Goal: Transaction & Acquisition: Book appointment/travel/reservation

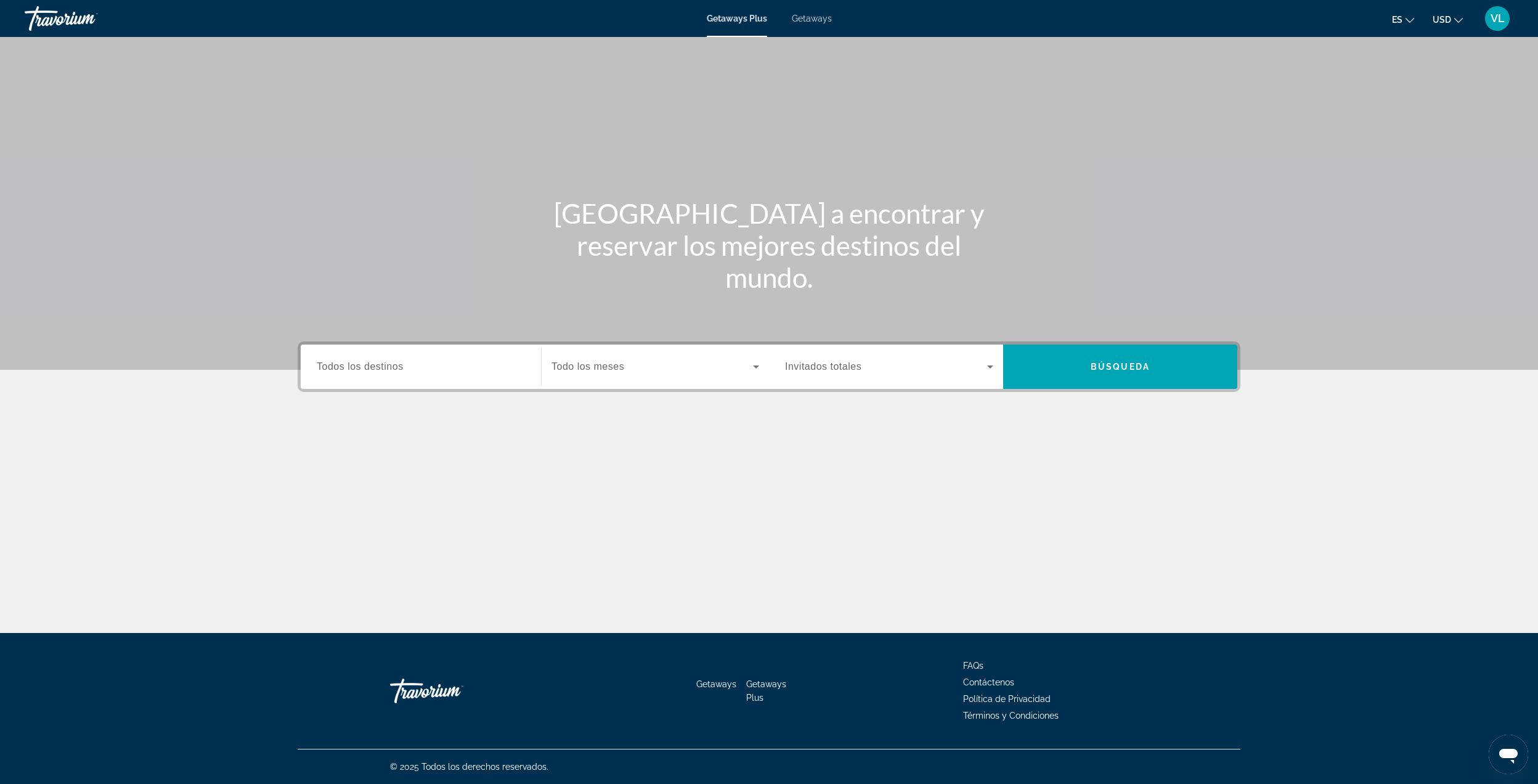
click at [403, 366] on span "Todos los destinos" at bounding box center [360, 366] width 87 height 11
click at [403, 366] on input "Destination Todos los destinos" at bounding box center [420, 367] width 208 height 15
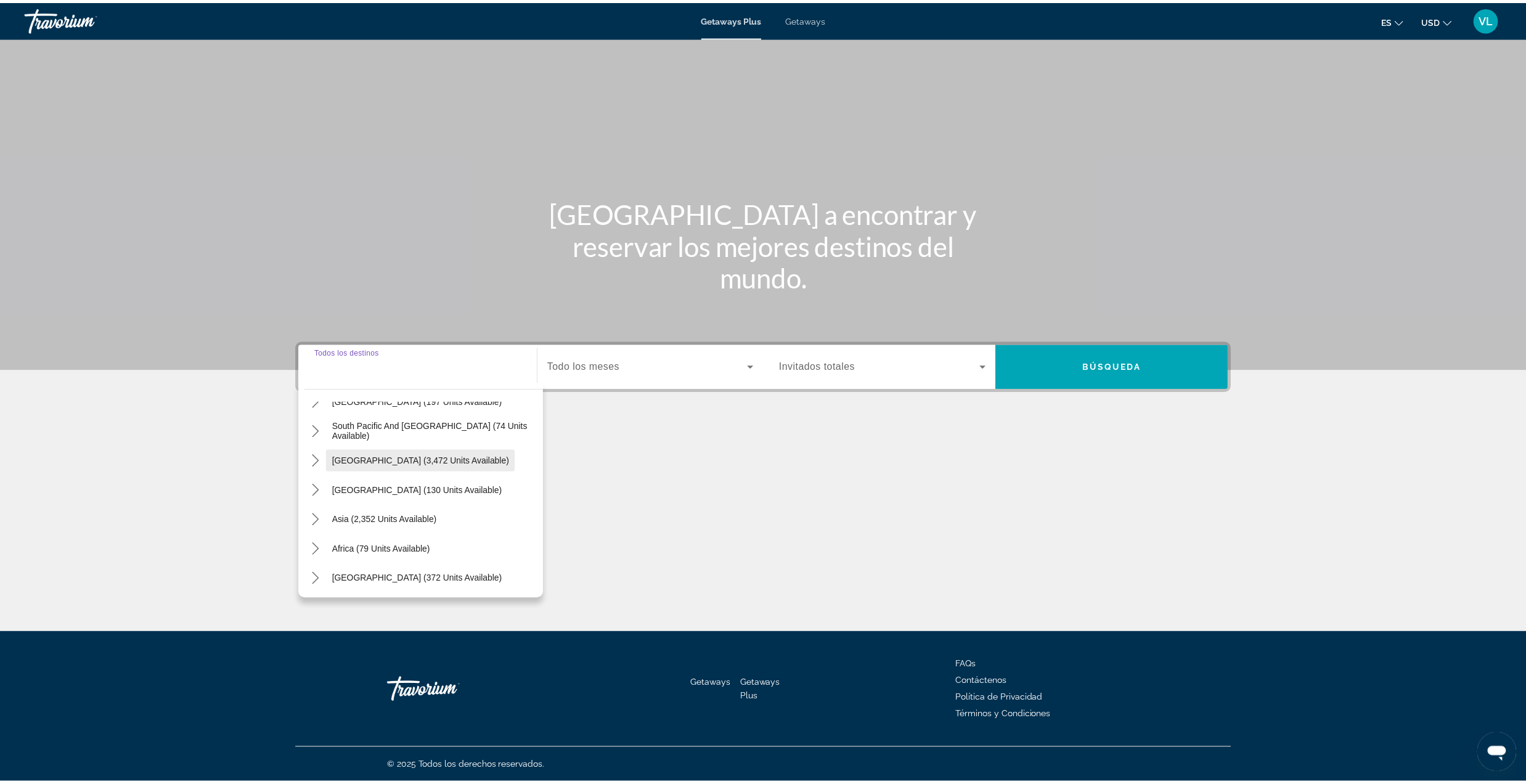
scroll to position [199, 0]
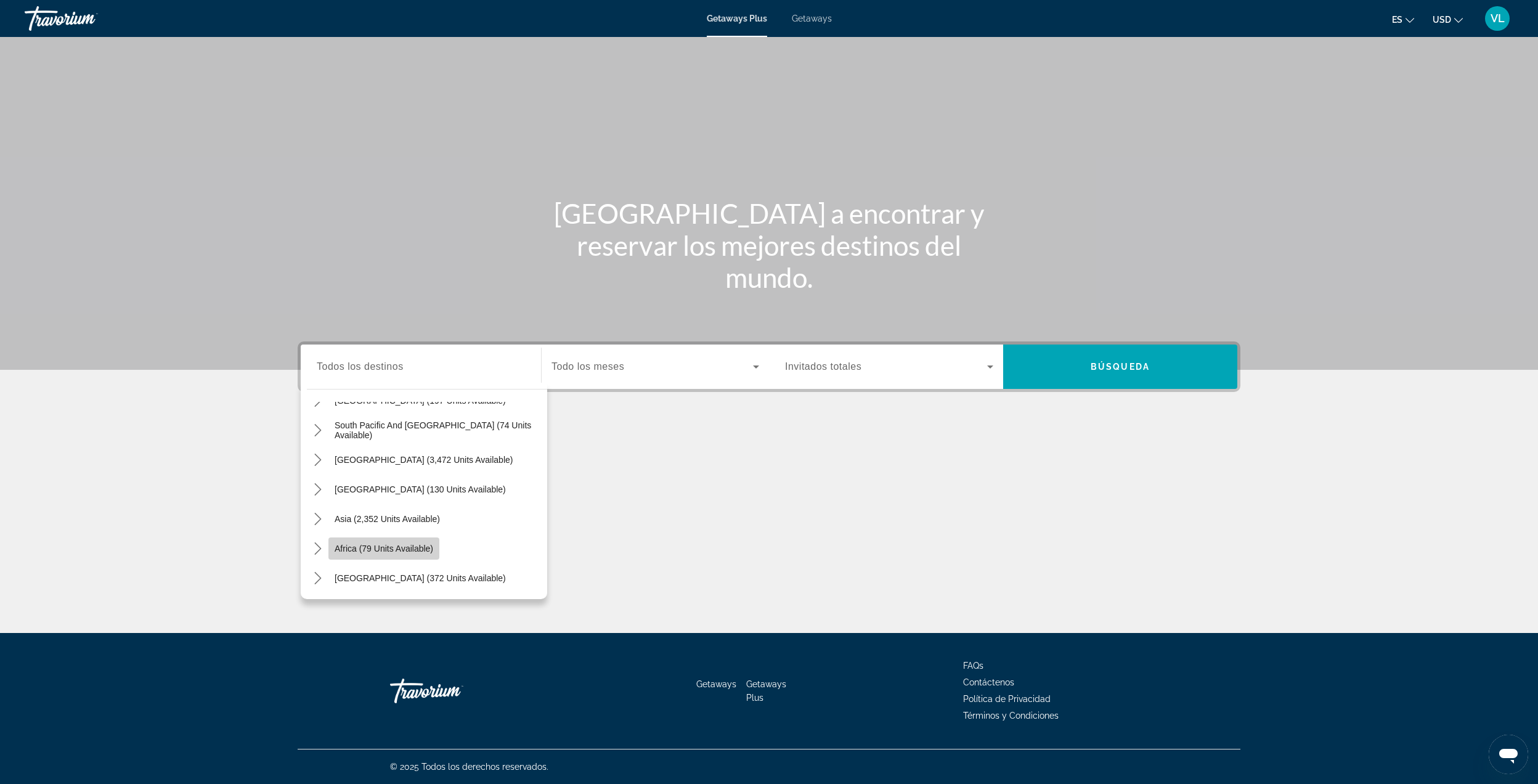
click at [394, 549] on span "Africa (79 units available)" at bounding box center [384, 548] width 98 height 10
type input "**********"
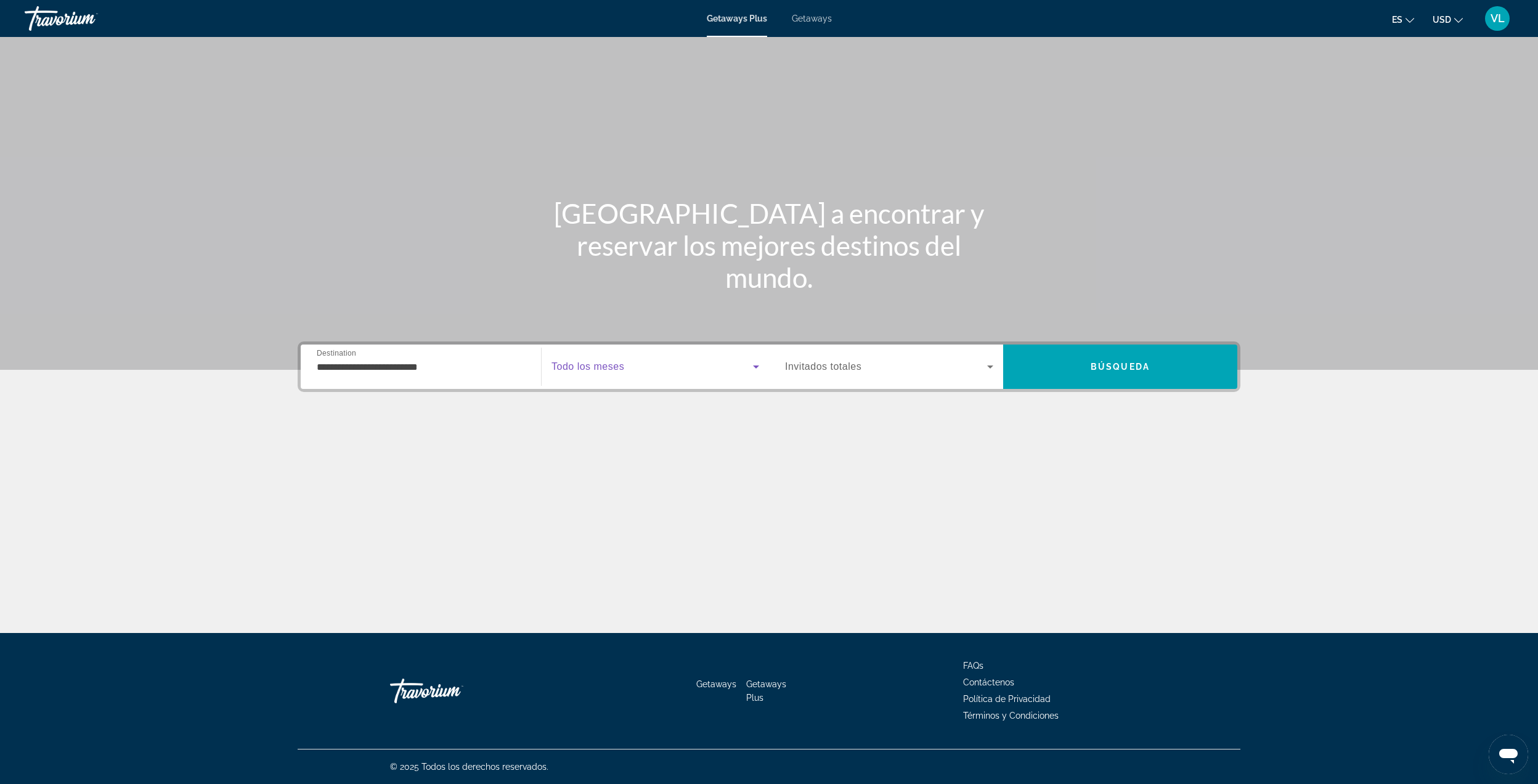
click at [615, 372] on span "Search widget" at bounding box center [651, 366] width 201 height 15
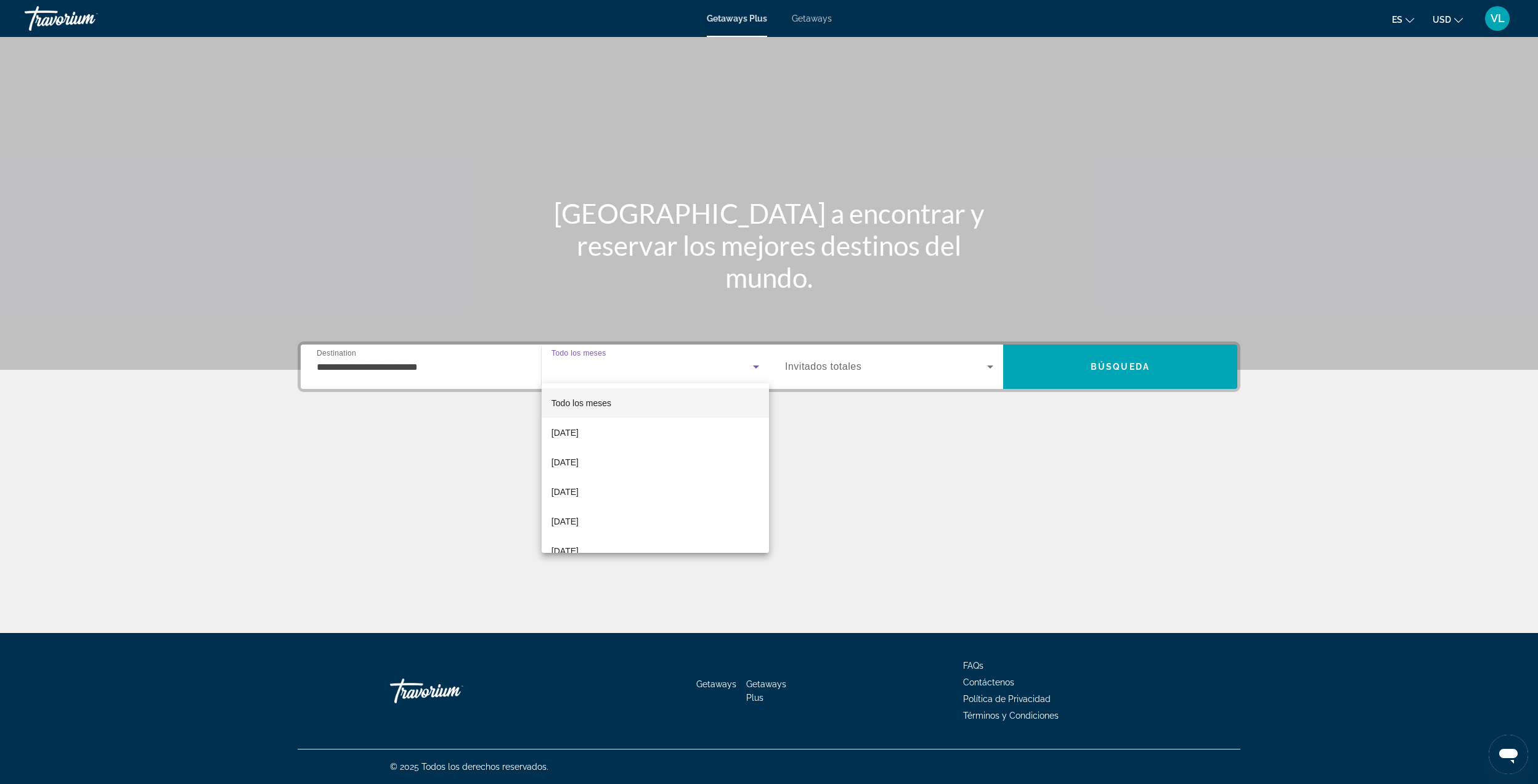
click at [1084, 374] on div at bounding box center [769, 392] width 1538 height 784
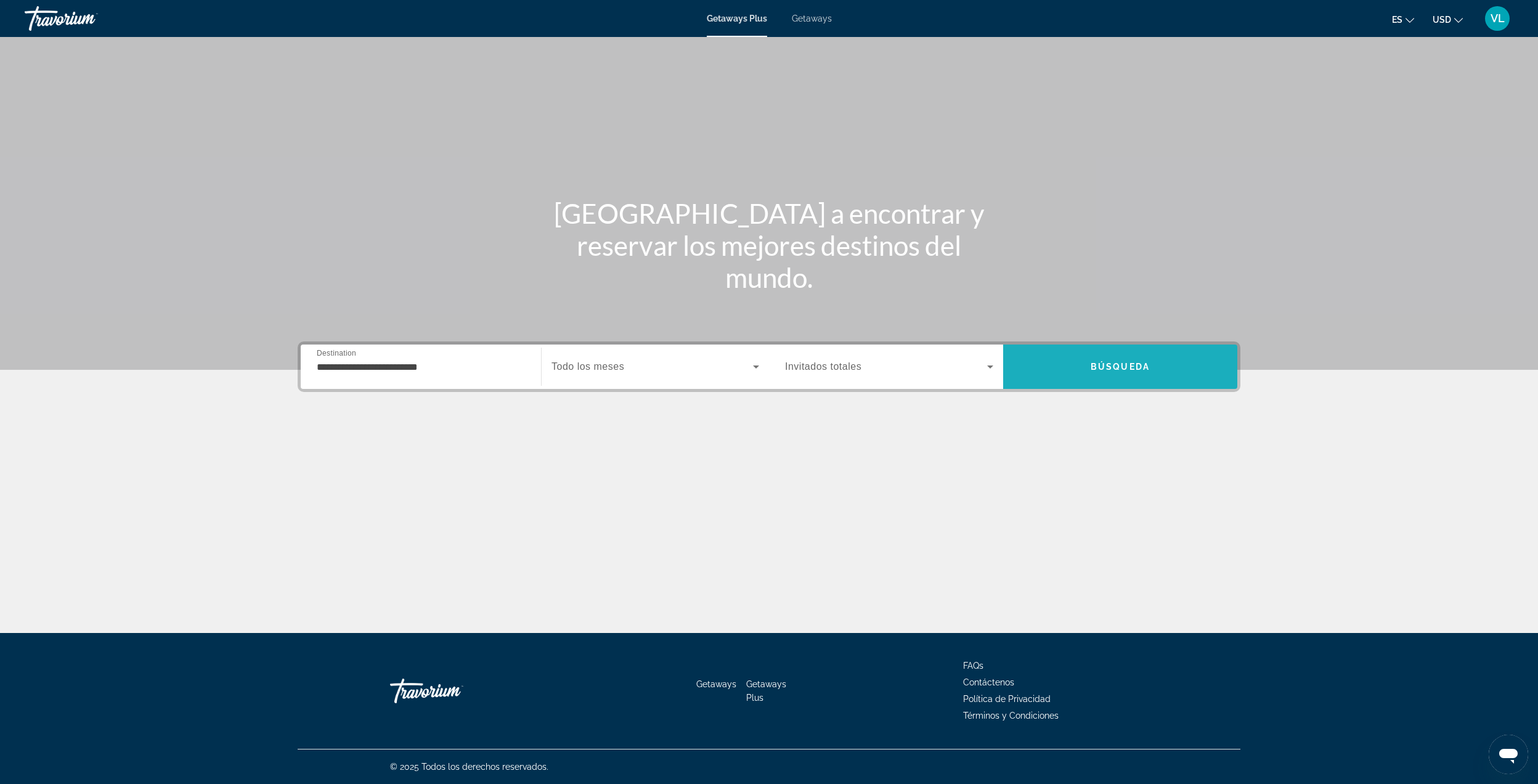
click at [1084, 374] on span "Search" at bounding box center [1121, 367] width 234 height 30
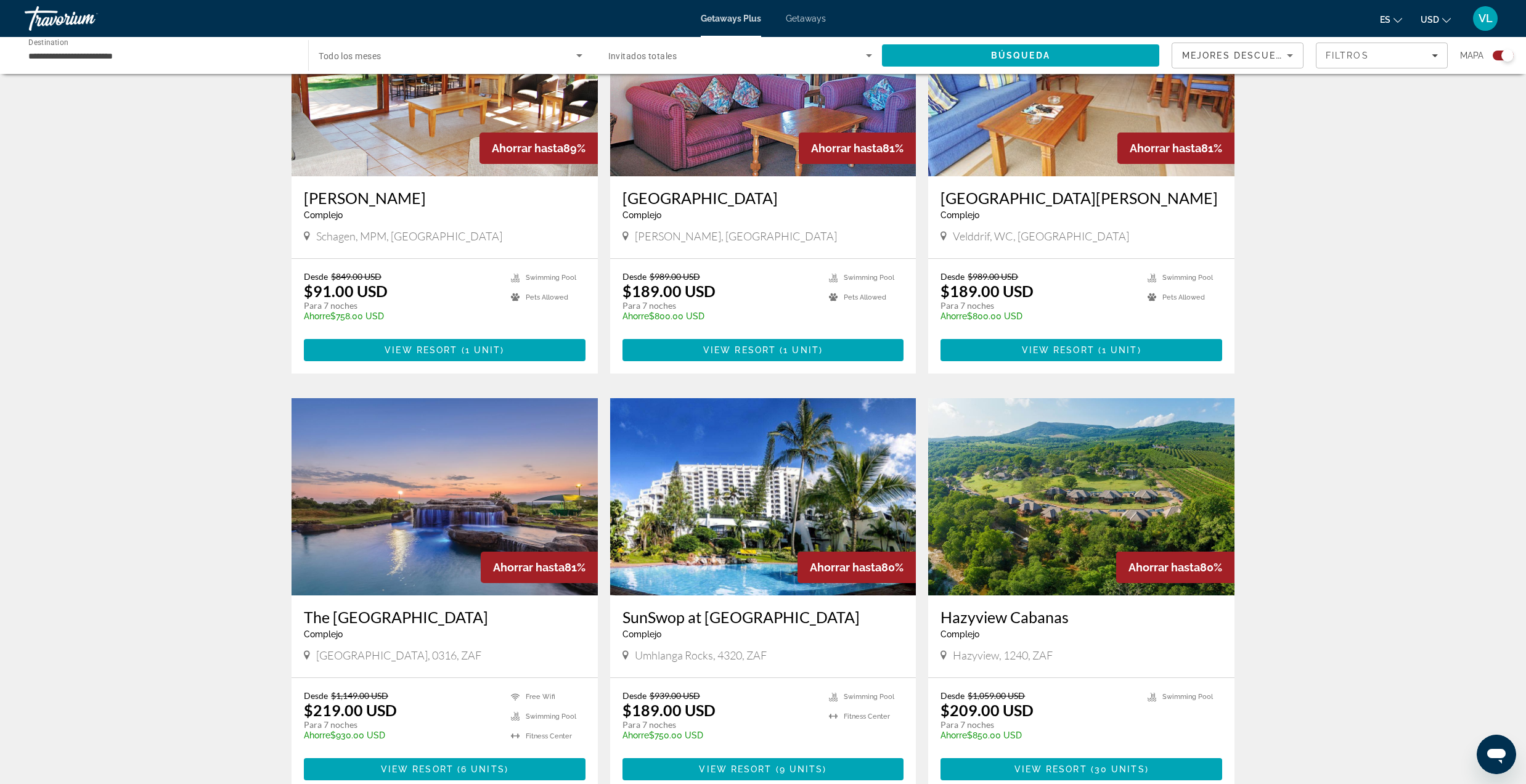
scroll to position [1067, 0]
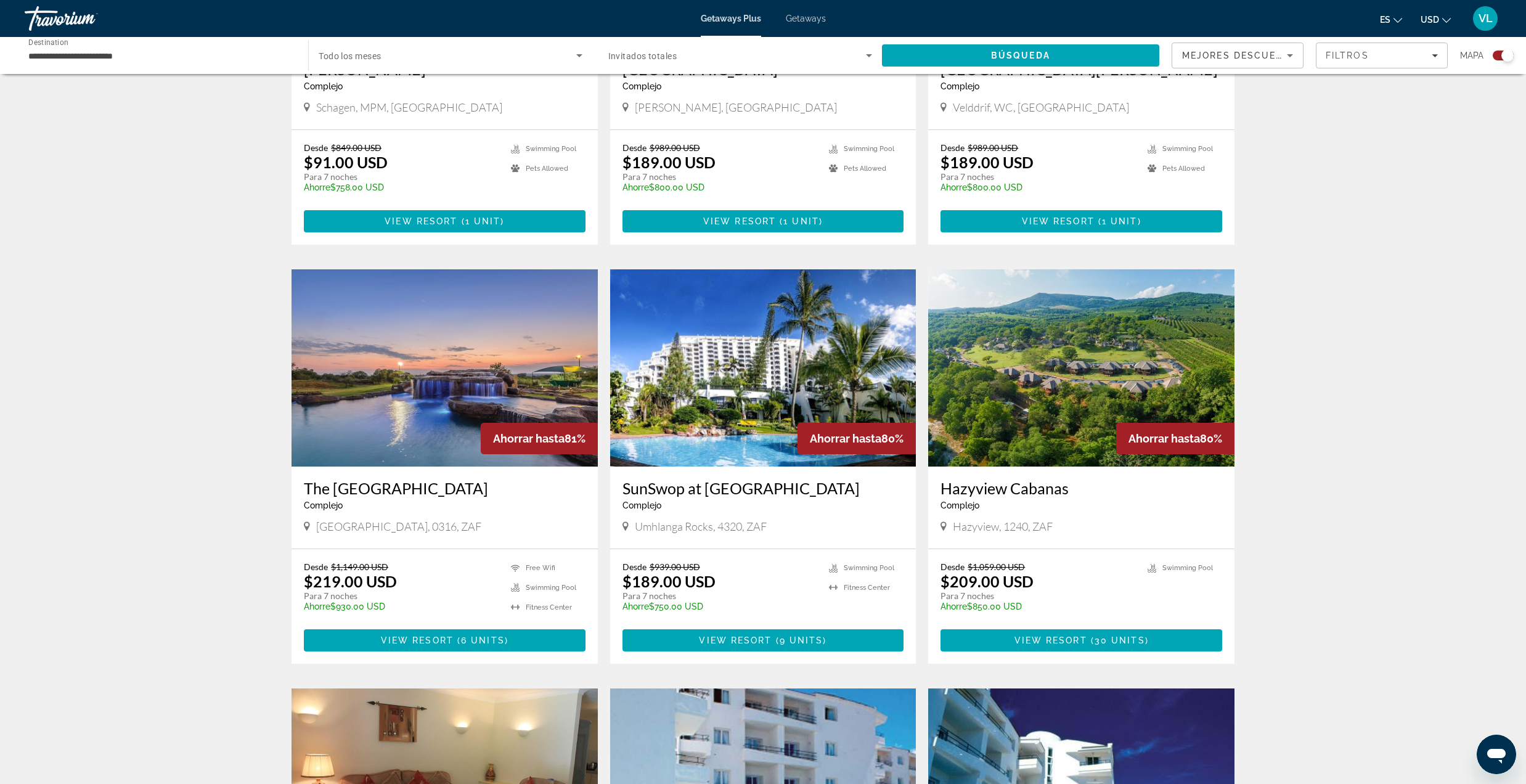
click at [395, 417] on img "Main content" at bounding box center [444, 368] width 306 height 197
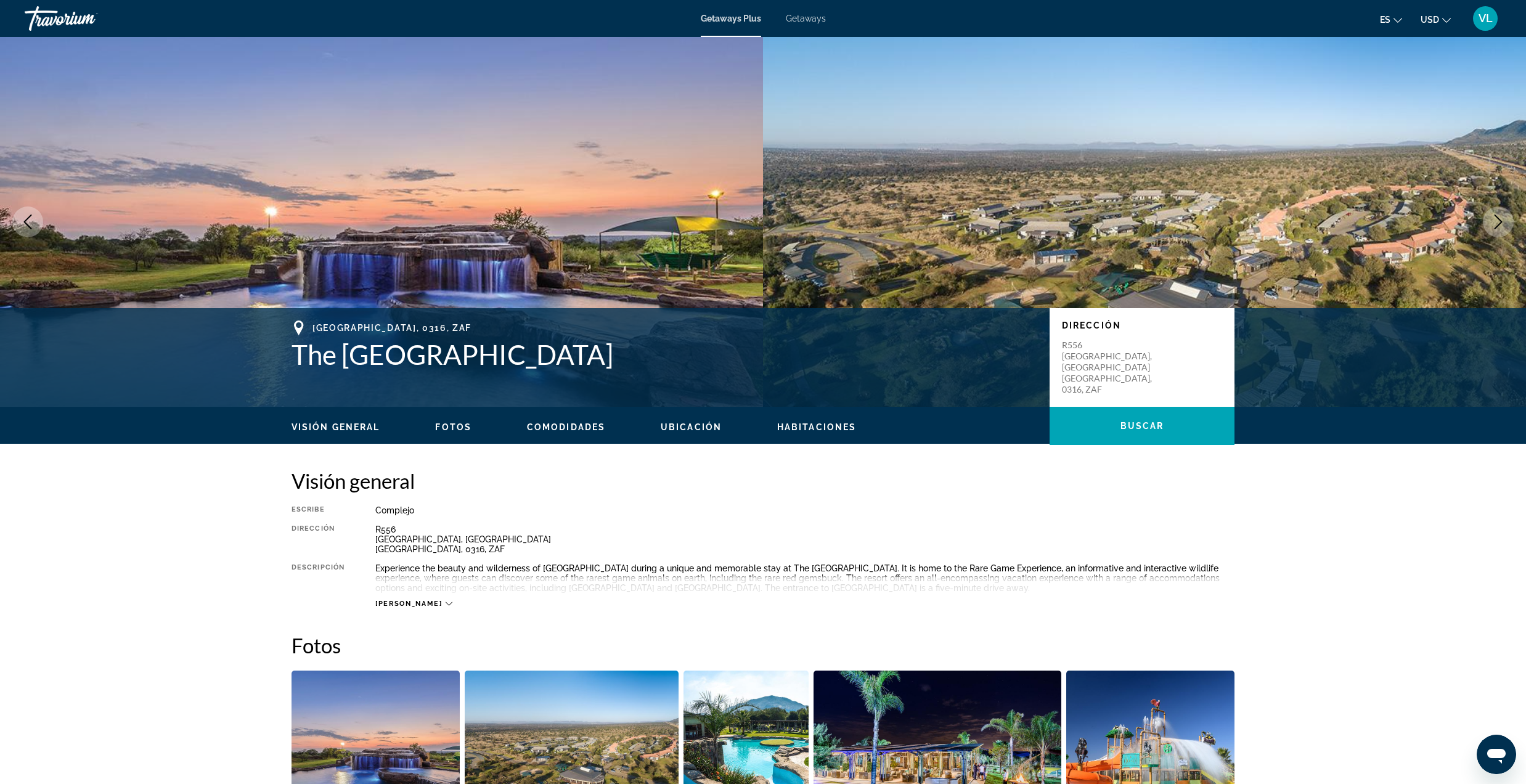
click at [1492, 216] on icon "Next image" at bounding box center [1498, 221] width 15 height 15
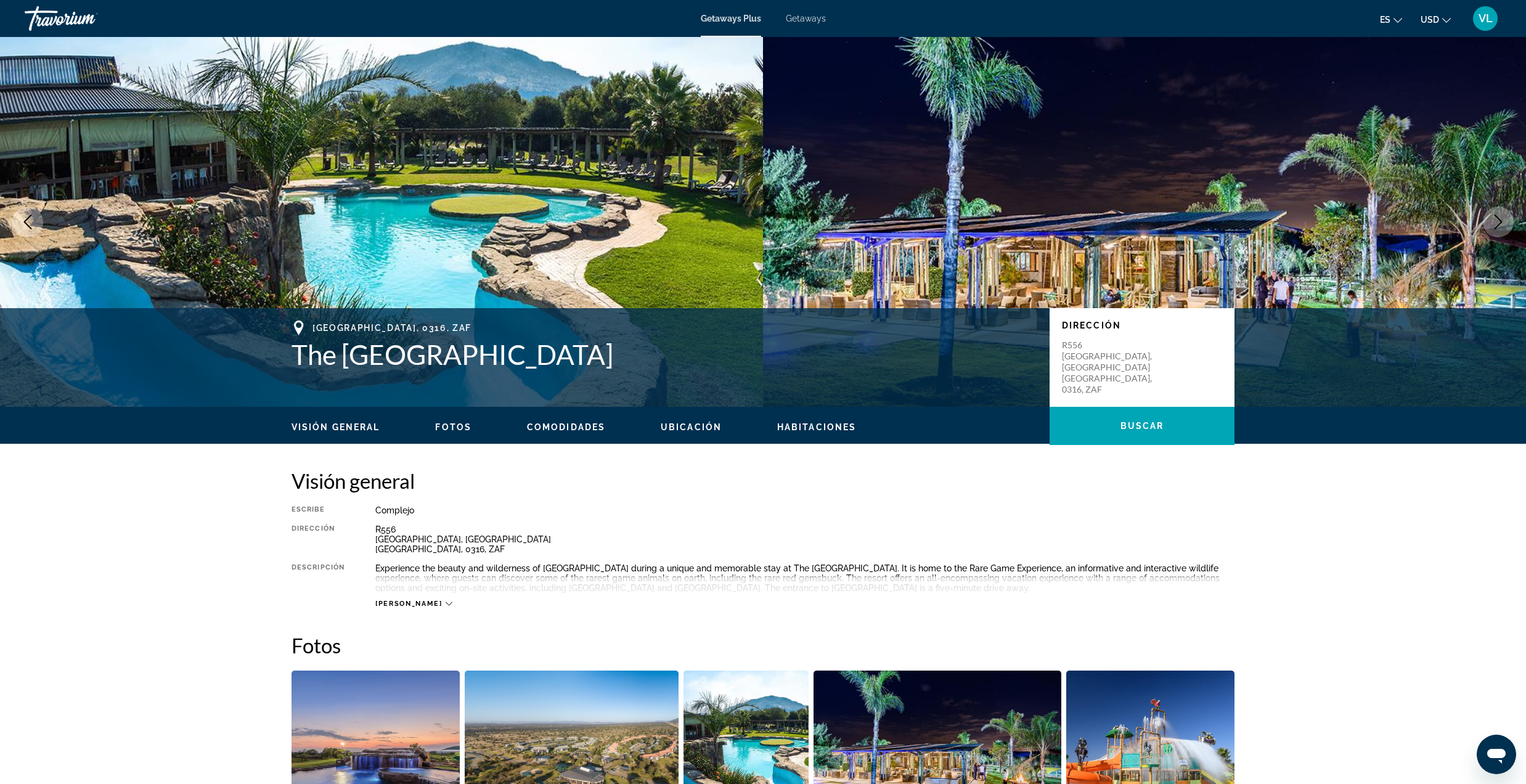
click at [1492, 216] on icon "Next image" at bounding box center [1498, 221] width 15 height 15
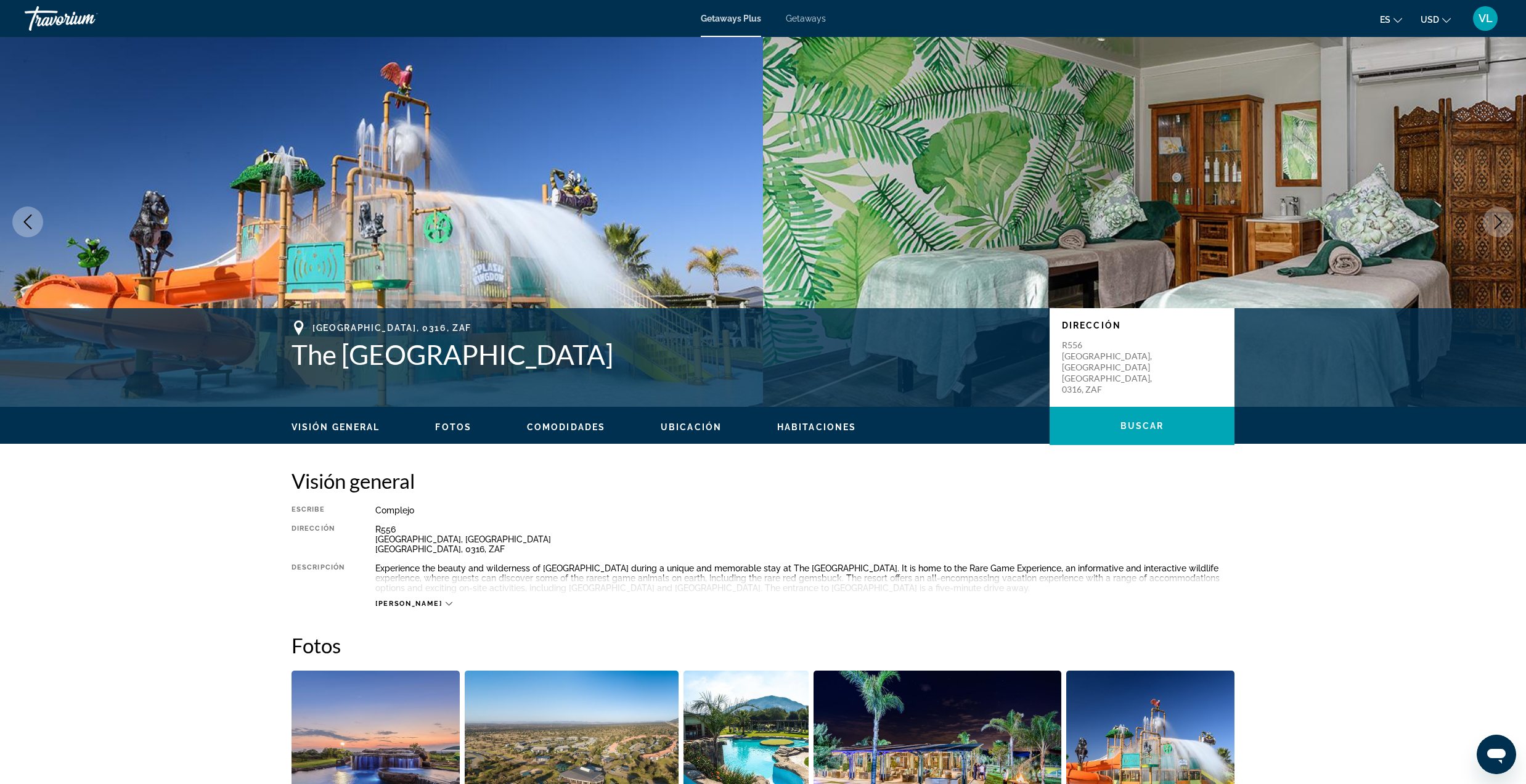
click at [1492, 216] on icon "Next image" at bounding box center [1498, 221] width 15 height 15
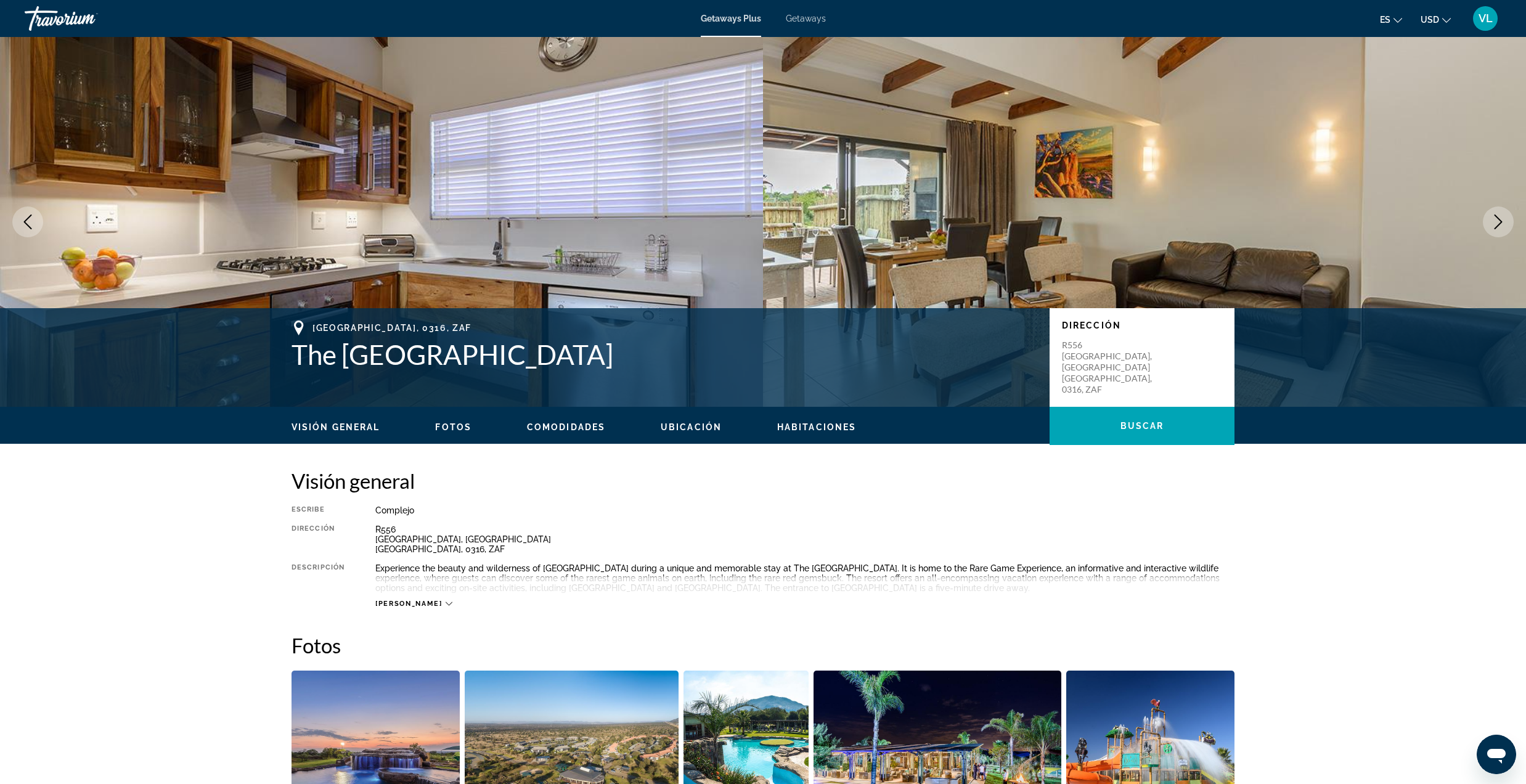
click at [1492, 216] on icon "Next image" at bounding box center [1498, 221] width 15 height 15
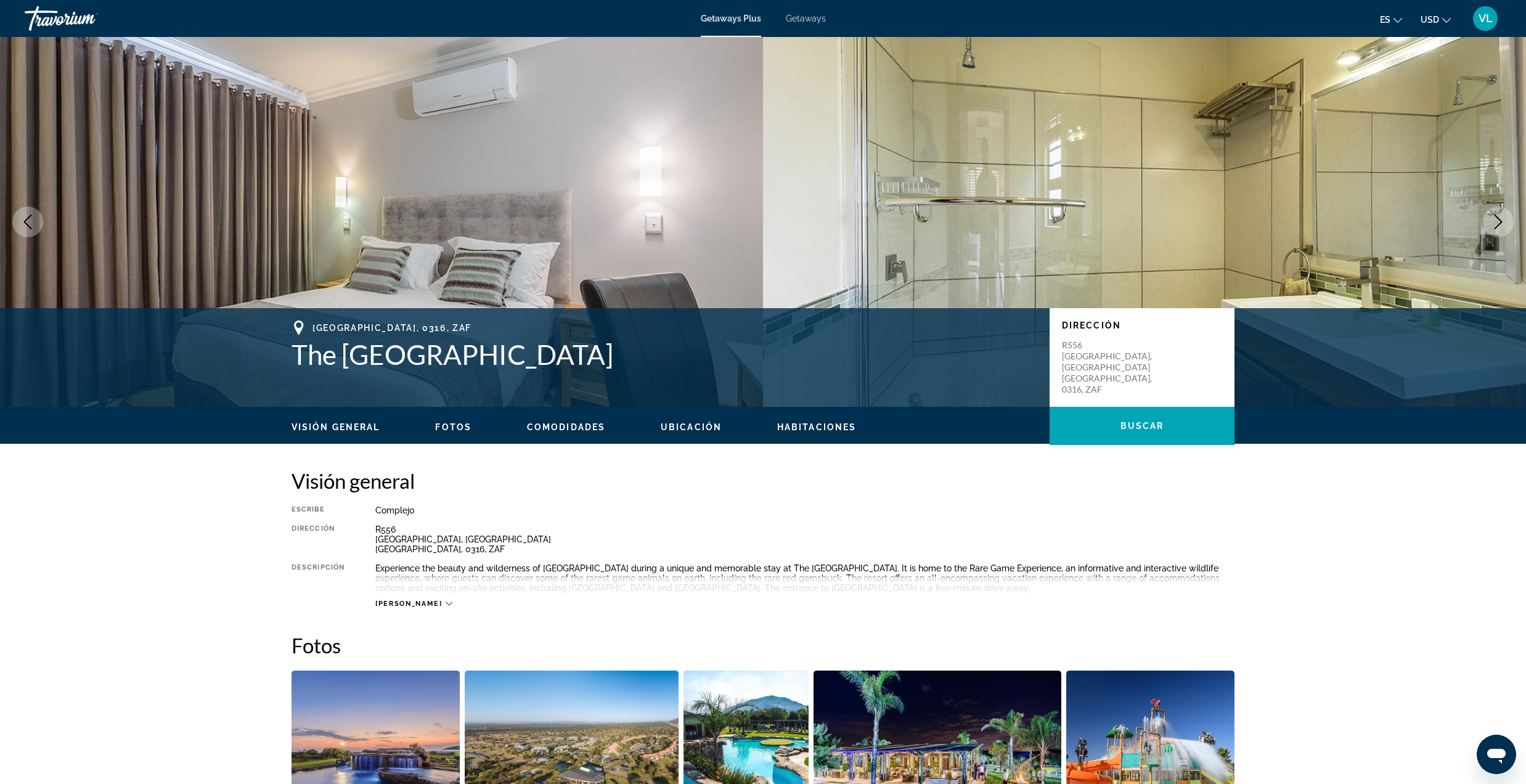
click at [1492, 216] on icon "Next image" at bounding box center [1498, 221] width 15 height 15
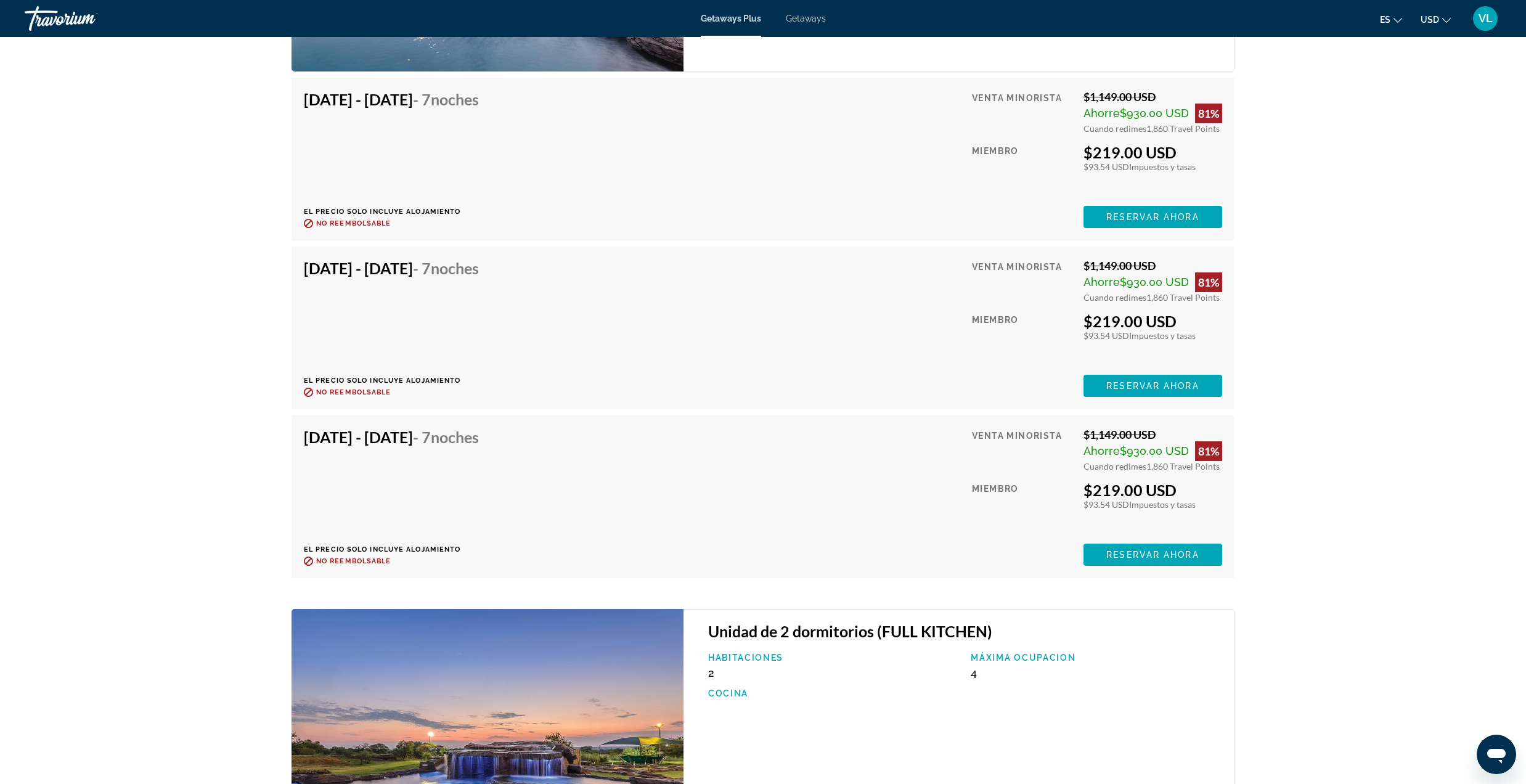
scroll to position [2546, 0]
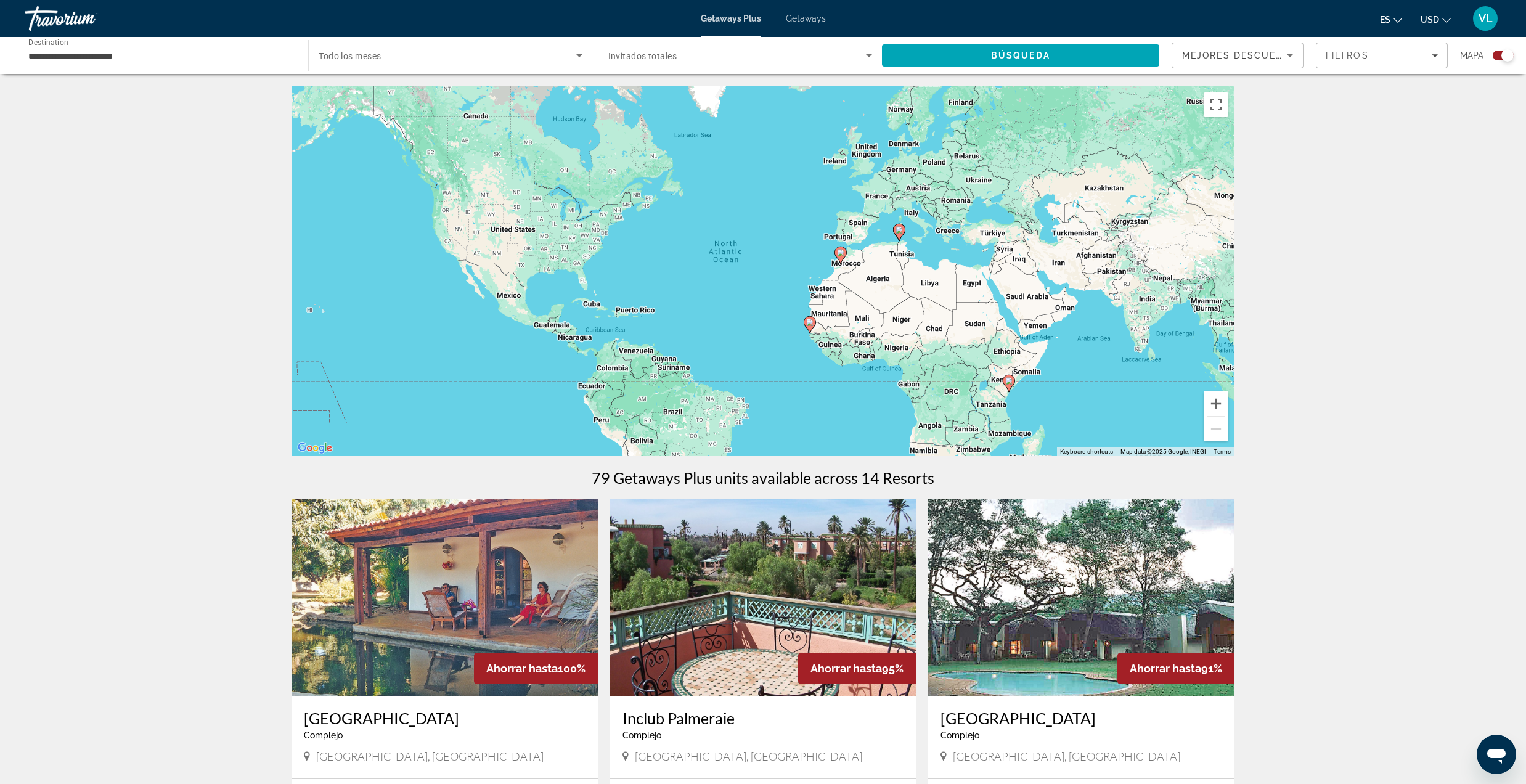
click at [115, 57] on input "**********" at bounding box center [161, 56] width 264 height 15
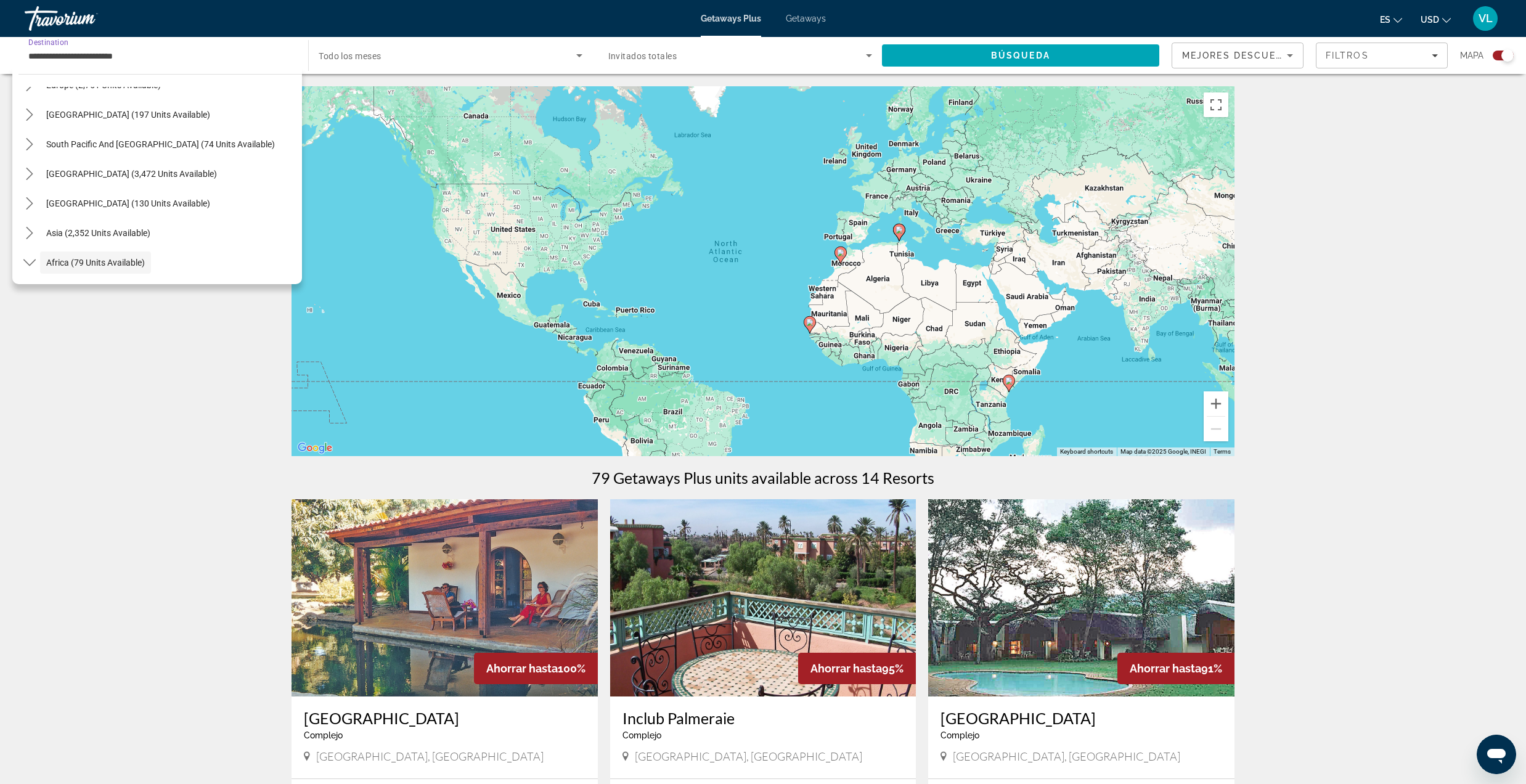
scroll to position [288, 0]
click at [116, 177] on span "Morocco (1 units available)" at bounding box center [89, 174] width 105 height 10
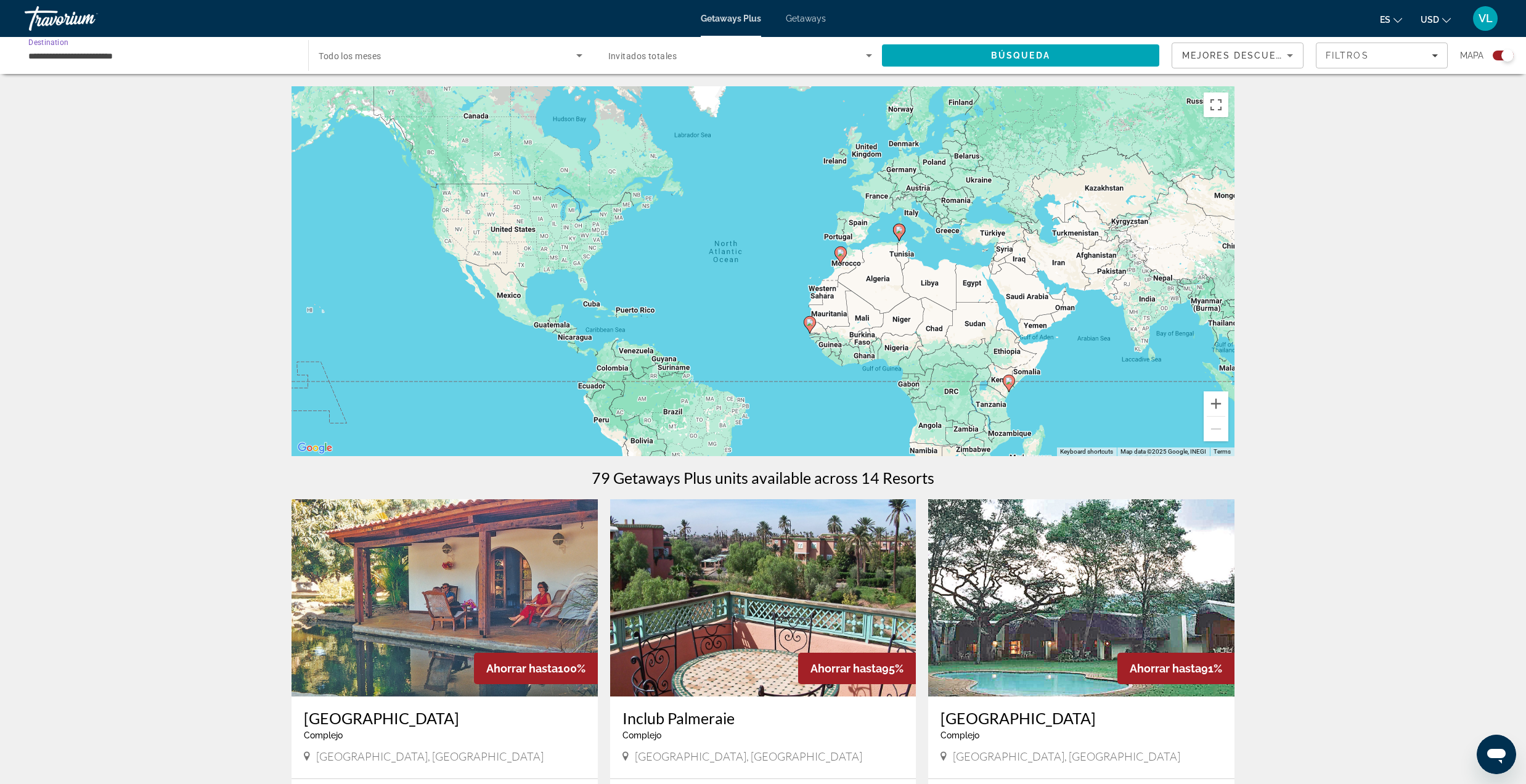
type input "**********"
click at [952, 52] on span "Search" at bounding box center [1020, 56] width 278 height 30
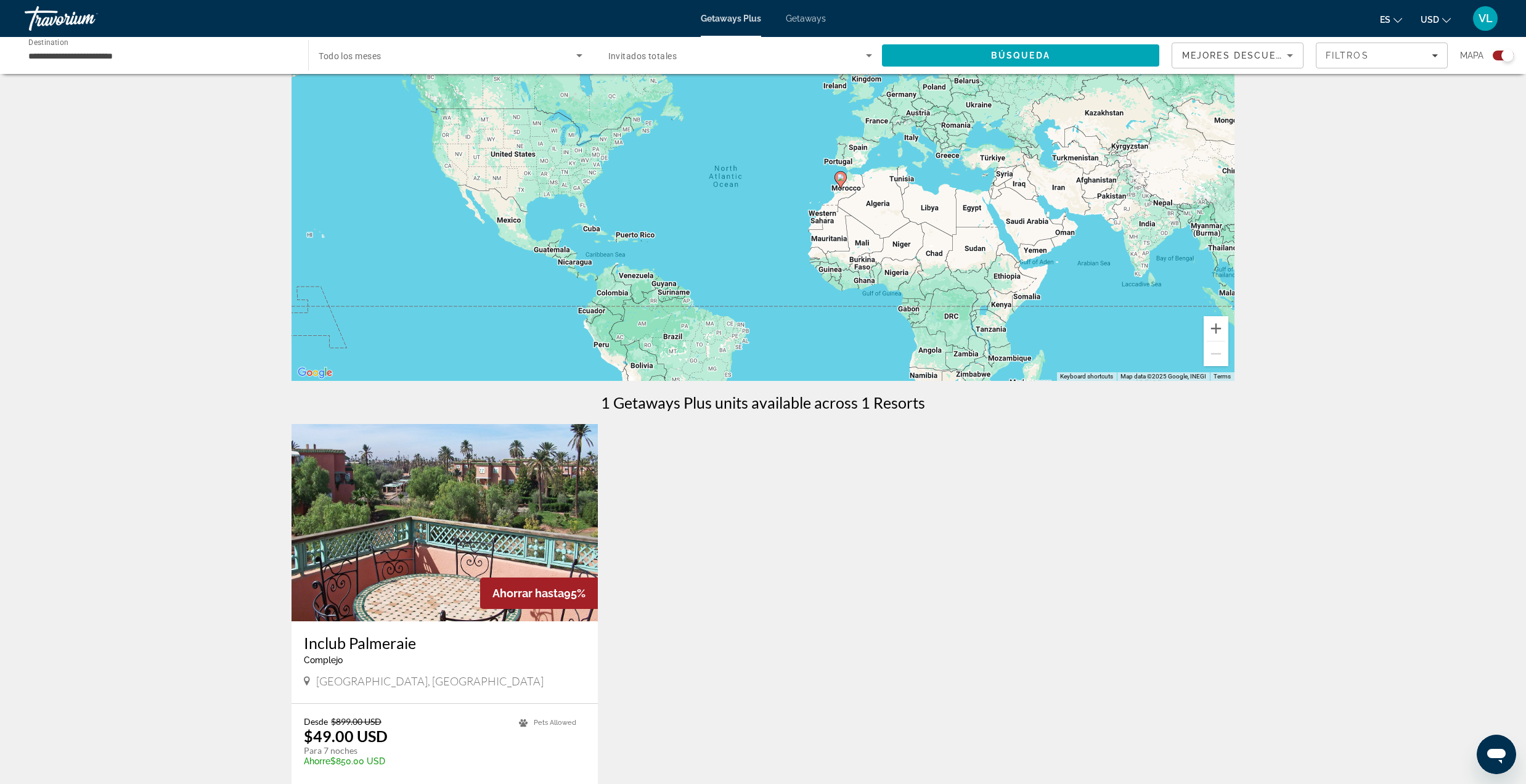
scroll to position [164, 0]
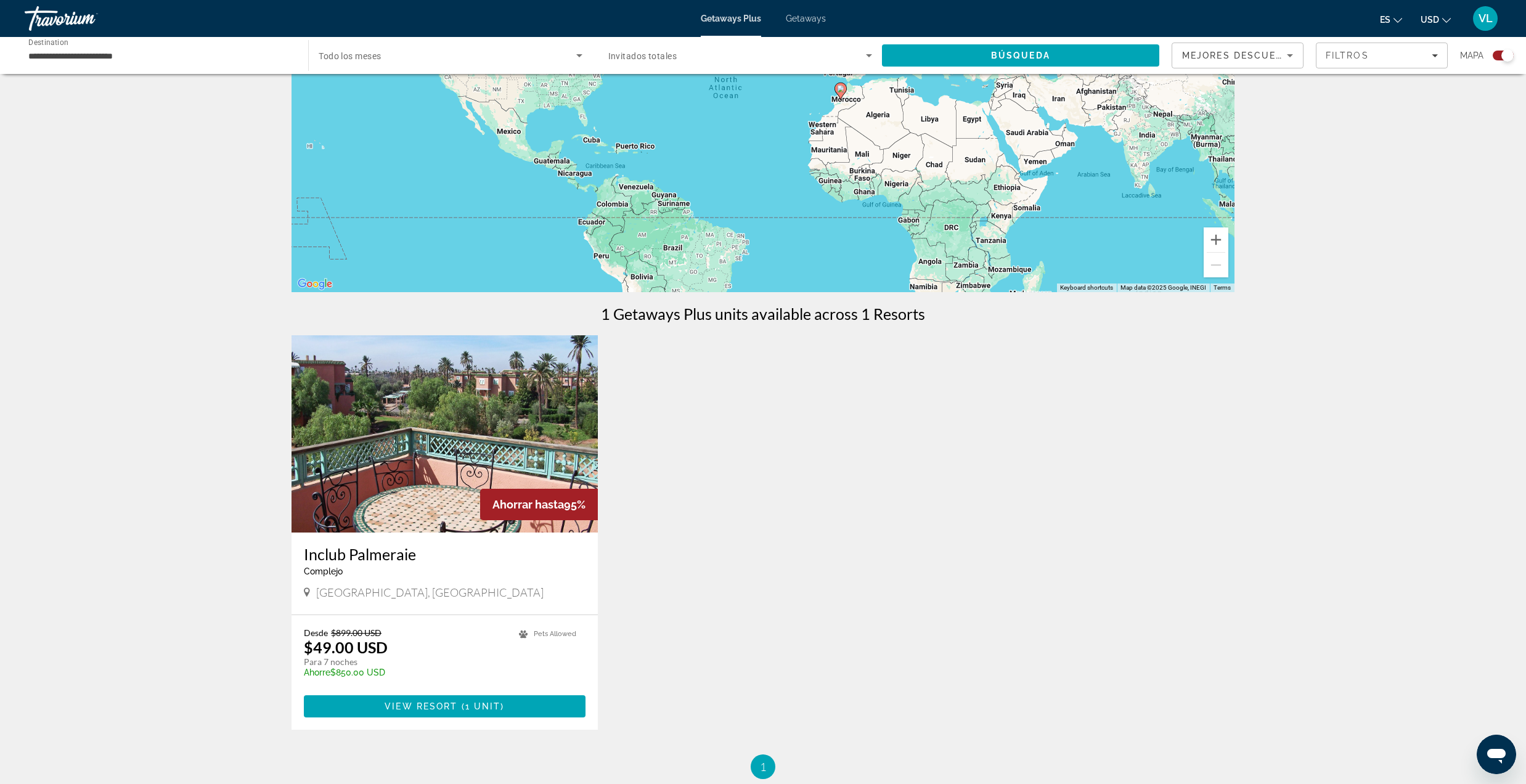
click at [417, 452] on img "Main content" at bounding box center [444, 433] width 306 height 197
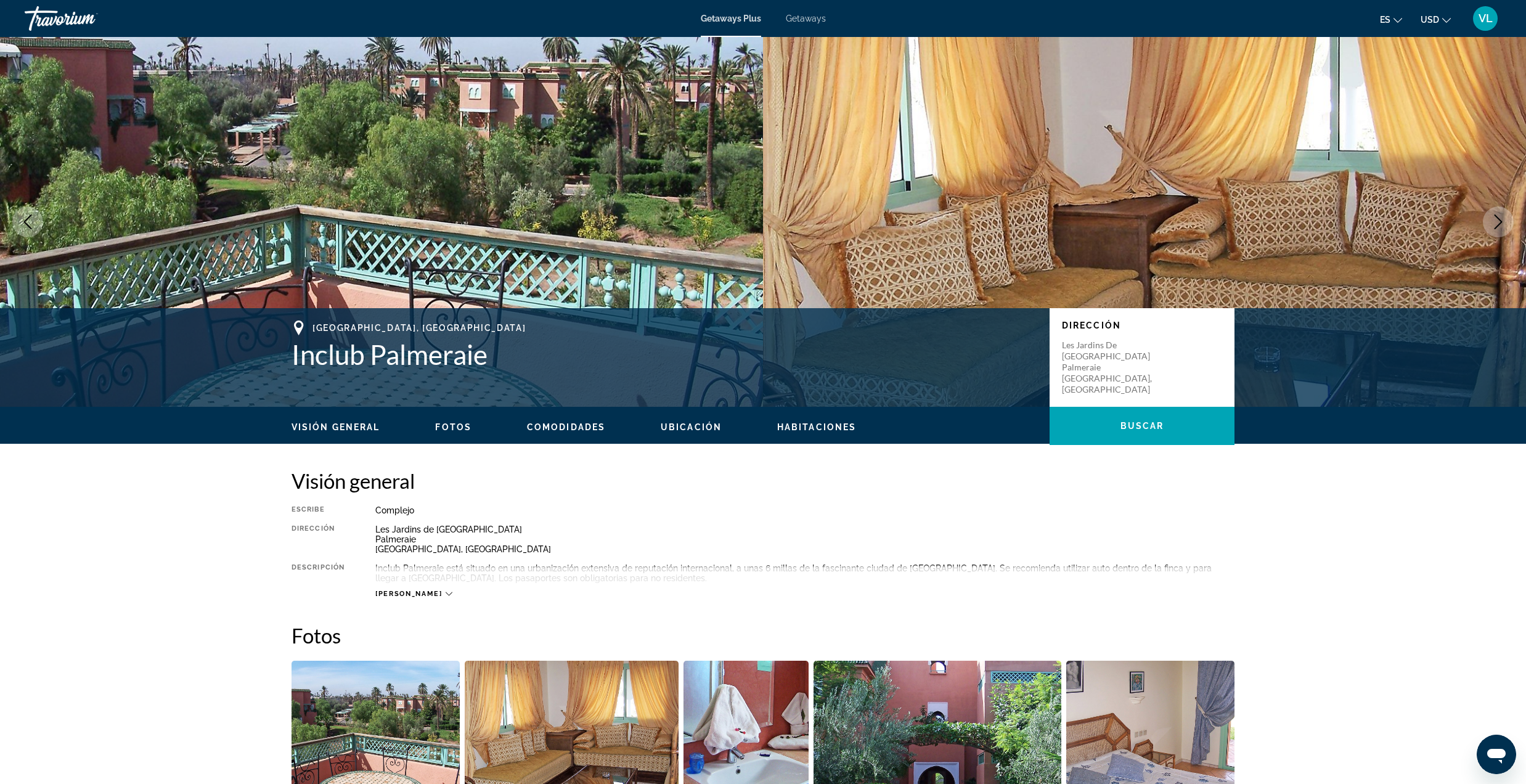
click at [1494, 225] on icon "Next image" at bounding box center [1498, 221] width 15 height 15
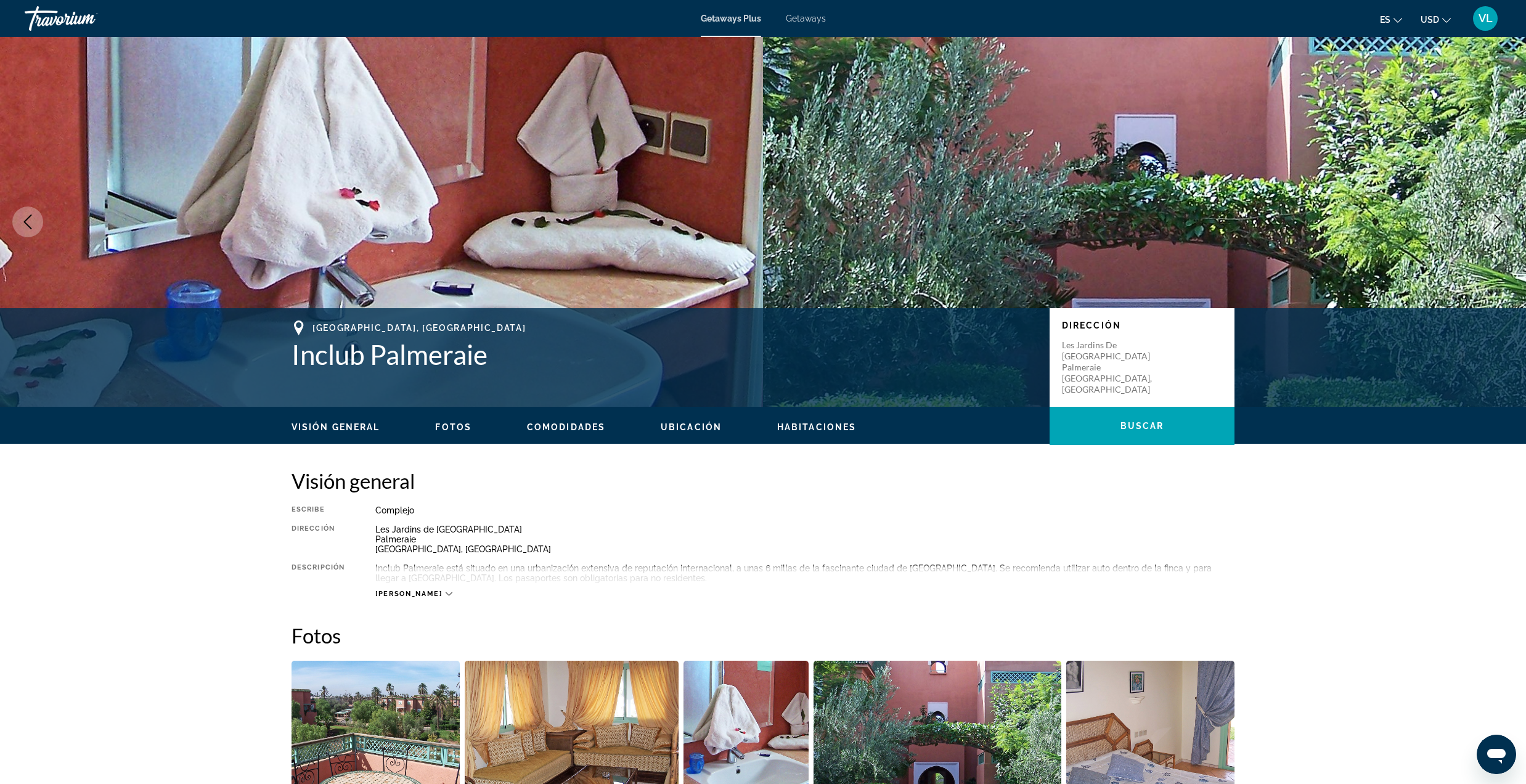
click at [1494, 225] on icon "Next image" at bounding box center [1498, 221] width 15 height 15
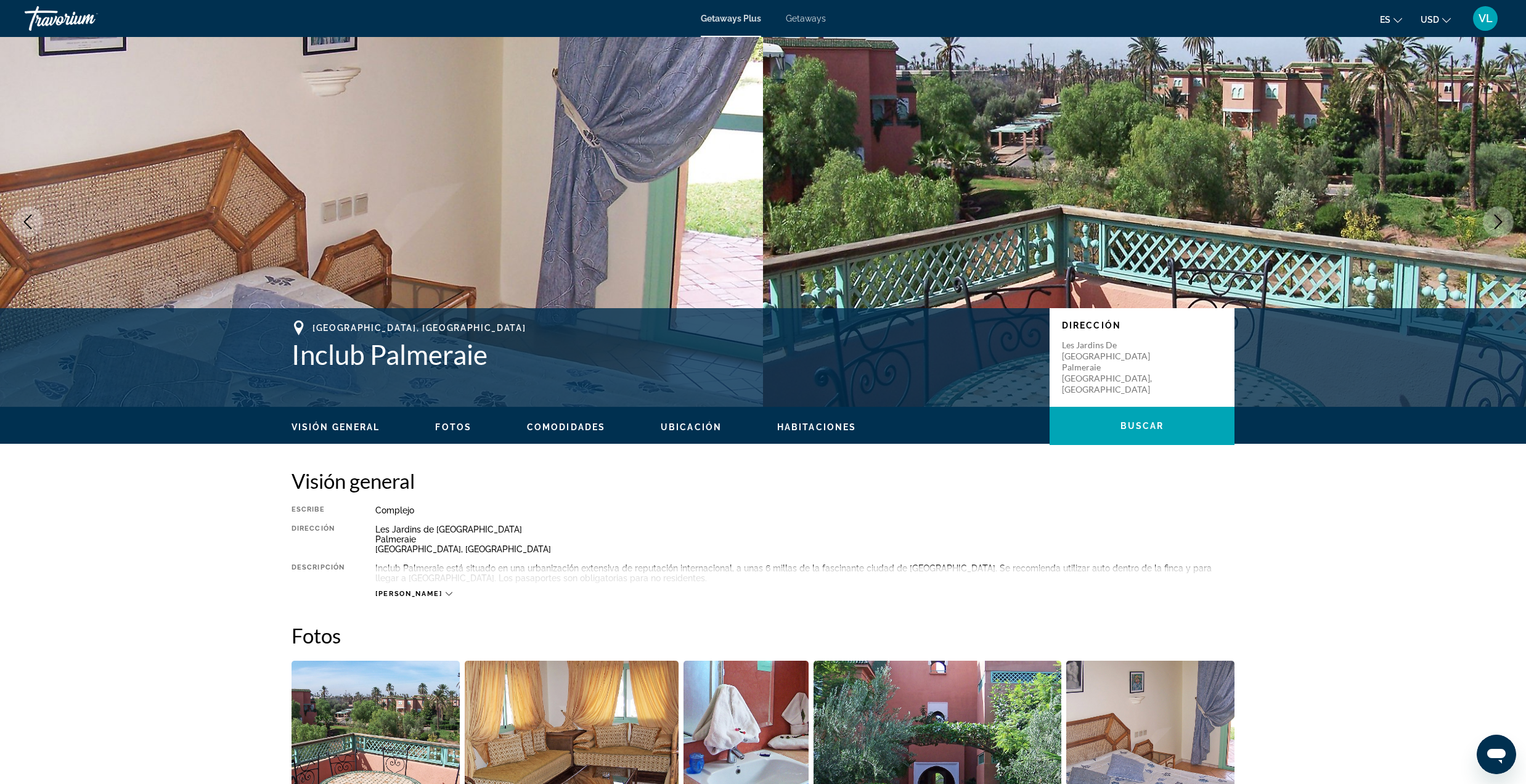
click at [1494, 225] on icon "Next image" at bounding box center [1498, 221] width 15 height 15
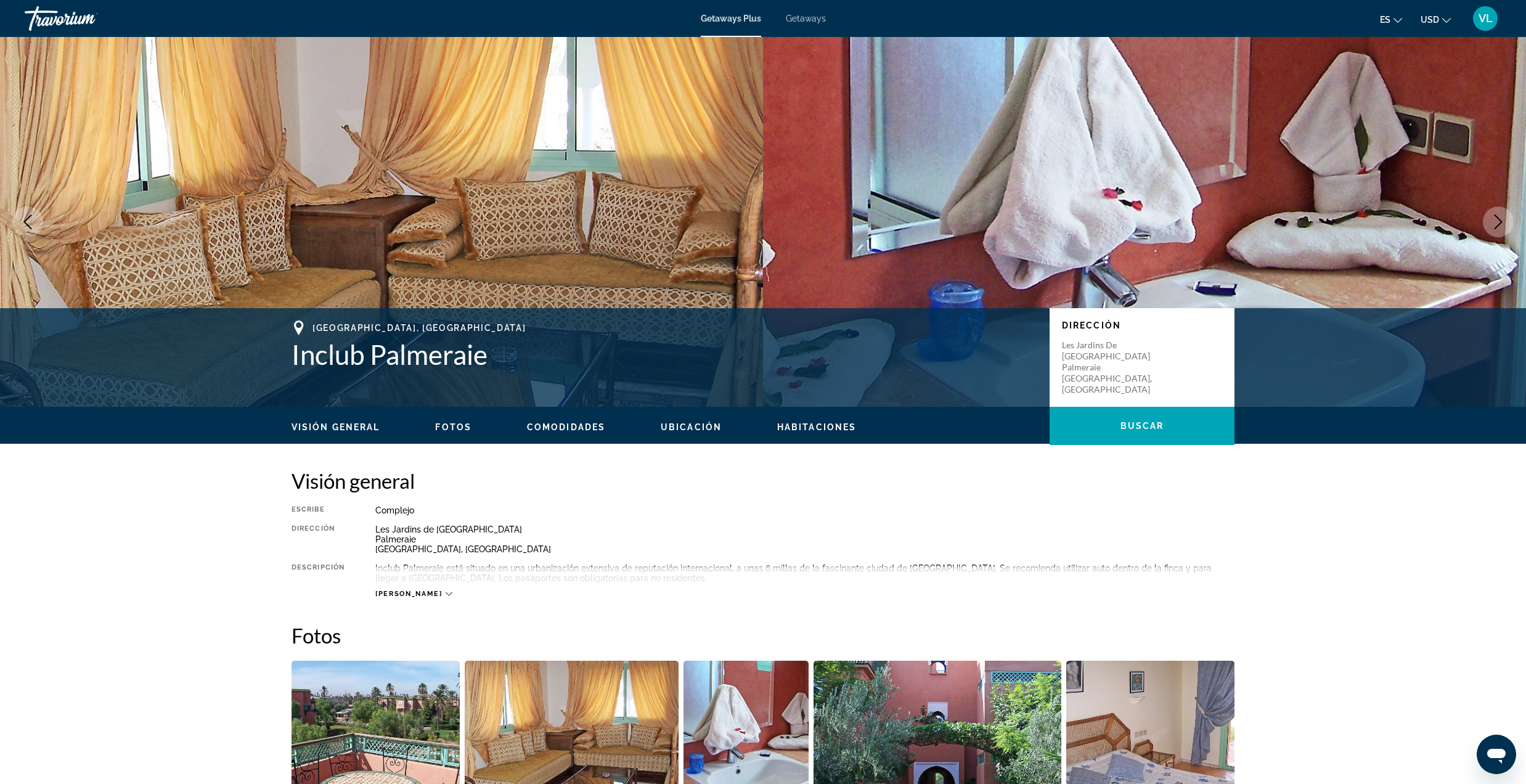
click at [1494, 225] on icon "Next image" at bounding box center [1498, 221] width 15 height 15
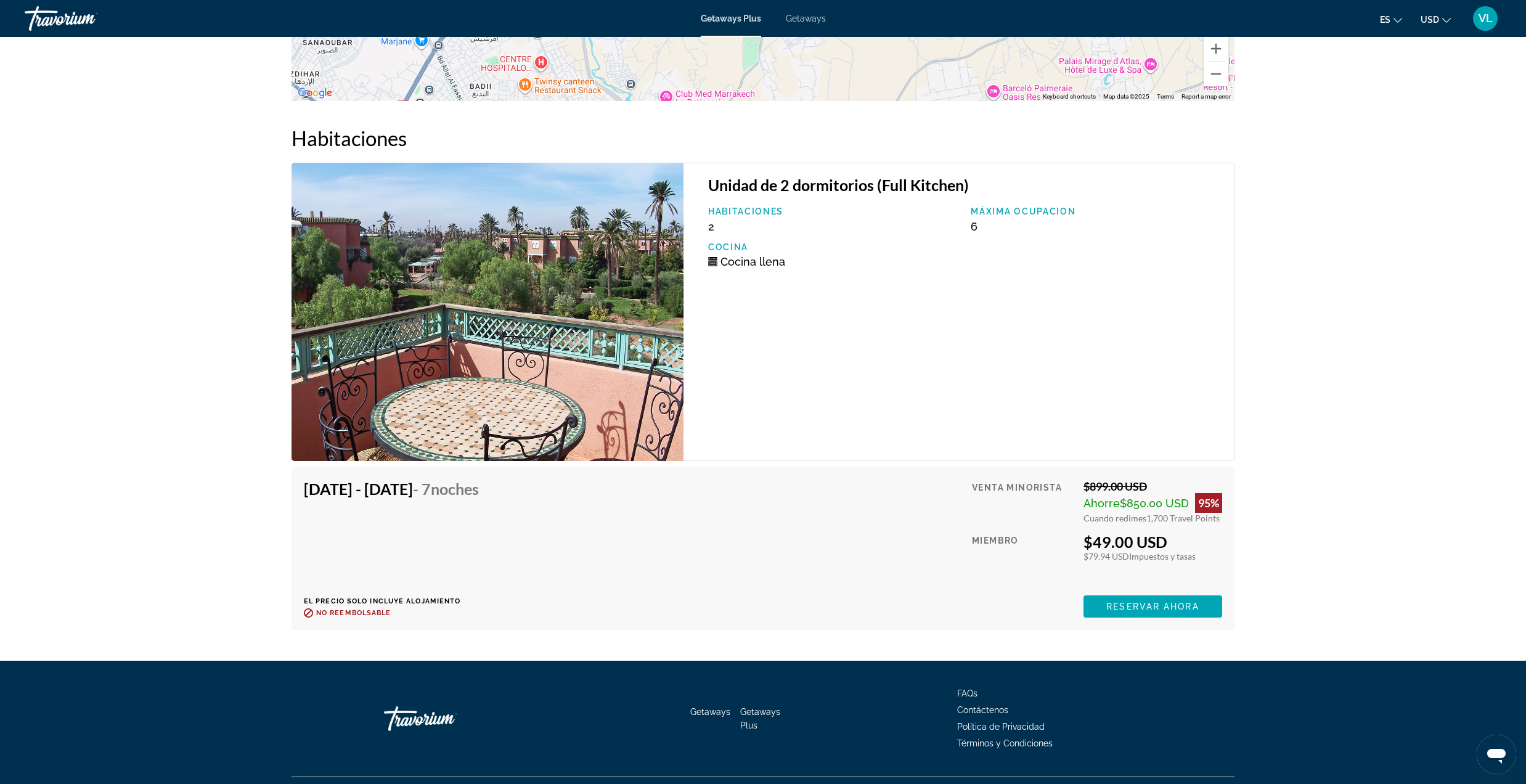
scroll to position [1888, 0]
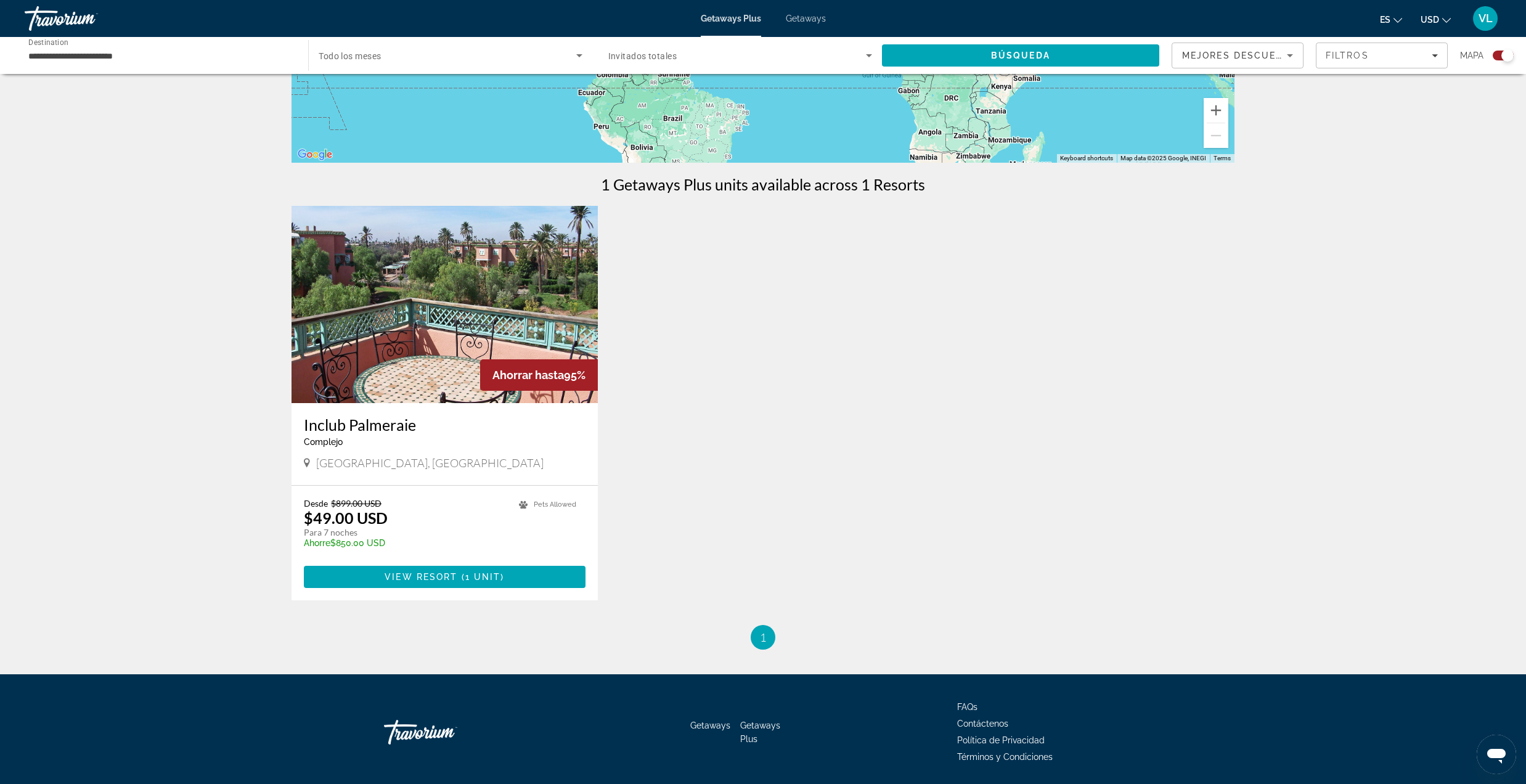
scroll to position [335, 0]
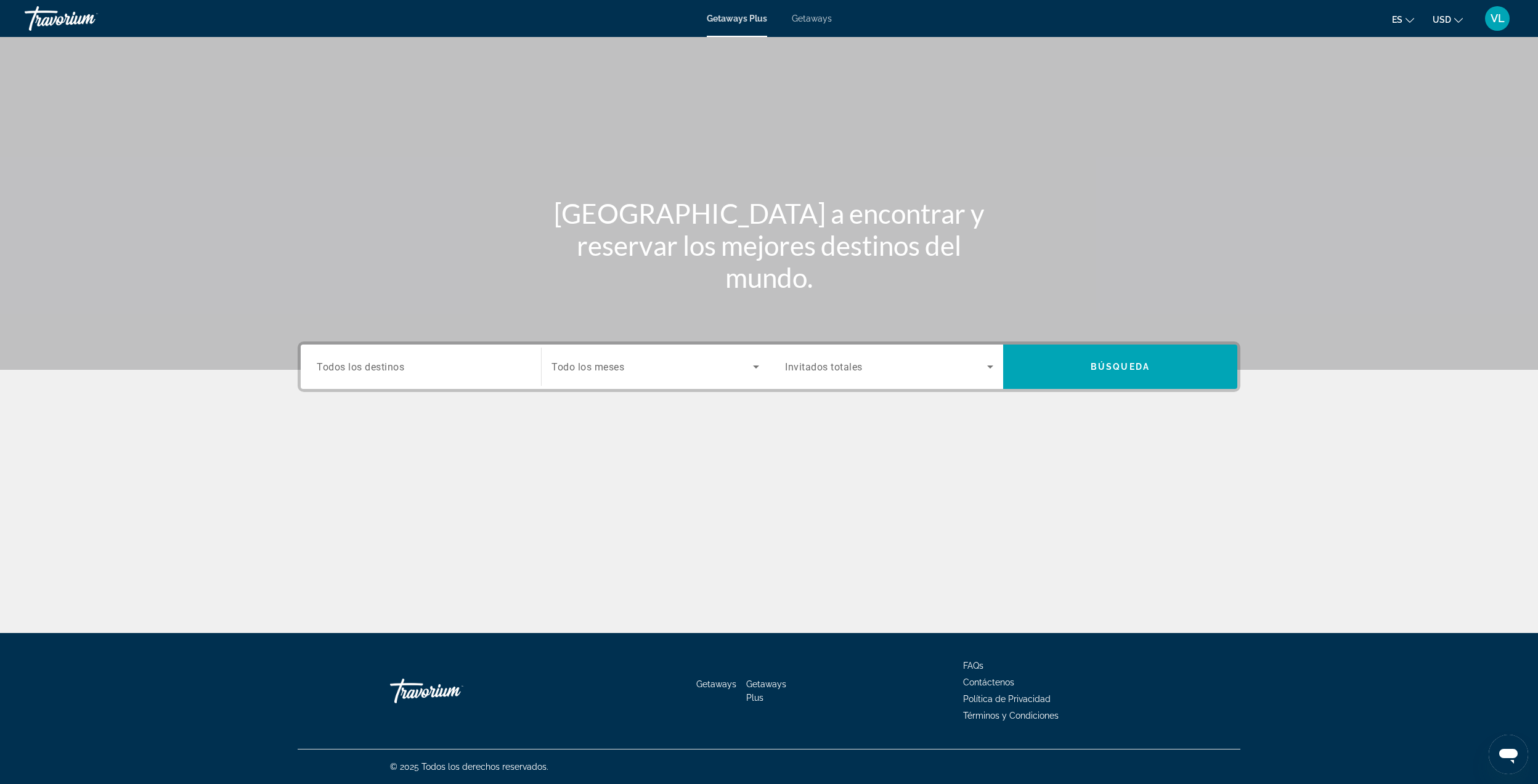
click at [386, 378] on div "Search widget" at bounding box center [420, 366] width 208 height 35
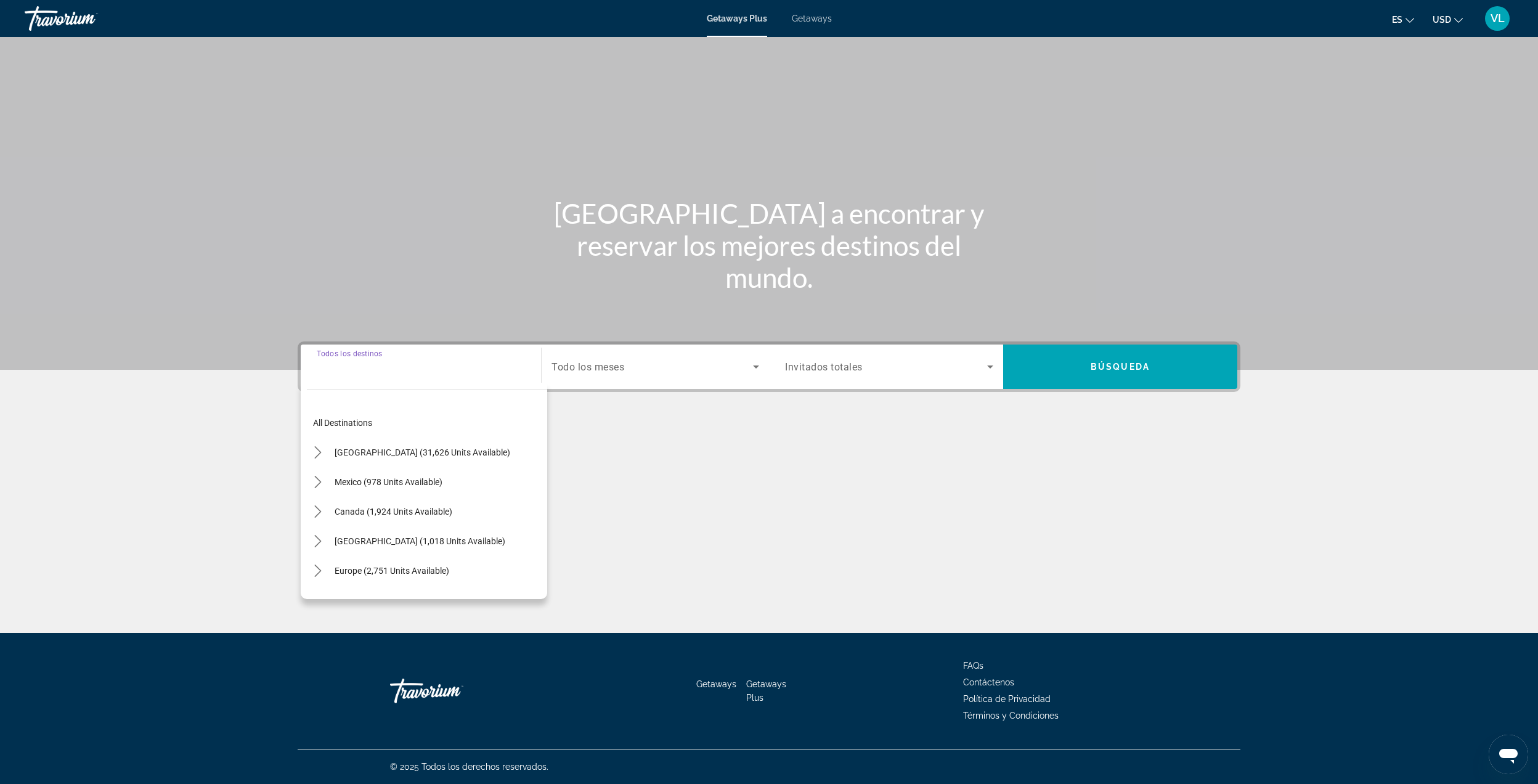
click at [584, 366] on span "Todo los meses" at bounding box center [587, 367] width 72 height 12
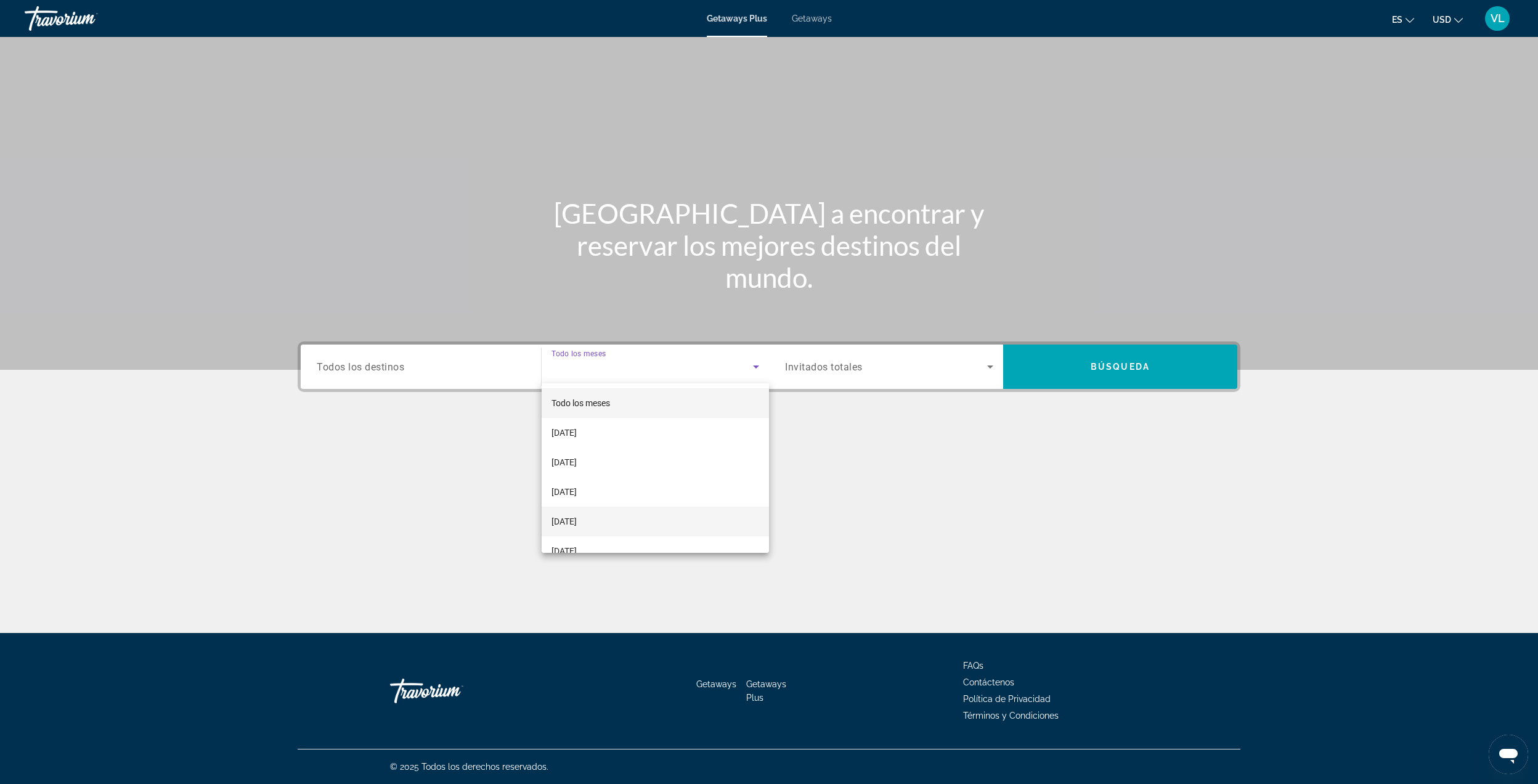
click at [576, 516] on span "[DATE]" at bounding box center [563, 520] width 25 height 15
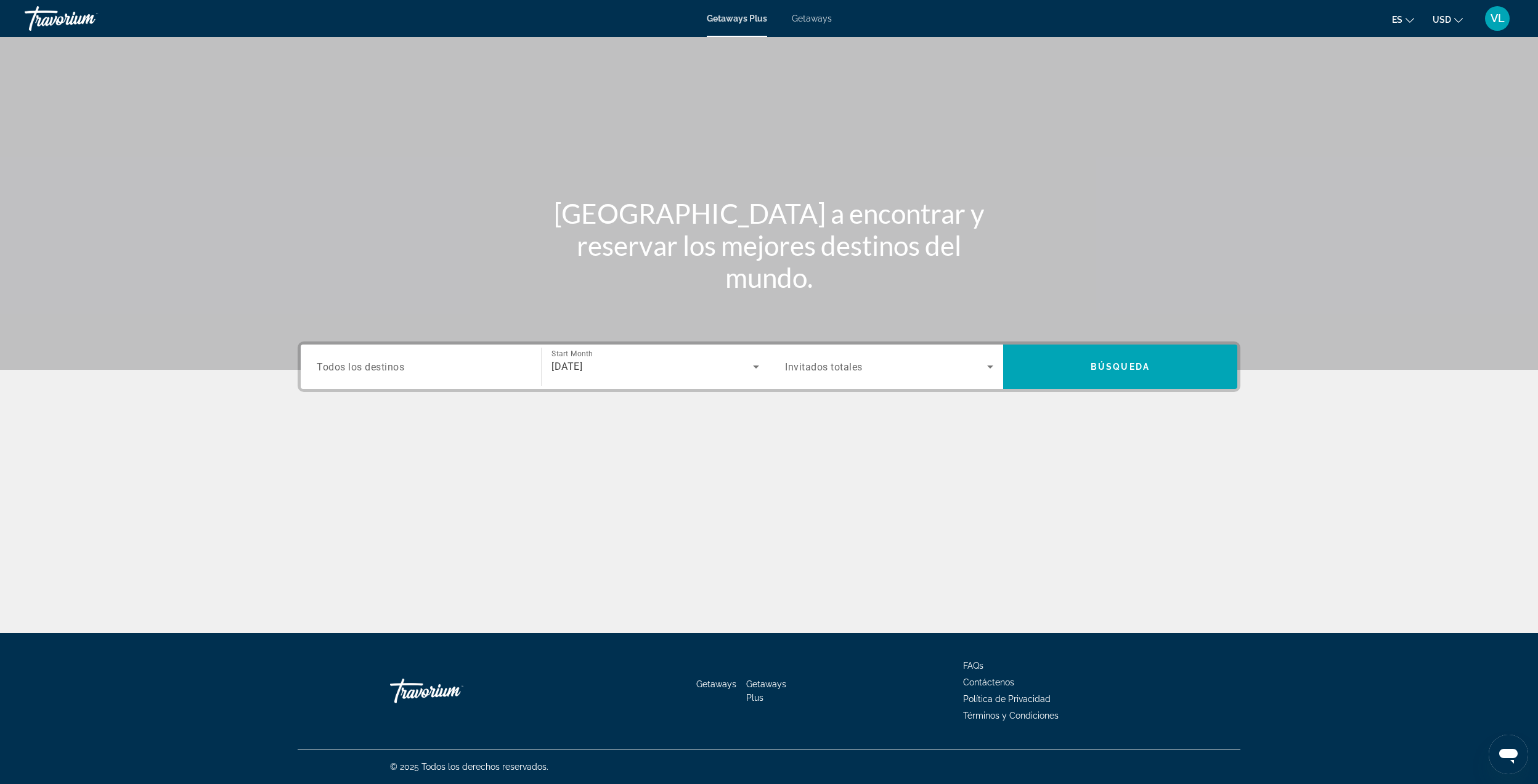
click at [950, 374] on div "Search widget" at bounding box center [889, 366] width 208 height 35
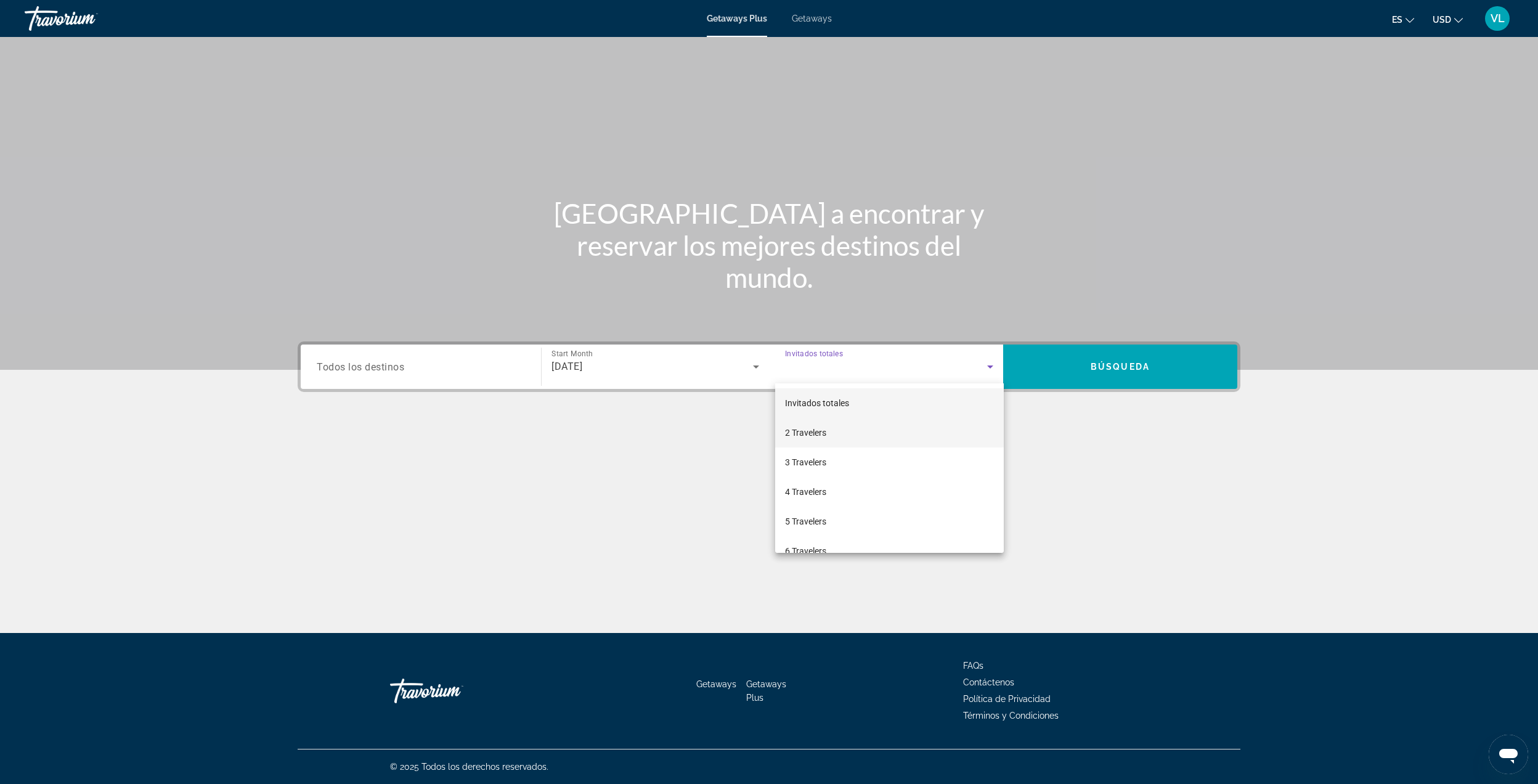
click at [871, 436] on mat-option "2 Travelers" at bounding box center [889, 432] width 229 height 30
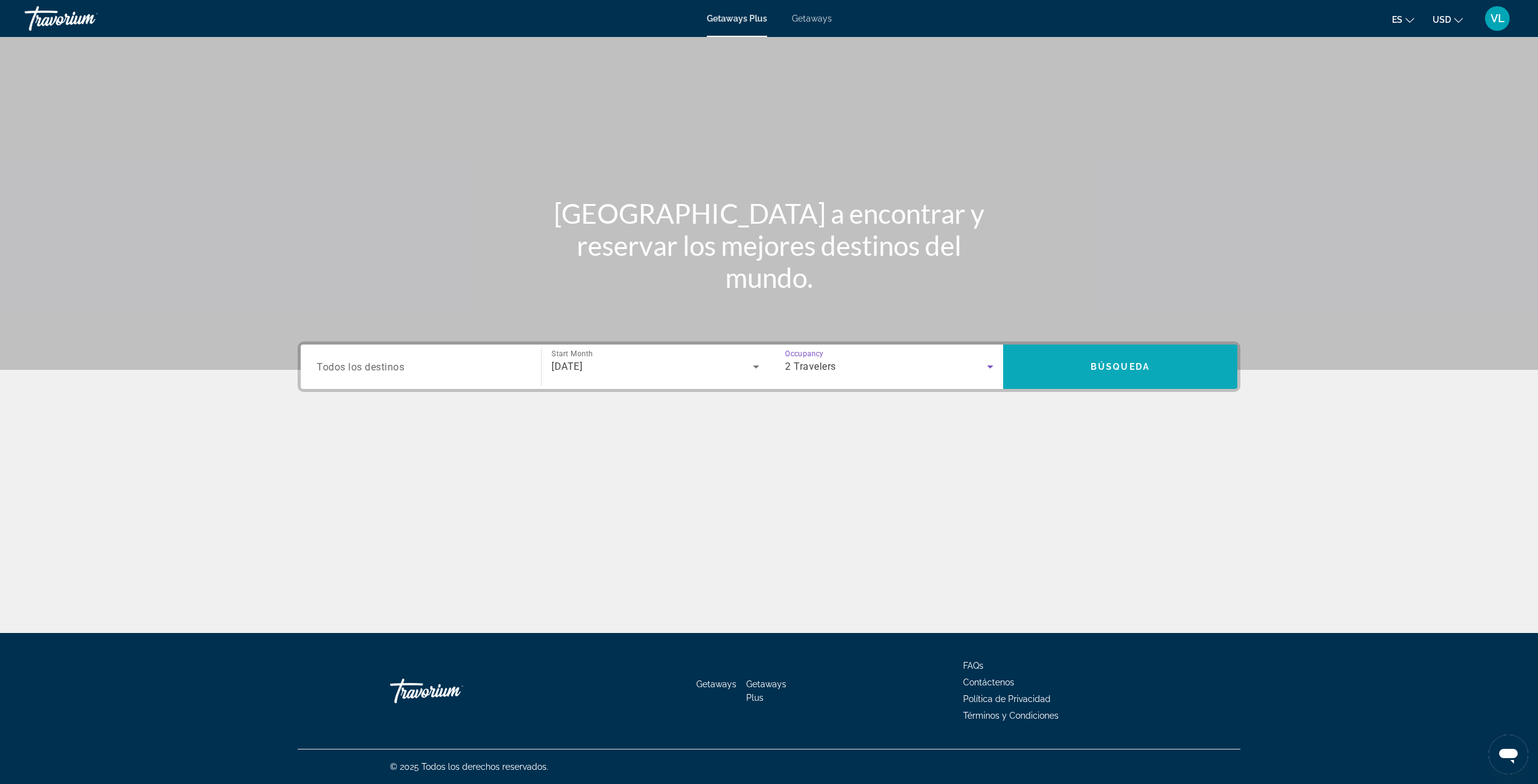
click at [1096, 371] on span "Búsqueda" at bounding box center [1121, 367] width 59 height 10
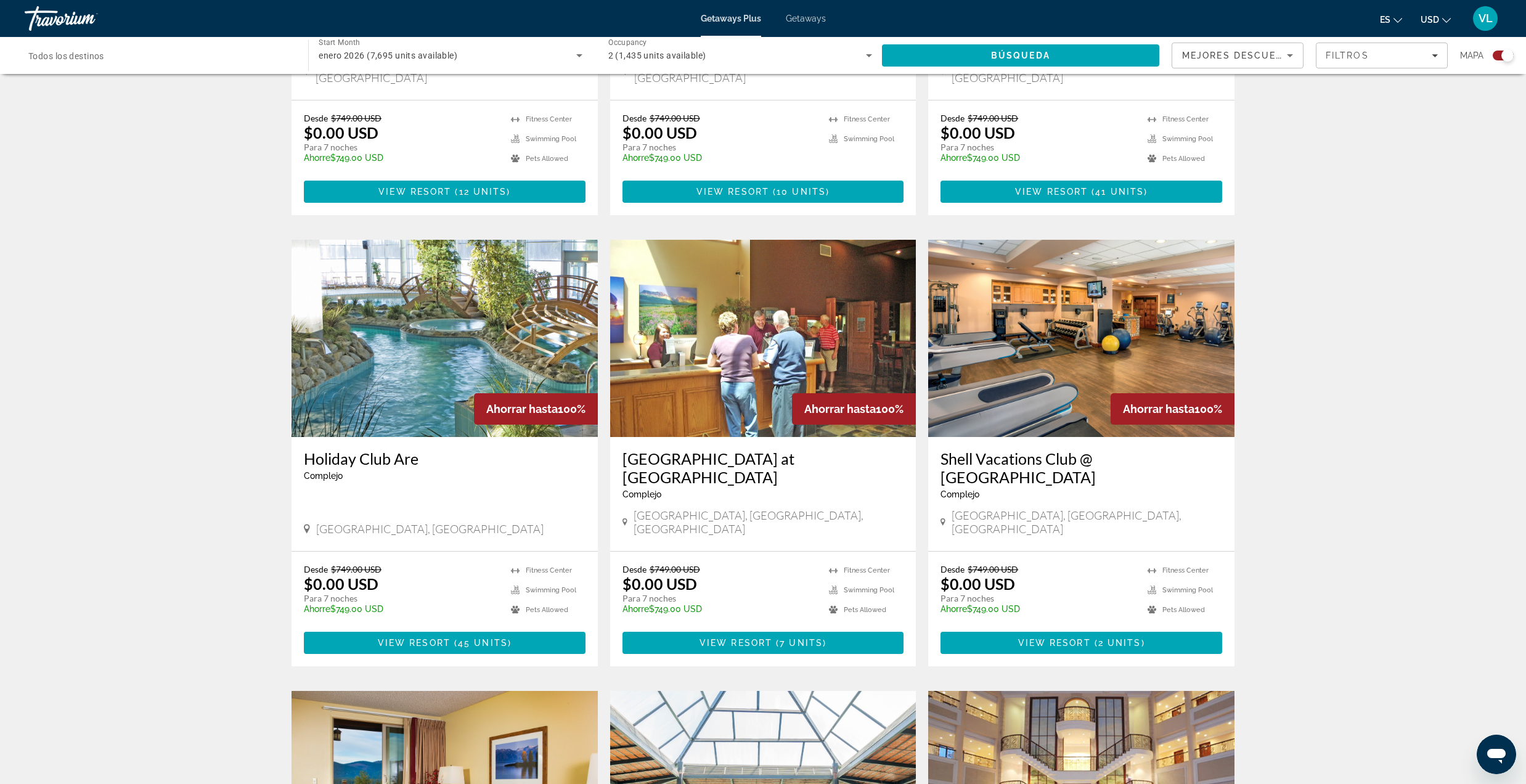
scroll to position [985, 0]
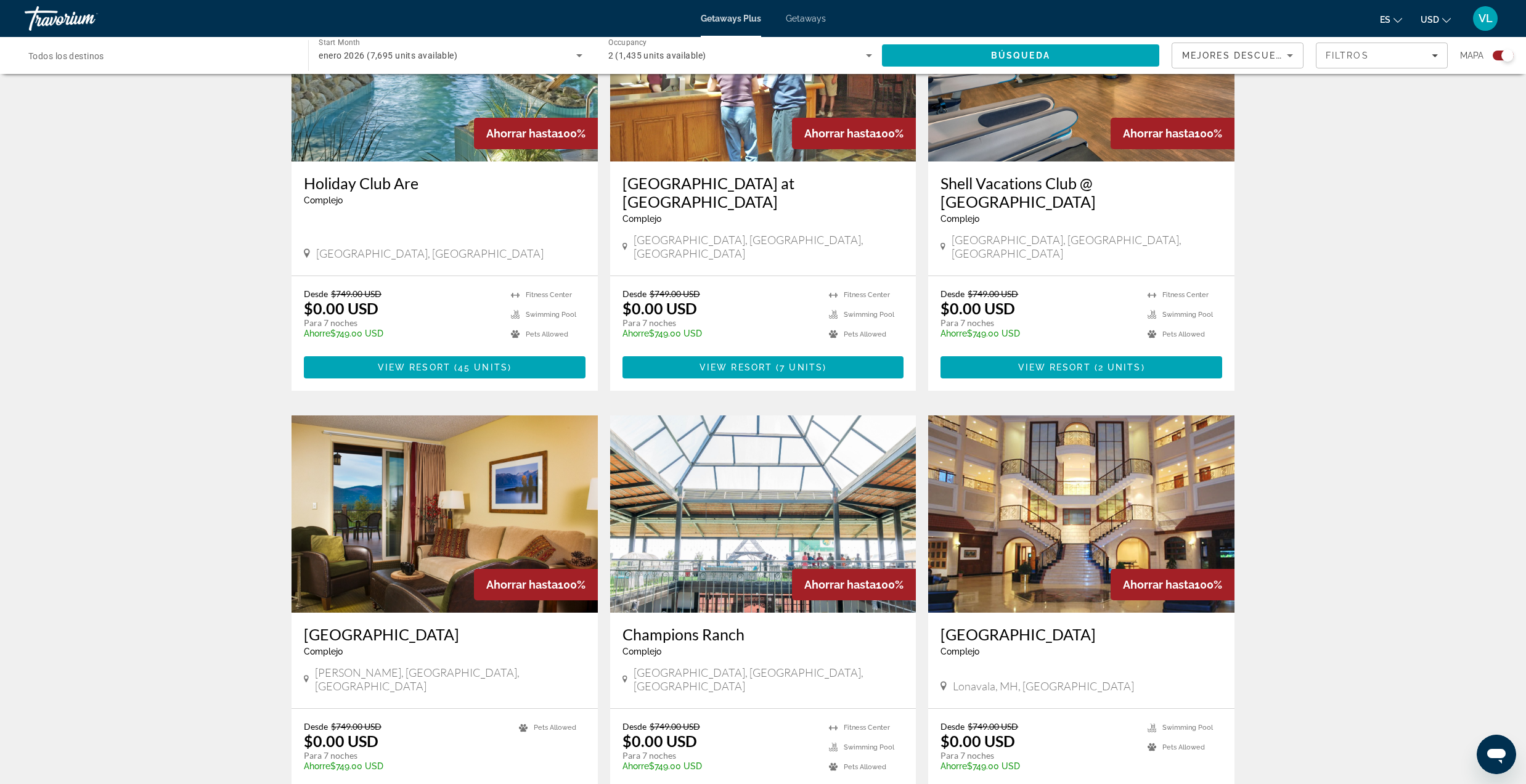
click at [1043, 481] on img "Main content" at bounding box center [1081, 513] width 306 height 197
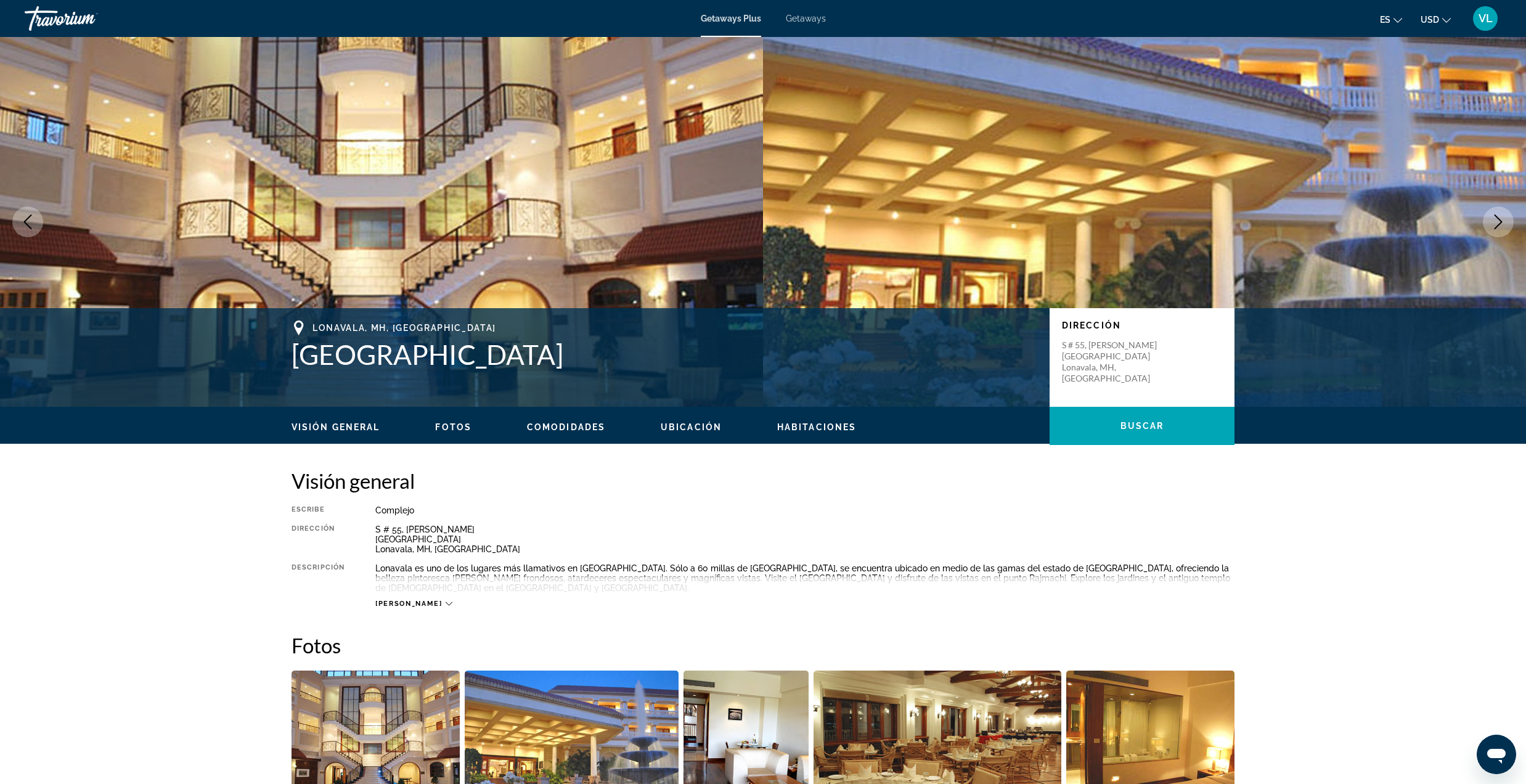
click at [1502, 227] on icon "Next image" at bounding box center [1498, 221] width 15 height 15
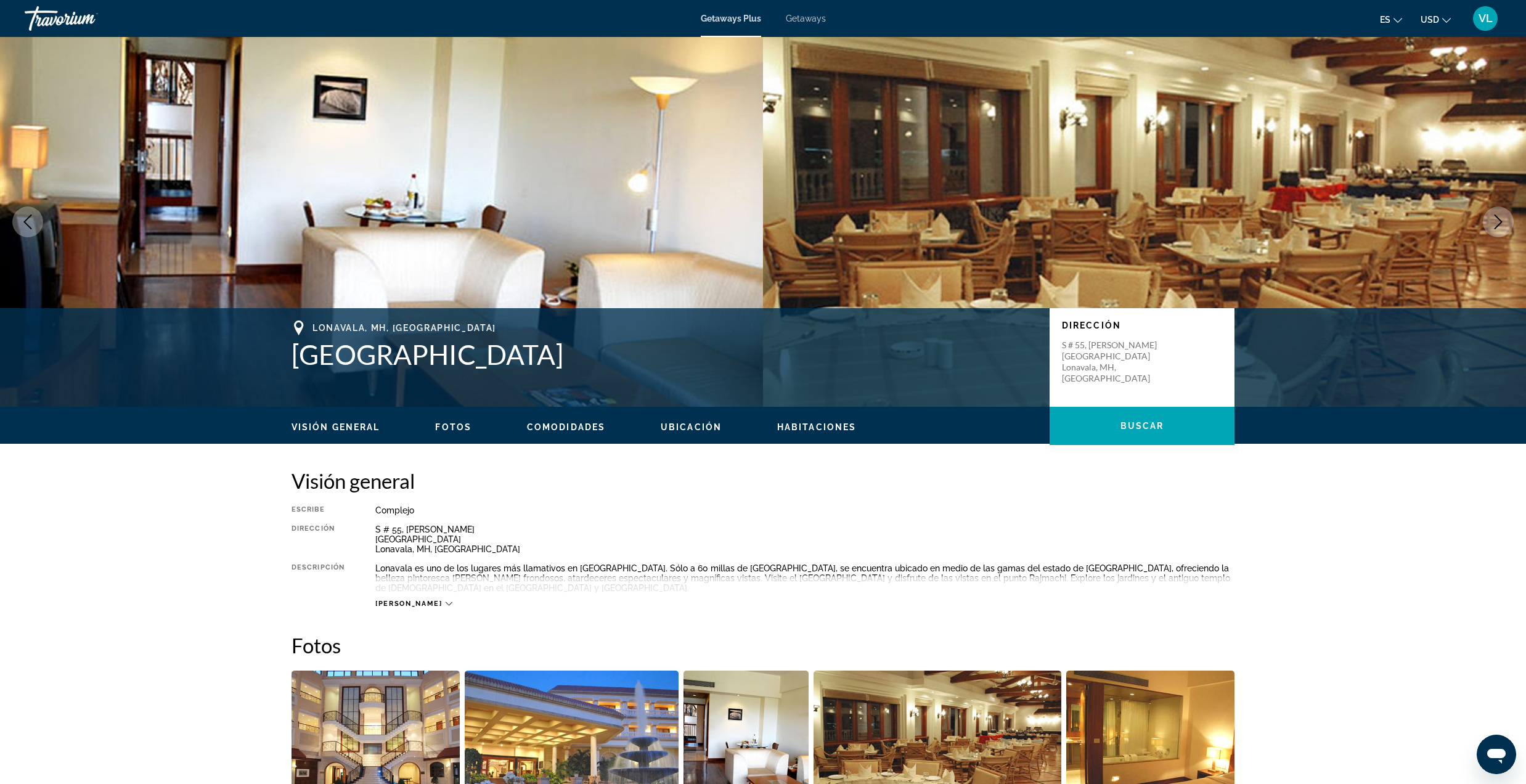
click at [1501, 227] on icon "Next image" at bounding box center [1498, 221] width 15 height 15
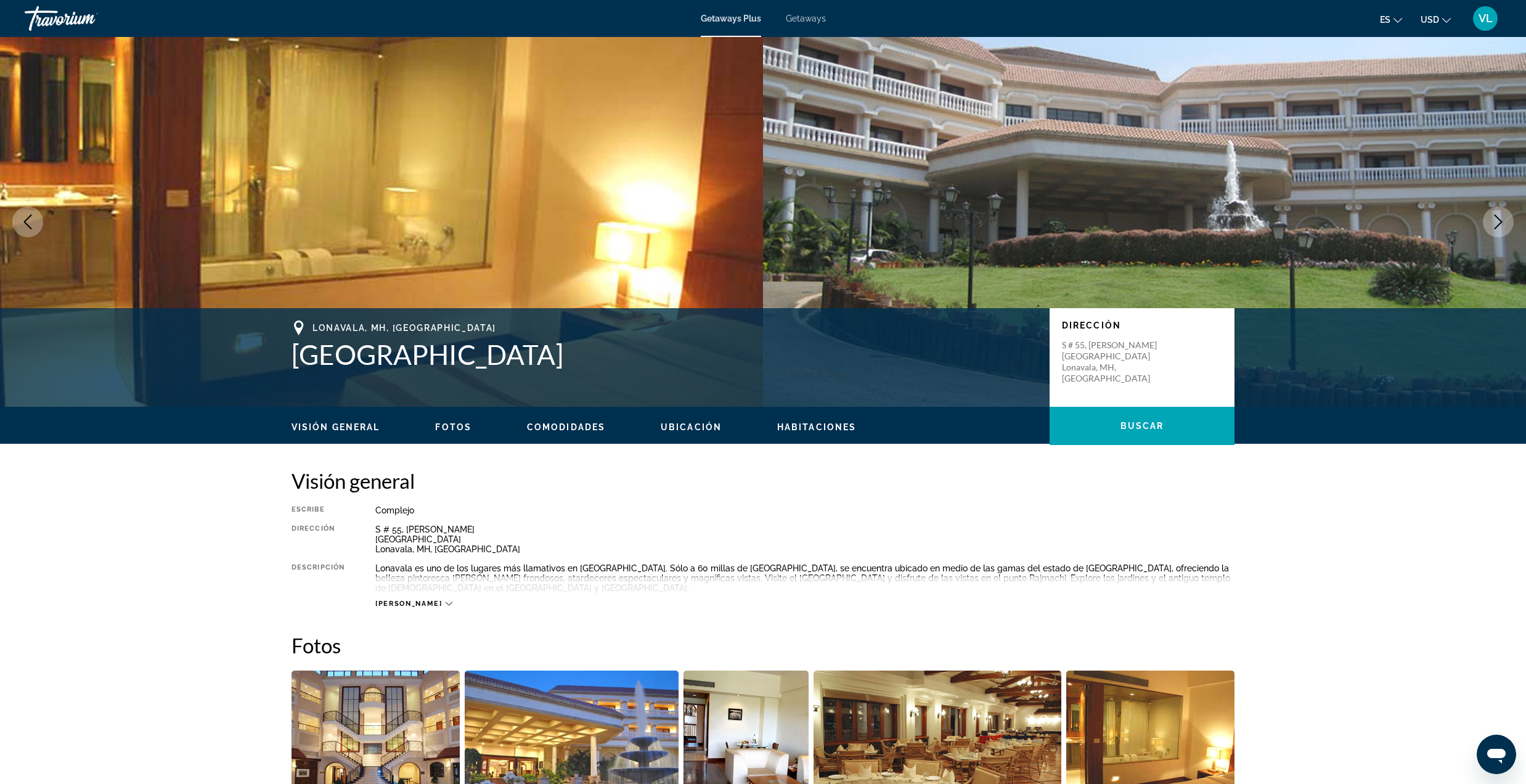
click at [1501, 227] on icon "Next image" at bounding box center [1498, 221] width 15 height 15
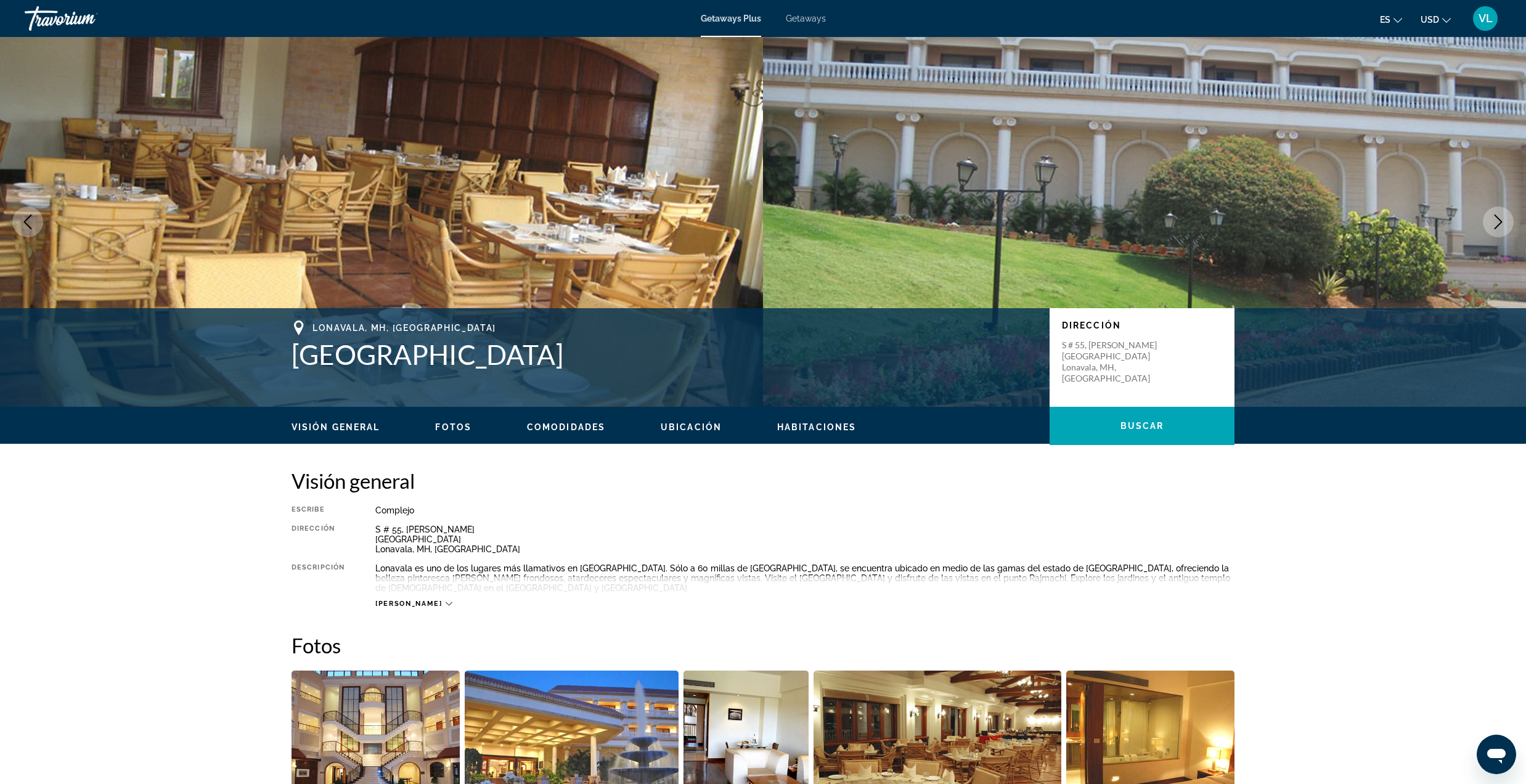
click at [1501, 227] on icon "Next image" at bounding box center [1498, 221] width 15 height 15
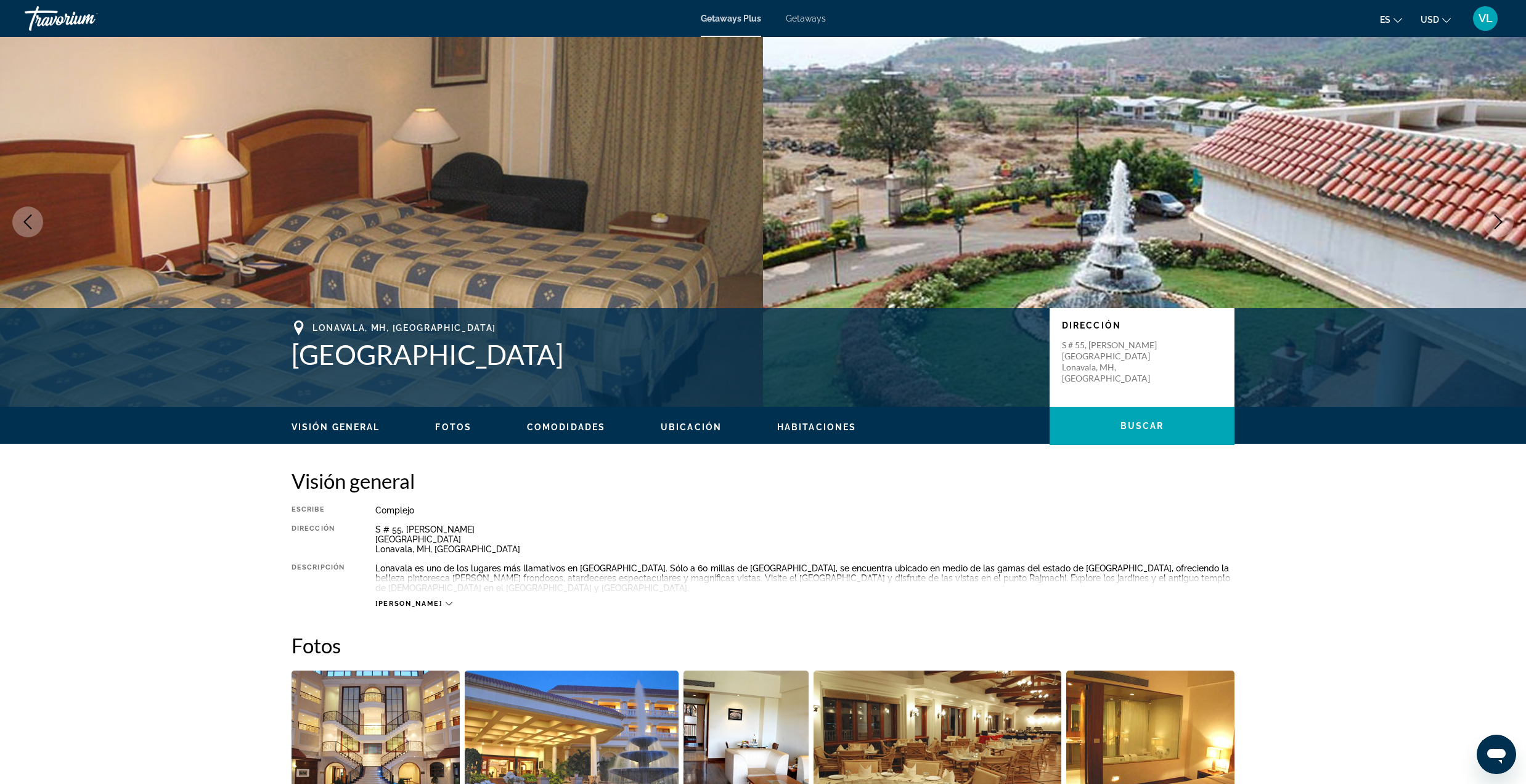
click at [1499, 227] on icon "Next image" at bounding box center [1498, 221] width 15 height 15
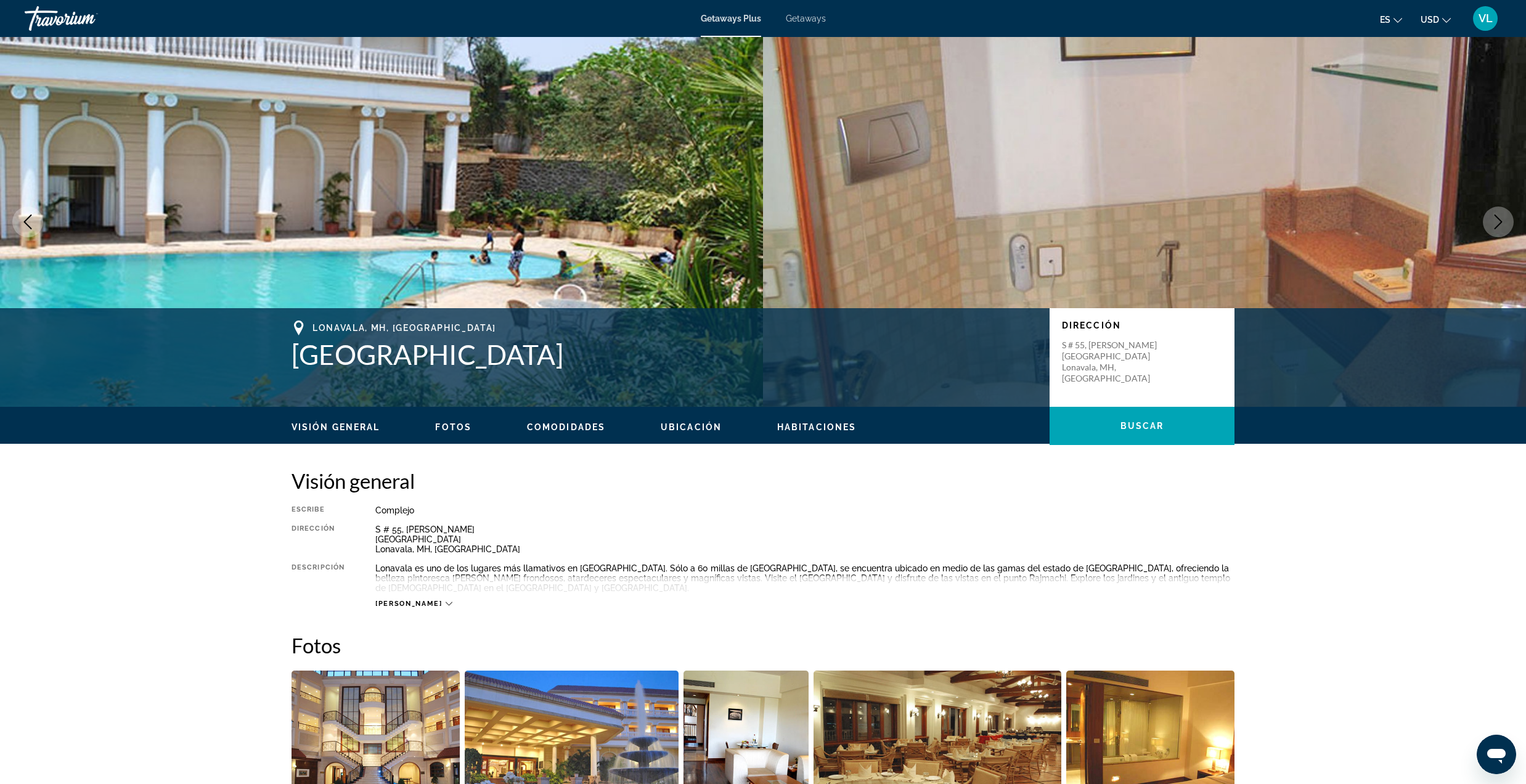
click at [1496, 224] on icon "Next image" at bounding box center [1498, 221] width 15 height 15
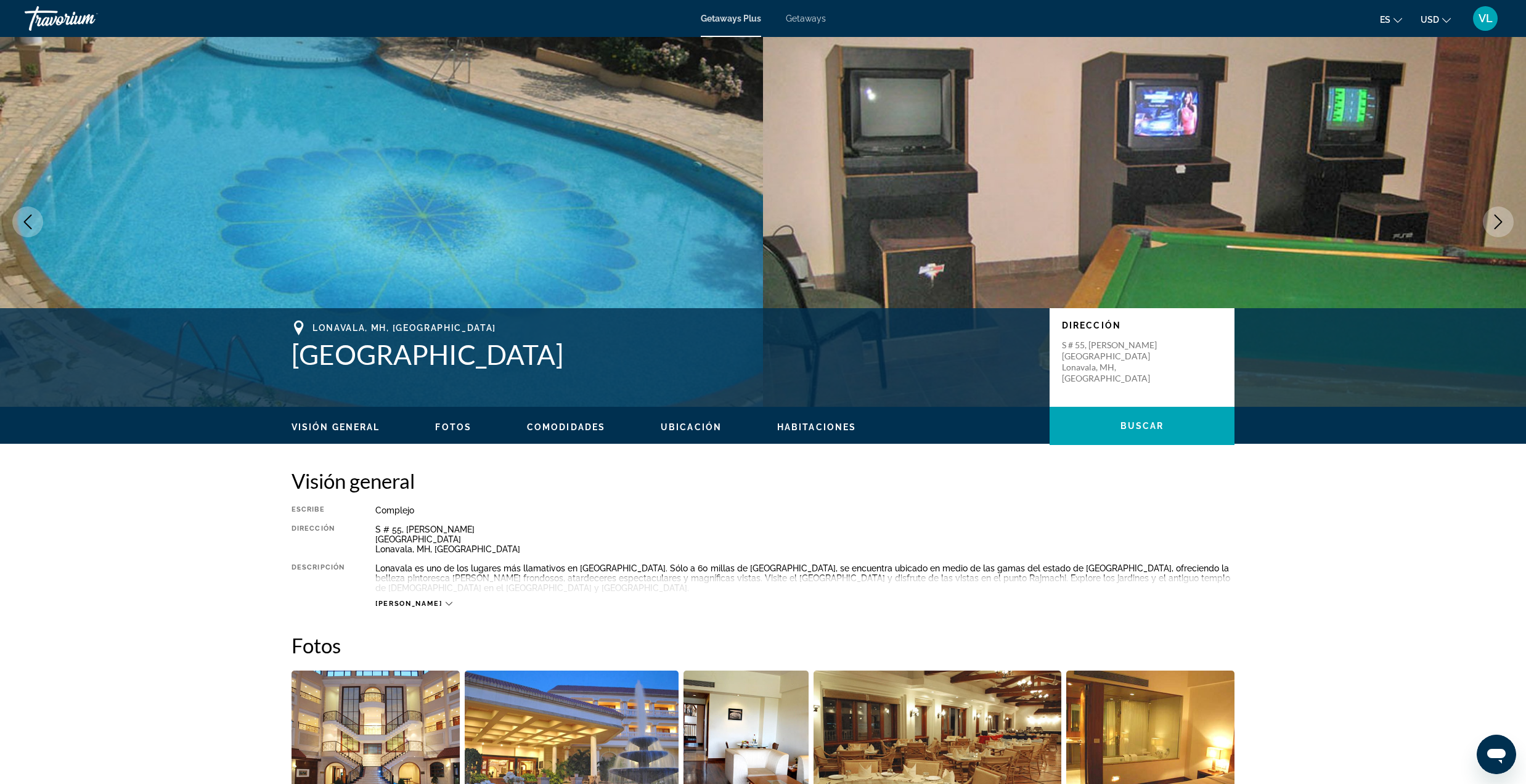
click at [1496, 214] on icon "Next image" at bounding box center [1498, 221] width 15 height 15
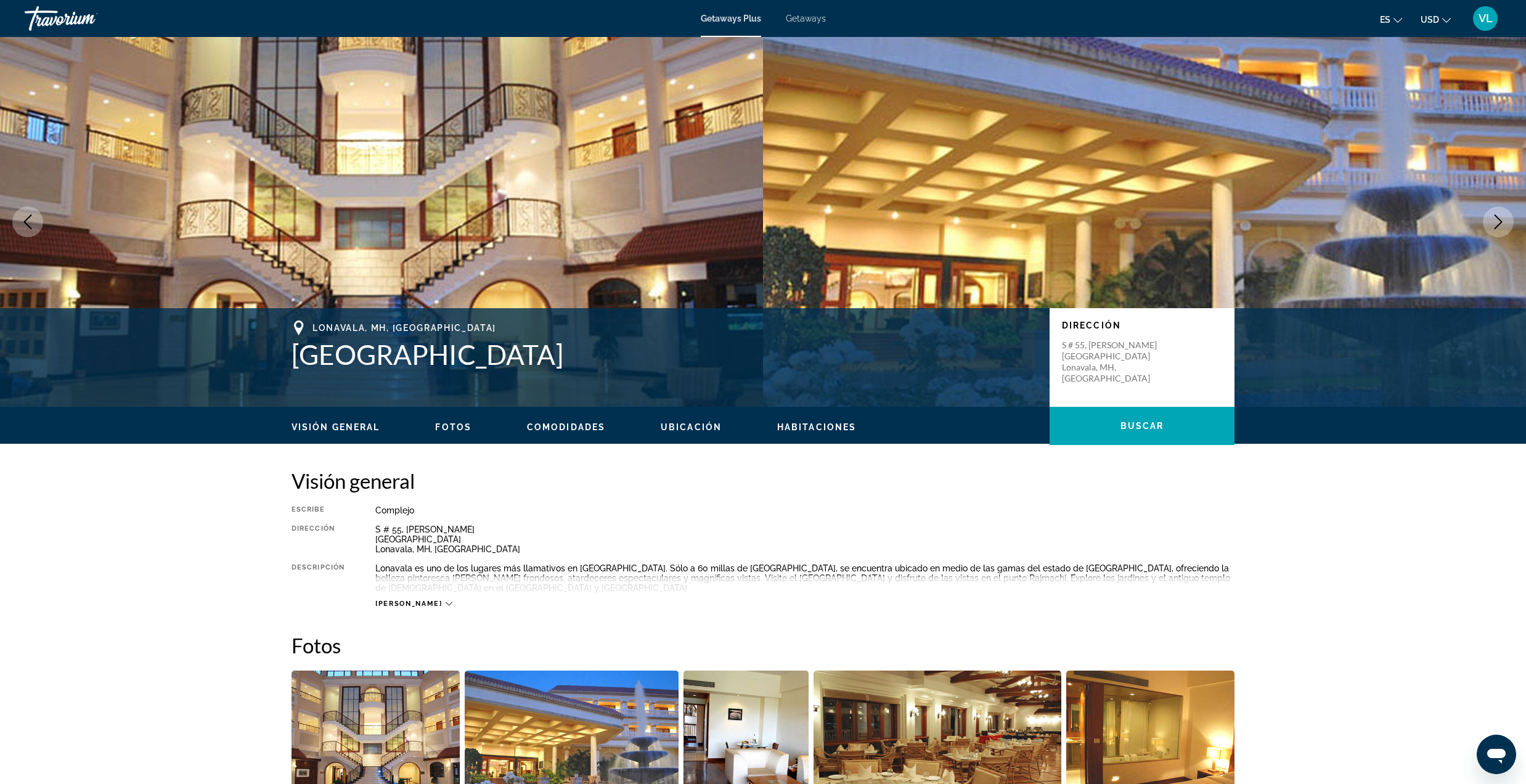
click at [1499, 217] on icon "Next image" at bounding box center [1498, 221] width 15 height 15
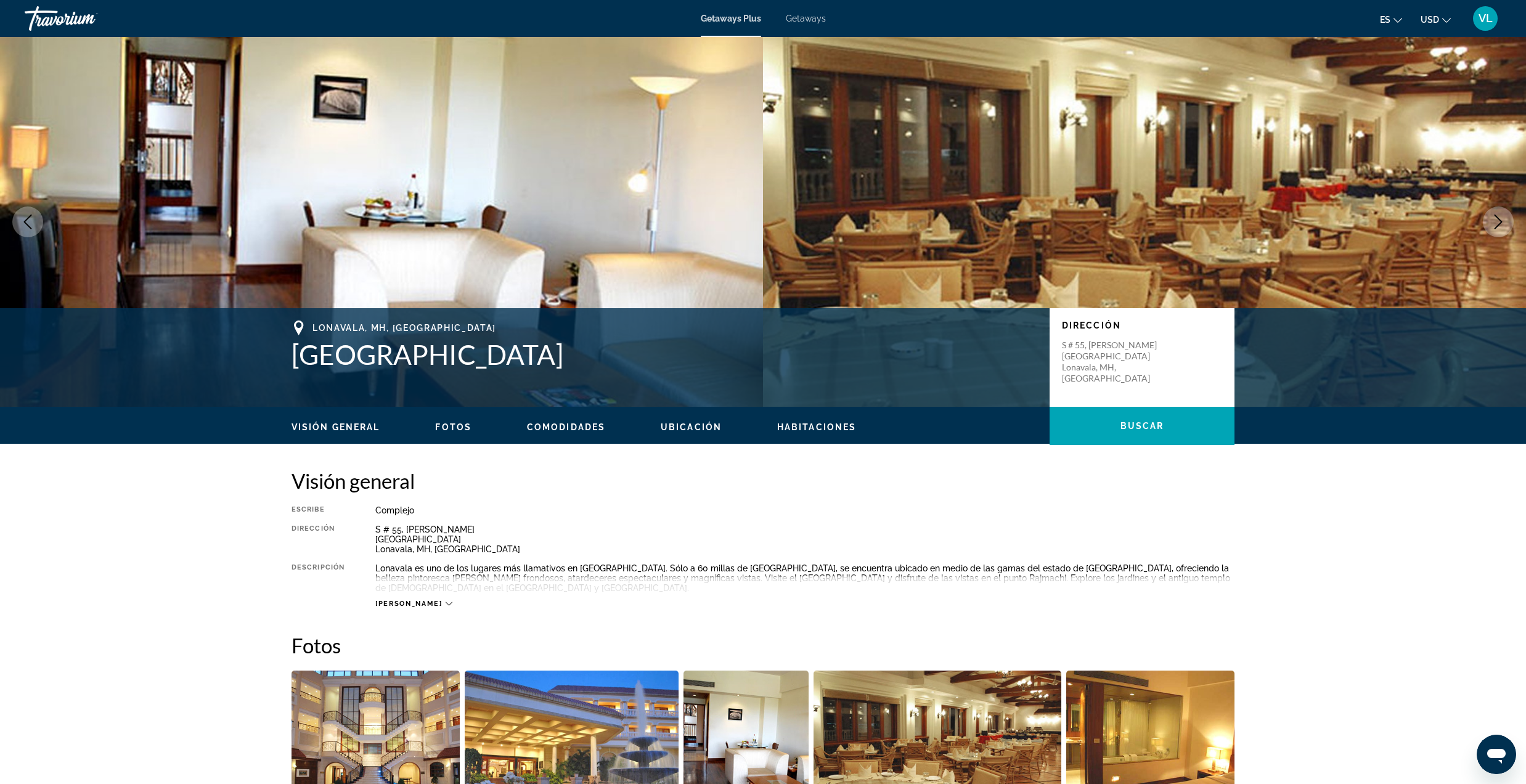
click at [1499, 217] on icon "Next image" at bounding box center [1498, 221] width 15 height 15
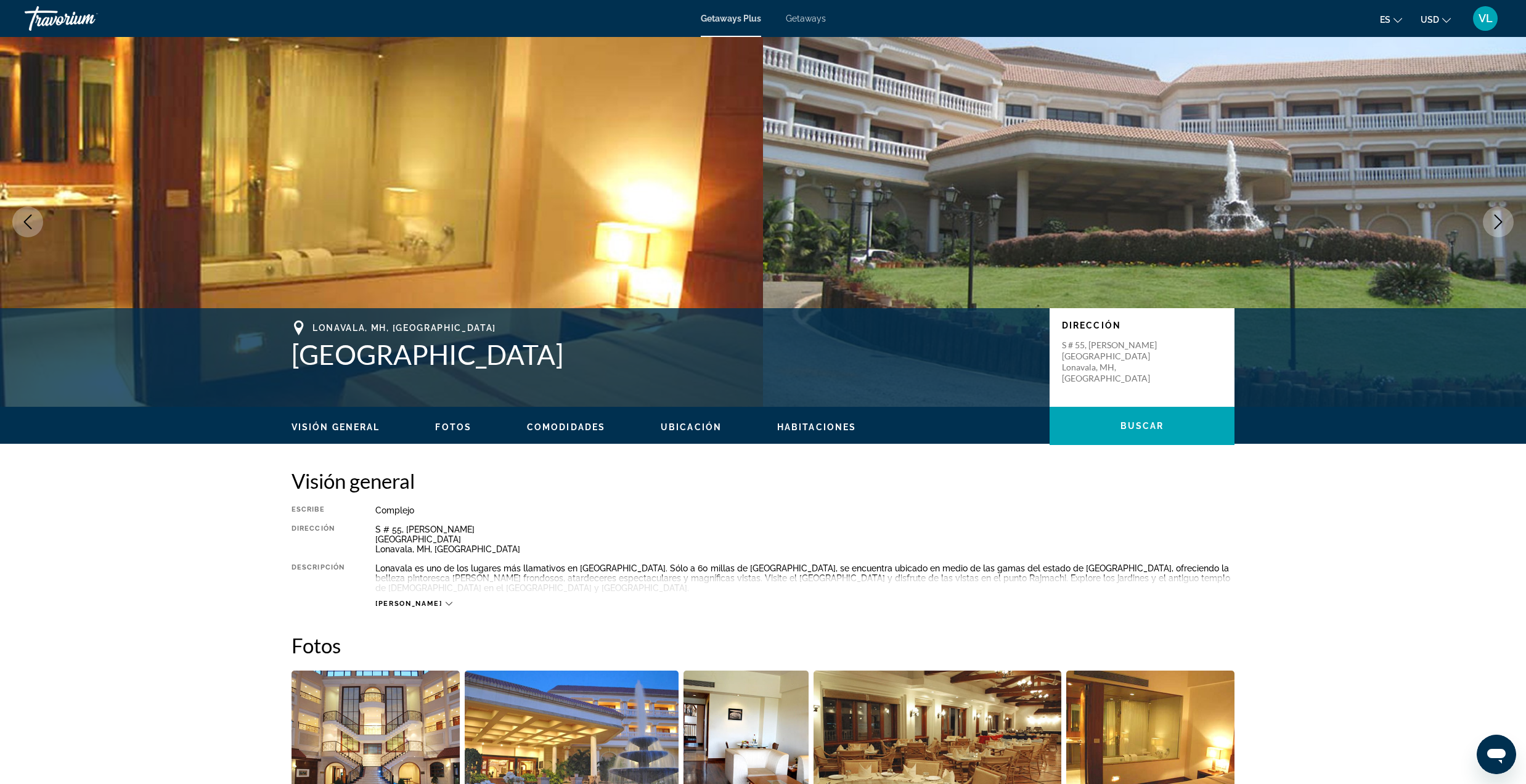
click at [1499, 217] on icon "Next image" at bounding box center [1498, 221] width 15 height 15
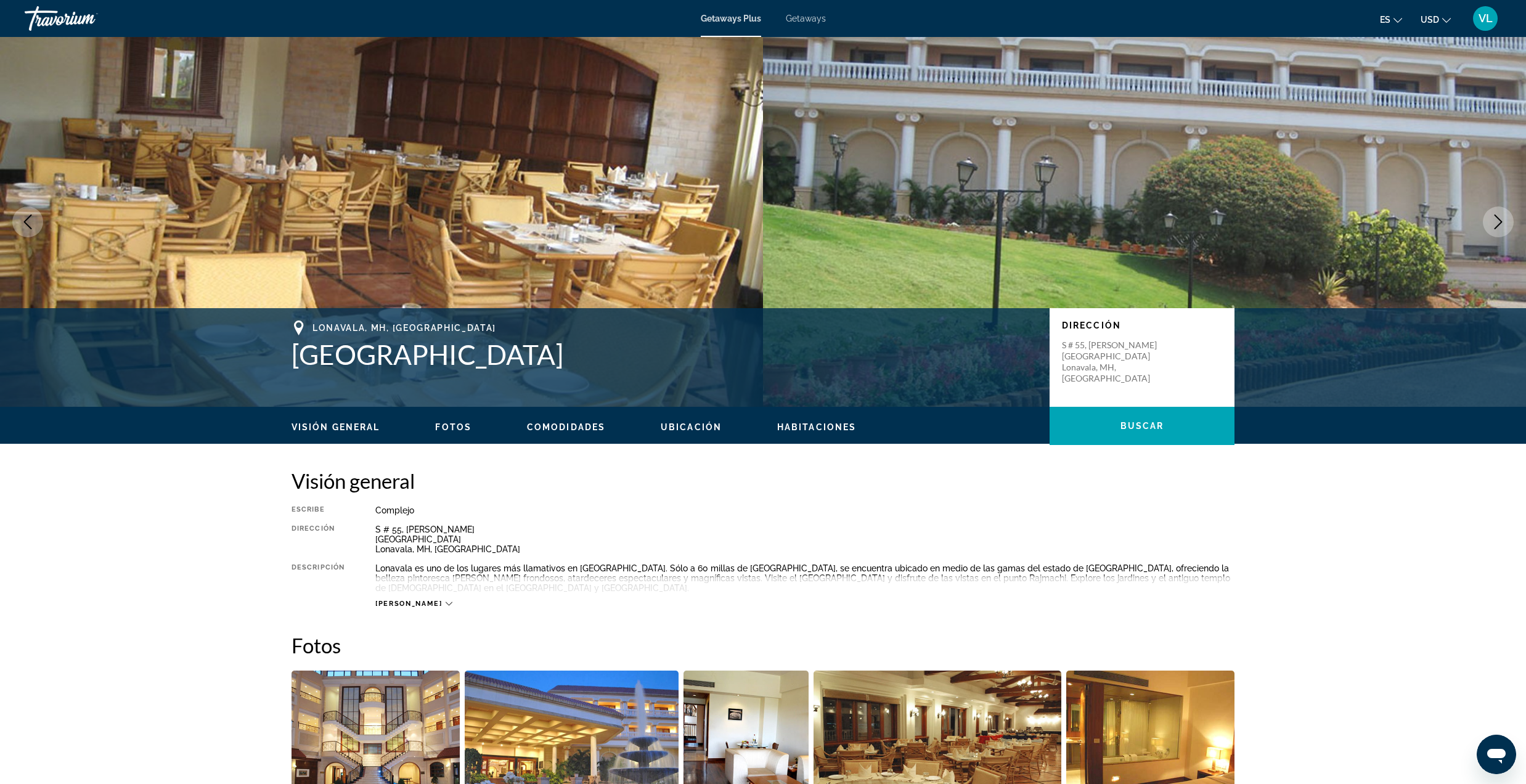
click at [1495, 225] on icon "Next image" at bounding box center [1498, 221] width 15 height 15
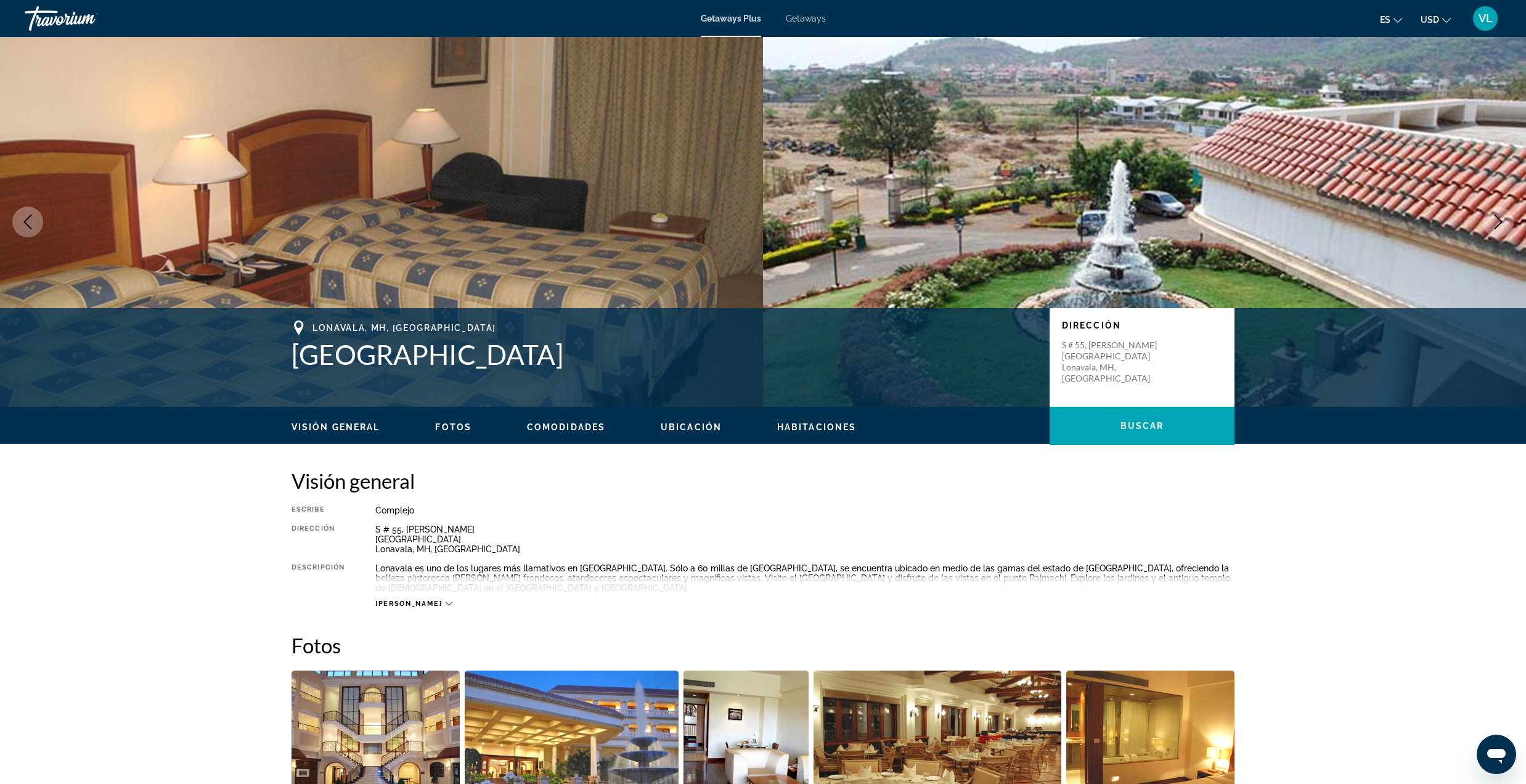
click at [1499, 227] on icon "Next image" at bounding box center [1498, 221] width 15 height 15
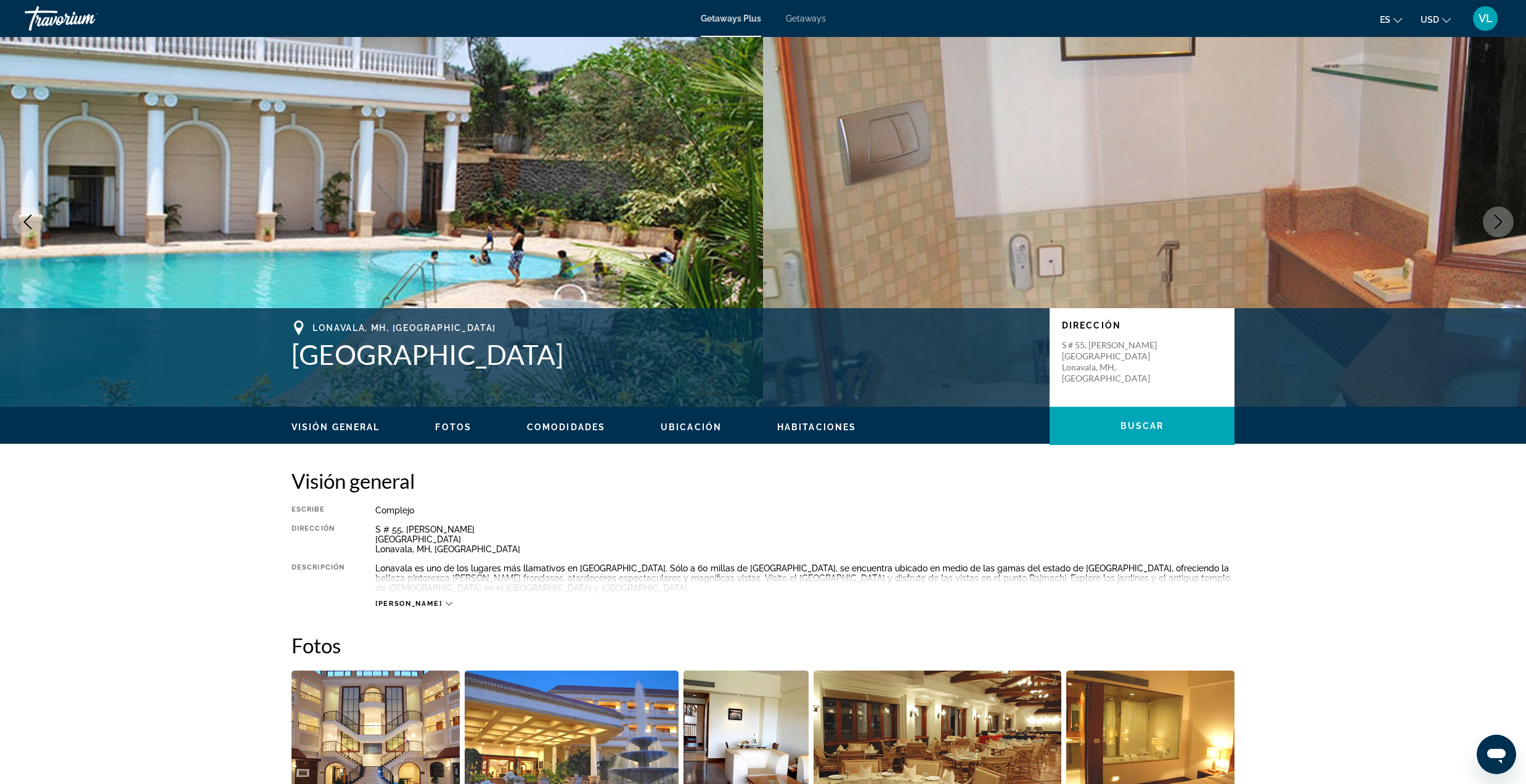
click at [1489, 228] on button "Next image" at bounding box center [1497, 221] width 31 height 31
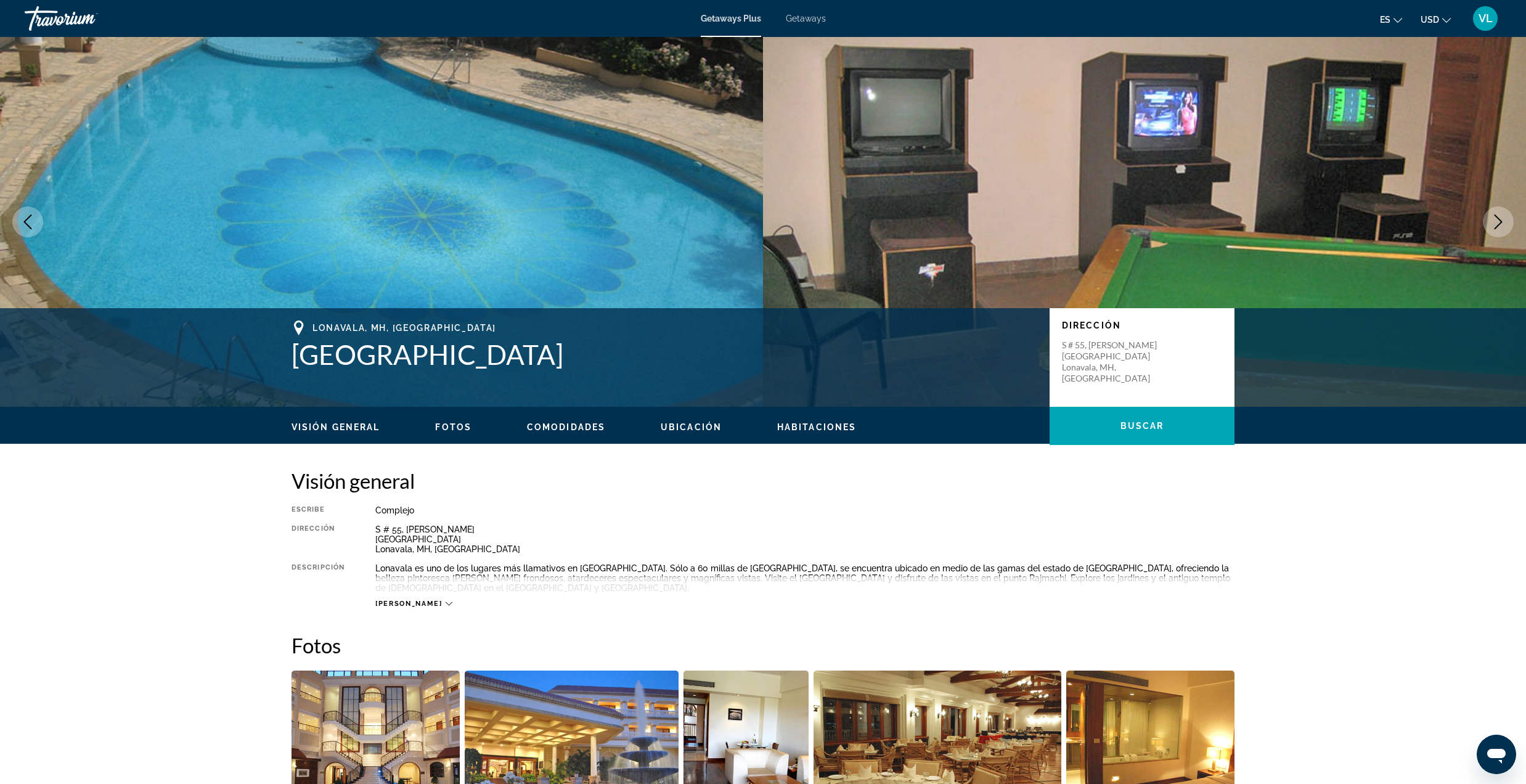
click at [1489, 228] on button "Next image" at bounding box center [1497, 221] width 31 height 31
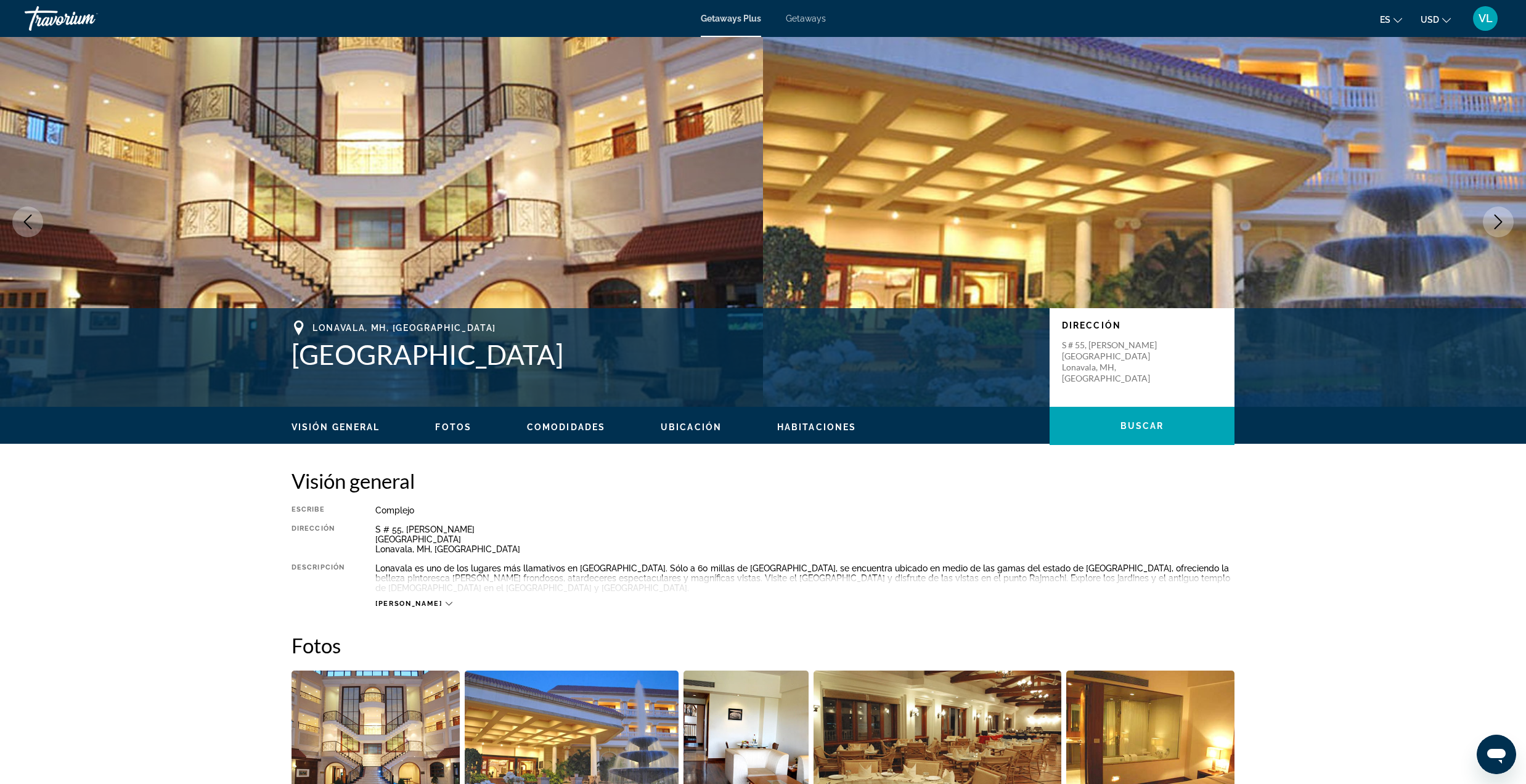
click at [1489, 228] on button "Next image" at bounding box center [1497, 221] width 31 height 31
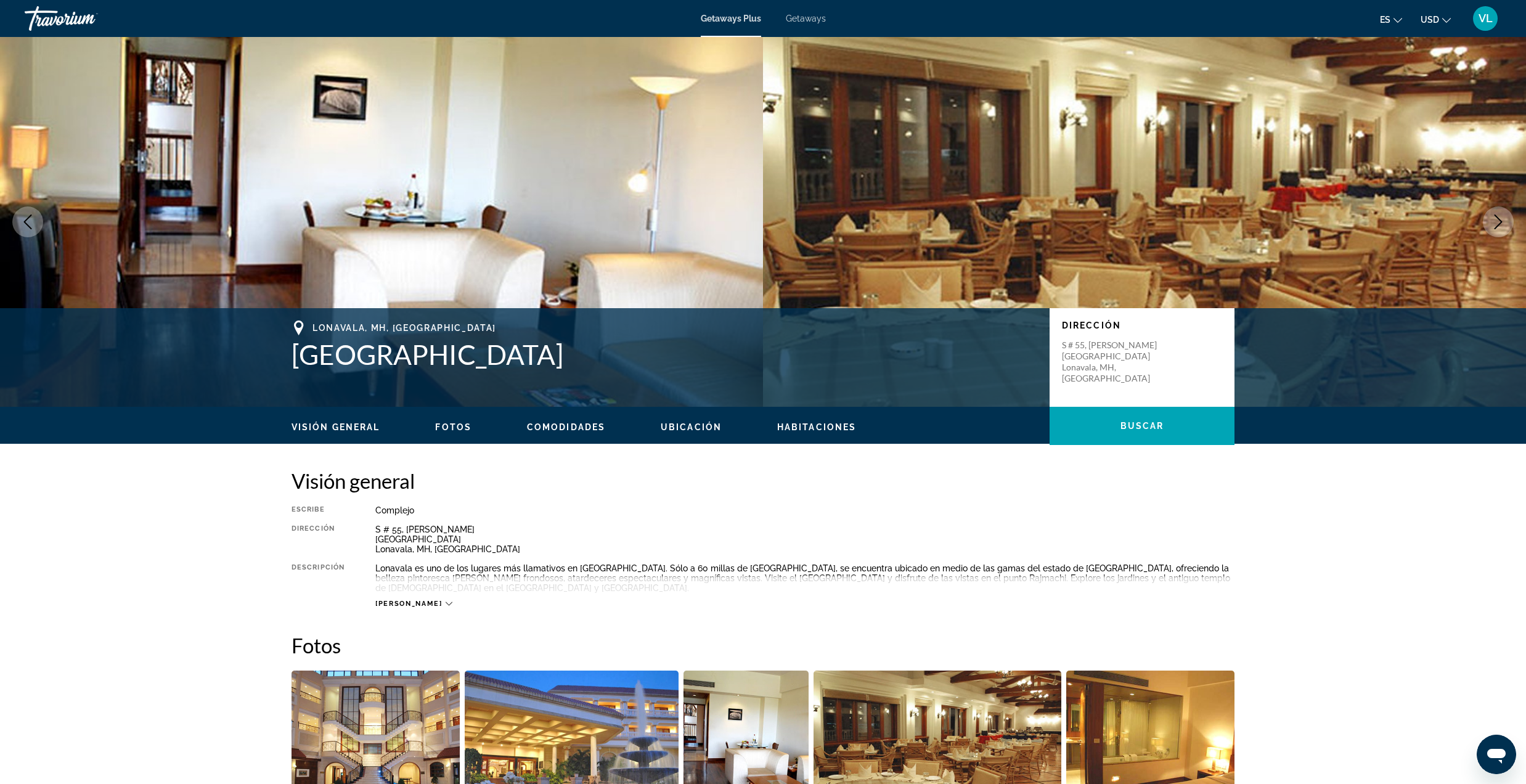
click at [1489, 228] on button "Next image" at bounding box center [1497, 221] width 31 height 31
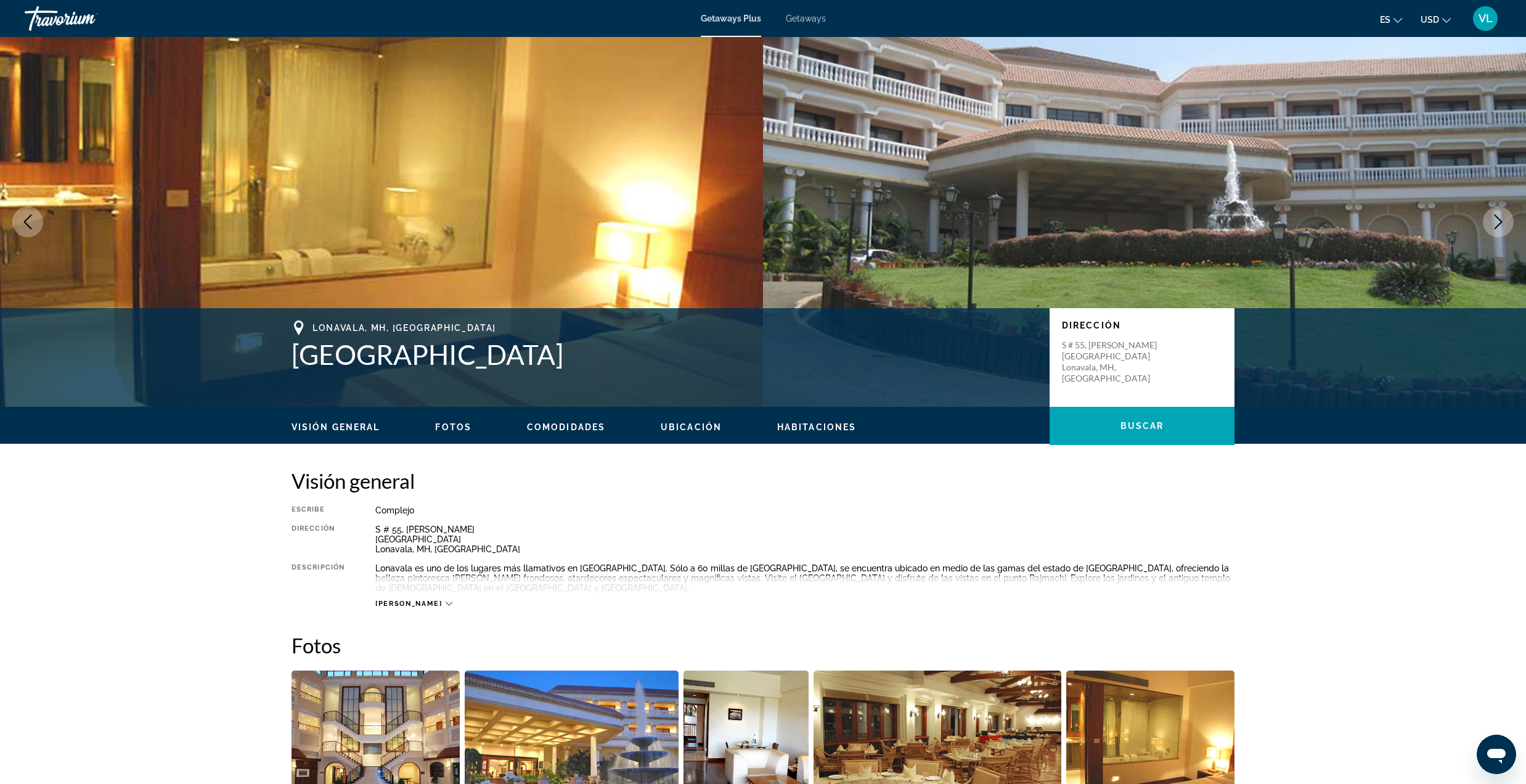
click at [1491, 227] on icon "Next image" at bounding box center [1498, 221] width 15 height 15
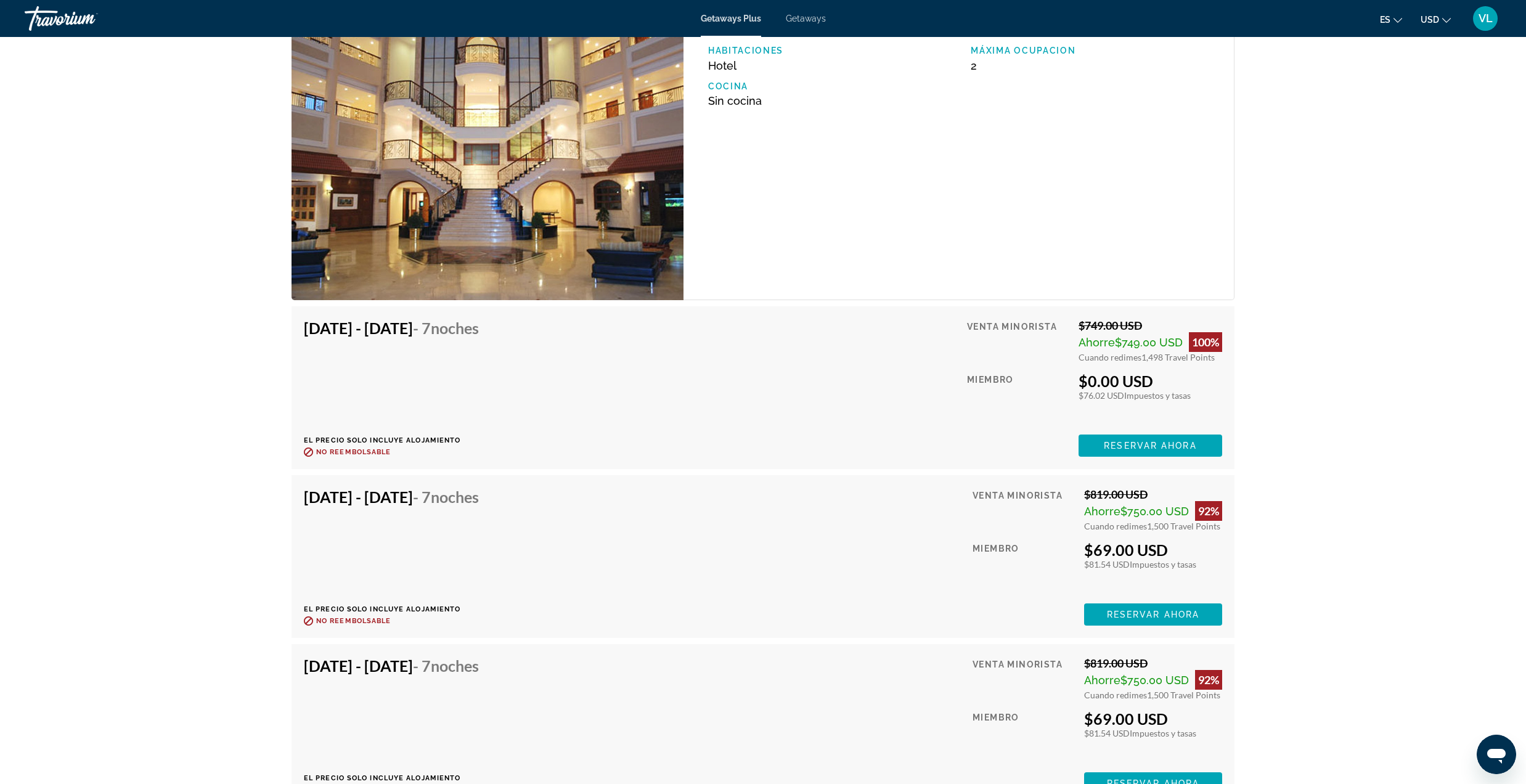
scroll to position [2218, 0]
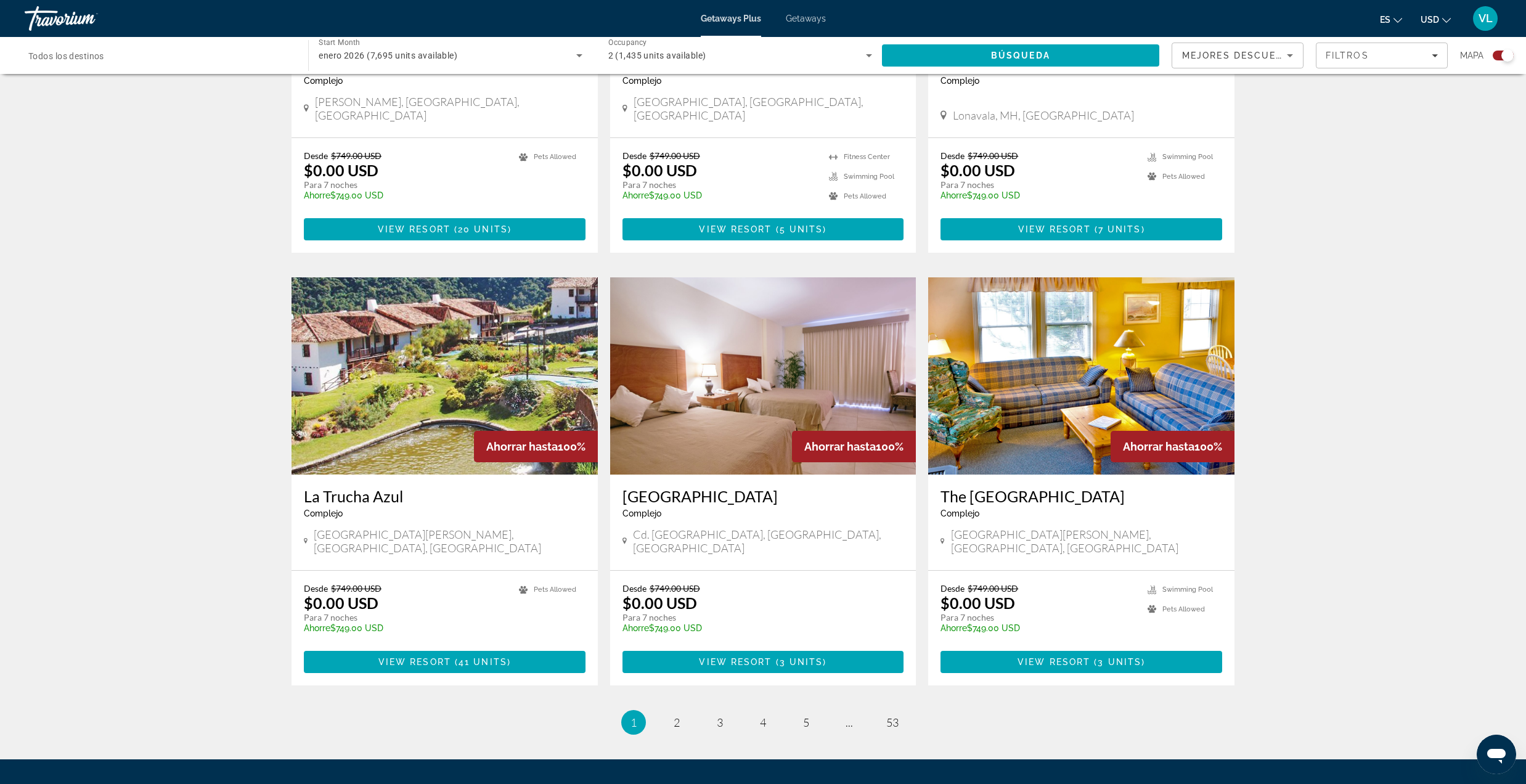
scroll to position [1560, 0]
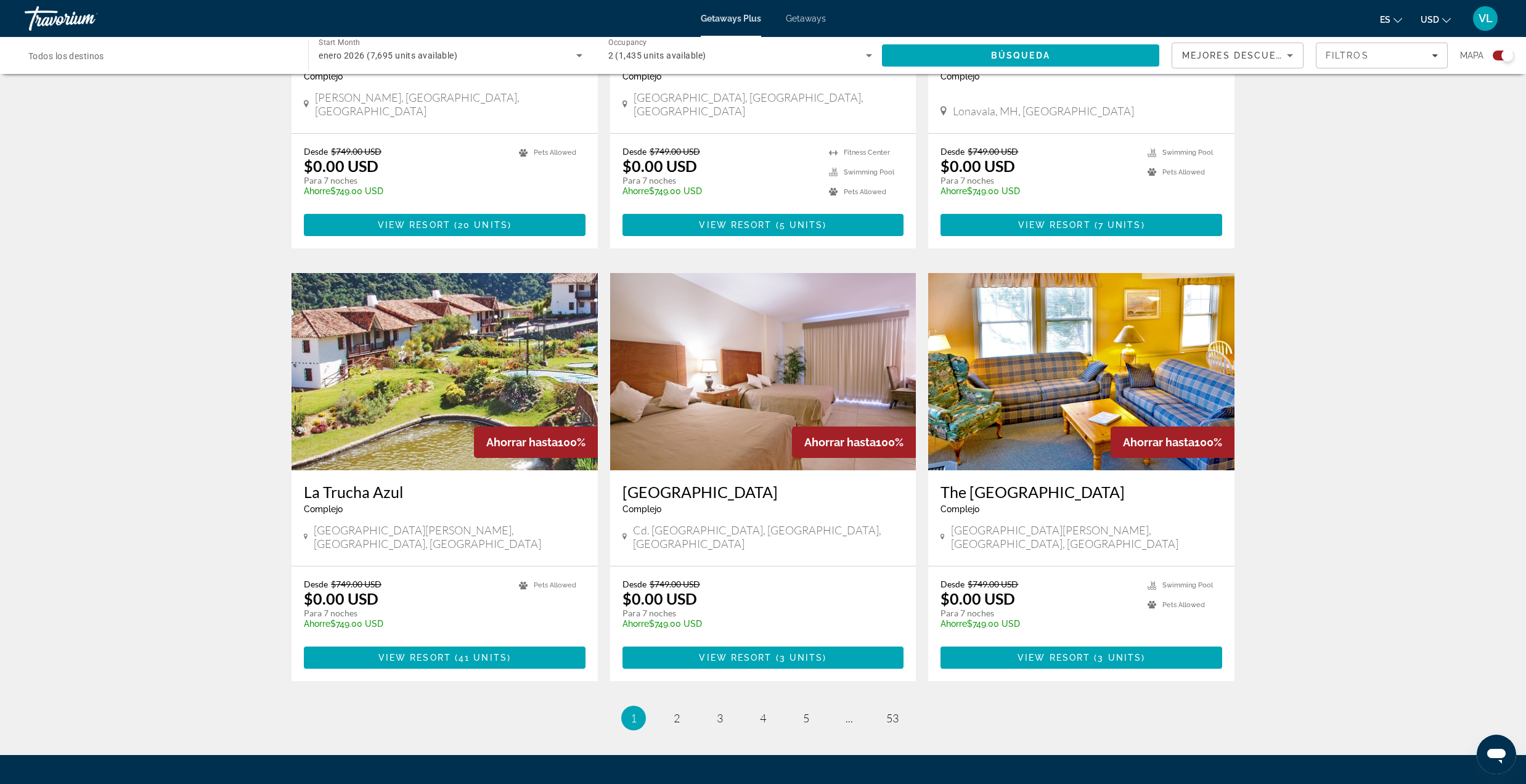
click at [660, 706] on ul "1 / 53 You're on page 1 page 2 page 3 page 4 page 5 page ... page 53" at bounding box center [763, 718] width 943 height 25
click at [684, 708] on link "page 2" at bounding box center [677, 719] width 22 height 22
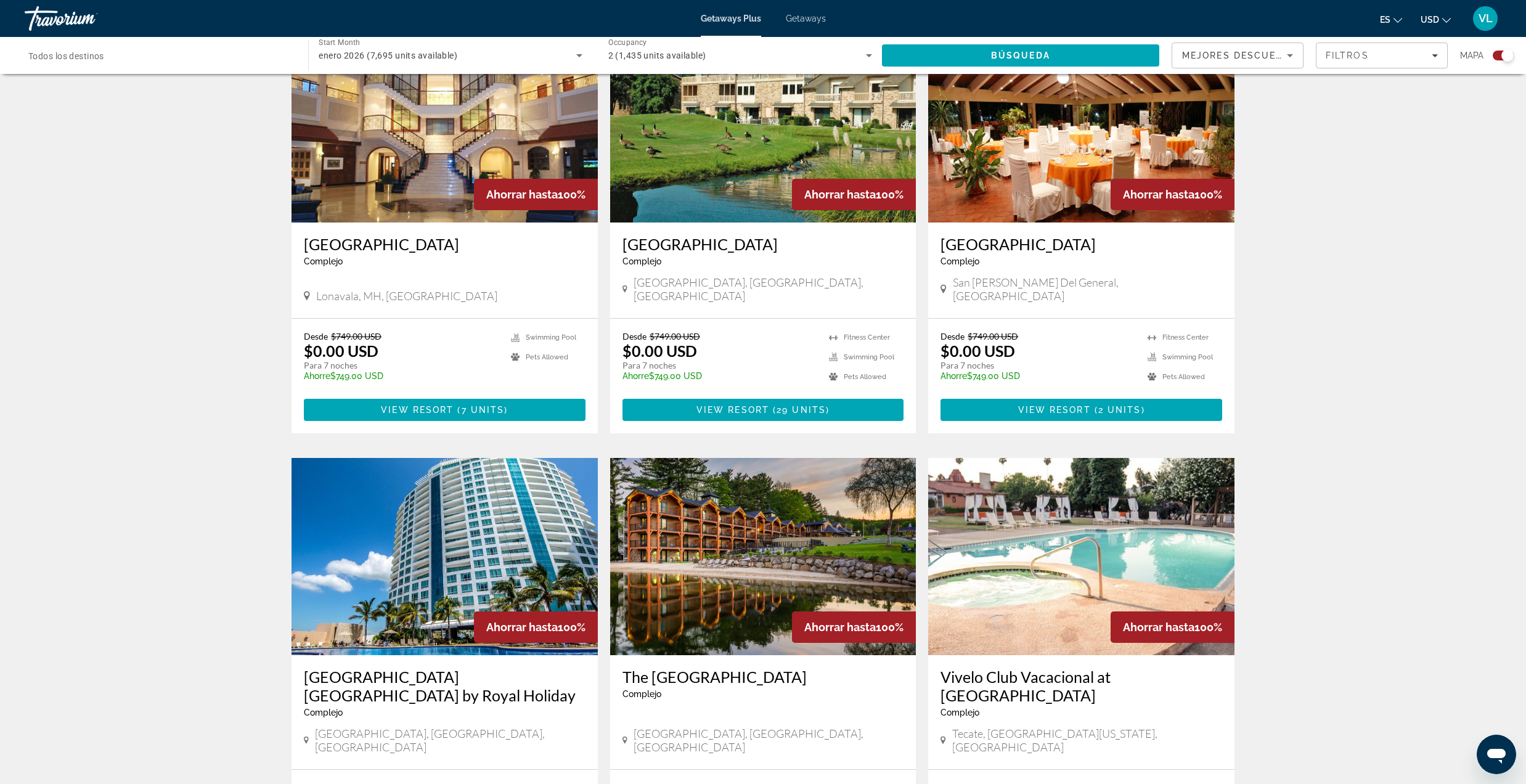
scroll to position [657, 0]
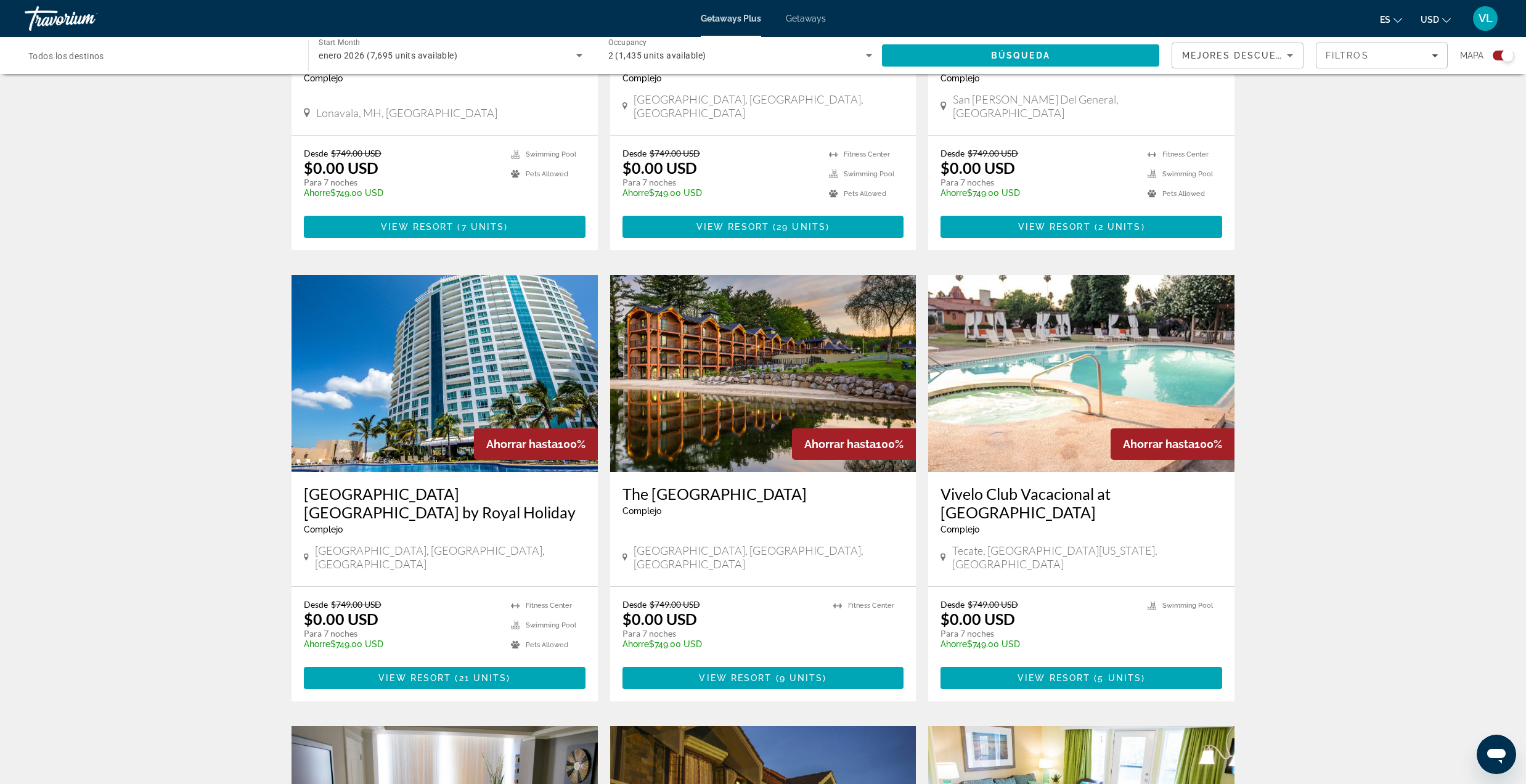
click at [1256, 557] on div "← Move left → Move right ↑ Move up ↓ Move down + Zoom in - Zoom out Home Jump l…" at bounding box center [763, 531] width 993 height 2204
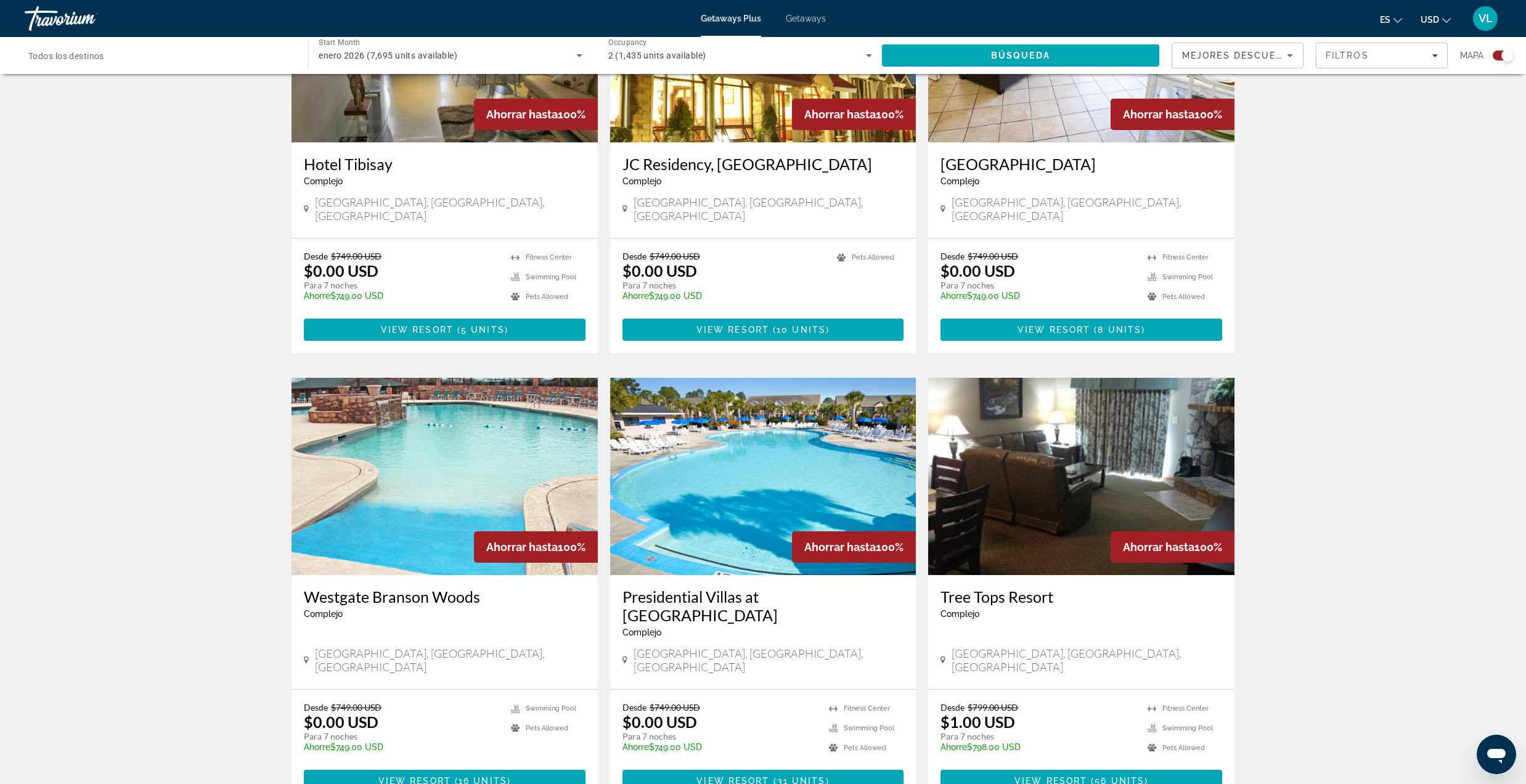
scroll to position [1479, 0]
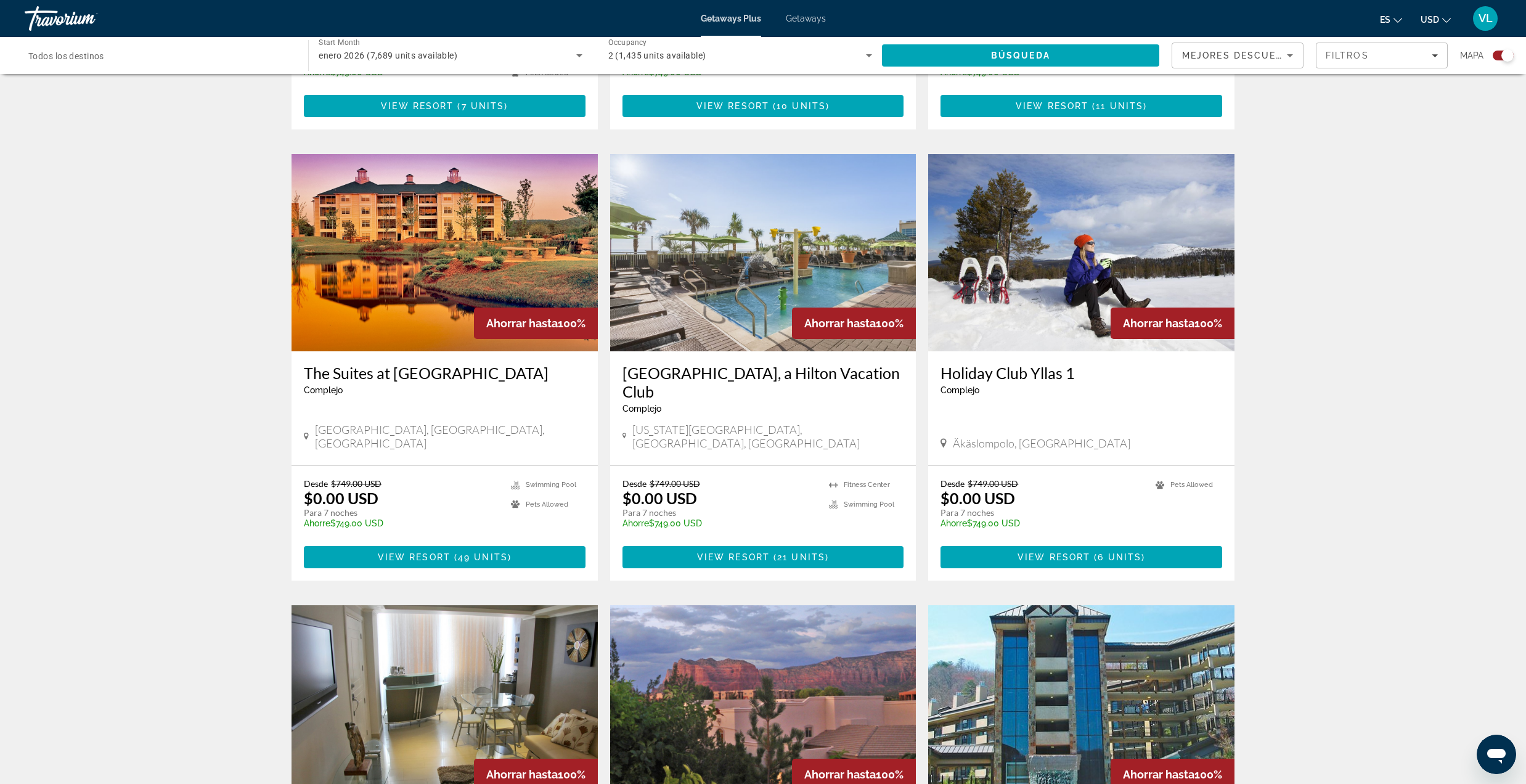
scroll to position [1396, 0]
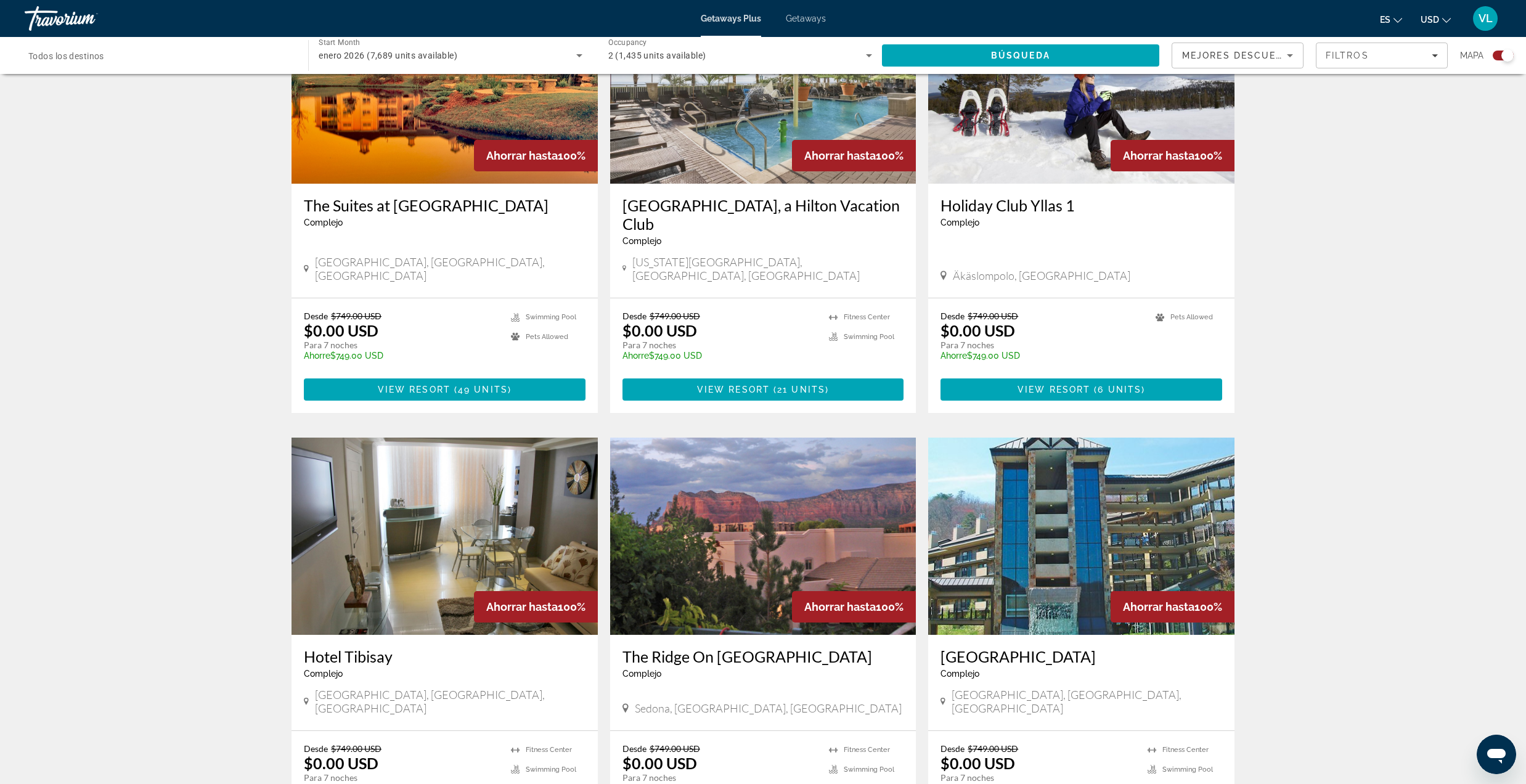
click at [1038, 453] on img "Main content" at bounding box center [1081, 535] width 306 height 197
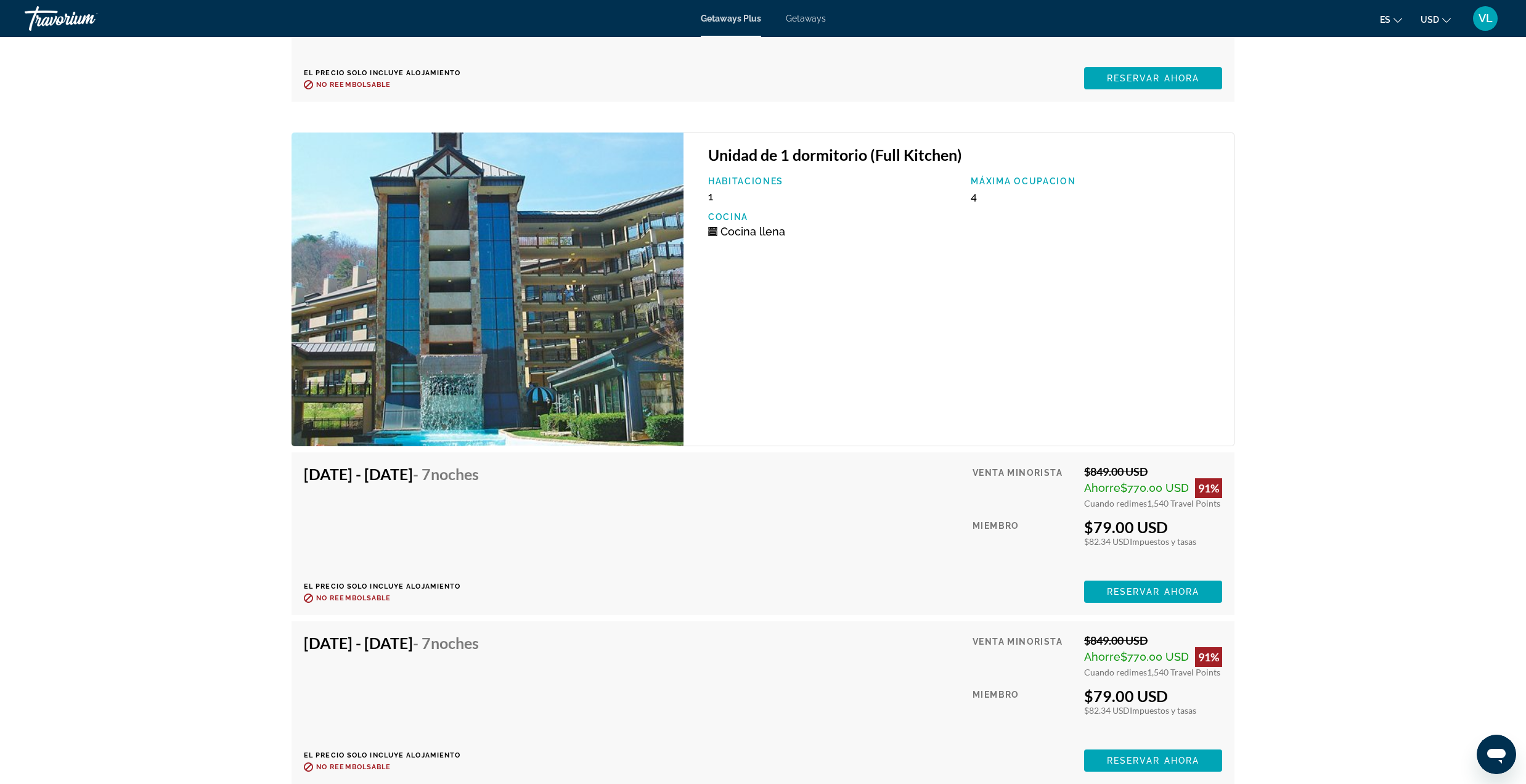
scroll to position [3531, 0]
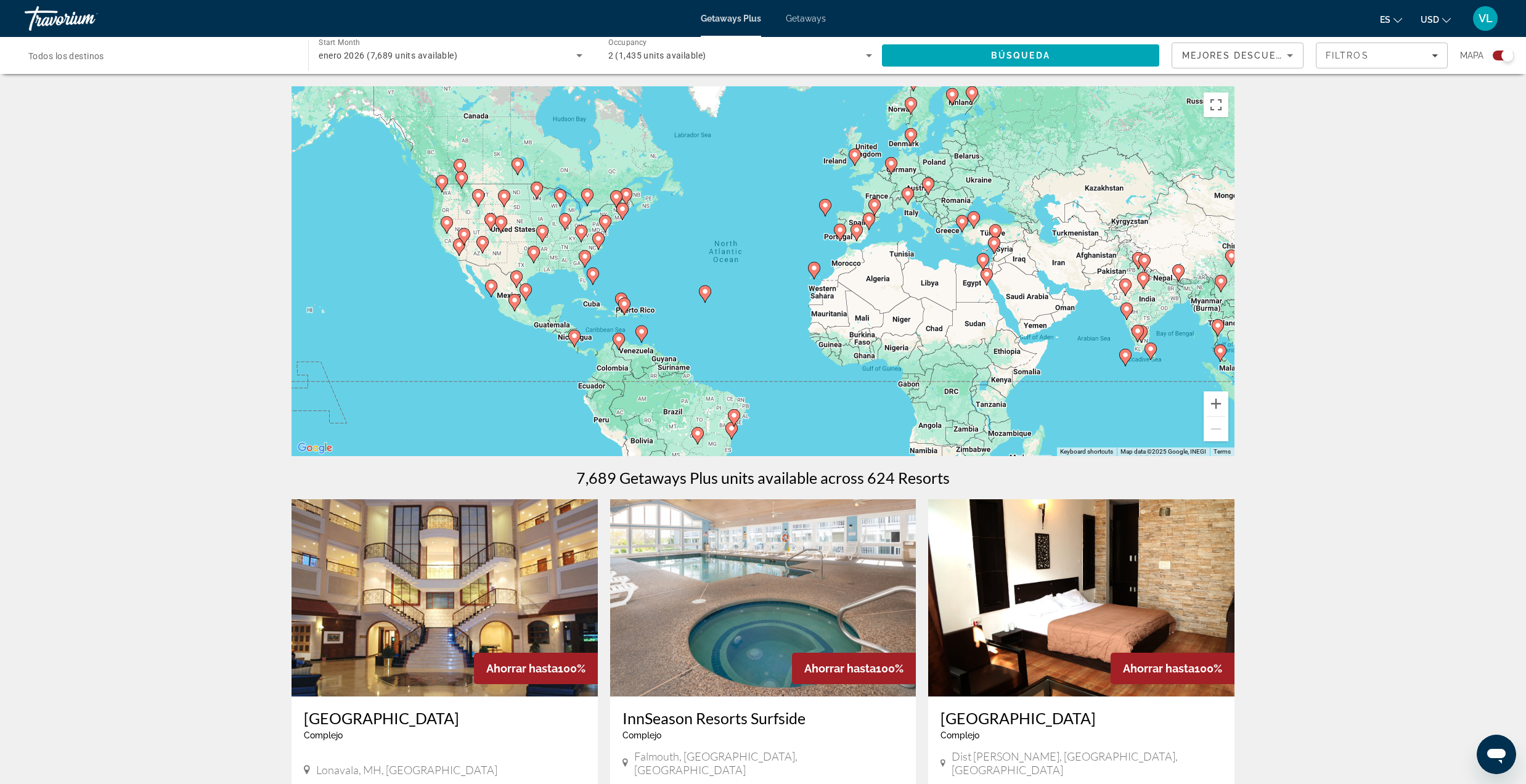
drag, startPoint x: 1434, startPoint y: 386, endPoint x: 1441, endPoint y: 407, distance: 22.1
click at [450, 53] on span "enero 2026 (7,689 units available)" at bounding box center [388, 56] width 139 height 10
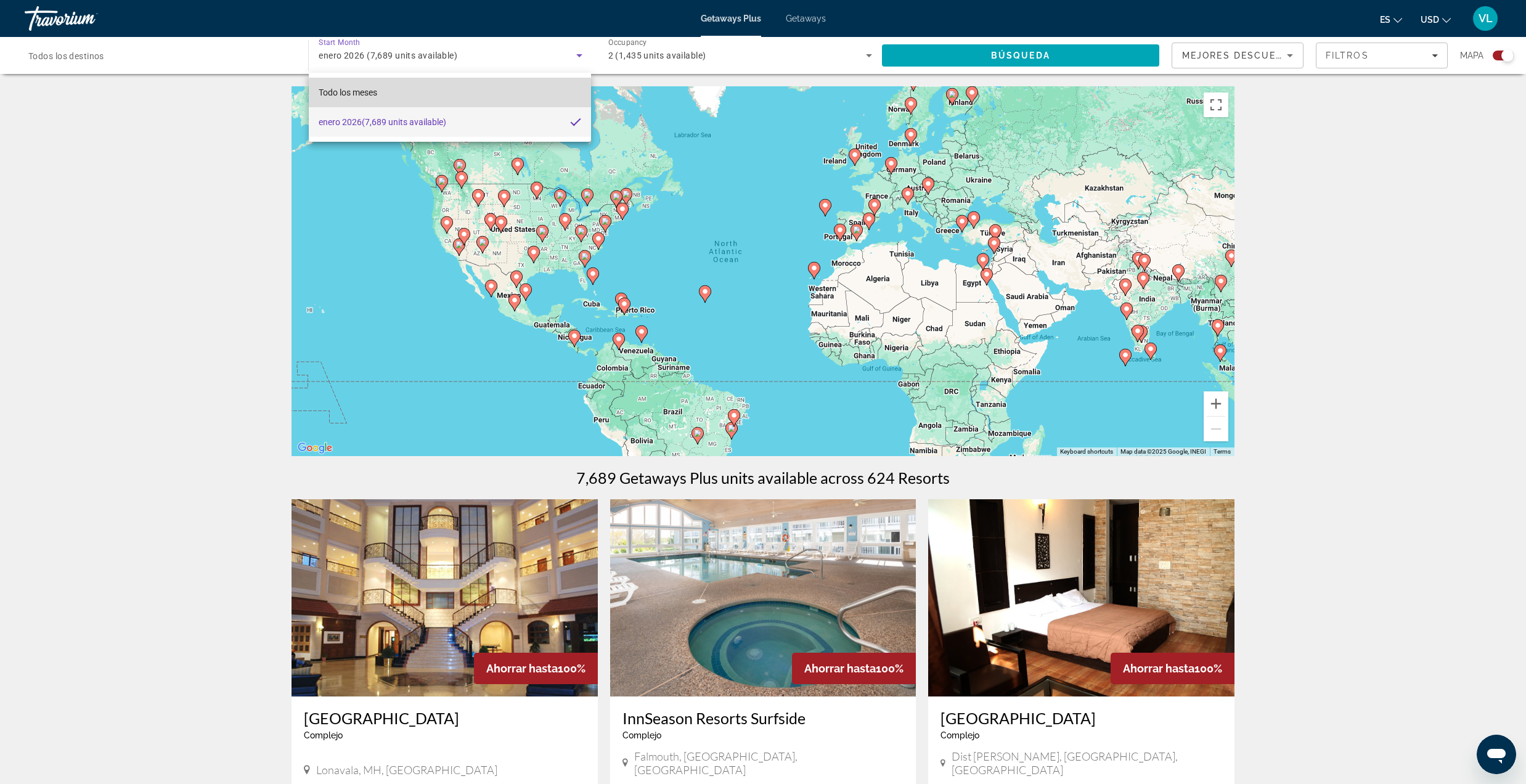
click at [358, 87] on span "Todo los meses" at bounding box center [347, 92] width 59 height 10
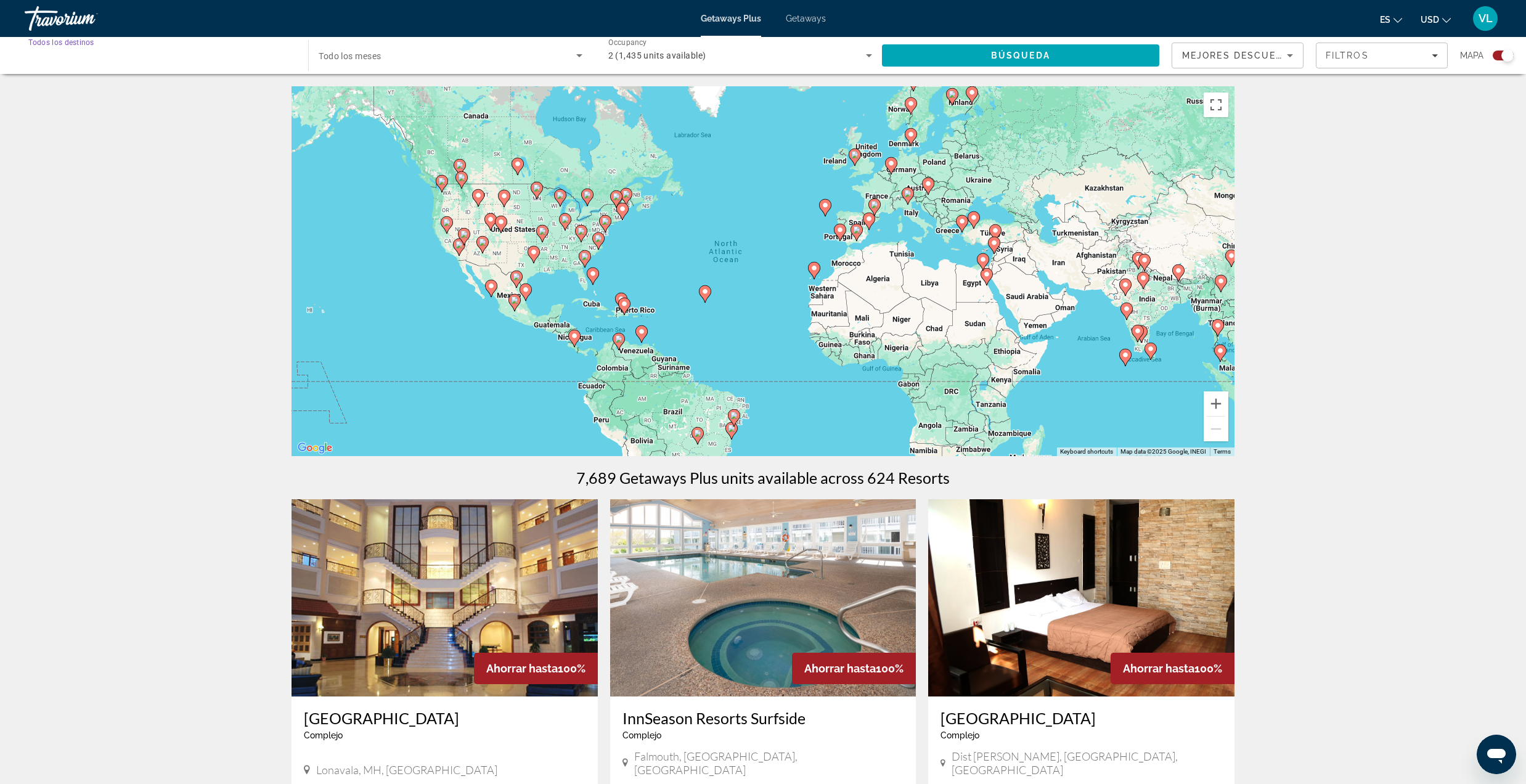
click at [126, 49] on input "Destination Todos los destinos" at bounding box center [161, 56] width 264 height 15
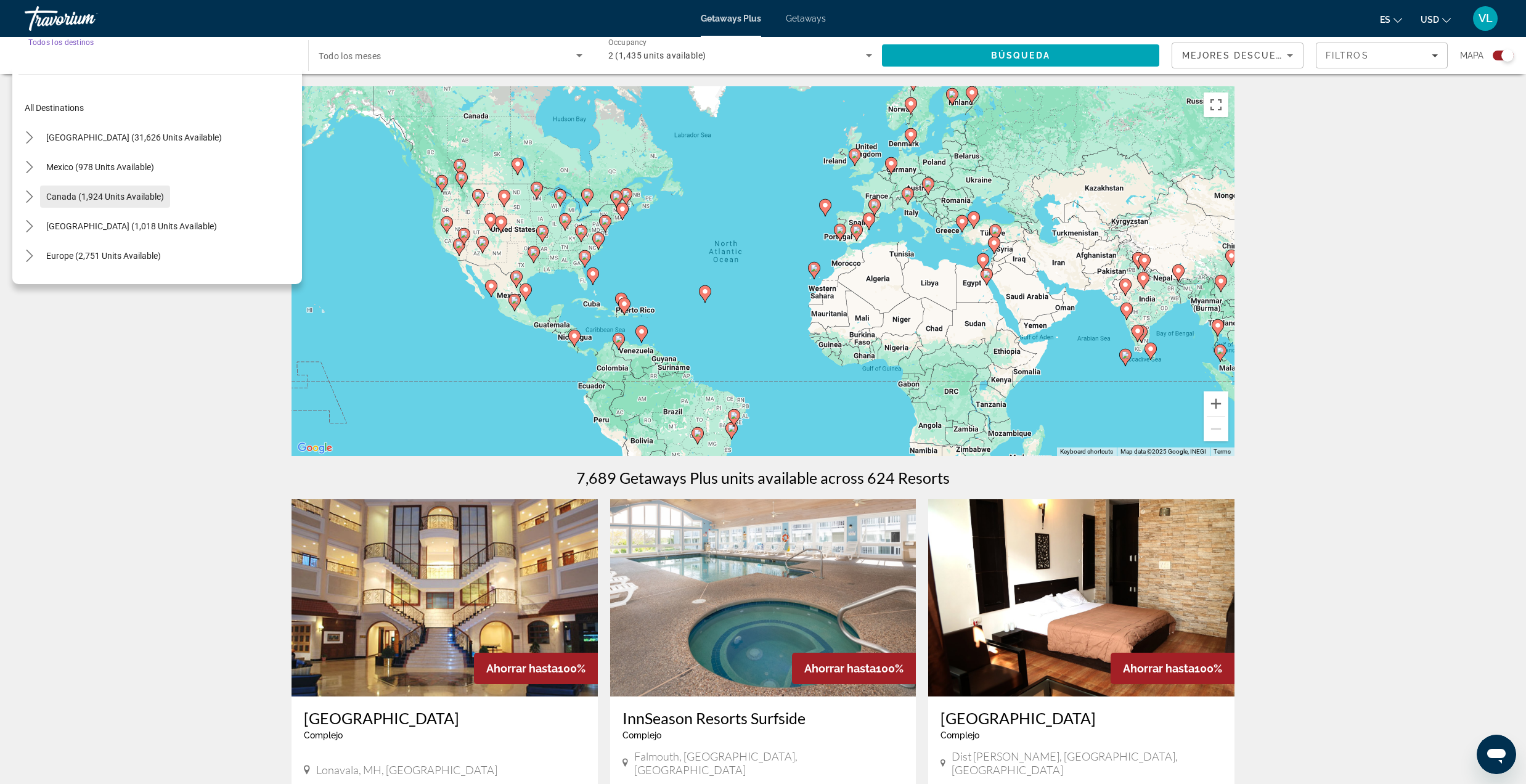
click at [59, 195] on span "Canada (1,924 units available)" at bounding box center [105, 196] width 118 height 10
type input "**********"
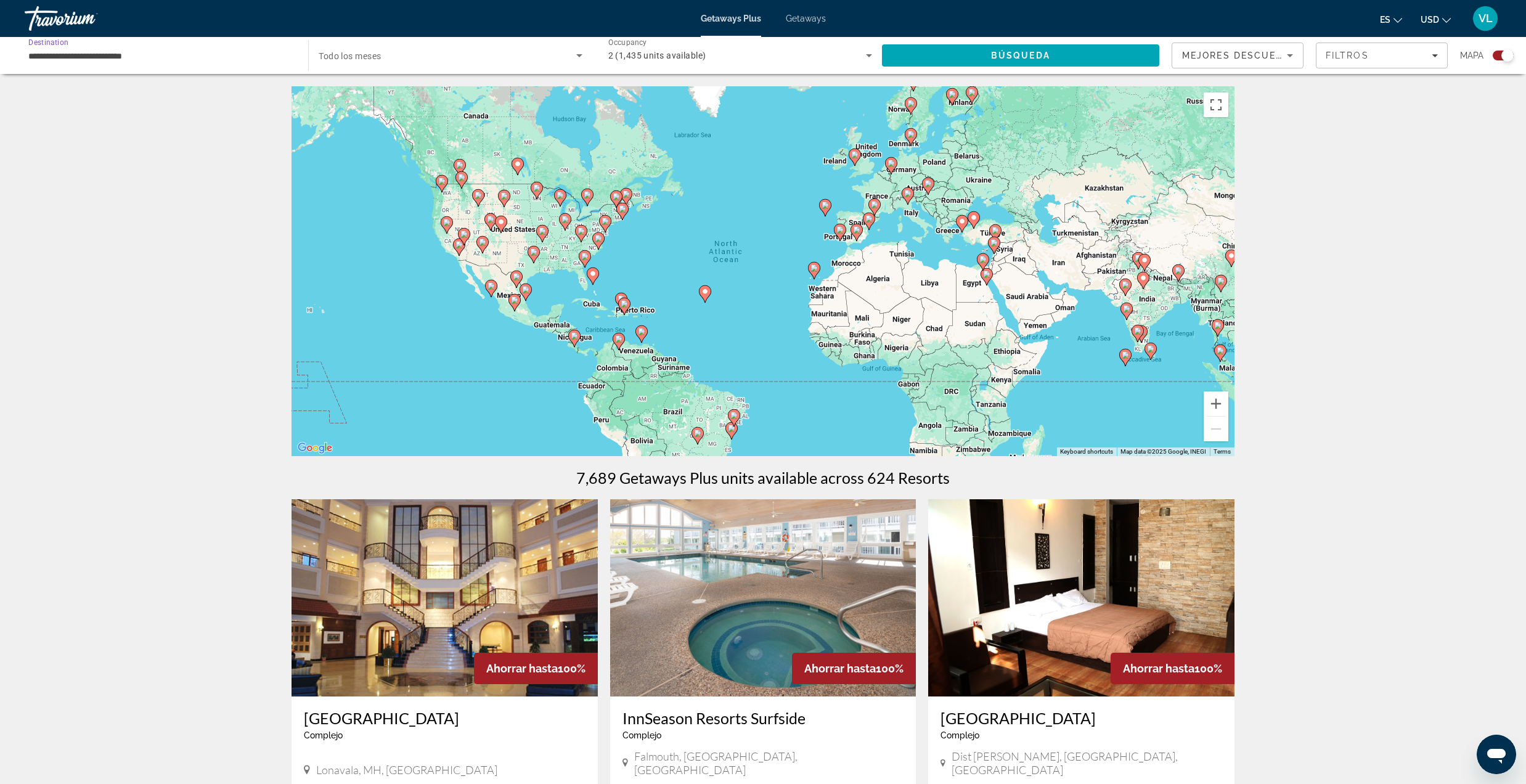
click at [412, 55] on span "Search widget" at bounding box center [446, 55] width 257 height 15
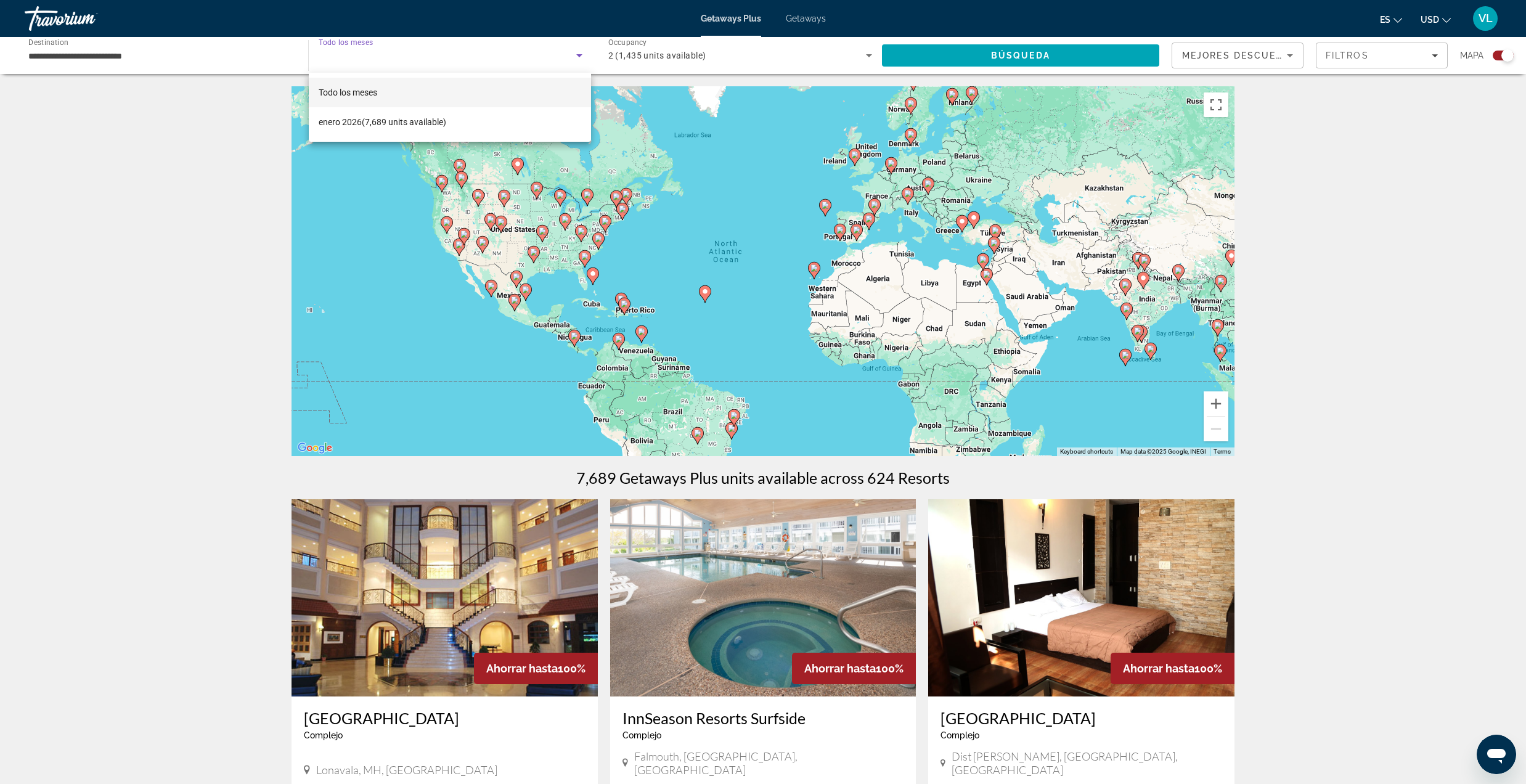
click at [346, 87] on span "Todo los meses" at bounding box center [347, 92] width 59 height 10
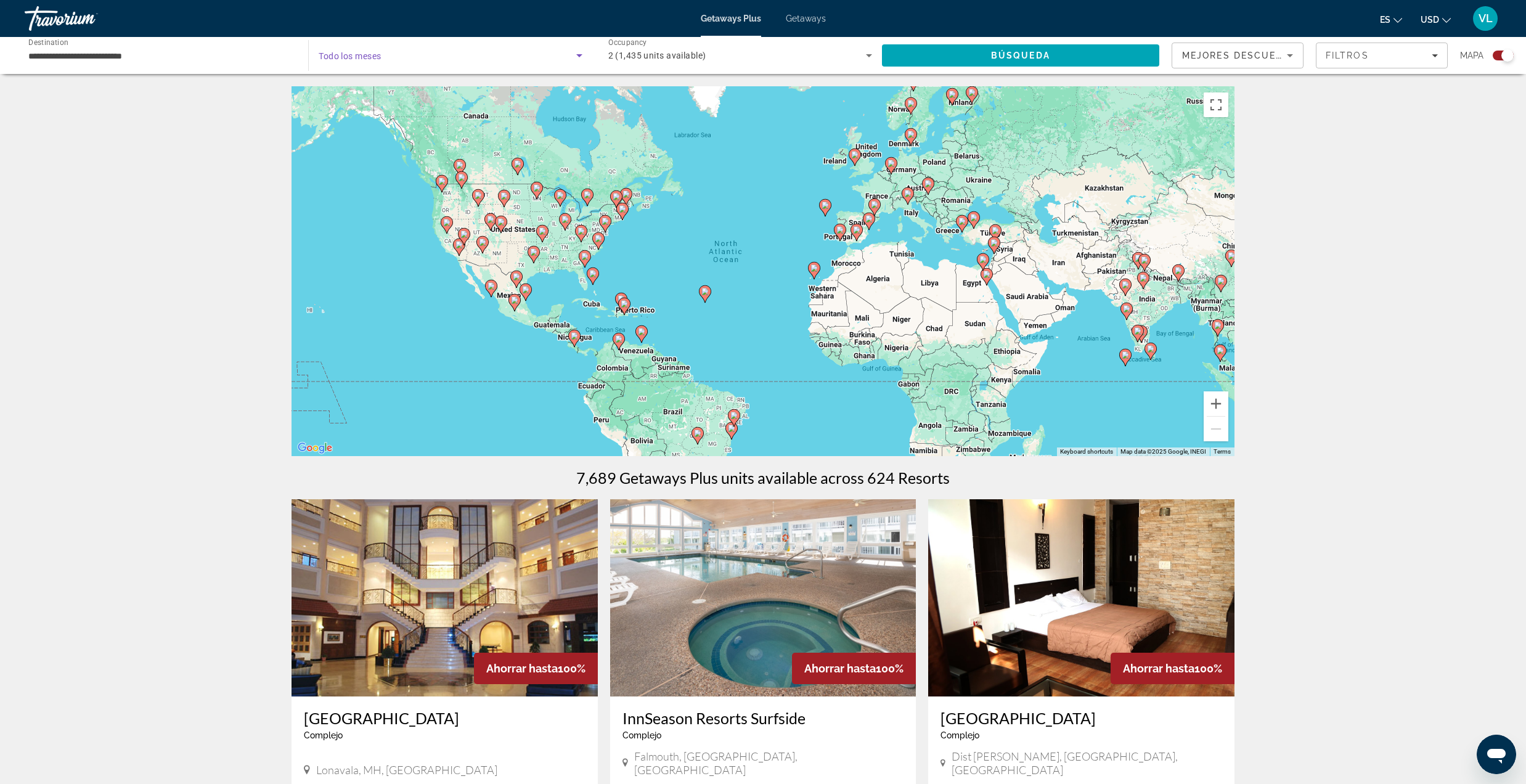
click at [41, 13] on div "Travorium" at bounding box center [86, 18] width 123 height 32
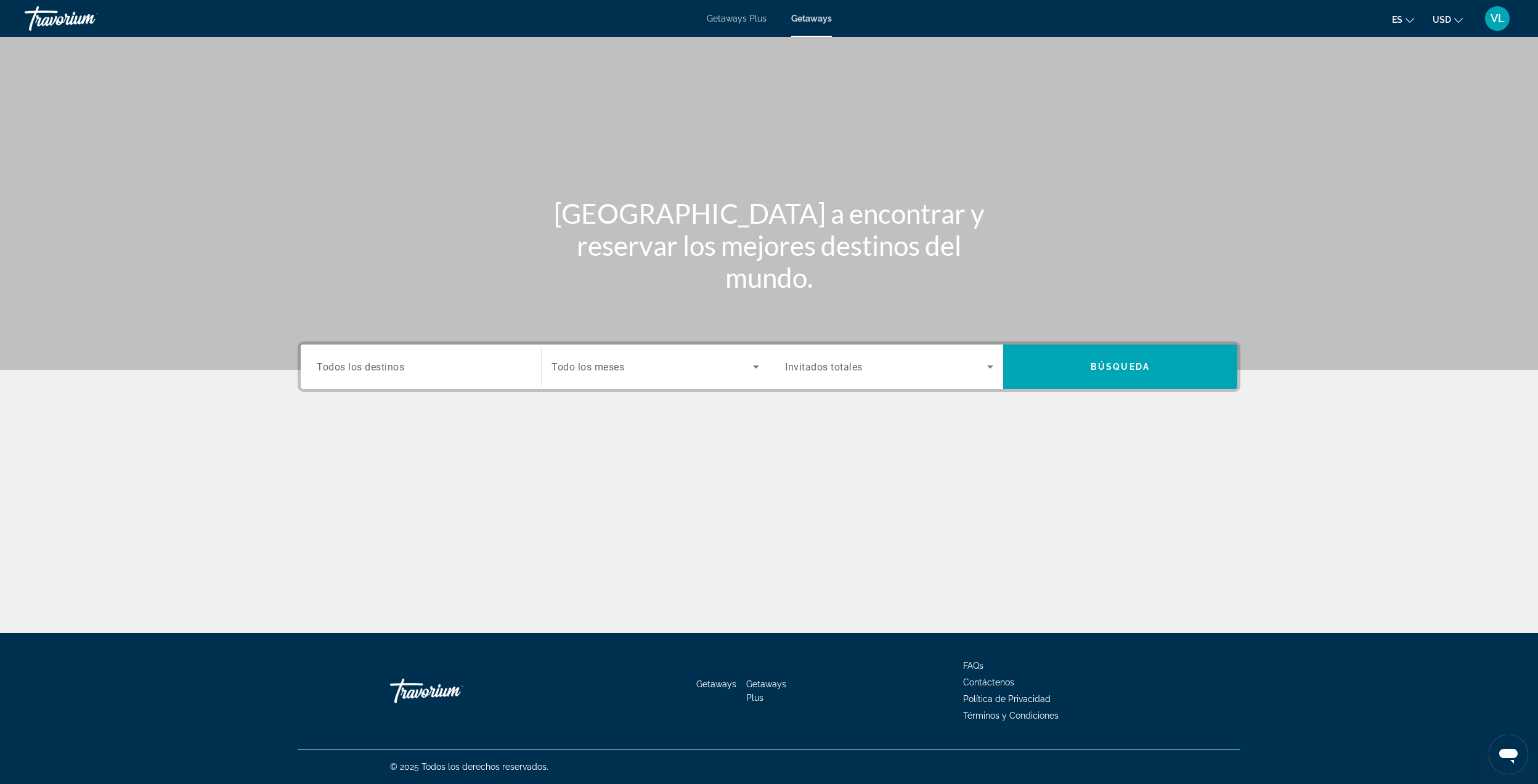
click at [406, 350] on div "Search widget" at bounding box center [420, 366] width 208 height 35
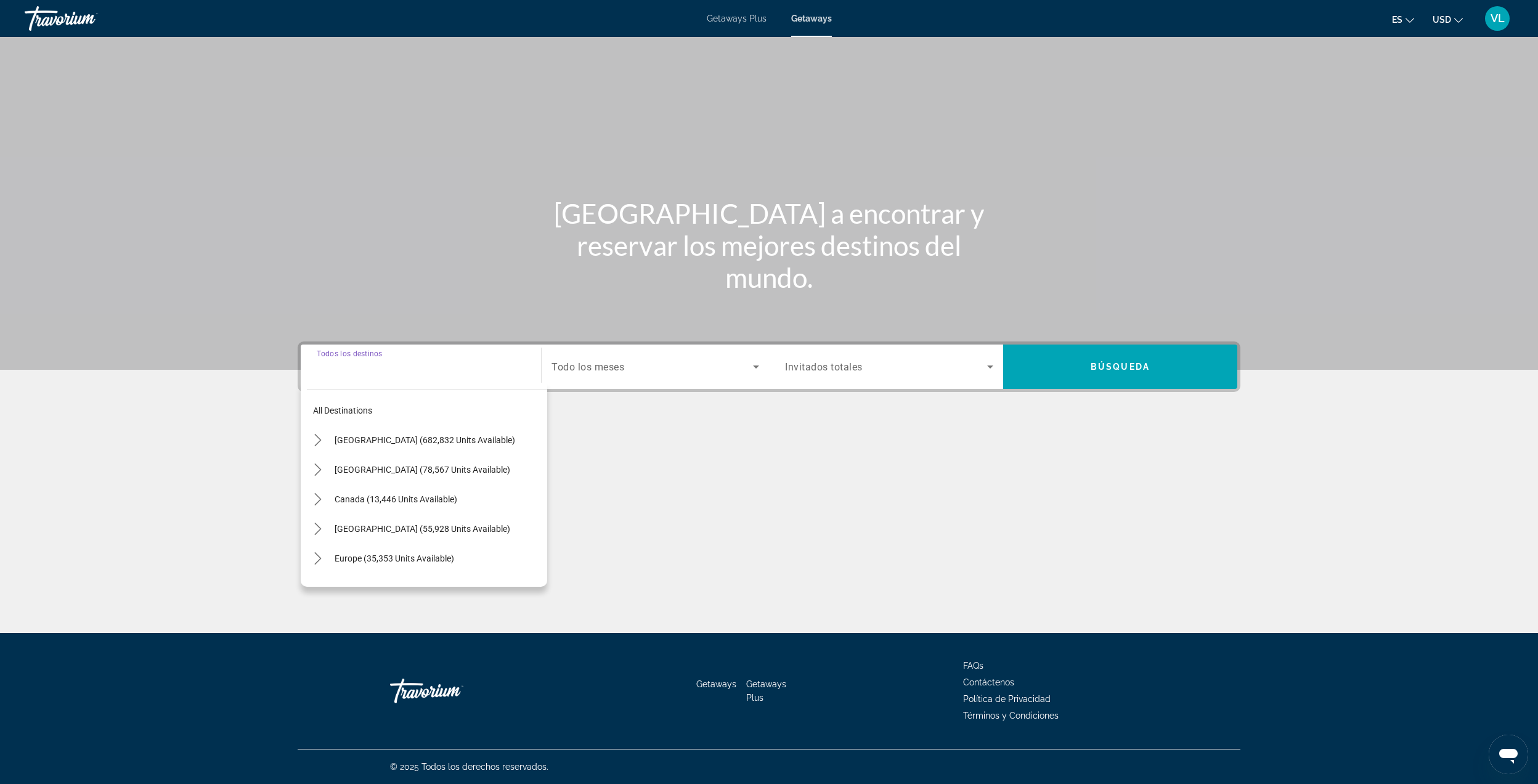
click at [115, 491] on section "[GEOGRAPHIC_DATA] a encontrar y reservar los mejores destinos del mundo. Destin…" at bounding box center [769, 258] width 1538 height 515
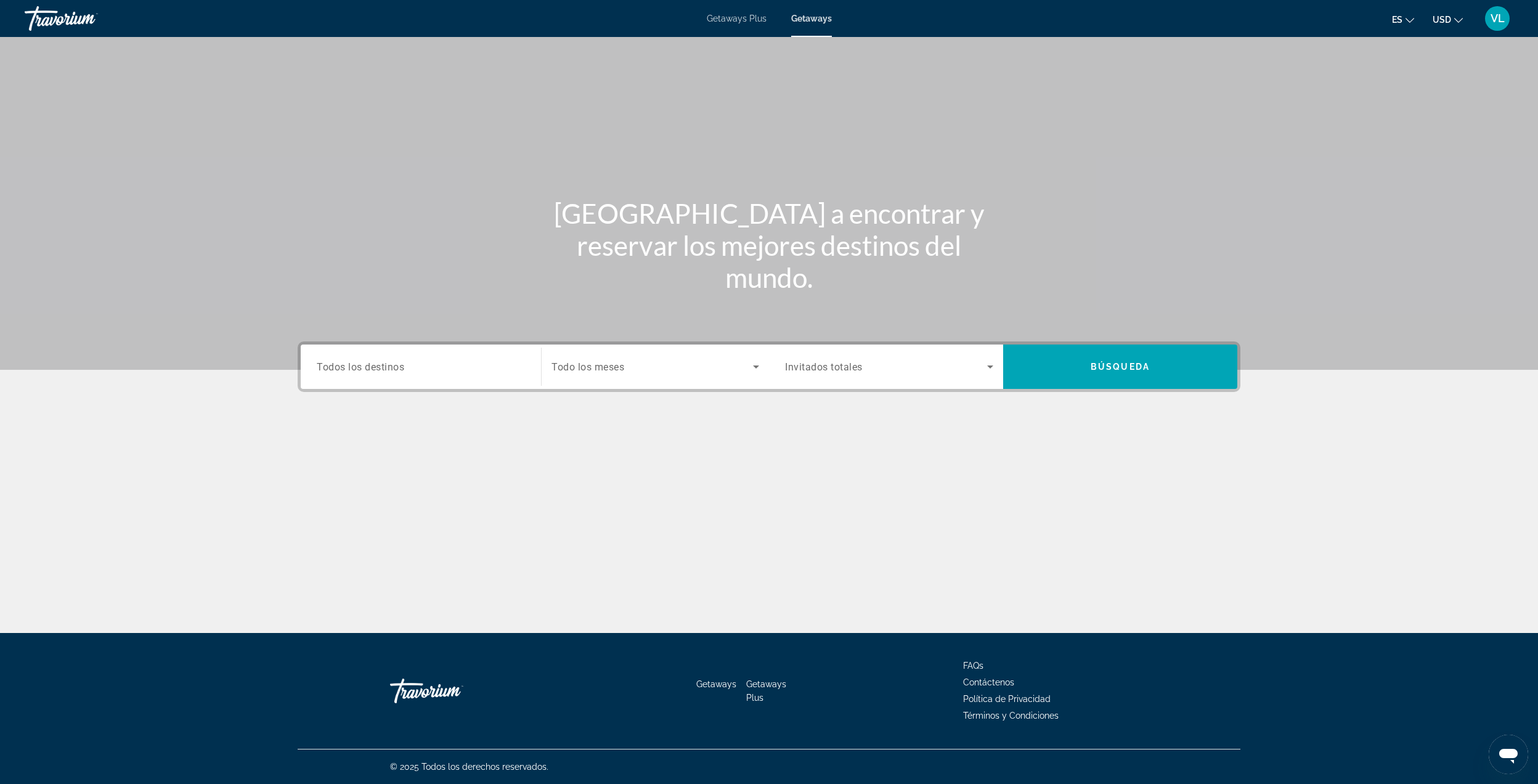
click at [318, 370] on span "Todos los destinos" at bounding box center [360, 367] width 87 height 12
click at [318, 370] on input "Destination Todos los destinos" at bounding box center [420, 367] width 208 height 15
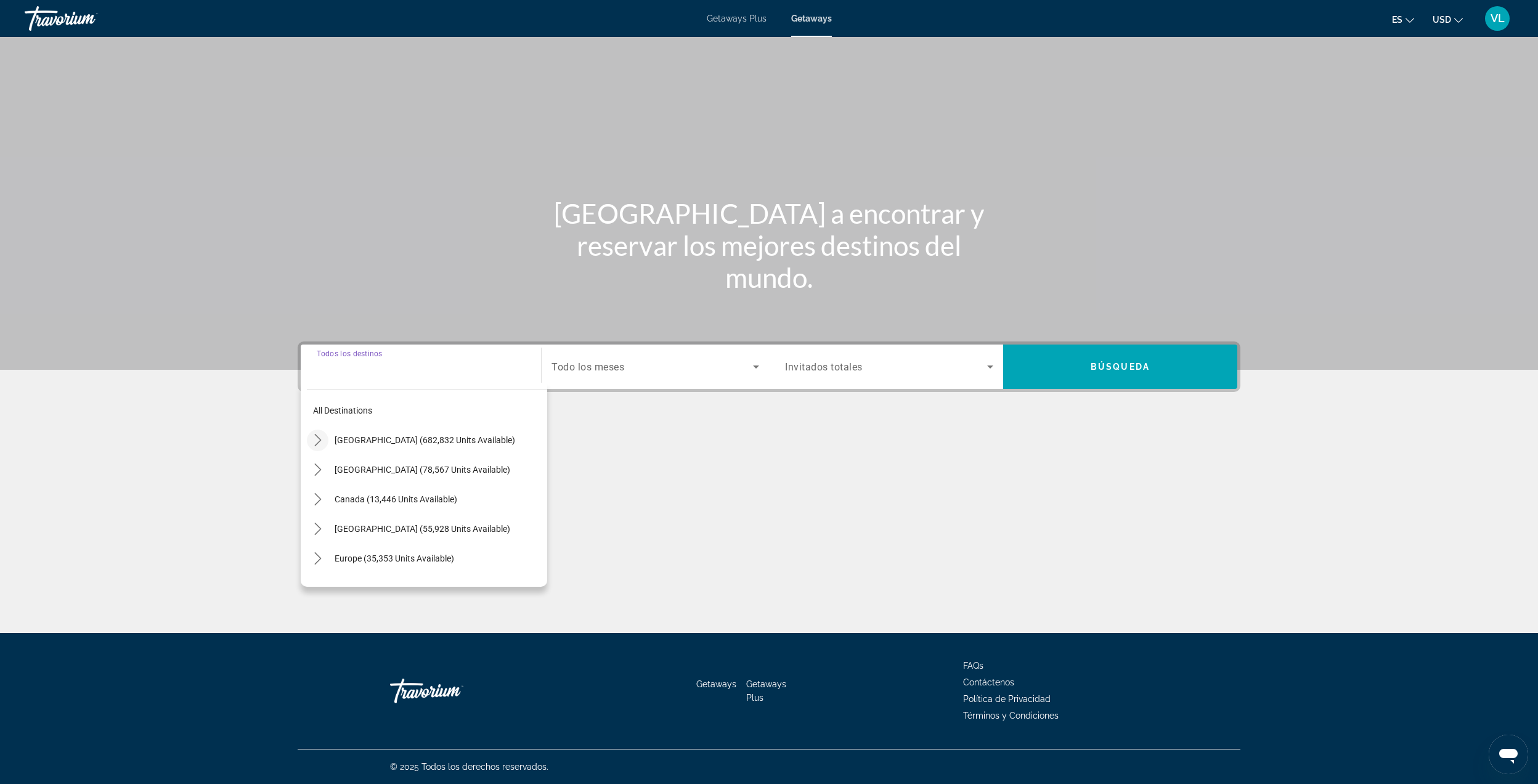
click at [316, 439] on icon "Toggle United States (682,832 units available) submenu" at bounding box center [318, 440] width 12 height 12
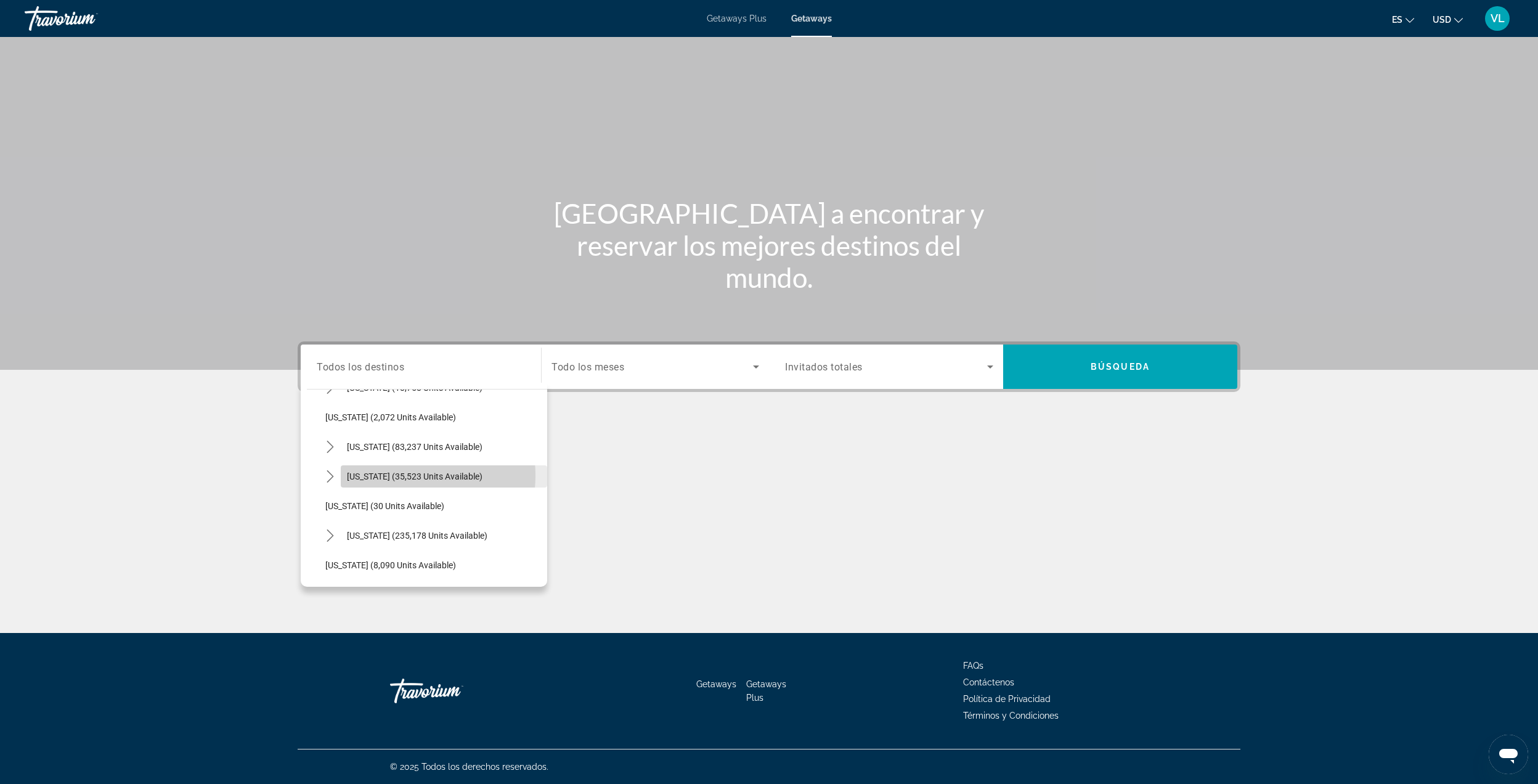
click at [394, 475] on span "[US_STATE] (35,523 units available)" at bounding box center [414, 476] width 136 height 10
type input "**********"
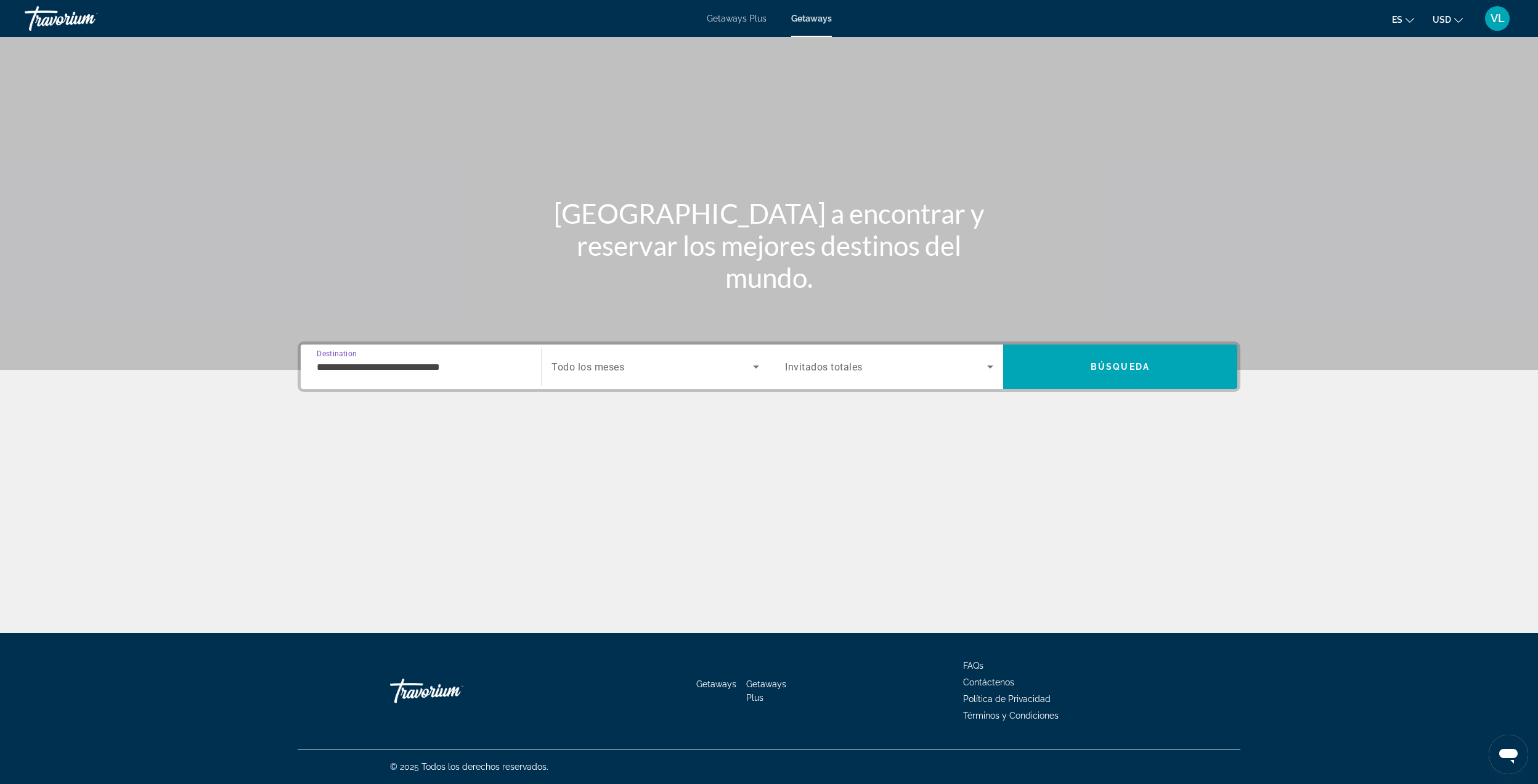
click at [650, 350] on div "Search widget" at bounding box center [654, 366] width 207 height 35
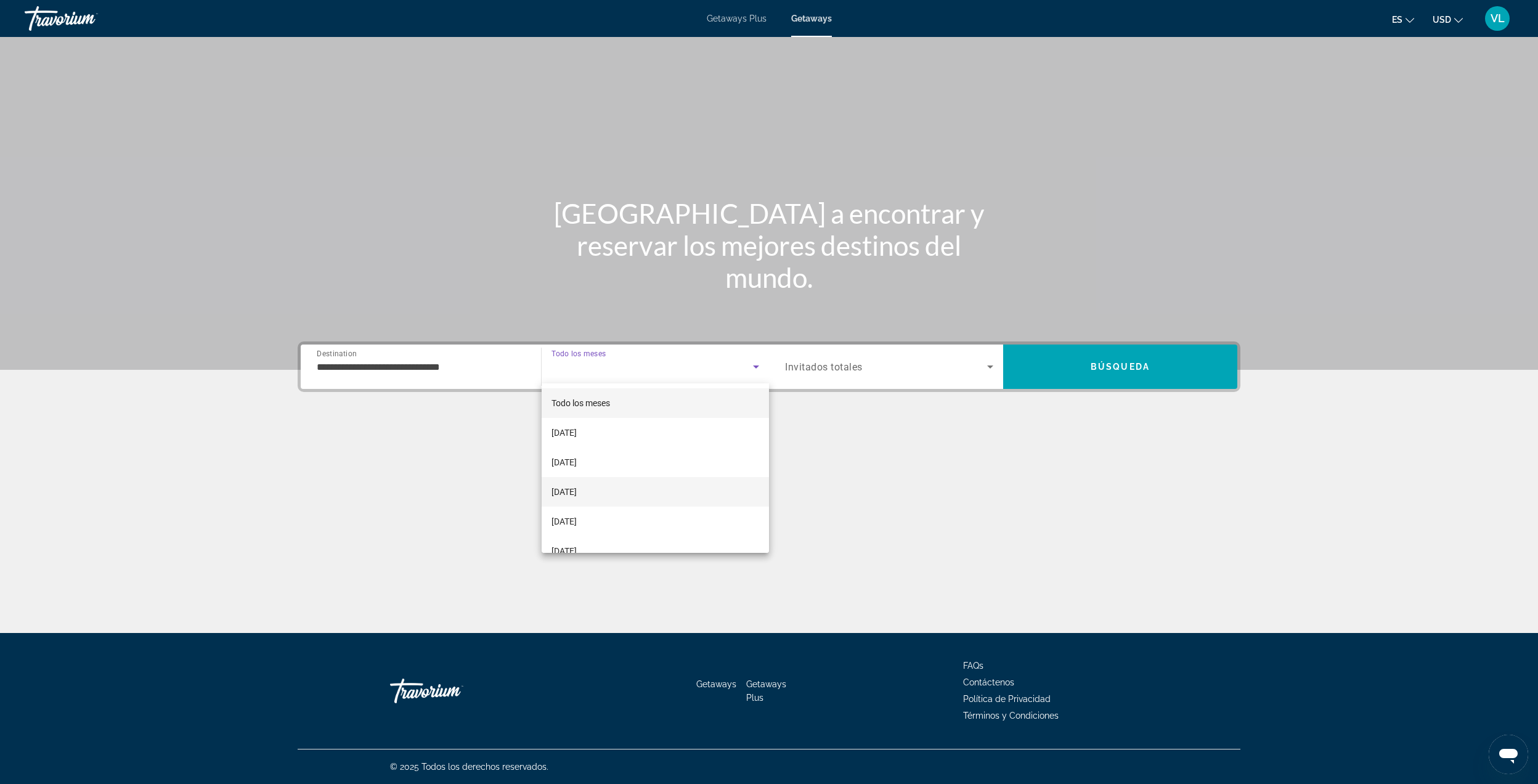
click at [585, 483] on mat-option "[DATE]" at bounding box center [654, 492] width 227 height 30
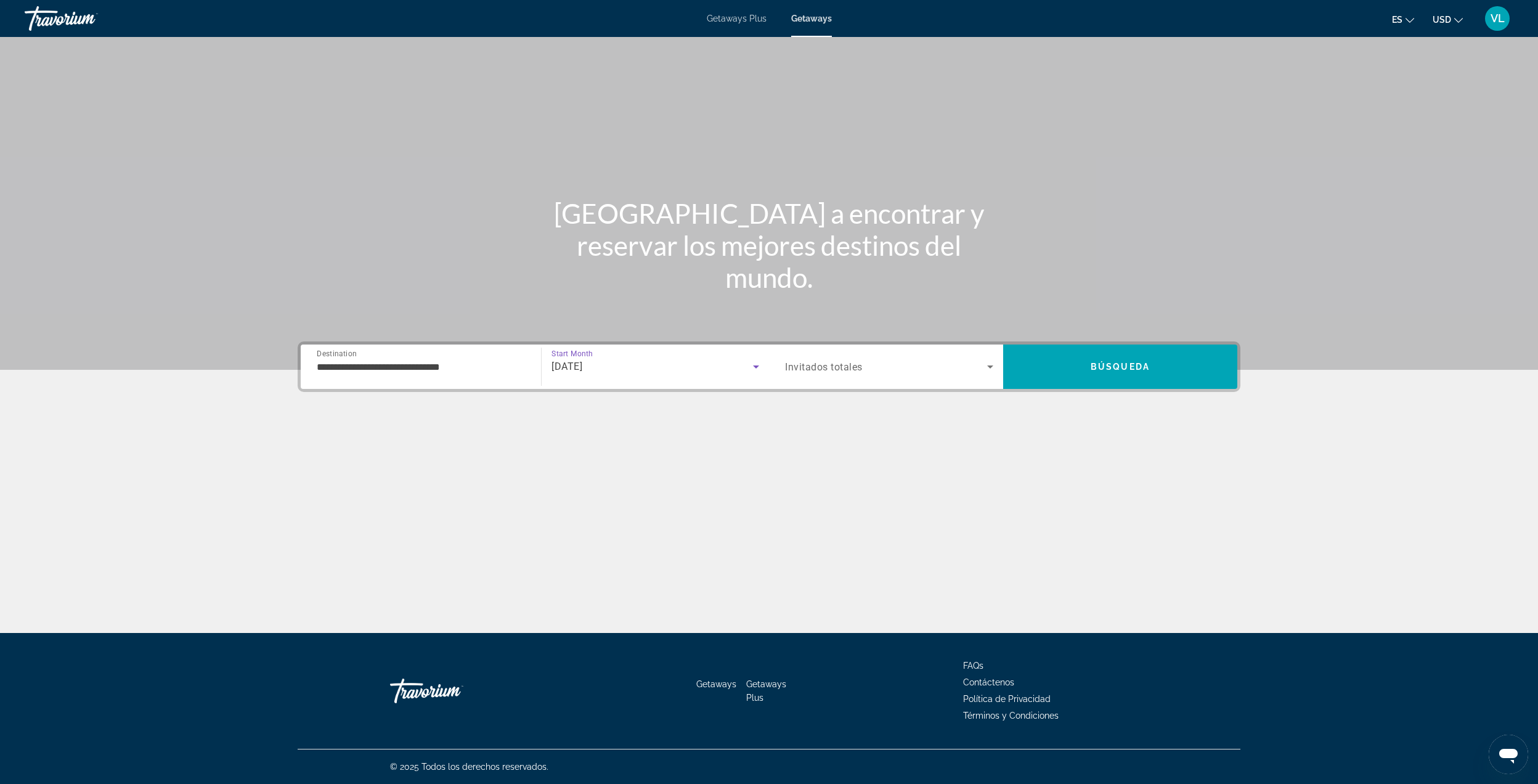
click at [952, 361] on span "Search widget" at bounding box center [887, 366] width 202 height 15
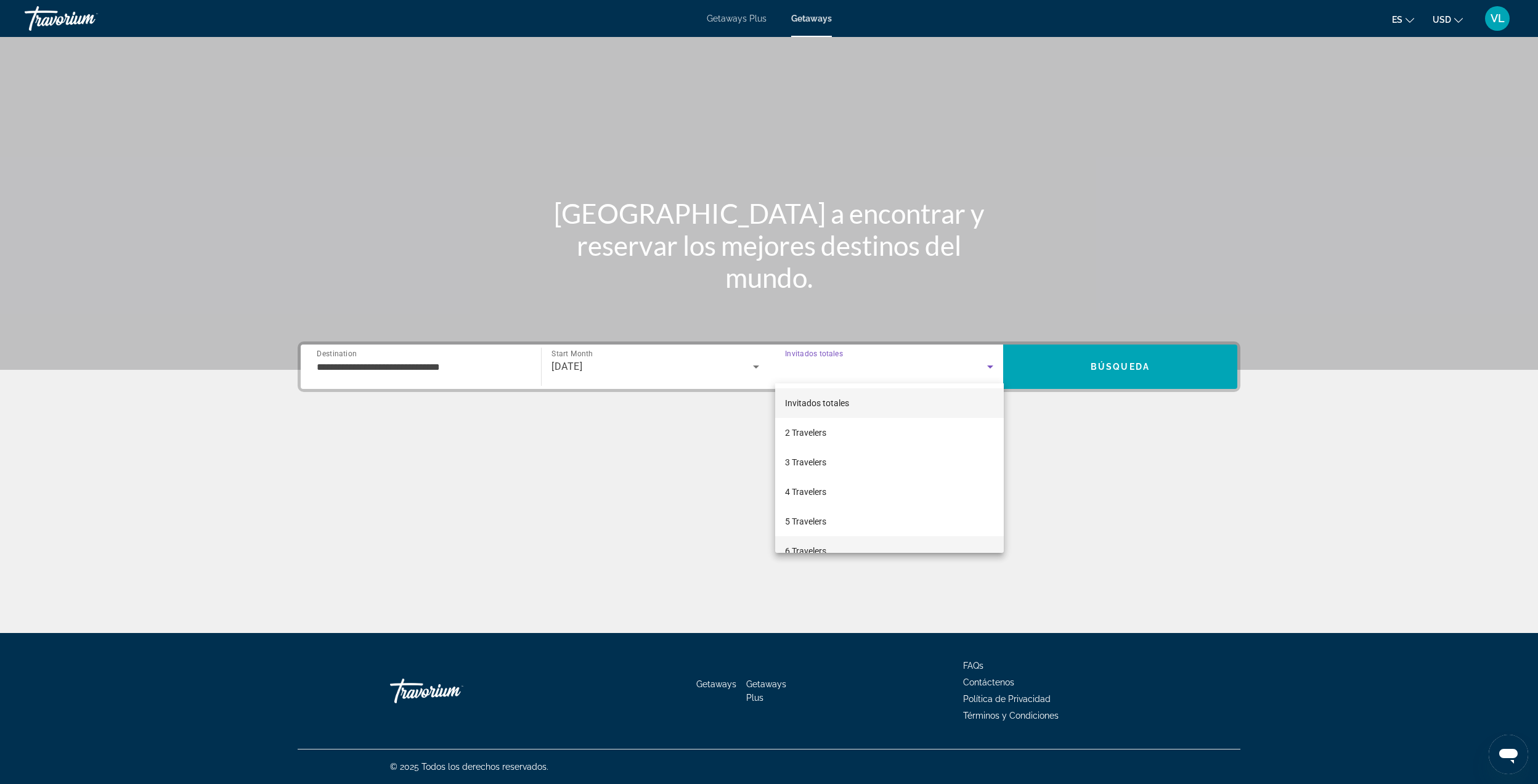
click at [825, 540] on mat-option "6 Travelers" at bounding box center [889, 551] width 229 height 30
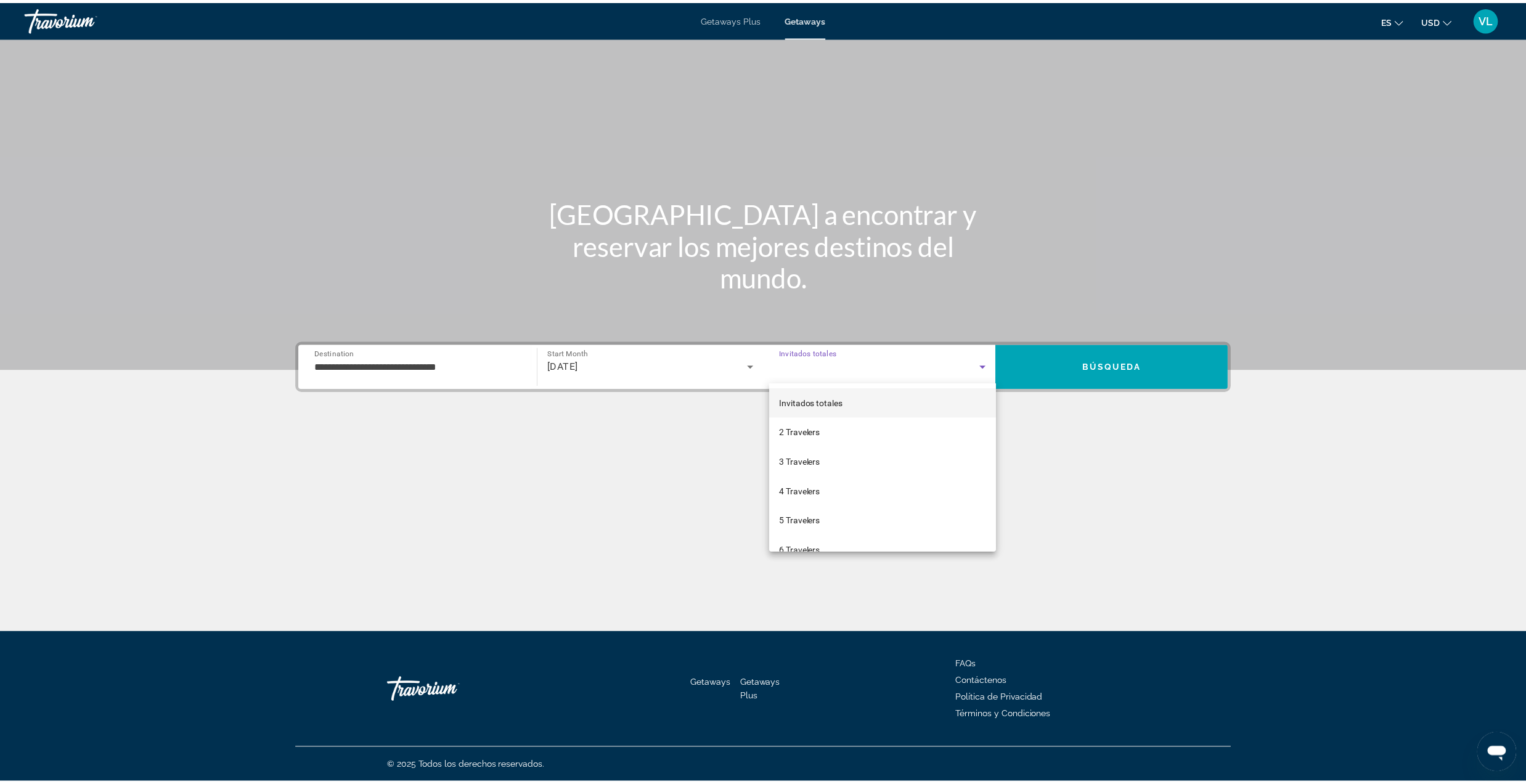
scroll to position [0, 0]
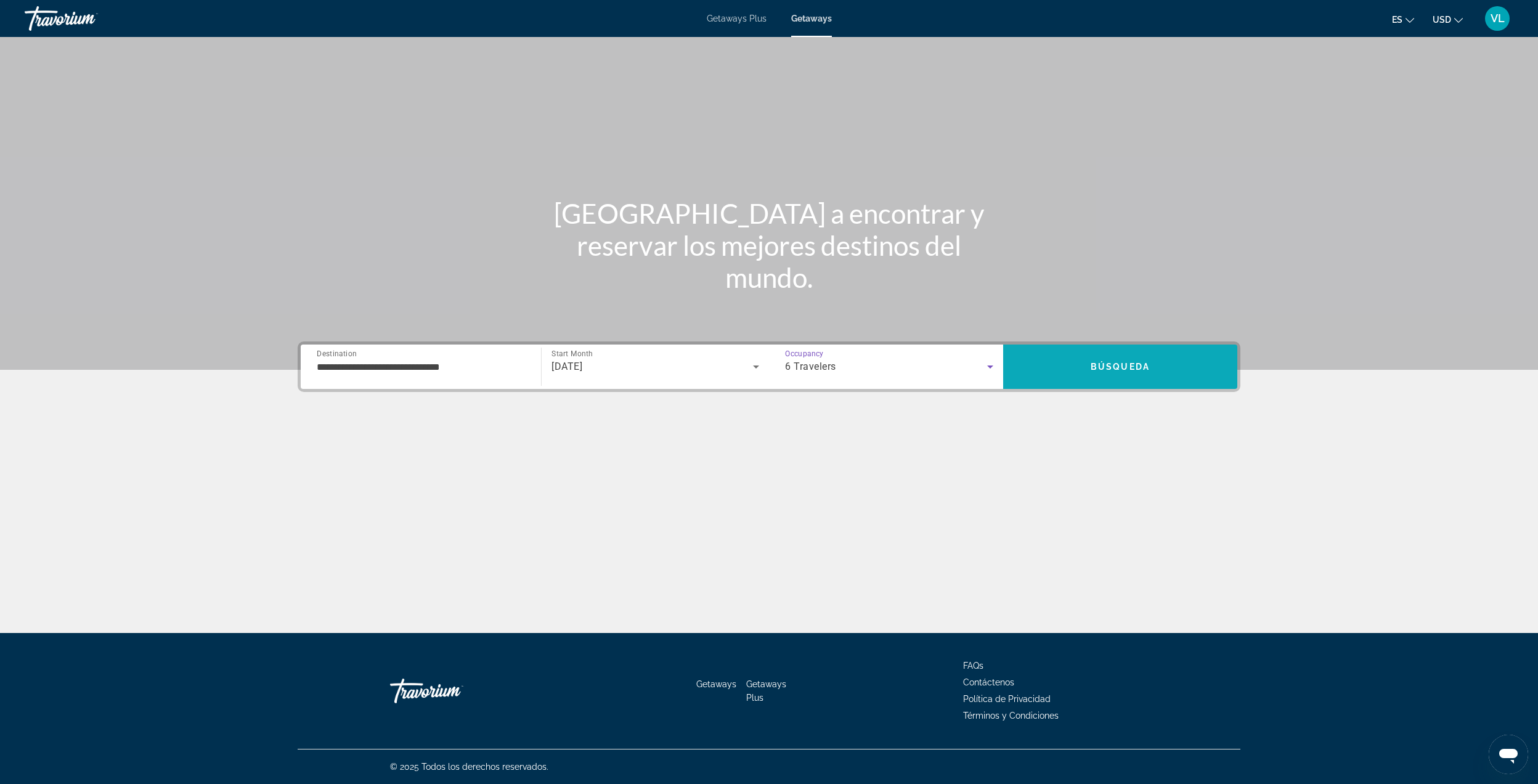
click at [1080, 370] on span "Search" at bounding box center [1121, 367] width 234 height 30
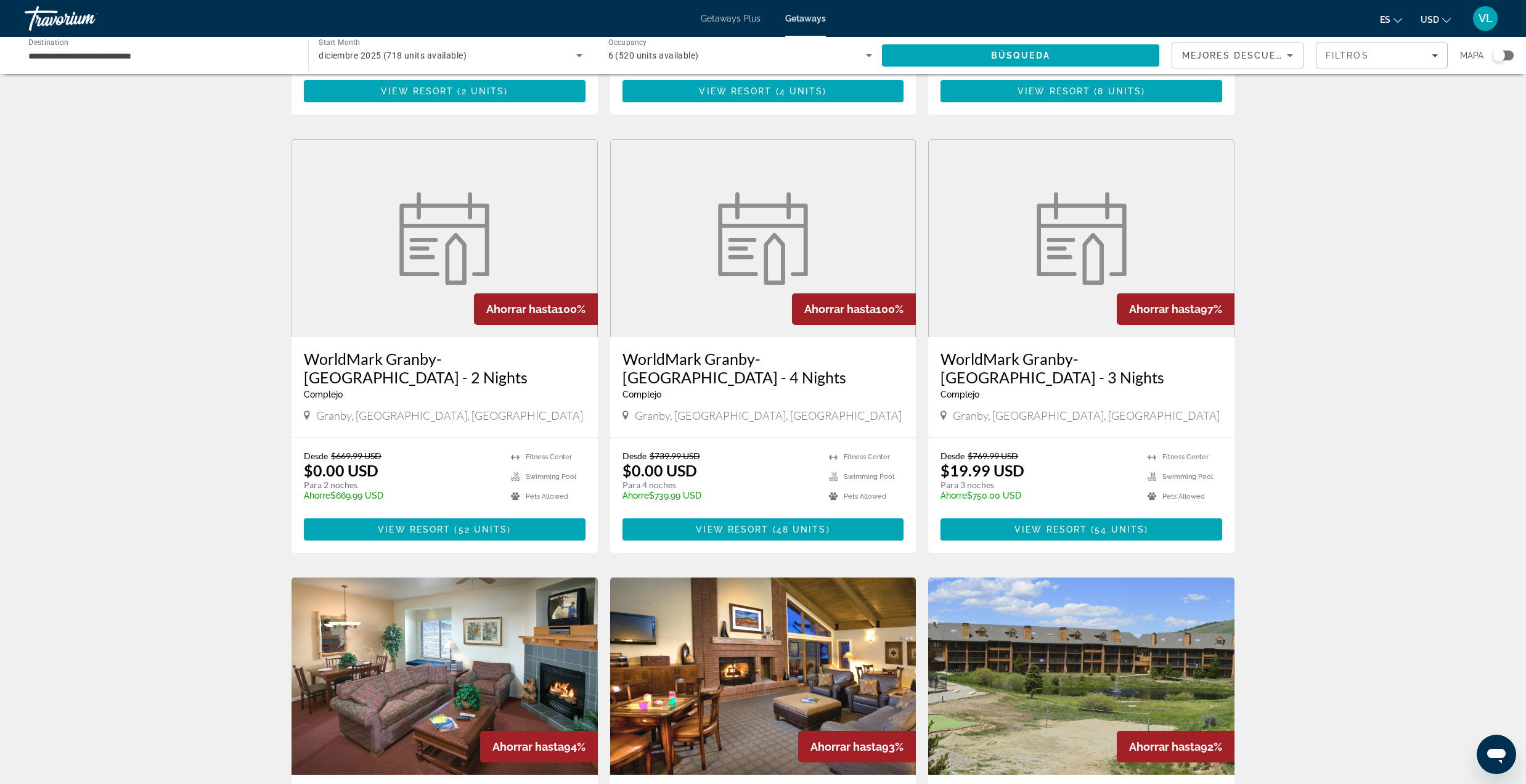
scroll to position [493, 0]
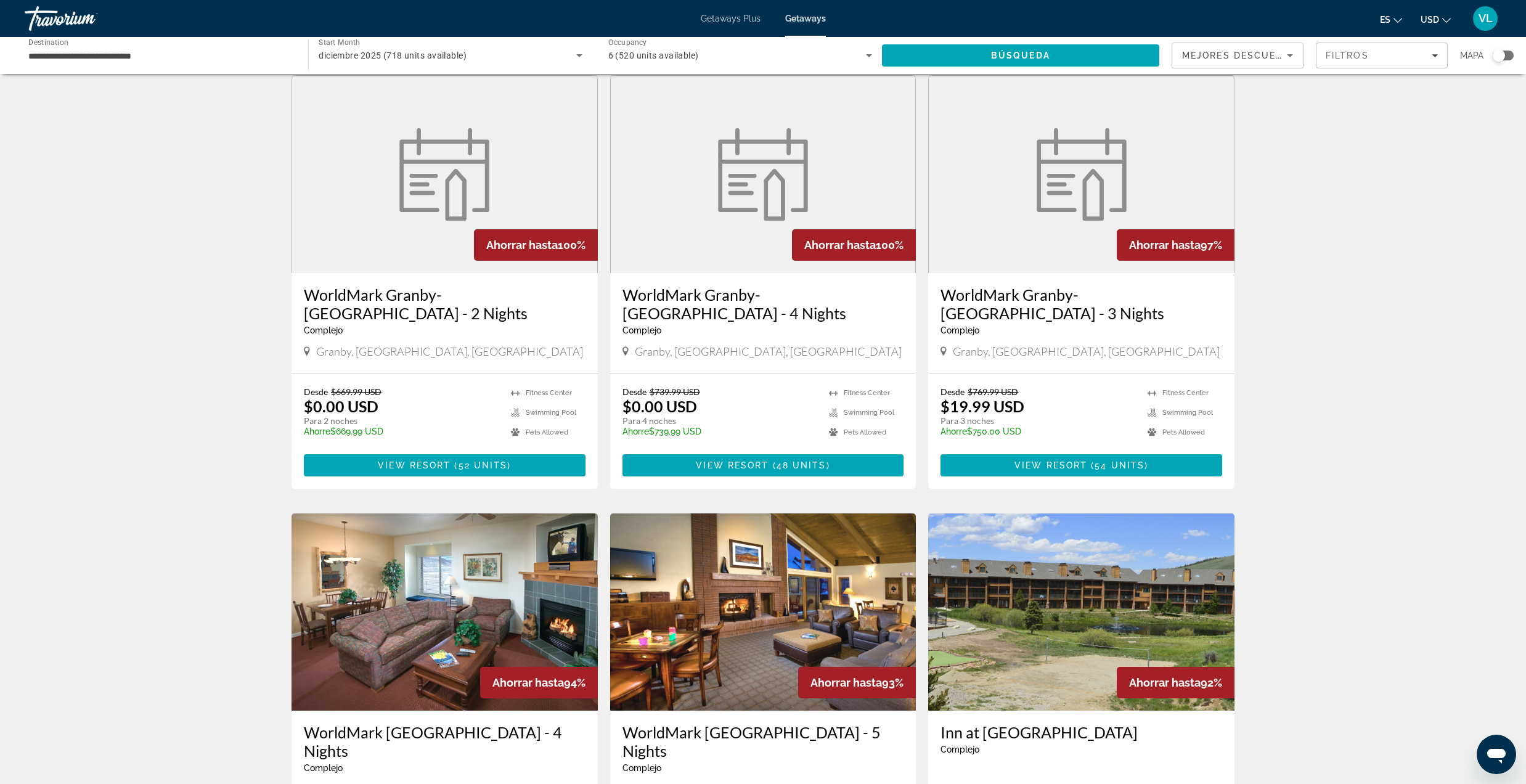
click at [90, 388] on div "718 Getaways units available across 34 Resorts Ahorrar hasta 100% Club [GEOGRAP…" at bounding box center [763, 509] width 1526 height 1833
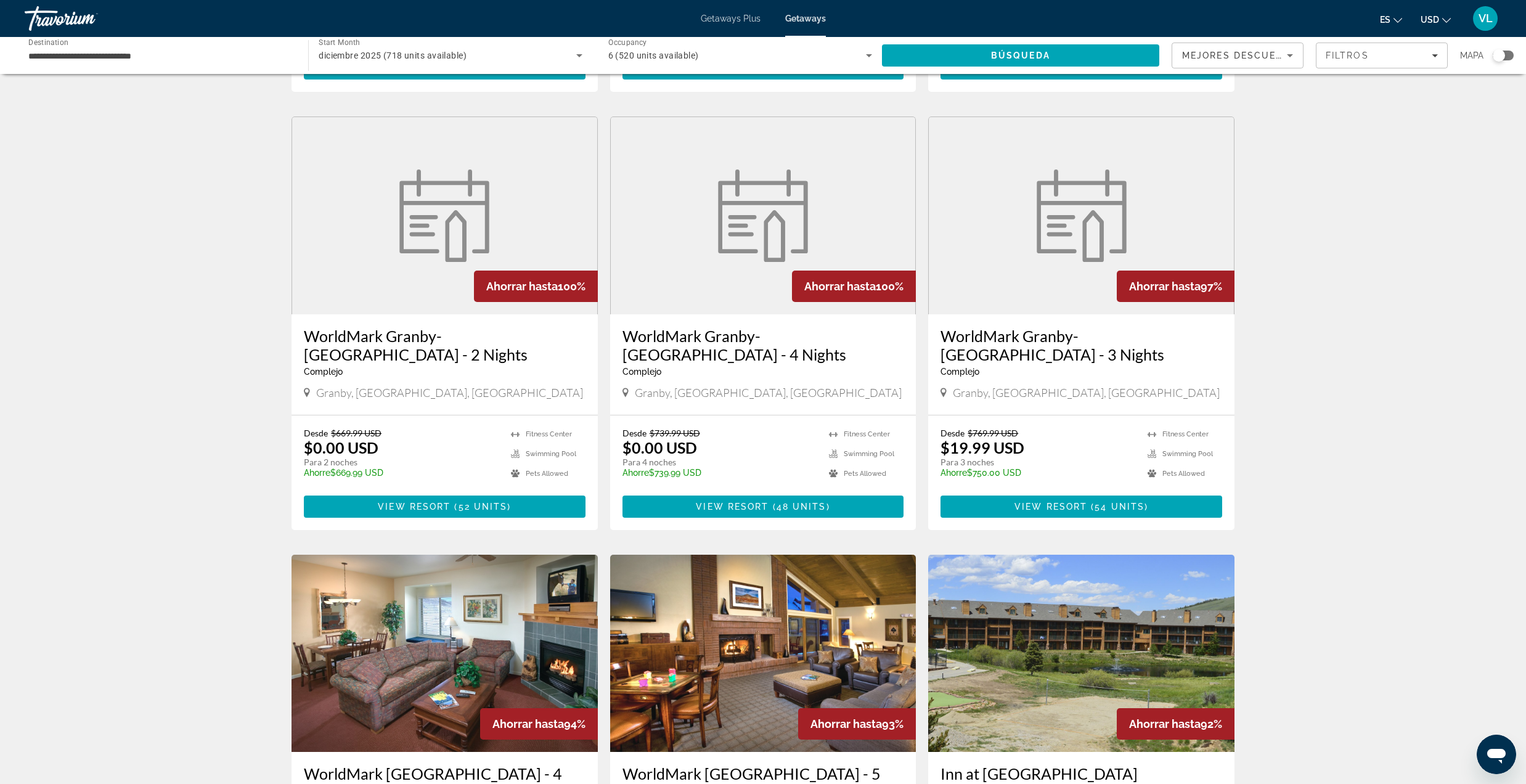
scroll to position [328, 0]
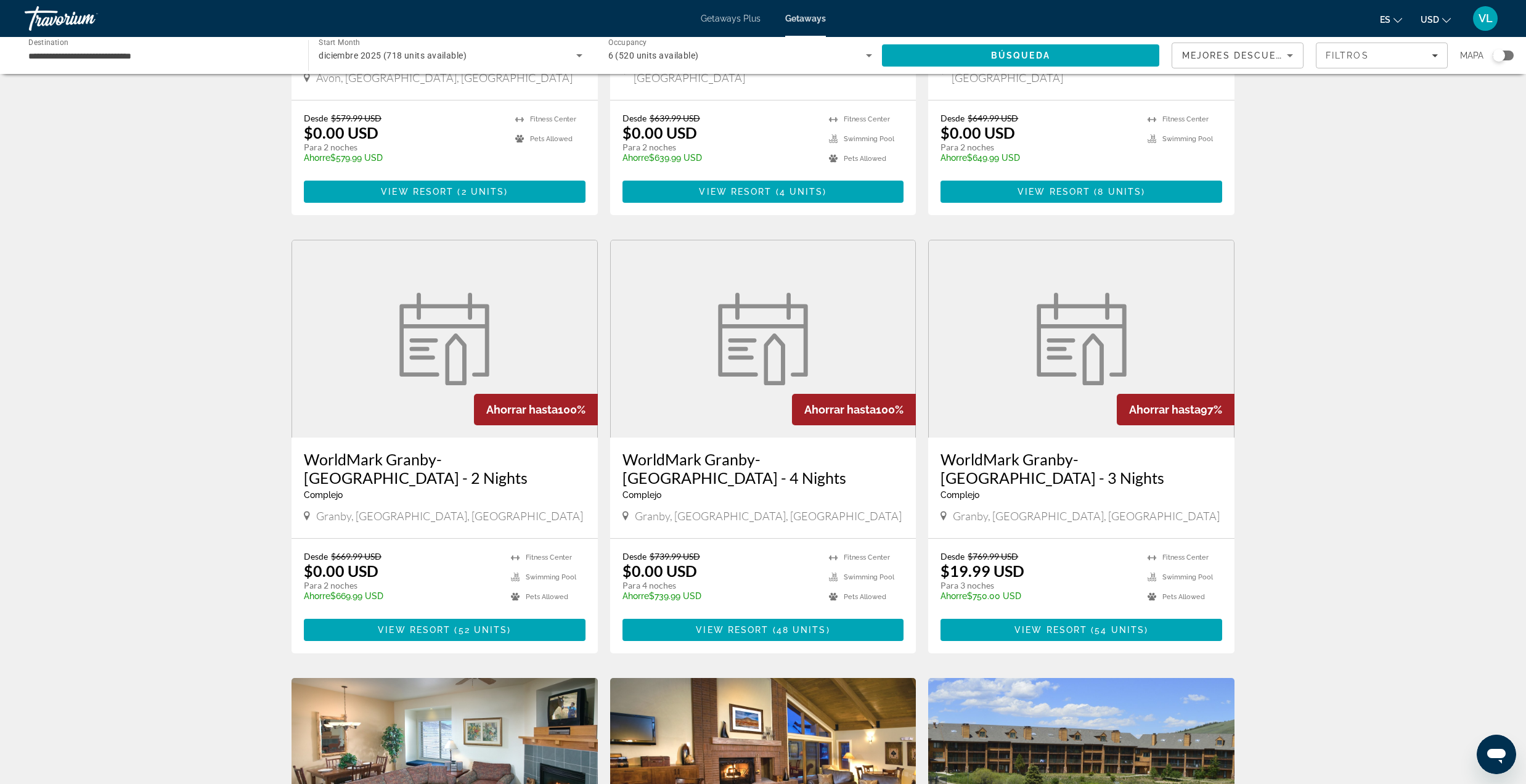
click at [720, 394] on figure "Main content" at bounding box center [763, 338] width 305 height 197
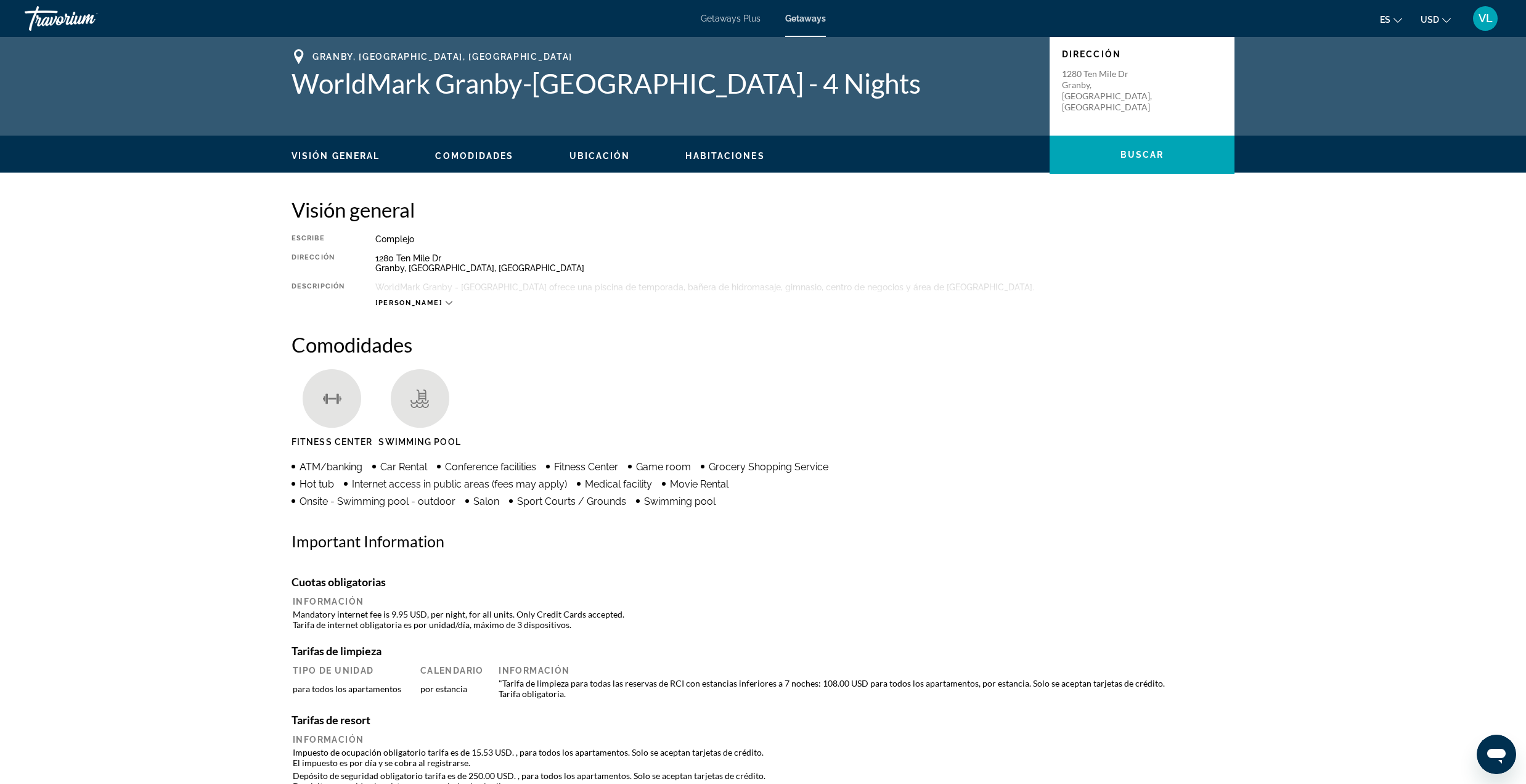
click at [711, 151] on span "Habitaciones" at bounding box center [725, 156] width 79 height 10
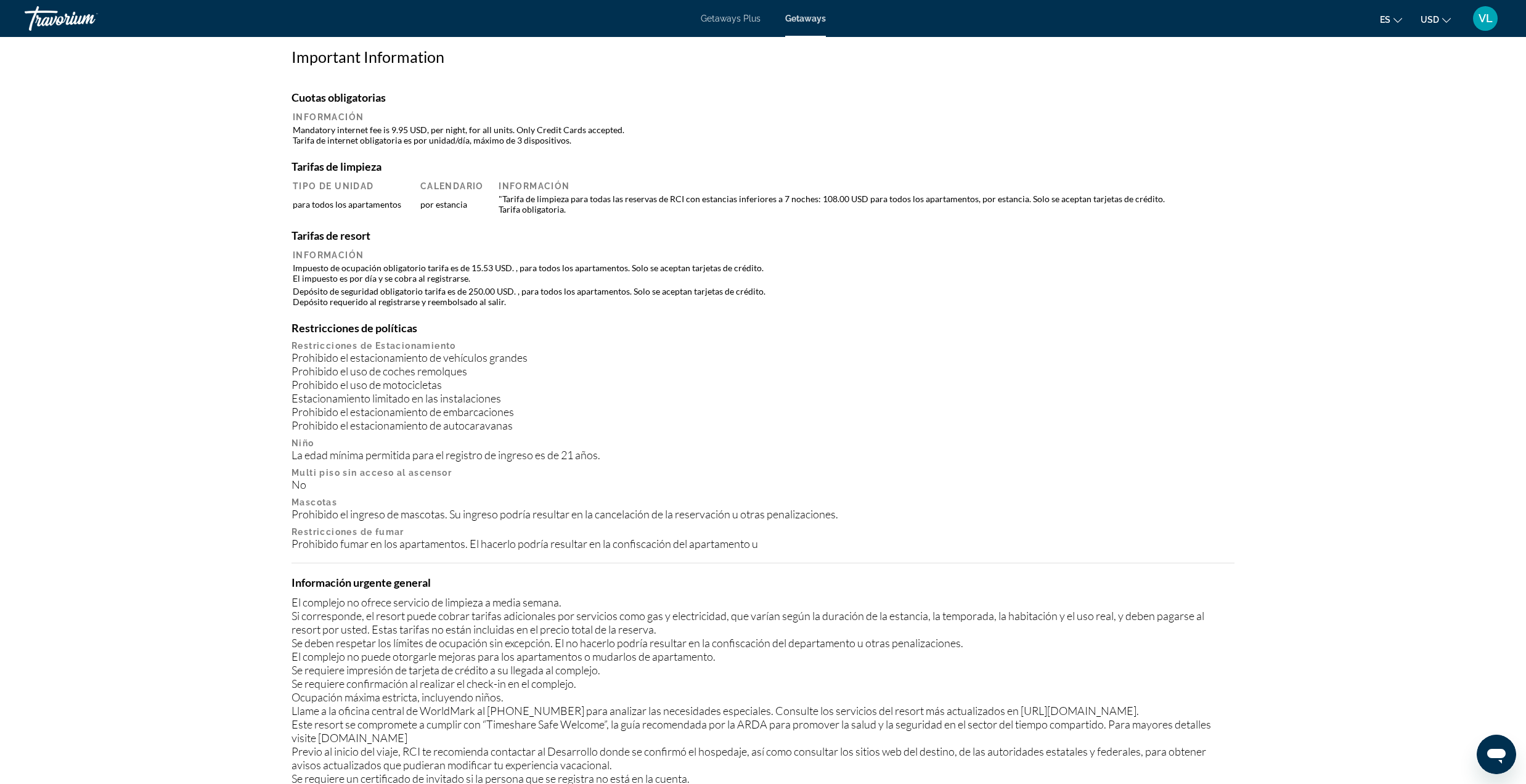
scroll to position [112, 0]
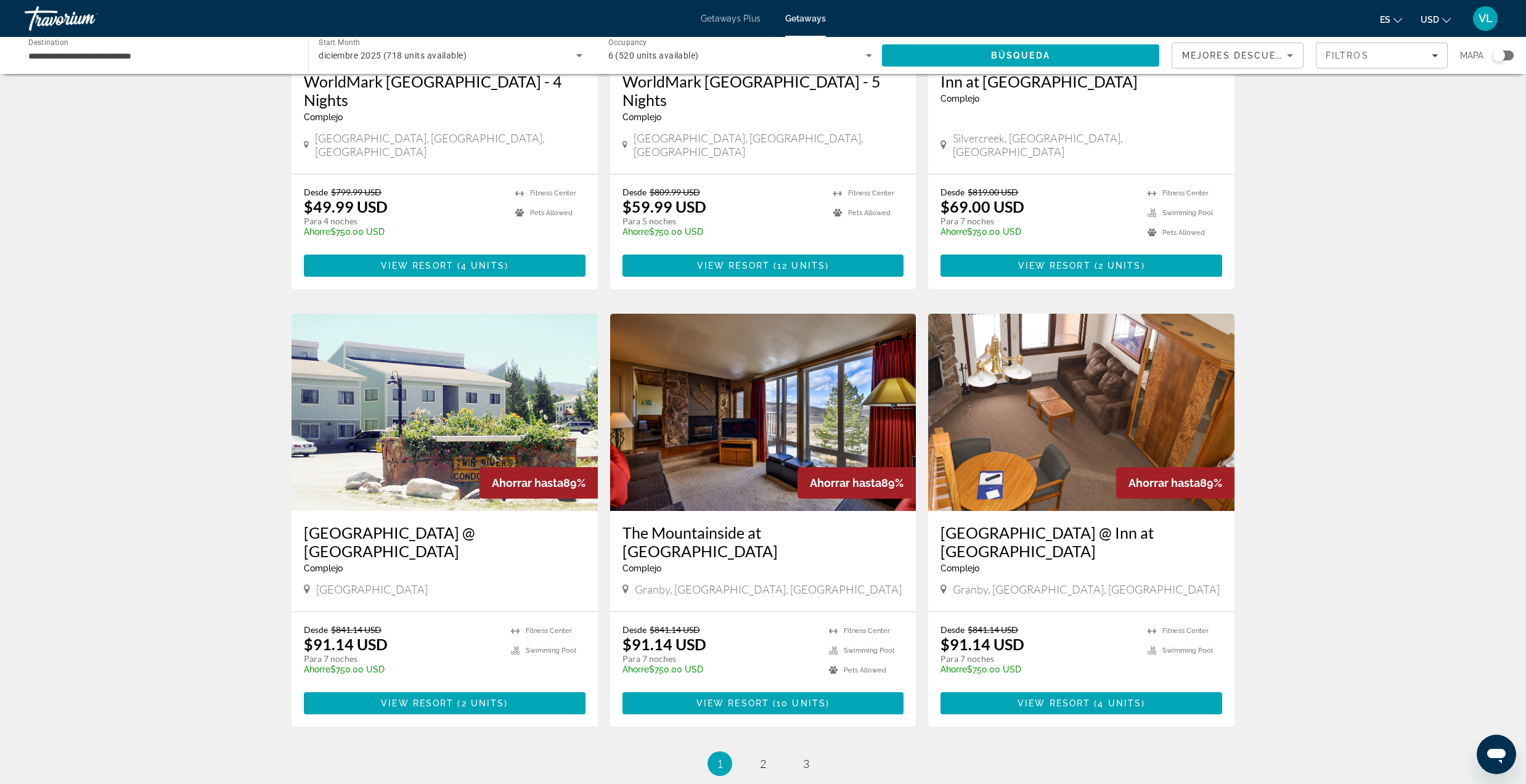
scroll to position [1248, 0]
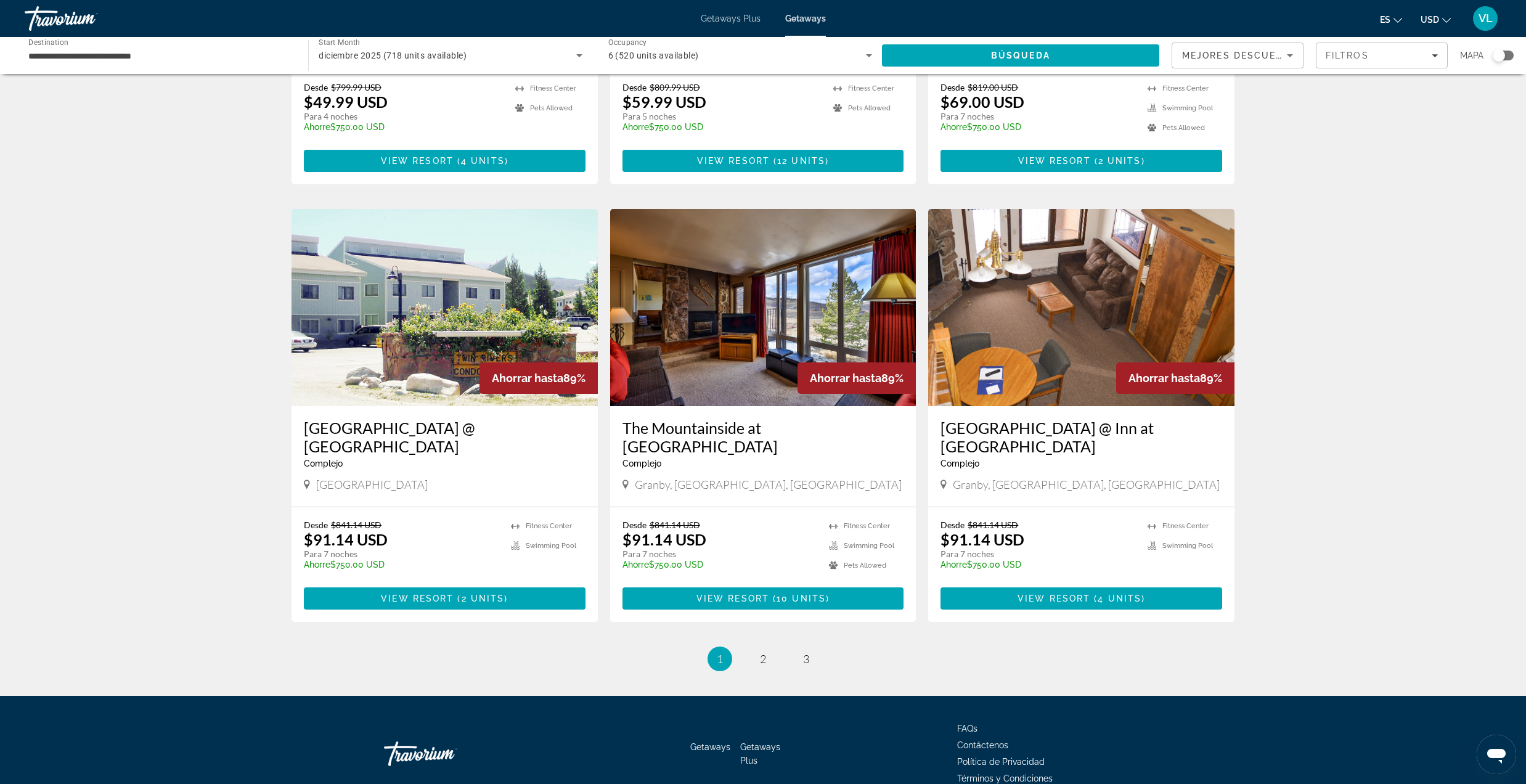
click at [741, 288] on img "Main content" at bounding box center [763, 307] width 306 height 197
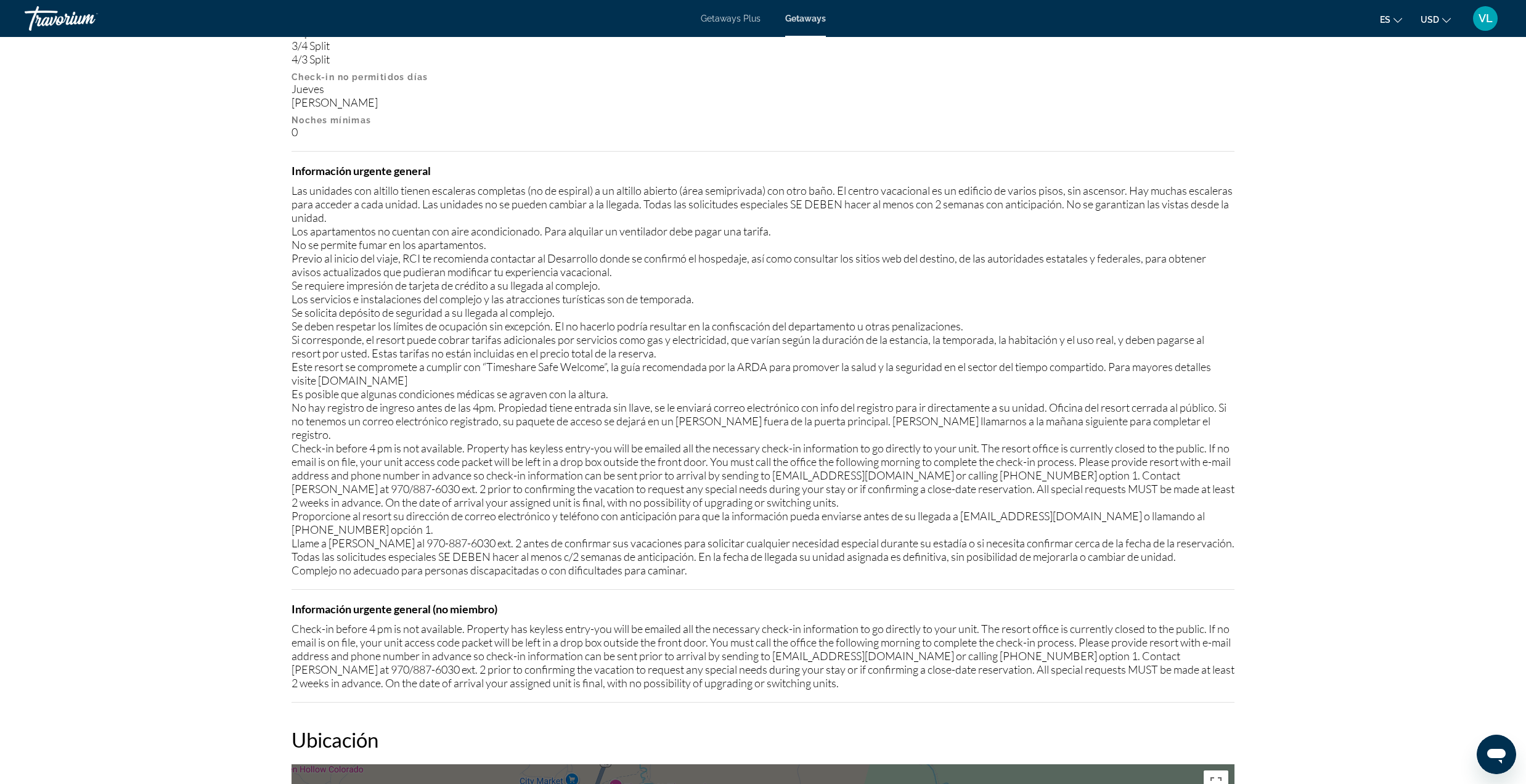
scroll to position [1429, 0]
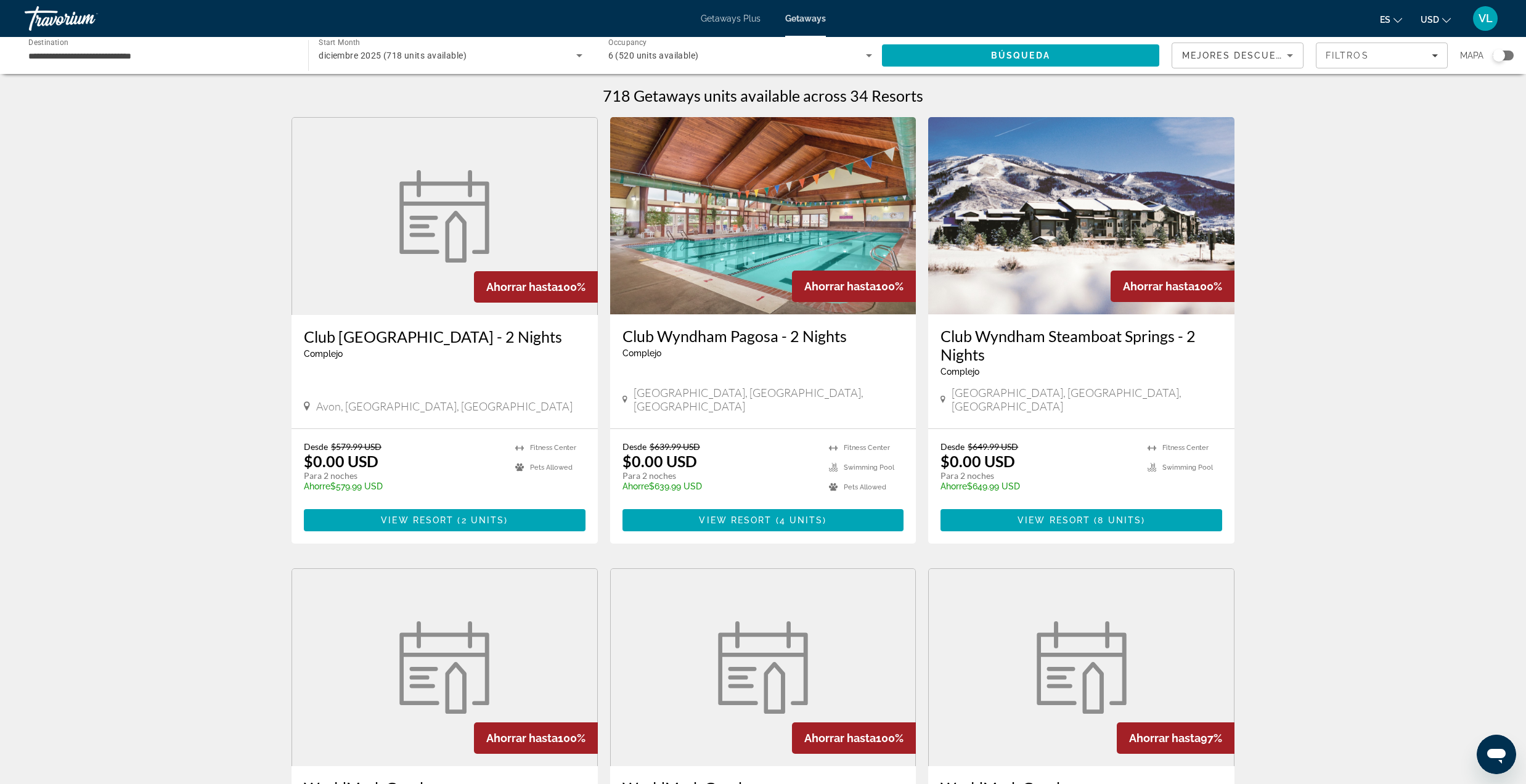
click at [46, 13] on div "Travorium" at bounding box center [86, 18] width 123 height 32
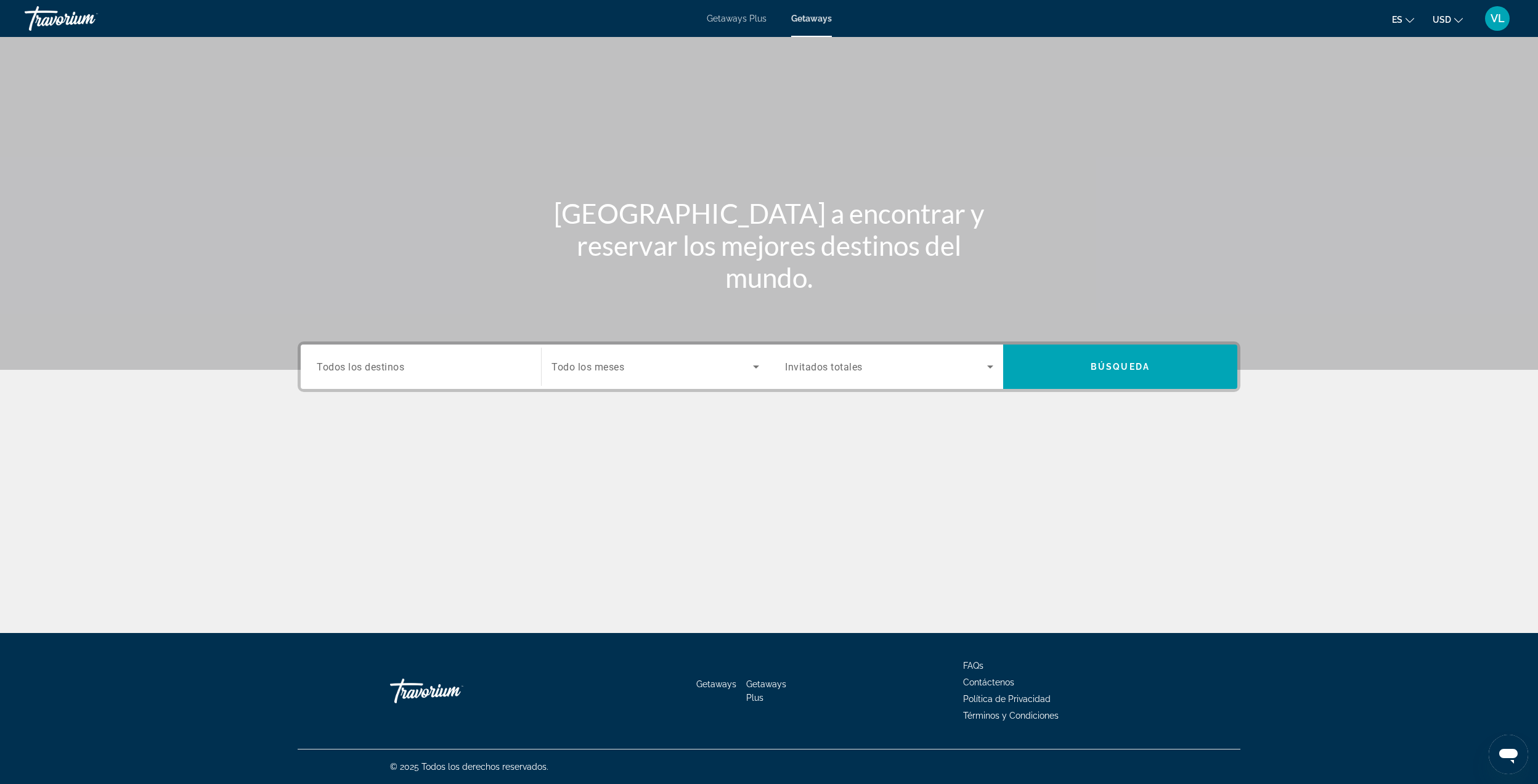
click at [370, 378] on div "Search widget" at bounding box center [420, 366] width 208 height 35
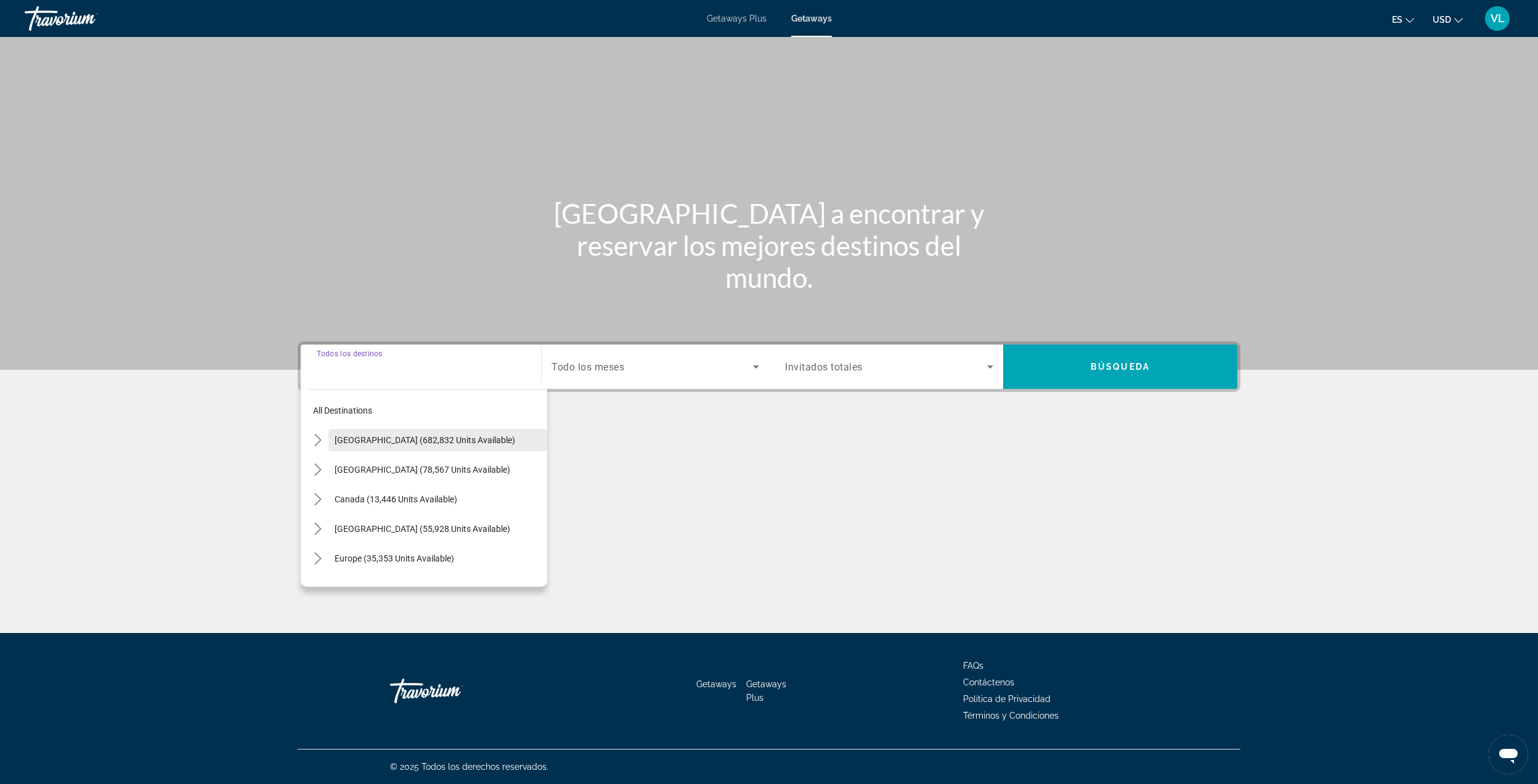
click at [384, 442] on span "[GEOGRAPHIC_DATA] (682,832 units available)" at bounding box center [425, 440] width 180 height 10
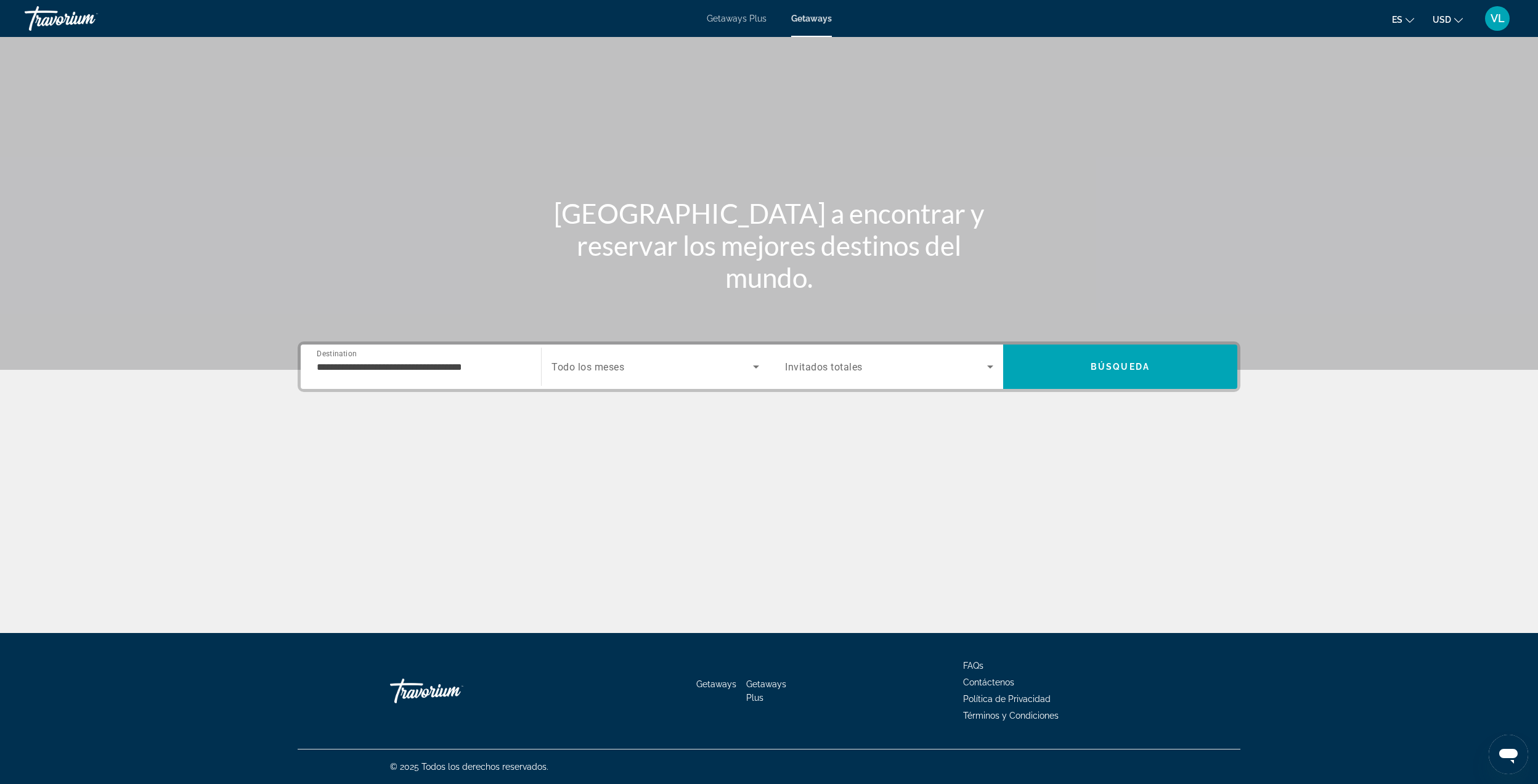
click at [331, 358] on div "**********" at bounding box center [420, 366] width 208 height 35
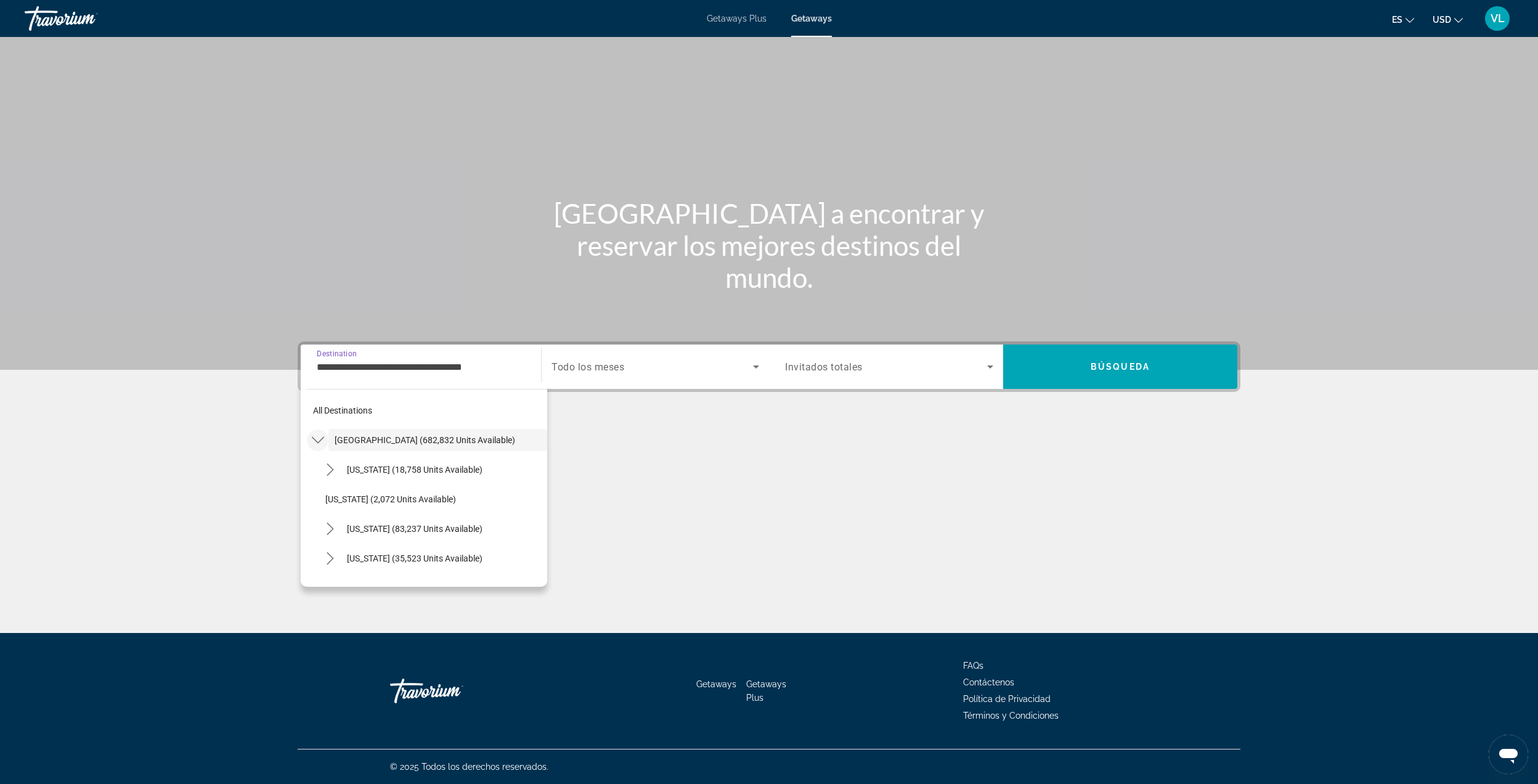
click at [313, 439] on icon "Toggle United States (682,832 units available) submenu" at bounding box center [317, 440] width 12 height 7
click at [314, 446] on mat-icon "Toggle United States (682,832 units available) submenu" at bounding box center [318, 440] width 22 height 22
click at [270, 368] on div "Main content" at bounding box center [769, 184] width 1538 height 370
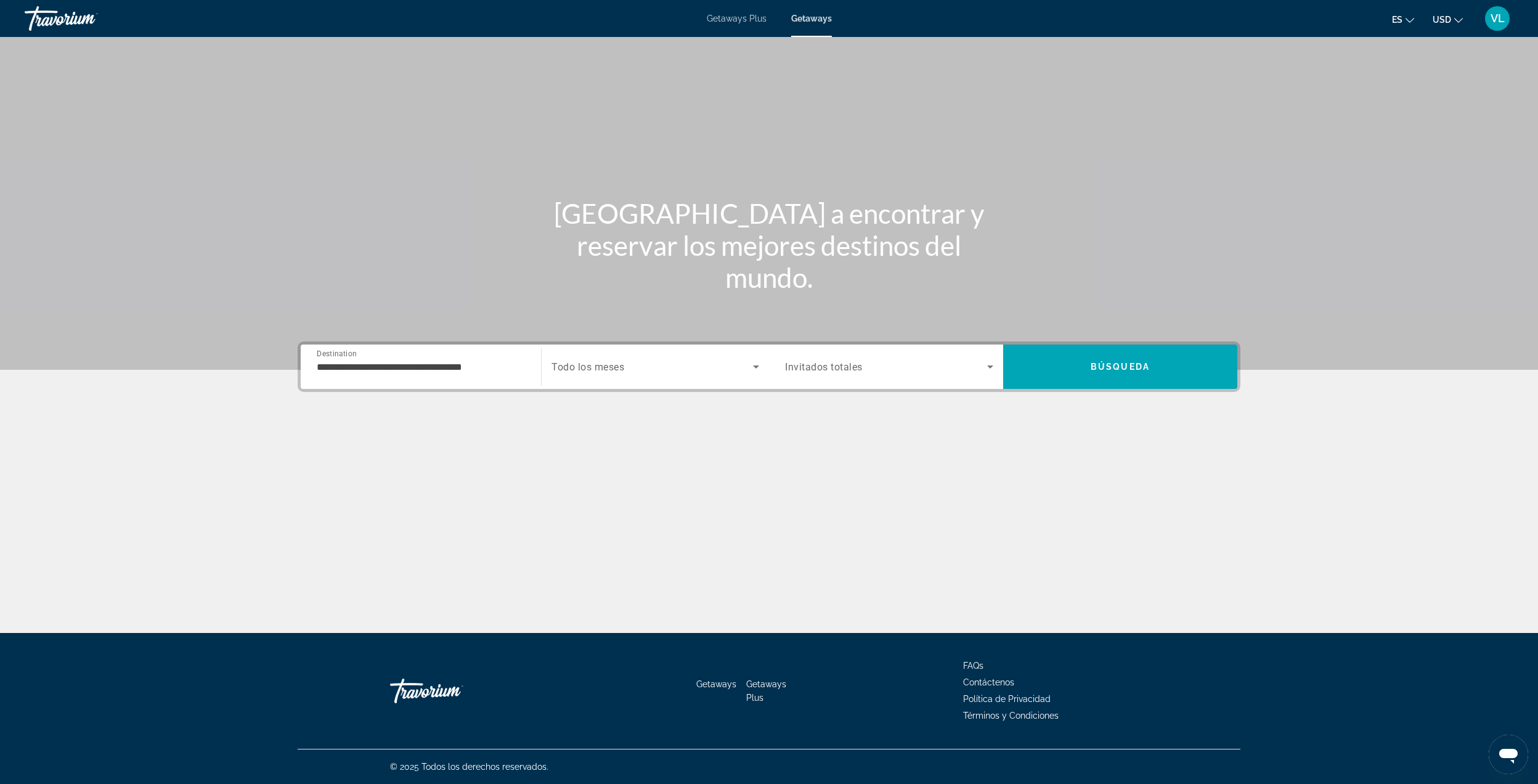
click at [389, 371] on input "**********" at bounding box center [420, 367] width 208 height 15
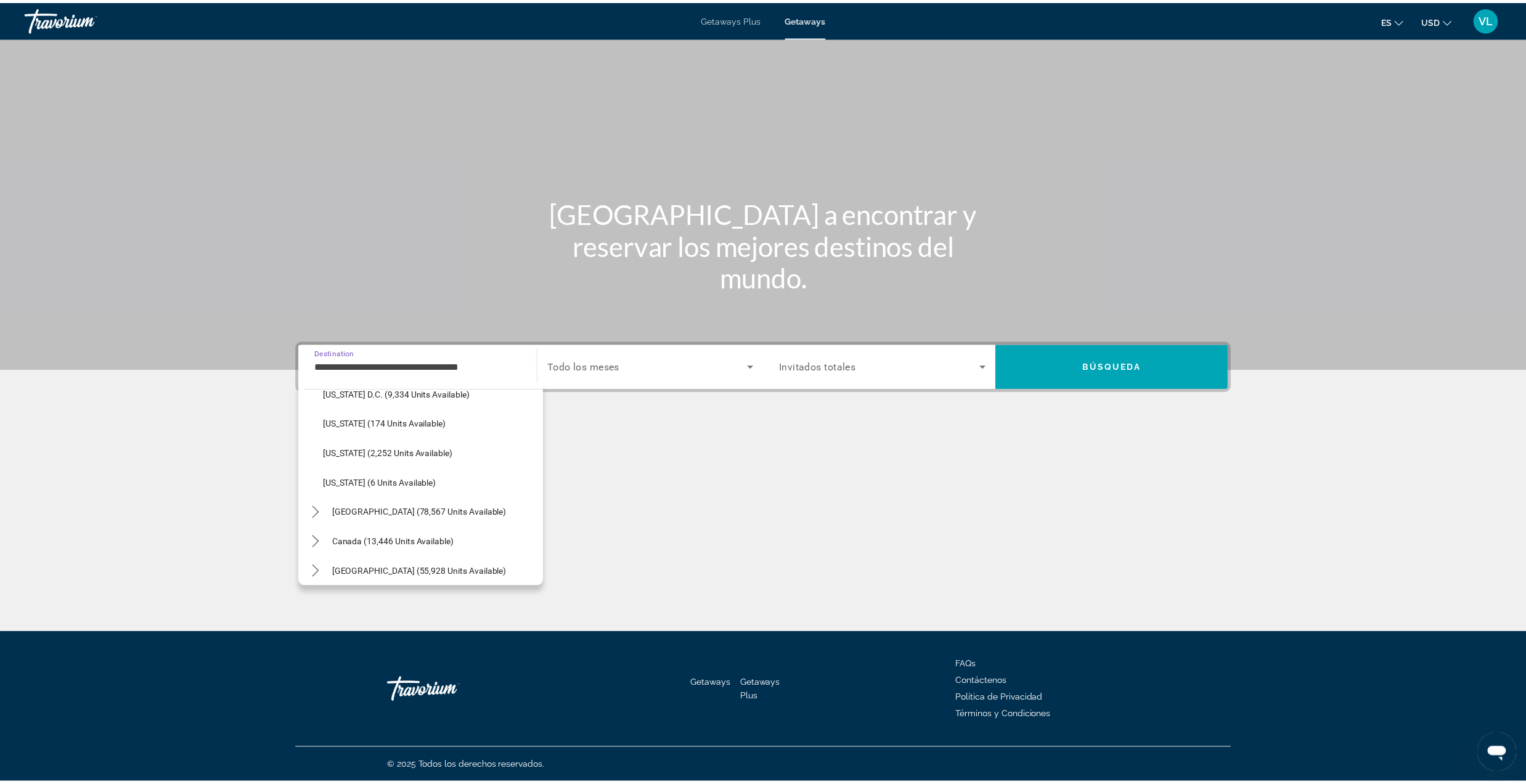
scroll to position [1254, 0]
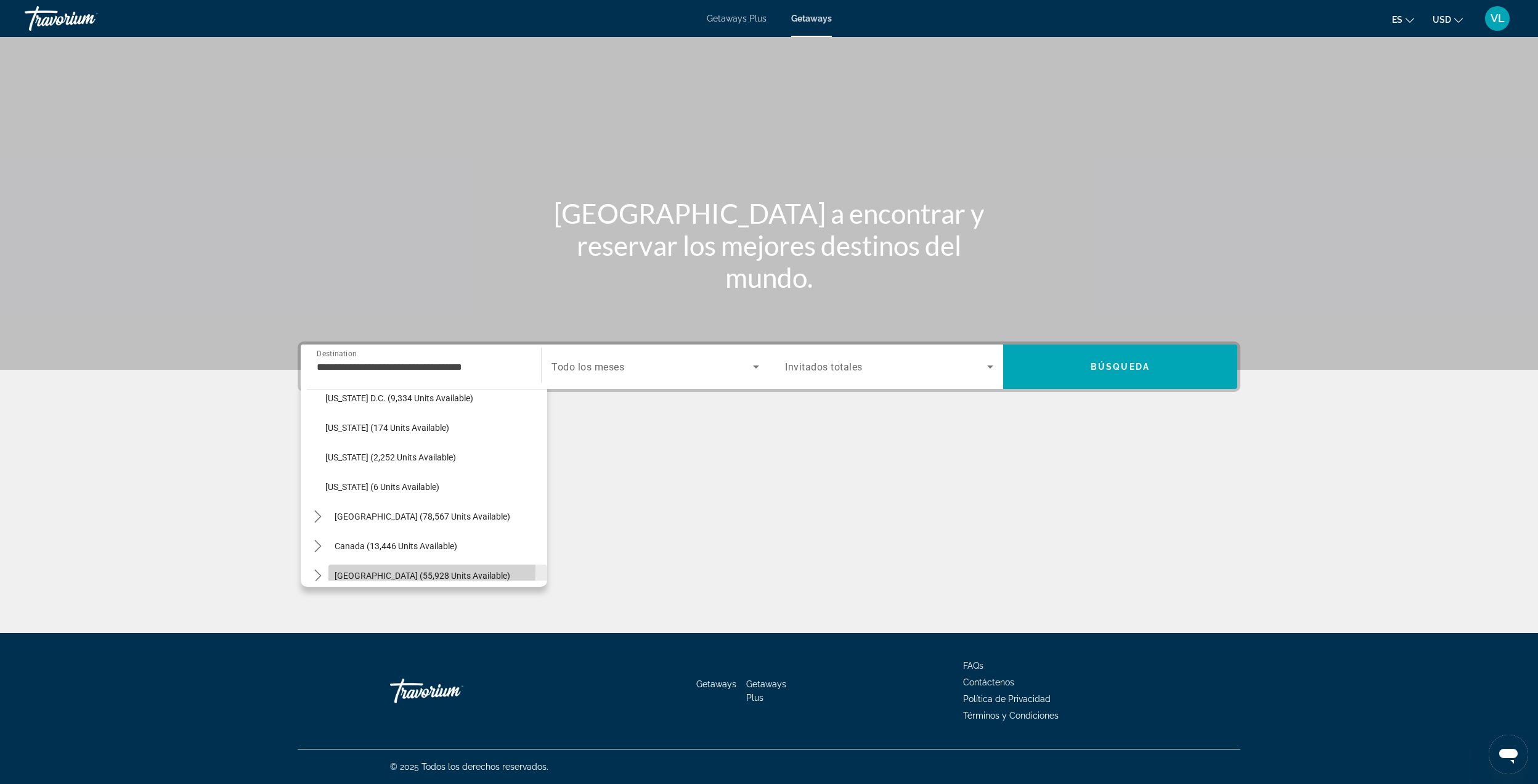
click at [363, 571] on span "[GEOGRAPHIC_DATA] (55,928 units available)" at bounding box center [422, 576] width 176 height 10
type input "**********"
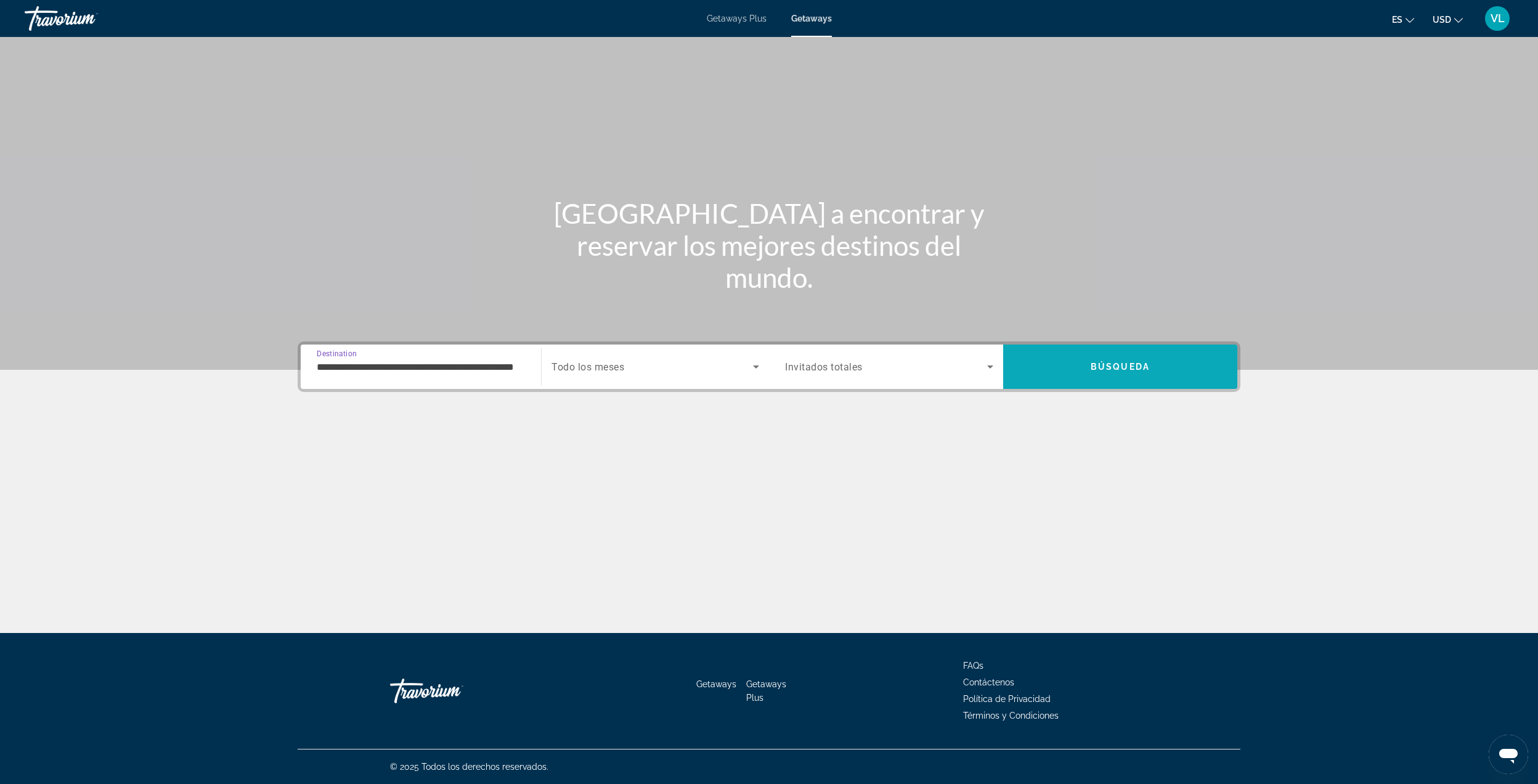
click at [1040, 363] on span "Search" at bounding box center [1121, 367] width 234 height 30
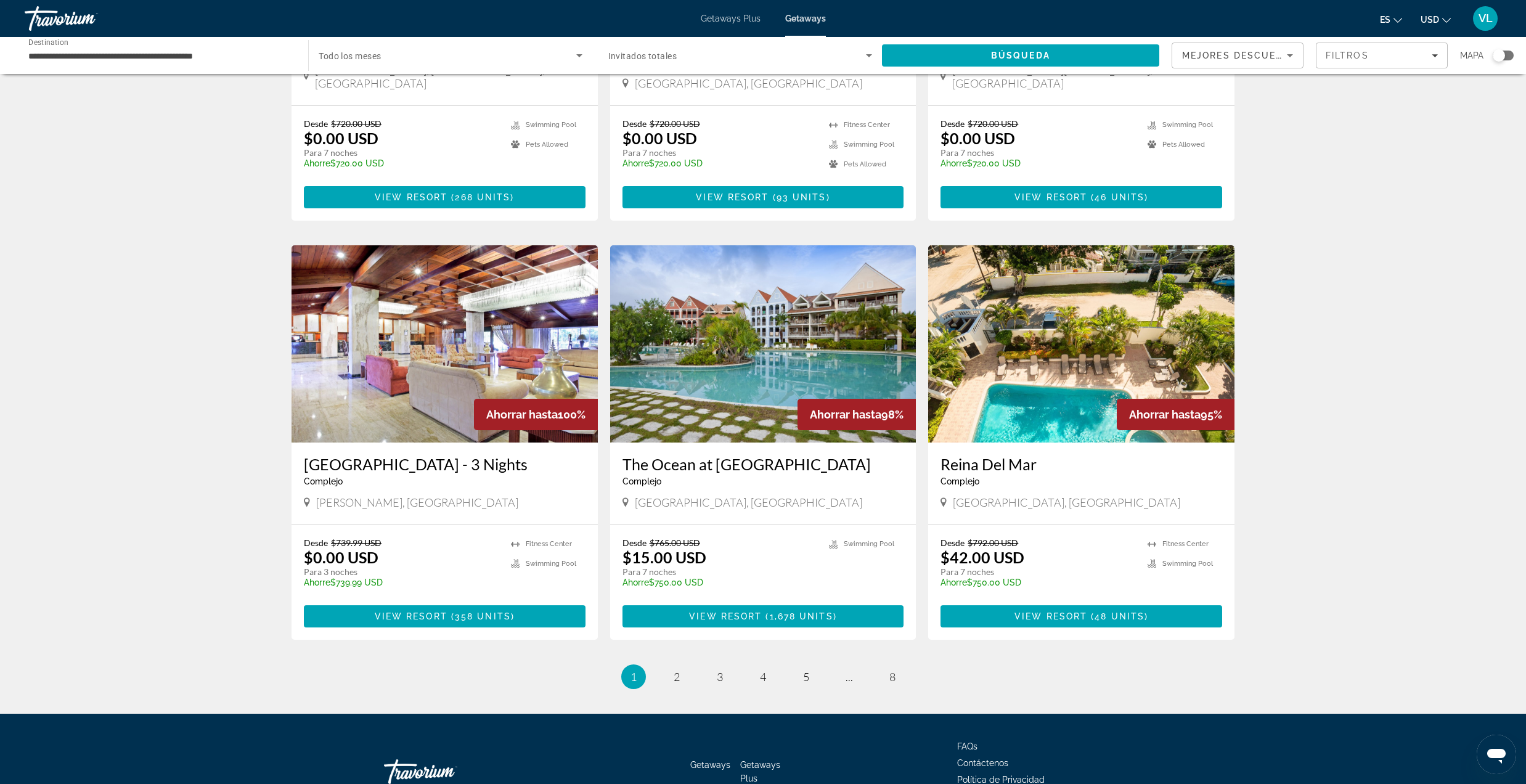
scroll to position [1248, 0]
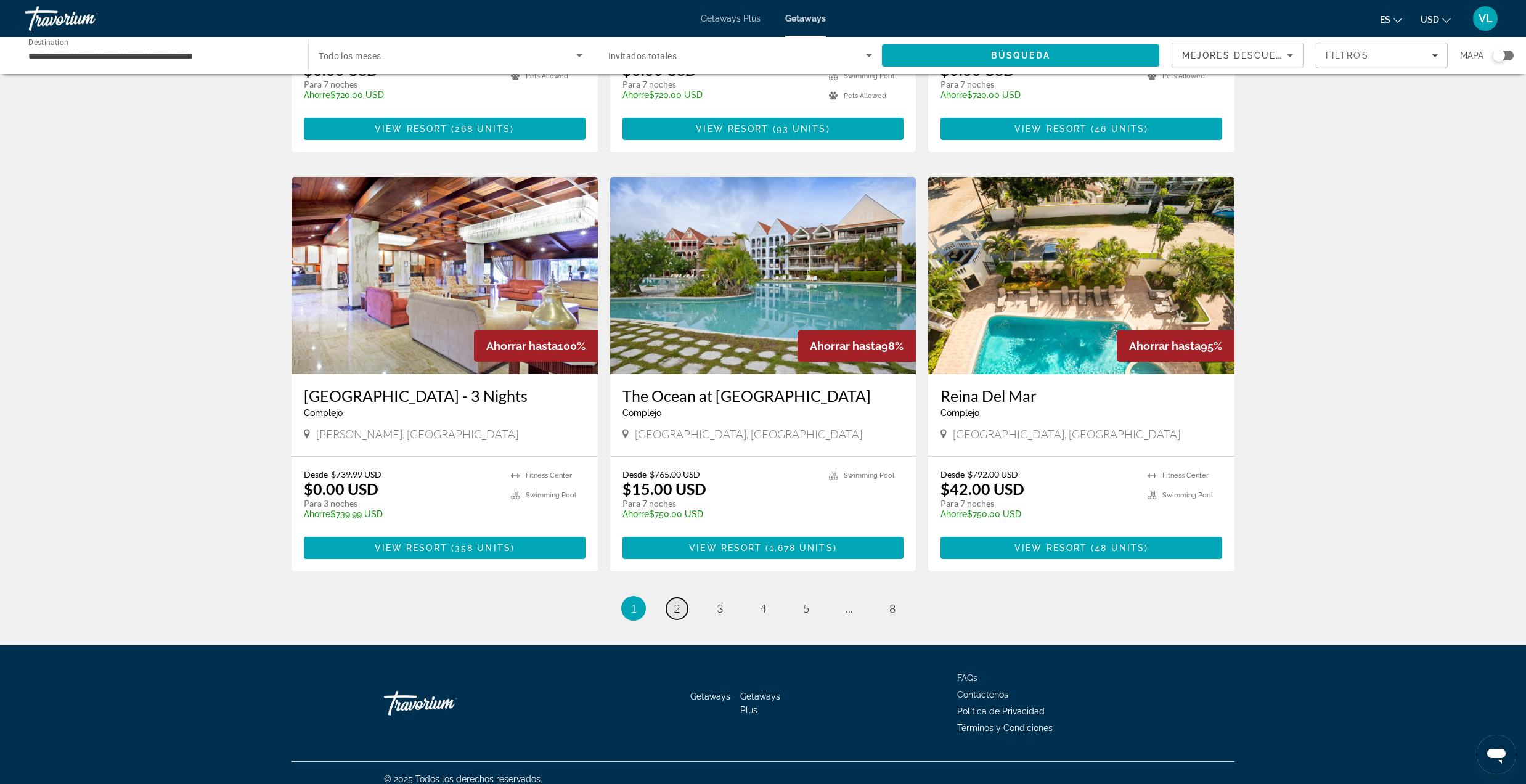
click at [676, 602] on span "2" at bounding box center [676, 609] width 6 height 14
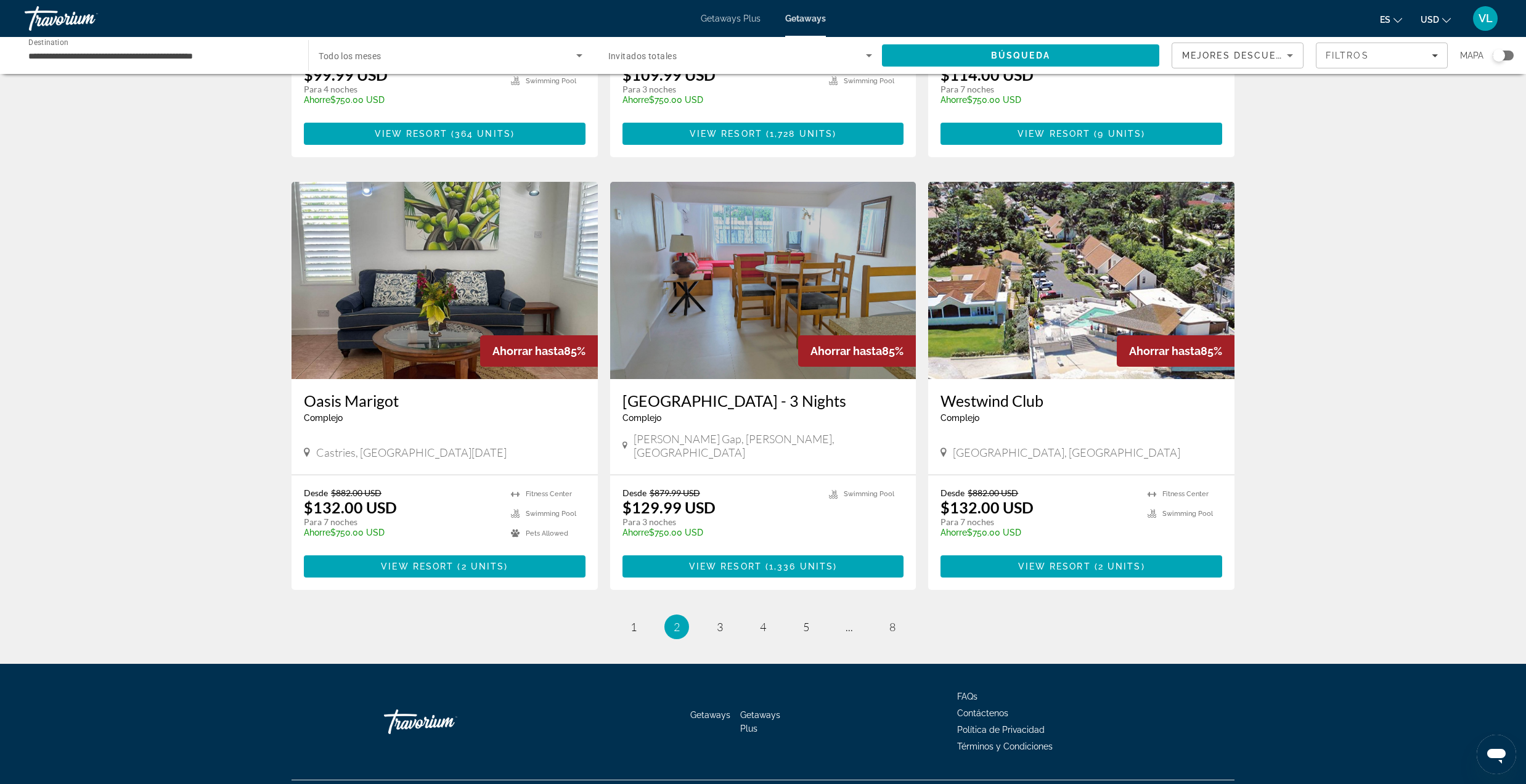
scroll to position [1230, 0]
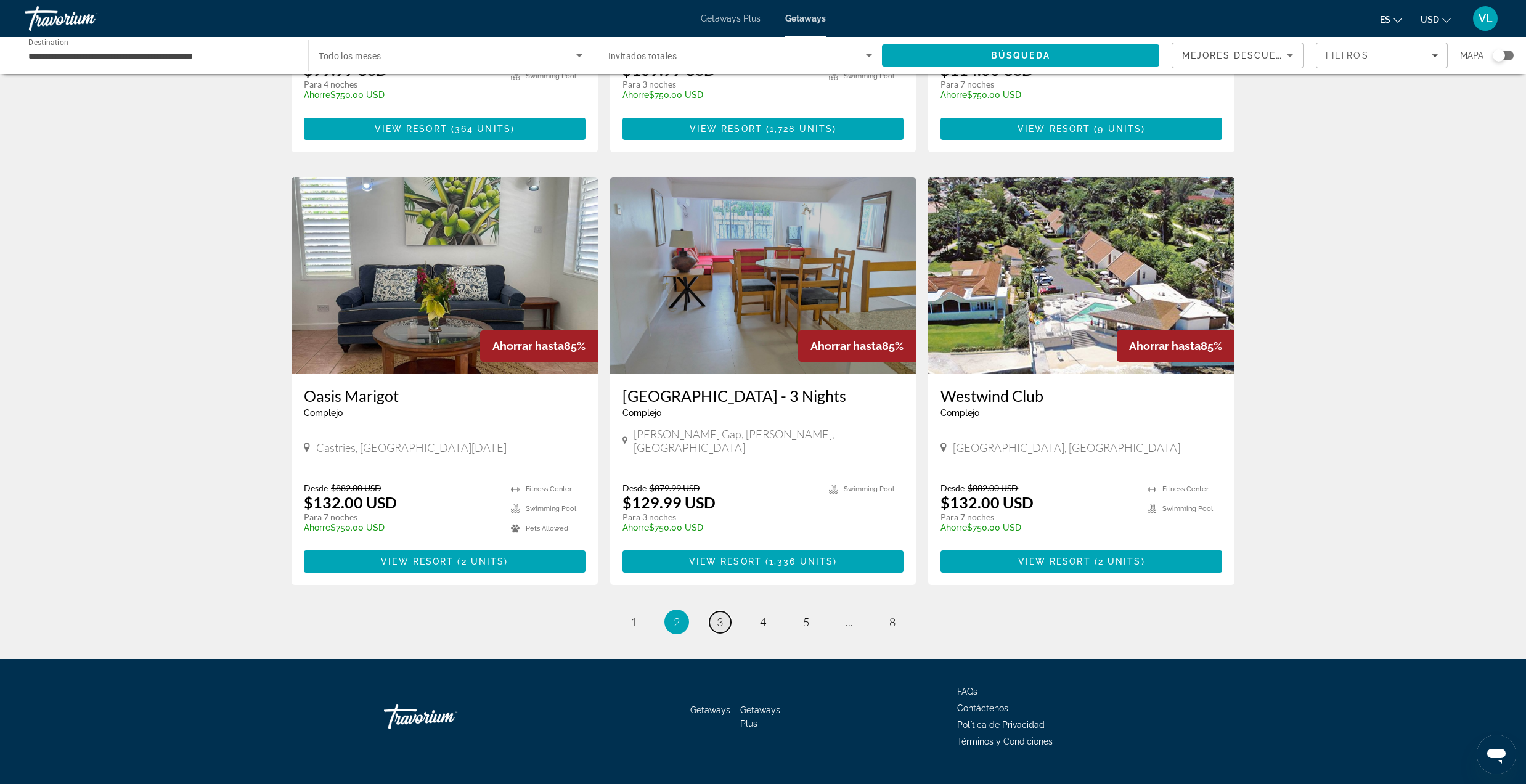
click at [721, 615] on span "3" at bounding box center [720, 621] width 6 height 14
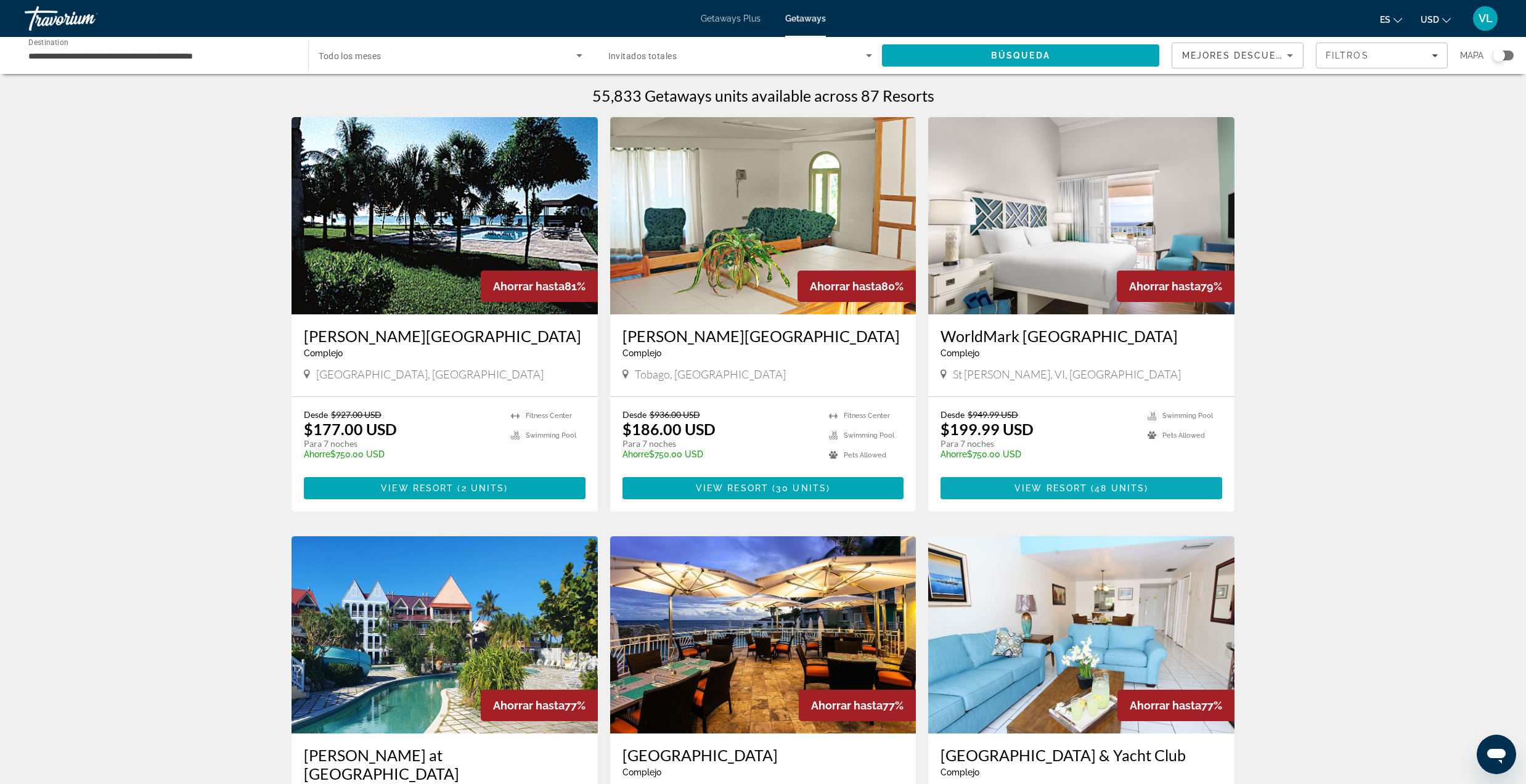
click at [1043, 485] on span "View Resort" at bounding box center [1050, 488] width 72 height 10
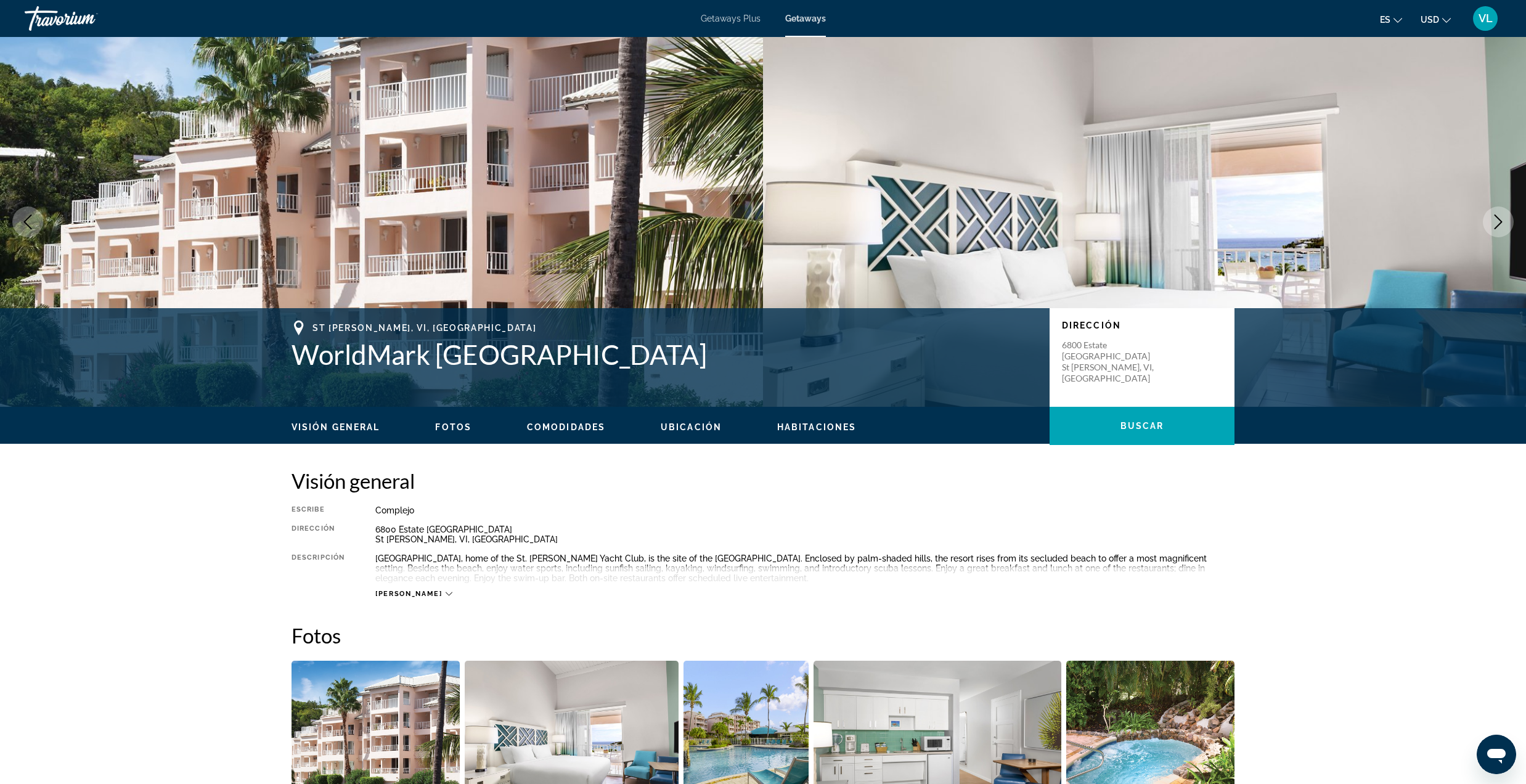
click at [1492, 225] on icon "Next image" at bounding box center [1498, 221] width 15 height 15
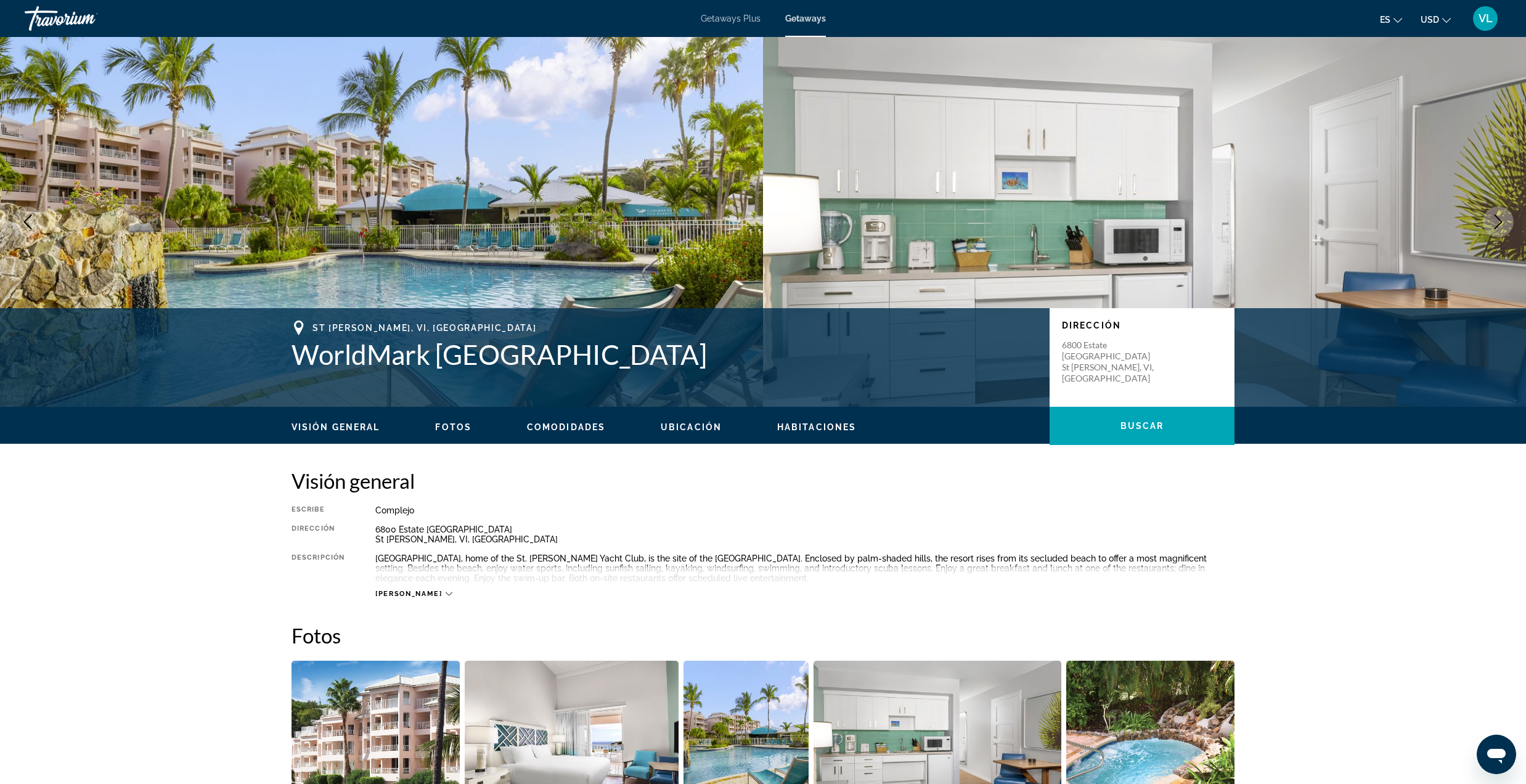
click at [1486, 228] on button "Next image" at bounding box center [1497, 221] width 31 height 31
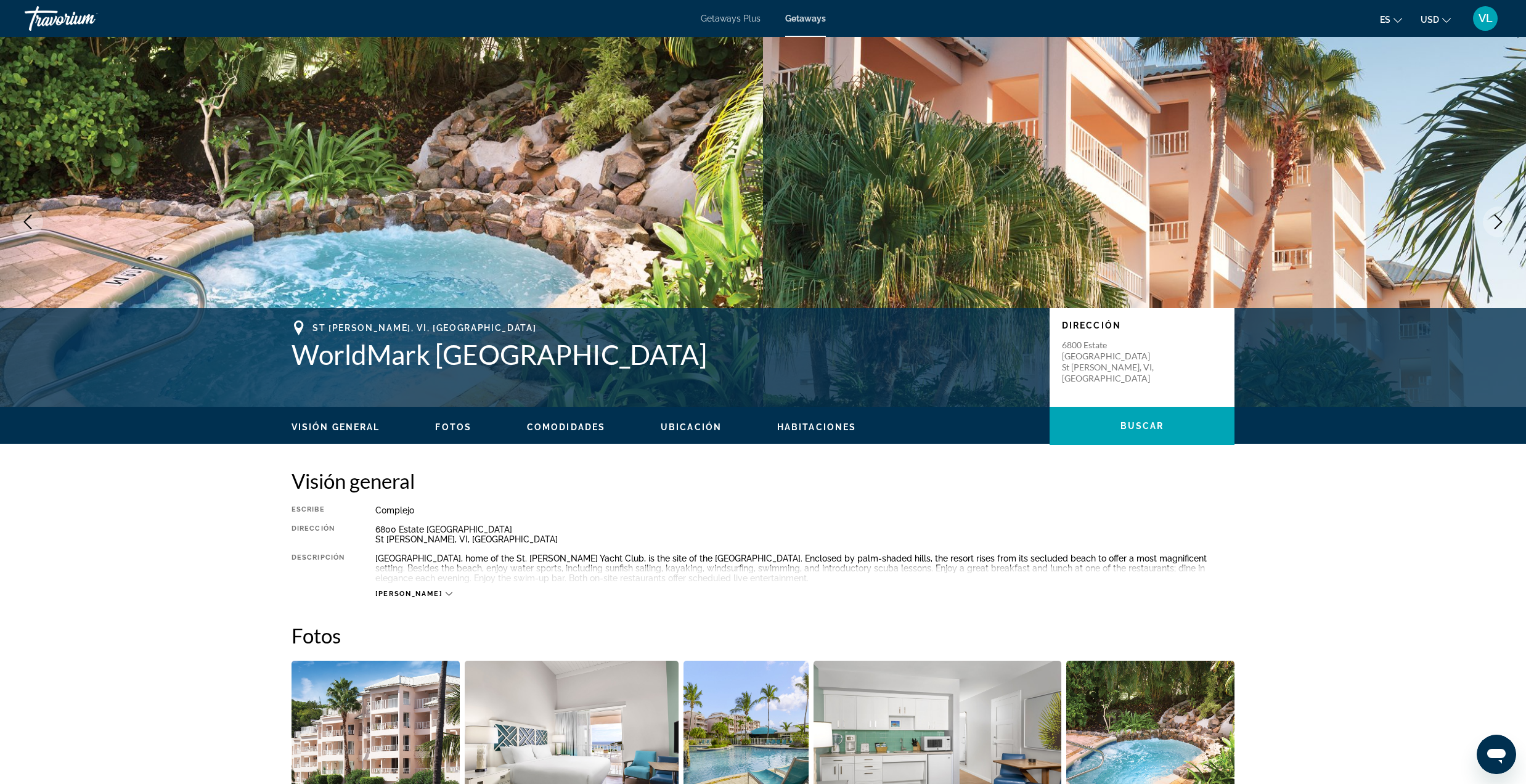
click at [1486, 228] on button "Next image" at bounding box center [1497, 221] width 31 height 31
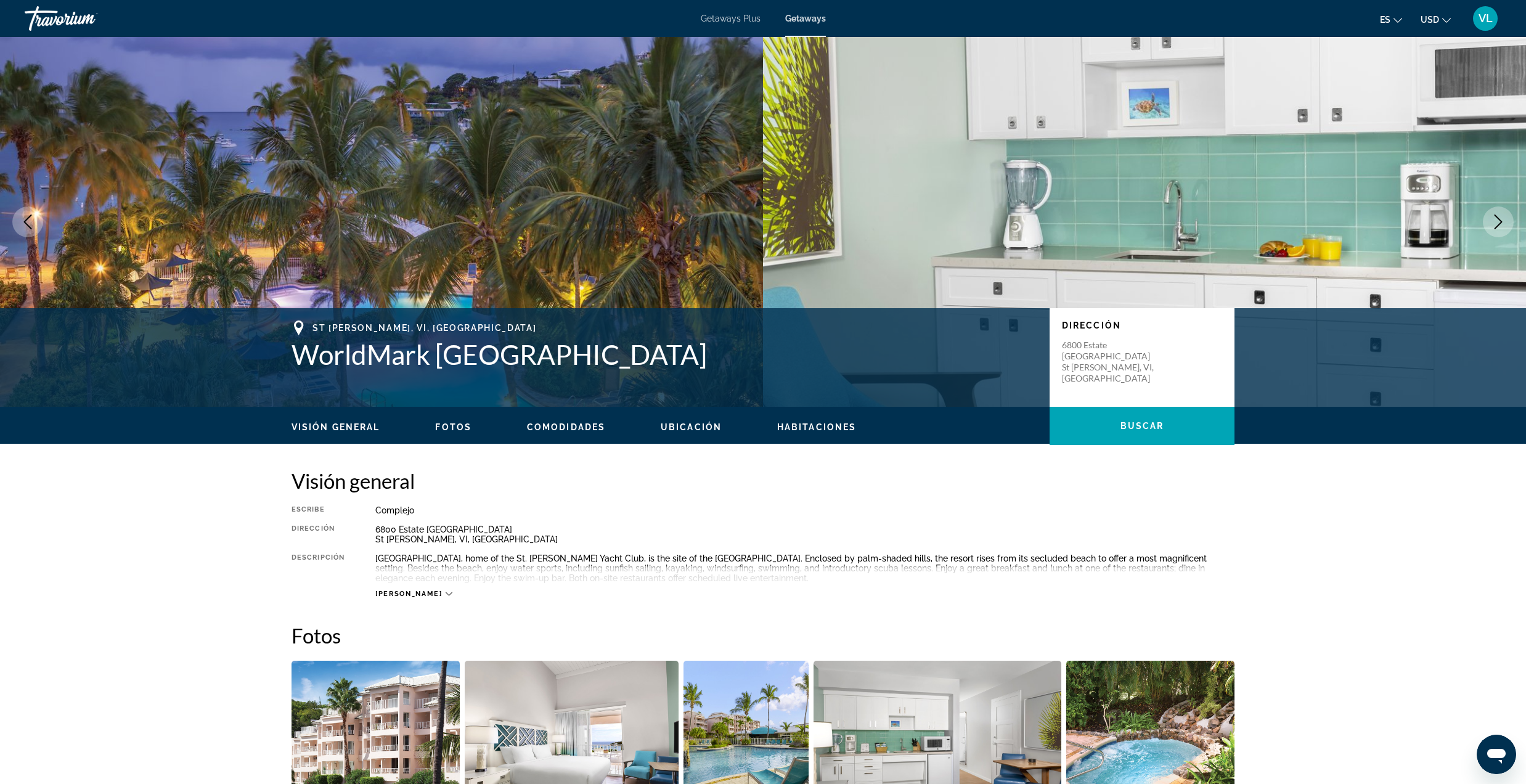
click at [1486, 228] on button "Next image" at bounding box center [1497, 221] width 31 height 31
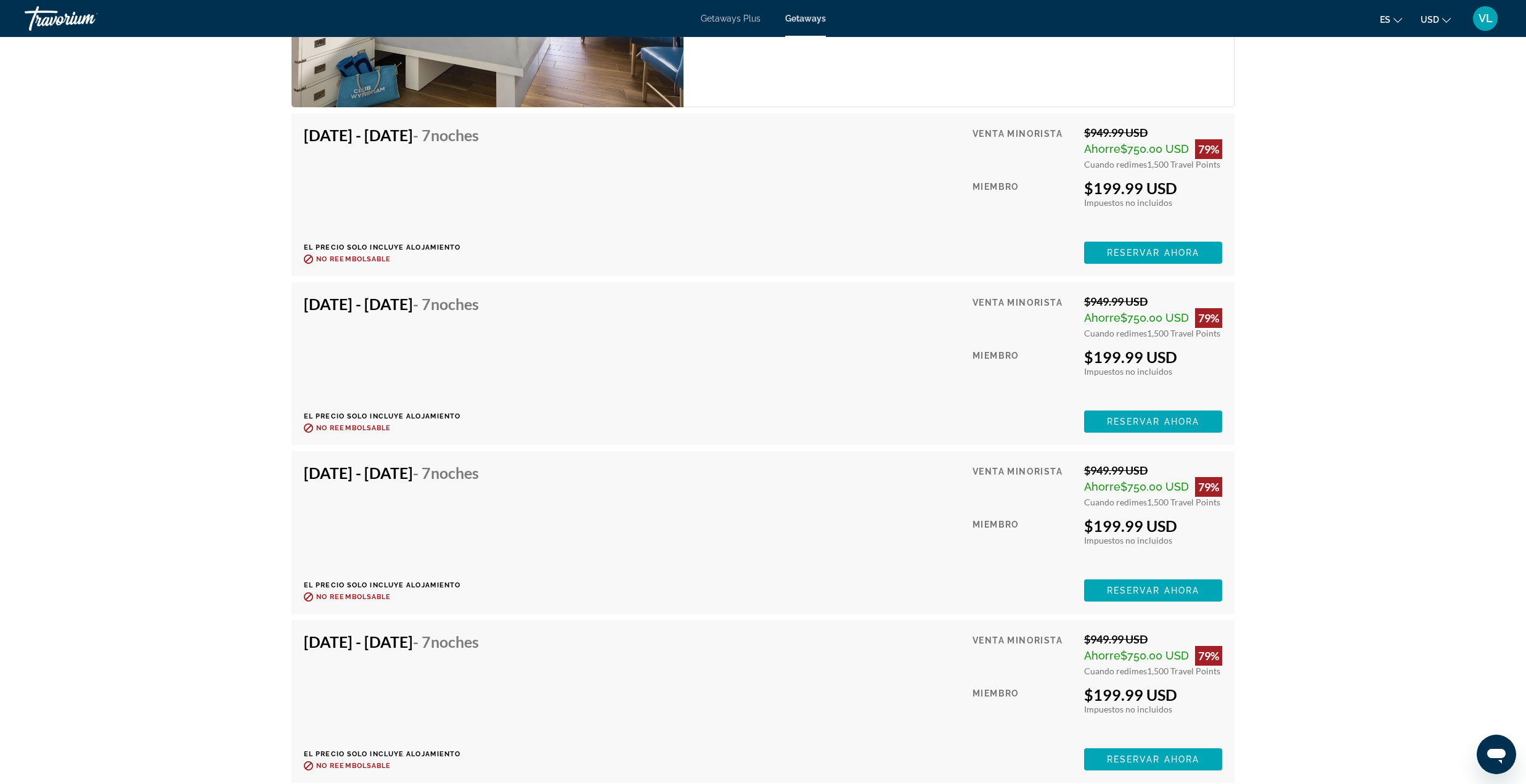
scroll to position [4385, 0]
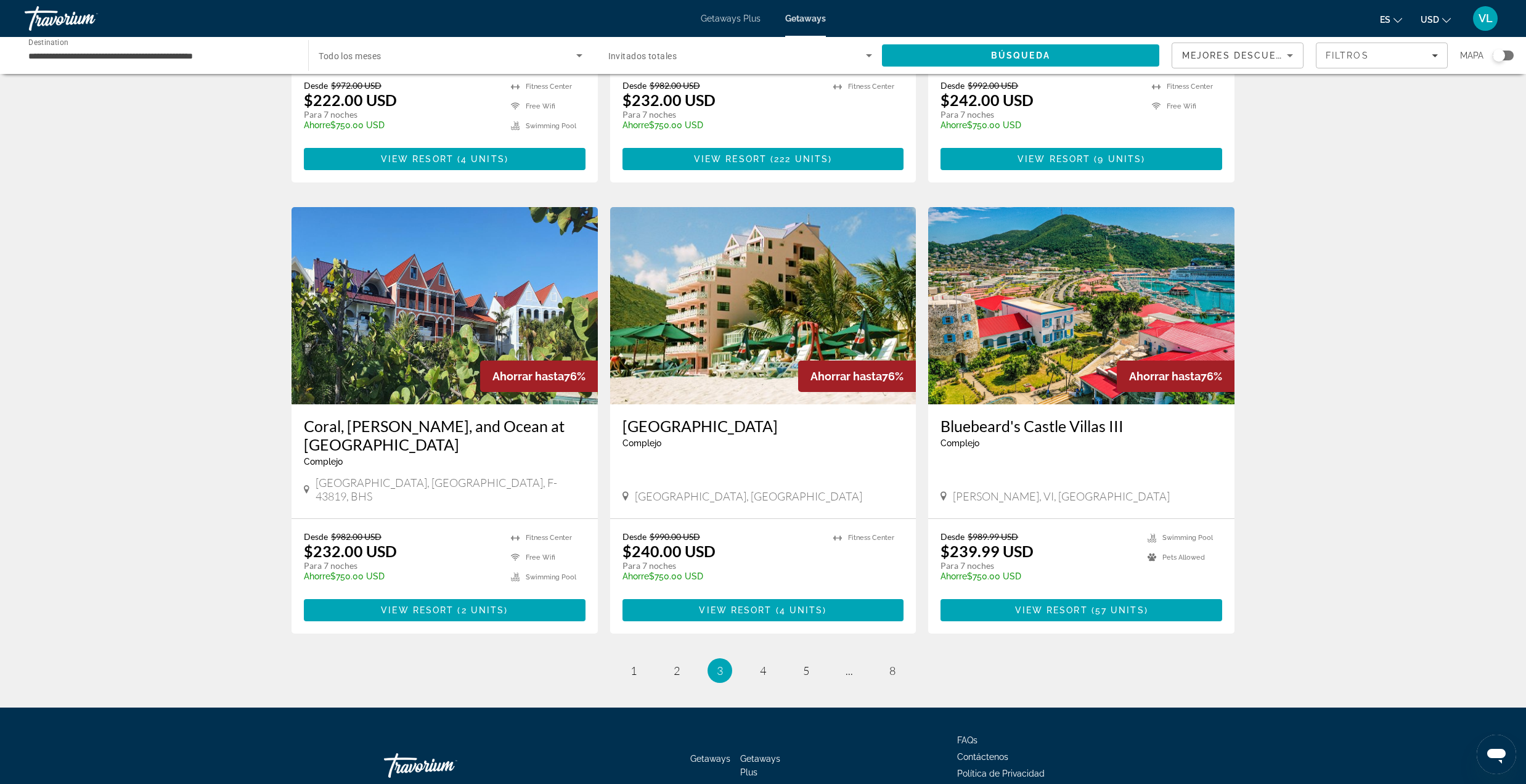
scroll to position [1228, 0]
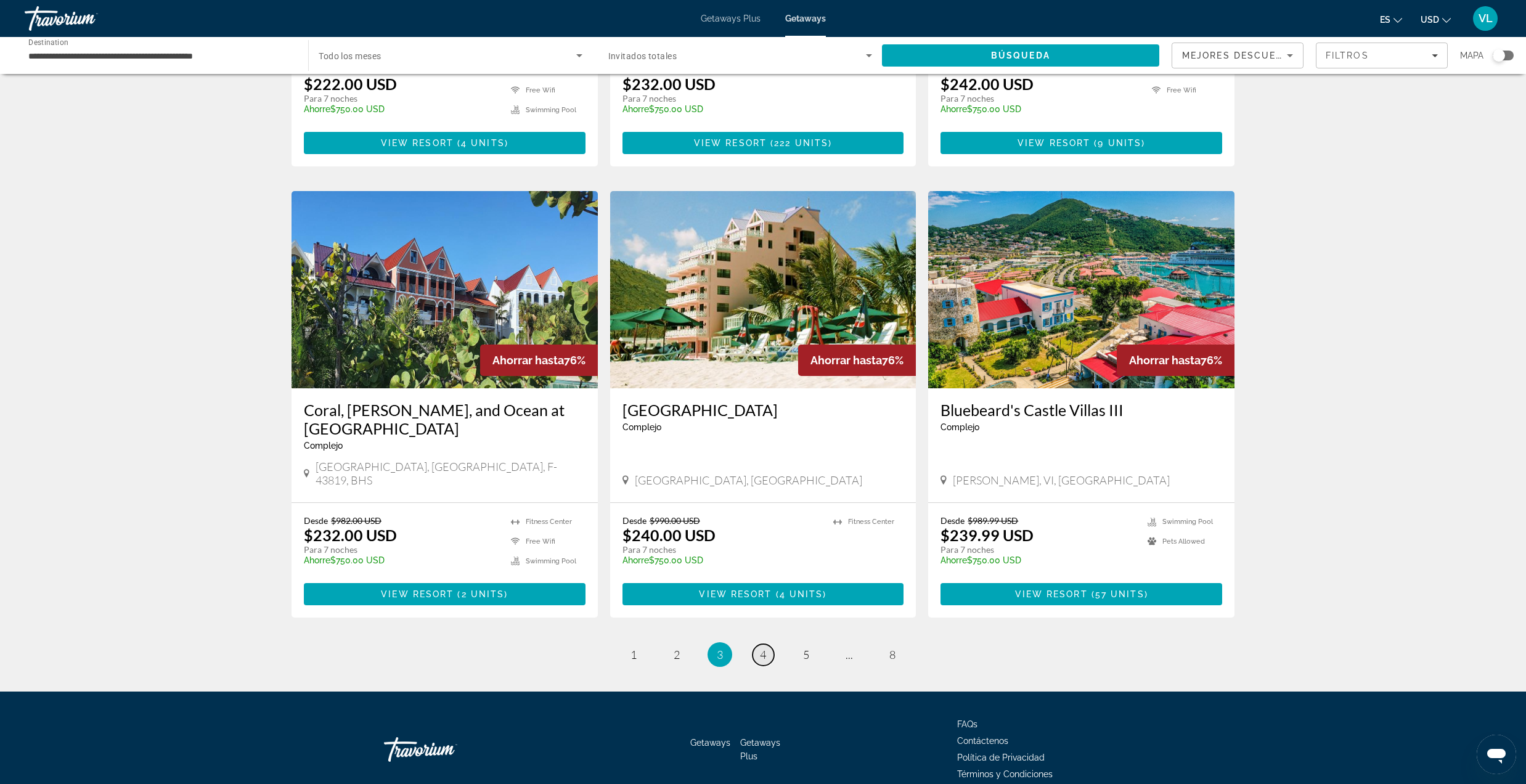
click at [763, 647] on span "4" at bounding box center [763, 654] width 6 height 14
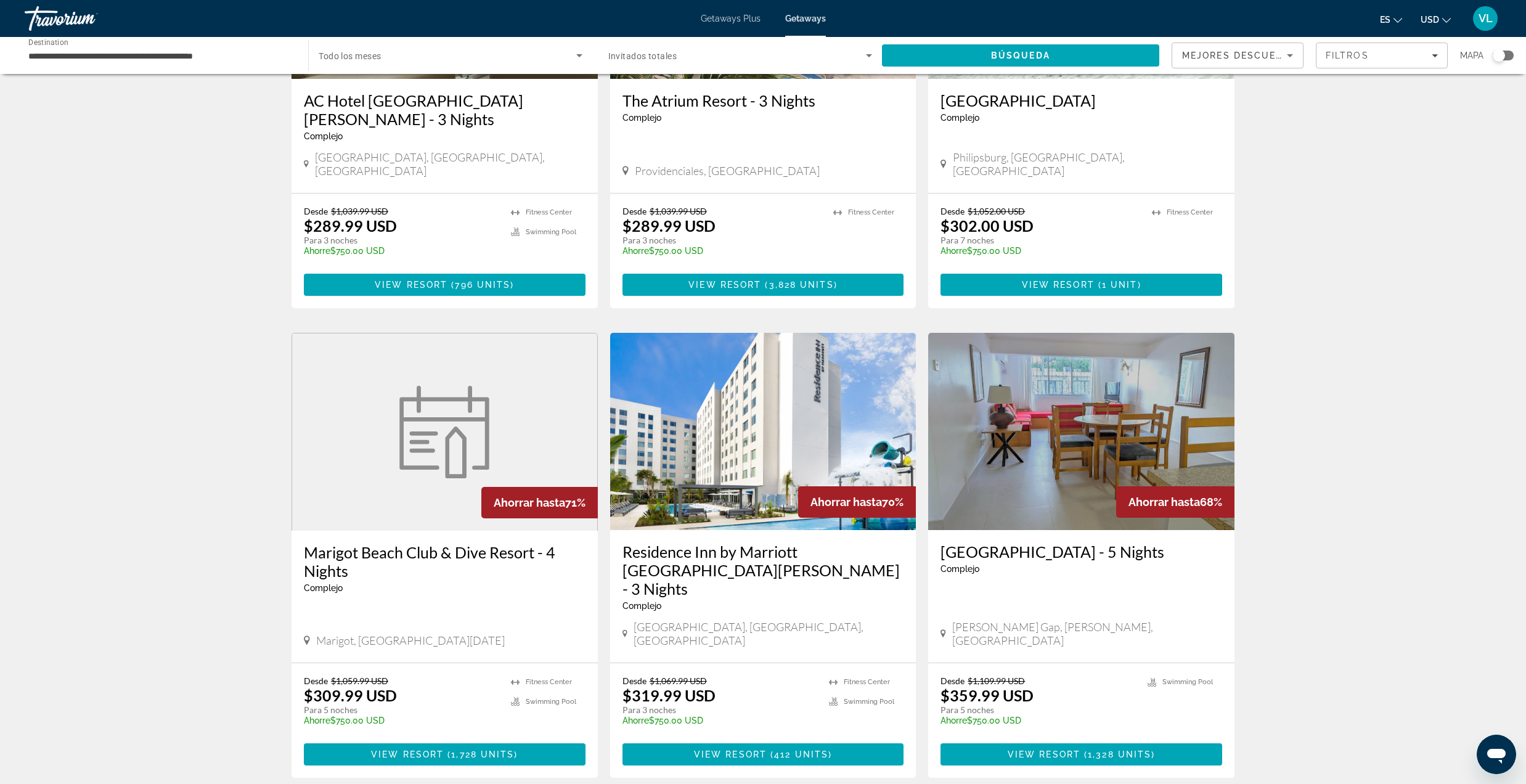
scroll to position [673, 0]
click at [765, 748] on span "View Resort" at bounding box center [730, 753] width 72 height 10
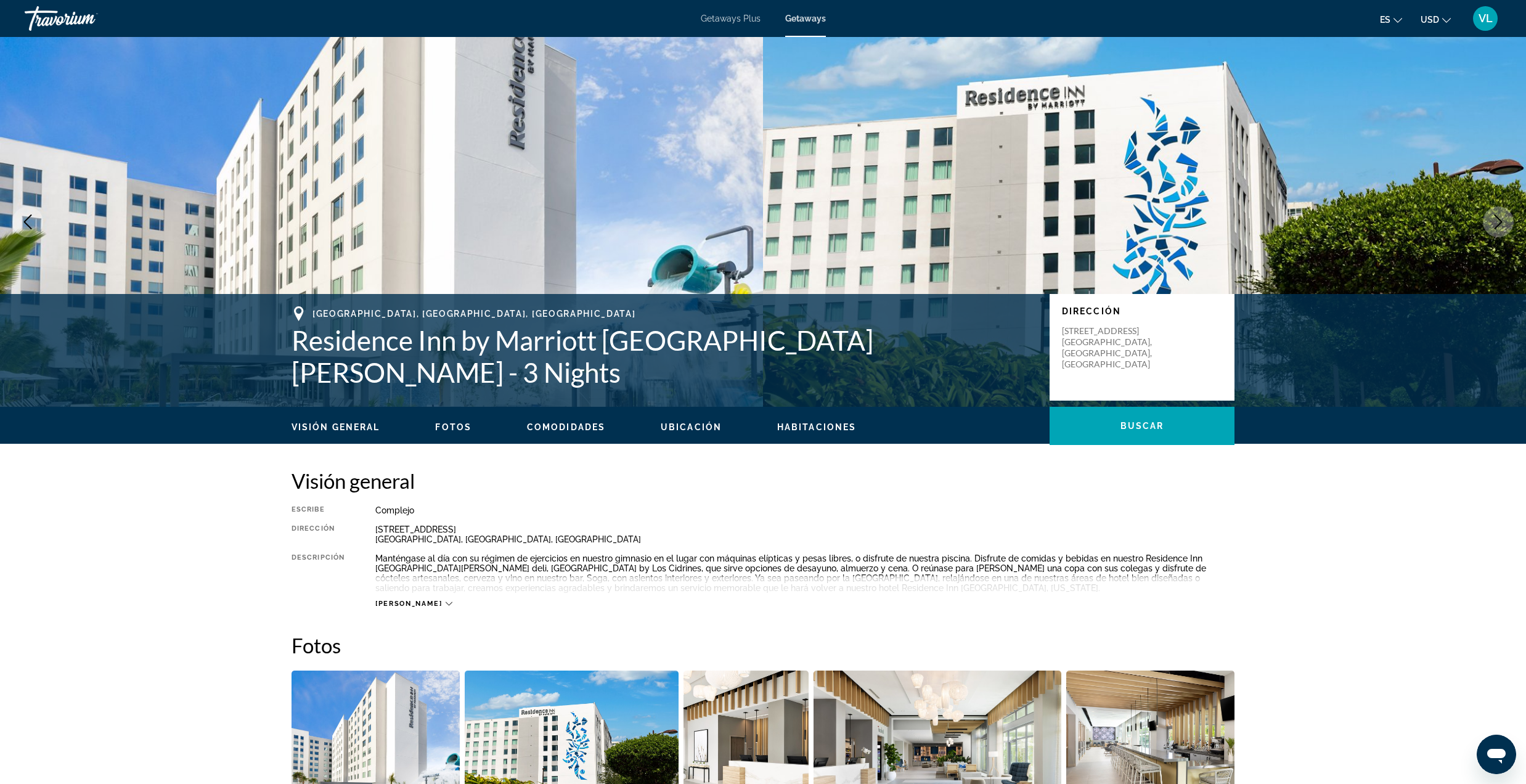
click at [1509, 219] on button "Next image" at bounding box center [1497, 221] width 31 height 31
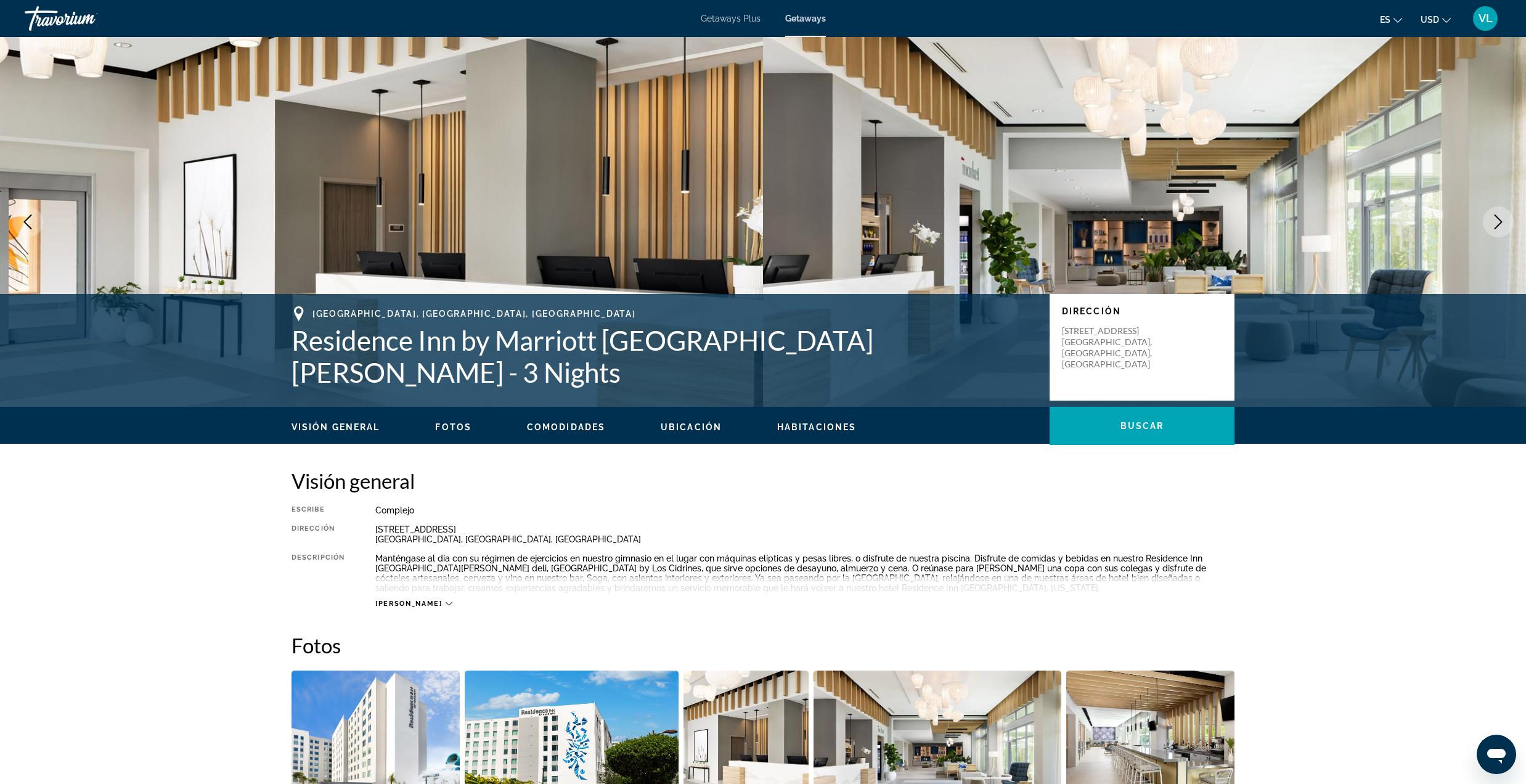
click at [1506, 219] on button "Next image" at bounding box center [1497, 221] width 31 height 31
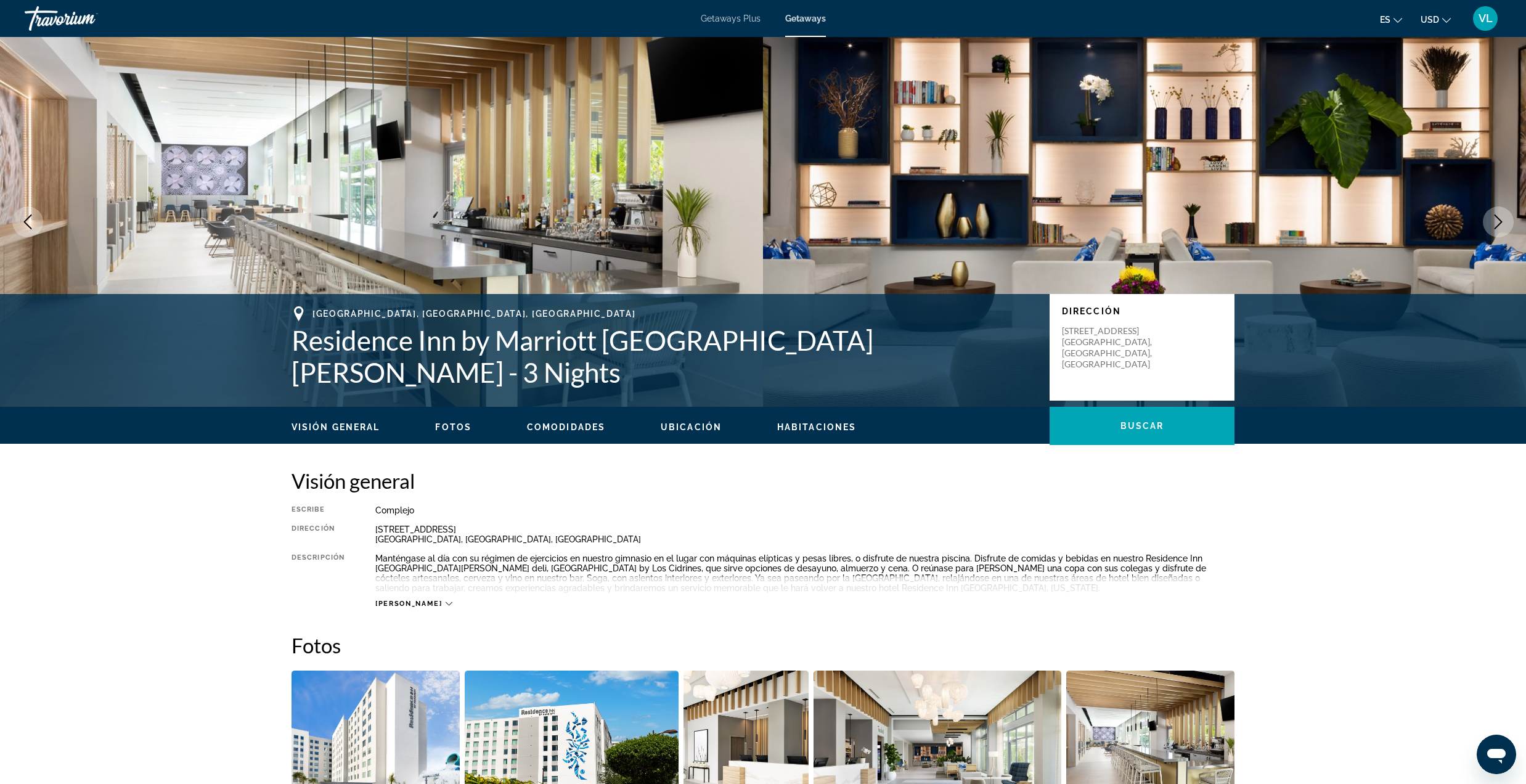
click at [1506, 219] on button "Next image" at bounding box center [1497, 221] width 31 height 31
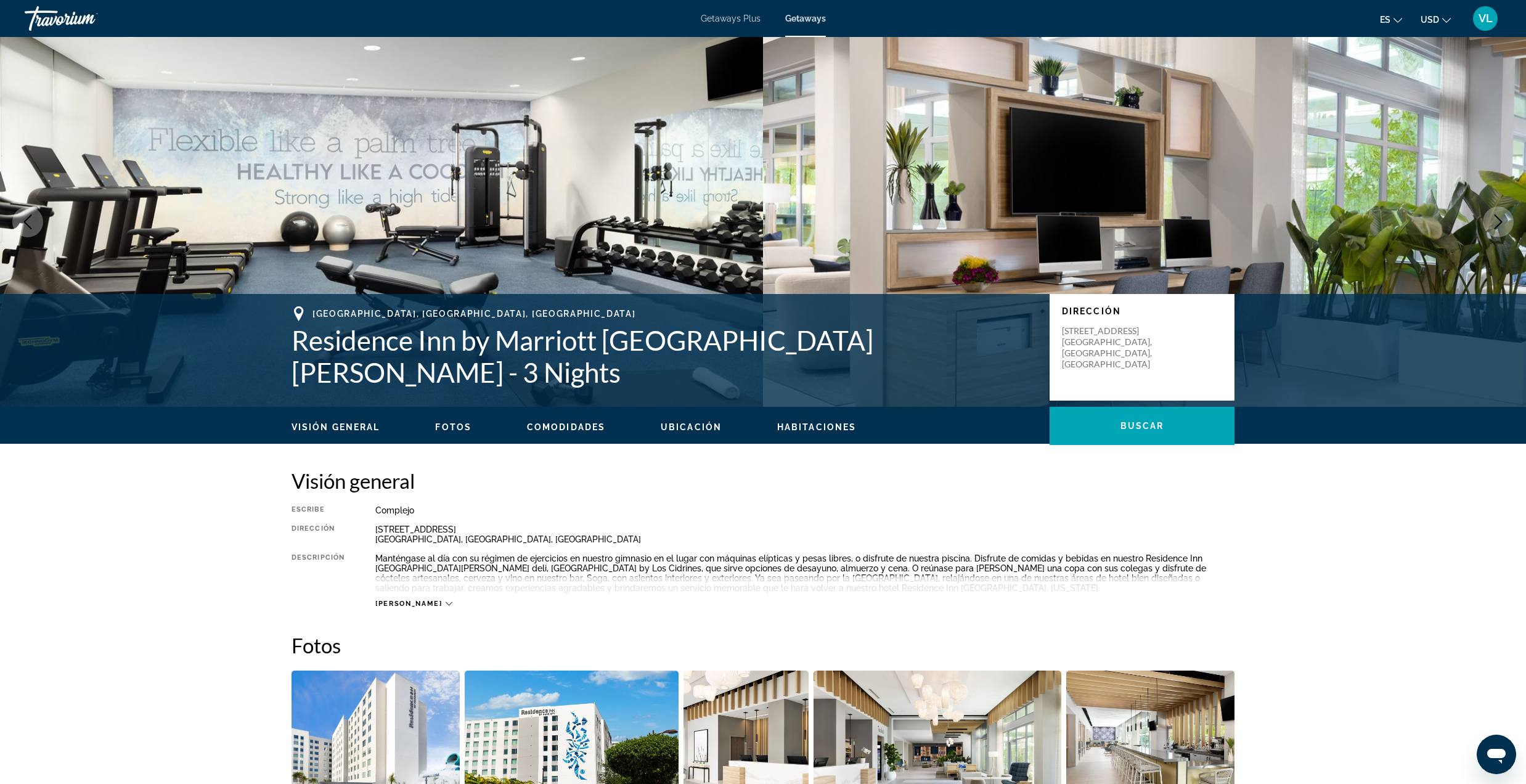
click at [1506, 219] on button "Next image" at bounding box center [1497, 221] width 31 height 31
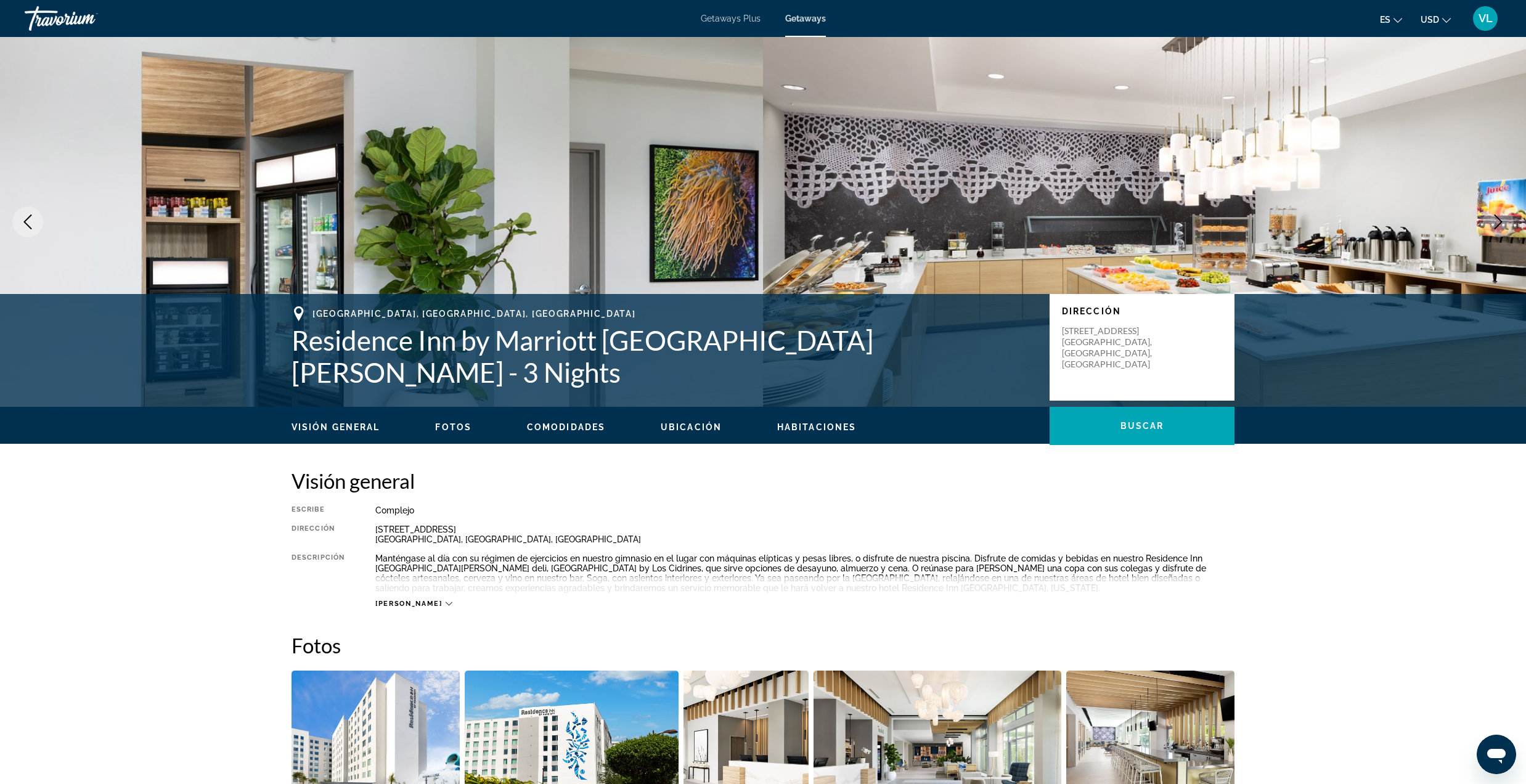
click at [1499, 219] on icon "Next image" at bounding box center [1498, 221] width 8 height 15
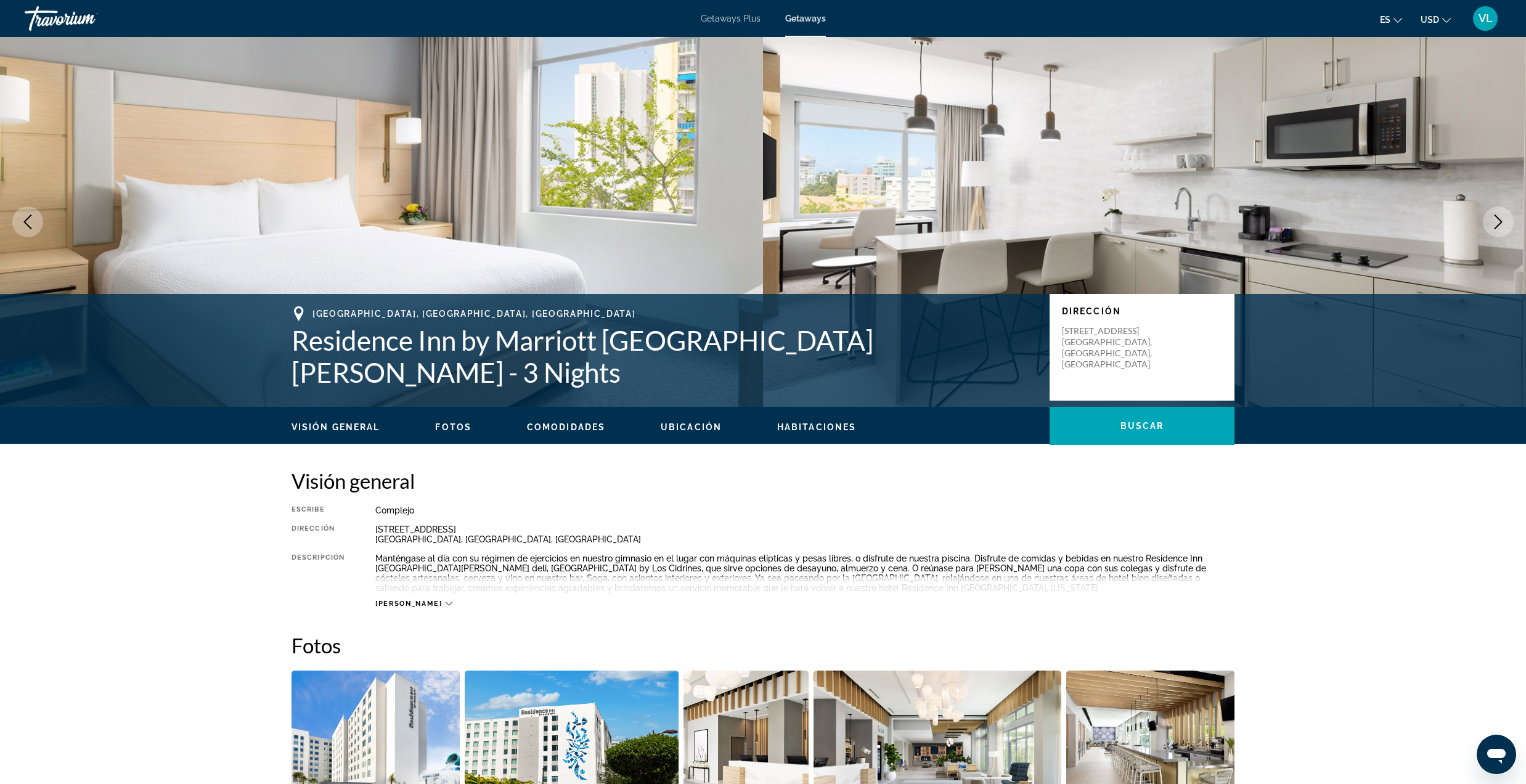
click at [1499, 219] on icon "Next image" at bounding box center [1498, 221] width 8 height 15
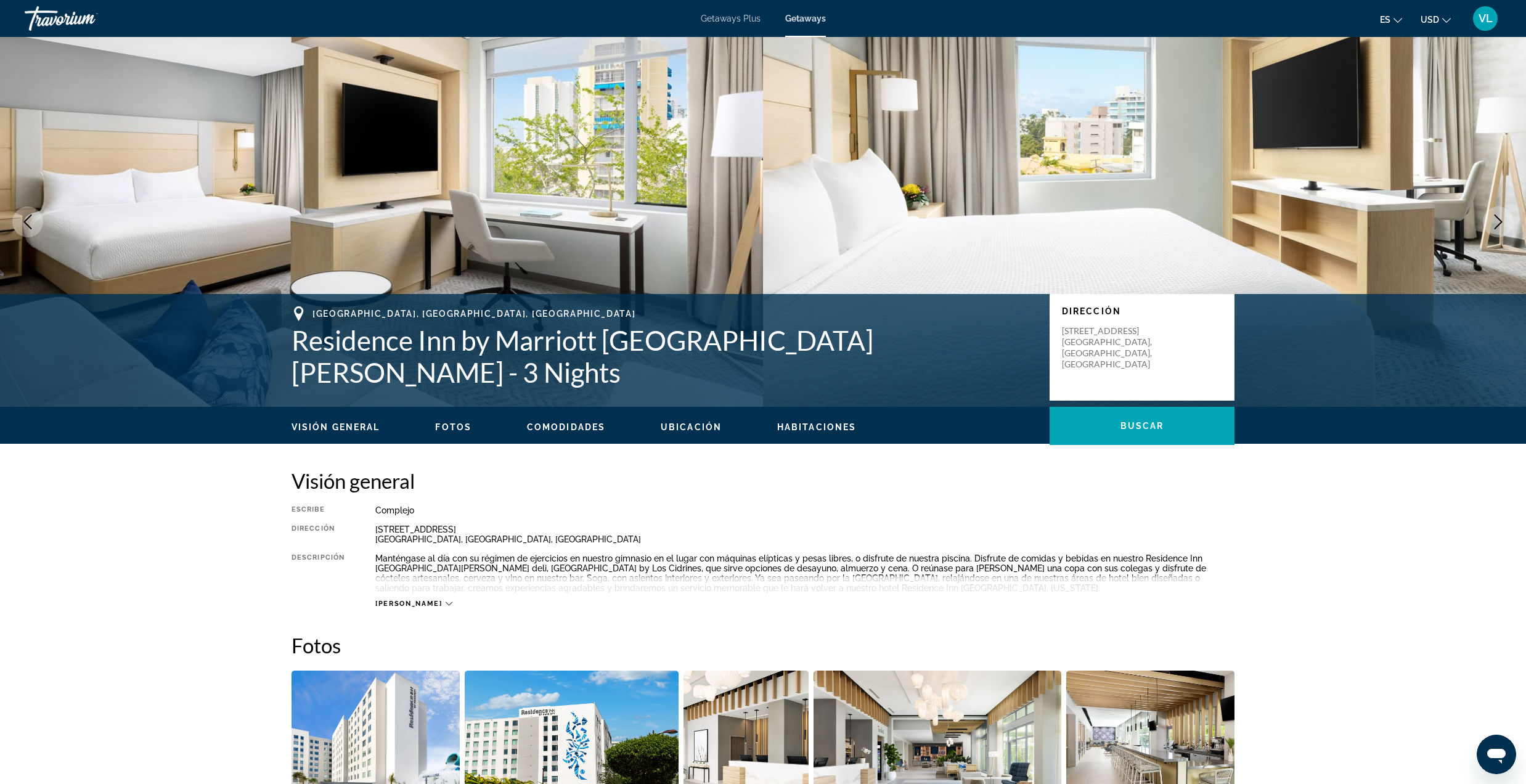
click at [1499, 219] on icon "Next image" at bounding box center [1498, 221] width 8 height 15
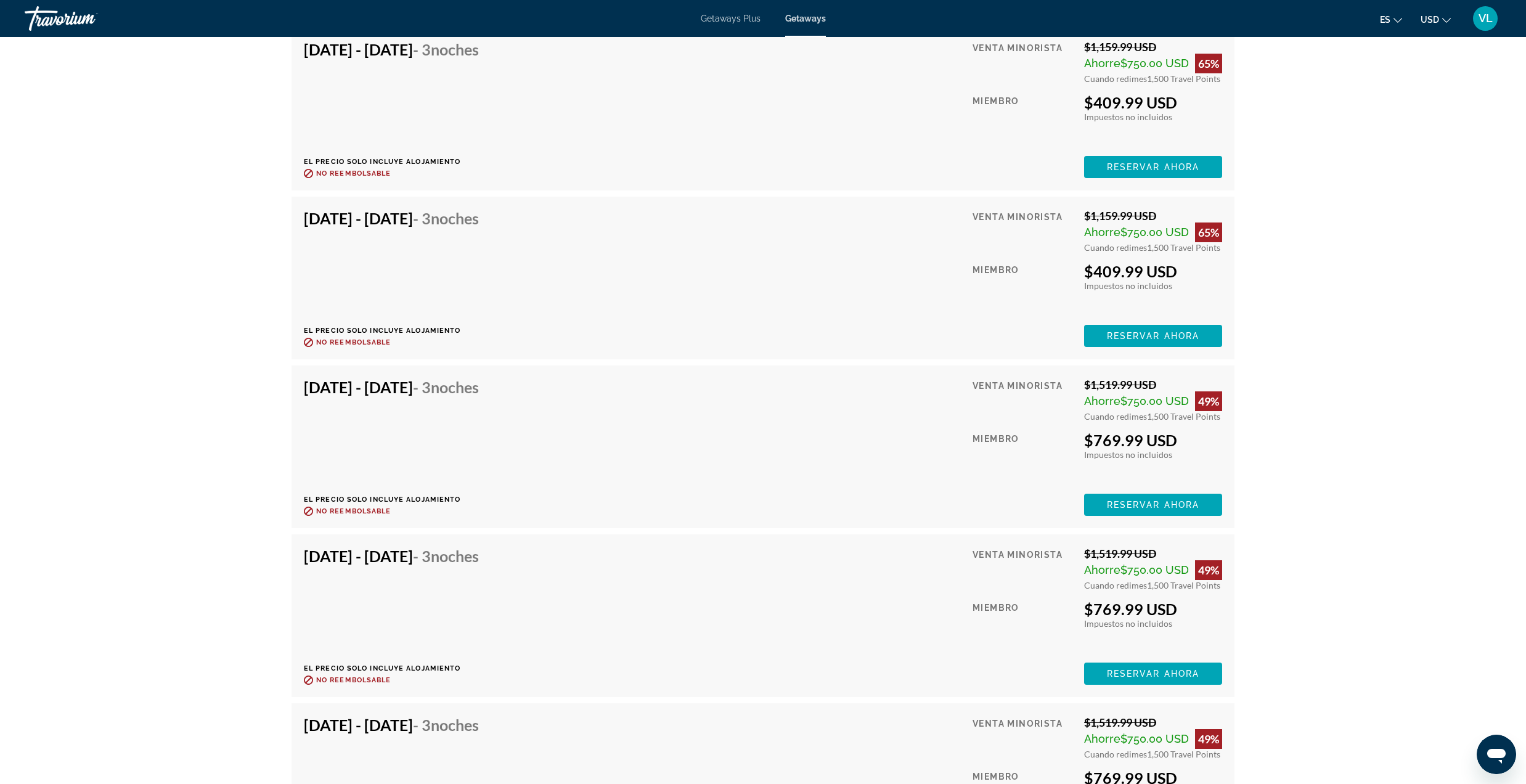
scroll to position [24642, 0]
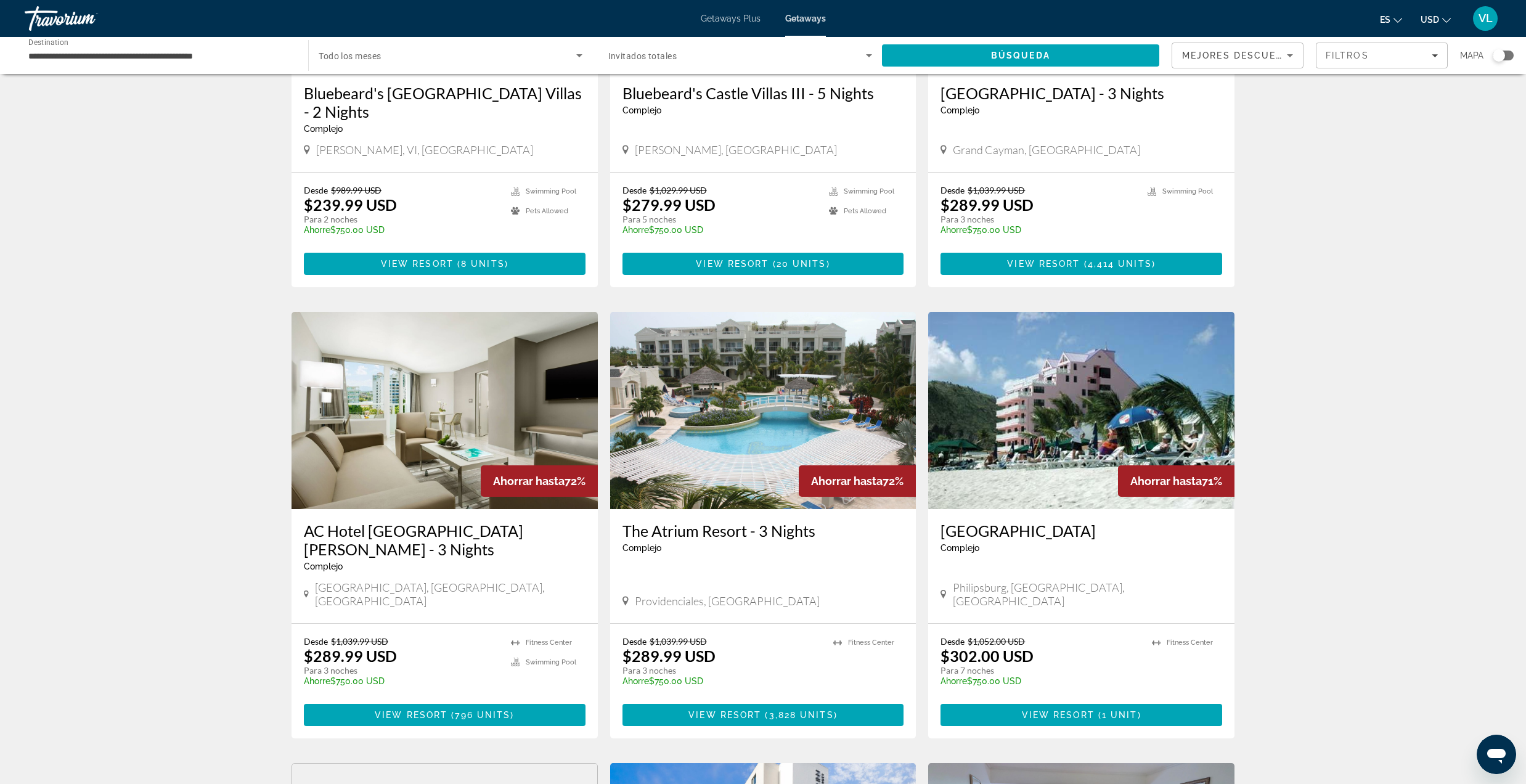
scroll to position [247, 0]
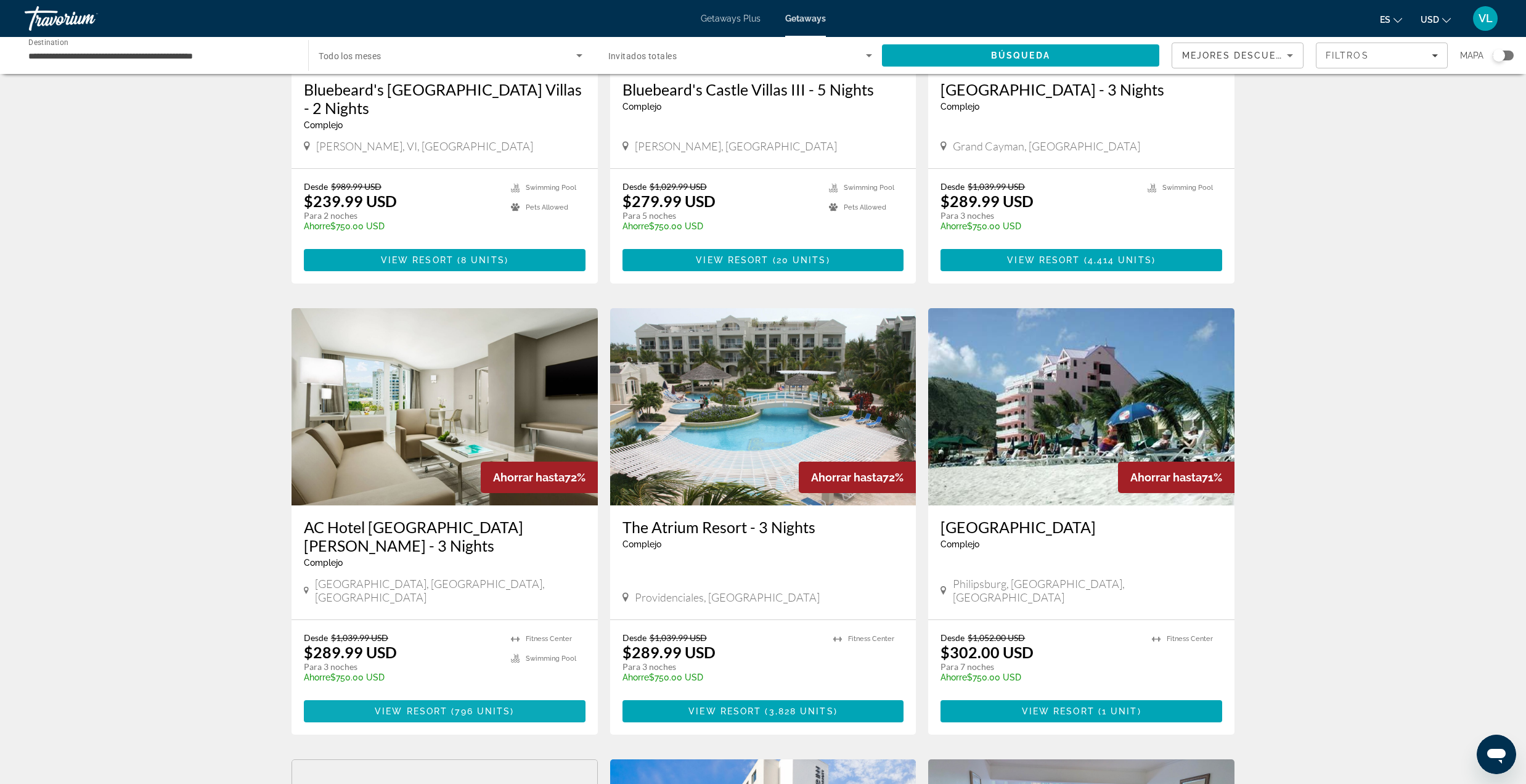
click at [432, 706] on span "View Resort" at bounding box center [411, 711] width 72 height 10
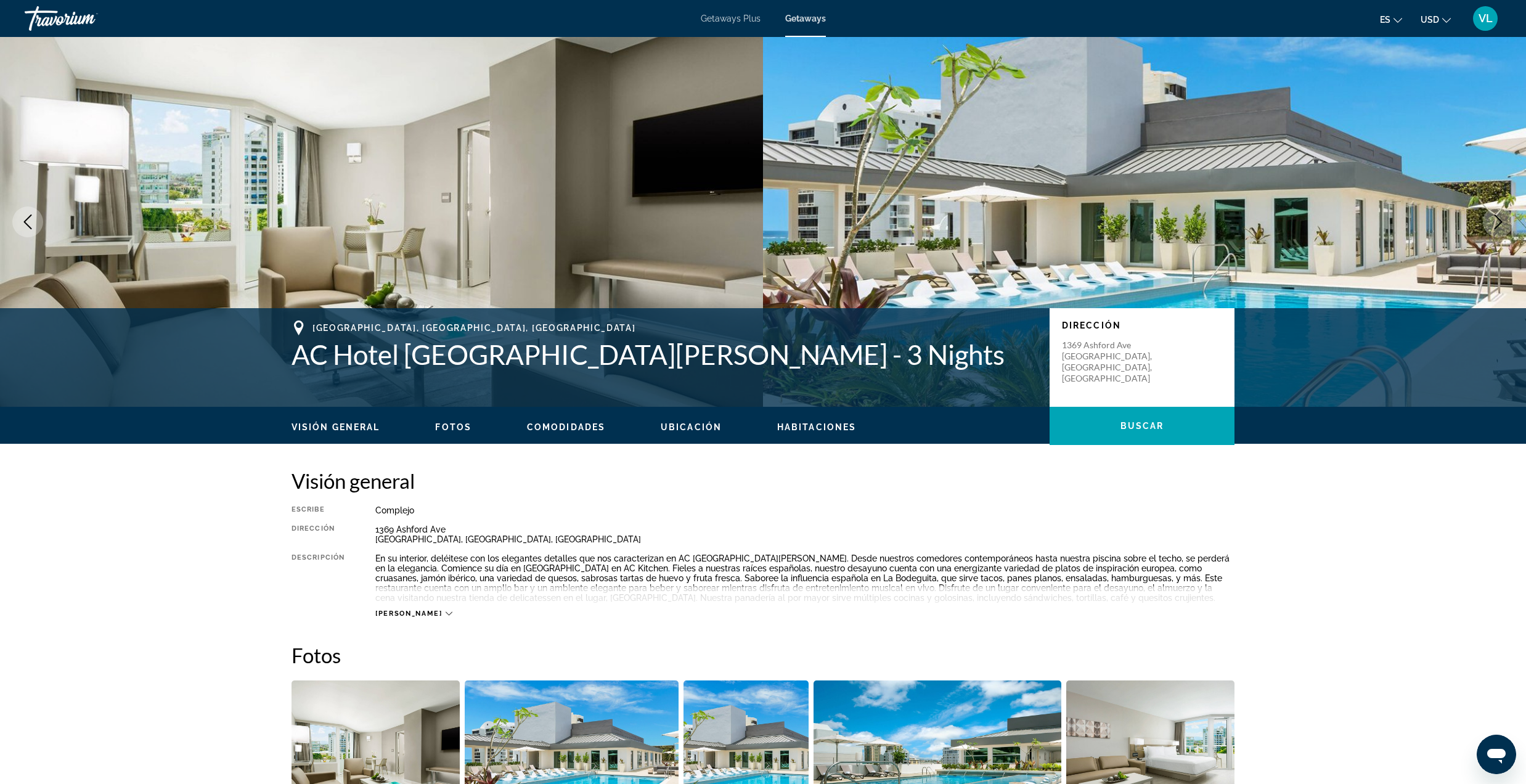
click at [1496, 217] on icon "Next image" at bounding box center [1498, 221] width 8 height 15
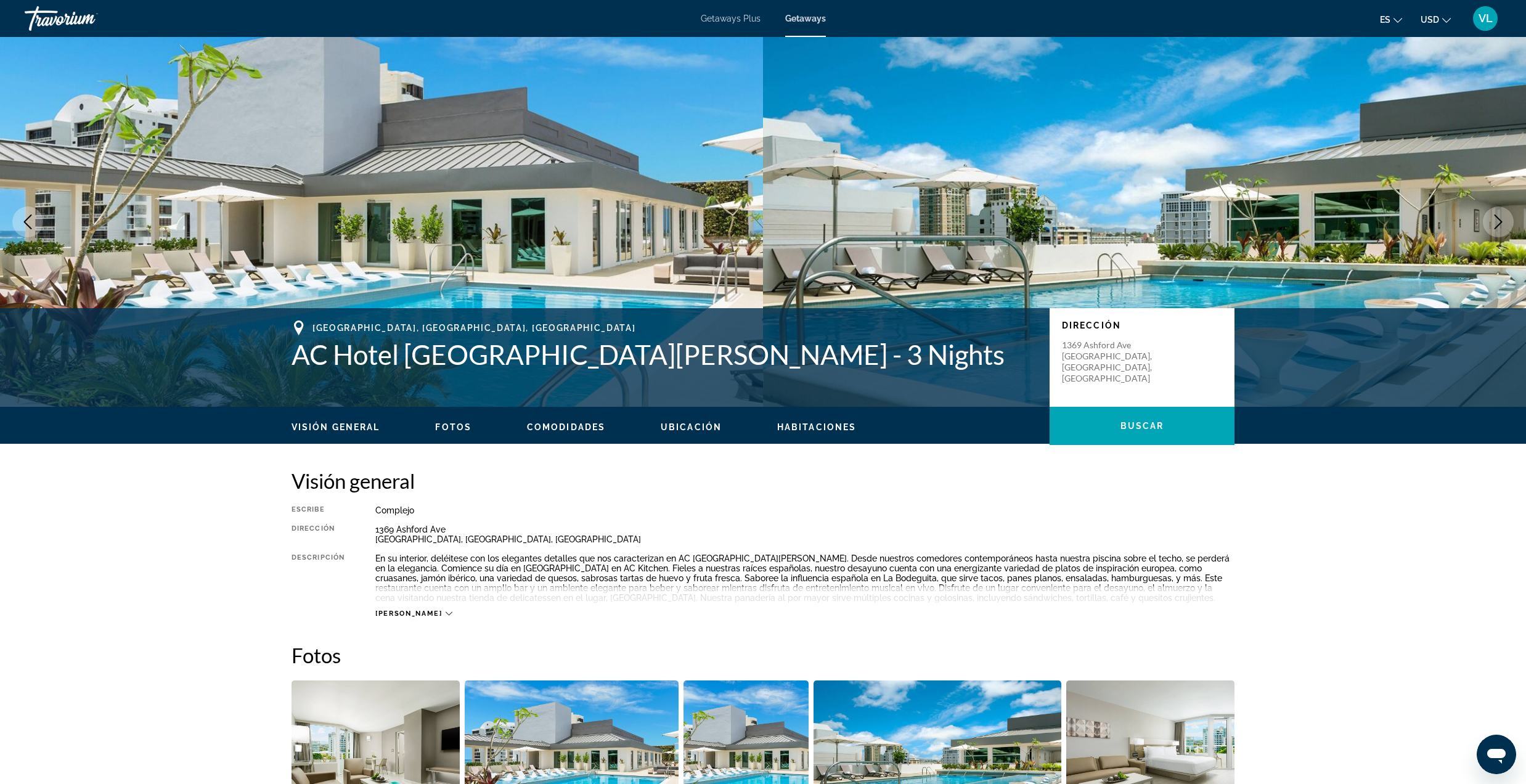
click at [1502, 223] on icon "Next image" at bounding box center [1498, 221] width 15 height 15
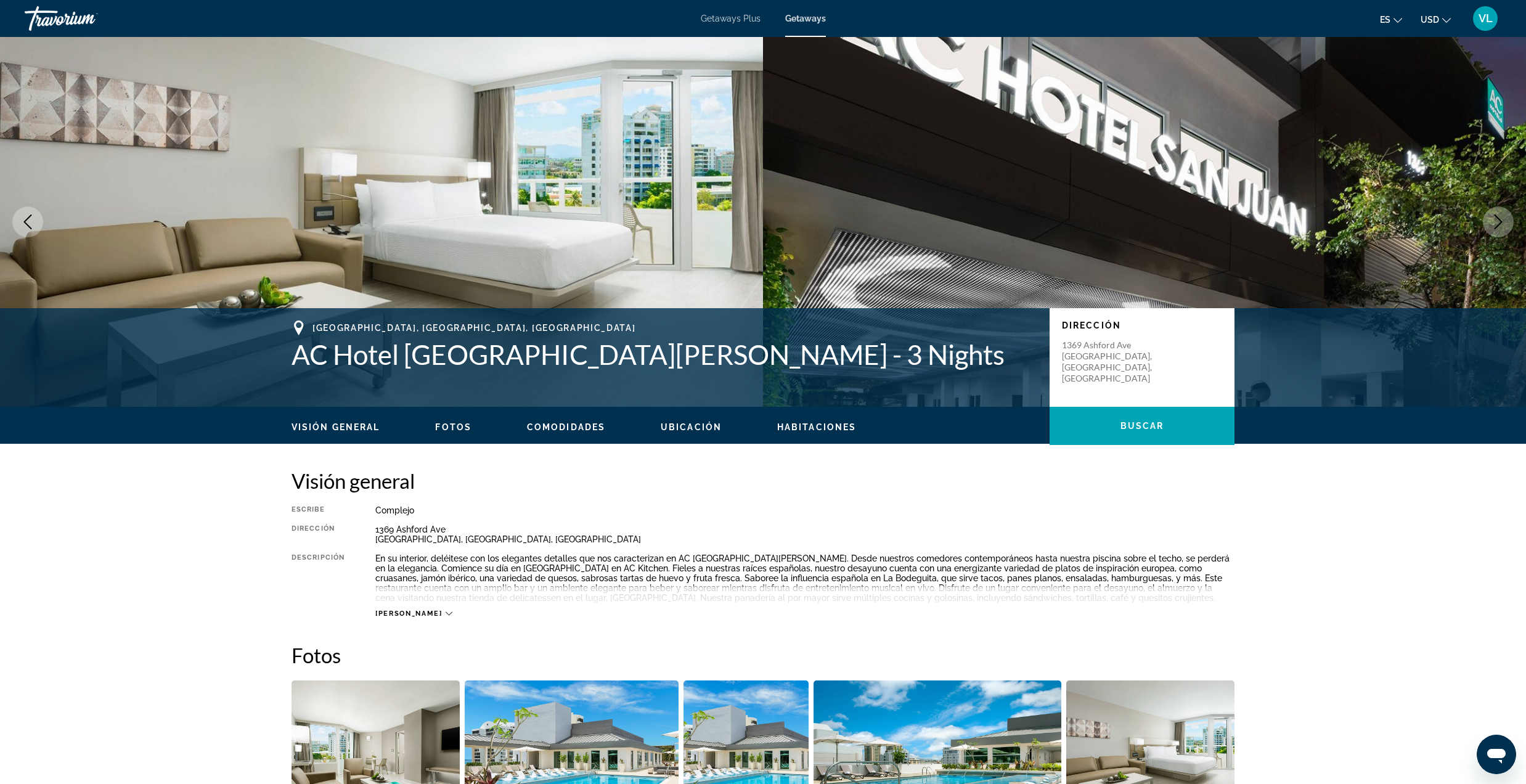
click at [1501, 223] on icon "Next image" at bounding box center [1498, 221] width 15 height 15
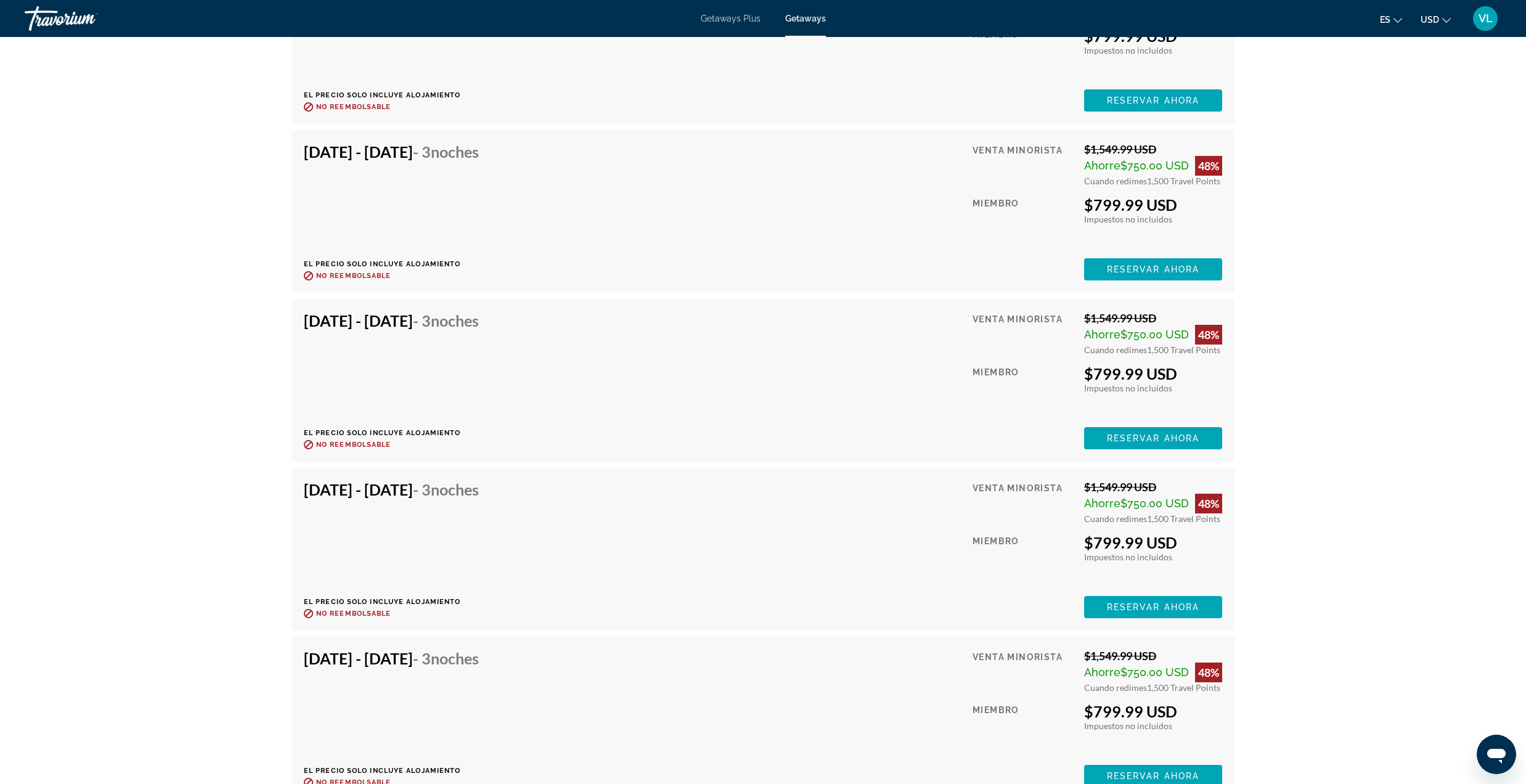
scroll to position [37247, 0]
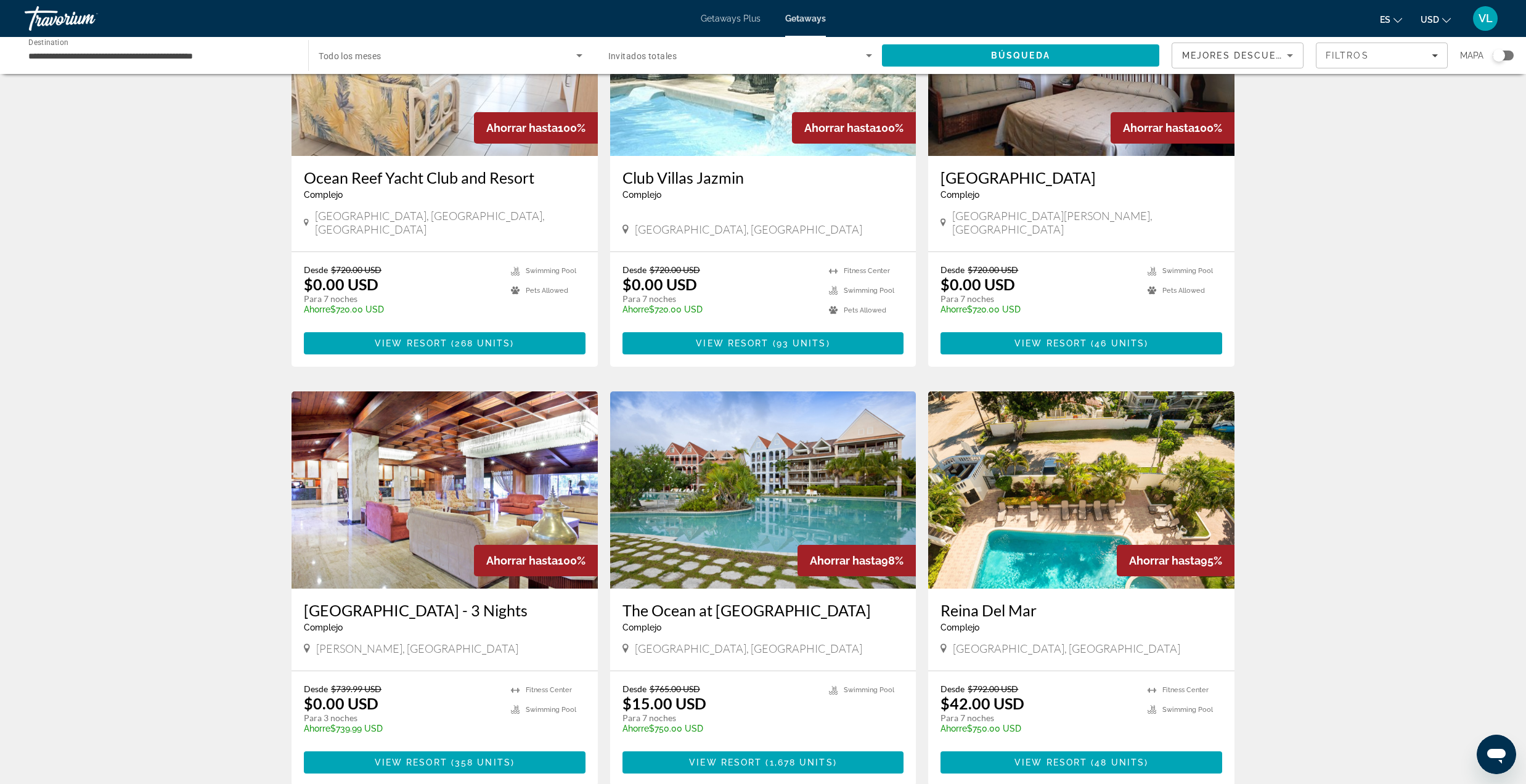
scroll to position [1232, 0]
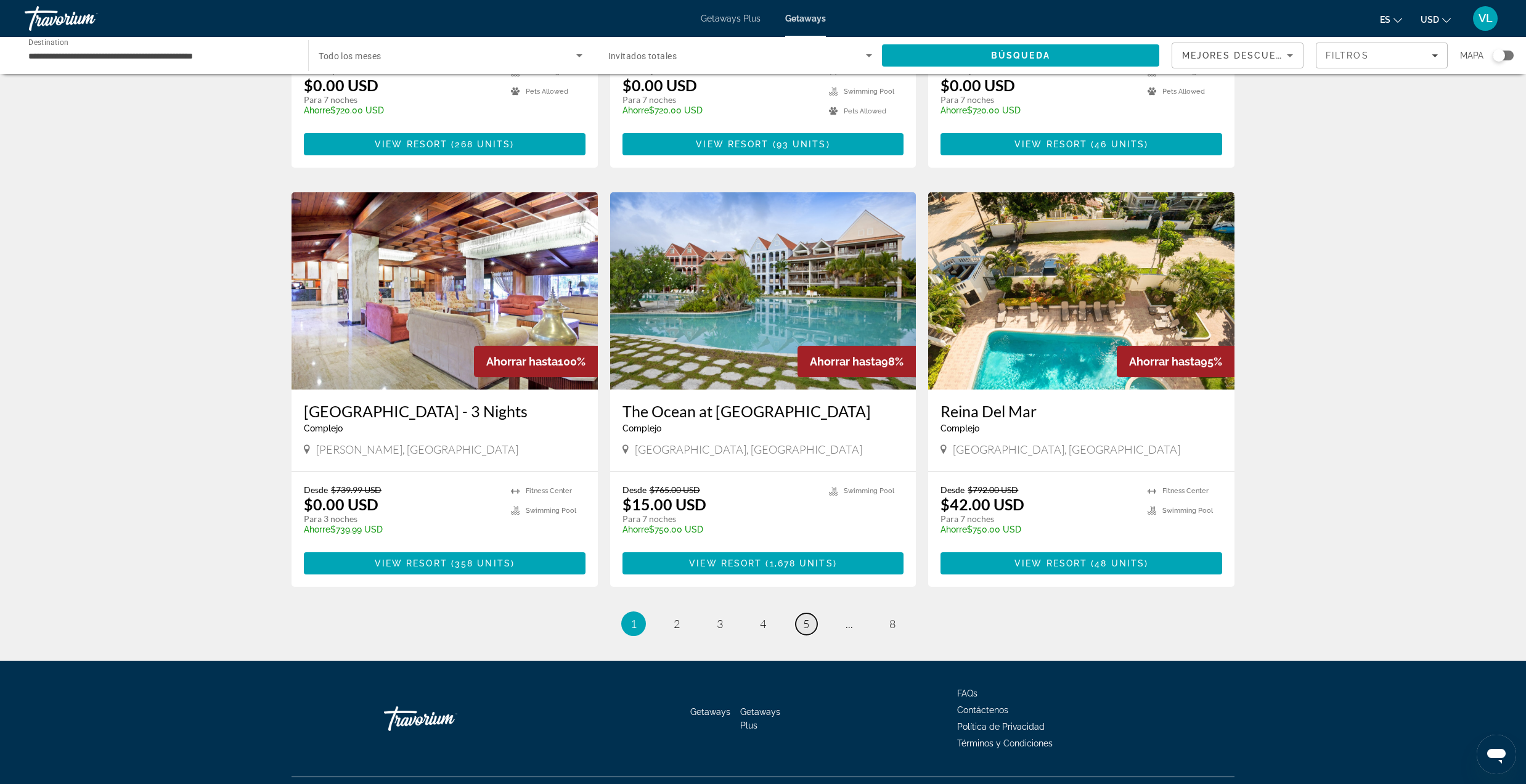
click at [808, 616] on span "5" at bounding box center [806, 623] width 6 height 14
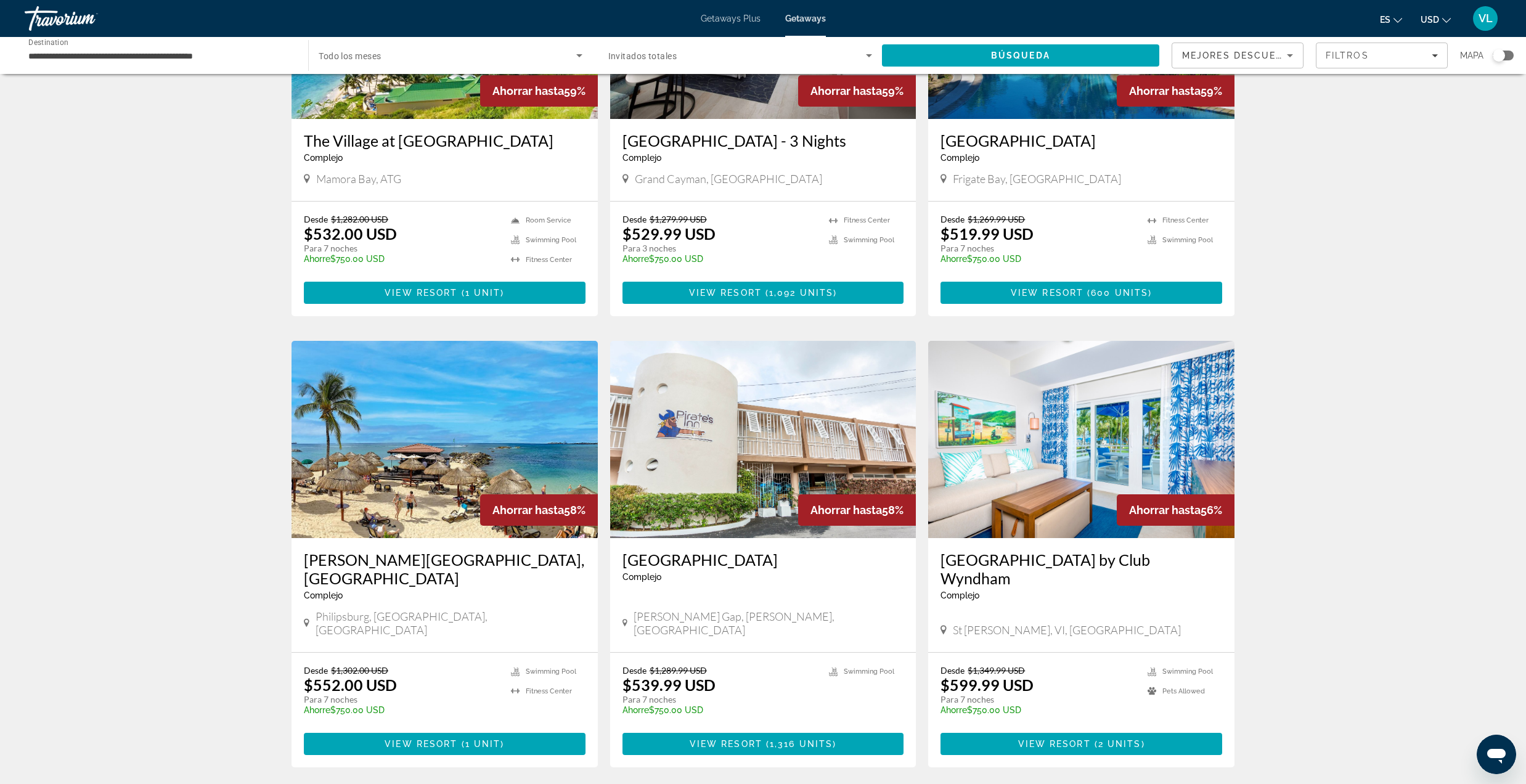
scroll to position [1228, 0]
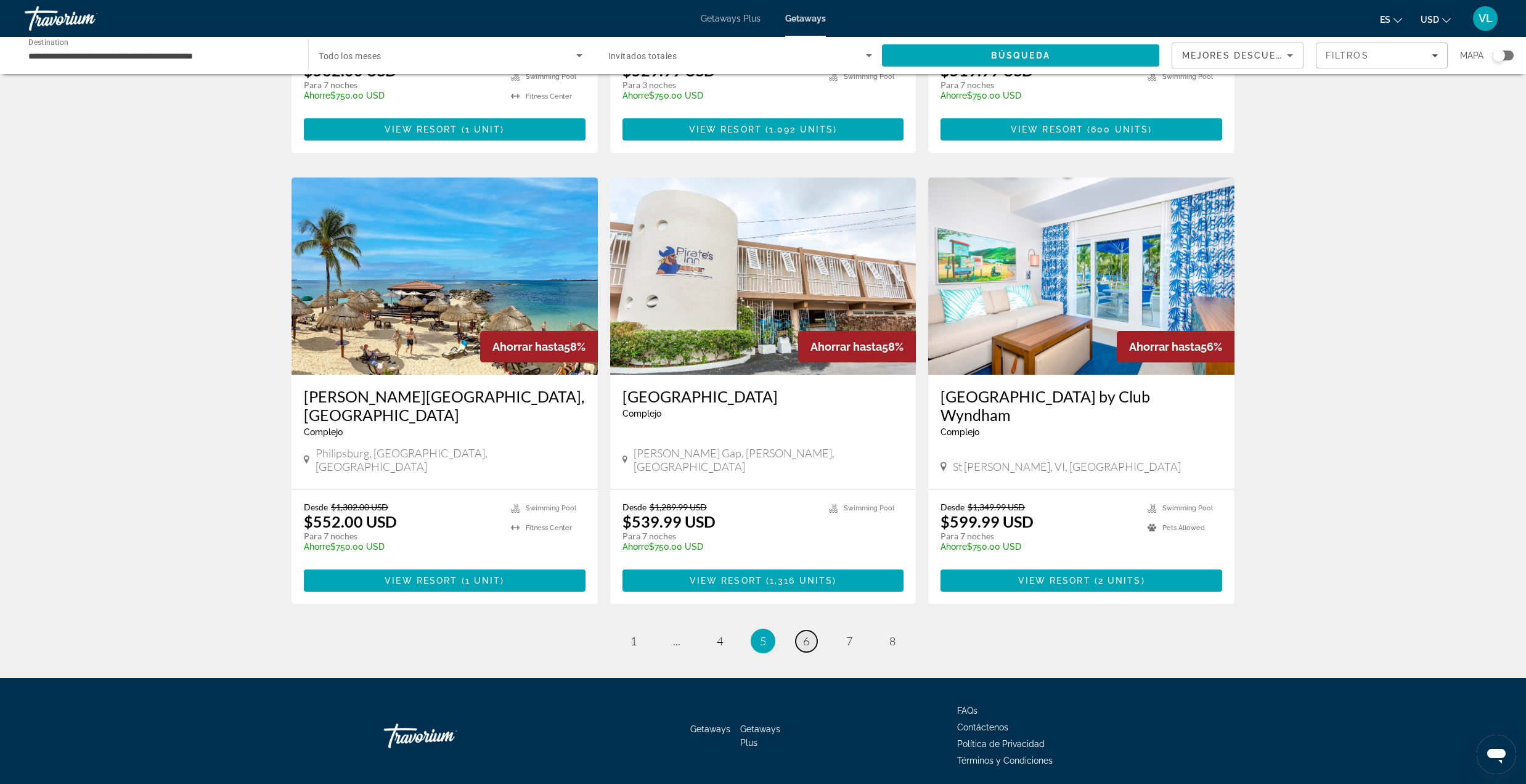
click at [802, 630] on link "page 6" at bounding box center [806, 641] width 22 height 22
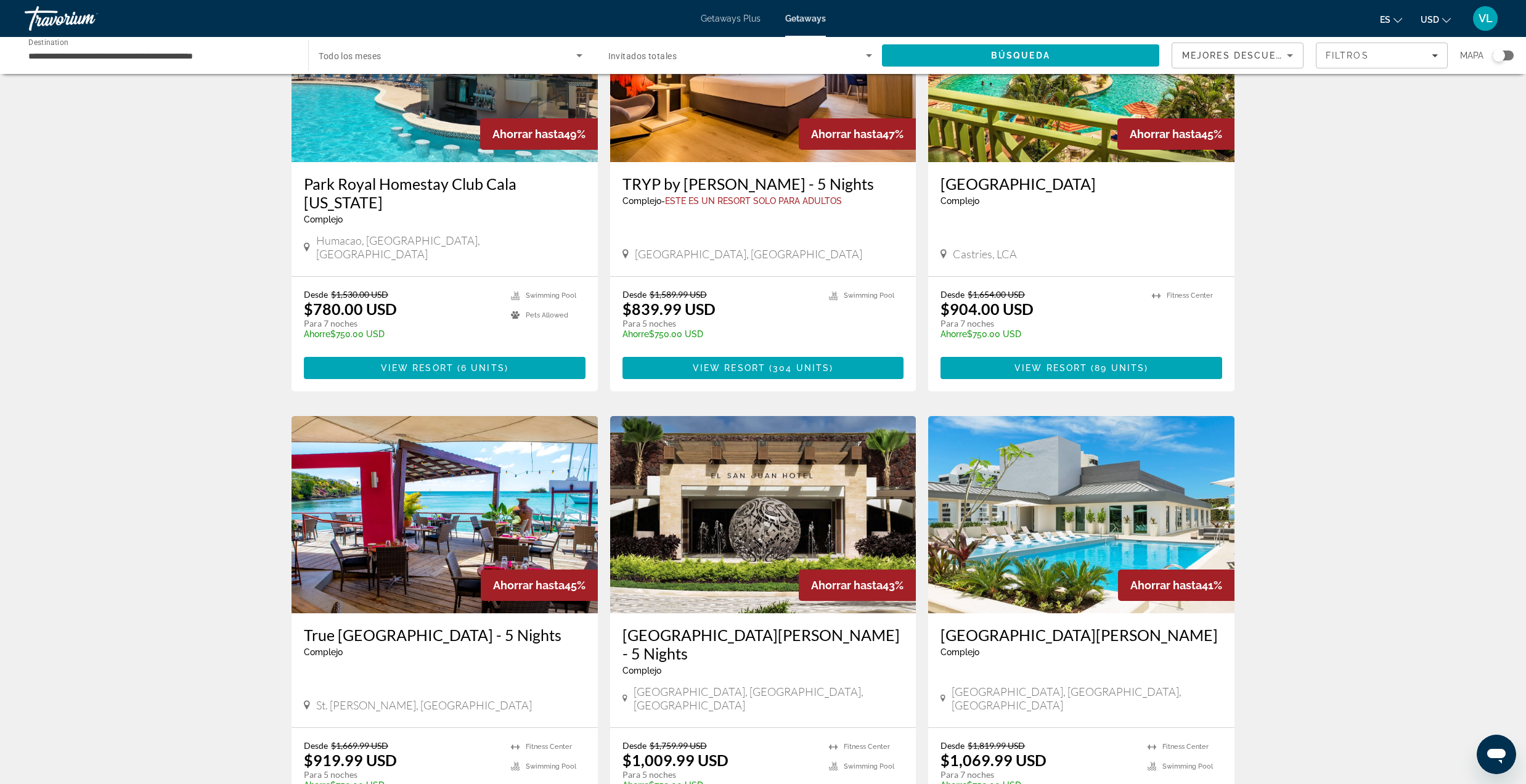
scroll to position [1248, 0]
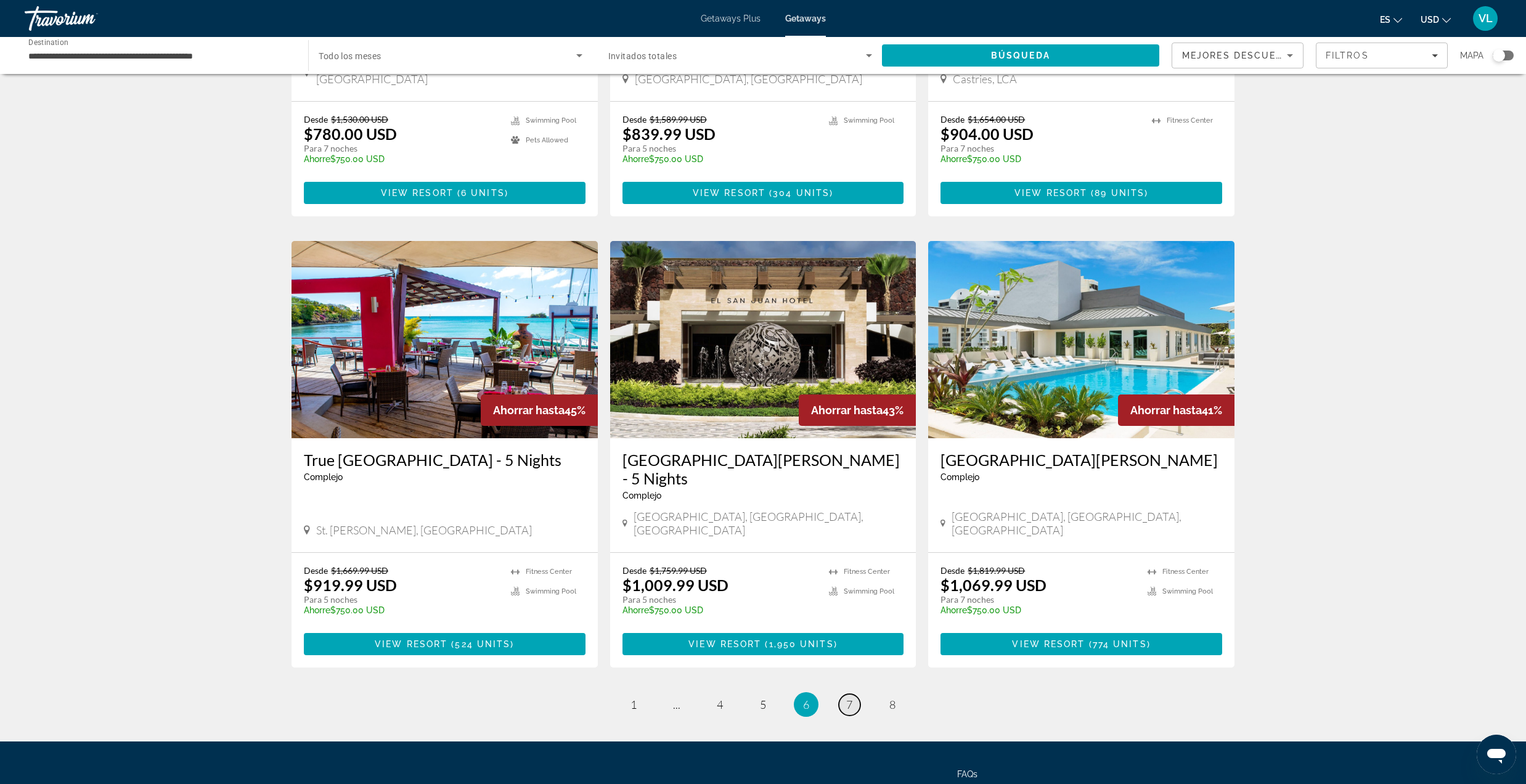
click at [854, 694] on link "page 7" at bounding box center [850, 705] width 22 height 22
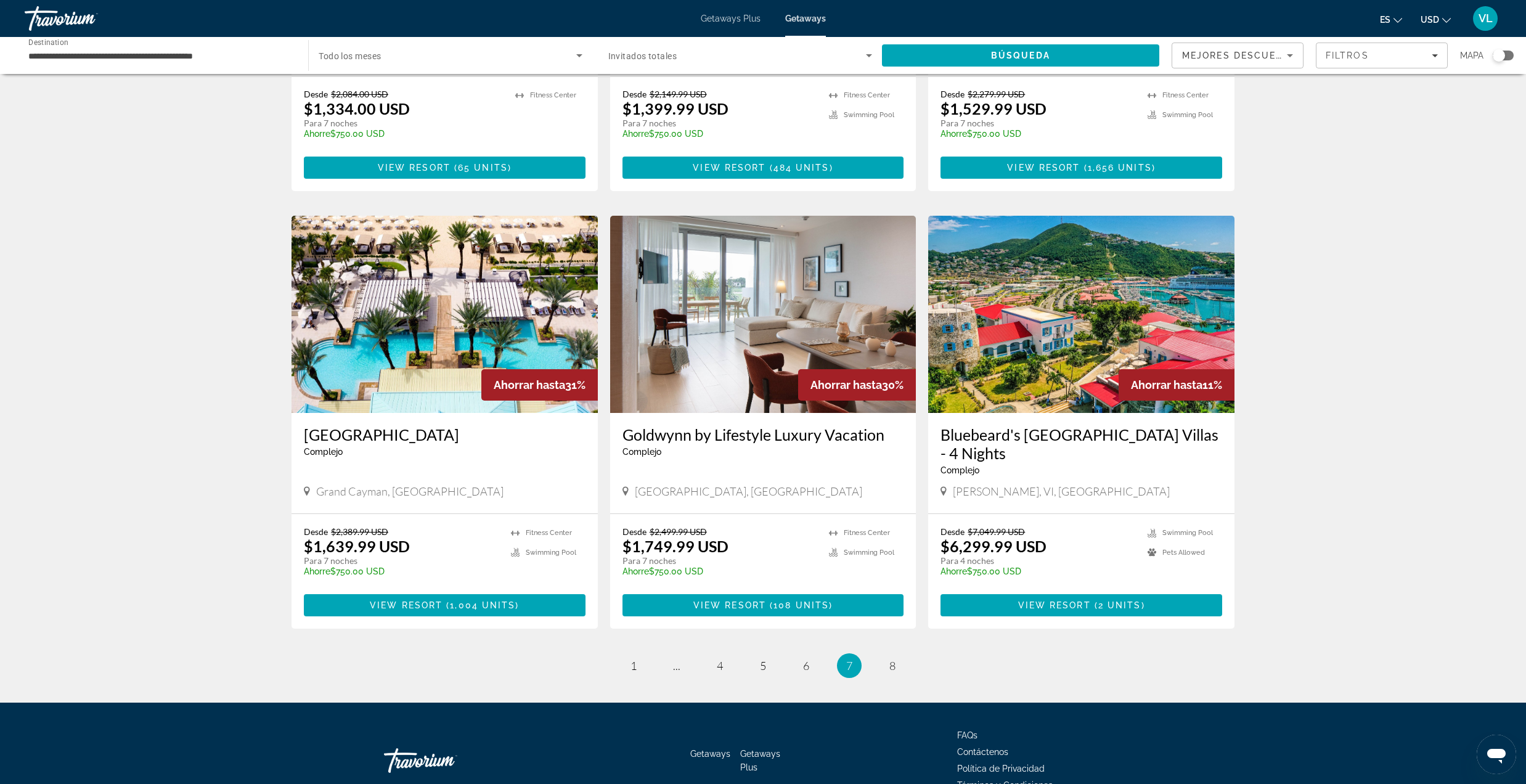
scroll to position [1232, 0]
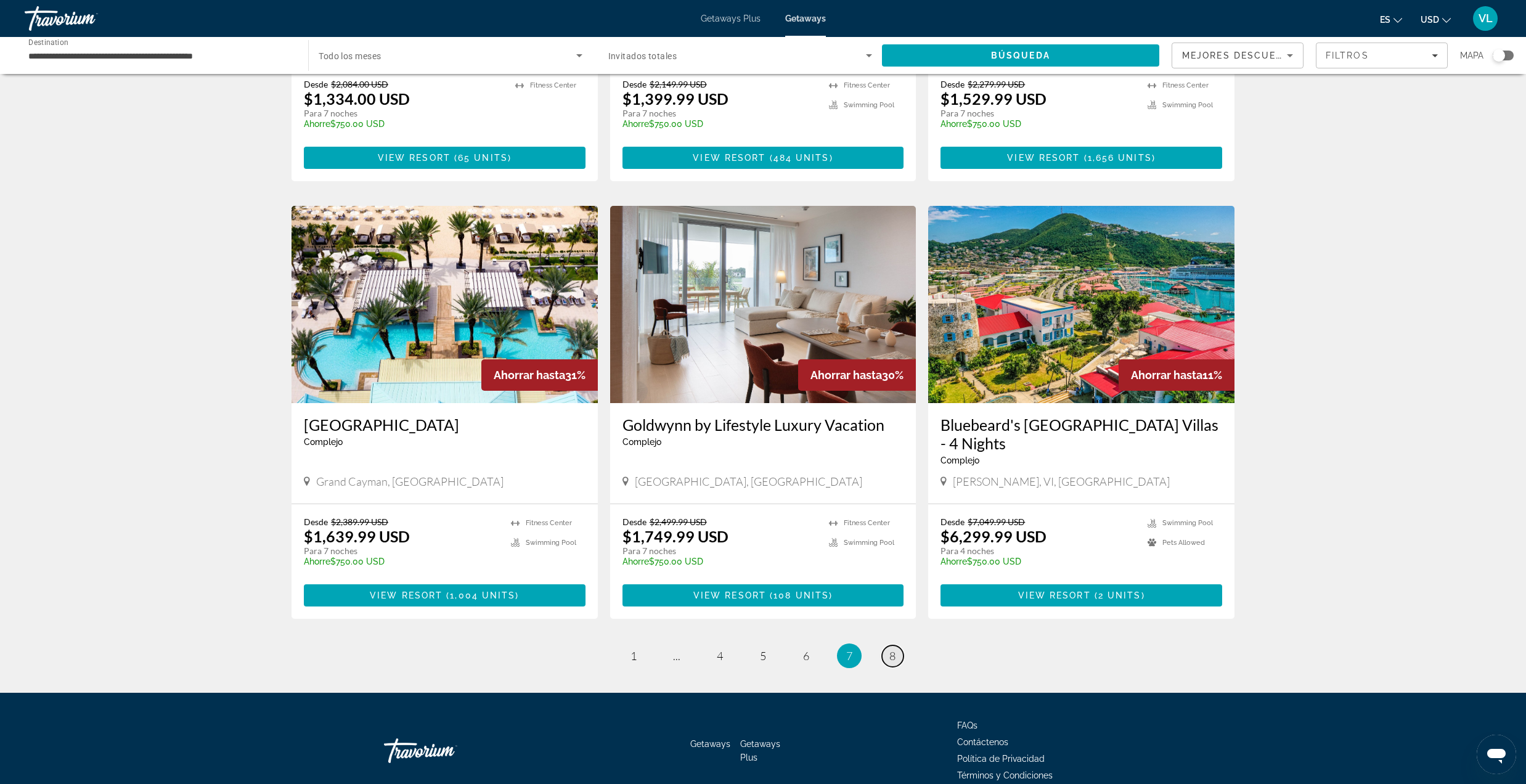
click at [890, 648] on span "8" at bounding box center [892, 655] width 6 height 14
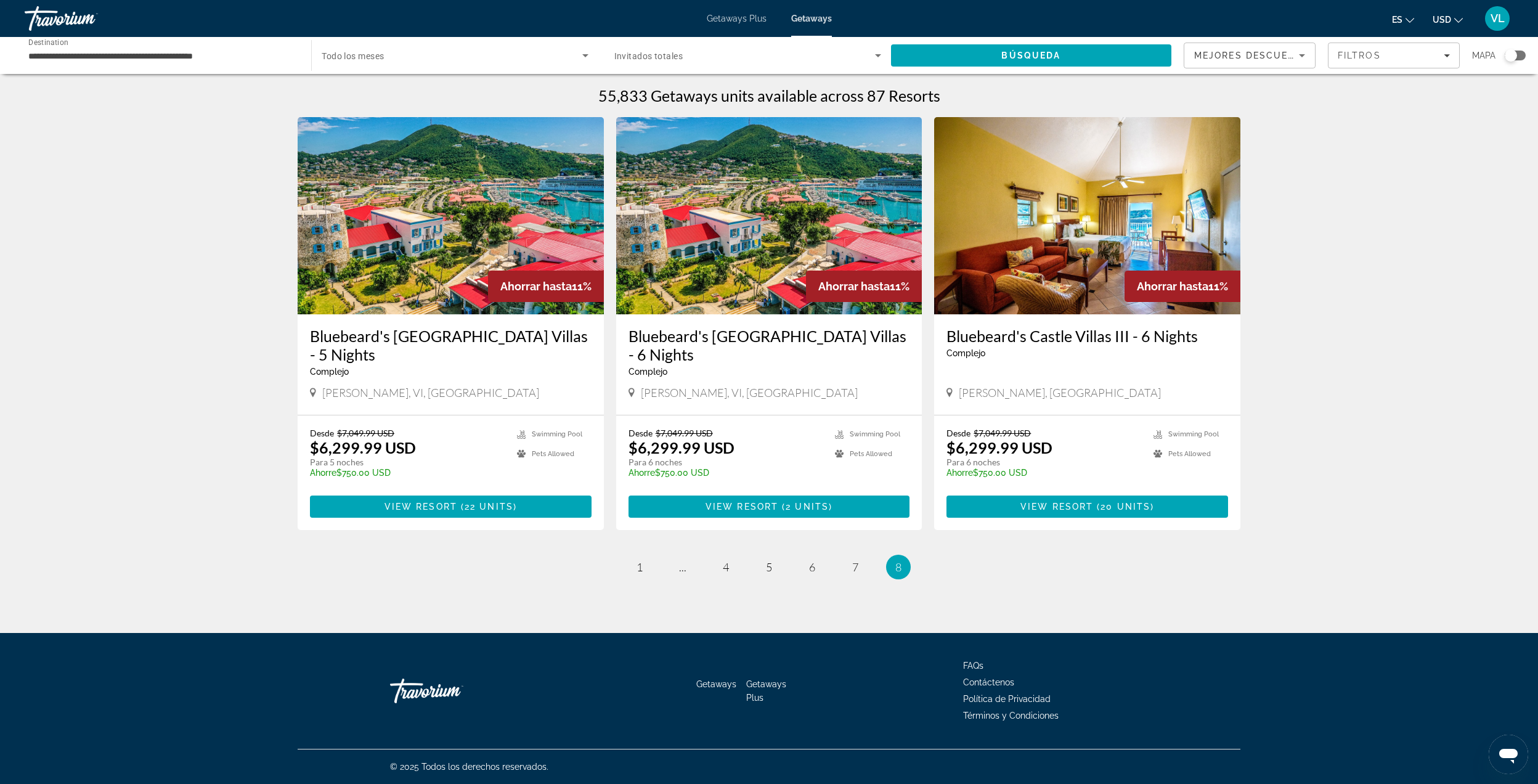
click at [53, 26] on div "Travorium" at bounding box center [86, 18] width 123 height 32
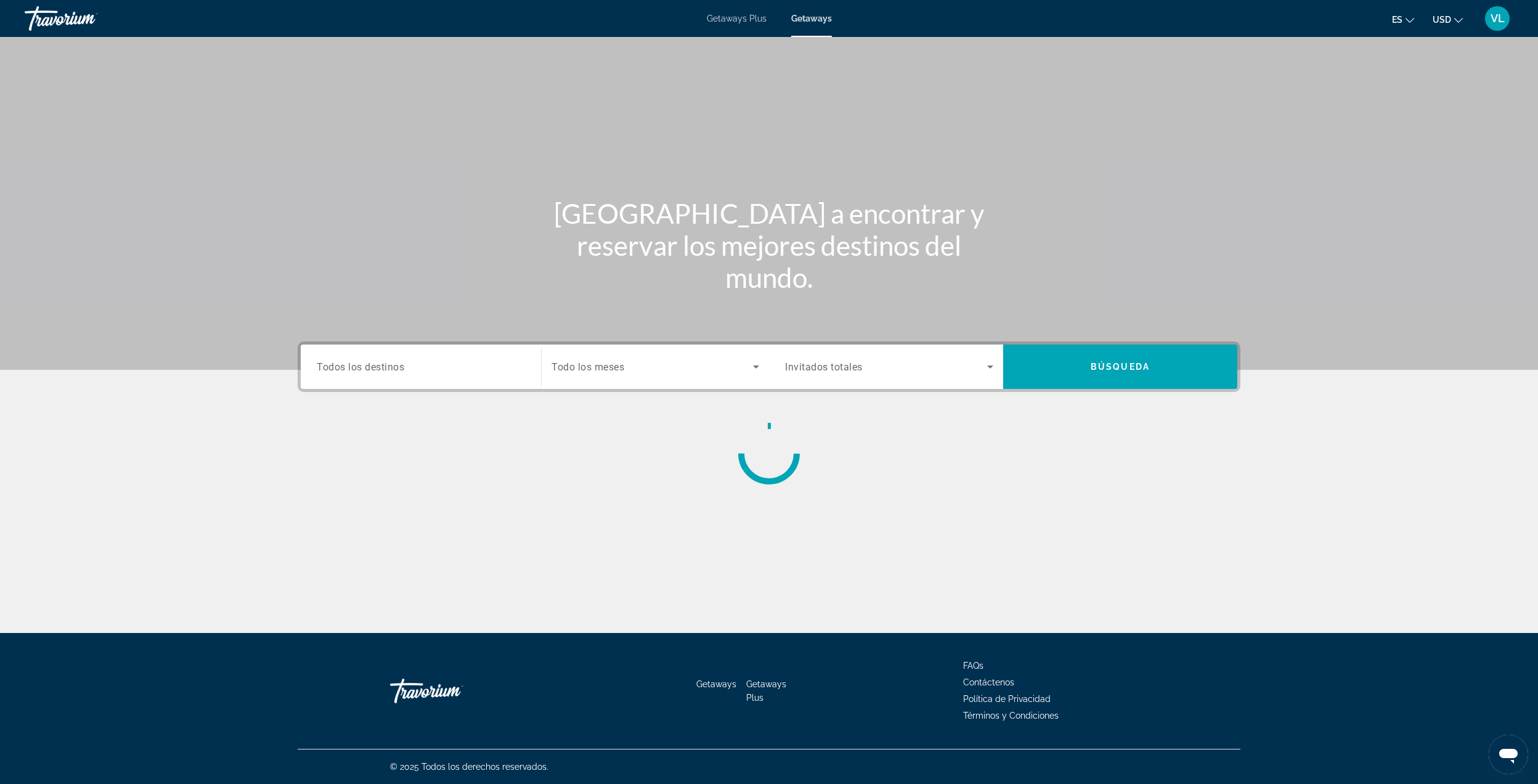
click at [442, 377] on div "Search widget" at bounding box center [420, 366] width 208 height 35
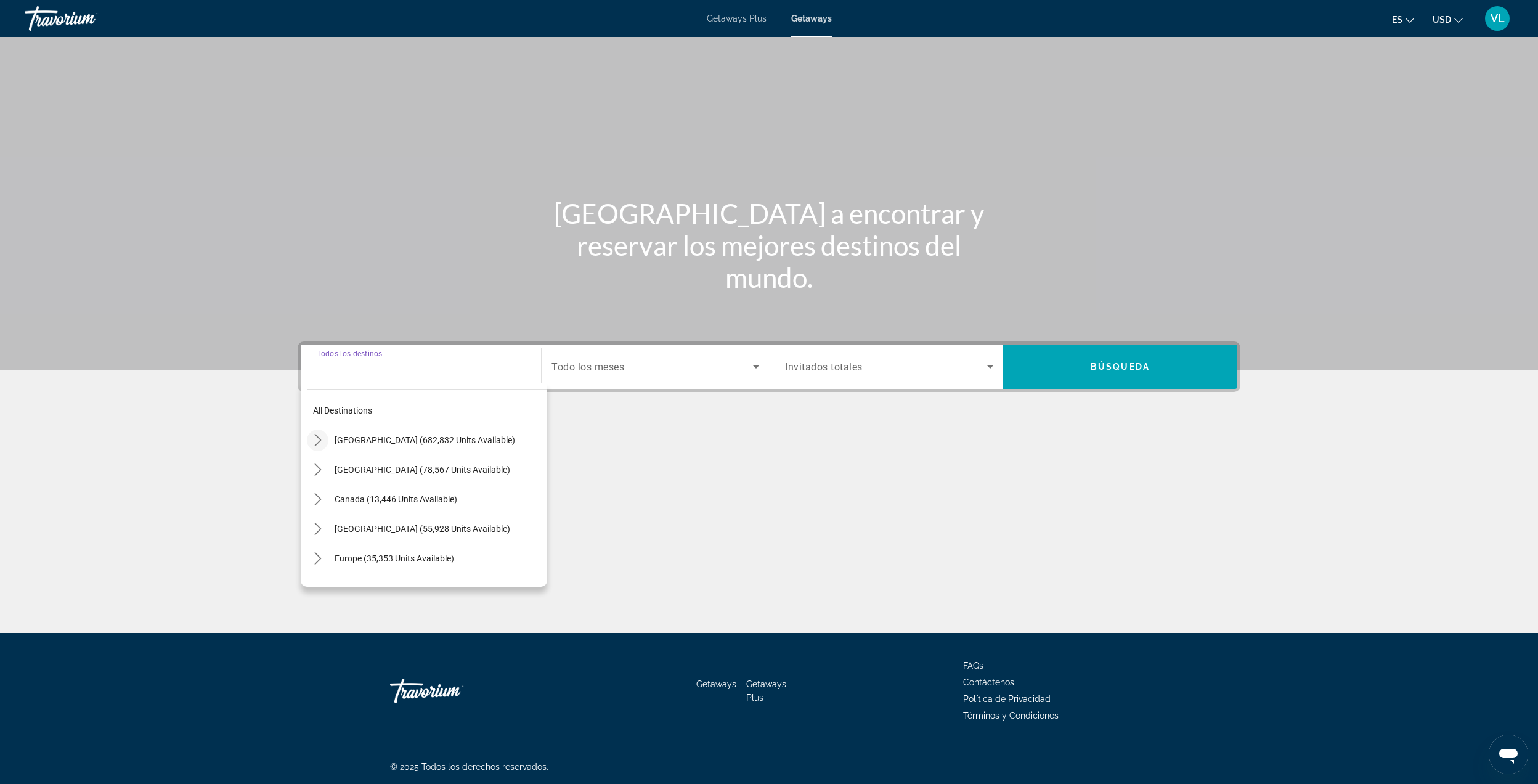
click at [318, 442] on icon "Toggle United States (682,832 units available) submenu" at bounding box center [318, 440] width 12 height 12
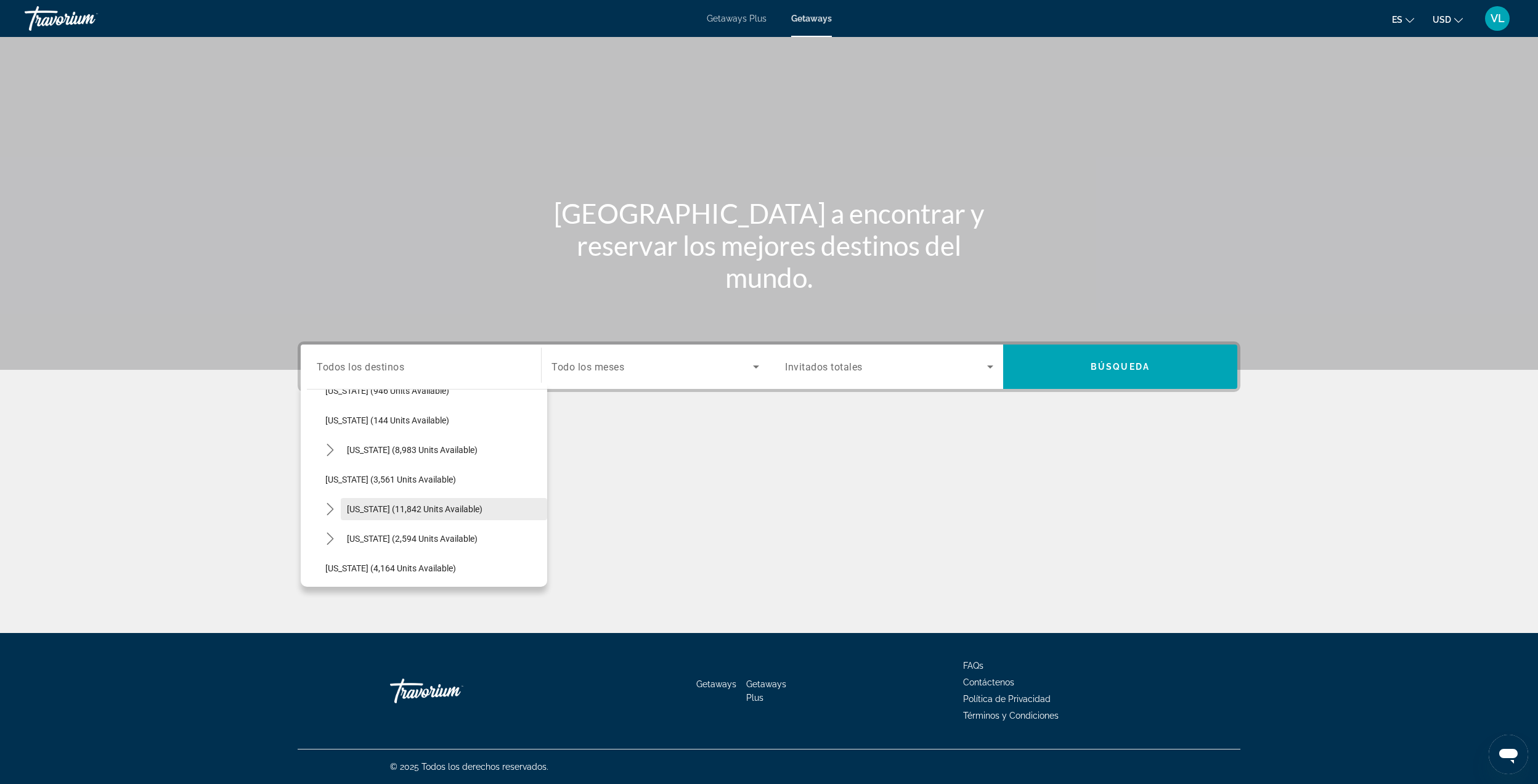
scroll to position [693, 0]
click at [391, 548] on span "[US_STATE] (5,249 units available)" at bounding box center [413, 545] width 131 height 10
type input "**********"
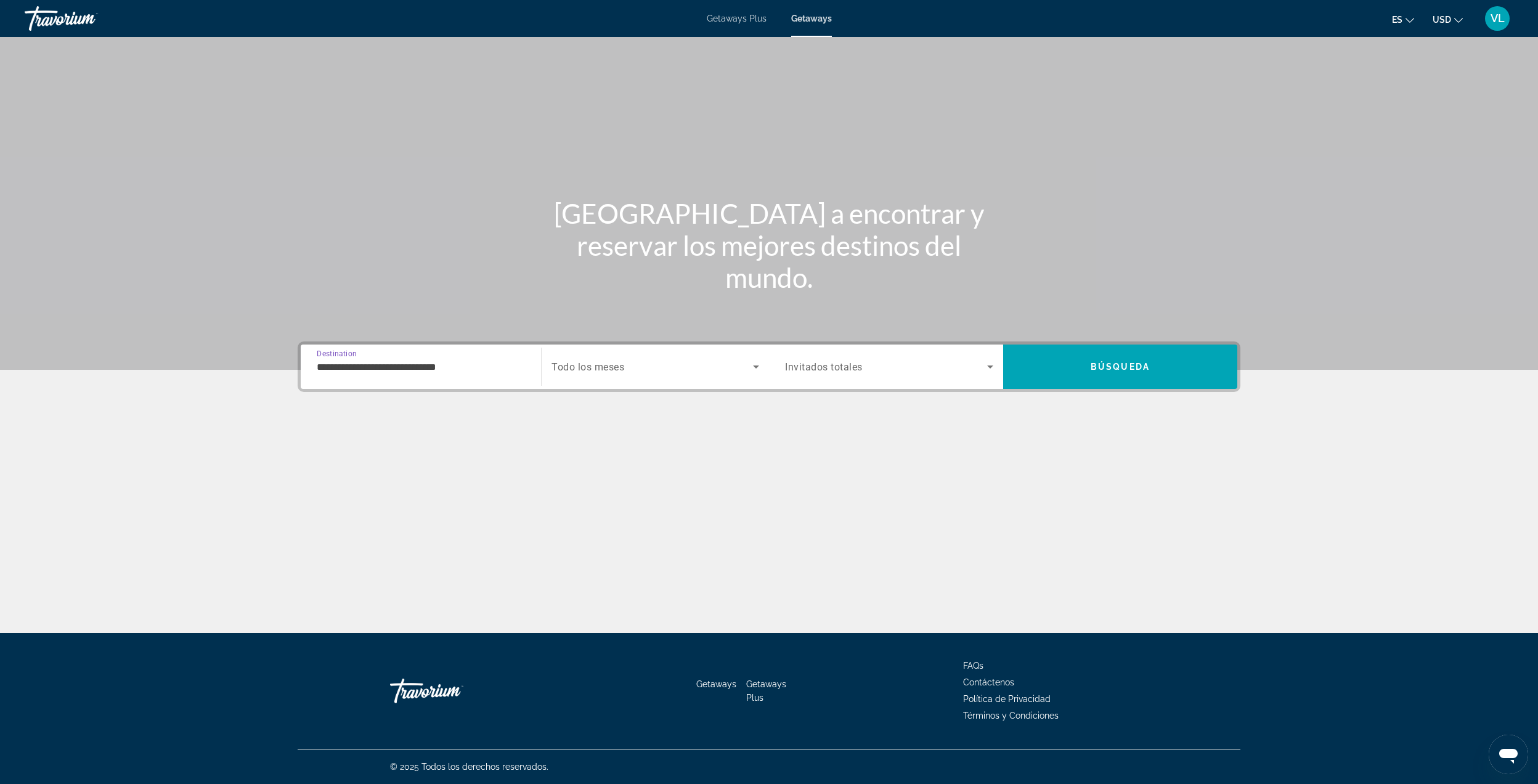
click at [651, 366] on span "Search widget" at bounding box center [651, 366] width 201 height 15
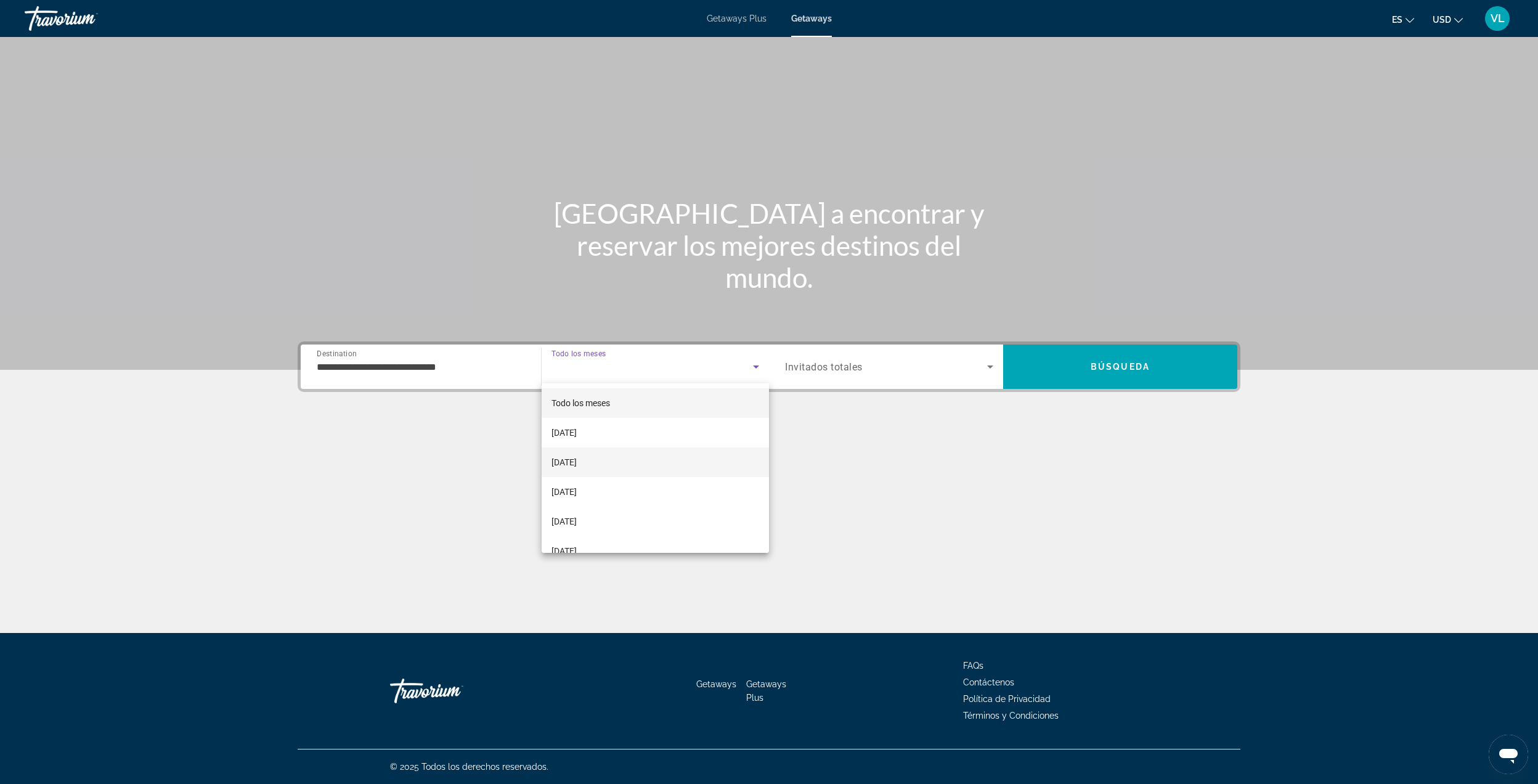
click at [577, 457] on span "[DATE]" at bounding box center [563, 462] width 25 height 15
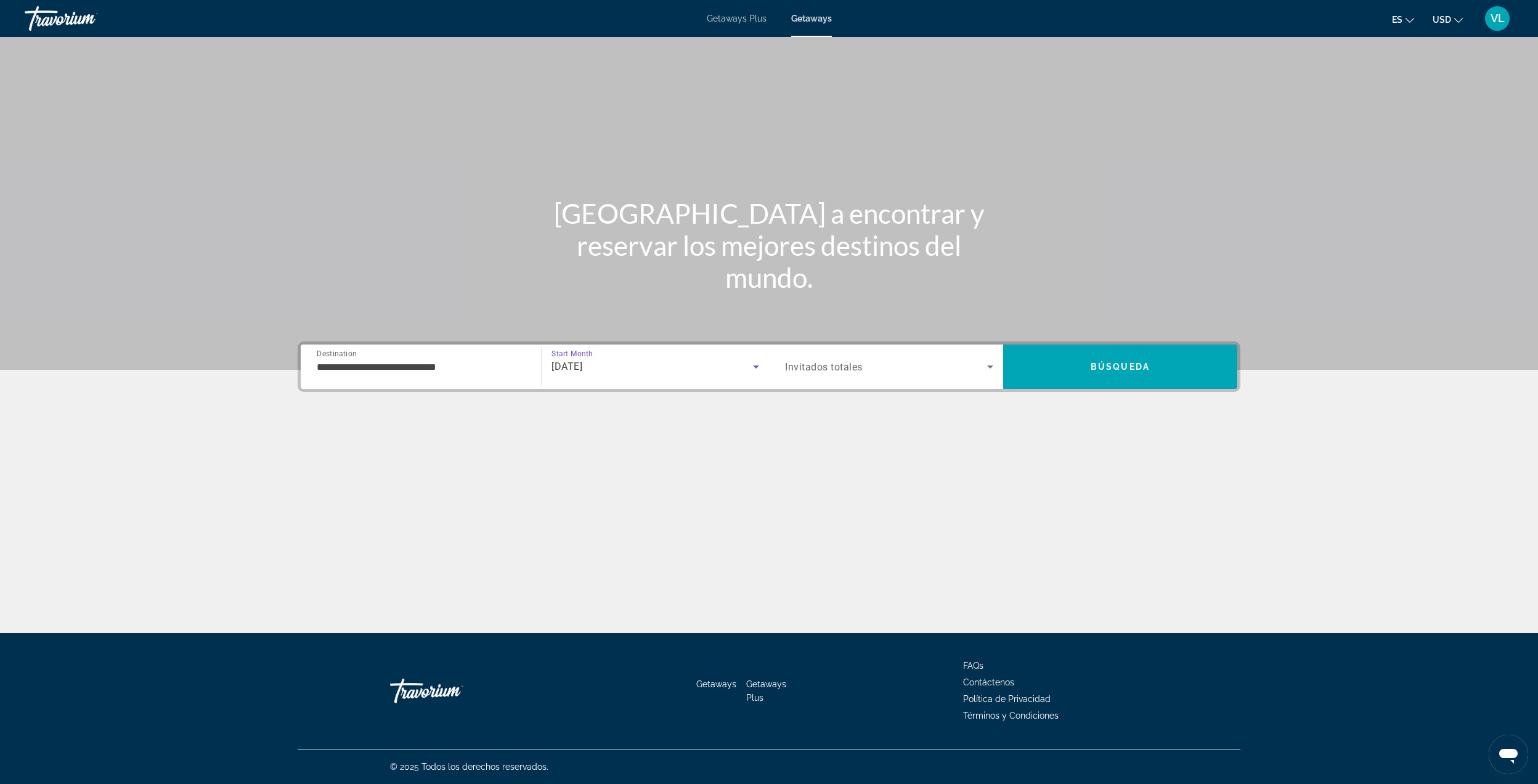
click at [954, 372] on span "Search widget" at bounding box center [887, 366] width 202 height 15
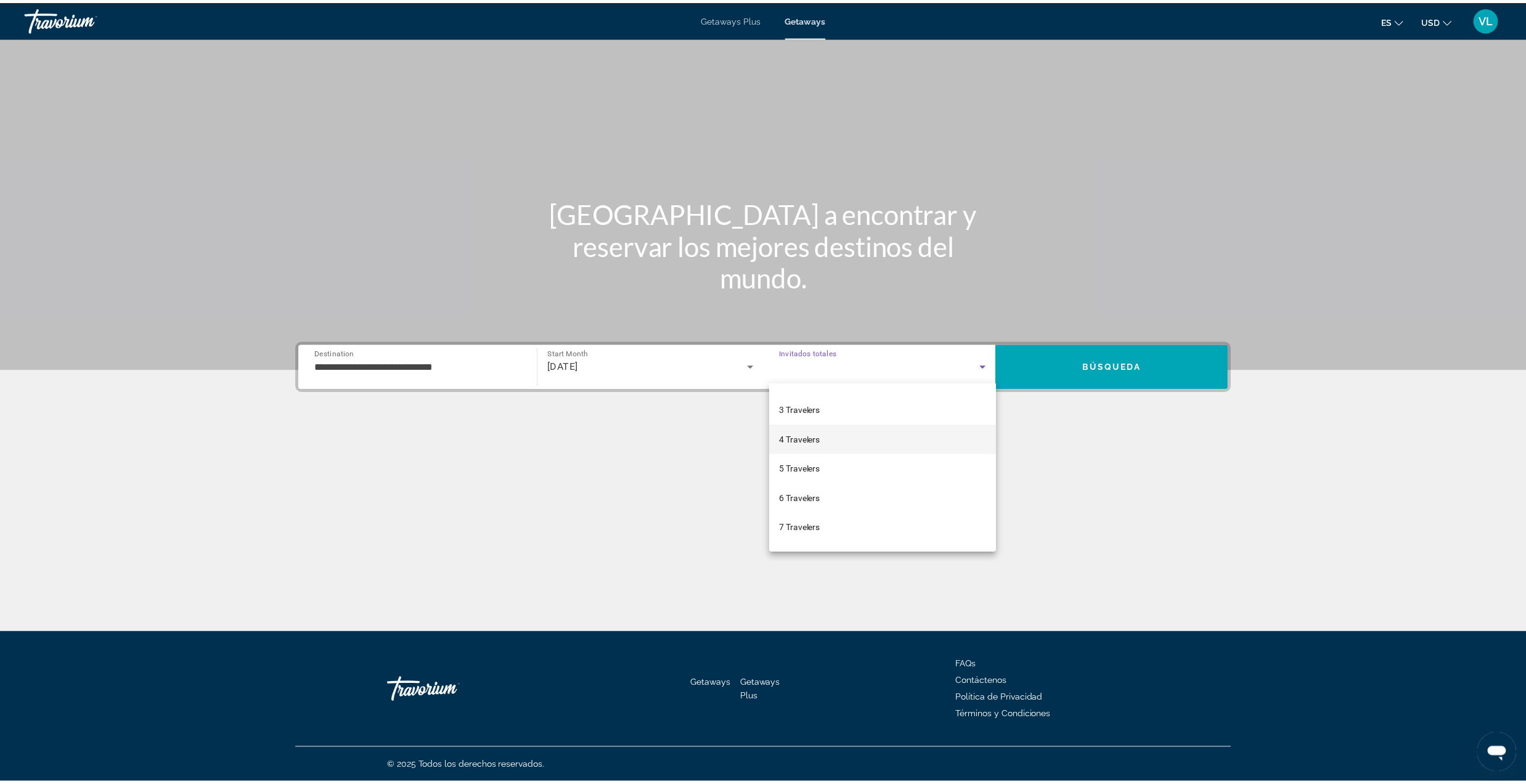
scroll to position [82, 0]
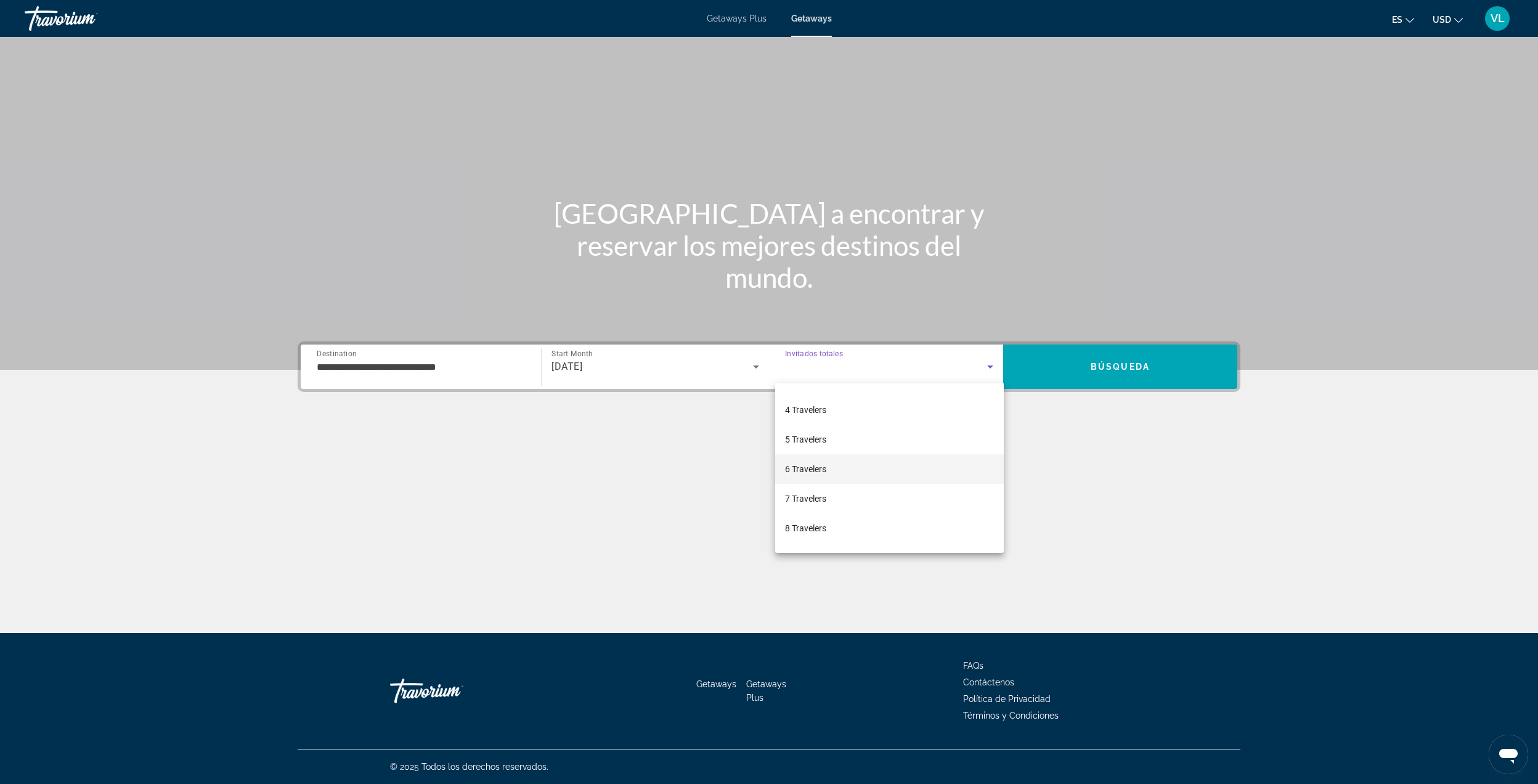
click at [822, 466] on span "6 Travelers" at bounding box center [806, 469] width 42 height 15
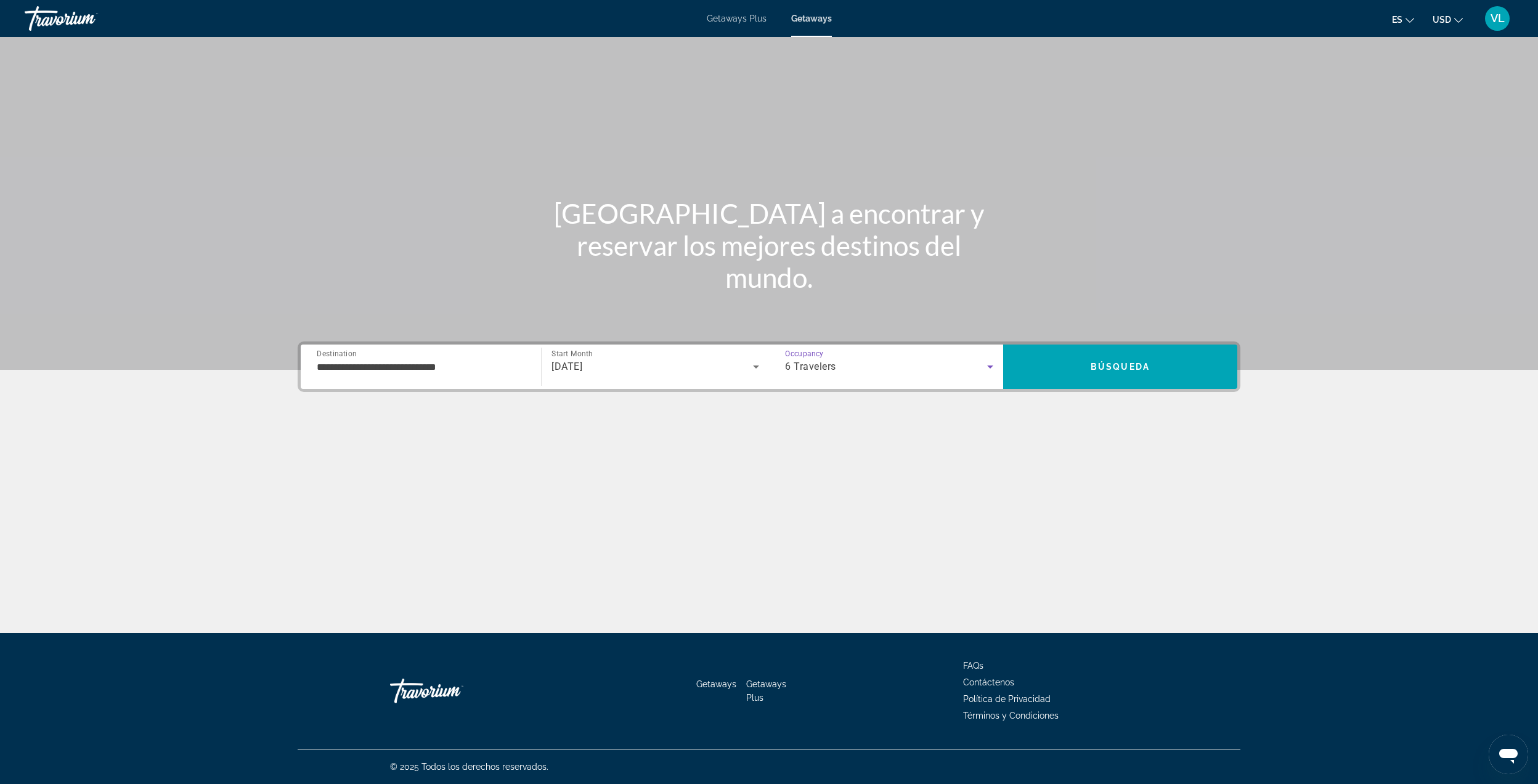
click at [1129, 336] on div "Main content" at bounding box center [769, 184] width 1538 height 370
click at [1121, 348] on span "Search" at bounding box center [1121, 366] width 234 height 45
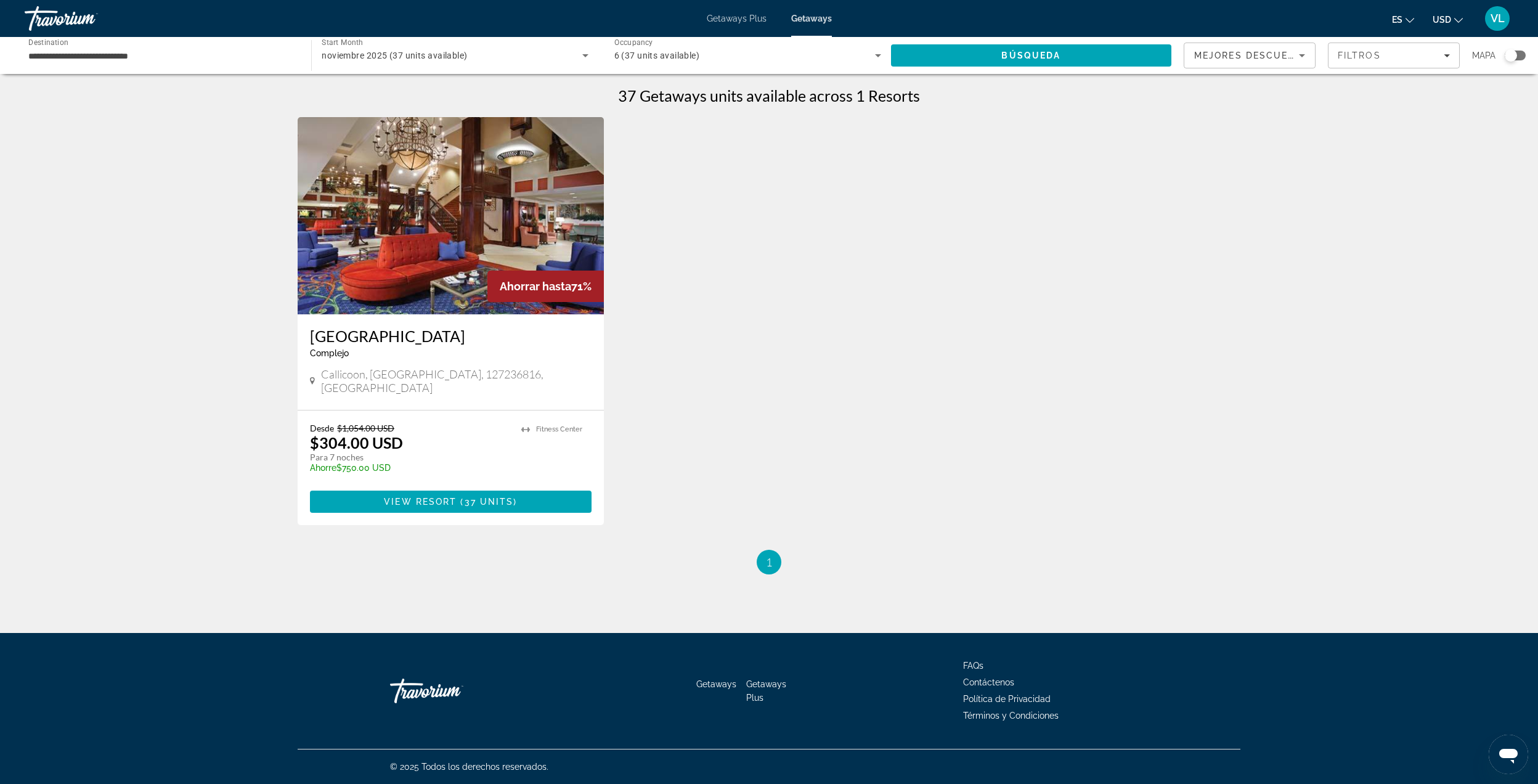
click at [442, 242] on img "Main content" at bounding box center [450, 215] width 306 height 197
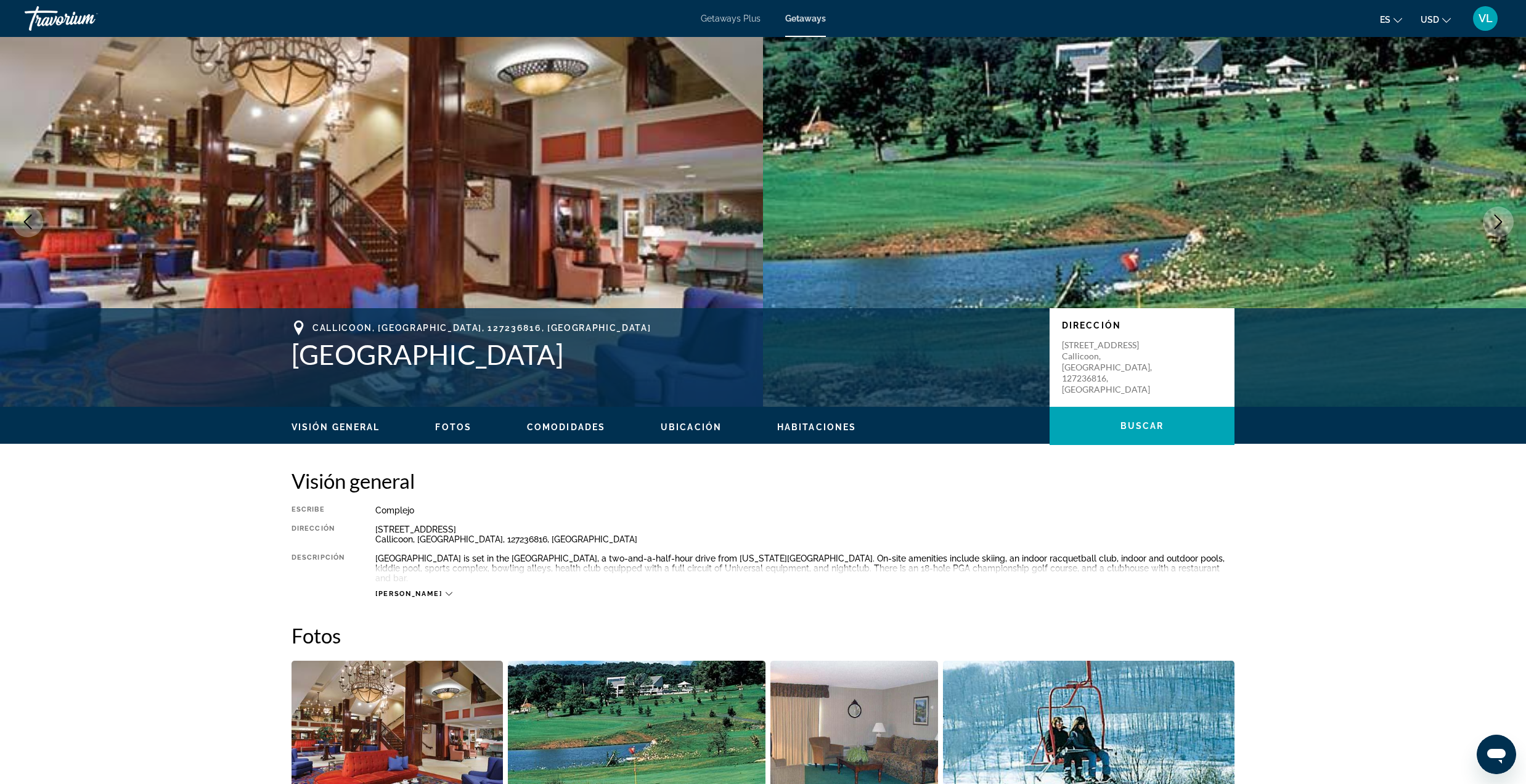
click at [1502, 225] on icon "Next image" at bounding box center [1498, 221] width 15 height 15
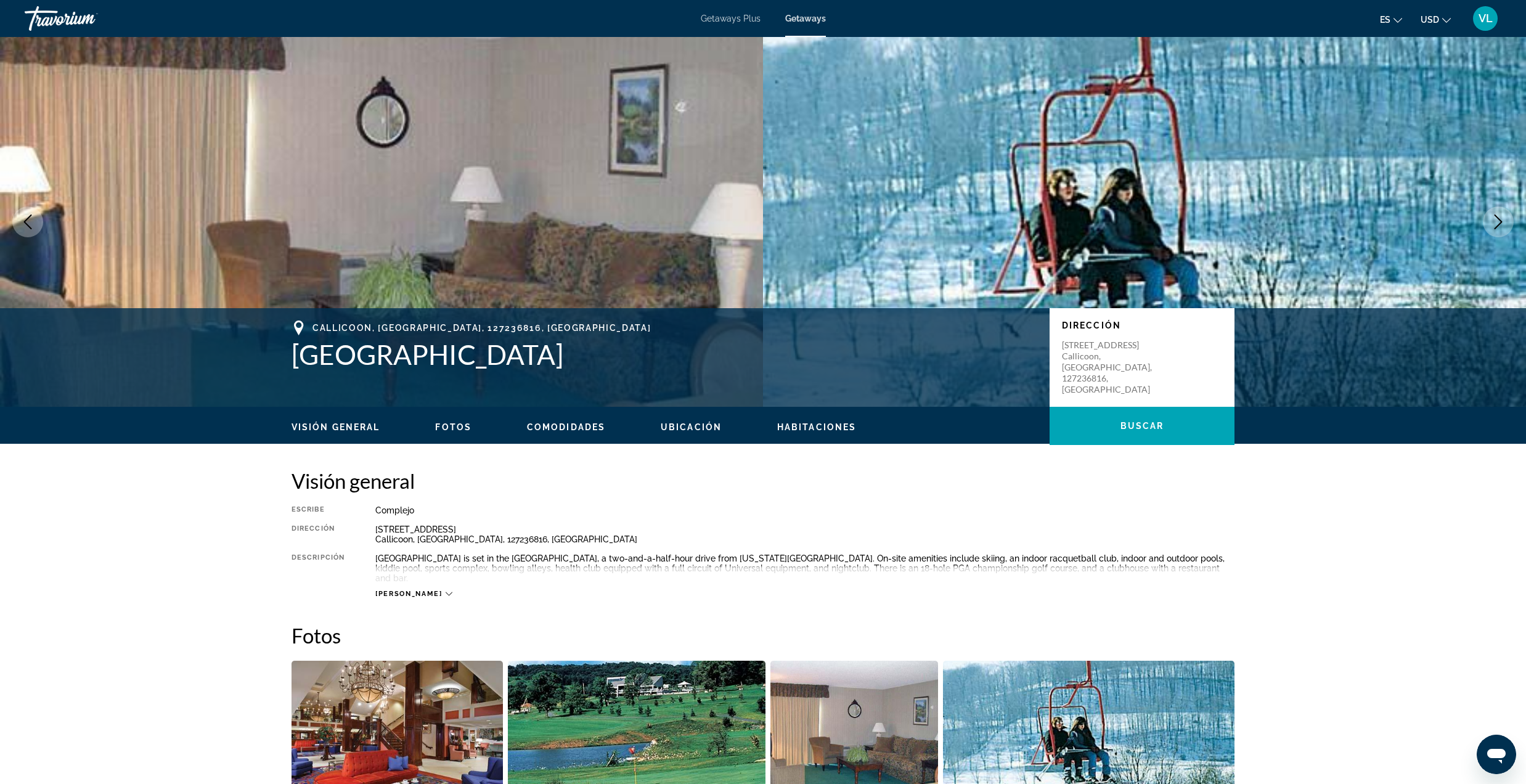
click at [1500, 225] on icon "Next image" at bounding box center [1498, 221] width 15 height 15
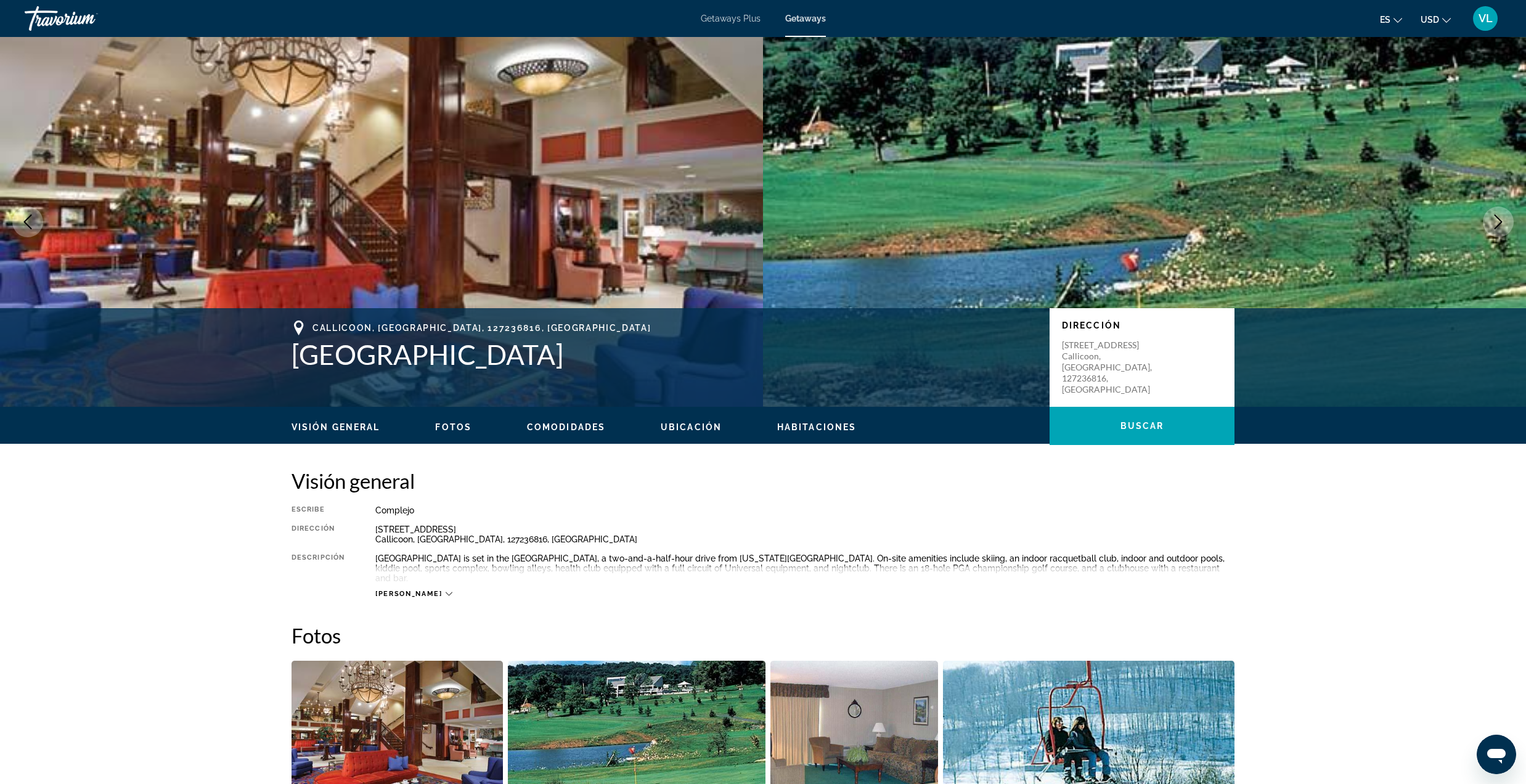
click at [1499, 225] on icon "Next image" at bounding box center [1498, 221] width 15 height 15
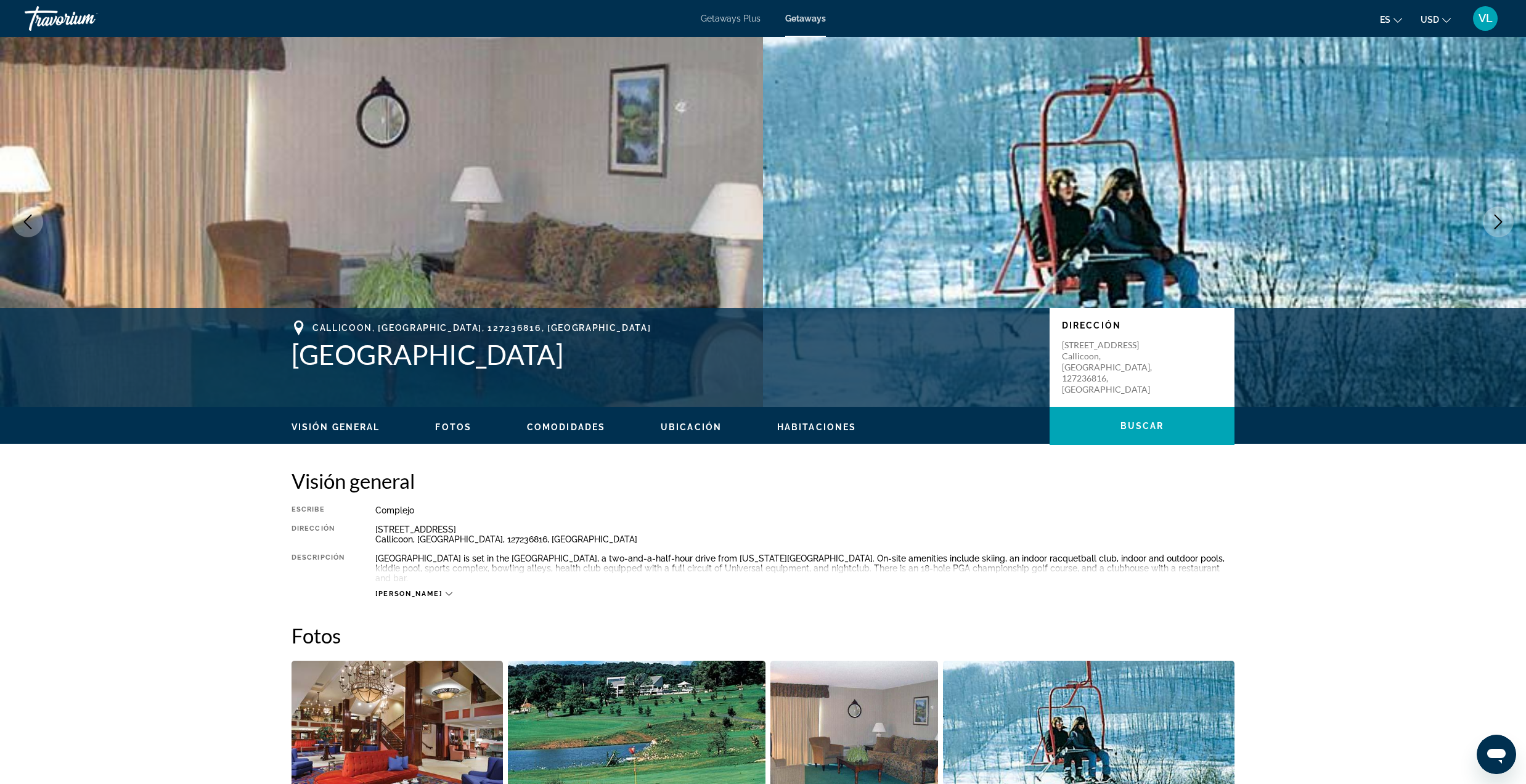
click at [1499, 225] on icon "Next image" at bounding box center [1498, 221] width 15 height 15
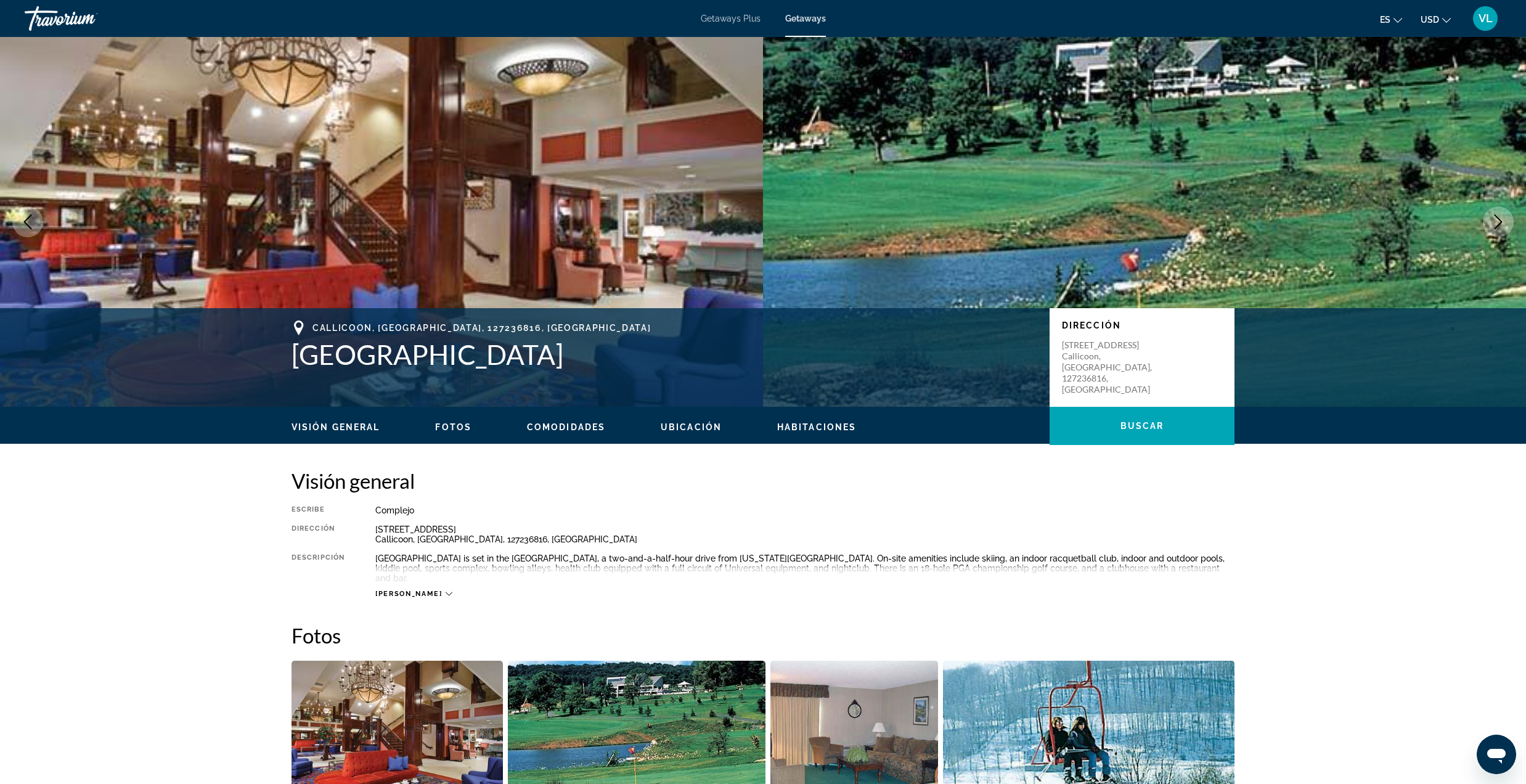
click at [1499, 225] on icon "Next image" at bounding box center [1498, 221] width 15 height 15
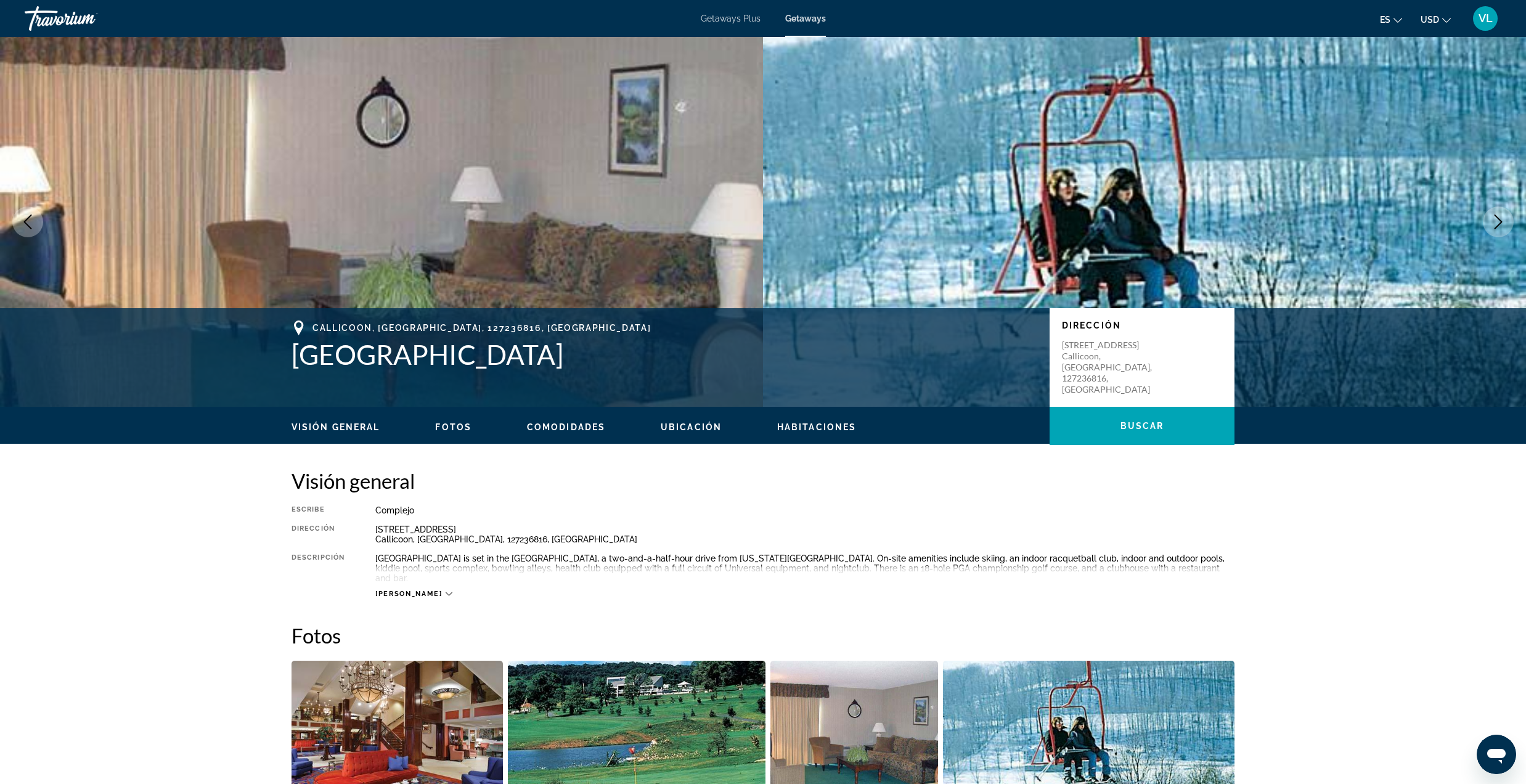
click at [1492, 220] on icon "Next image" at bounding box center [1498, 221] width 15 height 15
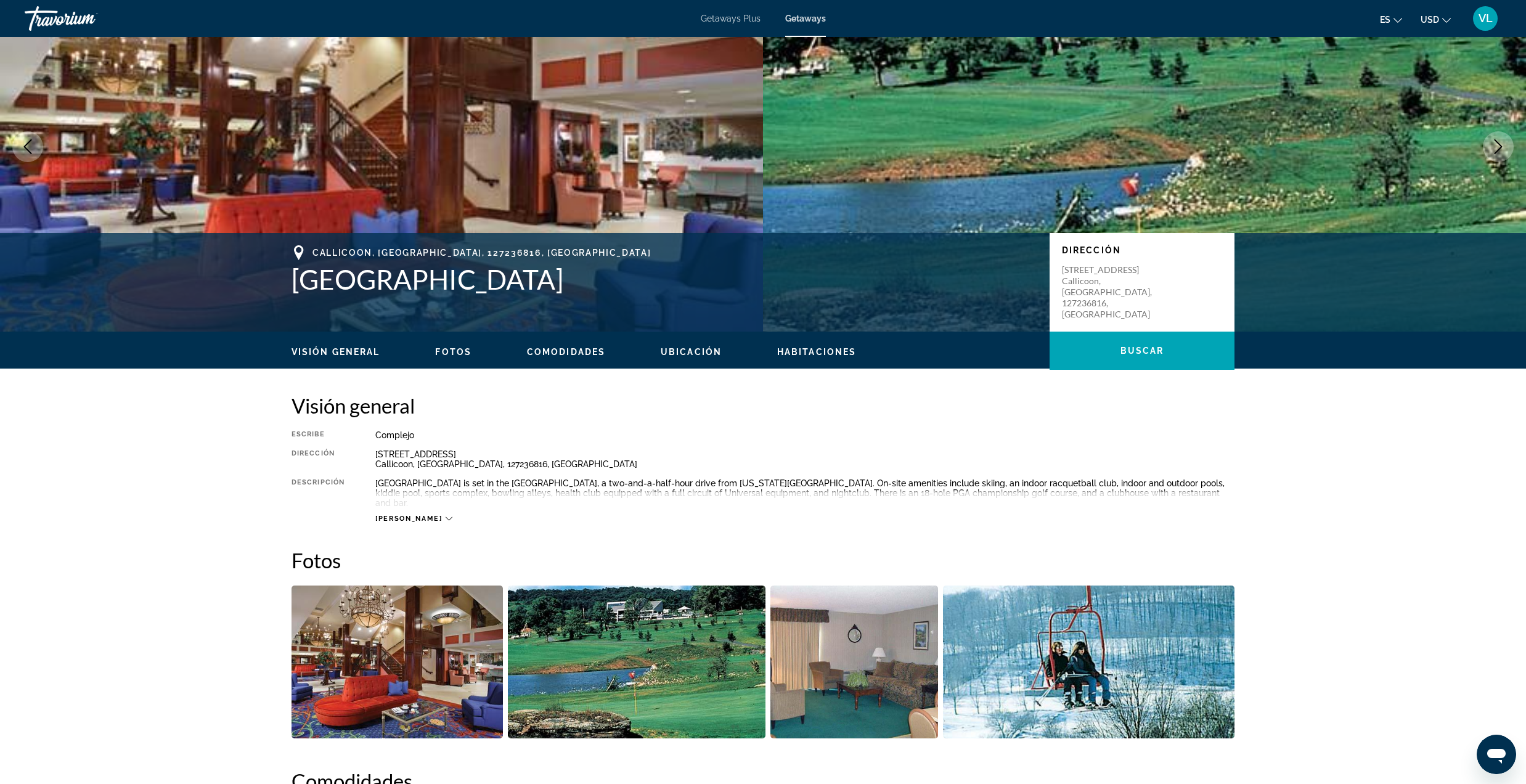
scroll to position [164, 0]
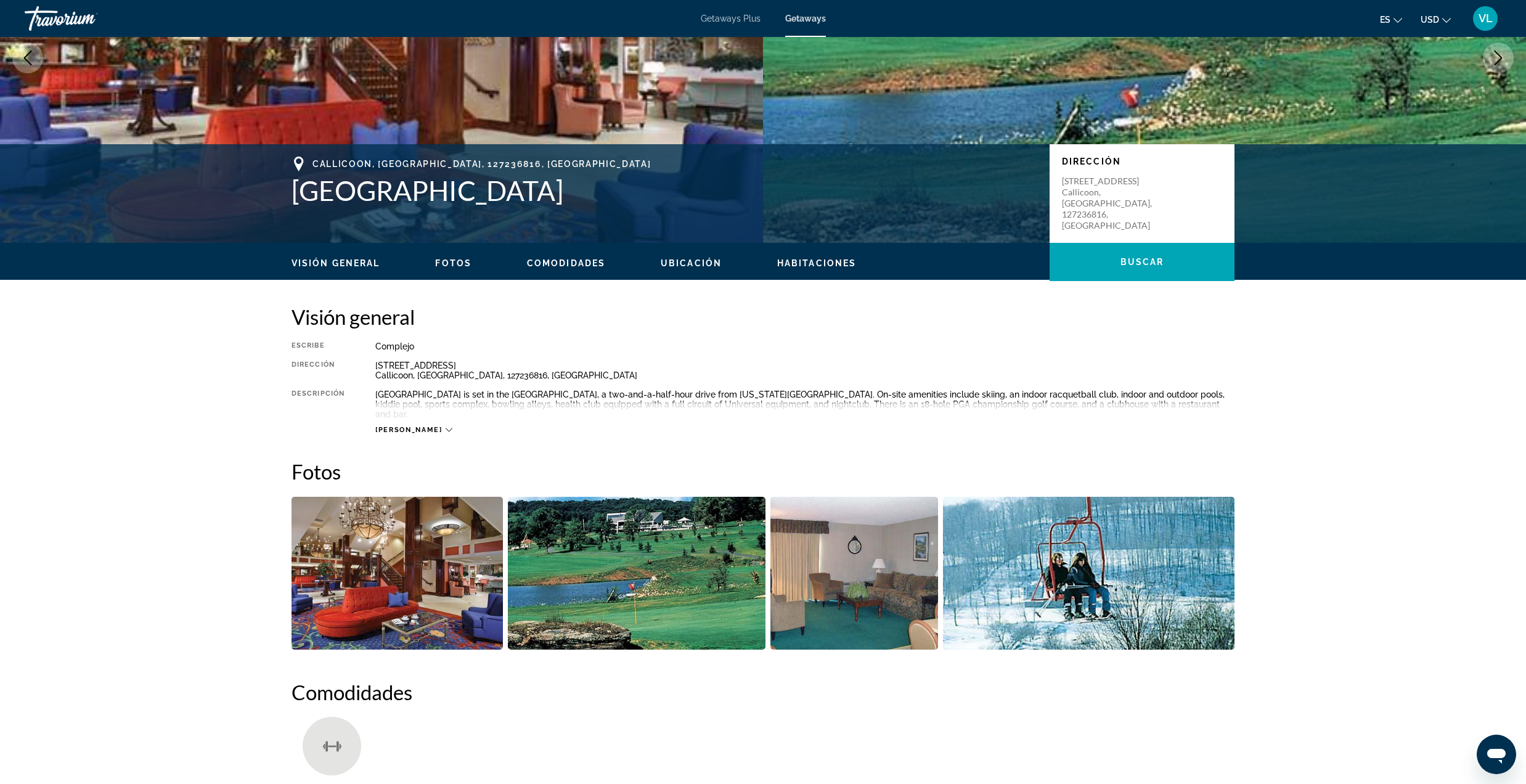
click at [701, 272] on div "Visión general Fotos Comodidades Ubicación Habitaciones [GEOGRAPHIC_DATA]" at bounding box center [763, 262] width 993 height 39
click at [698, 262] on span "Ubicación" at bounding box center [691, 263] width 61 height 10
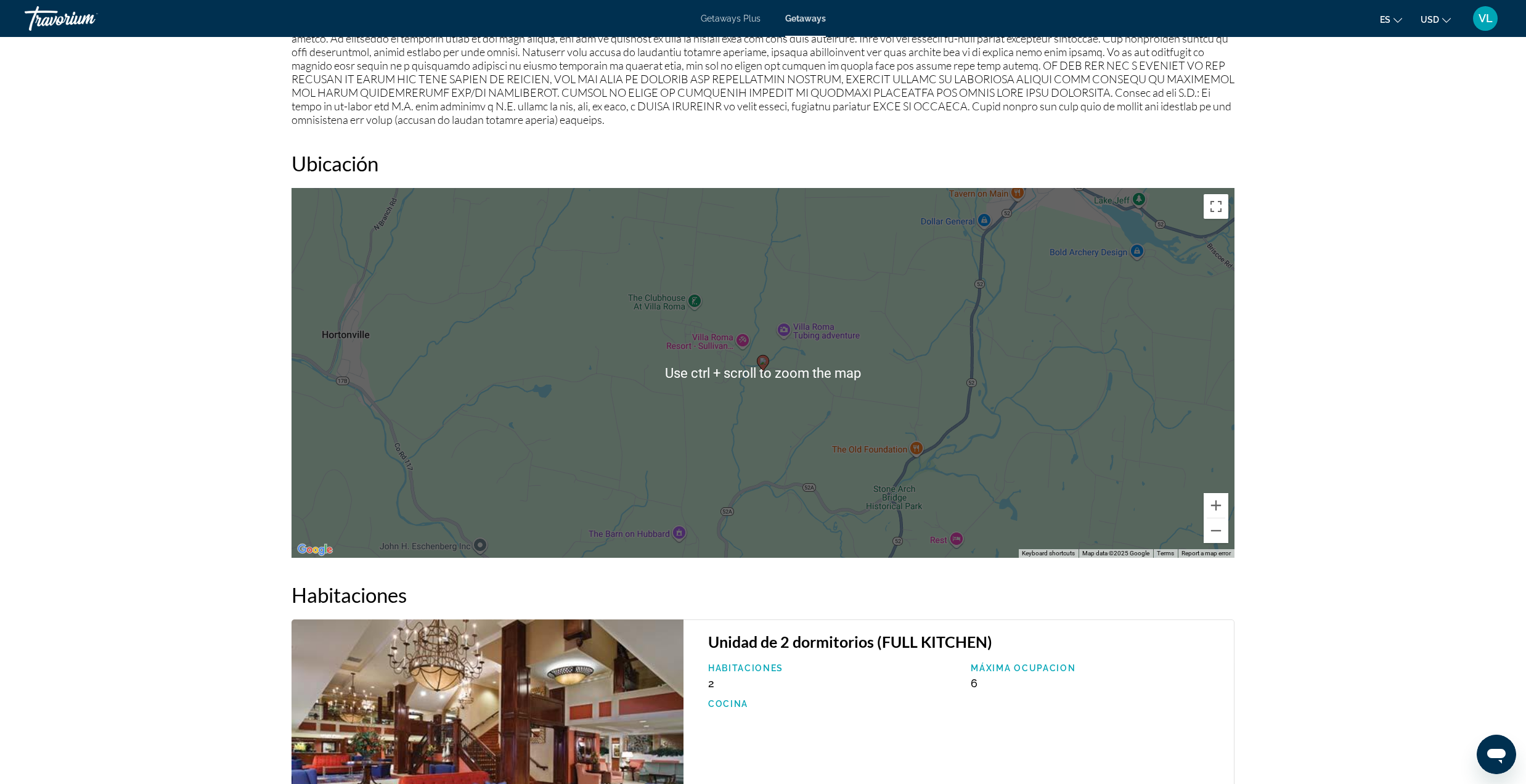
scroll to position [1200, 0]
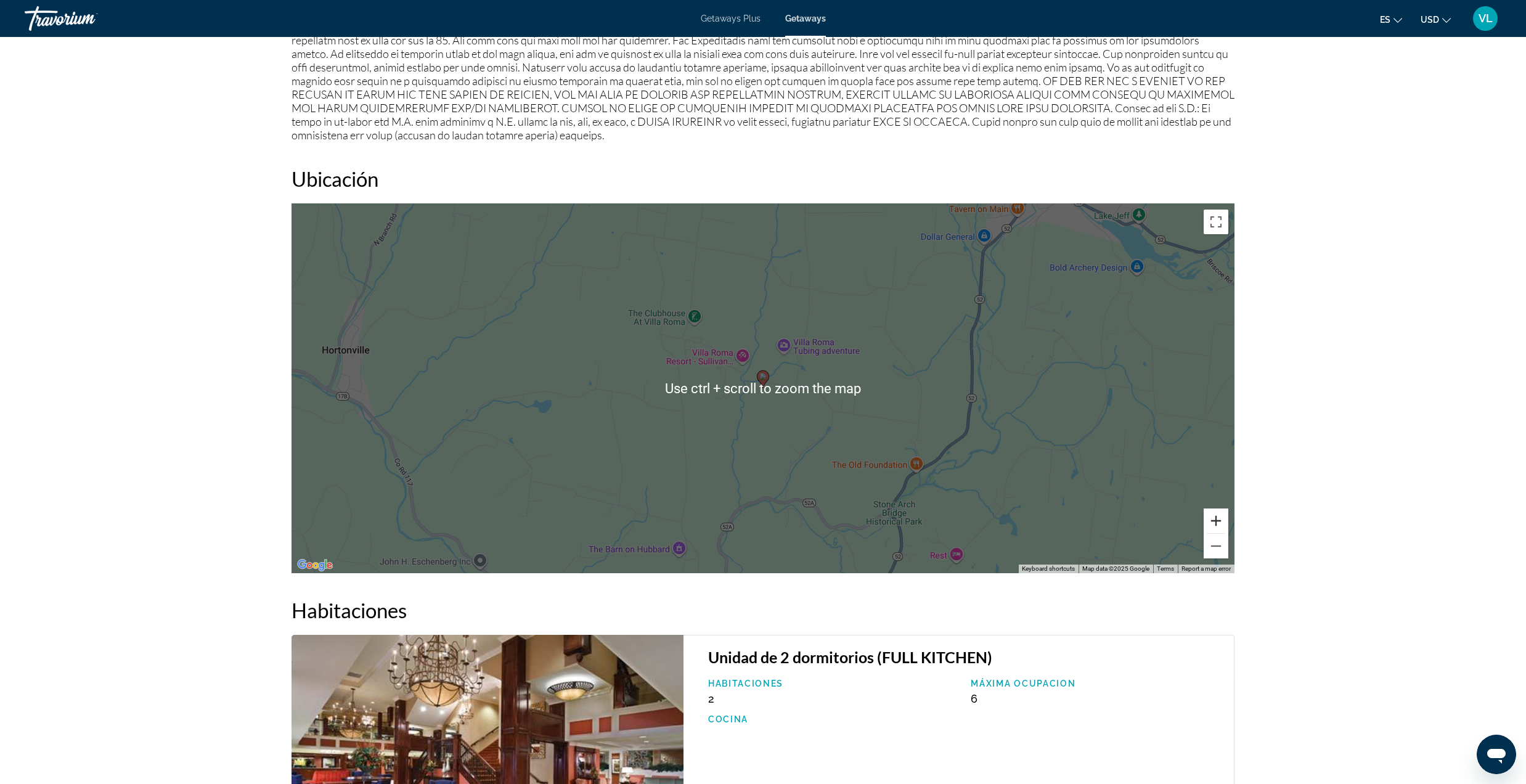
click at [1207, 508] on button "Zoom in" at bounding box center [1216, 520] width 25 height 25
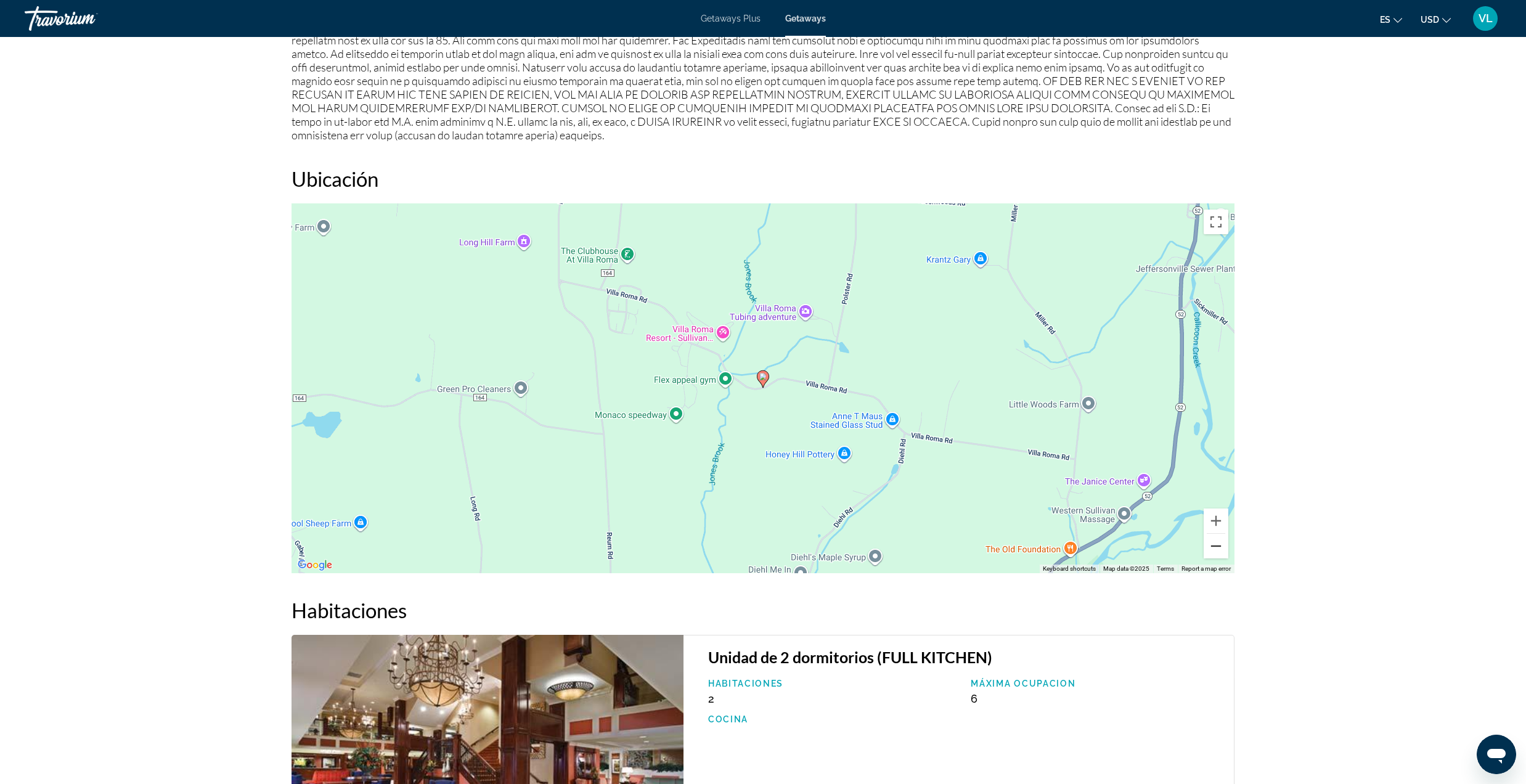
click at [1216, 538] on button "Zoom out" at bounding box center [1216, 545] width 25 height 25
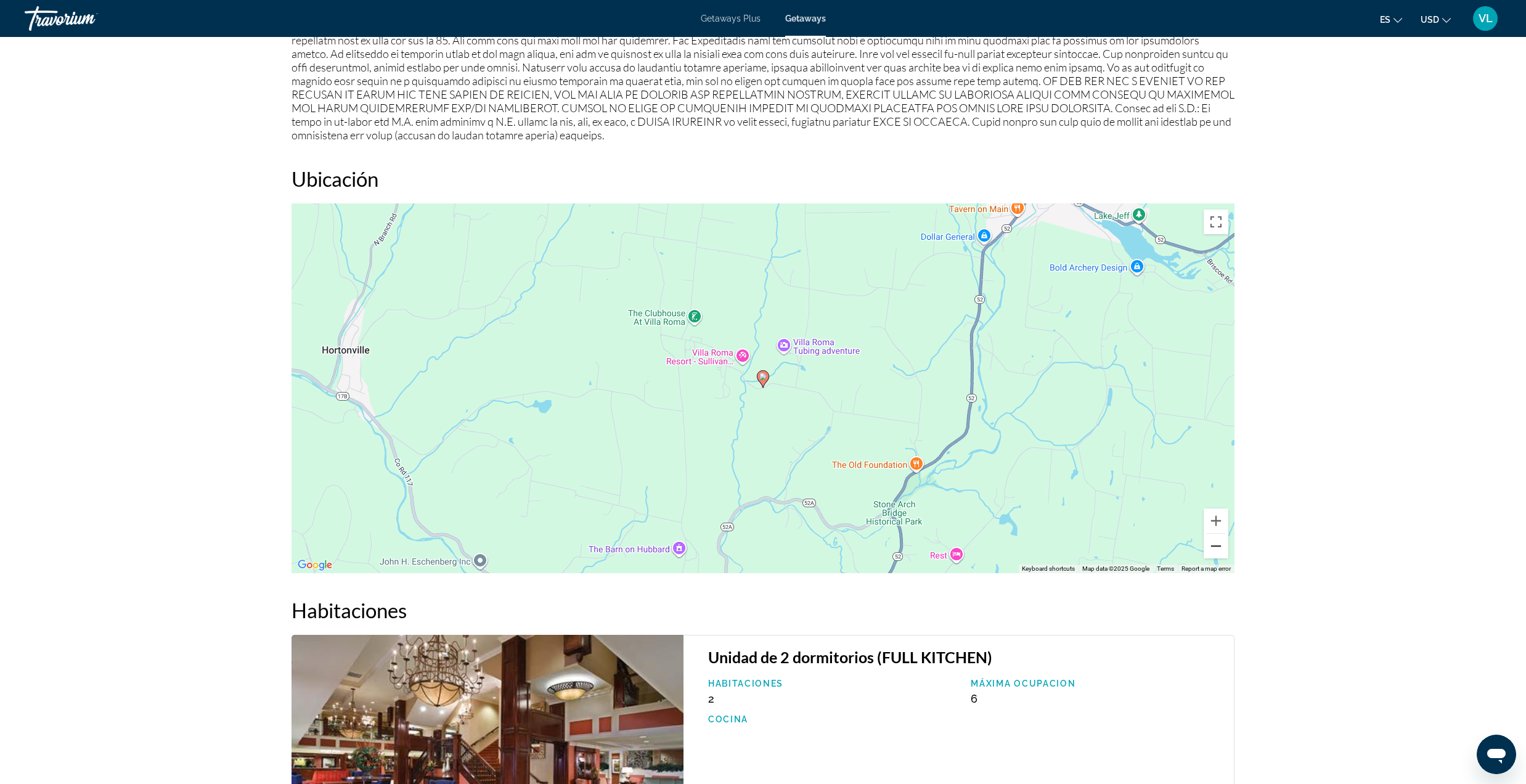
click at [1216, 538] on button "Zoom out" at bounding box center [1216, 545] width 25 height 25
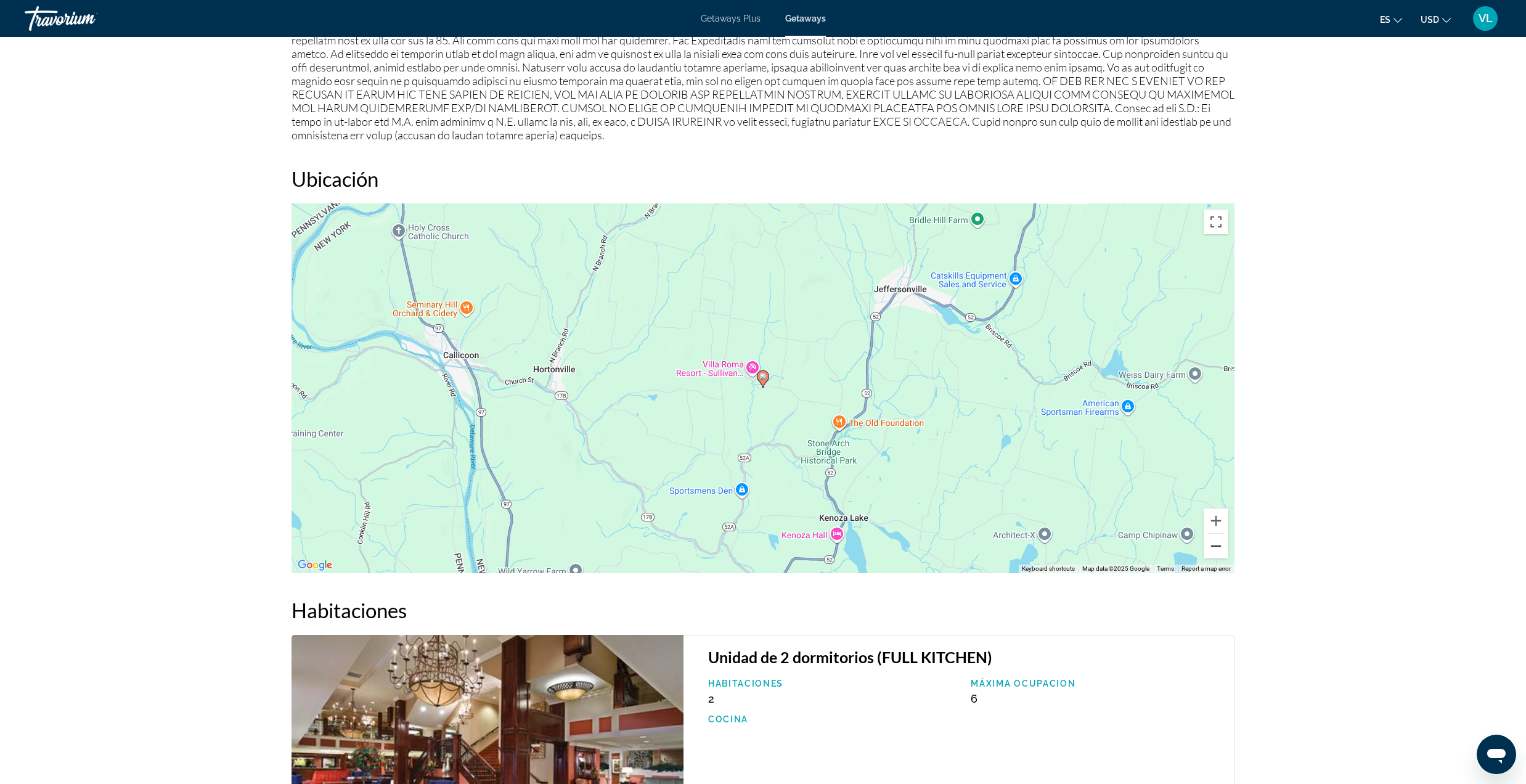
click at [1216, 538] on button "Zoom out" at bounding box center [1216, 545] width 25 height 25
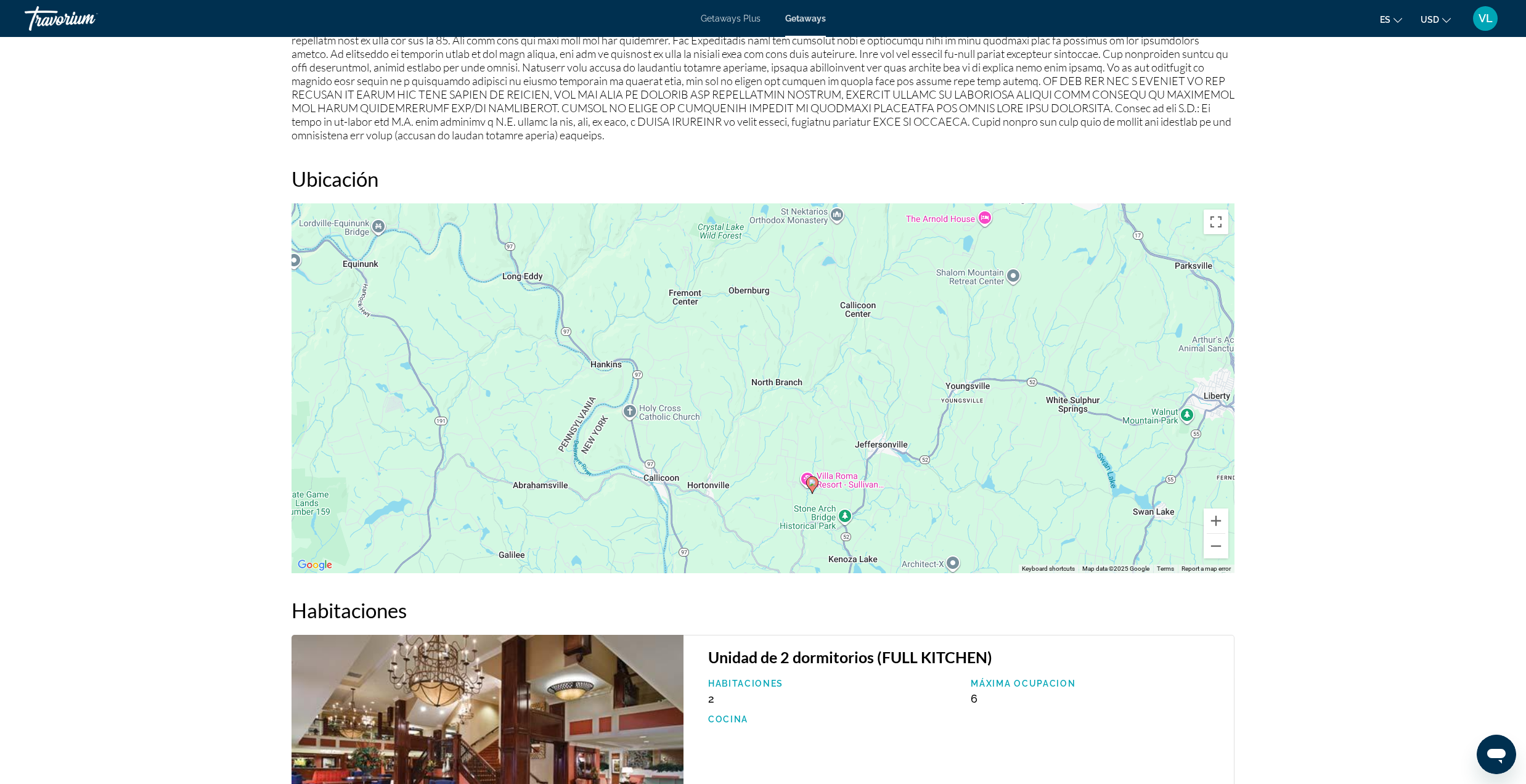
drag, startPoint x: 990, startPoint y: 469, endPoint x: 1034, endPoint y: 600, distance: 138.2
click at [1034, 600] on div "Visión general Escribe Complejo Todo incluido No todo incluido Dirección [STREE…" at bounding box center [763, 266] width 955 height 1996
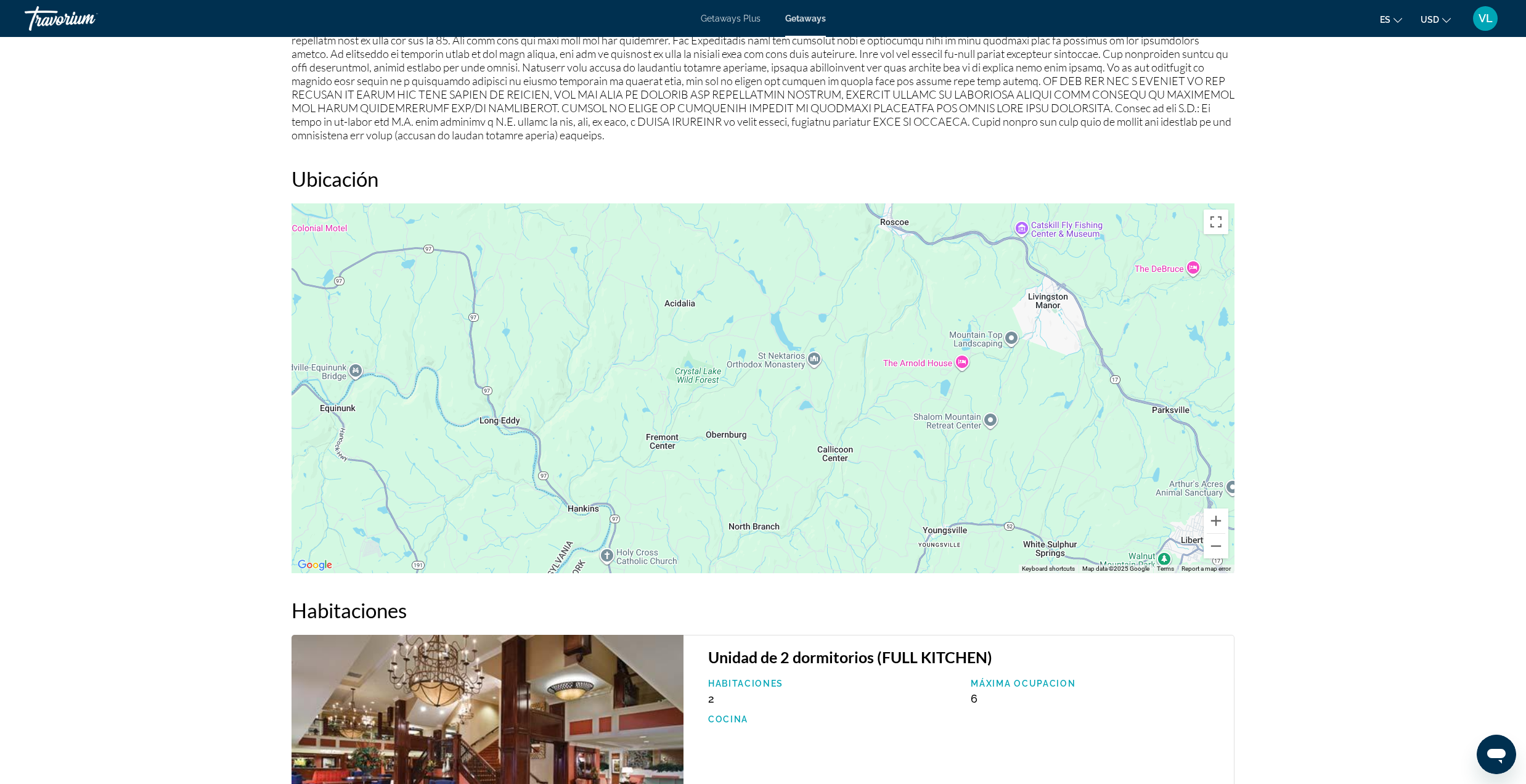
drag, startPoint x: 1031, startPoint y: 373, endPoint x: 1018, endPoint y: 497, distance: 124.7
click at [1018, 497] on div "To activate drag with keyboard, press Alt + Enter. Once in keyboard drag state,…" at bounding box center [763, 388] width 943 height 370
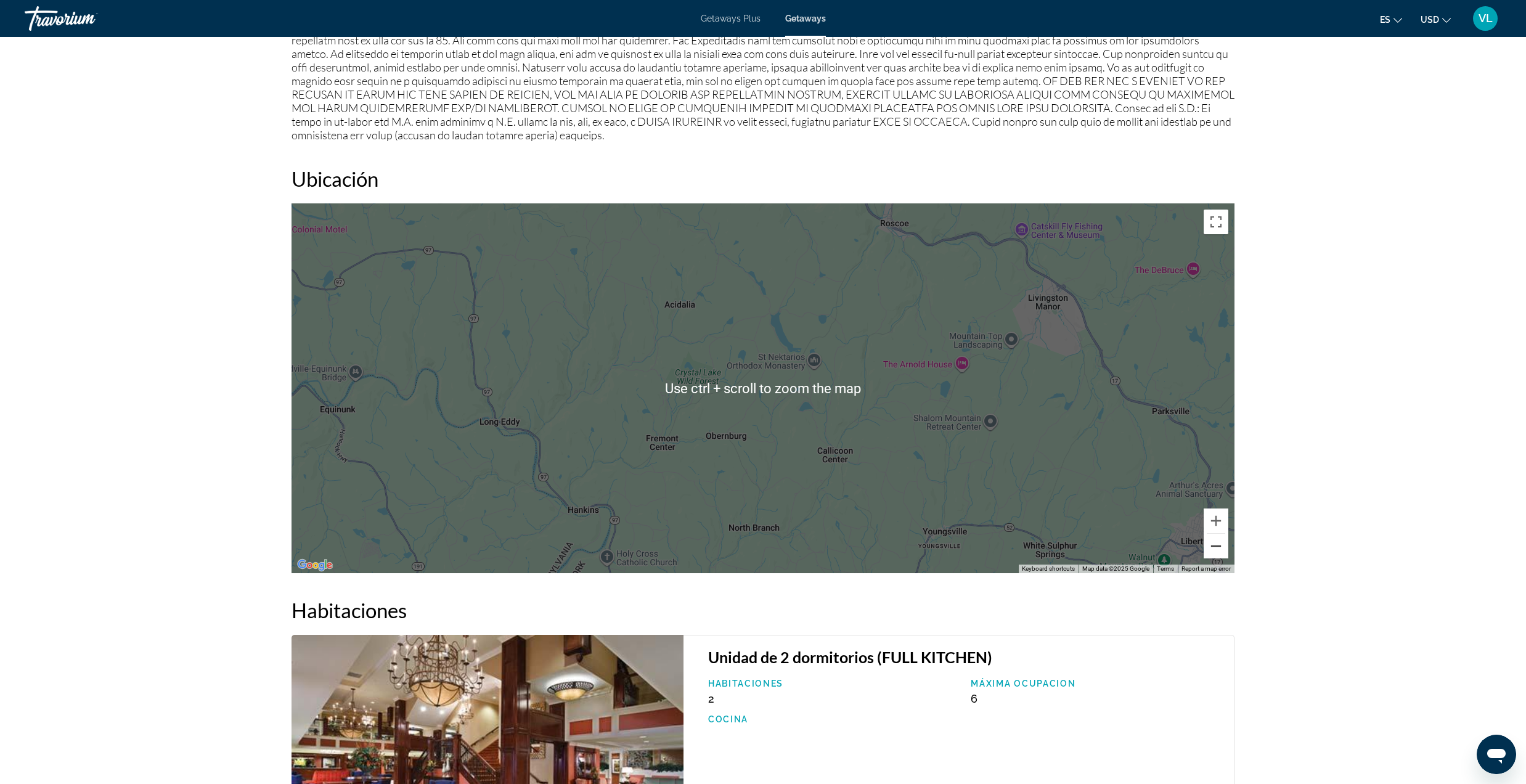
click at [1219, 533] on button "Zoom out" at bounding box center [1216, 545] width 25 height 25
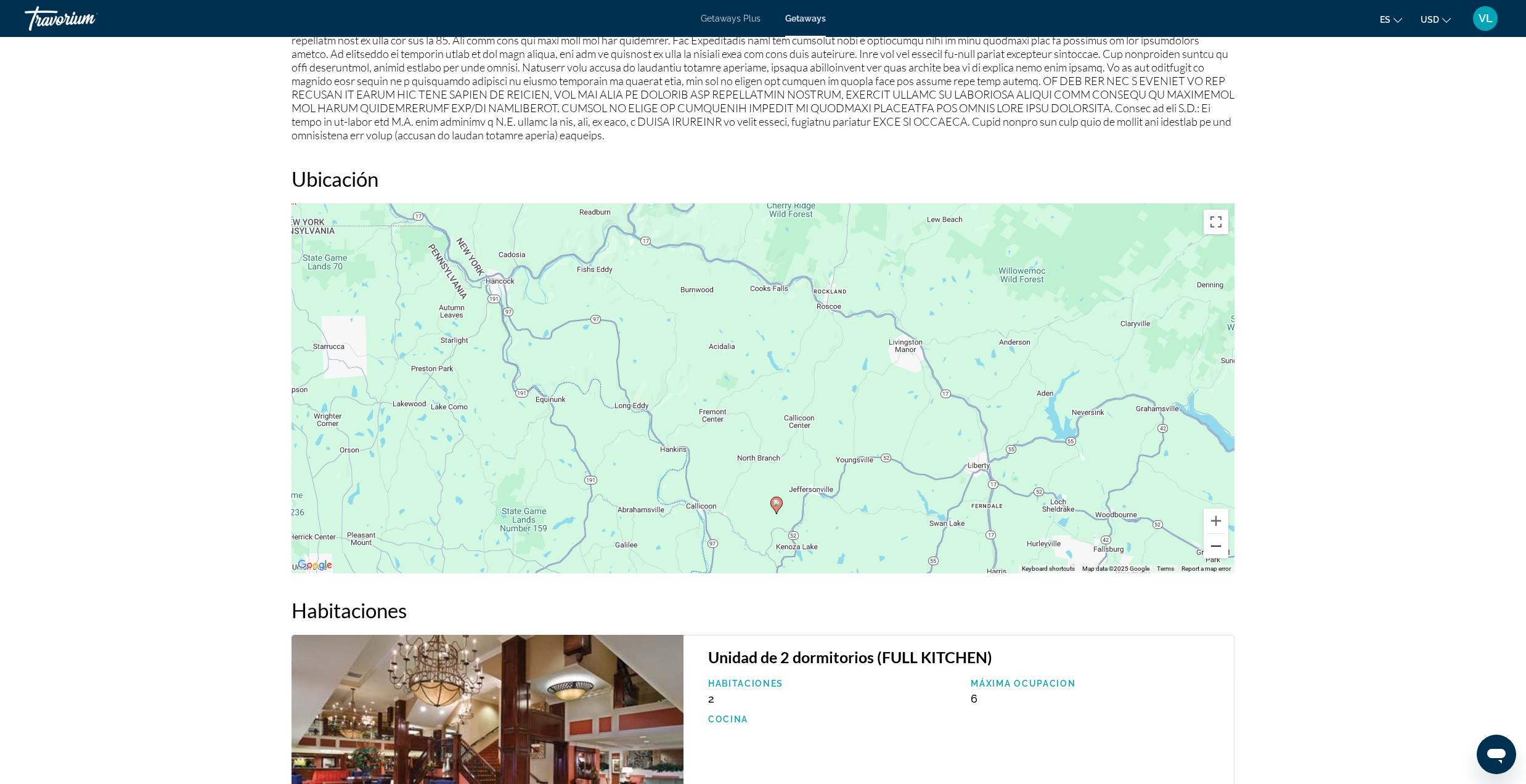
click at [1219, 533] on button "Zoom out" at bounding box center [1216, 545] width 25 height 25
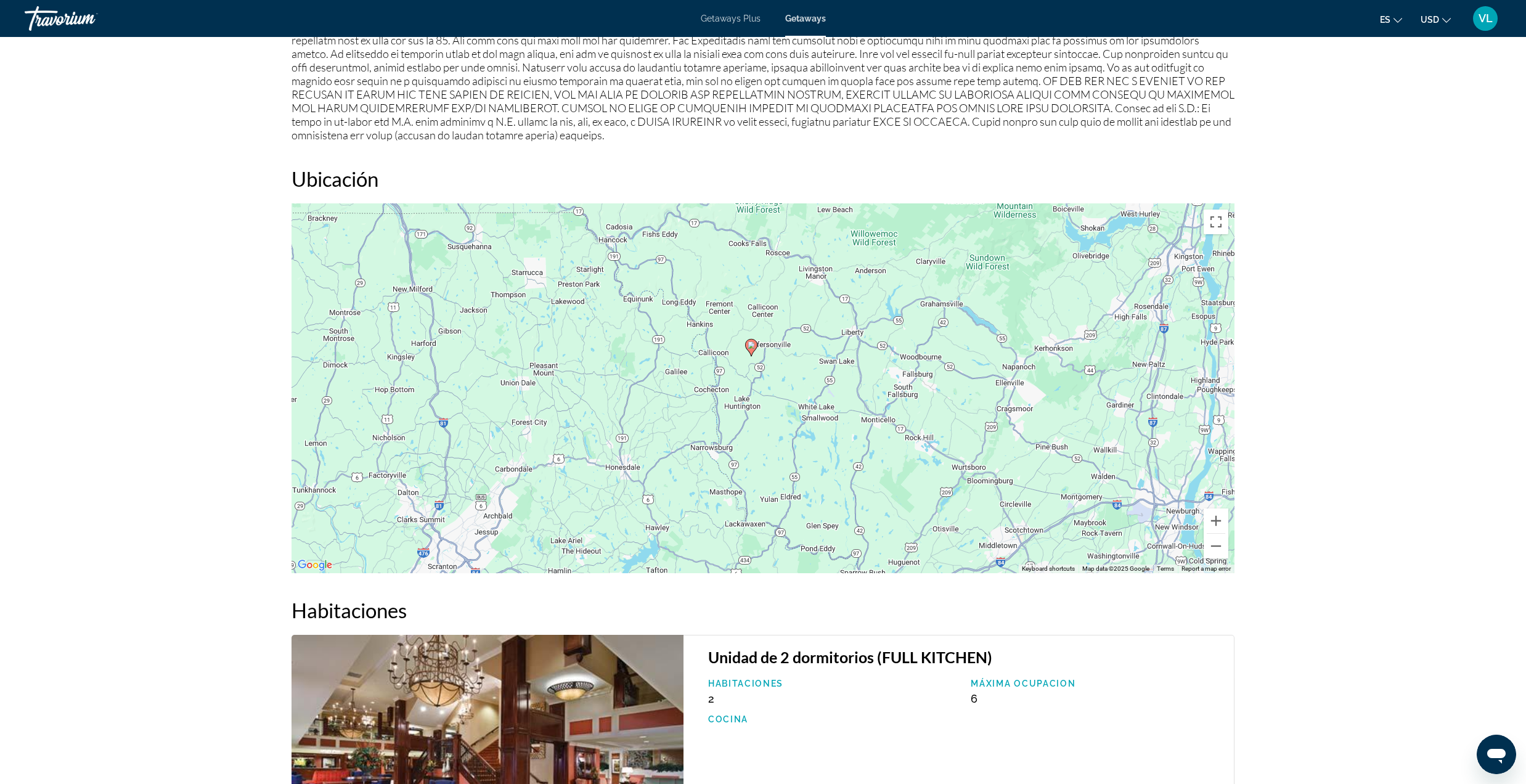
drag, startPoint x: 972, startPoint y: 496, endPoint x: 952, endPoint y: 383, distance: 114.8
click at [952, 383] on div "To activate drag with keyboard, press Alt + Enter. Once in keyboard drag state,…" at bounding box center [763, 388] width 943 height 370
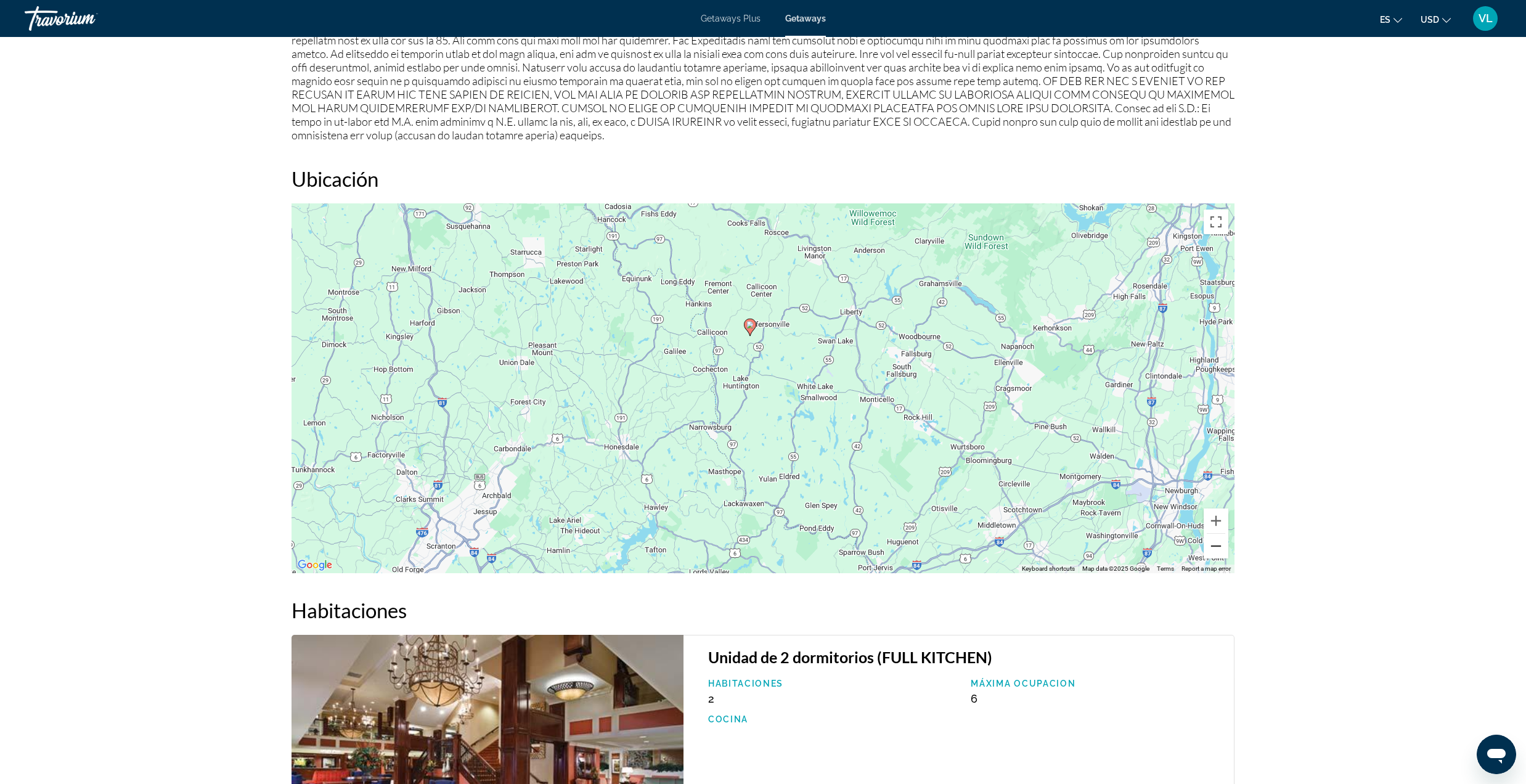
click at [1222, 540] on button "Zoom out" at bounding box center [1216, 545] width 25 height 25
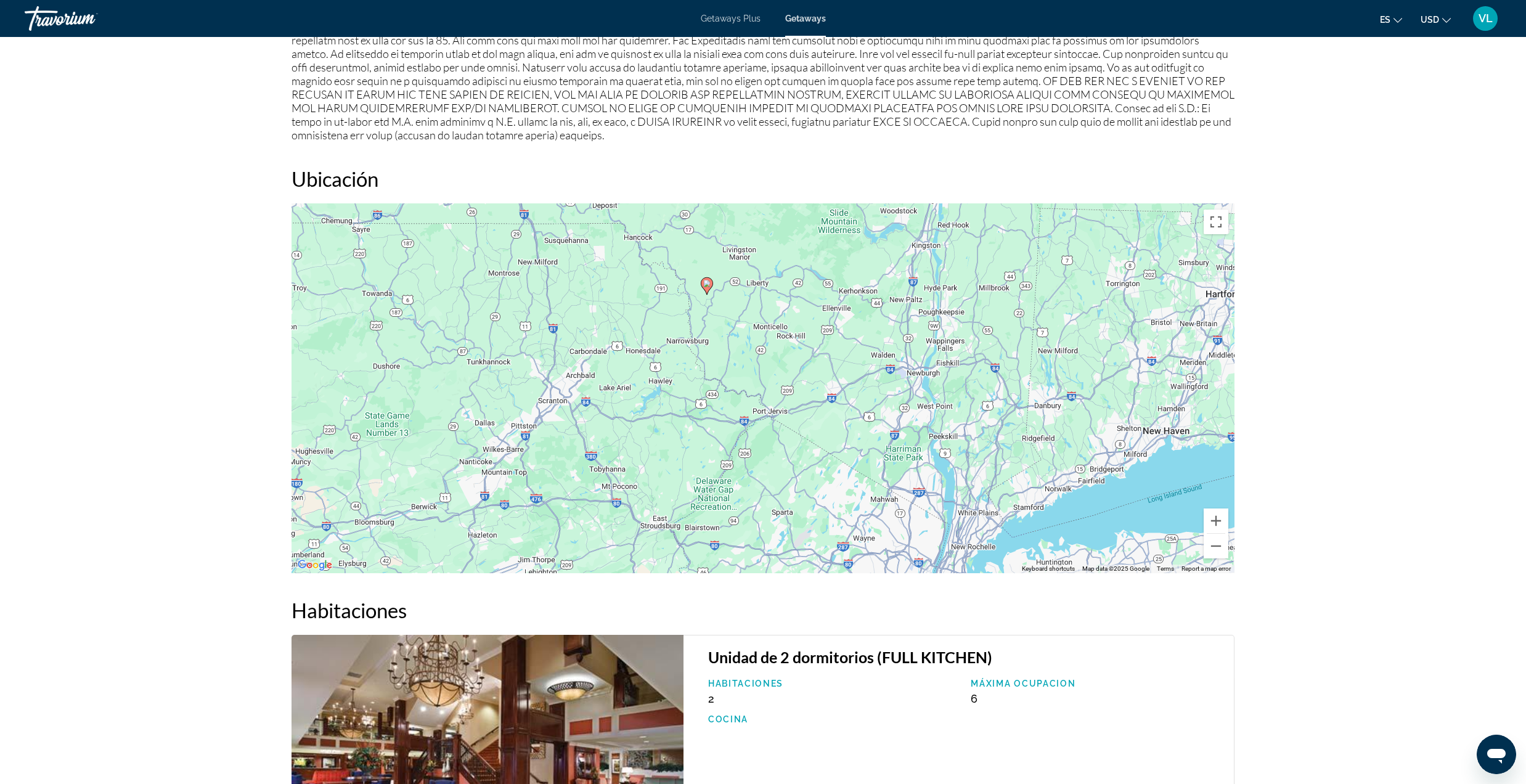
drag, startPoint x: 908, startPoint y: 406, endPoint x: 869, endPoint y: 386, distance: 43.8
click at [869, 386] on div "To activate drag with keyboard, press Alt + Enter. Once in keyboard drag state,…" at bounding box center [763, 388] width 943 height 370
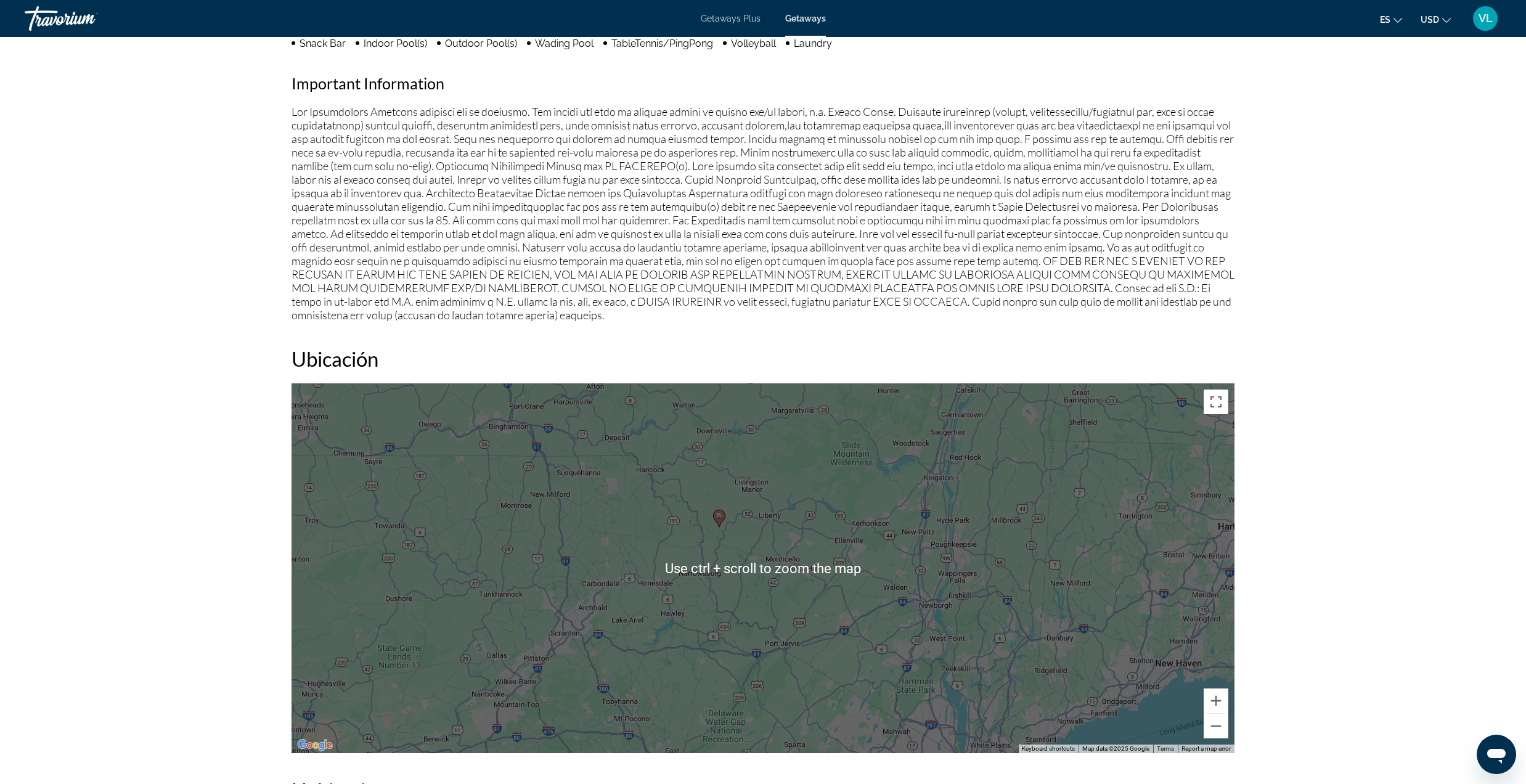
scroll to position [1036, 0]
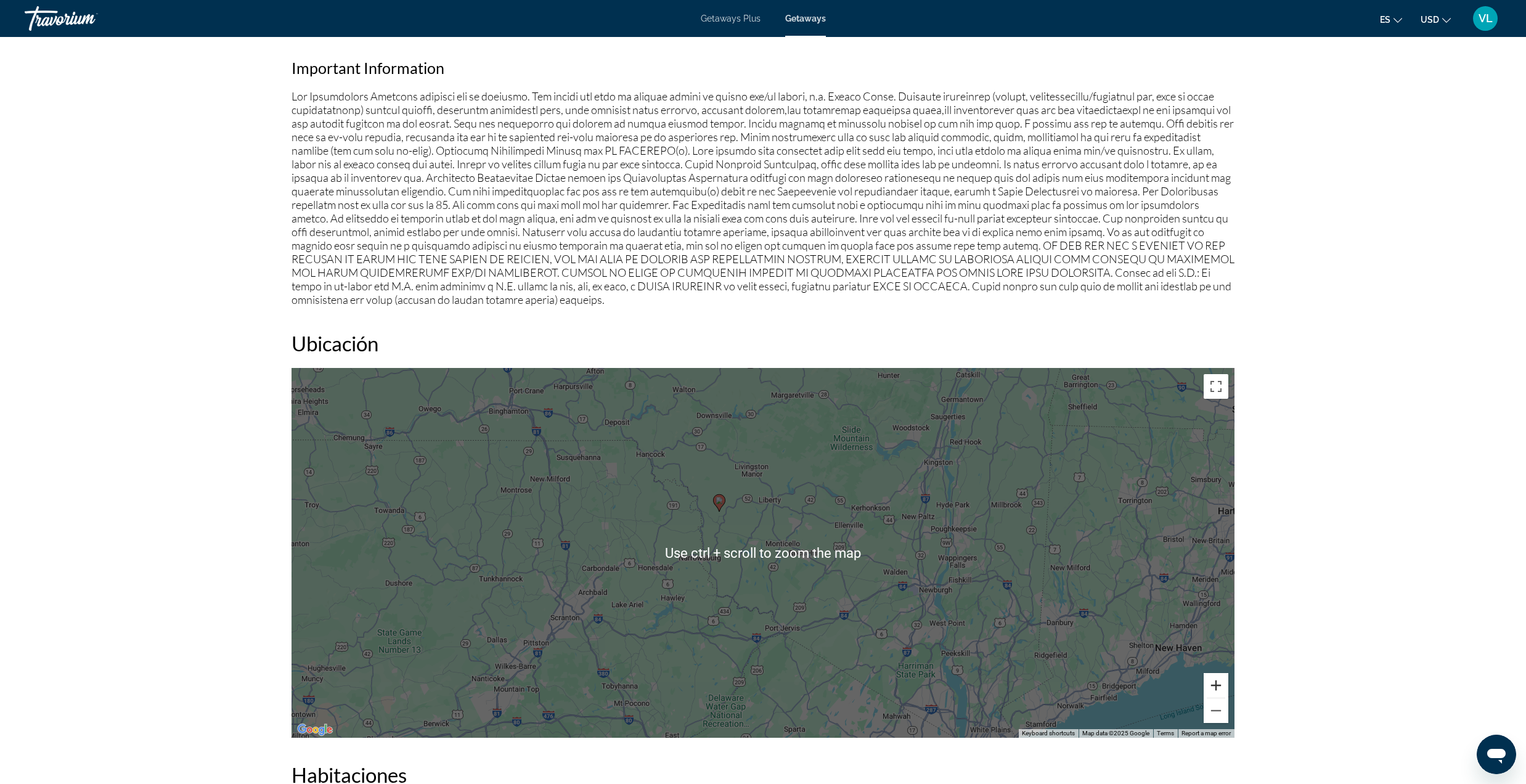
click at [1207, 680] on button "Zoom in" at bounding box center [1216, 685] width 25 height 25
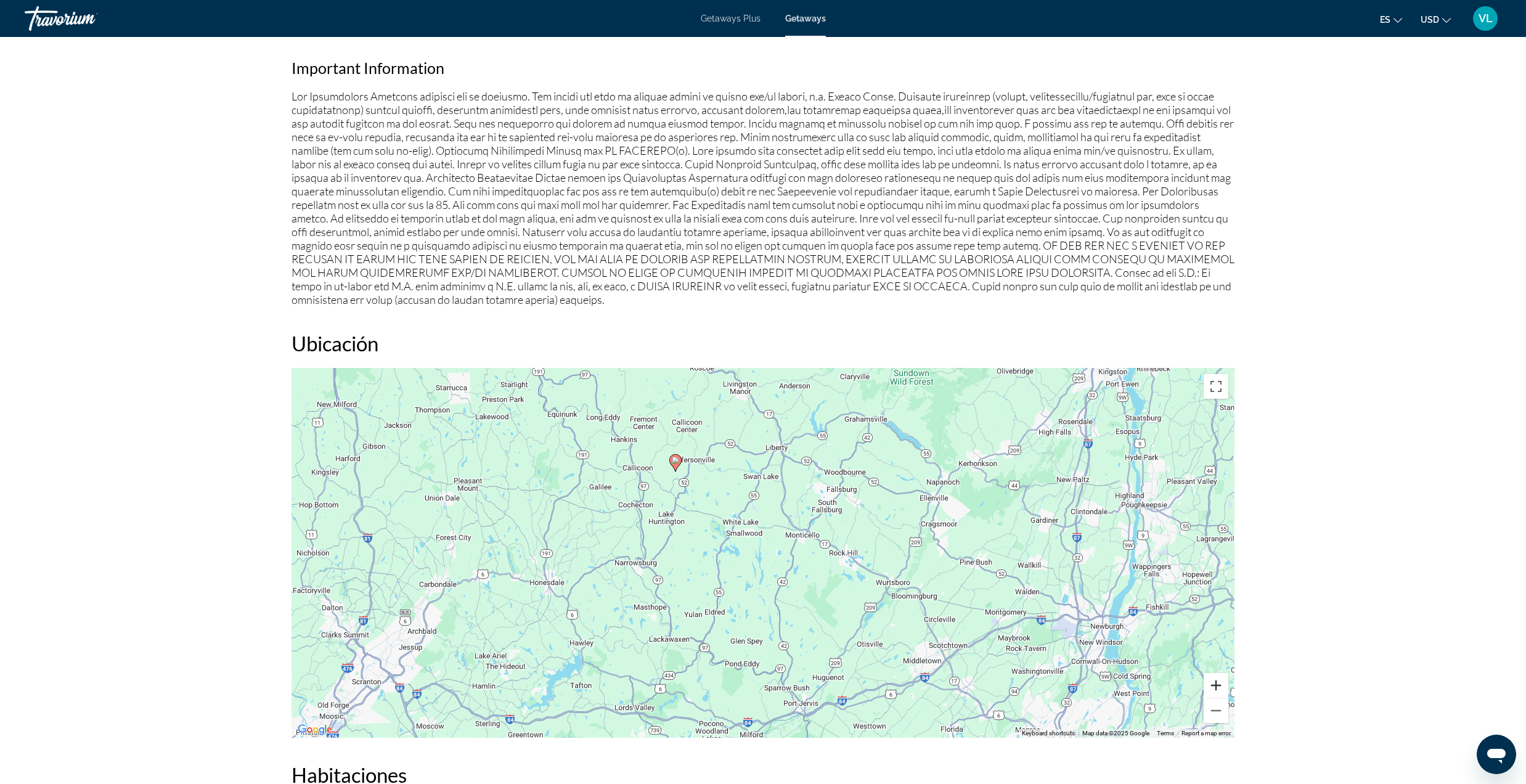
click at [1207, 680] on button "Zoom in" at bounding box center [1216, 685] width 25 height 25
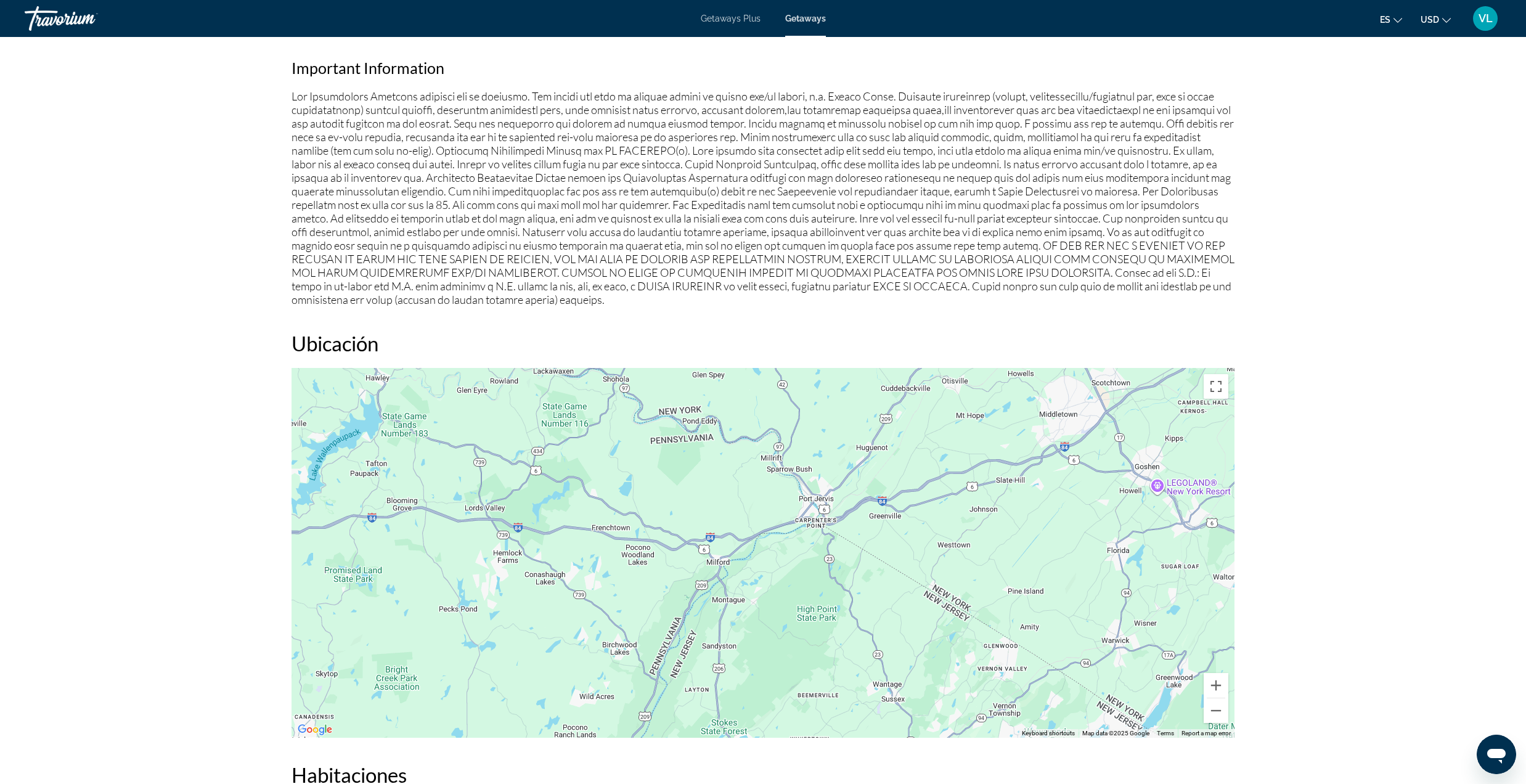
drag, startPoint x: 1048, startPoint y: 639, endPoint x: 1026, endPoint y: 284, distance: 355.7
click at [1026, 284] on div "Visión general Escribe Complejo Todo incluido No todo incluido Dirección [STREE…" at bounding box center [763, 430] width 955 height 1996
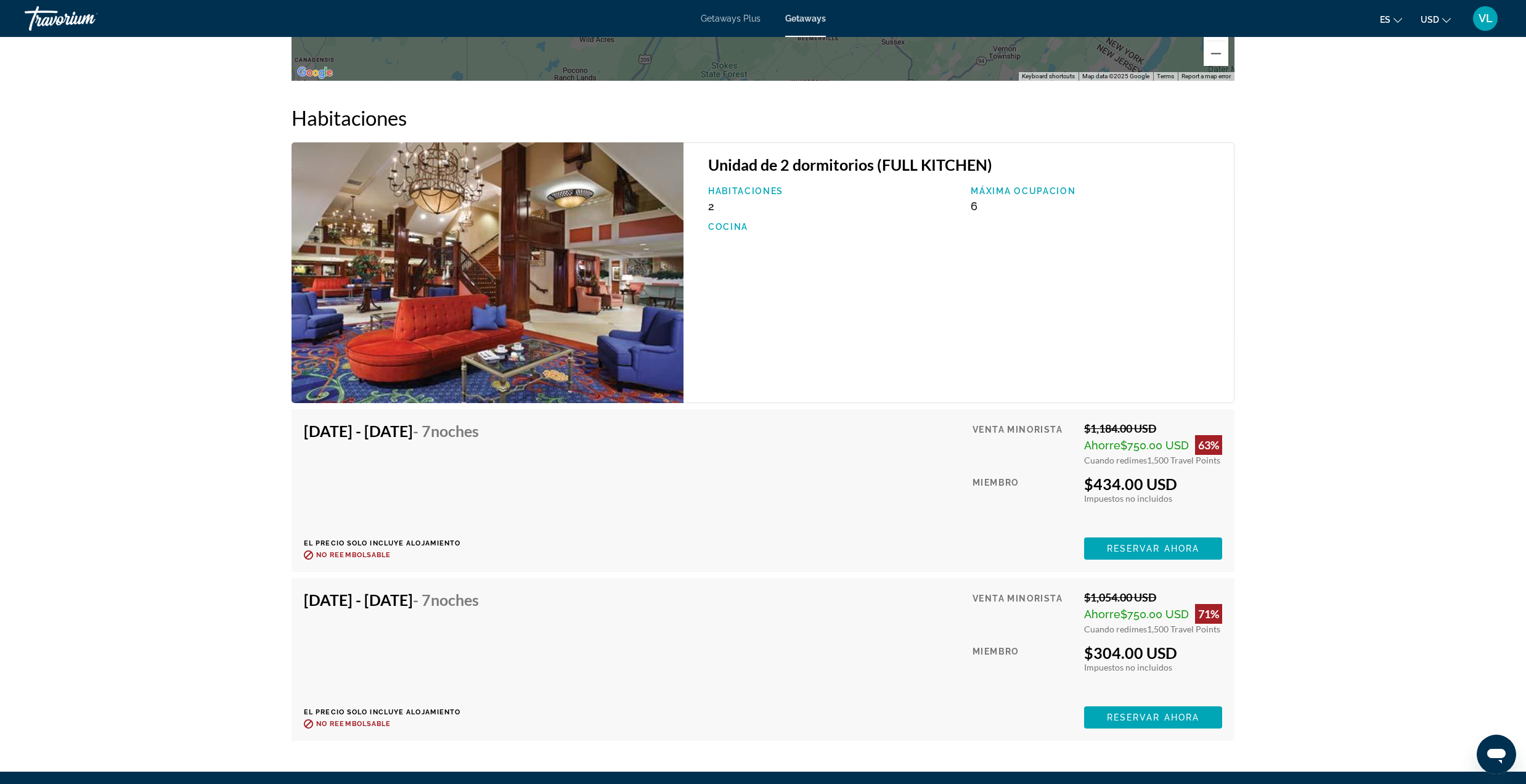
scroll to position [1694, 0]
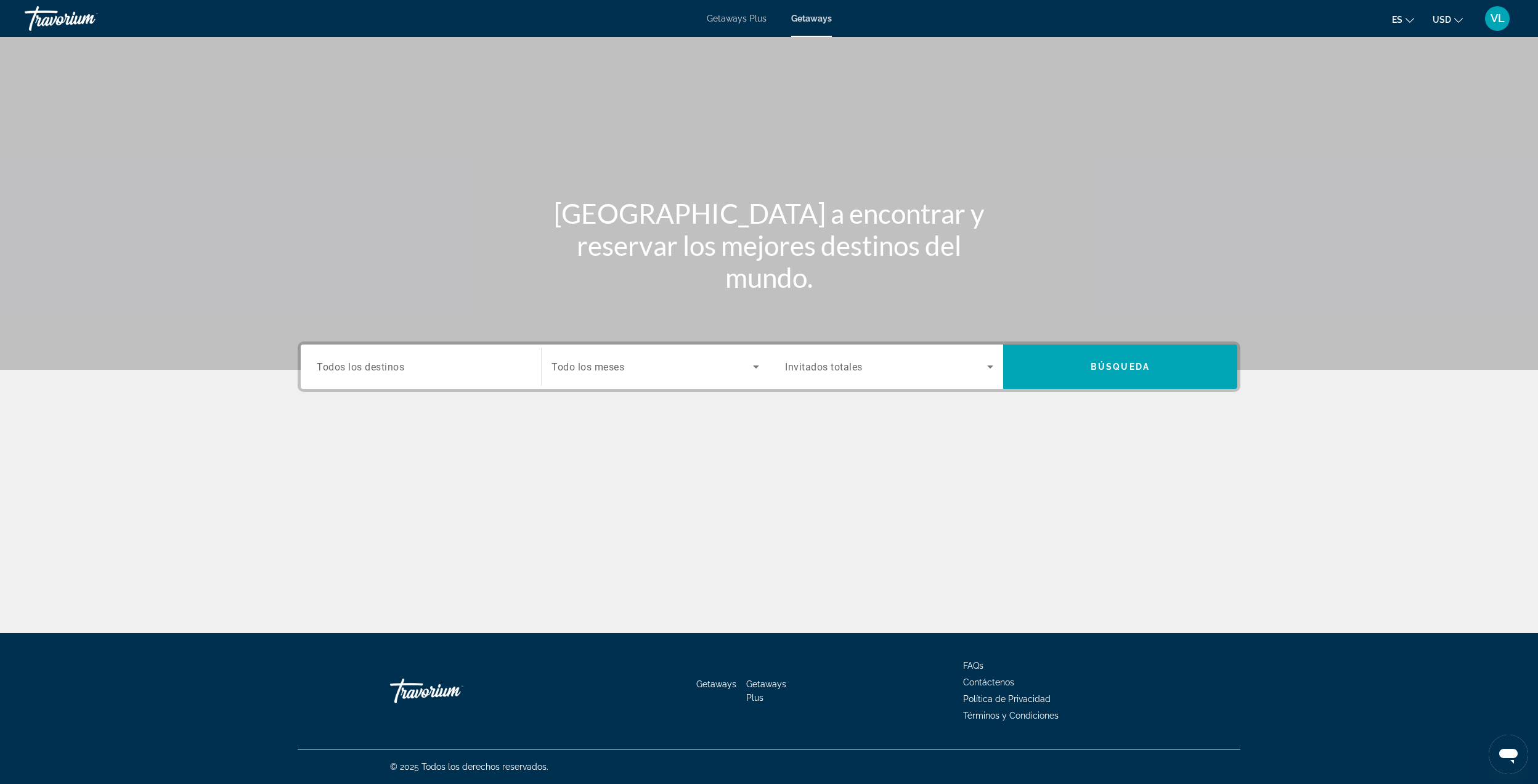
click at [383, 377] on div "Search widget" at bounding box center [420, 366] width 208 height 35
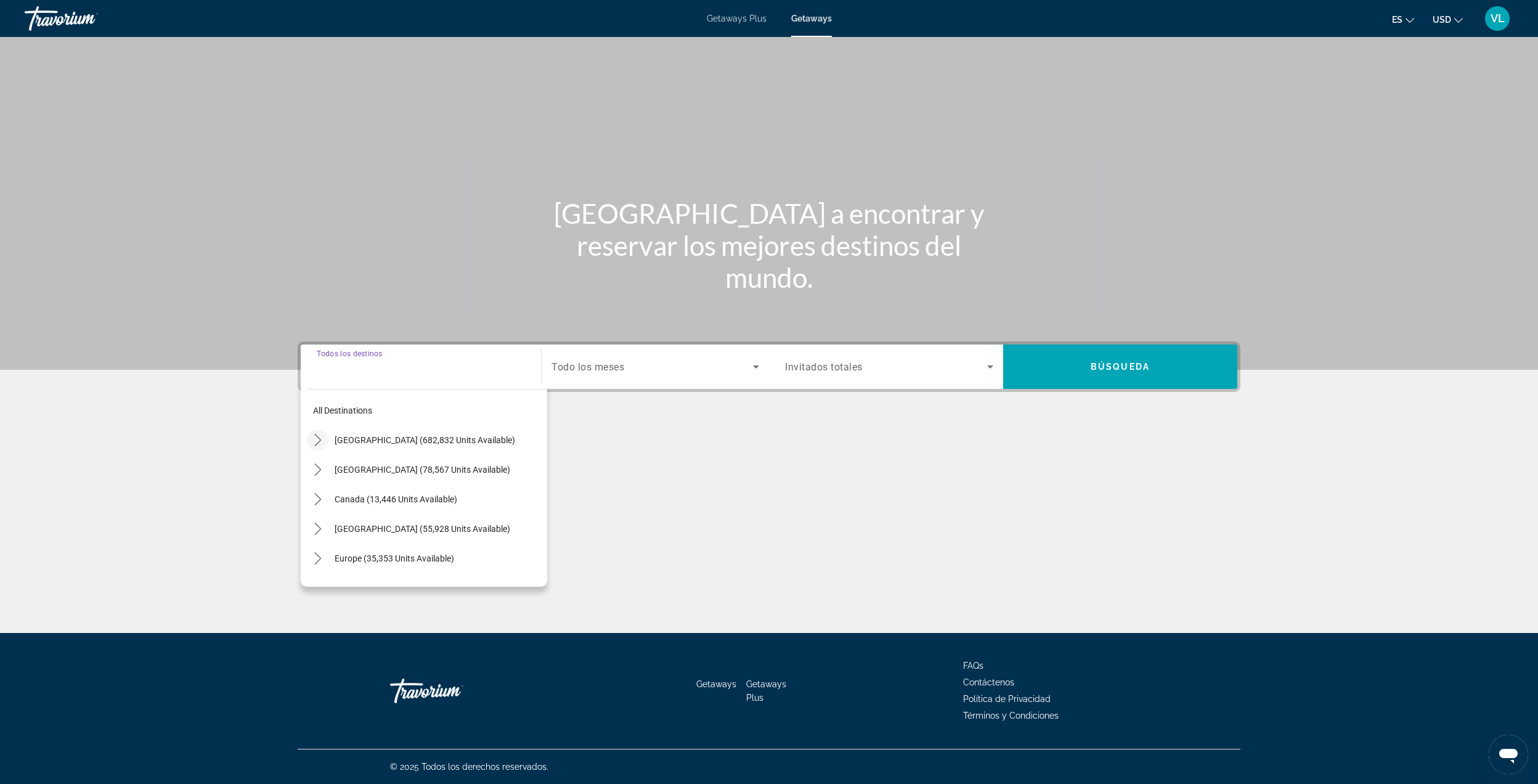
click at [308, 437] on mat-icon "Toggle United States (682,832 units available) submenu" at bounding box center [318, 440] width 22 height 22
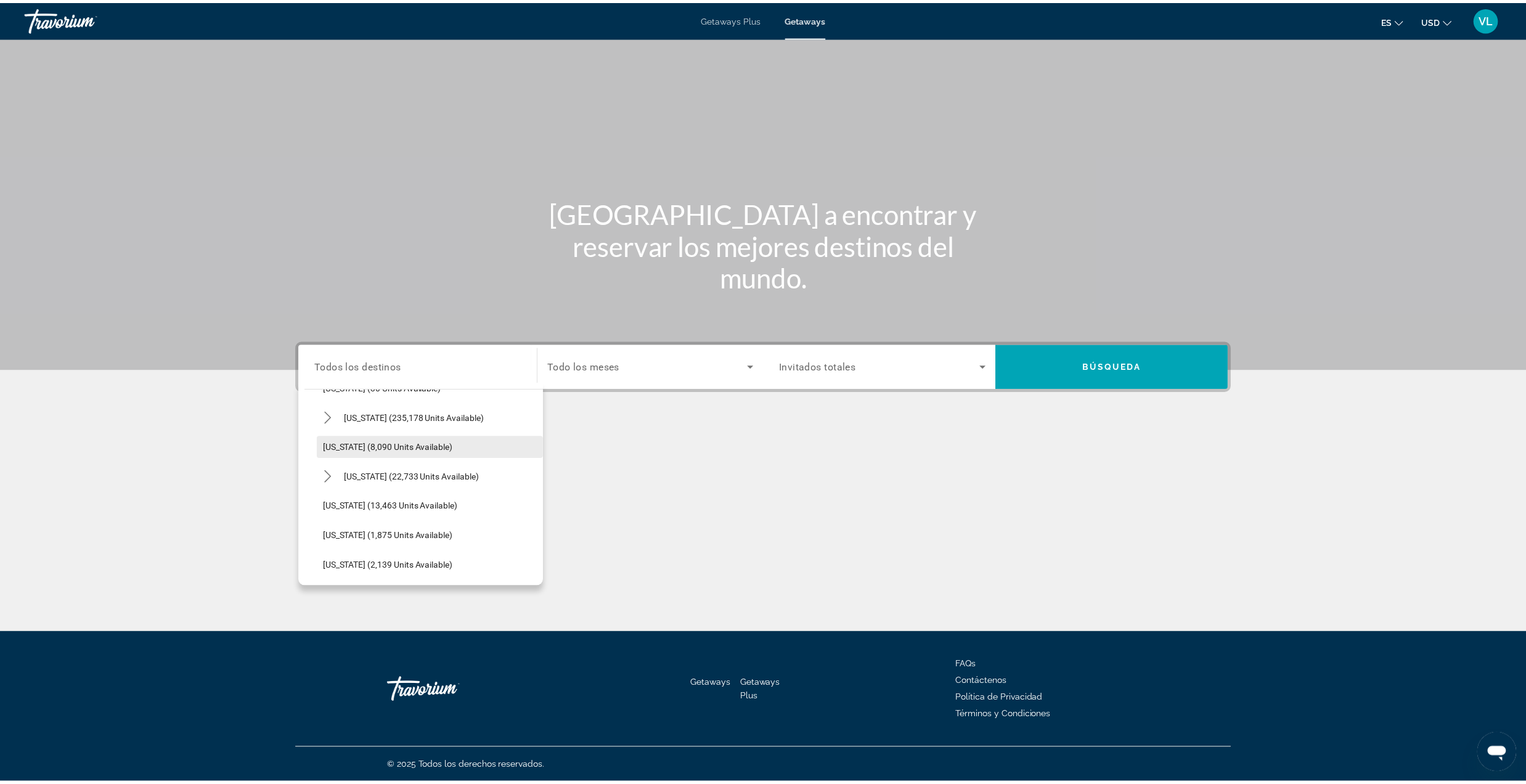
scroll to position [200, 0]
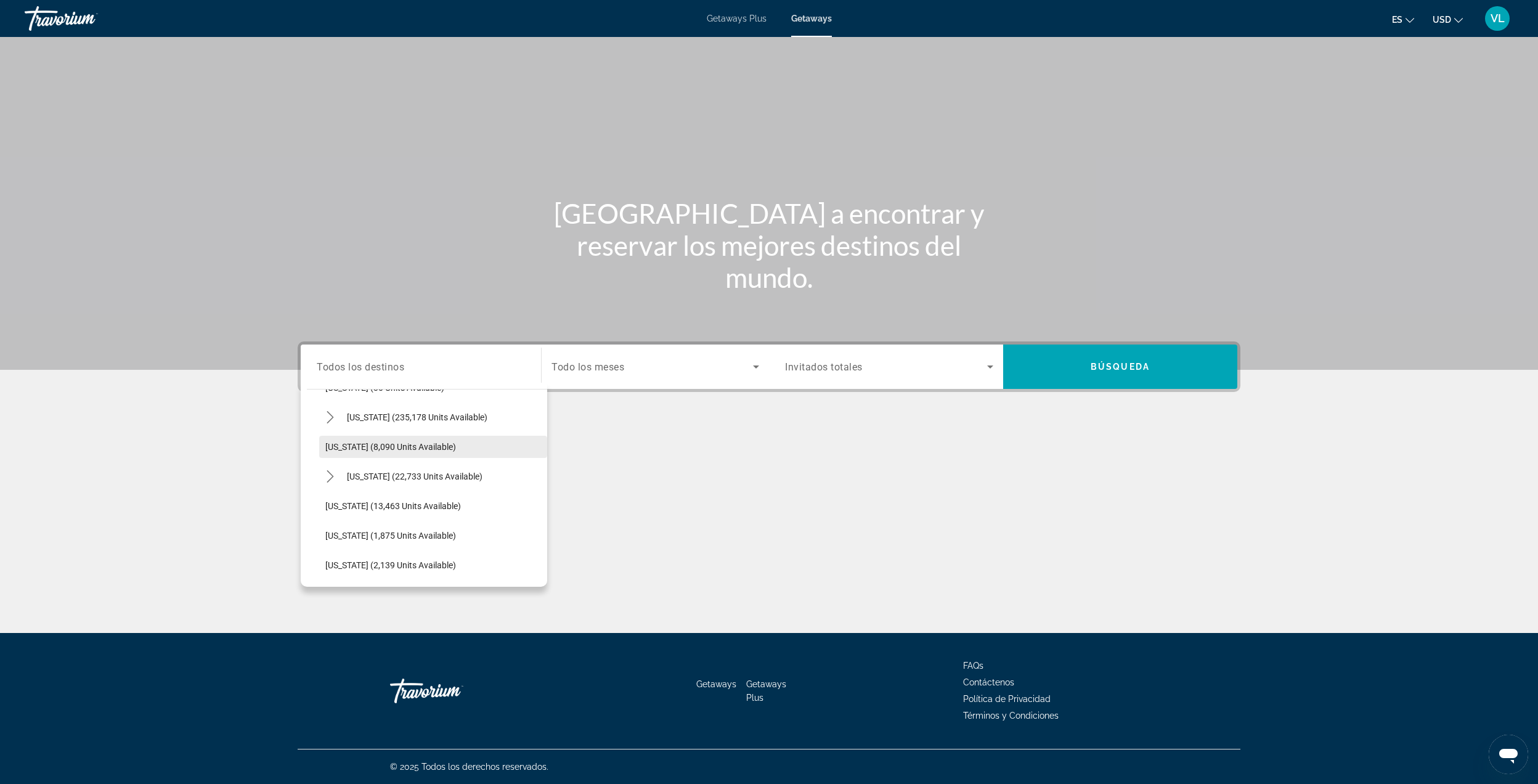
click at [392, 452] on span "Select destination: Georgia (8,090 units available)" at bounding box center [433, 447] width 228 height 30
type input "**********"
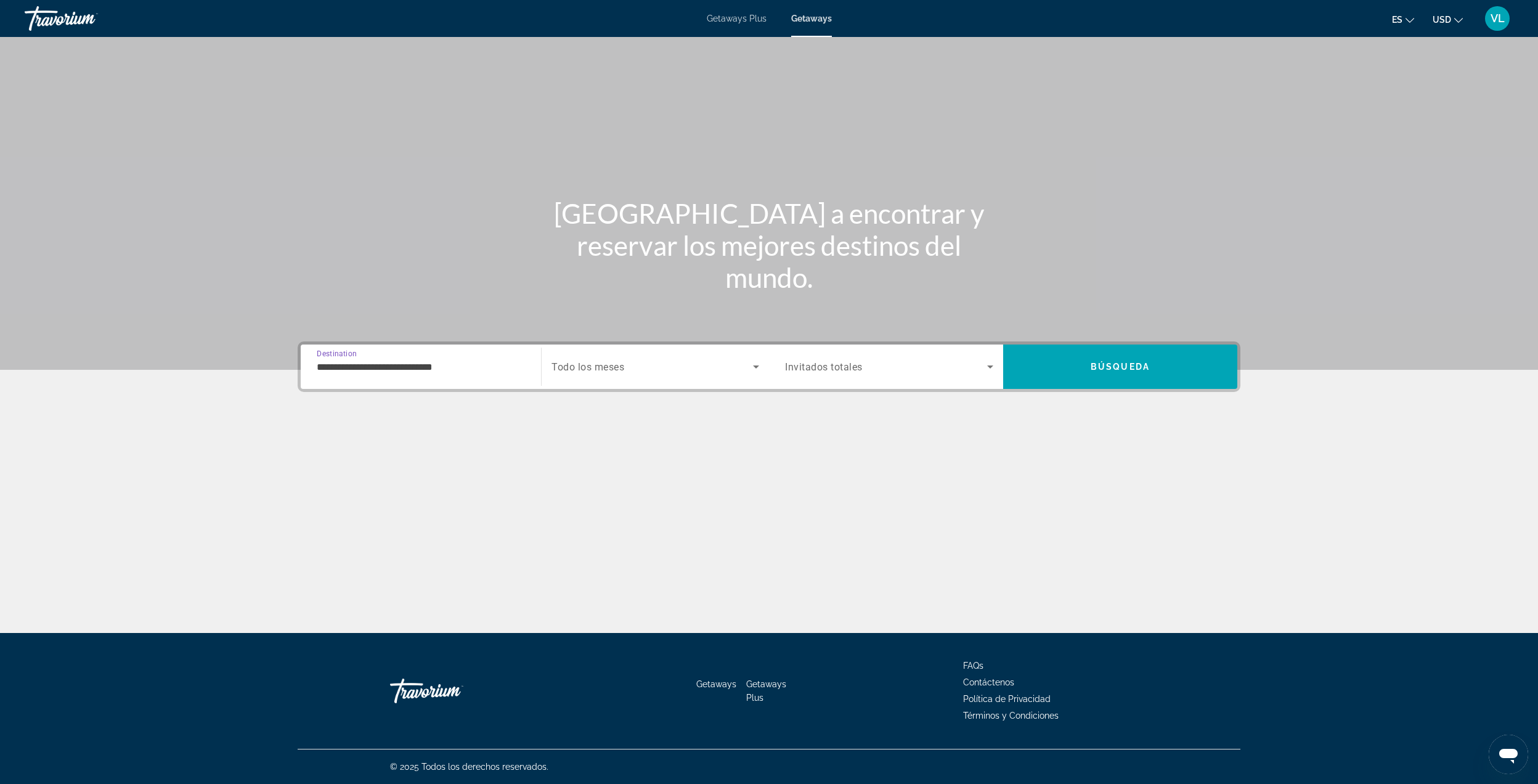
click at [640, 363] on span "Search widget" at bounding box center [651, 366] width 201 height 15
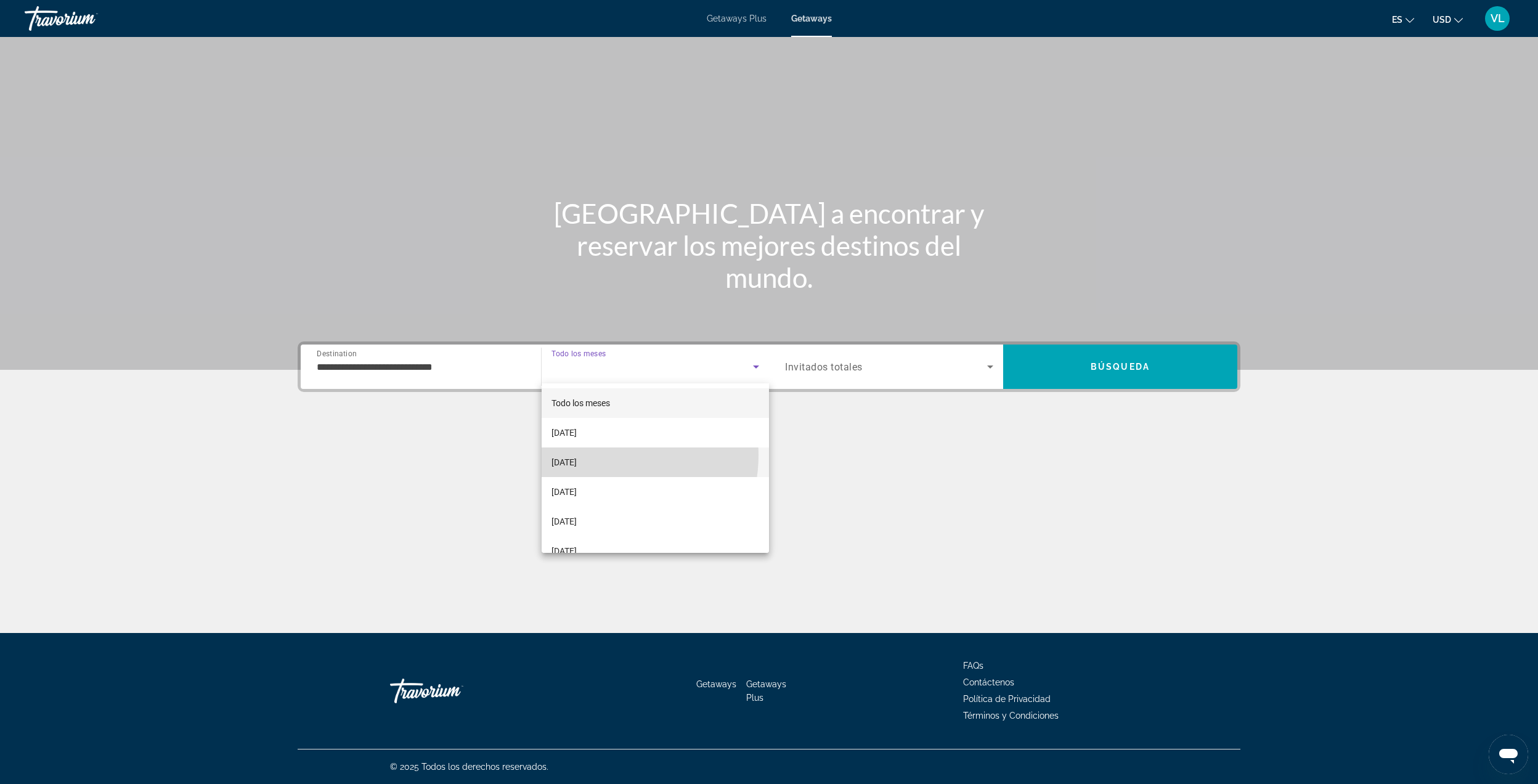
click at [577, 455] on span "[DATE]" at bounding box center [563, 462] width 25 height 15
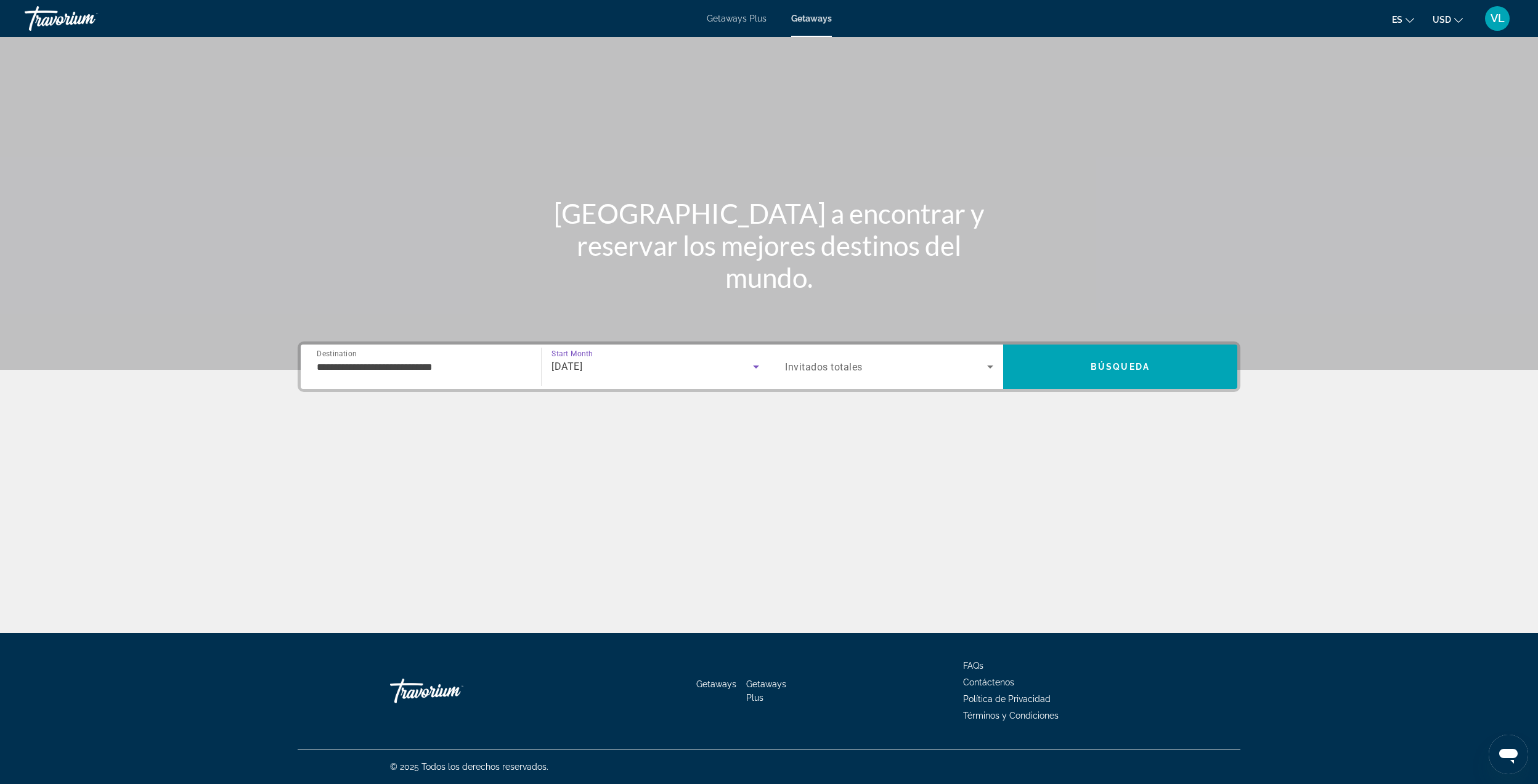
click at [881, 373] on span "Search widget" at bounding box center [887, 366] width 202 height 15
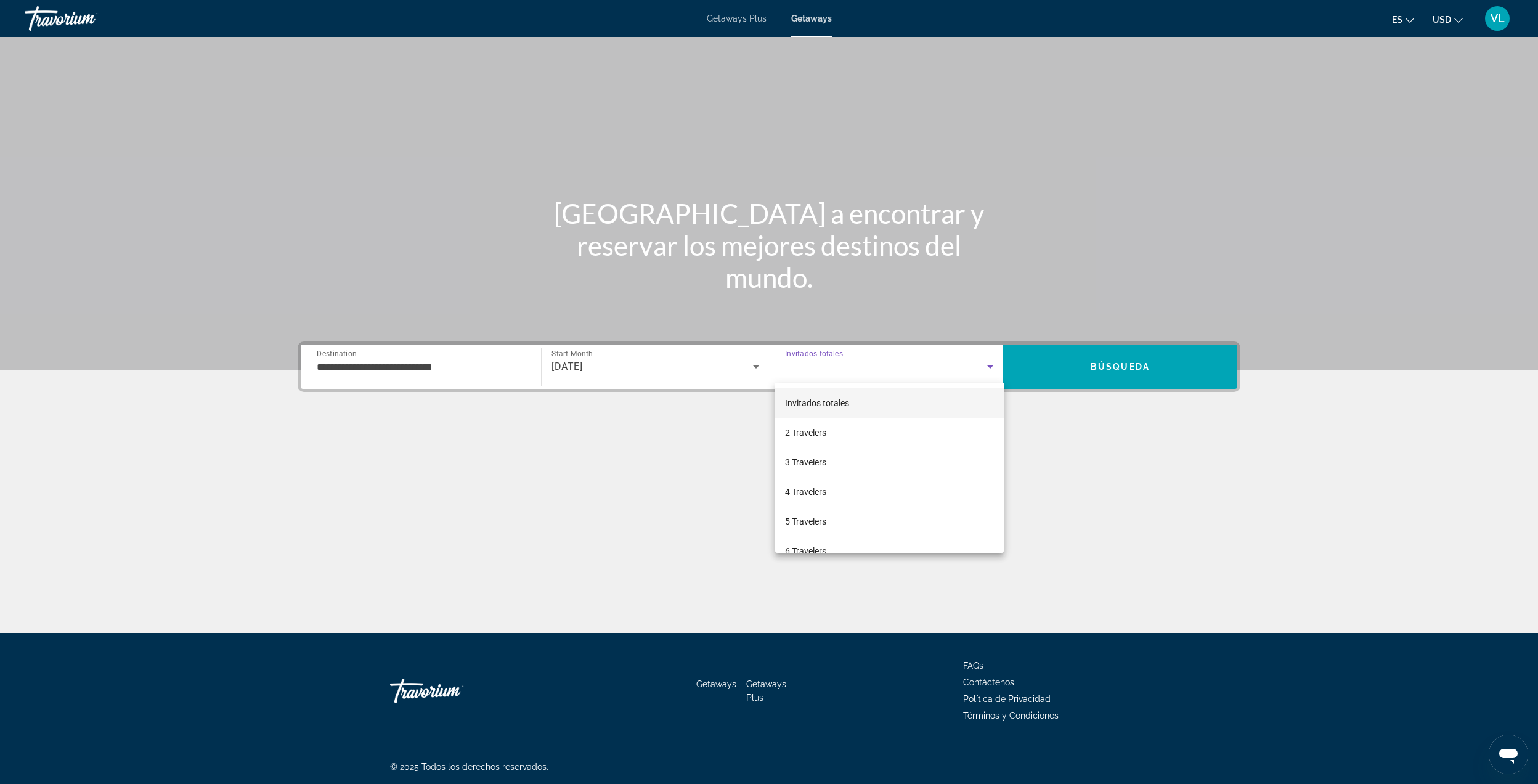
click at [1093, 371] on div at bounding box center [769, 392] width 1538 height 784
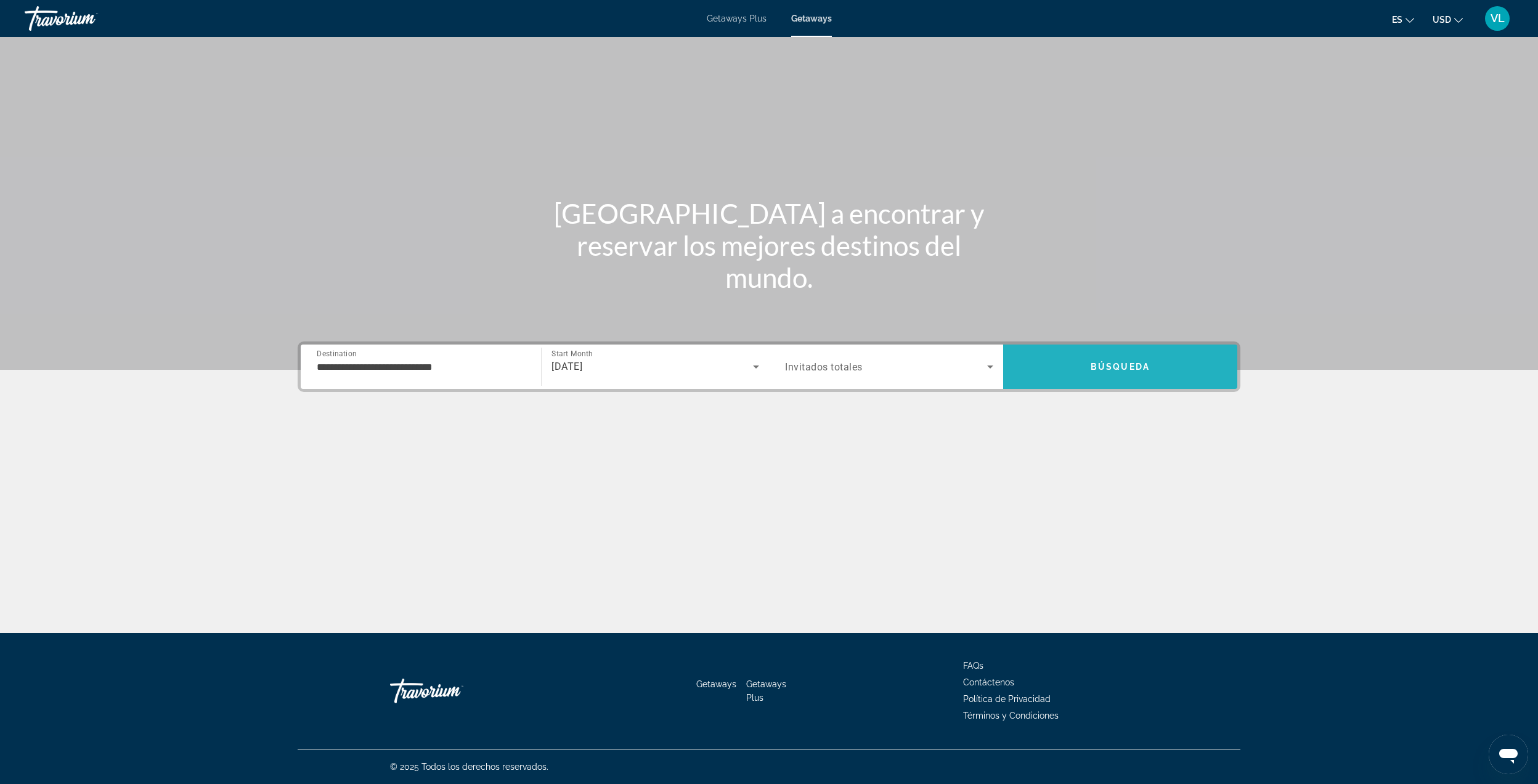
click at [1093, 370] on span "Búsqueda" at bounding box center [1121, 367] width 59 height 10
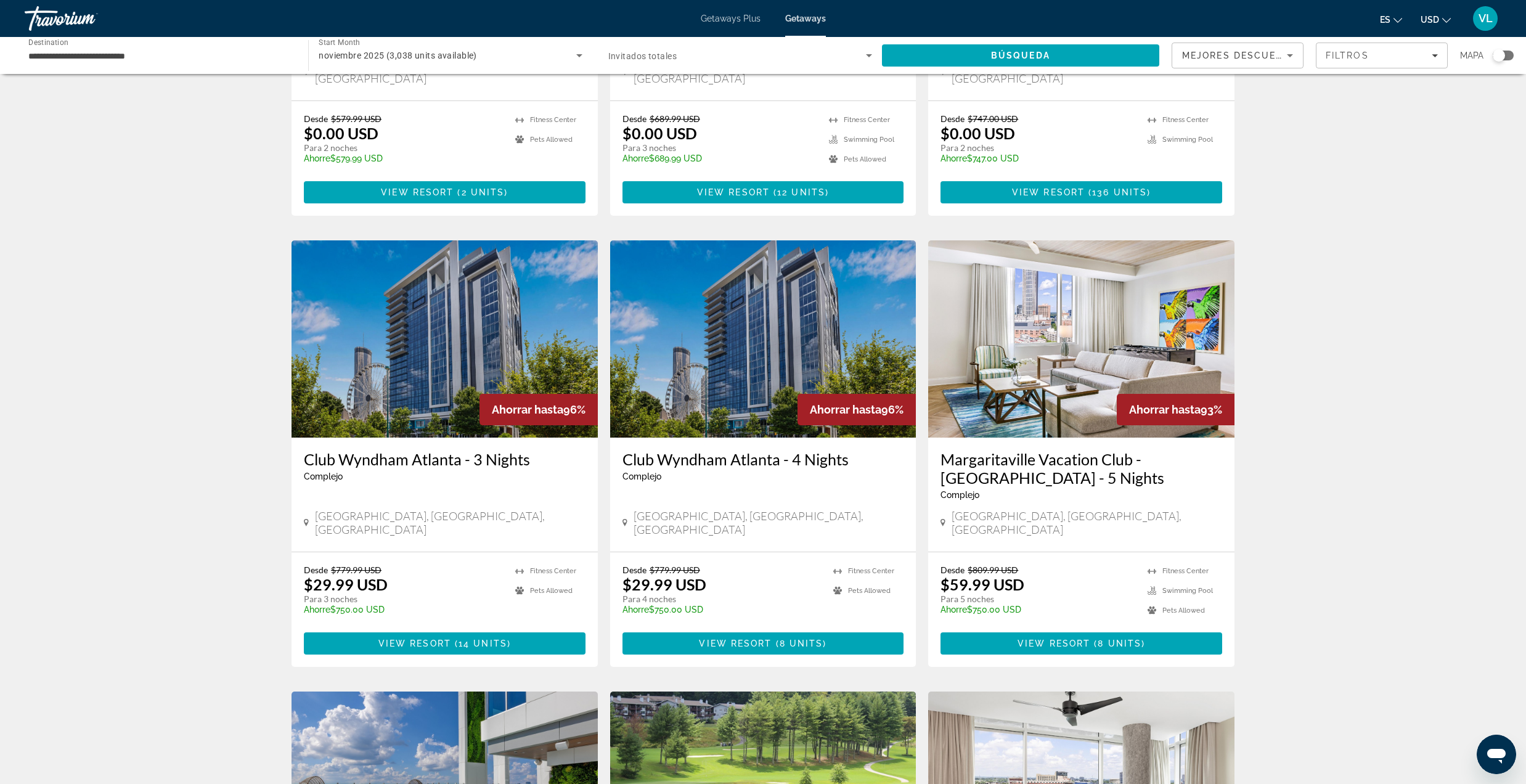
scroll to position [328, 0]
click at [444, 637] on span "View Resort" at bounding box center [414, 642] width 72 height 10
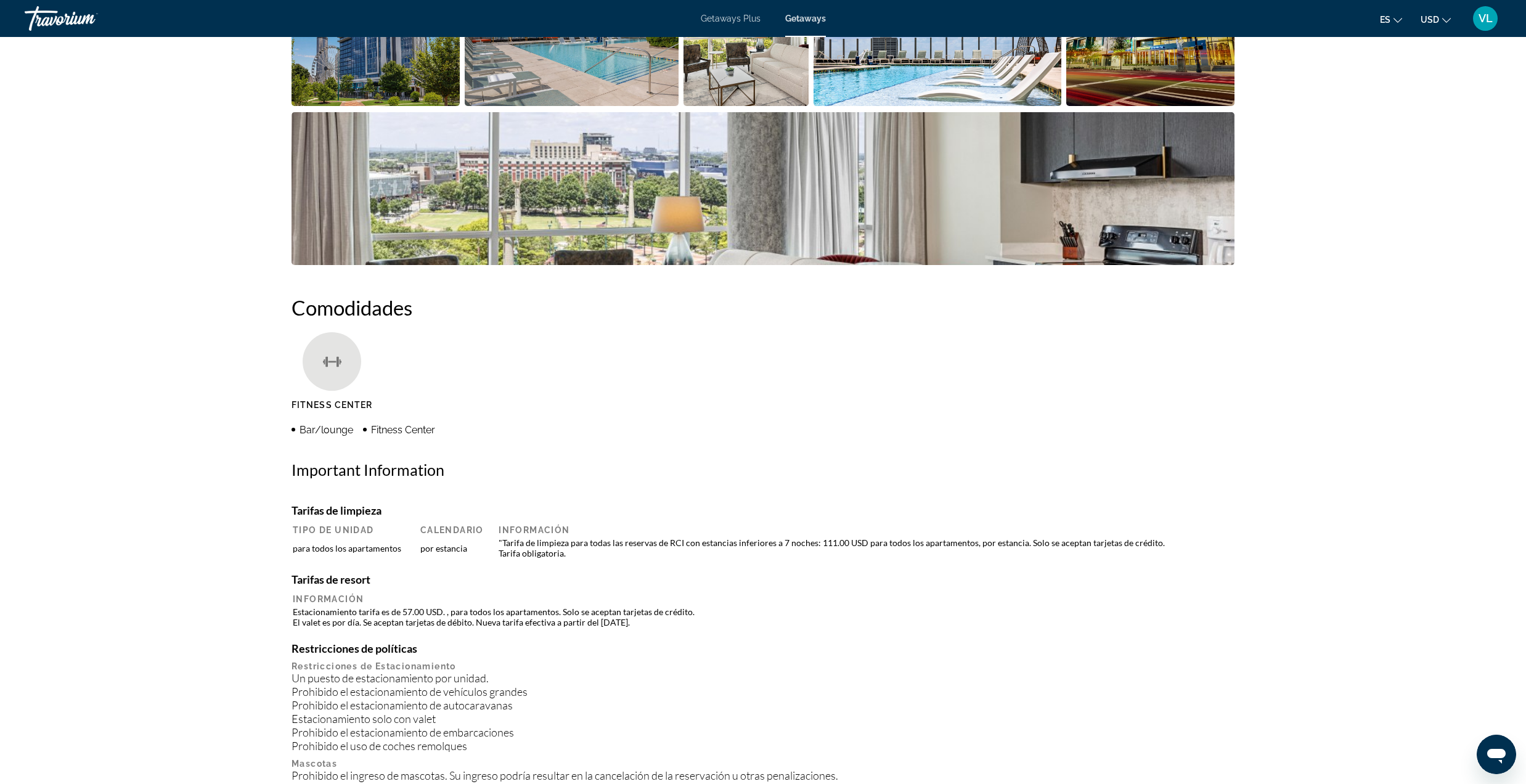
scroll to position [629, 0]
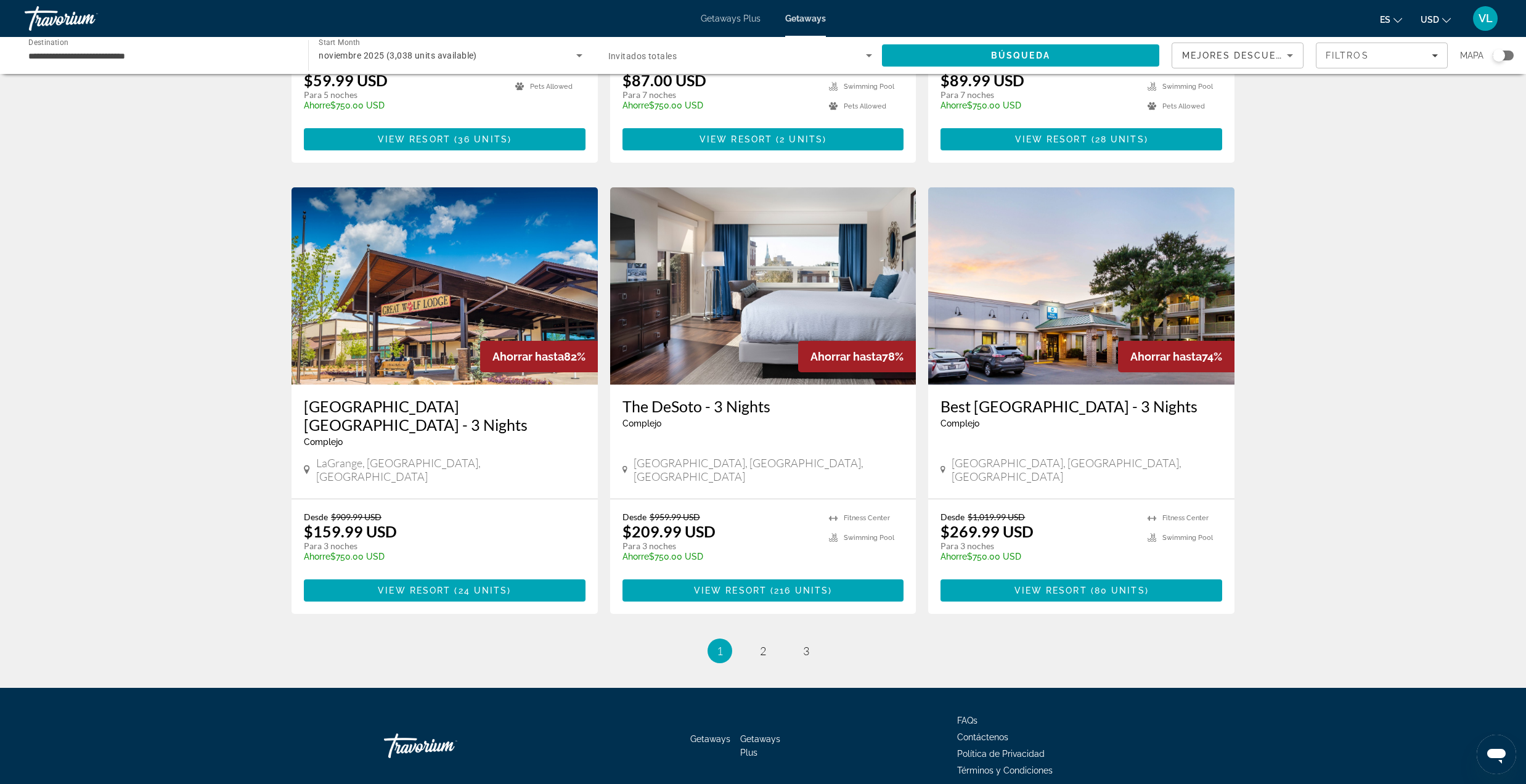
scroll to position [1266, 0]
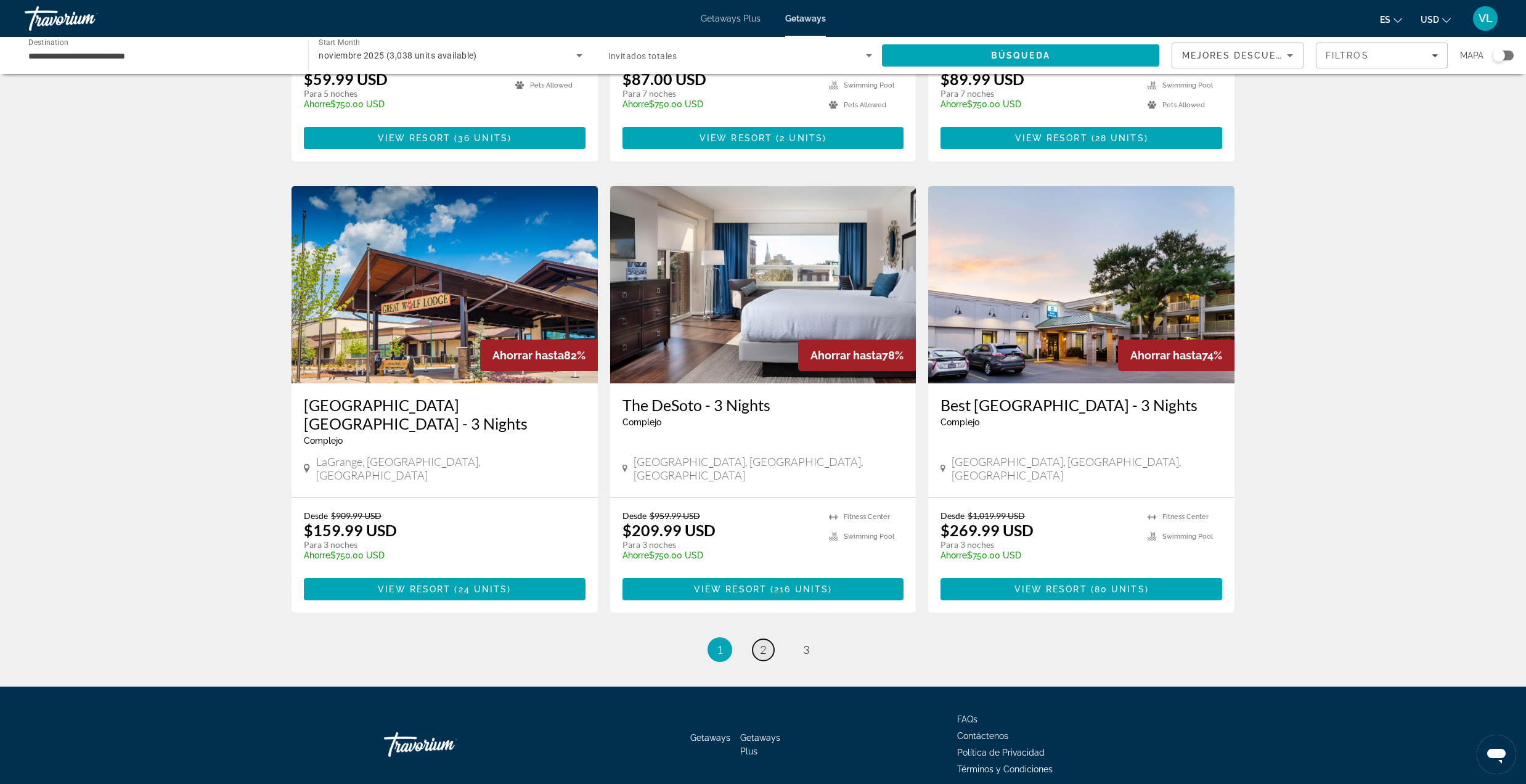
click at [755, 639] on link "page 2" at bounding box center [763, 650] width 22 height 22
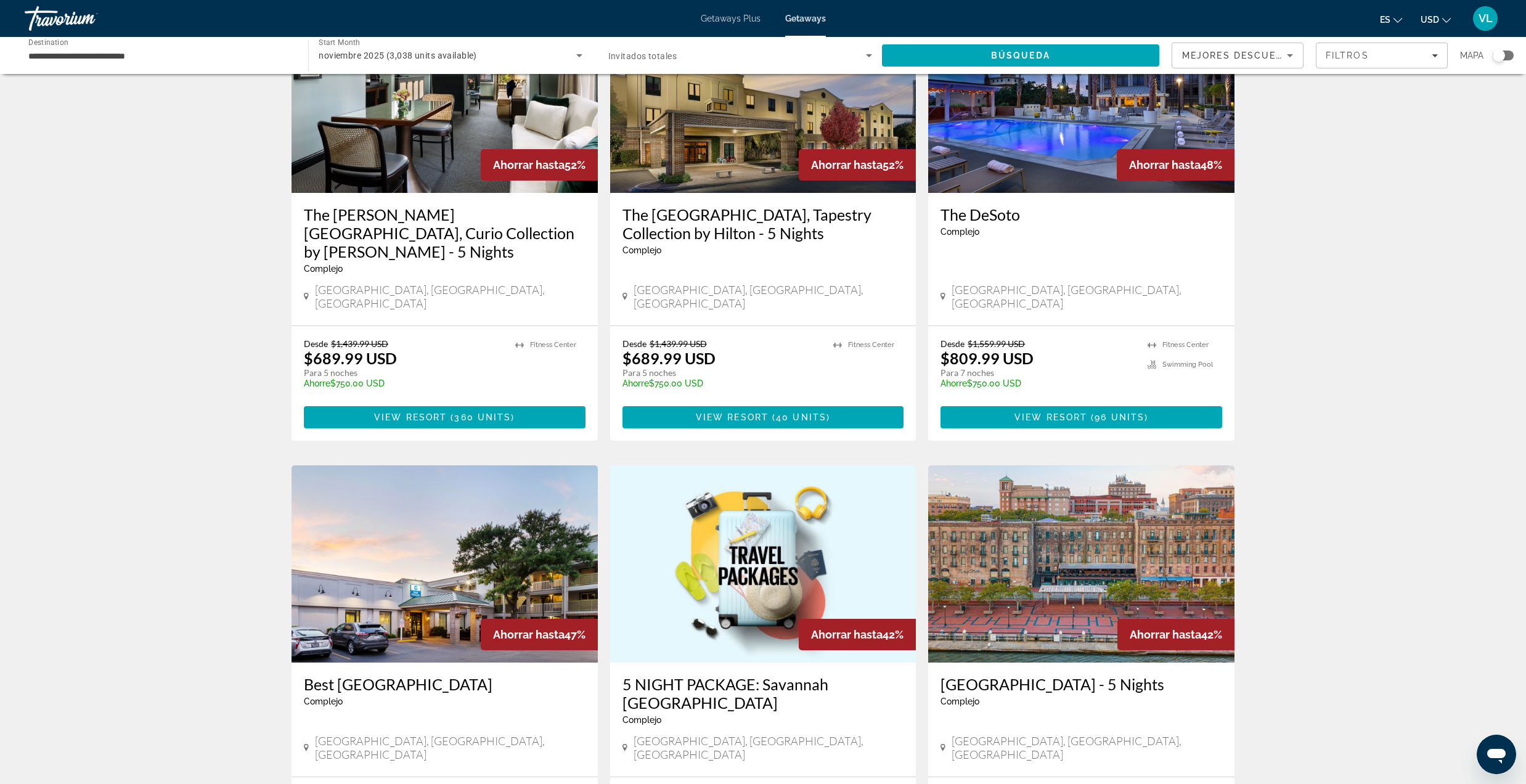
scroll to position [1266, 0]
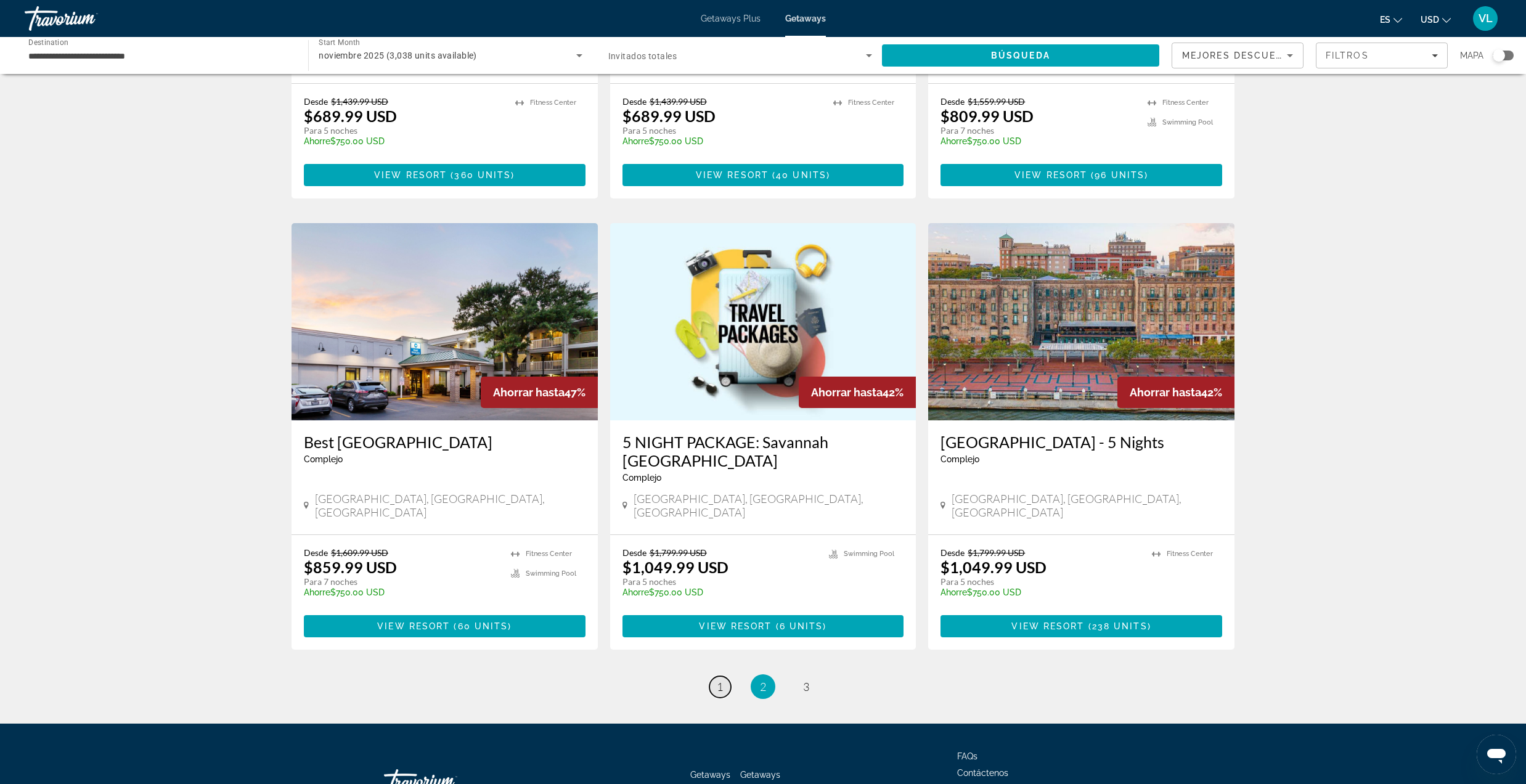
click at [725, 676] on link "page 1" at bounding box center [720, 687] width 22 height 22
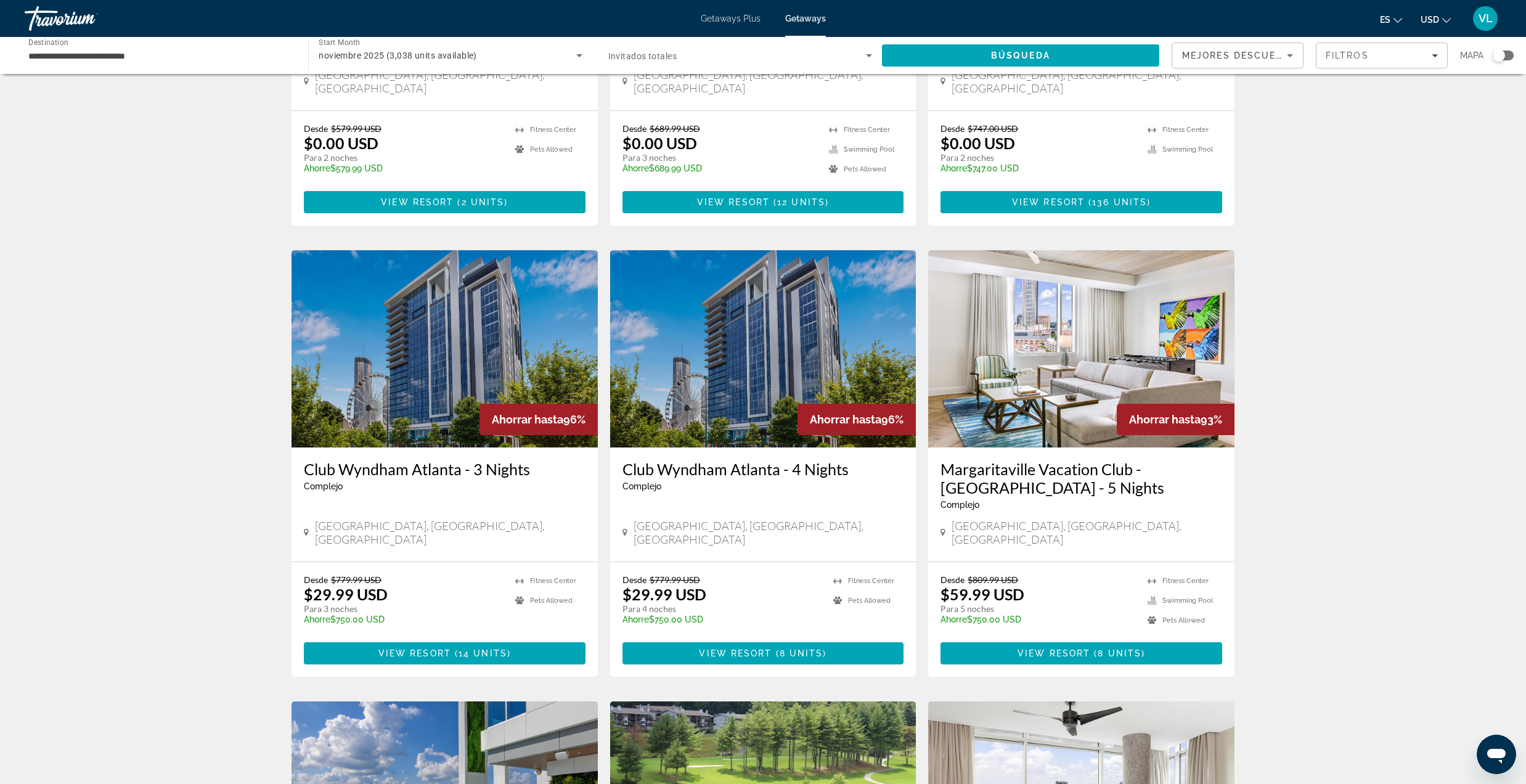
scroll to position [328, 0]
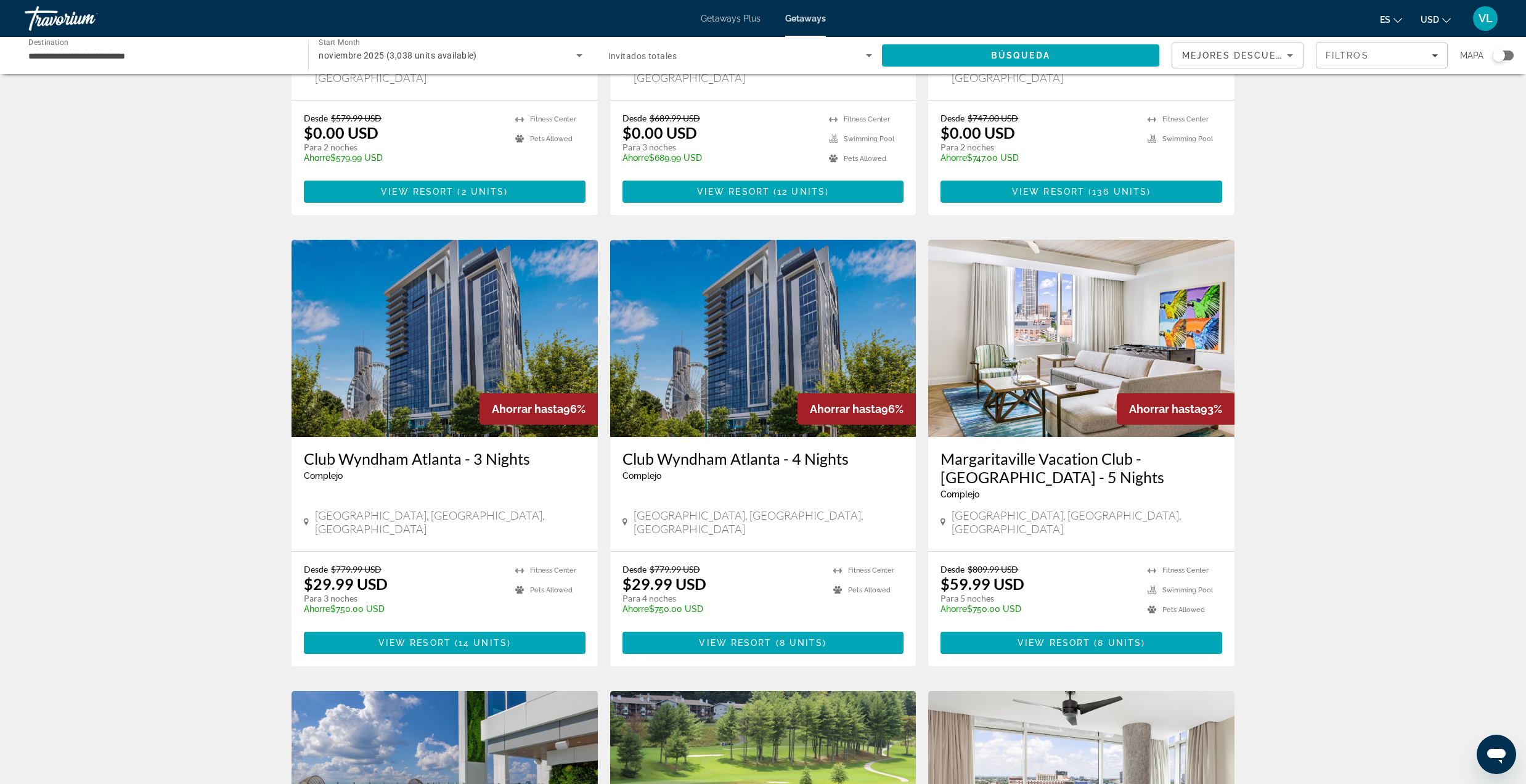
click at [703, 389] on img "Main content" at bounding box center [763, 338] width 306 height 197
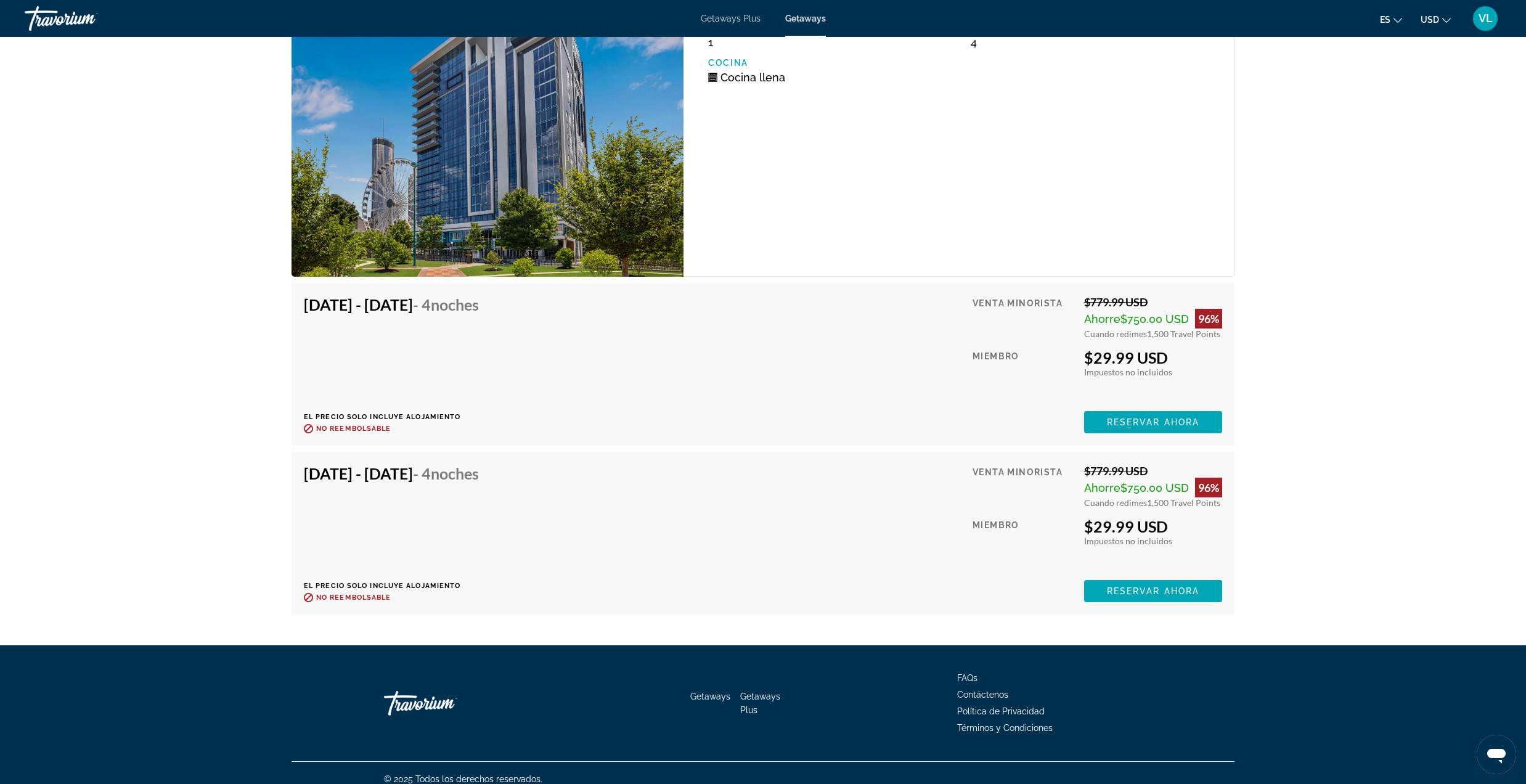
scroll to position [2182, 0]
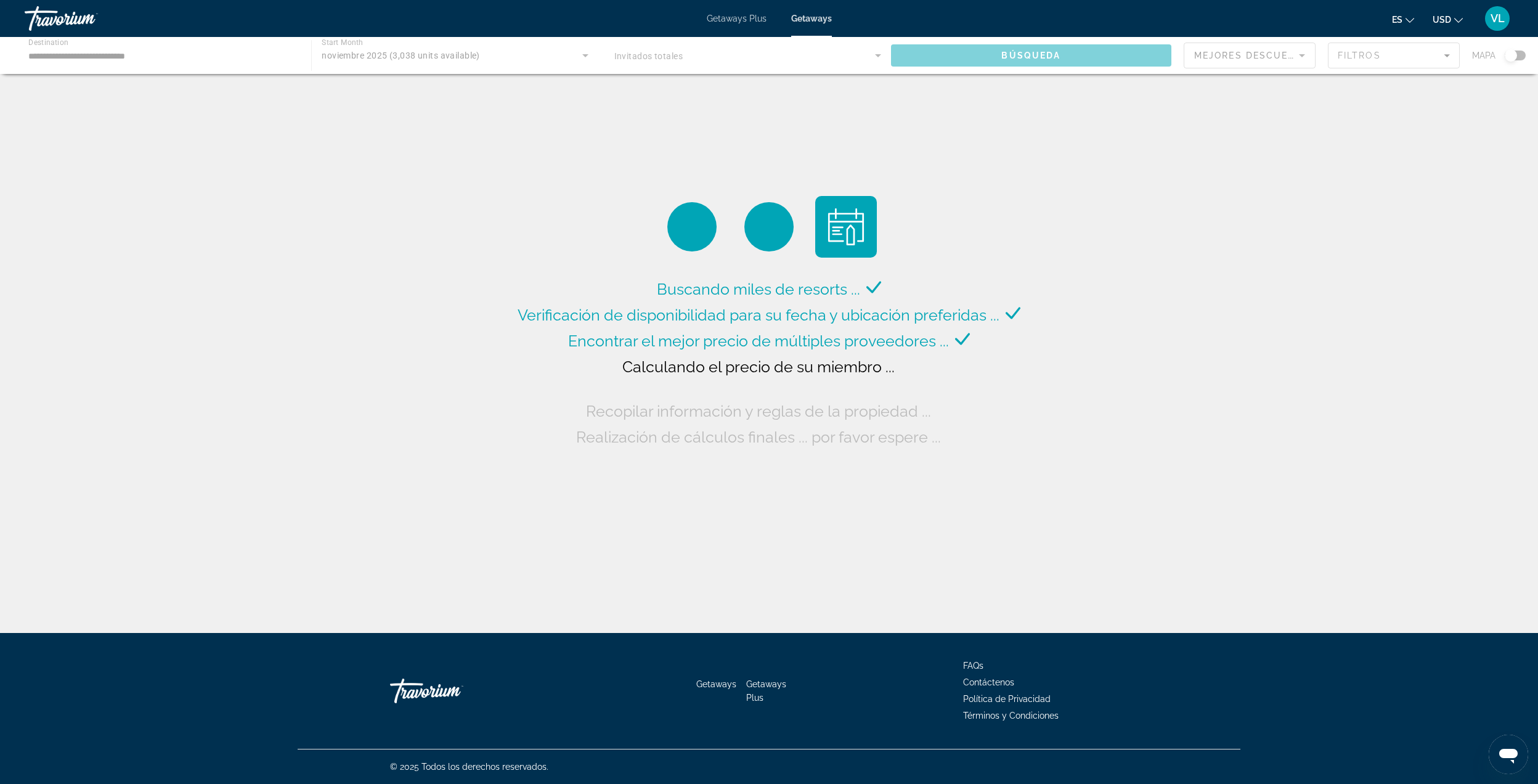
click at [646, 102] on div "Buscando miles de resorts ... Verificación de disponibilidad para su fecha y ub…" at bounding box center [769, 319] width 1538 height 639
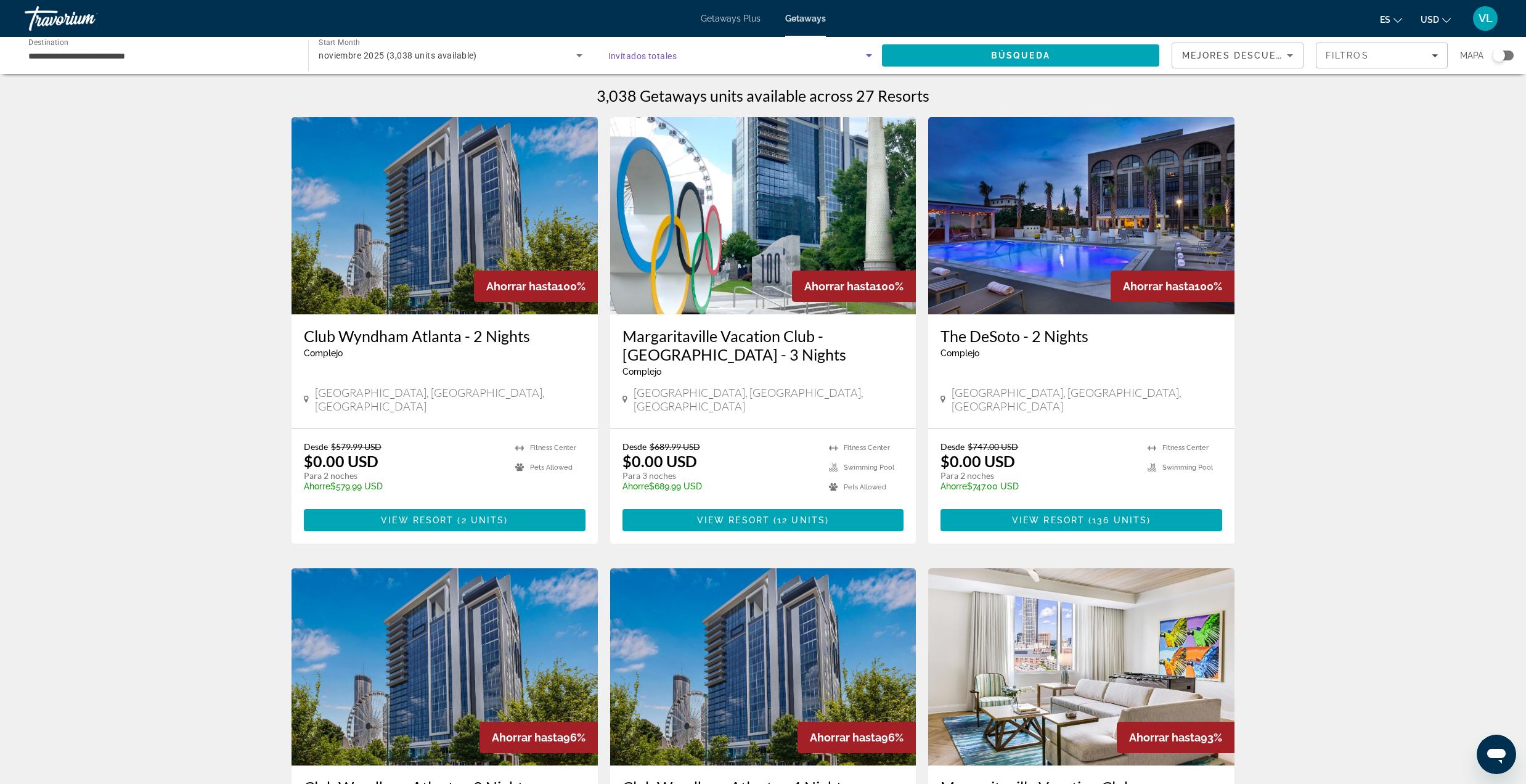
click at [731, 62] on span "Search widget" at bounding box center [737, 55] width 258 height 15
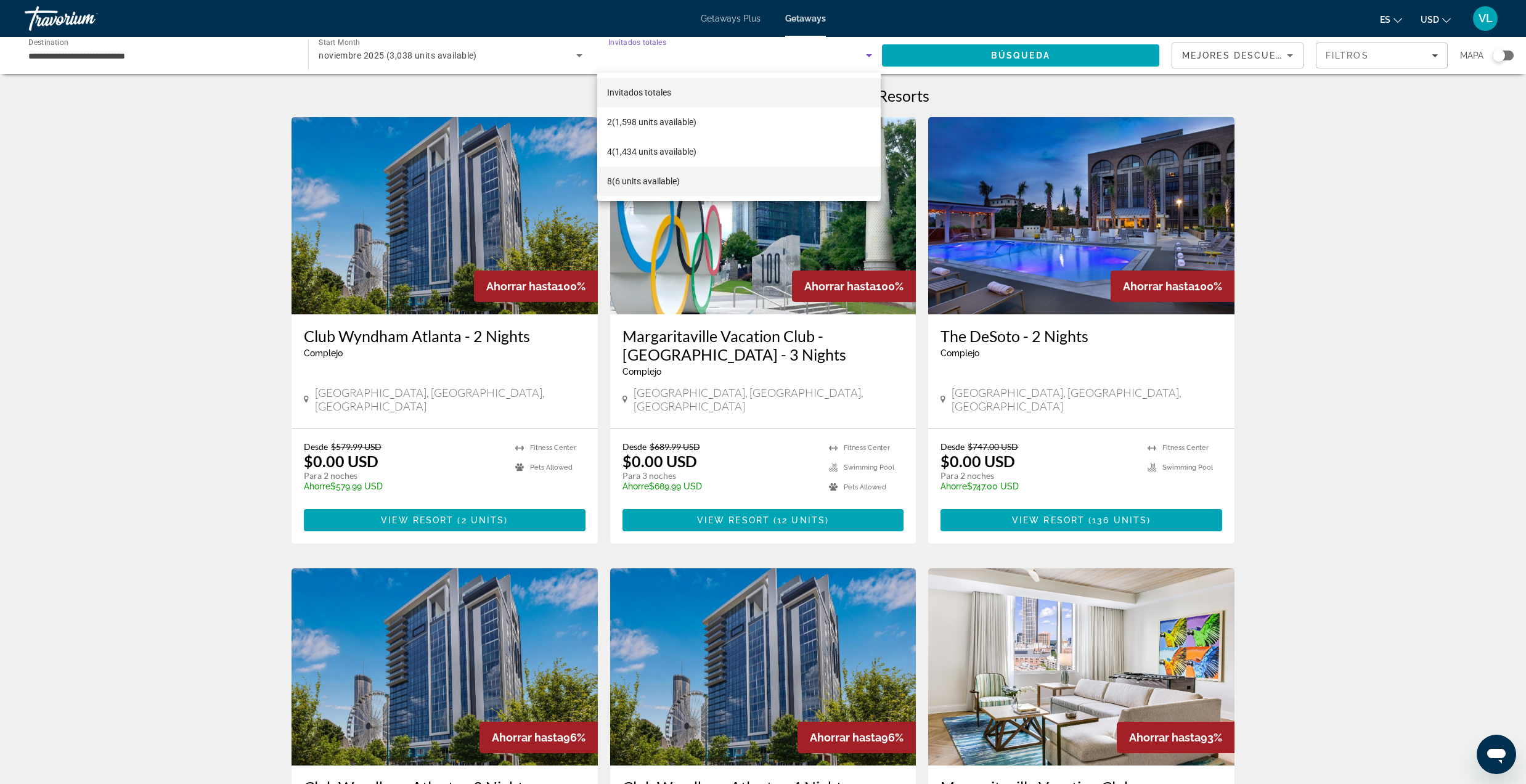
scroll to position [328, 0]
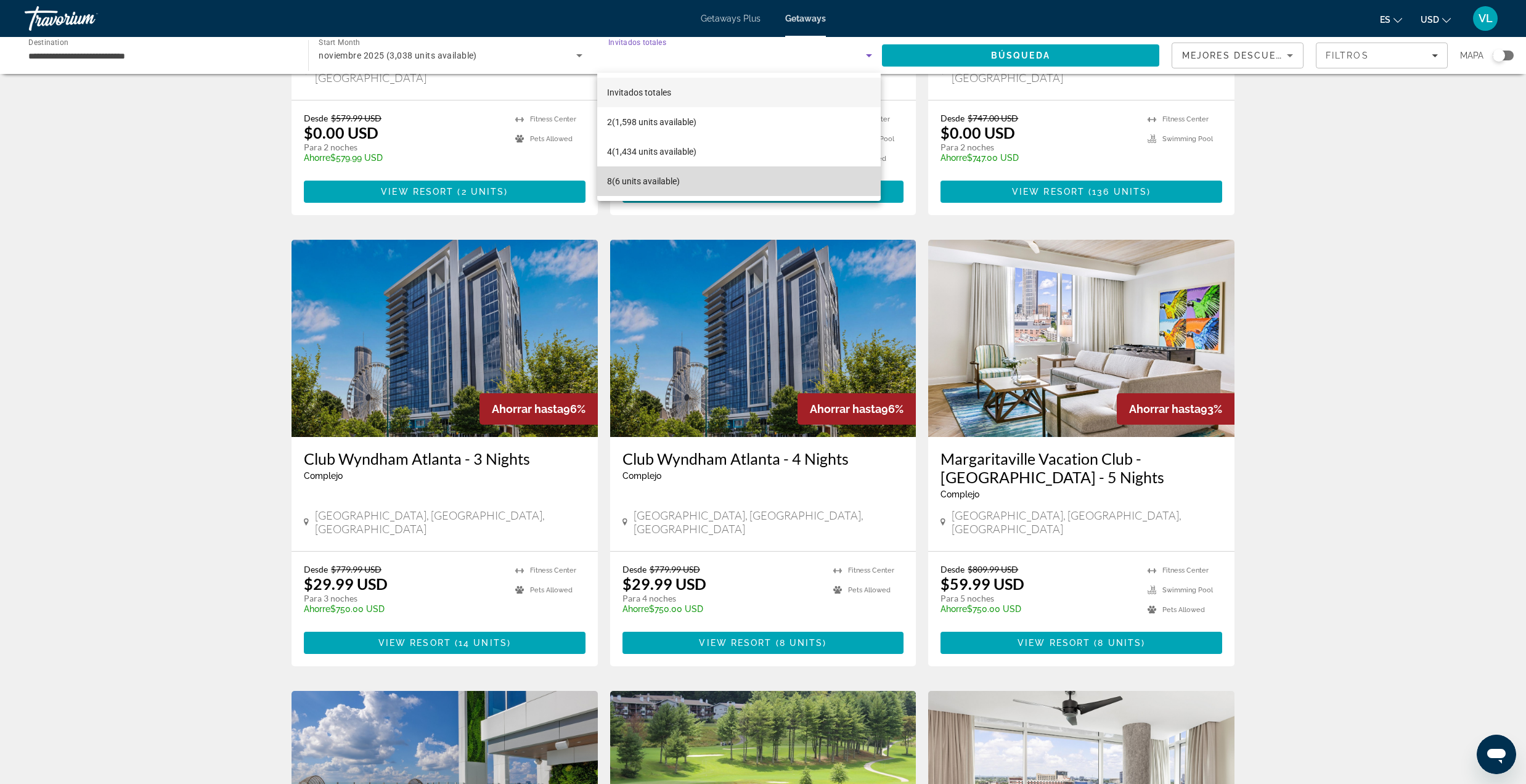
click at [676, 178] on span "8 (6 units available)" at bounding box center [643, 180] width 72 height 15
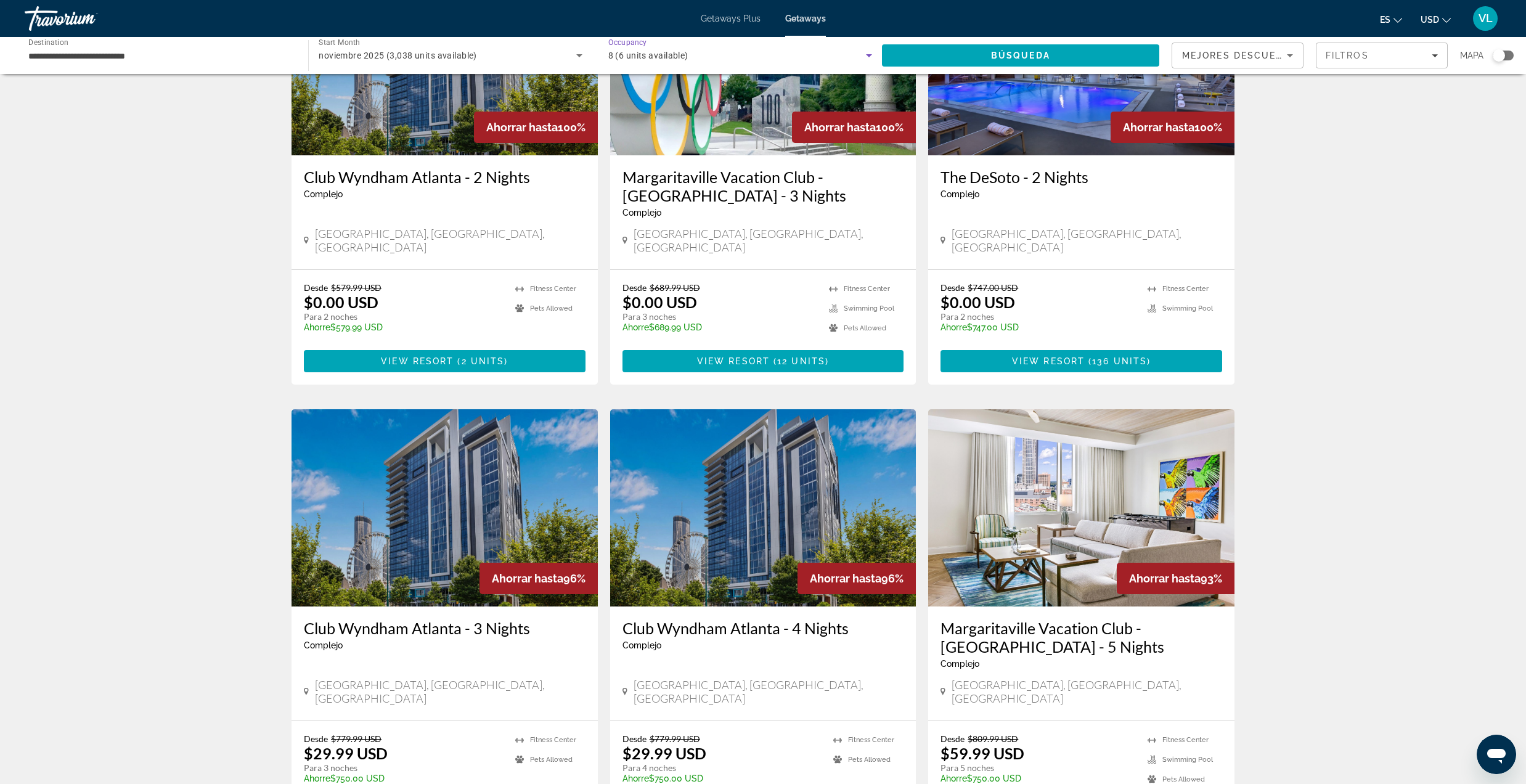
scroll to position [0, 0]
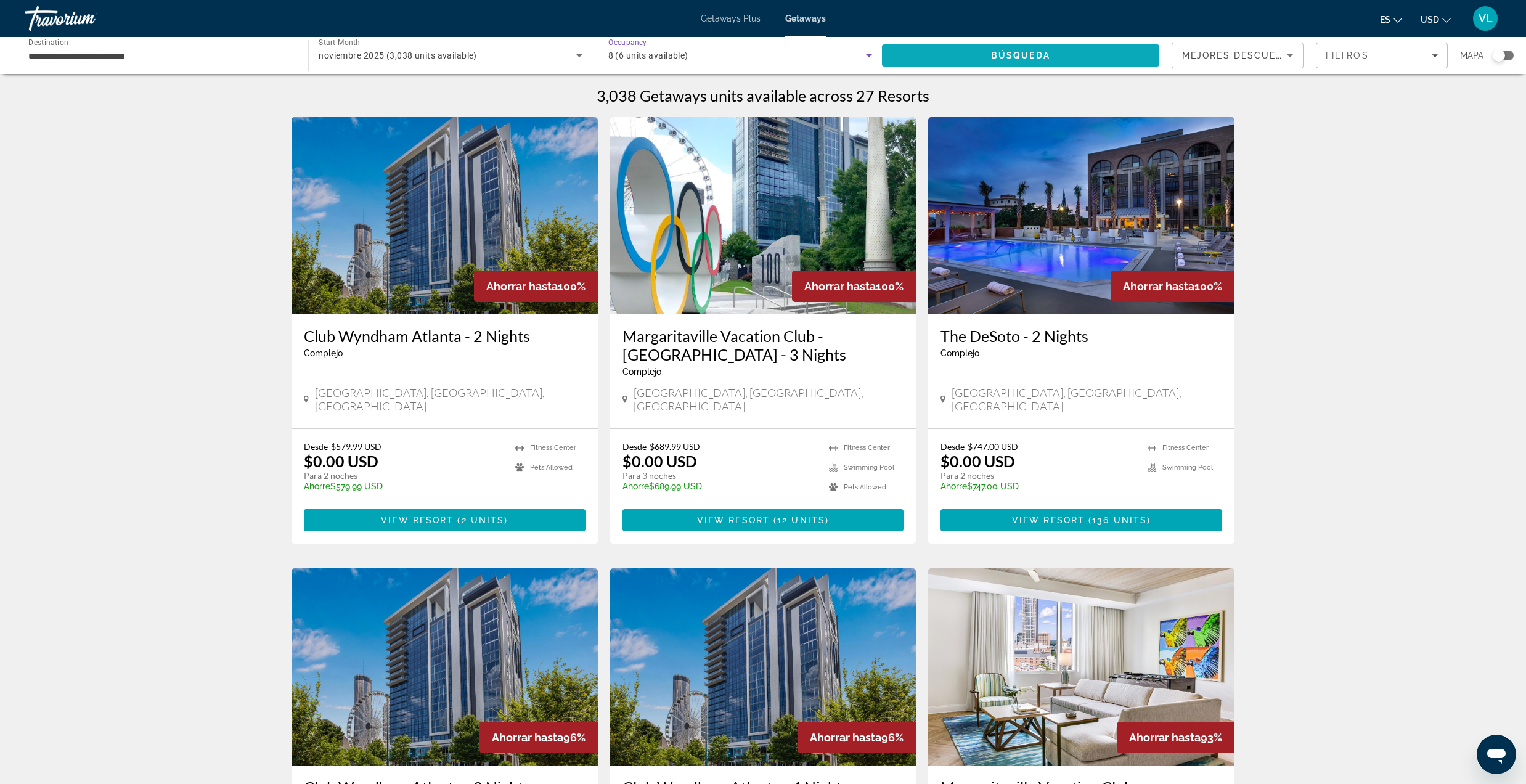
click at [1027, 55] on span "Búsqueda" at bounding box center [1020, 56] width 59 height 10
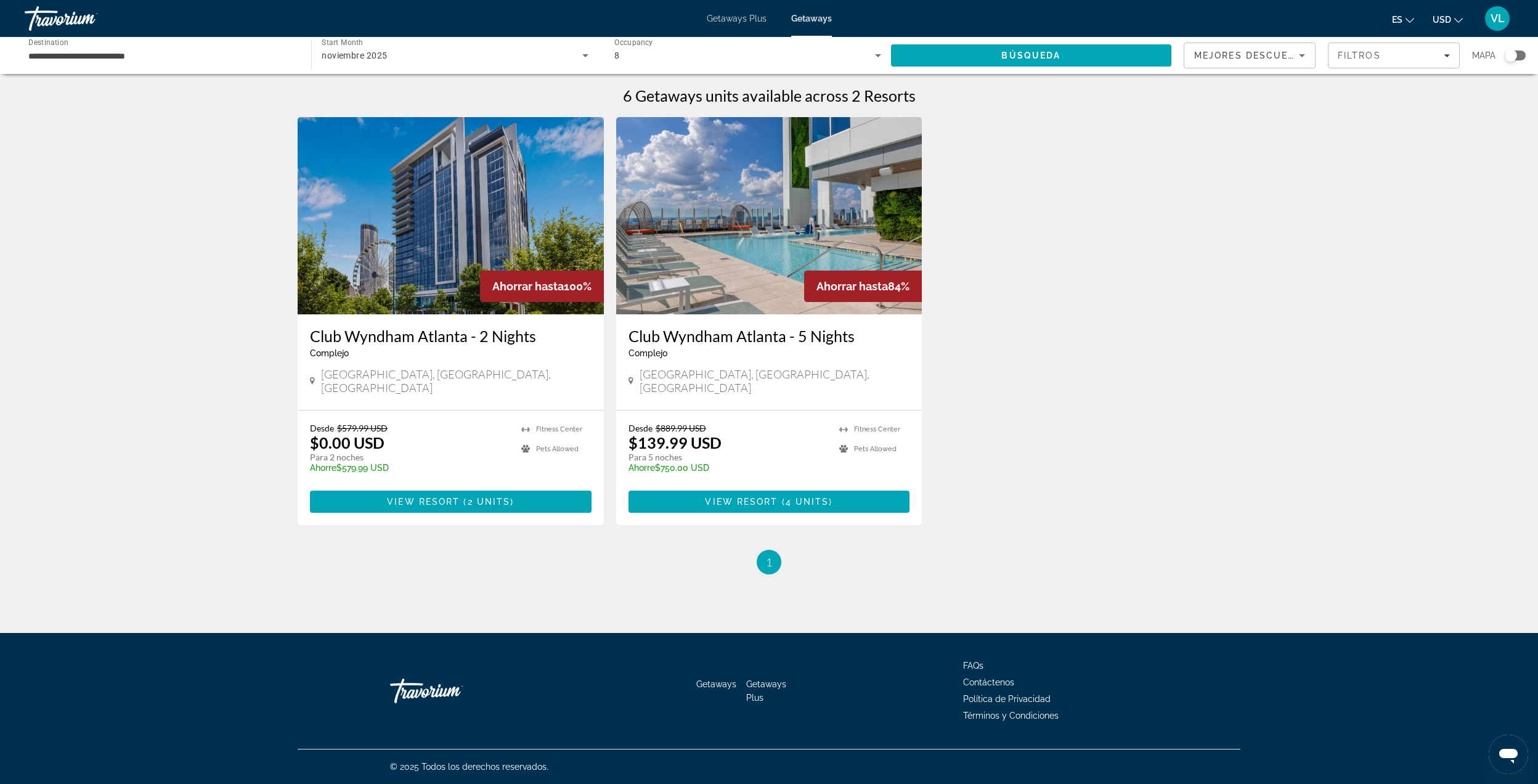
click at [750, 280] on img "Main content" at bounding box center [769, 215] width 306 height 197
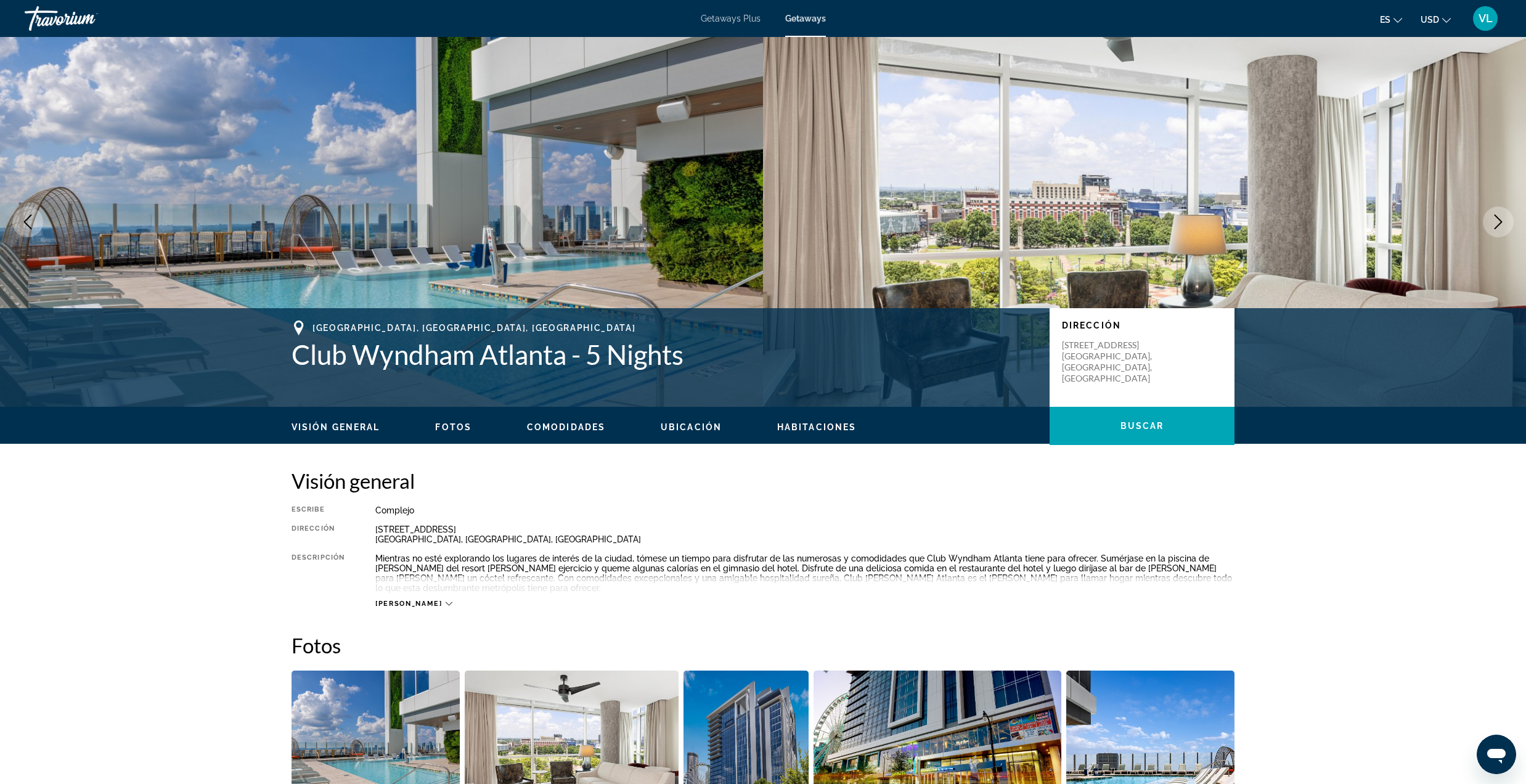
click at [1484, 217] on button "Next image" at bounding box center [1497, 221] width 31 height 31
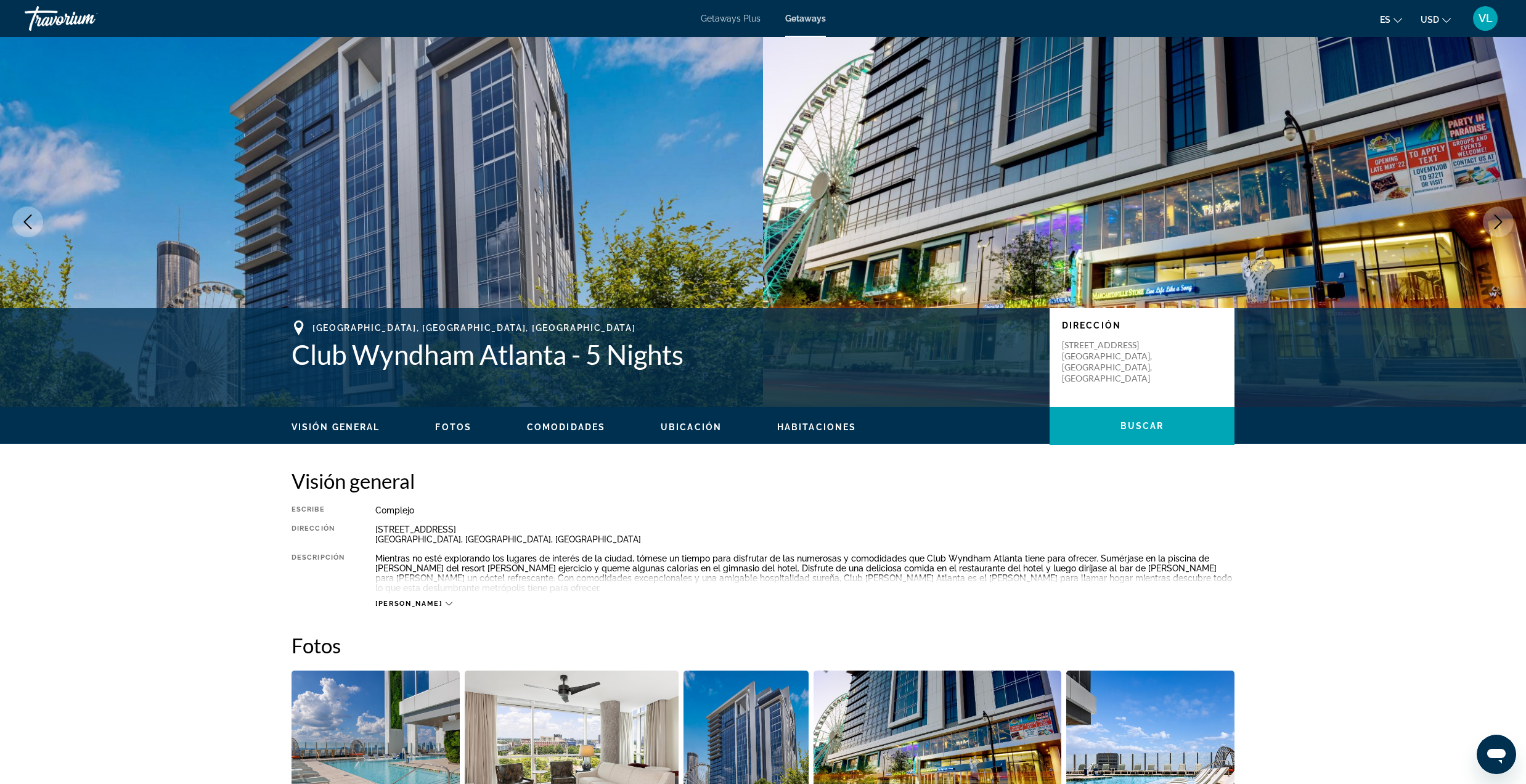
click at [1484, 217] on button "Next image" at bounding box center [1497, 221] width 31 height 31
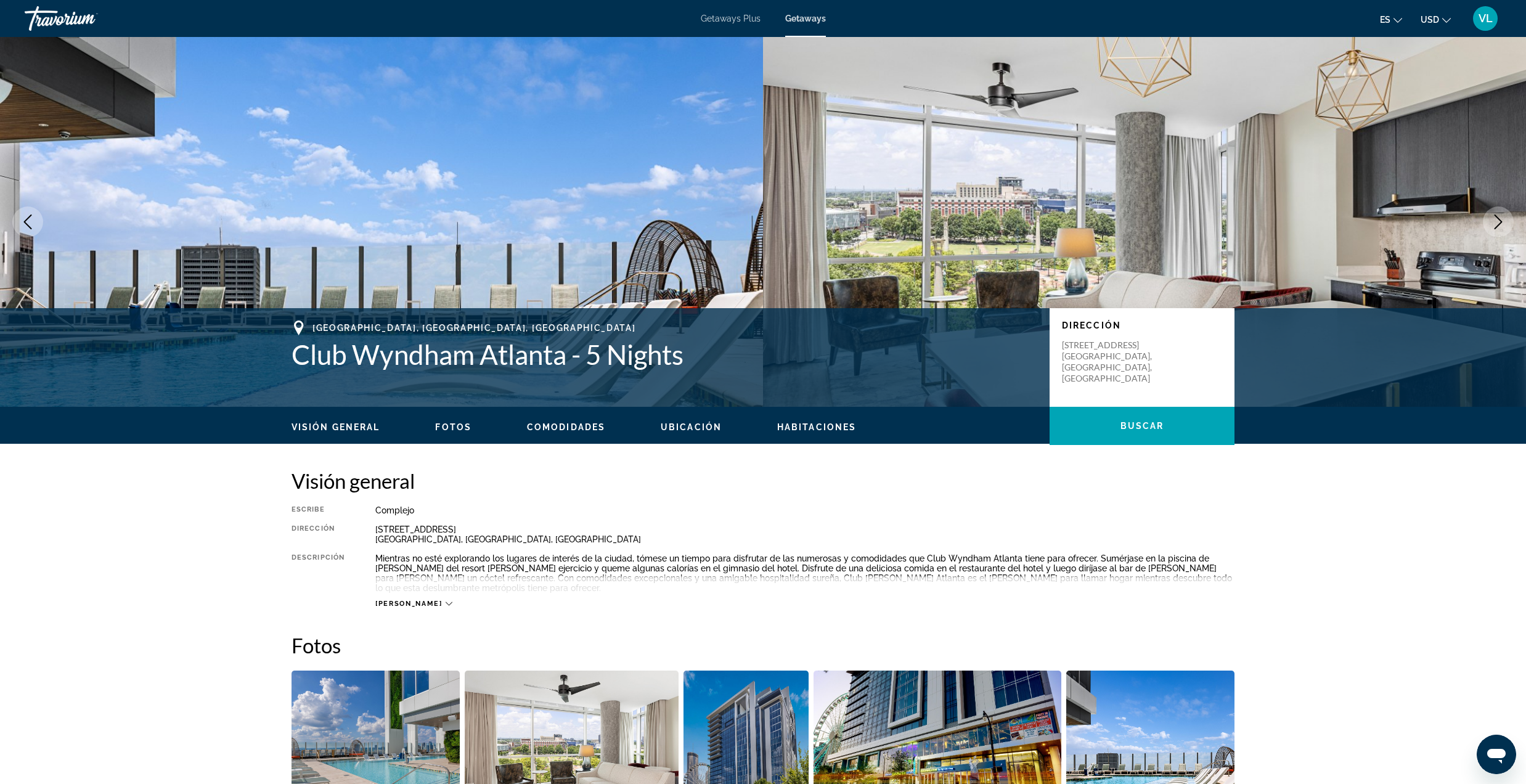
click at [1484, 217] on button "Next image" at bounding box center [1497, 221] width 31 height 31
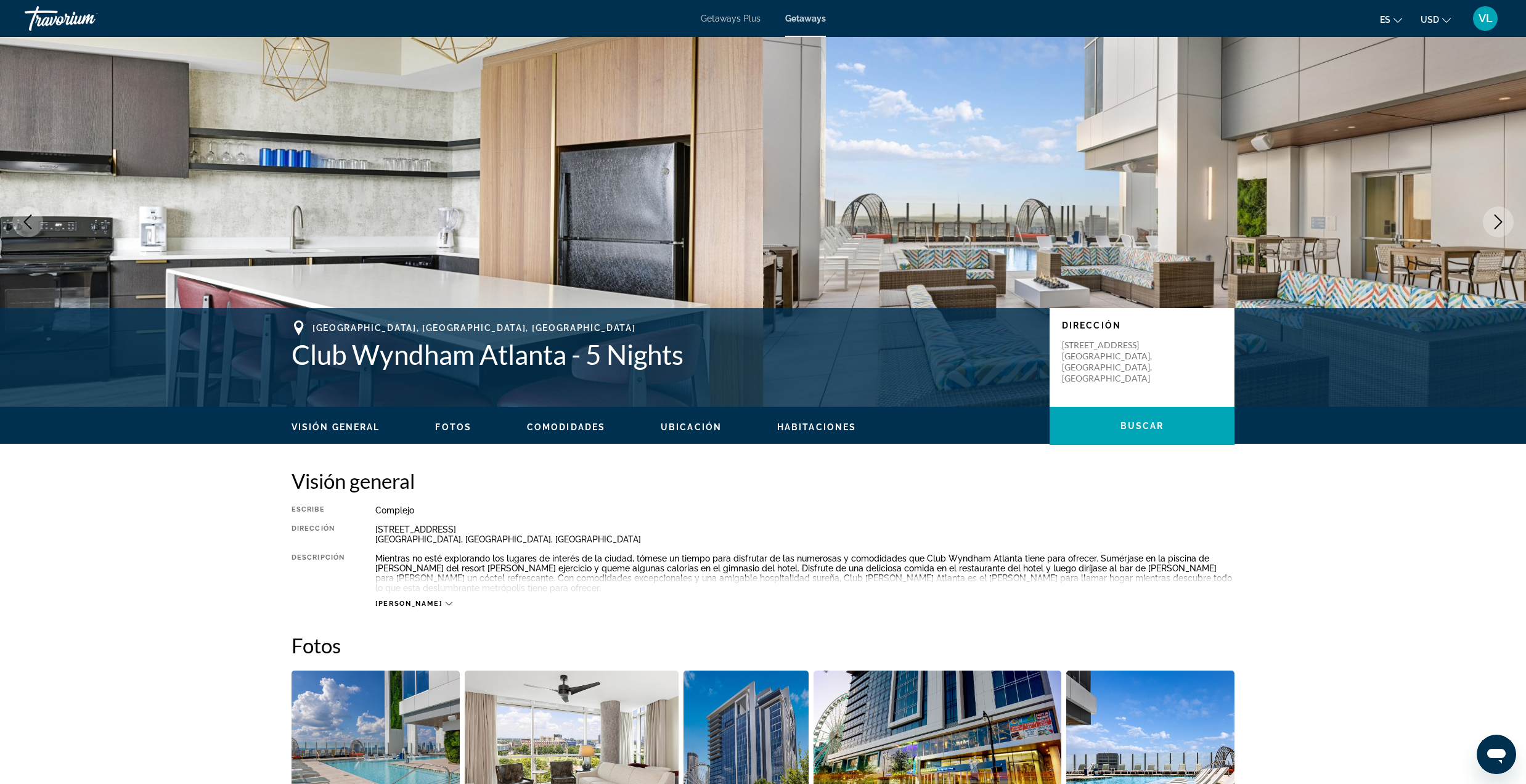
click at [1499, 222] on icon "Next image" at bounding box center [1498, 221] width 15 height 15
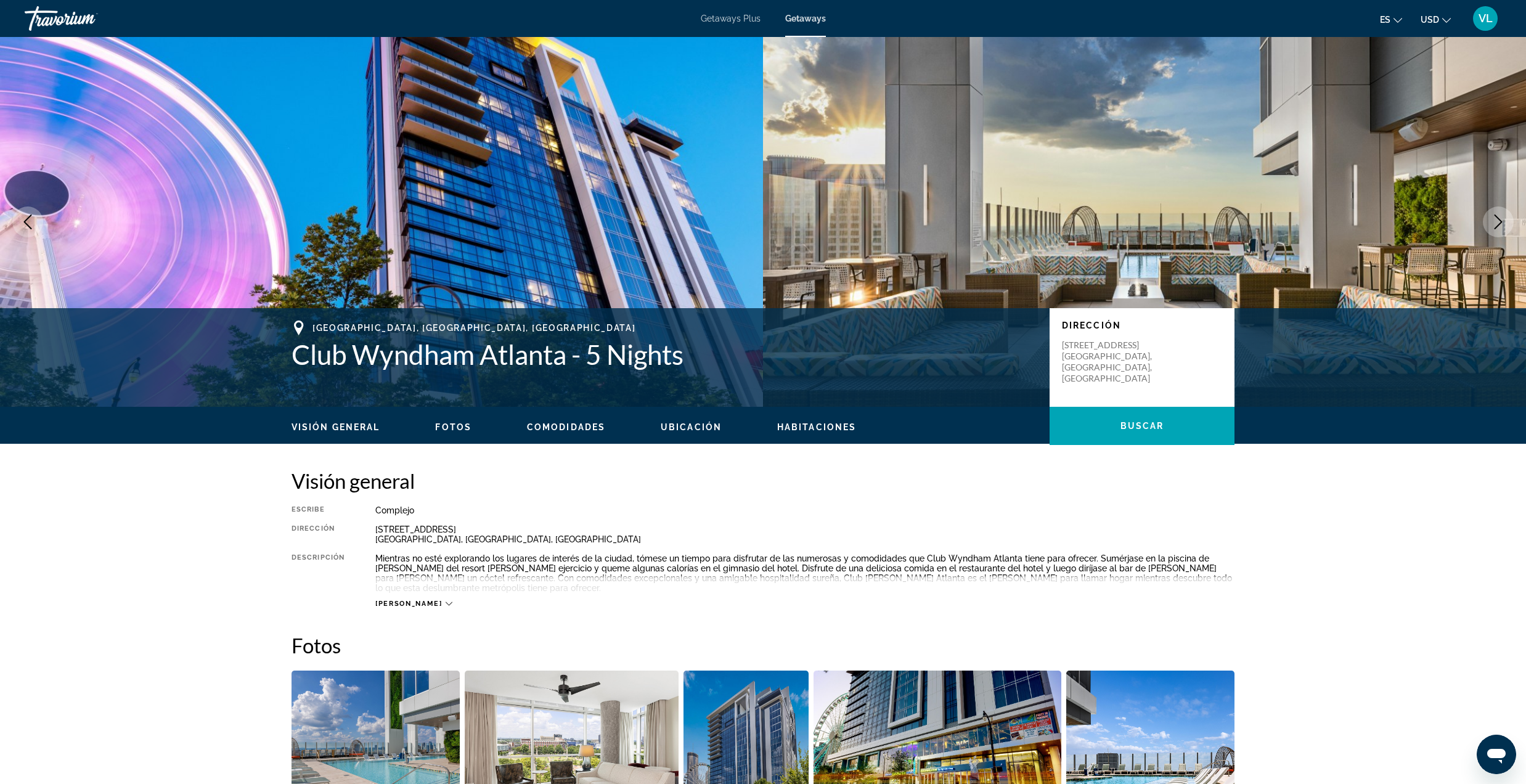
click at [1504, 221] on icon "Next image" at bounding box center [1498, 221] width 15 height 15
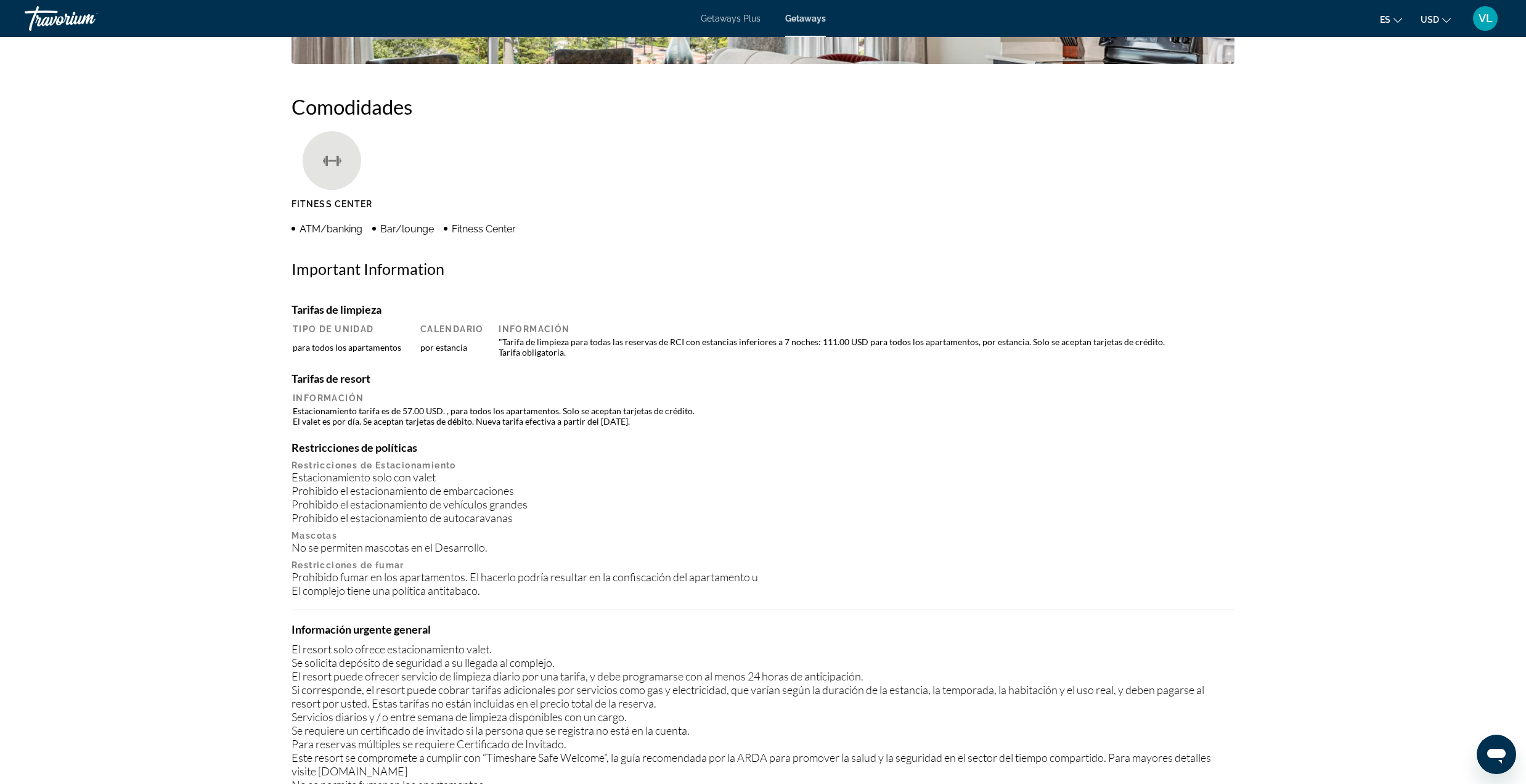
scroll to position [507, 0]
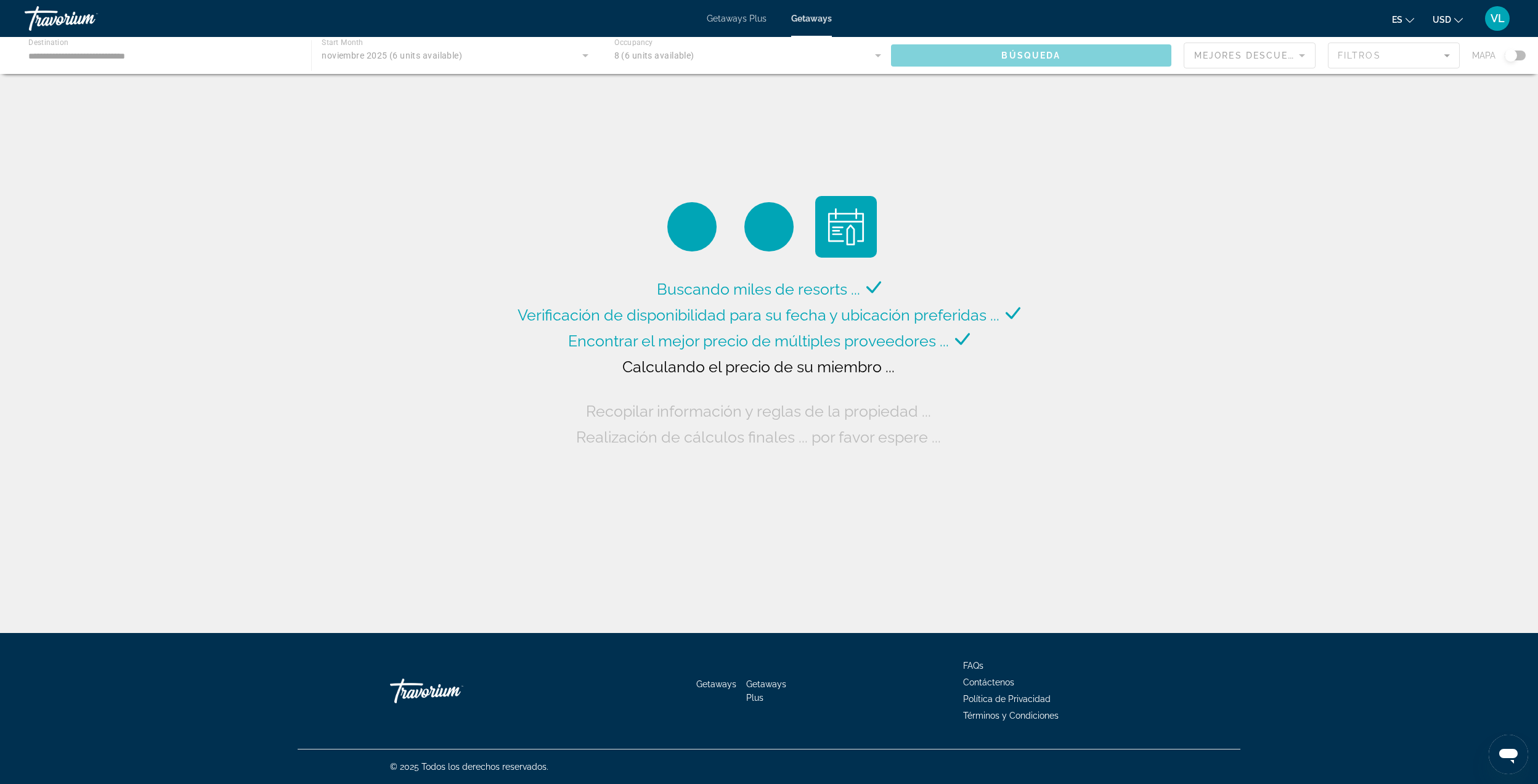
click at [204, 55] on div "Main content" at bounding box center [769, 55] width 1538 height 37
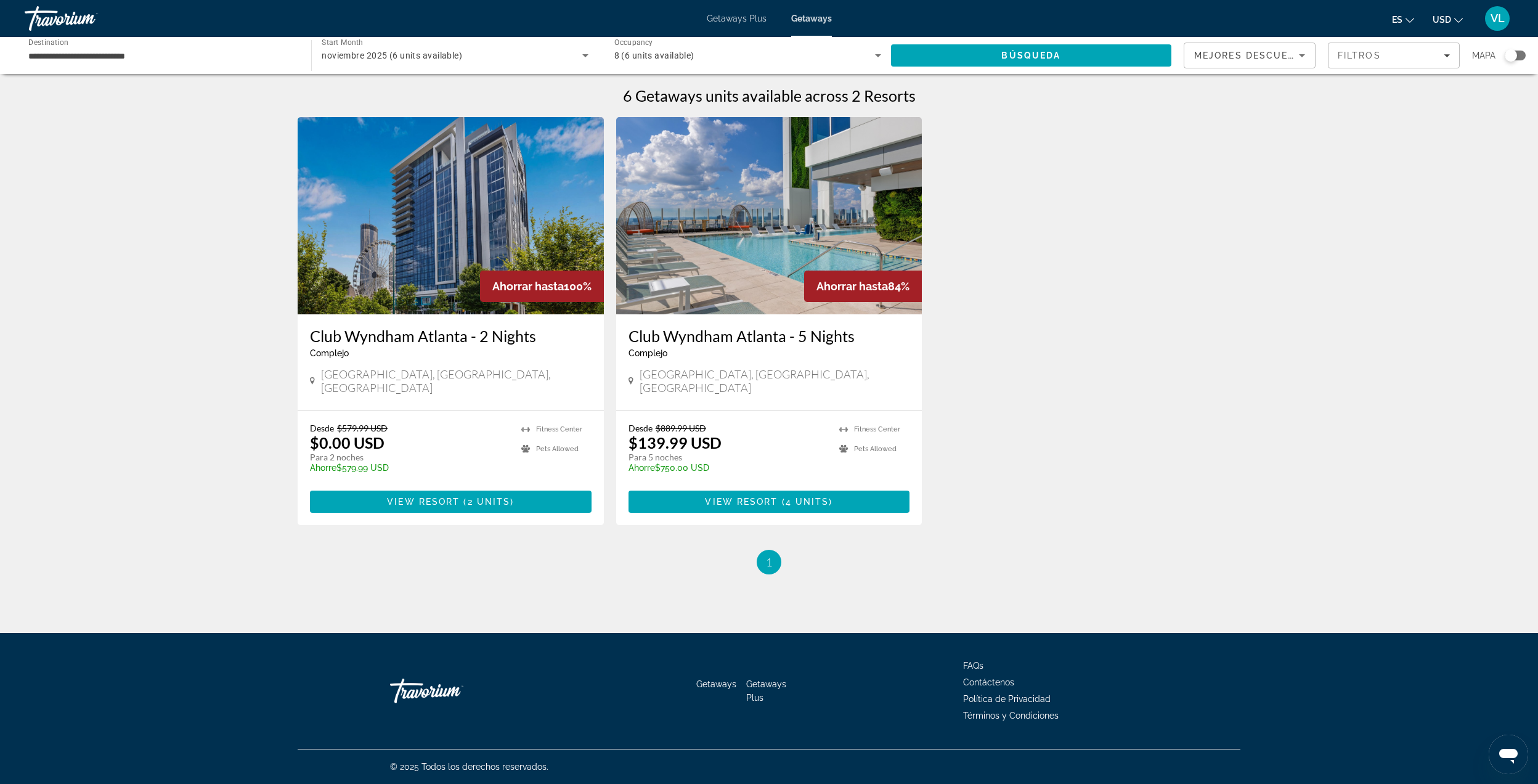
click at [58, 13] on div "Travorium" at bounding box center [86, 18] width 123 height 32
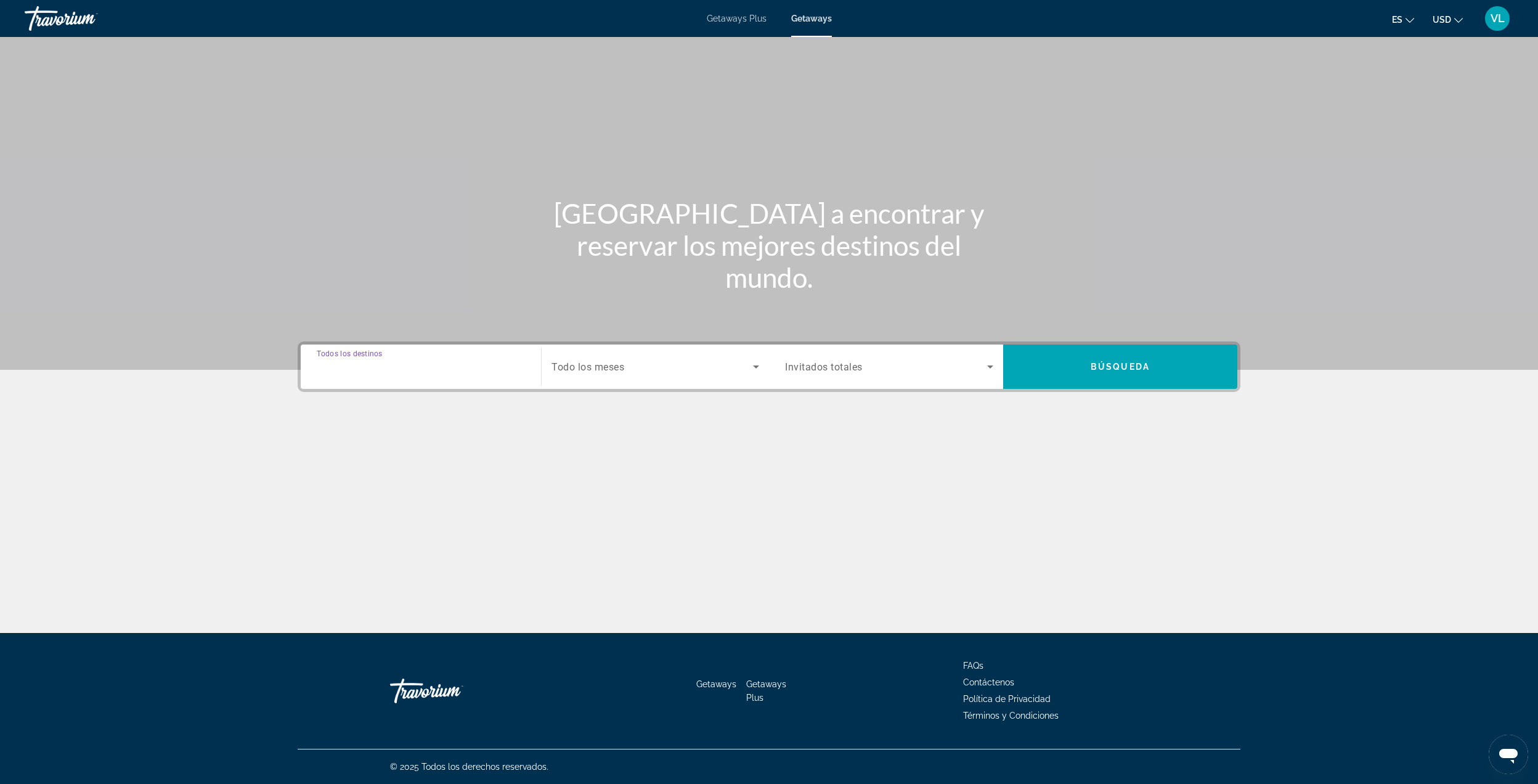
click at [424, 361] on input "Destination Todos los destinos" at bounding box center [420, 367] width 208 height 15
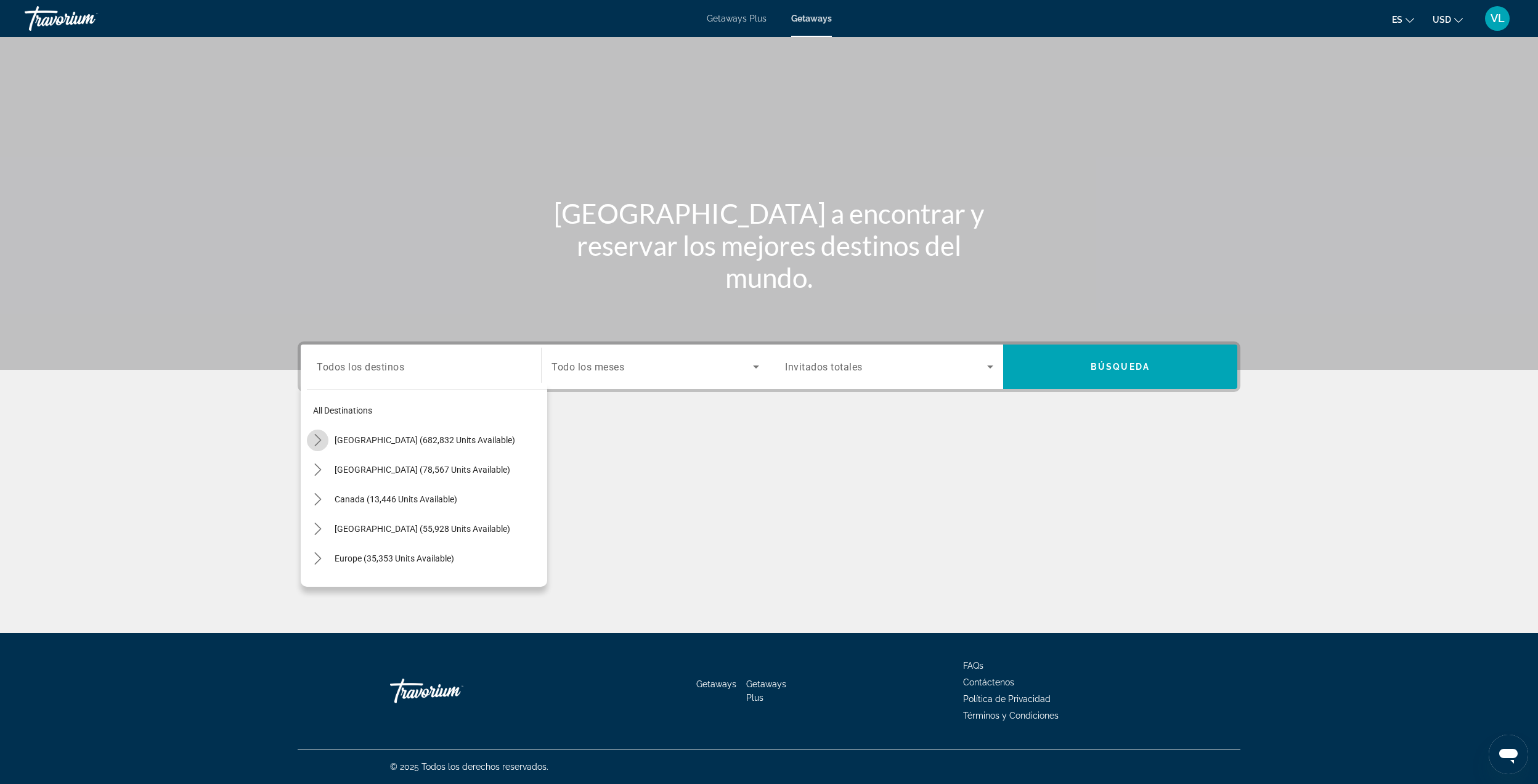
click at [318, 441] on icon "Toggle United States (682,832 units available) submenu" at bounding box center [318, 440] width 12 height 12
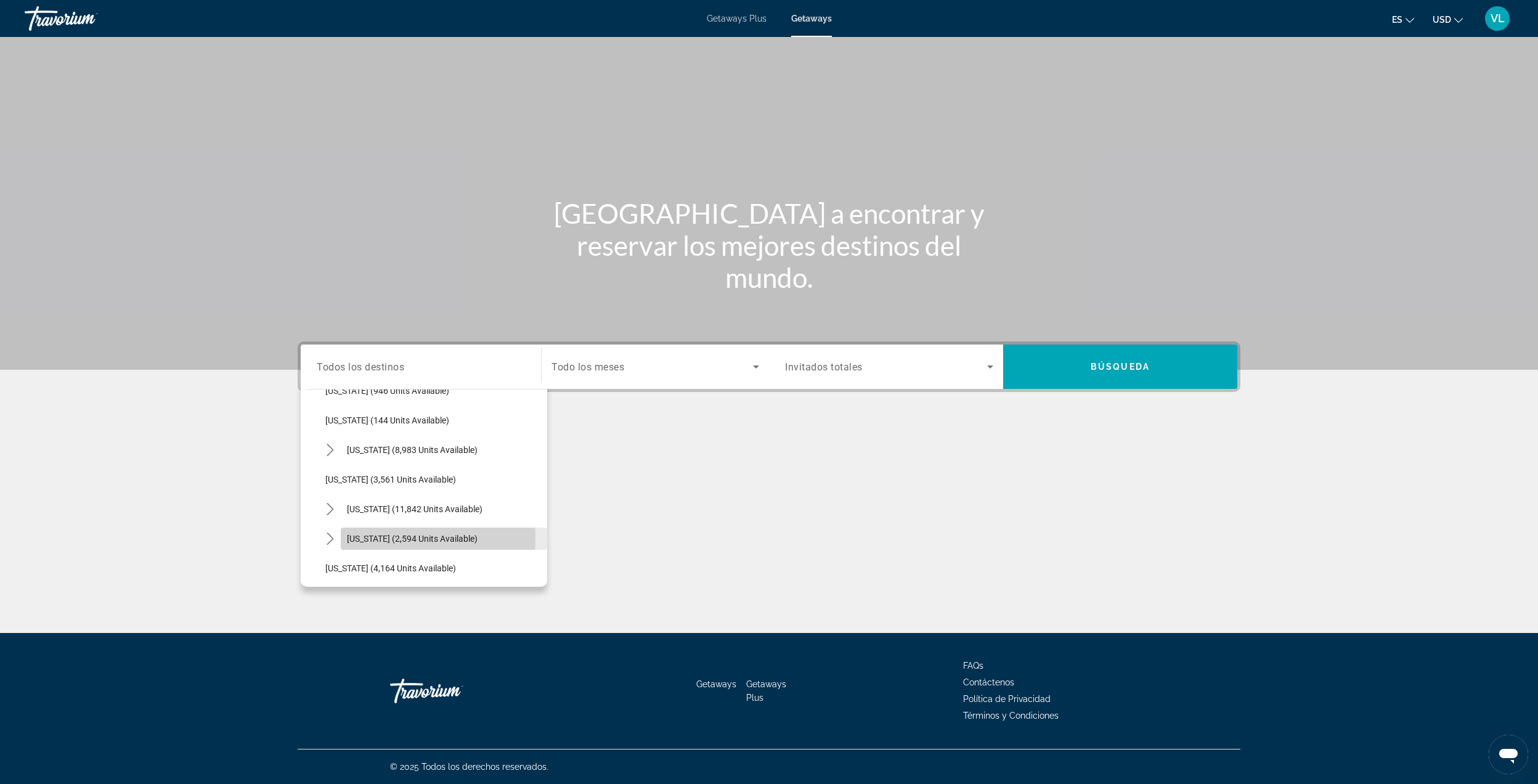
click at [376, 538] on span "[US_STATE] (2,594 units available)" at bounding box center [413, 538] width 131 height 10
type input "**********"
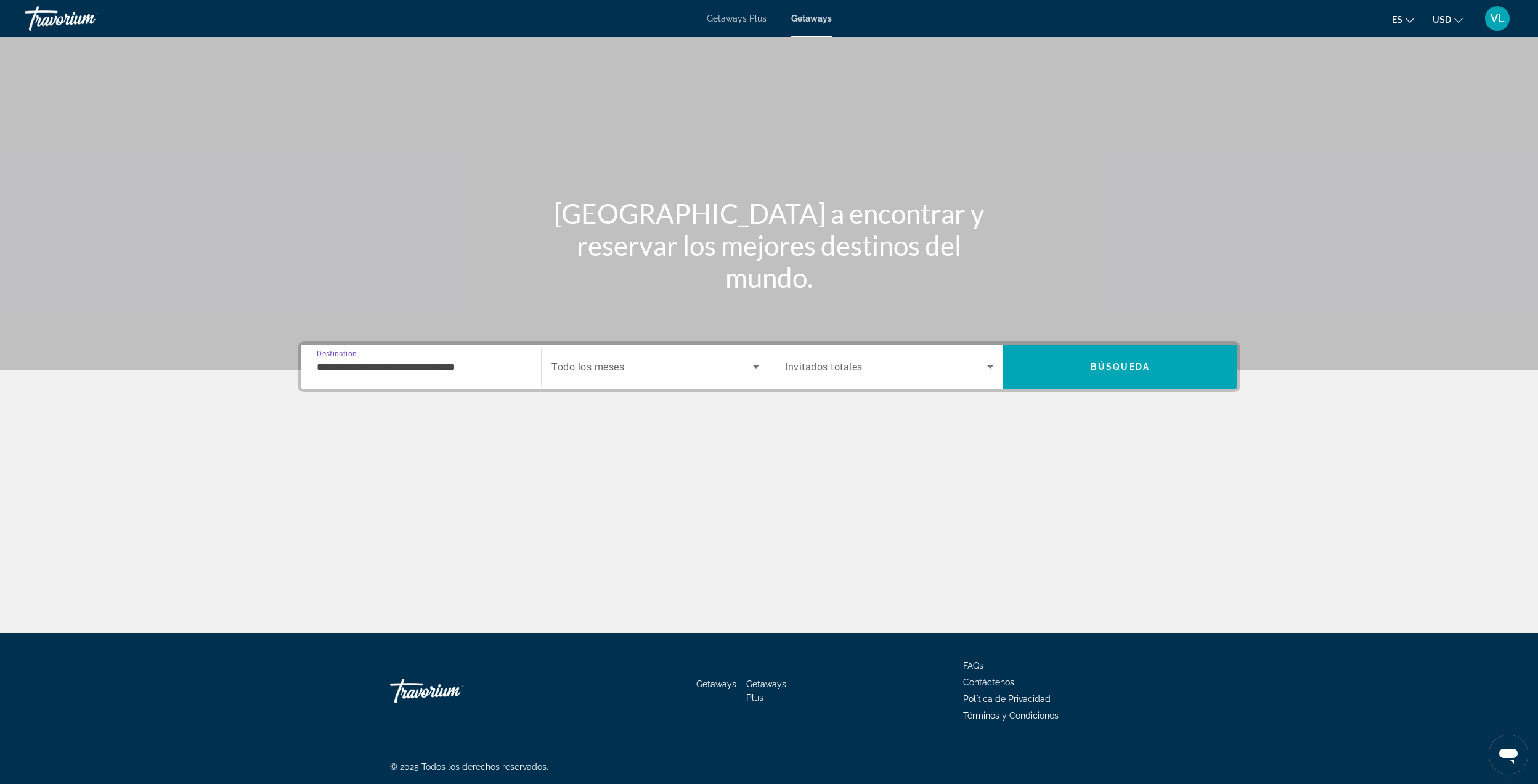
click at [656, 368] on span "Search widget" at bounding box center [651, 366] width 201 height 15
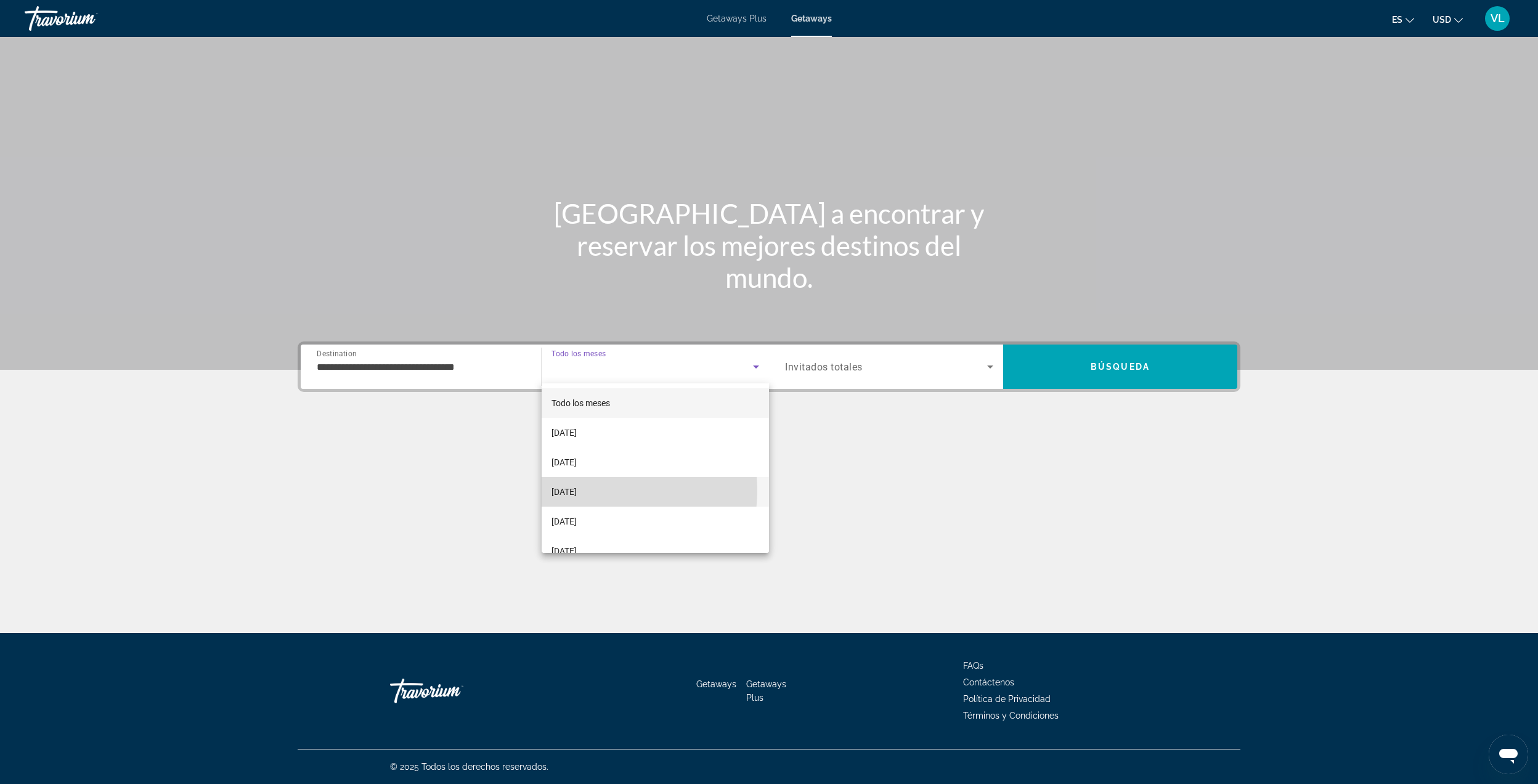
drag, startPoint x: 604, startPoint y: 491, endPoint x: 614, endPoint y: 483, distance: 12.8
click at [577, 491] on span "[DATE]" at bounding box center [563, 492] width 25 height 15
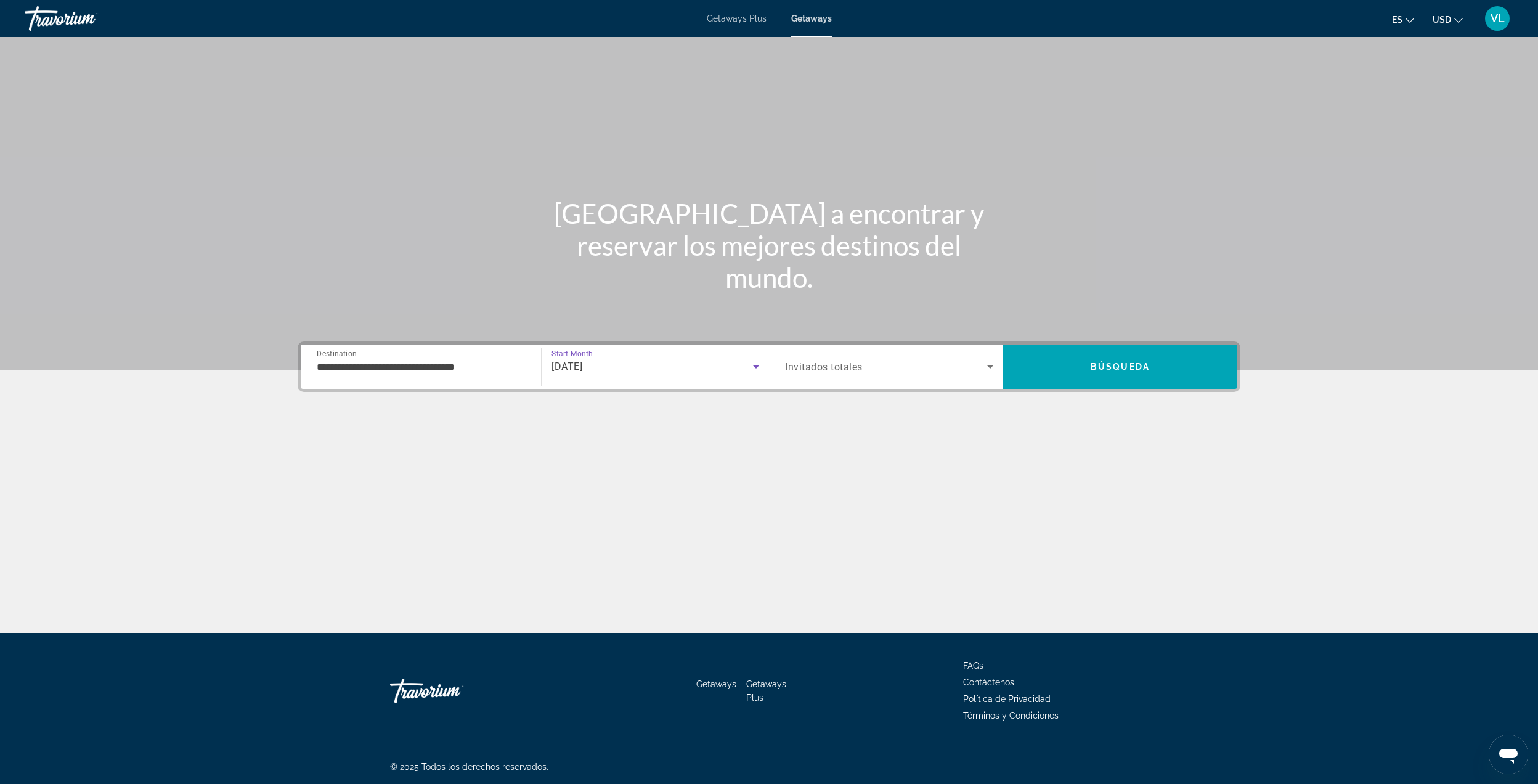
click at [841, 361] on span "Invitados totales" at bounding box center [824, 367] width 77 height 12
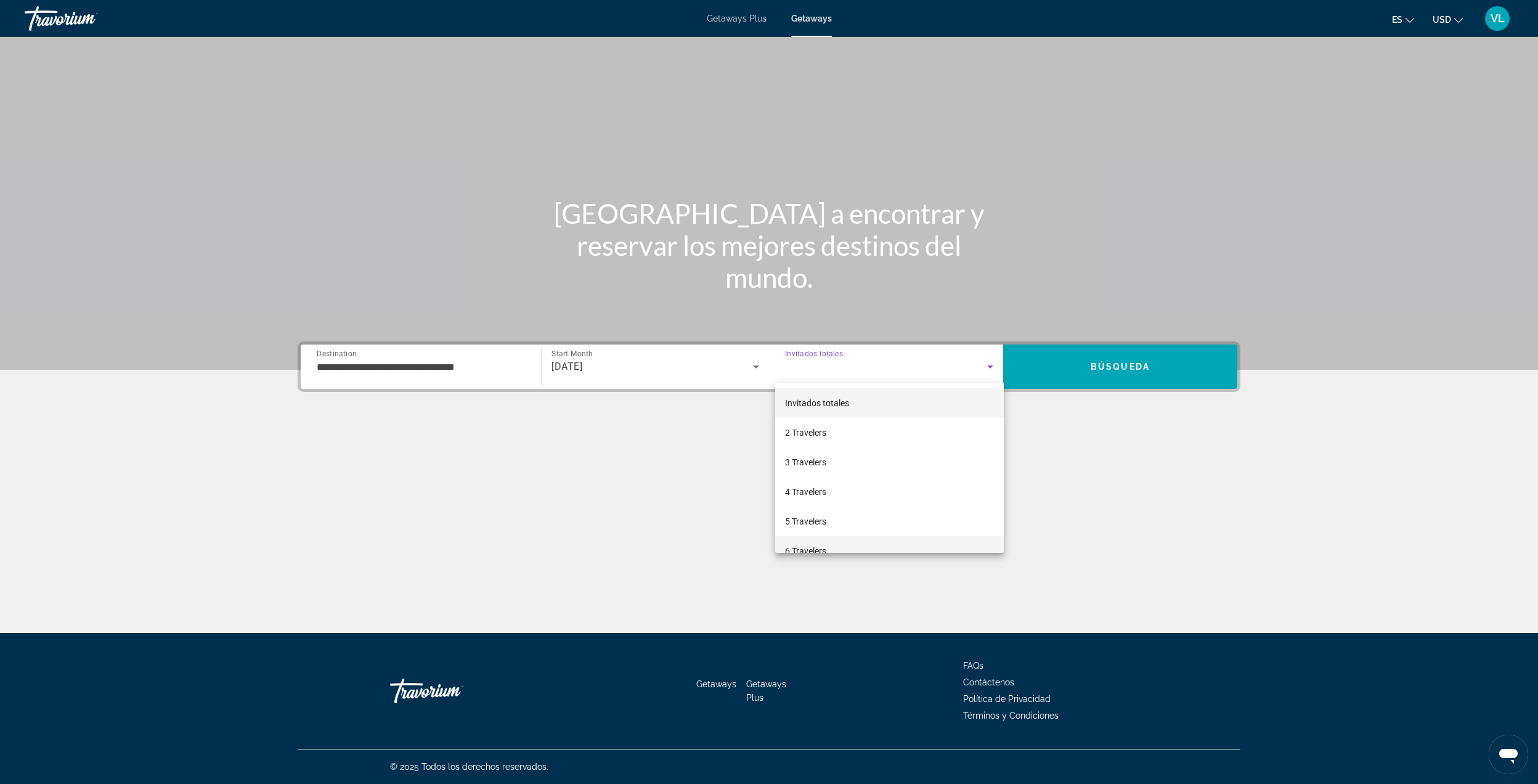
click at [812, 543] on span "6 Travelers" at bounding box center [806, 550] width 42 height 15
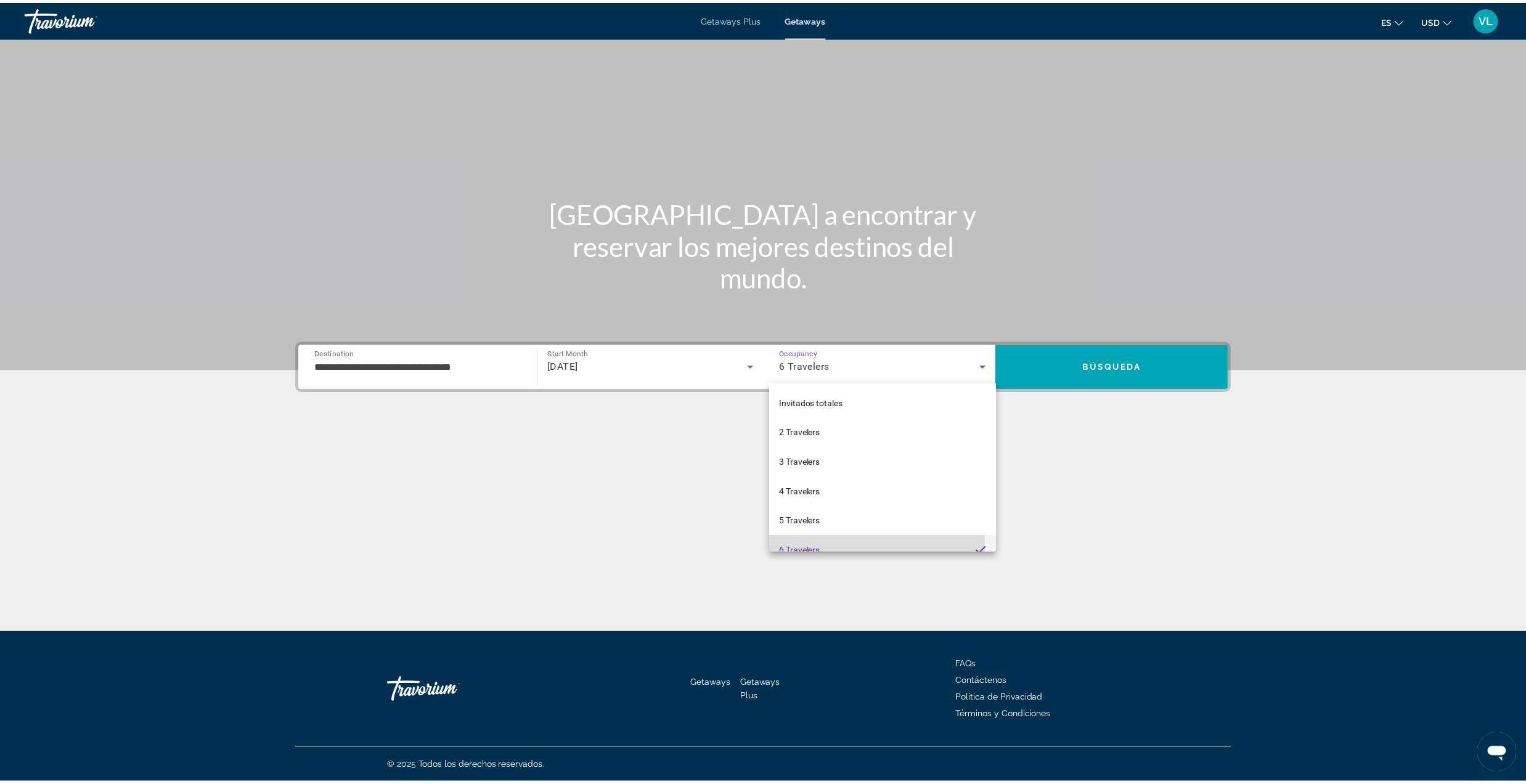
scroll to position [13, 0]
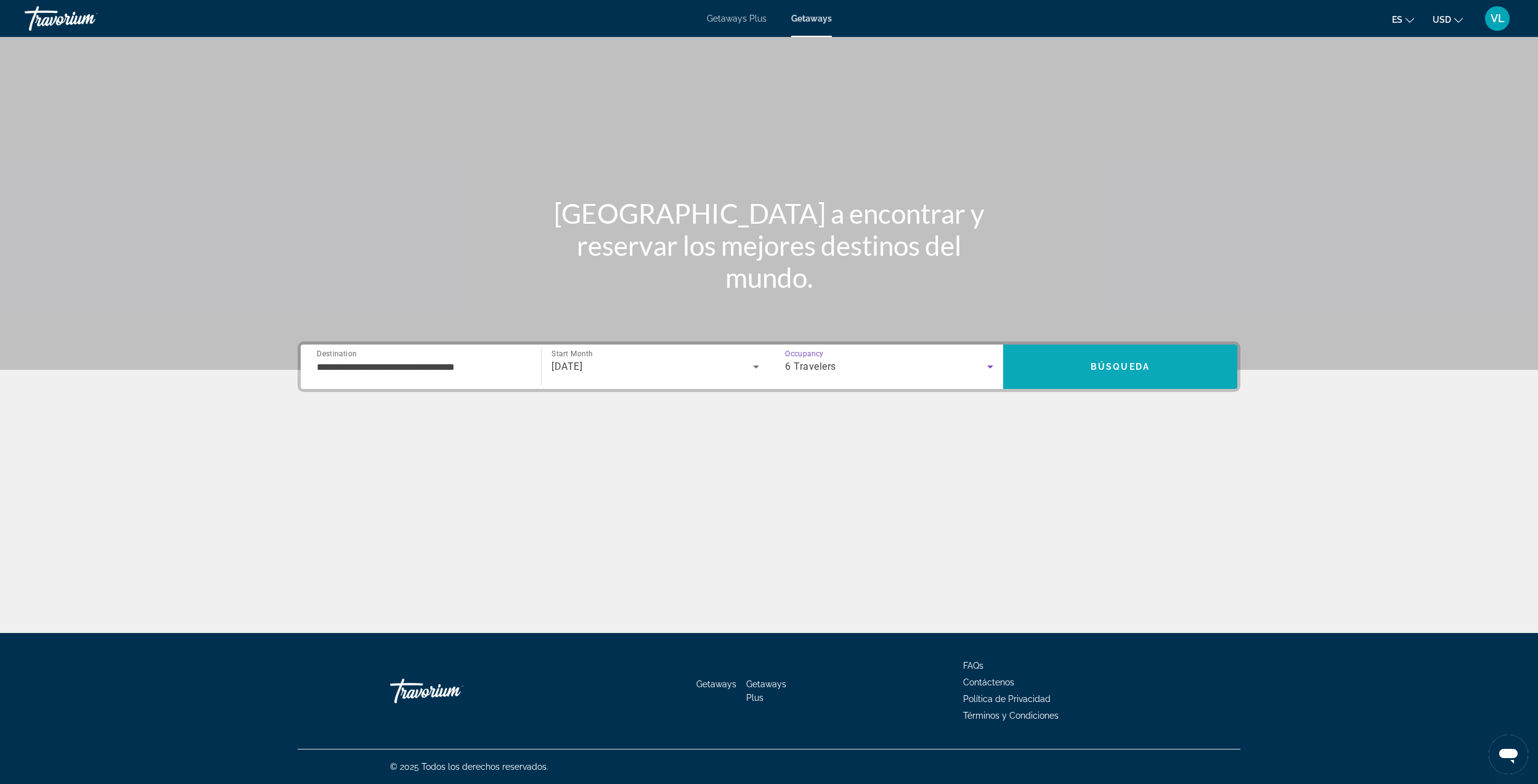
click at [1048, 374] on span "Search" at bounding box center [1121, 367] width 234 height 30
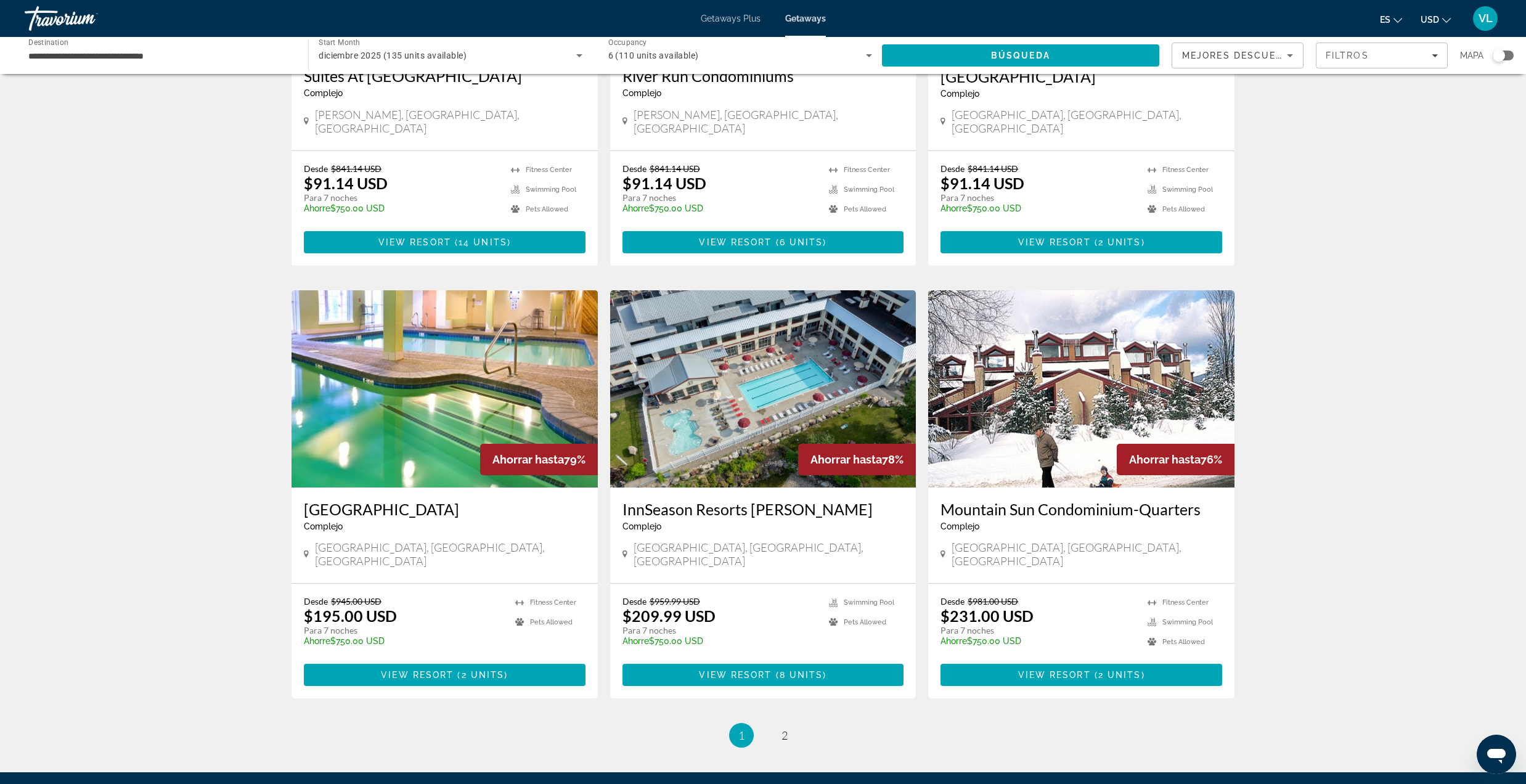
scroll to position [1048, 0]
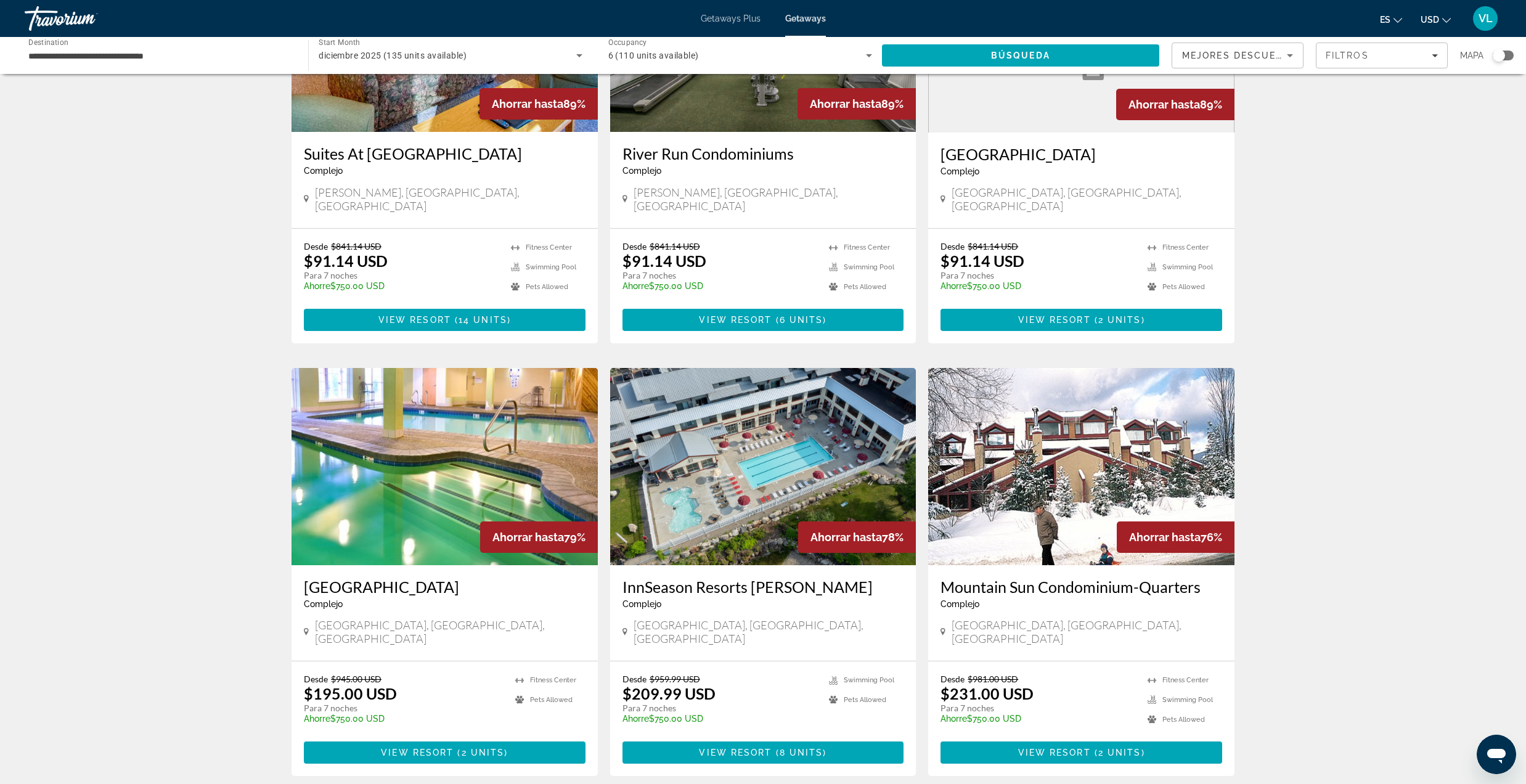
click at [1021, 457] on img "Main content" at bounding box center [1081, 466] width 306 height 197
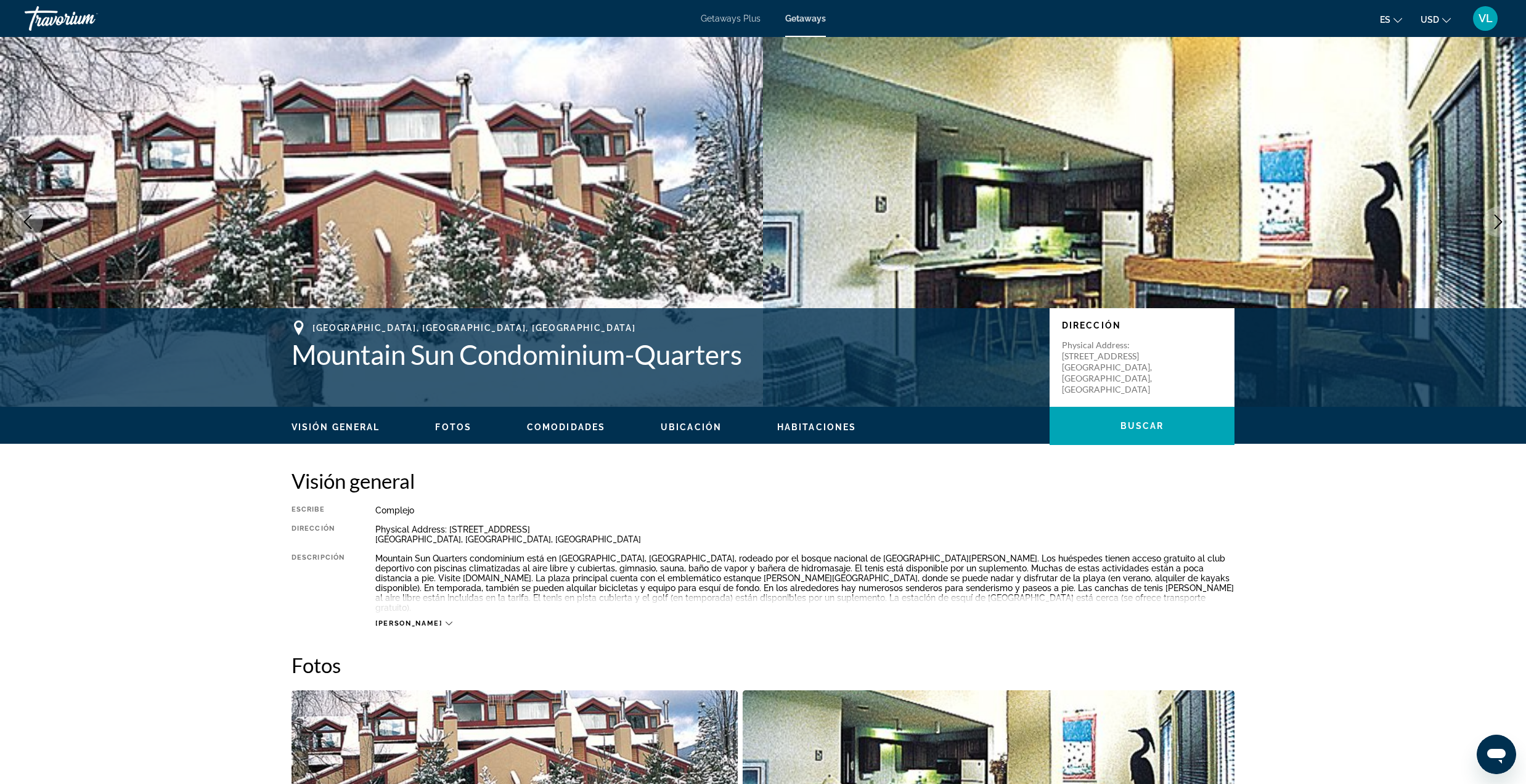
click at [1497, 219] on icon "Next image" at bounding box center [1498, 221] width 15 height 15
click at [1499, 228] on icon "Next image" at bounding box center [1498, 221] width 15 height 15
click at [1497, 225] on icon "Next image" at bounding box center [1498, 221] width 8 height 15
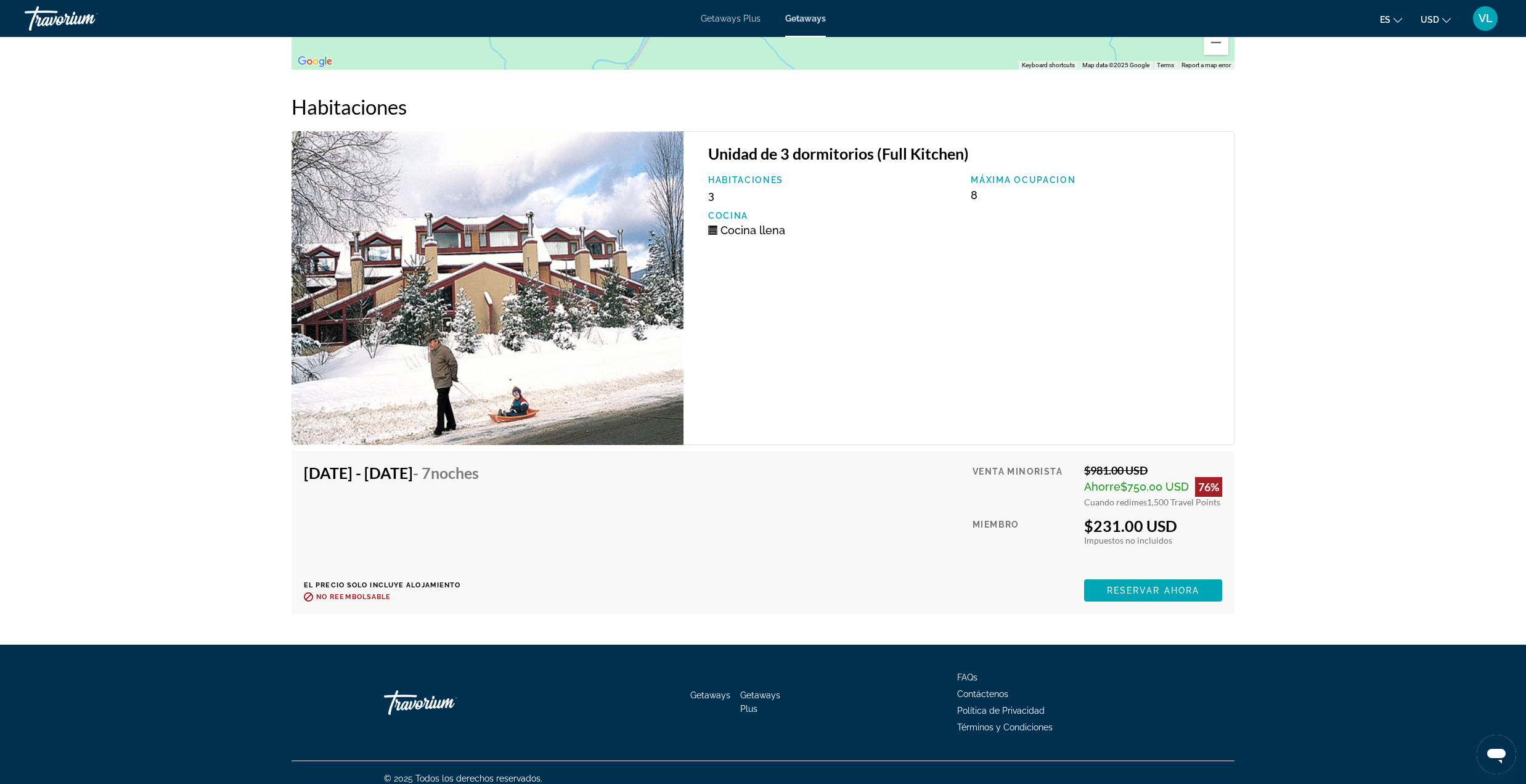
scroll to position [1868, 0]
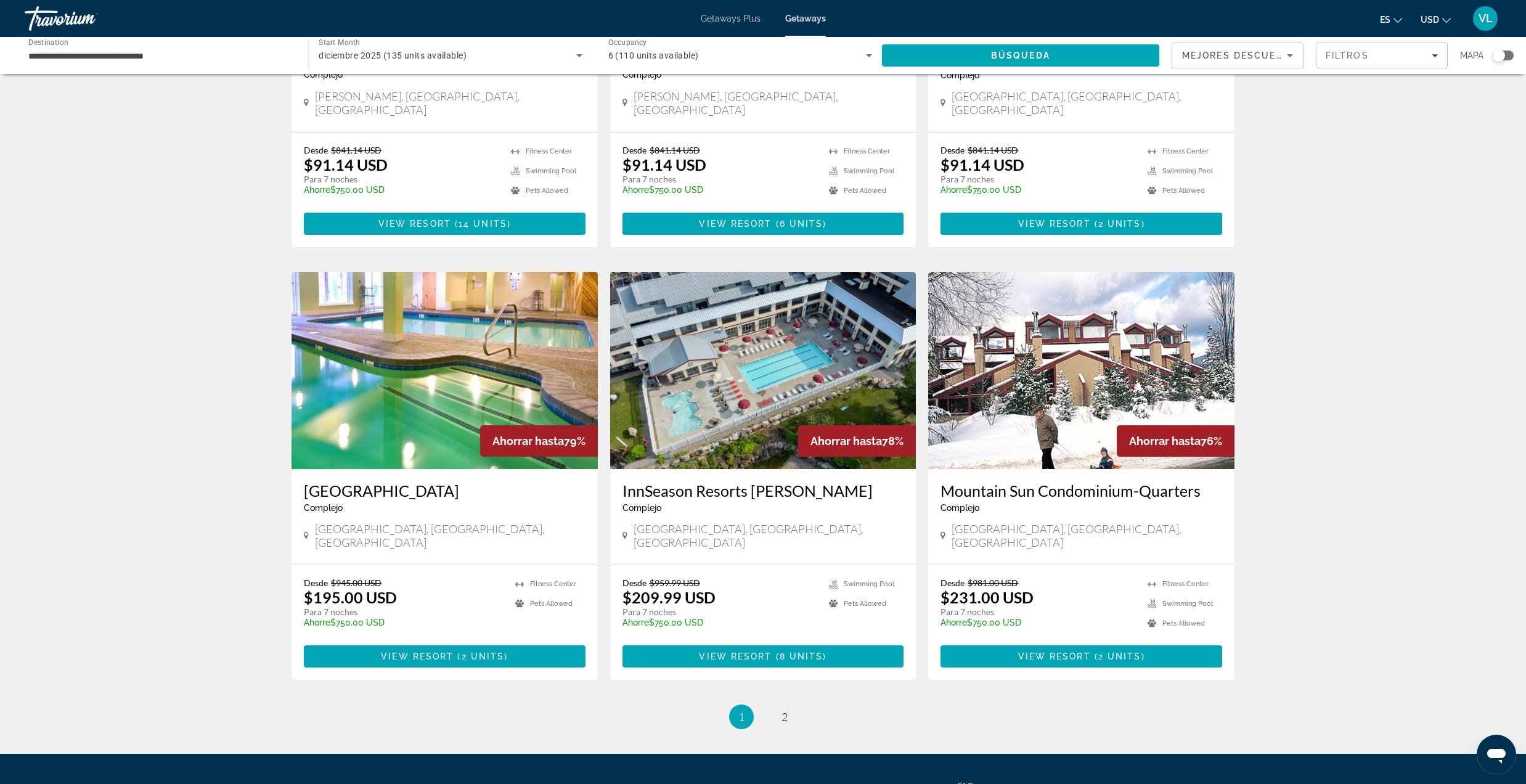
scroll to position [1211, 0]
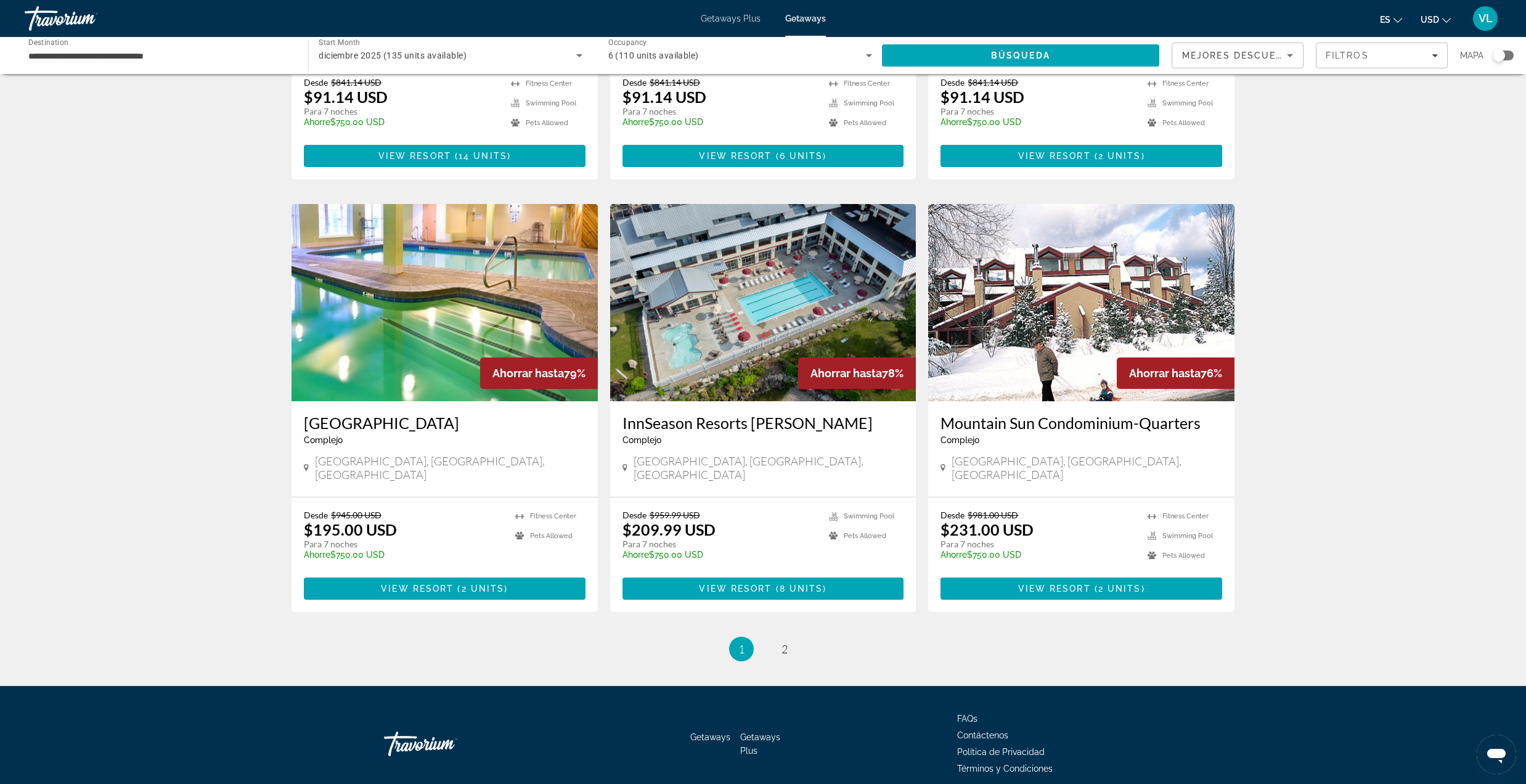
click at [770, 636] on ul "1 / 2 You're on page 1 page 2" at bounding box center [763, 648] width 943 height 25
click at [782, 642] on span "2" at bounding box center [784, 649] width 6 height 14
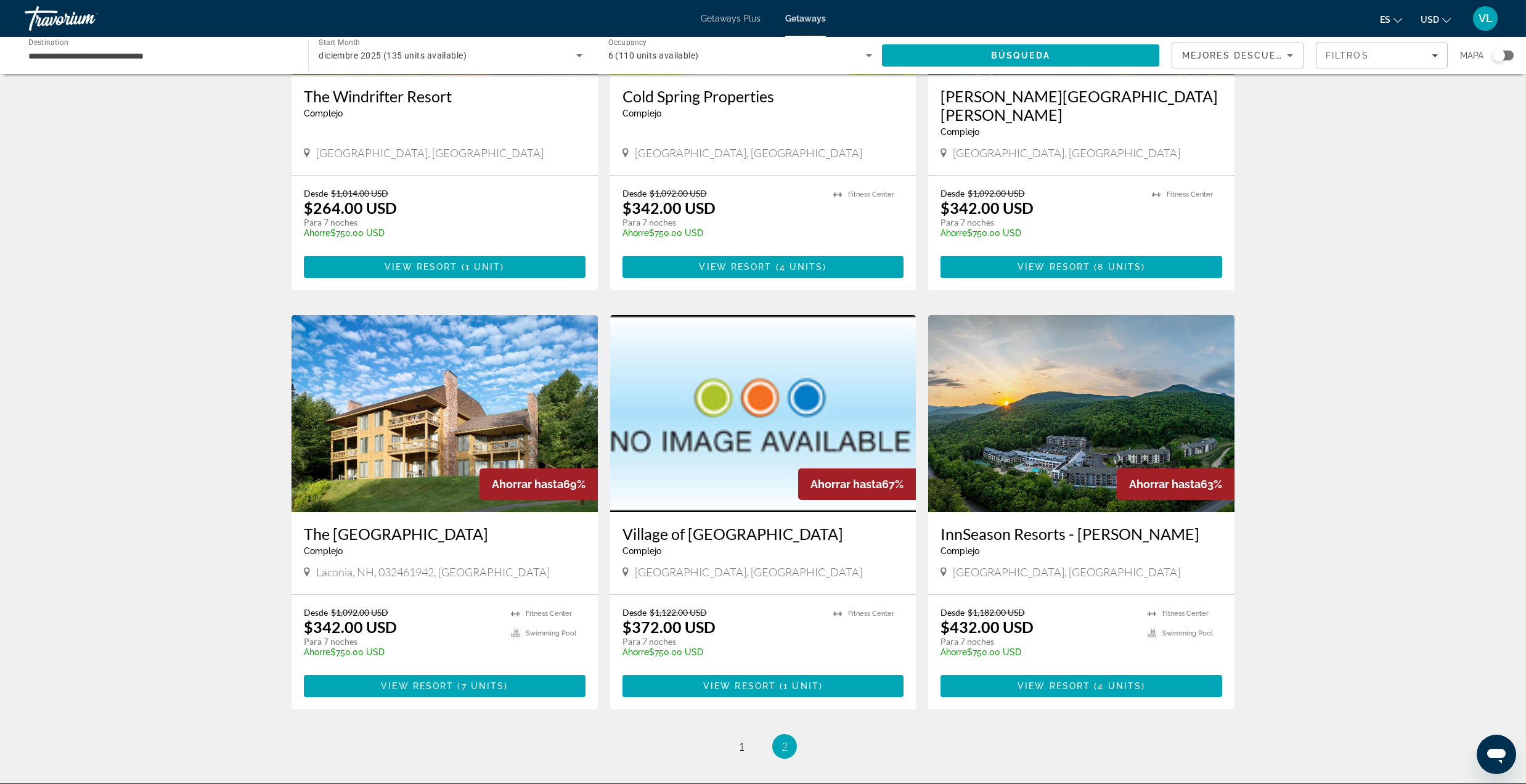
scroll to position [247, 0]
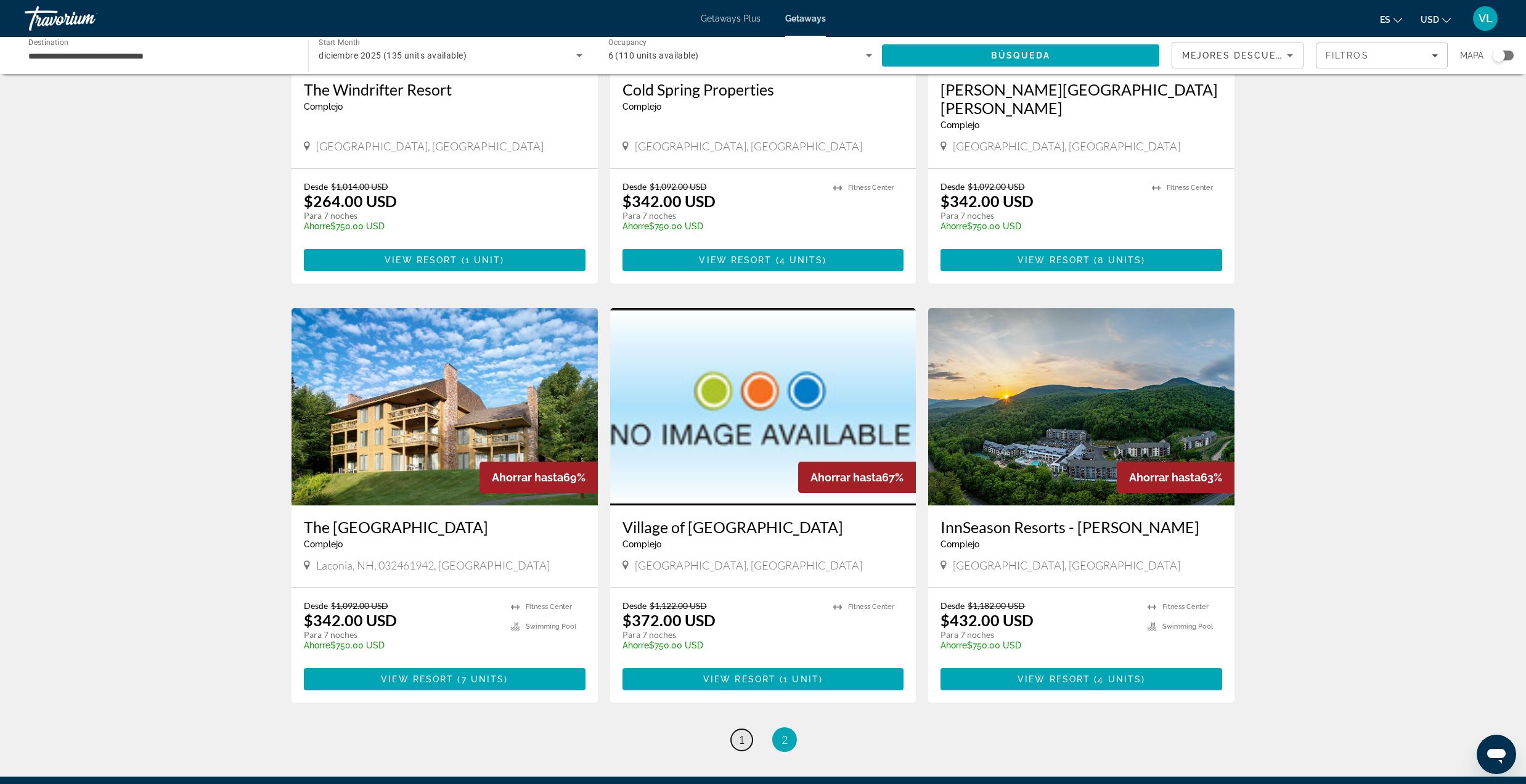
click at [742, 732] on span "1" at bounding box center [742, 739] width 6 height 14
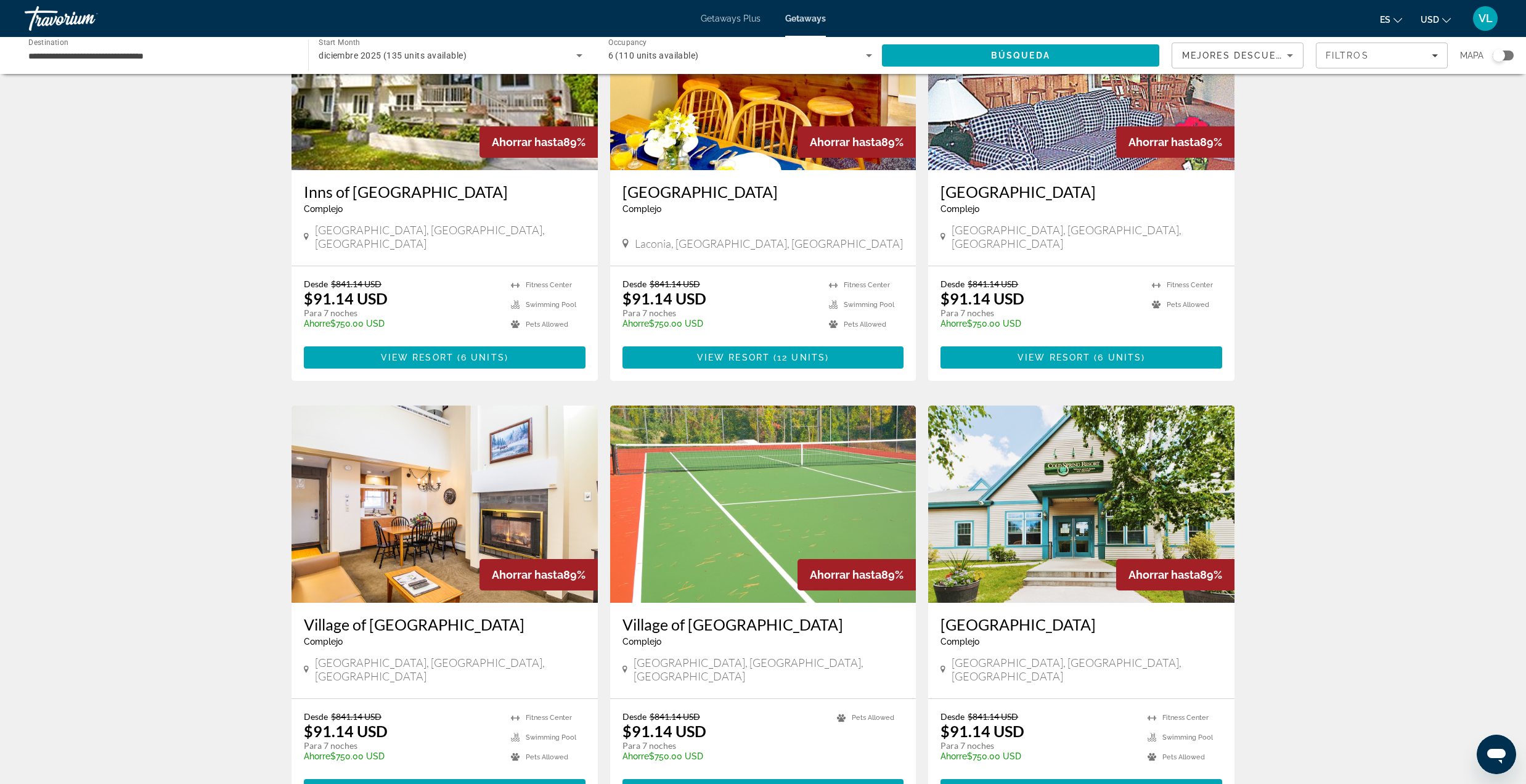
scroll to position [493, 0]
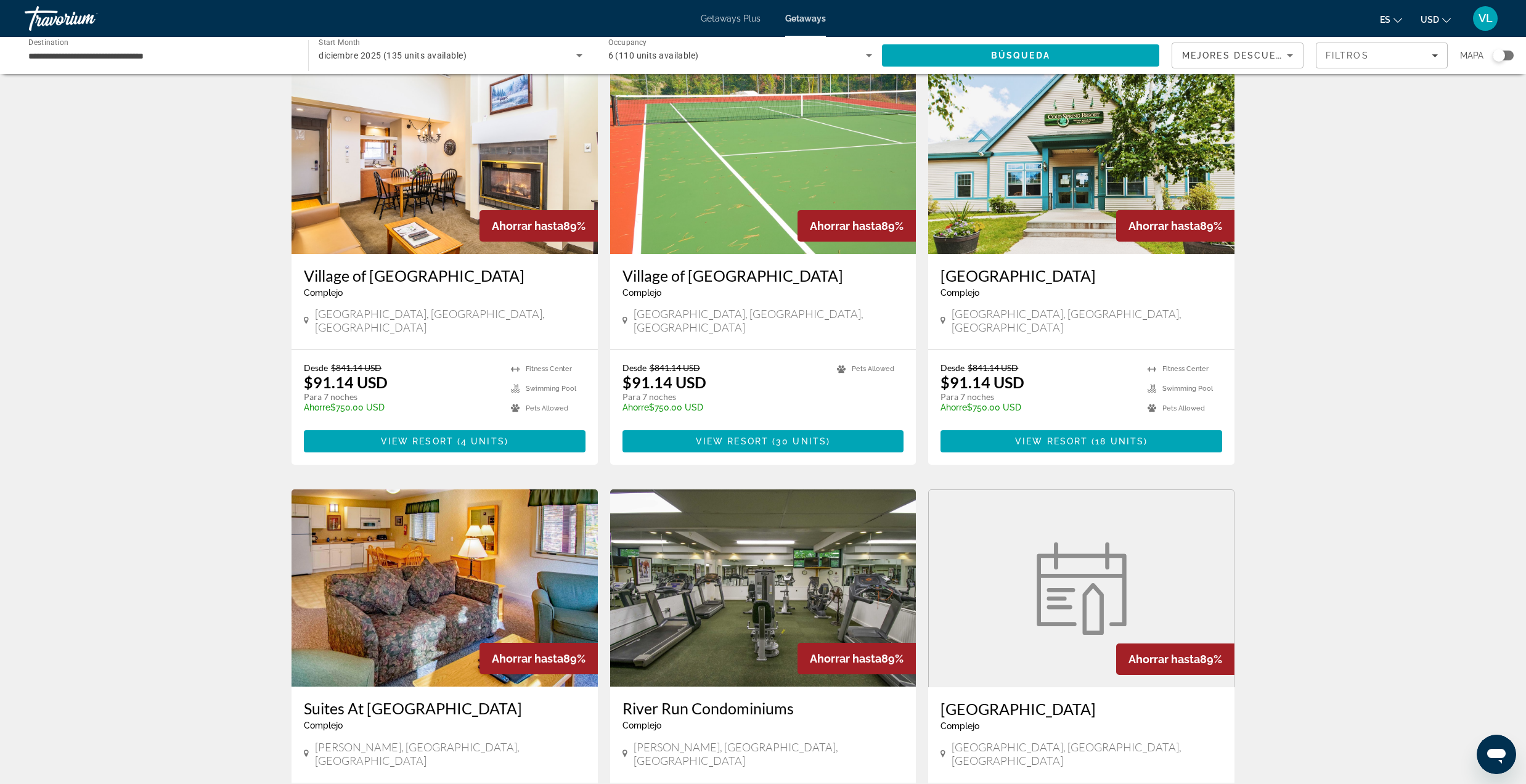
click at [360, 187] on img "Main content" at bounding box center [444, 155] width 306 height 197
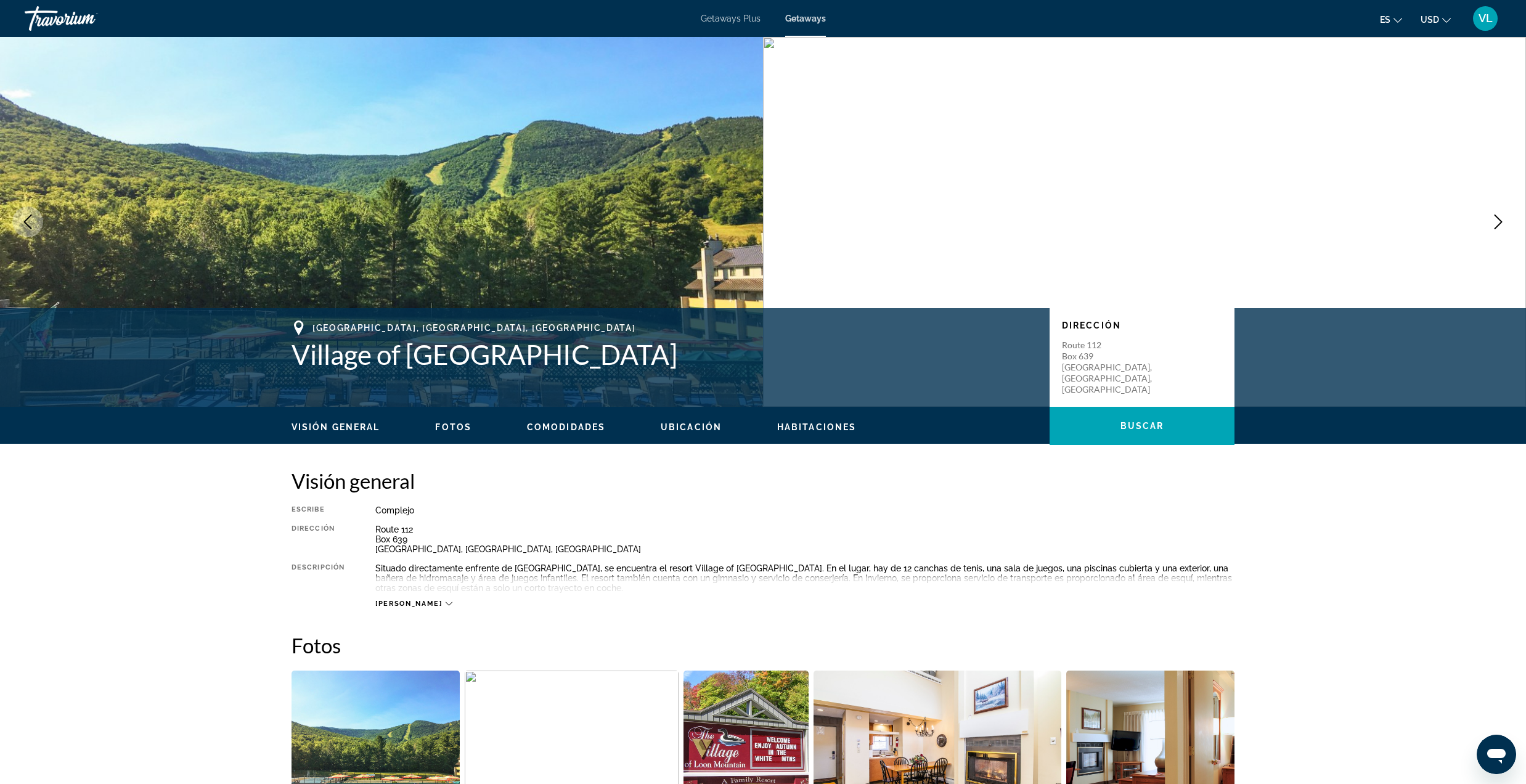
click at [1489, 222] on button "Next image" at bounding box center [1497, 221] width 31 height 31
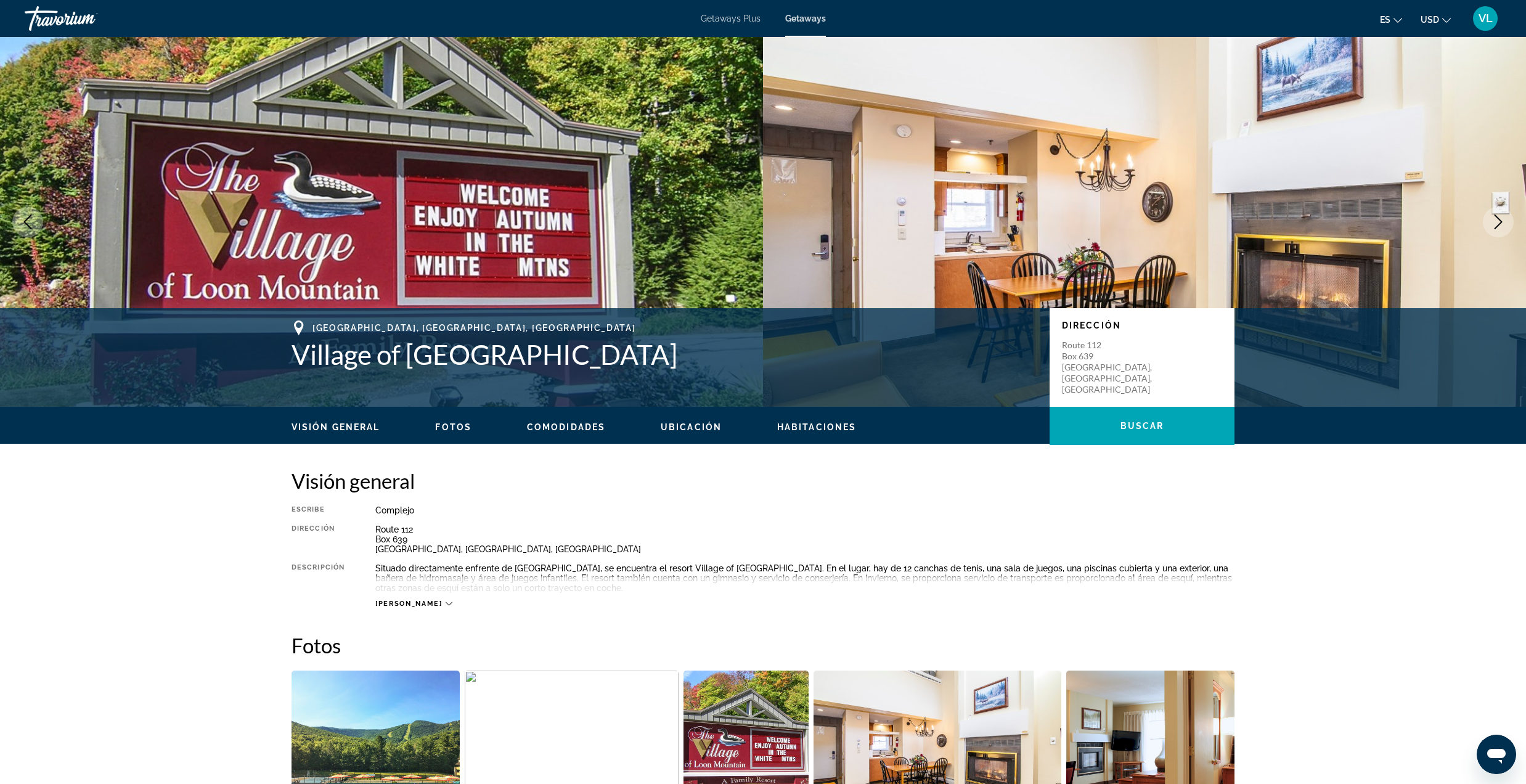
click at [1491, 222] on icon "Next image" at bounding box center [1498, 221] width 15 height 15
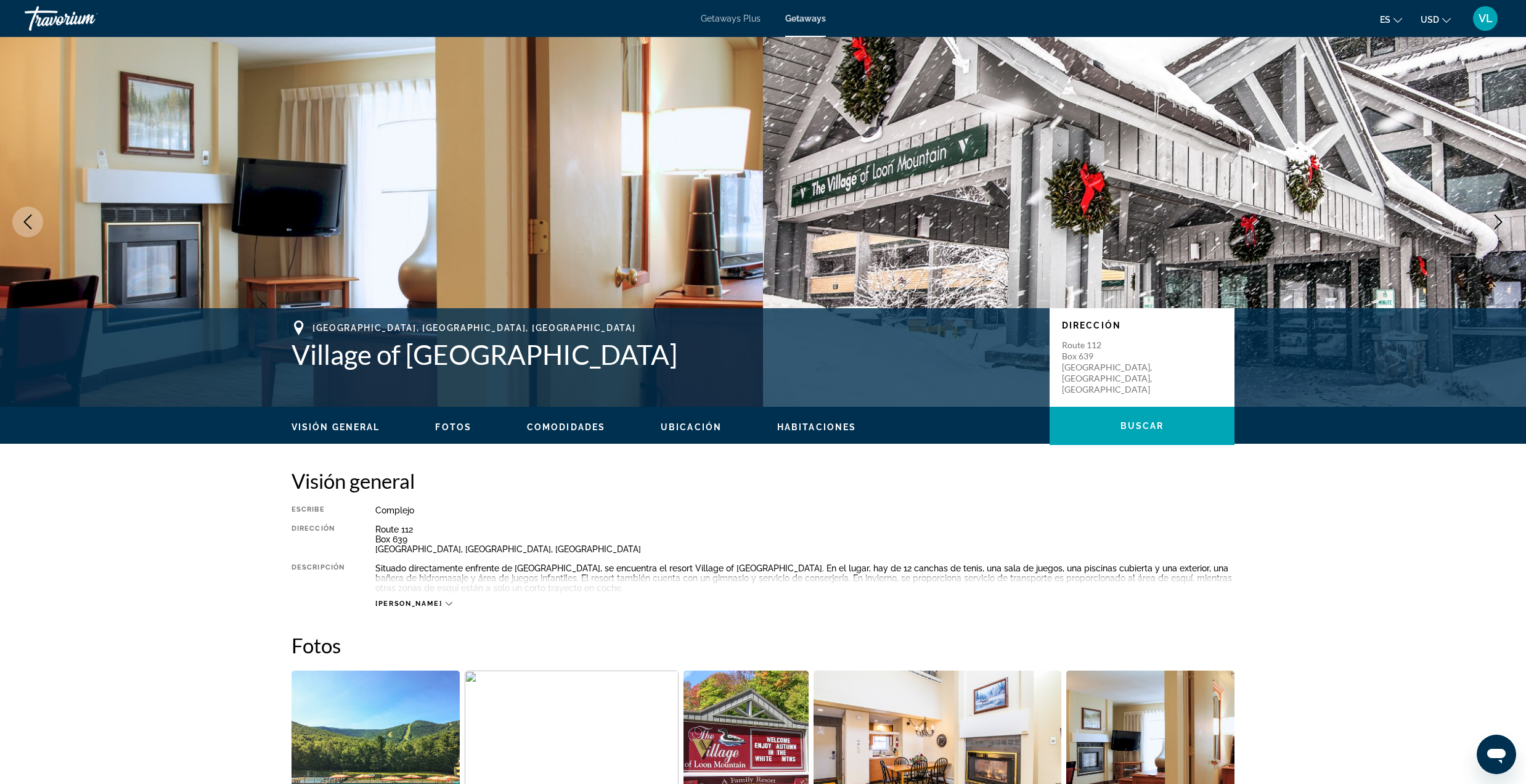
click at [1491, 222] on icon "Next image" at bounding box center [1498, 221] width 15 height 15
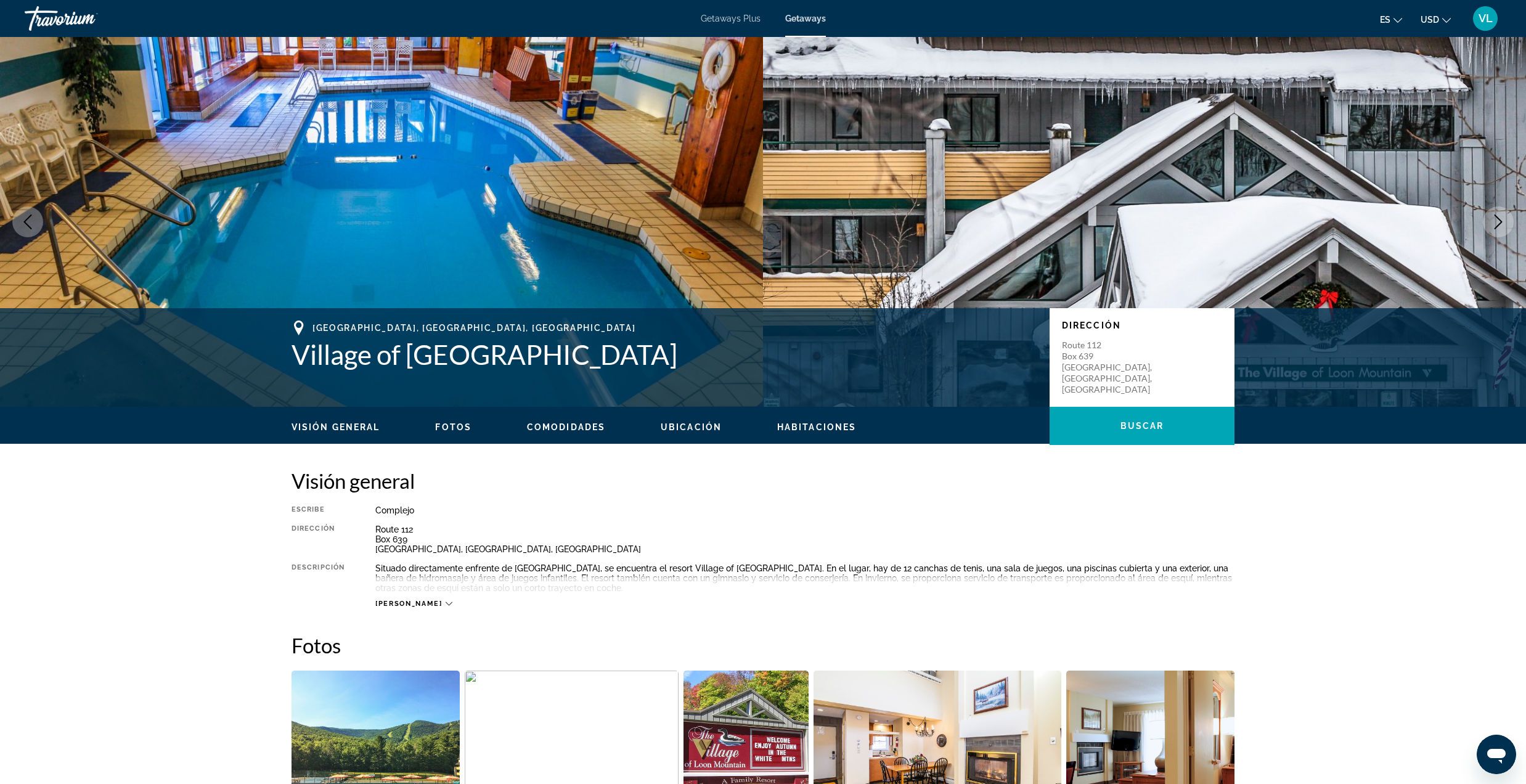
click at [1491, 222] on icon "Next image" at bounding box center [1498, 221] width 15 height 15
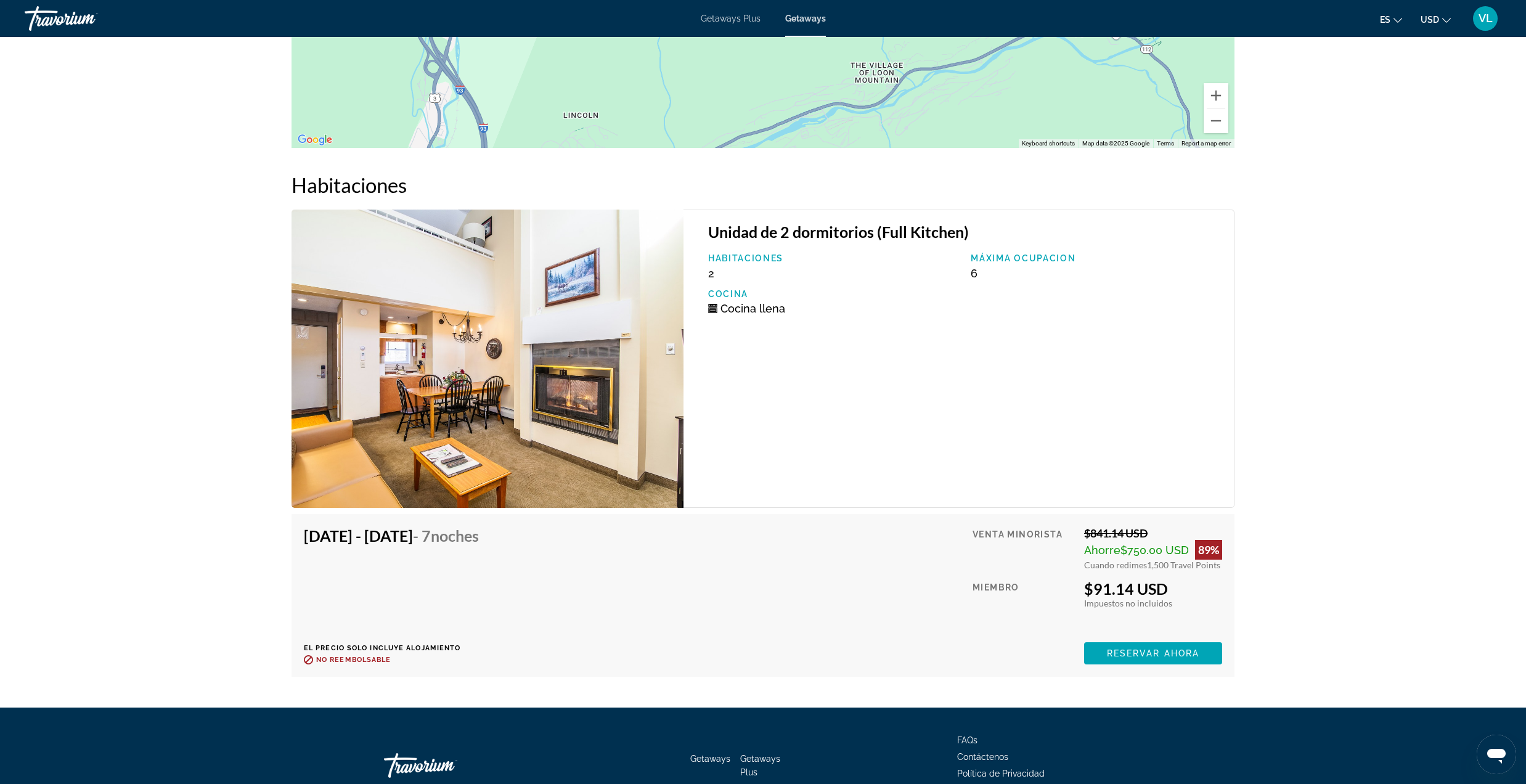
scroll to position [2033, 0]
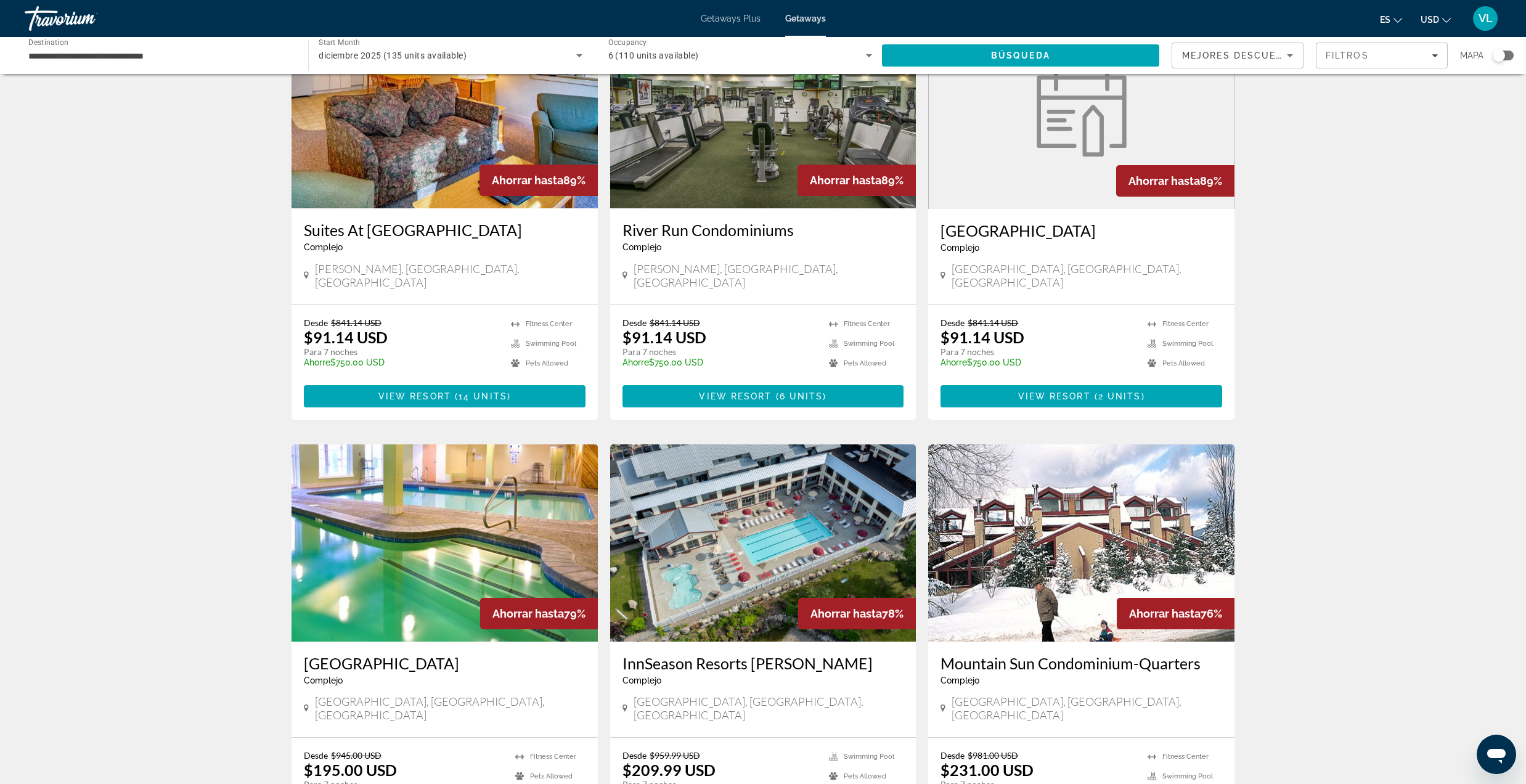
scroll to position [985, 0]
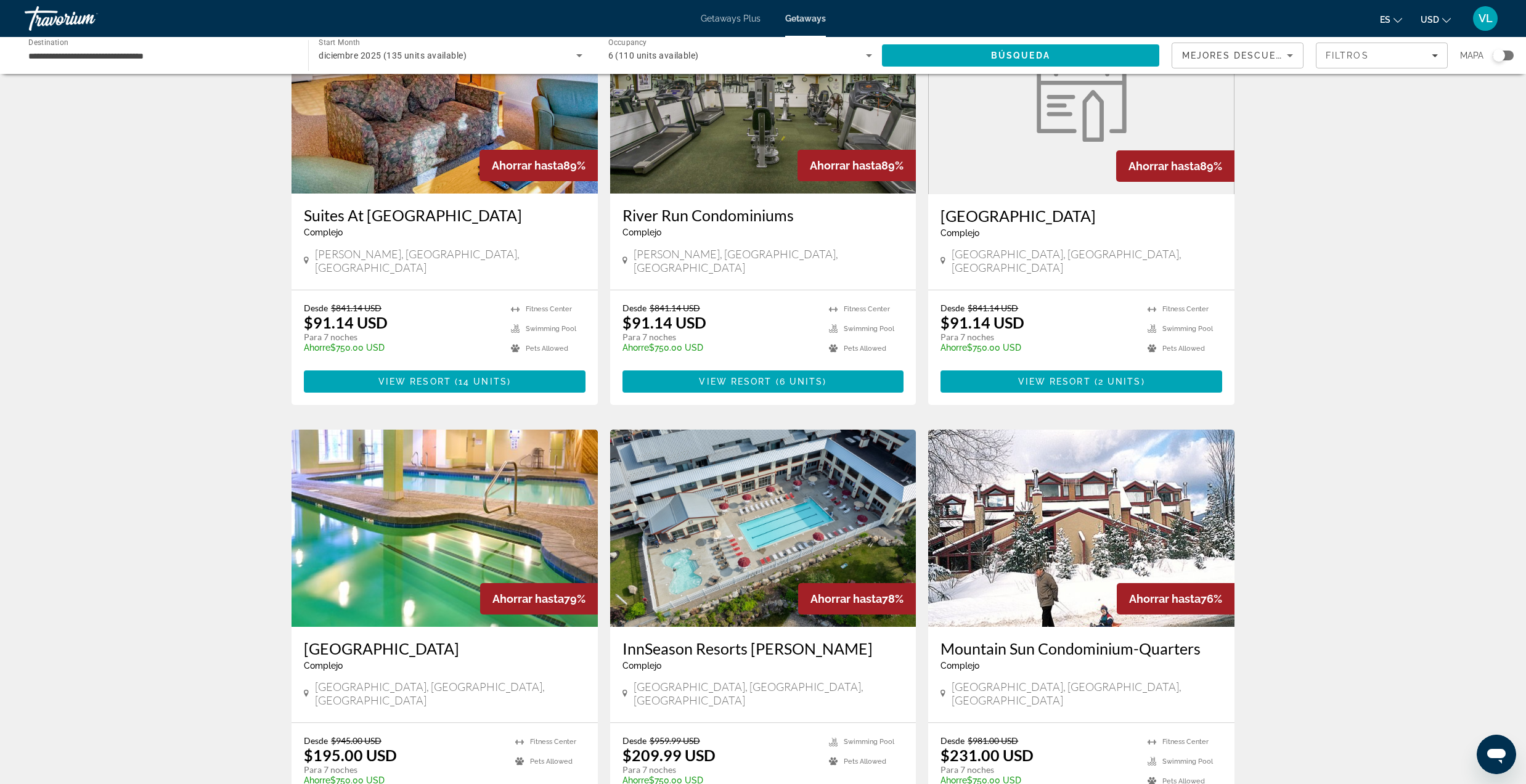
click at [1063, 156] on figure "Main content" at bounding box center [1082, 95] width 305 height 197
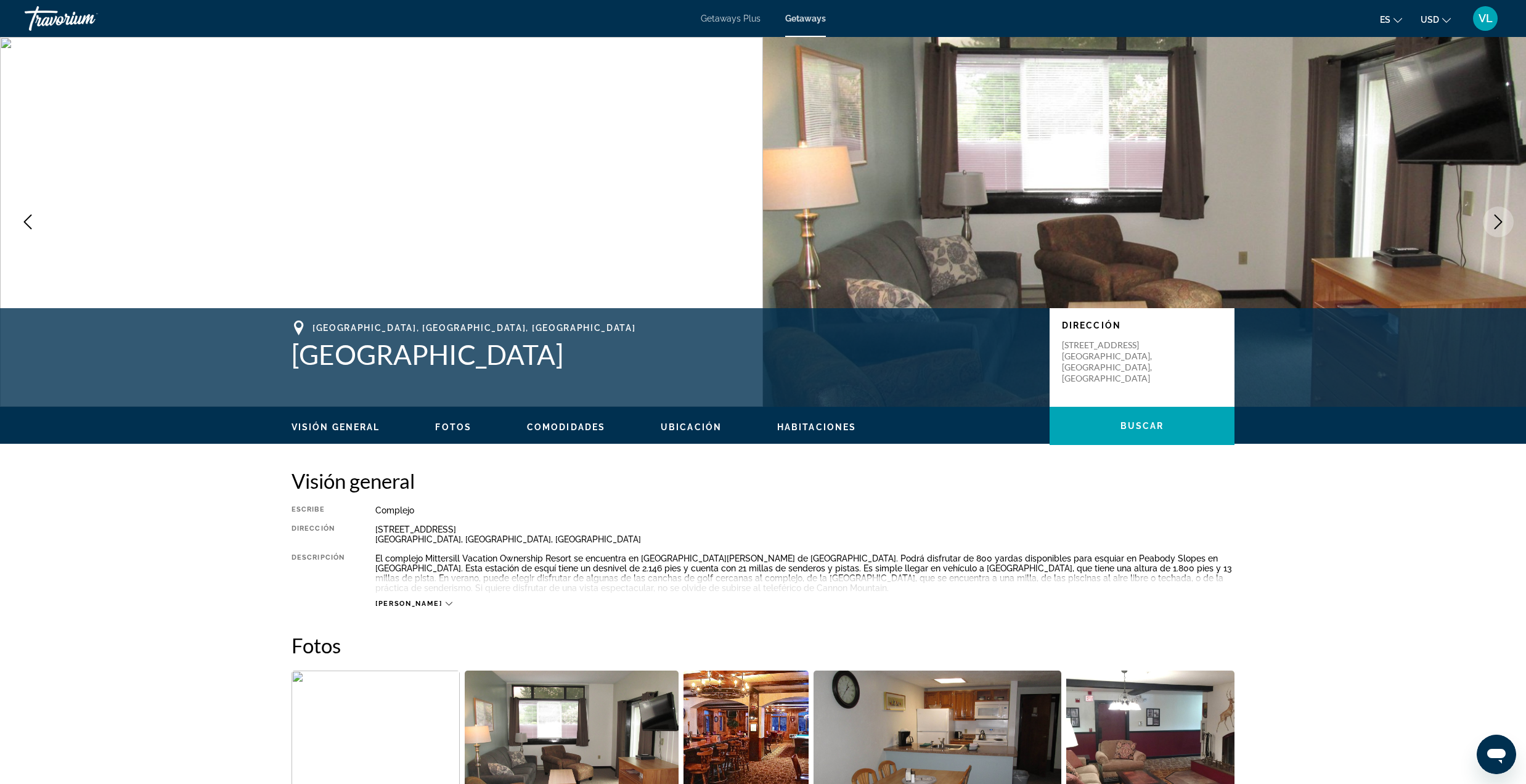
click at [64, 21] on div "Travorium" at bounding box center [86, 18] width 123 height 32
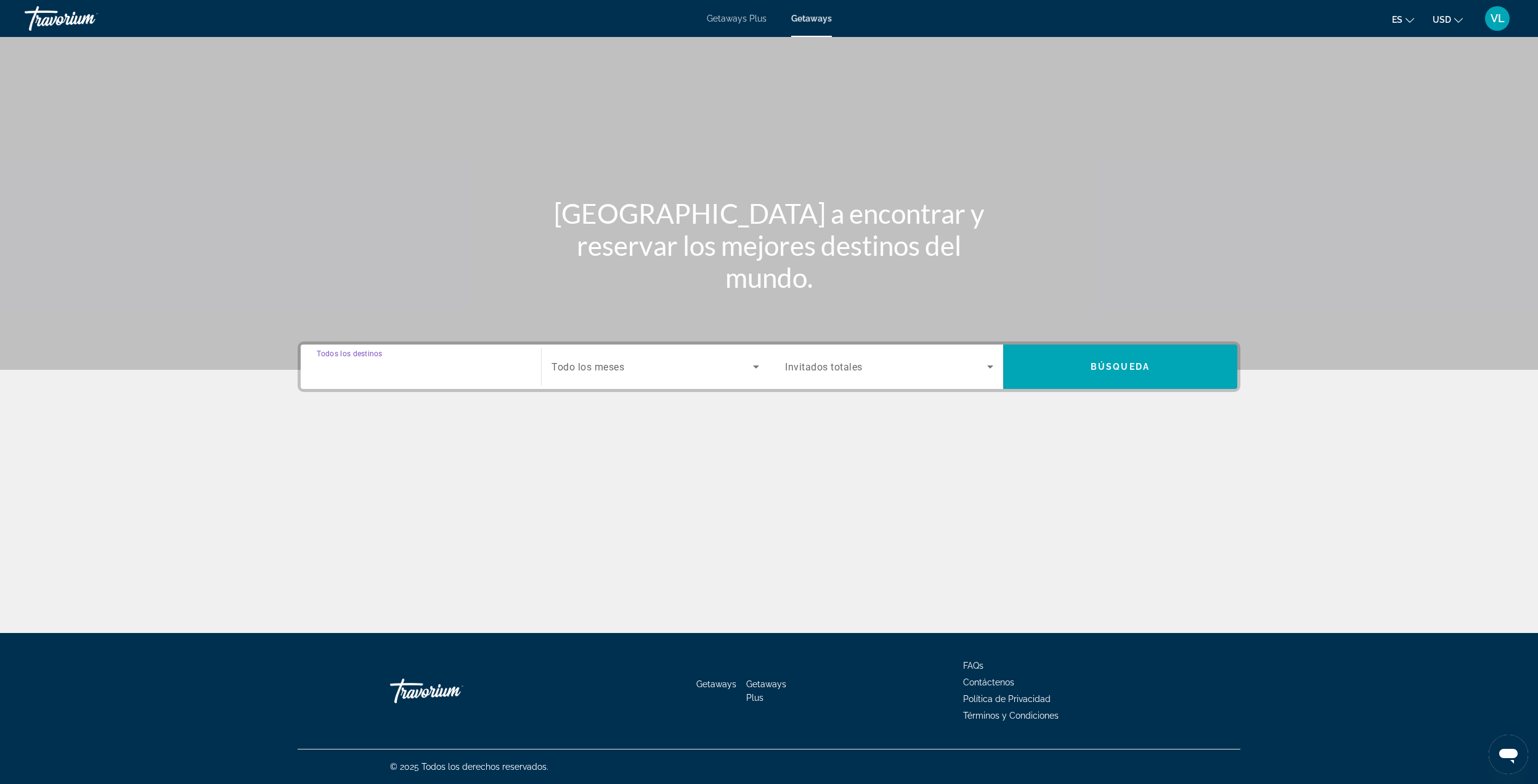
click at [422, 362] on input "Destination Todos los destinos" at bounding box center [420, 367] width 208 height 15
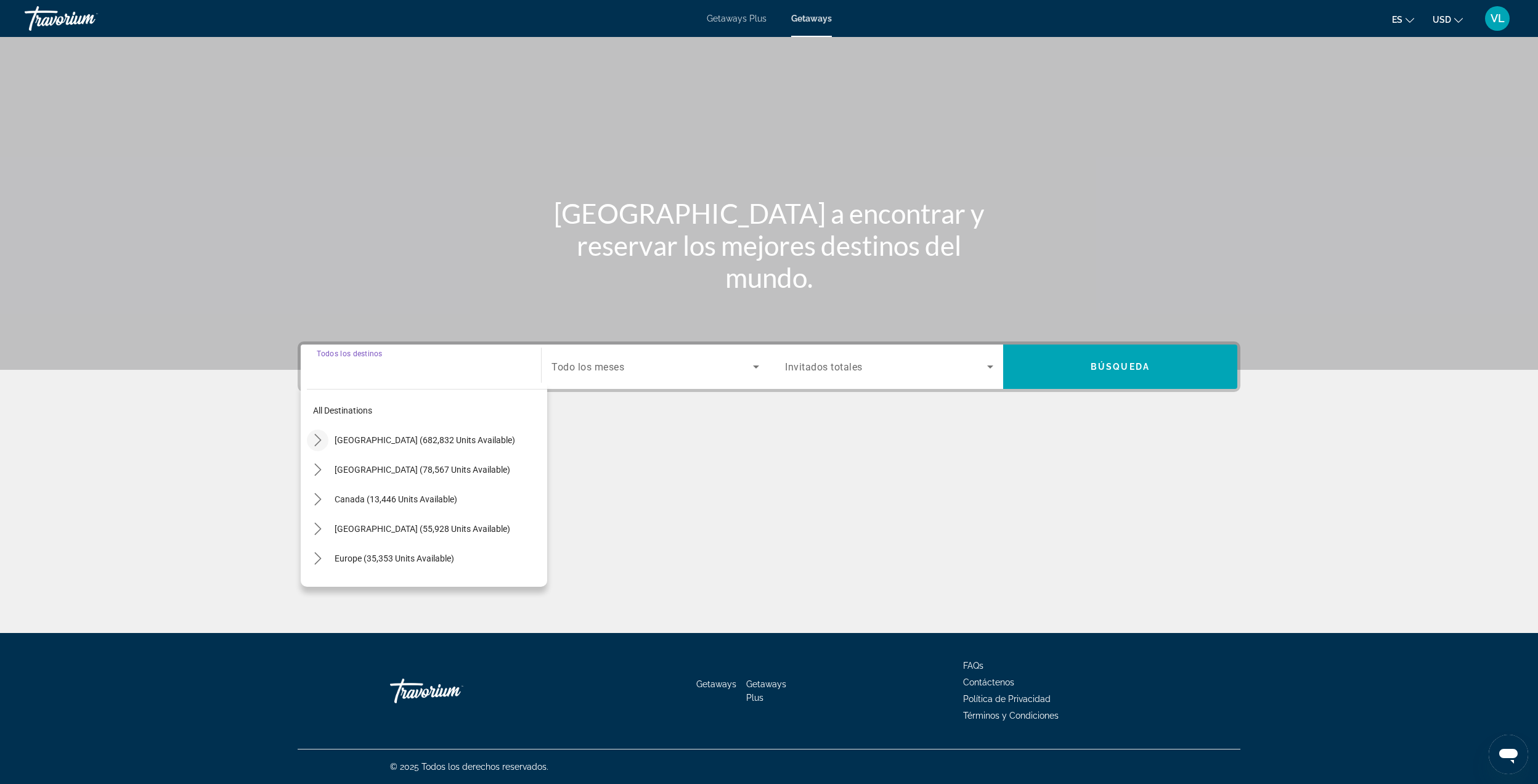
click at [316, 439] on icon "Toggle United States (682,832 units available) submenu" at bounding box center [318, 440] width 12 height 12
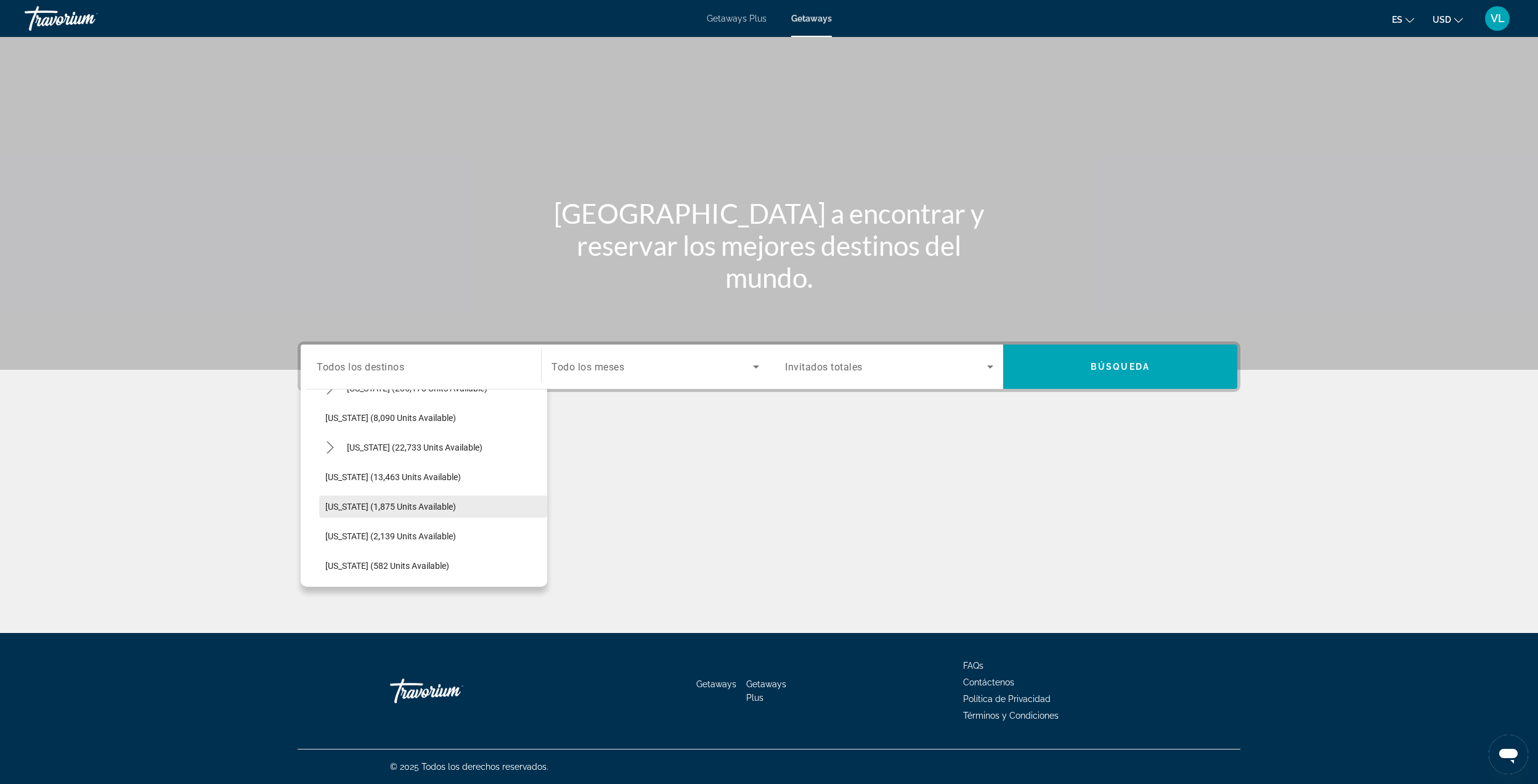
scroll to position [200, 0]
click at [394, 417] on span "[US_STATE] (235,178 units available)" at bounding box center [417, 417] width 141 height 10
type input "**********"
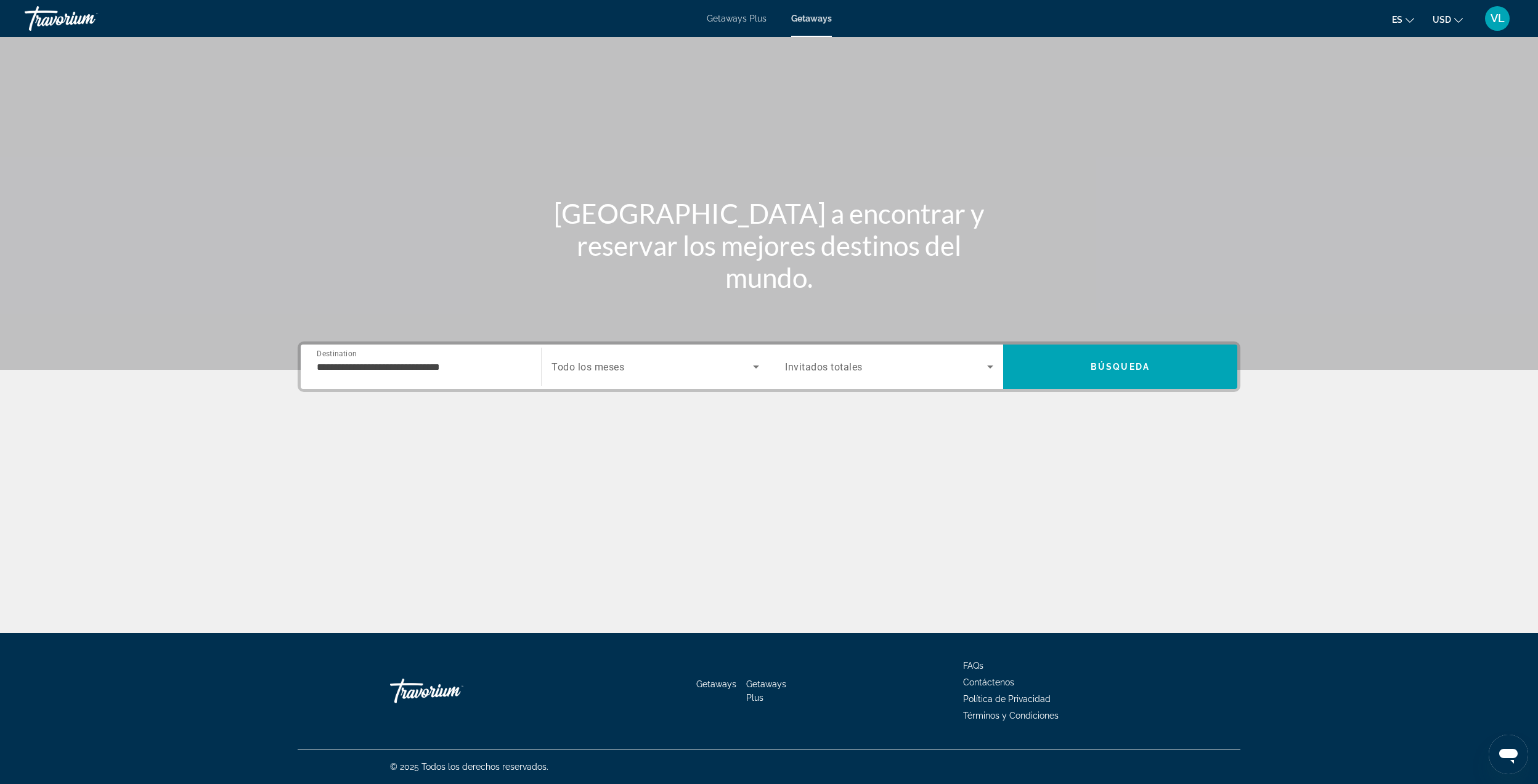
click at [614, 369] on span "Todo los meses" at bounding box center [587, 367] width 72 height 12
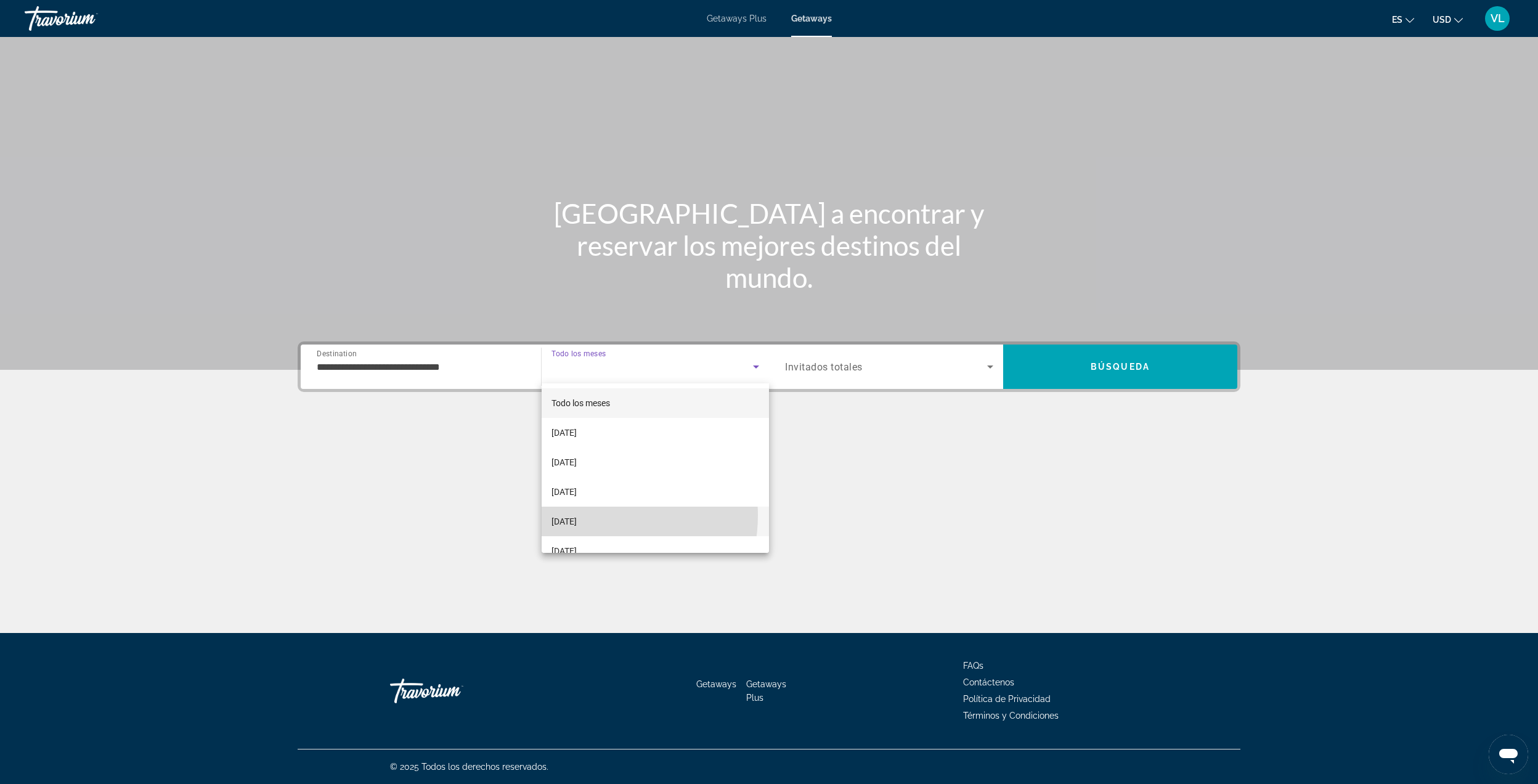
click at [577, 515] on span "[DATE]" at bounding box center [563, 520] width 25 height 15
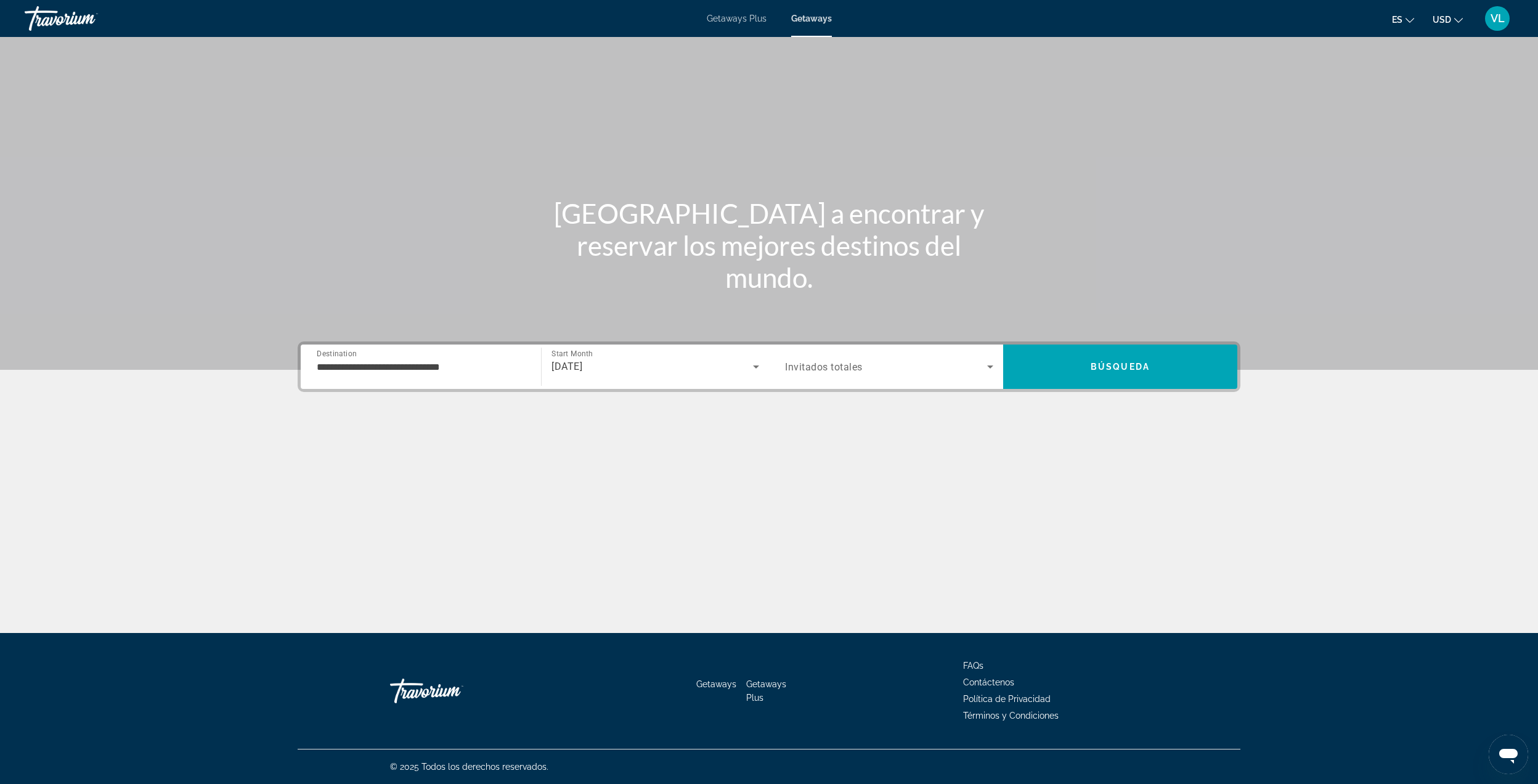
click at [861, 362] on span "Invitados totales" at bounding box center [824, 367] width 77 height 12
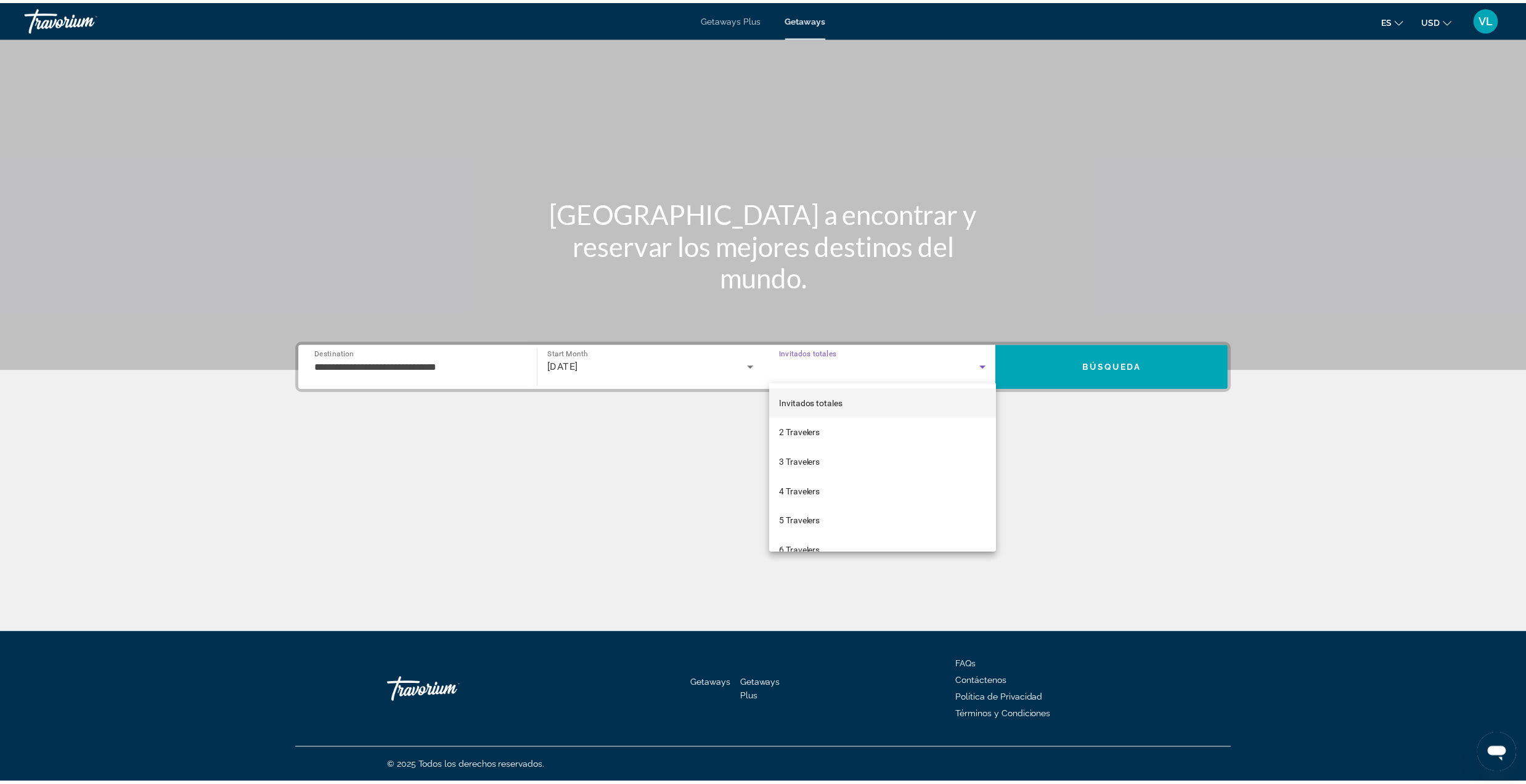
scroll to position [136, 0]
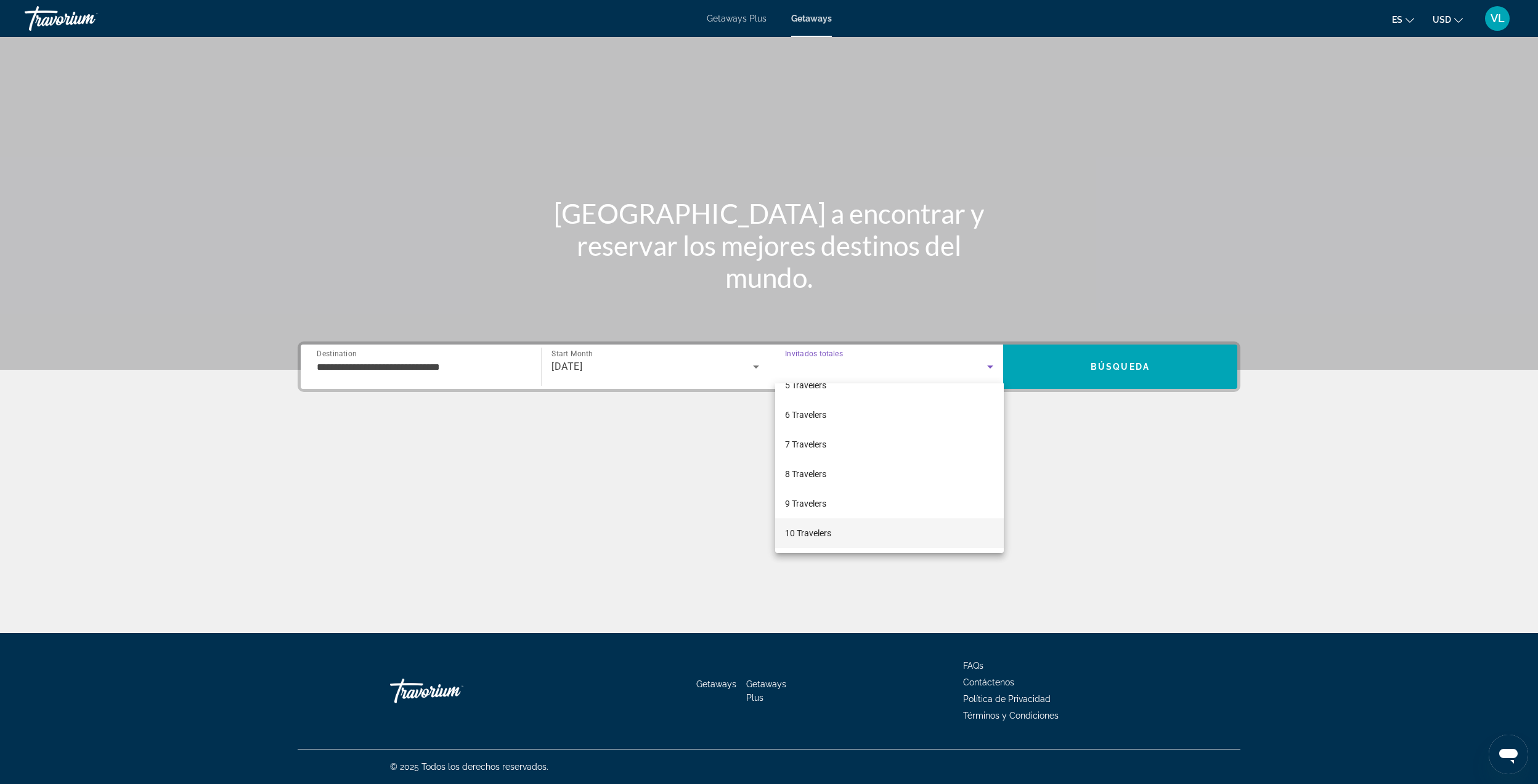
click at [834, 525] on mat-option "10 Travelers" at bounding box center [889, 533] width 229 height 30
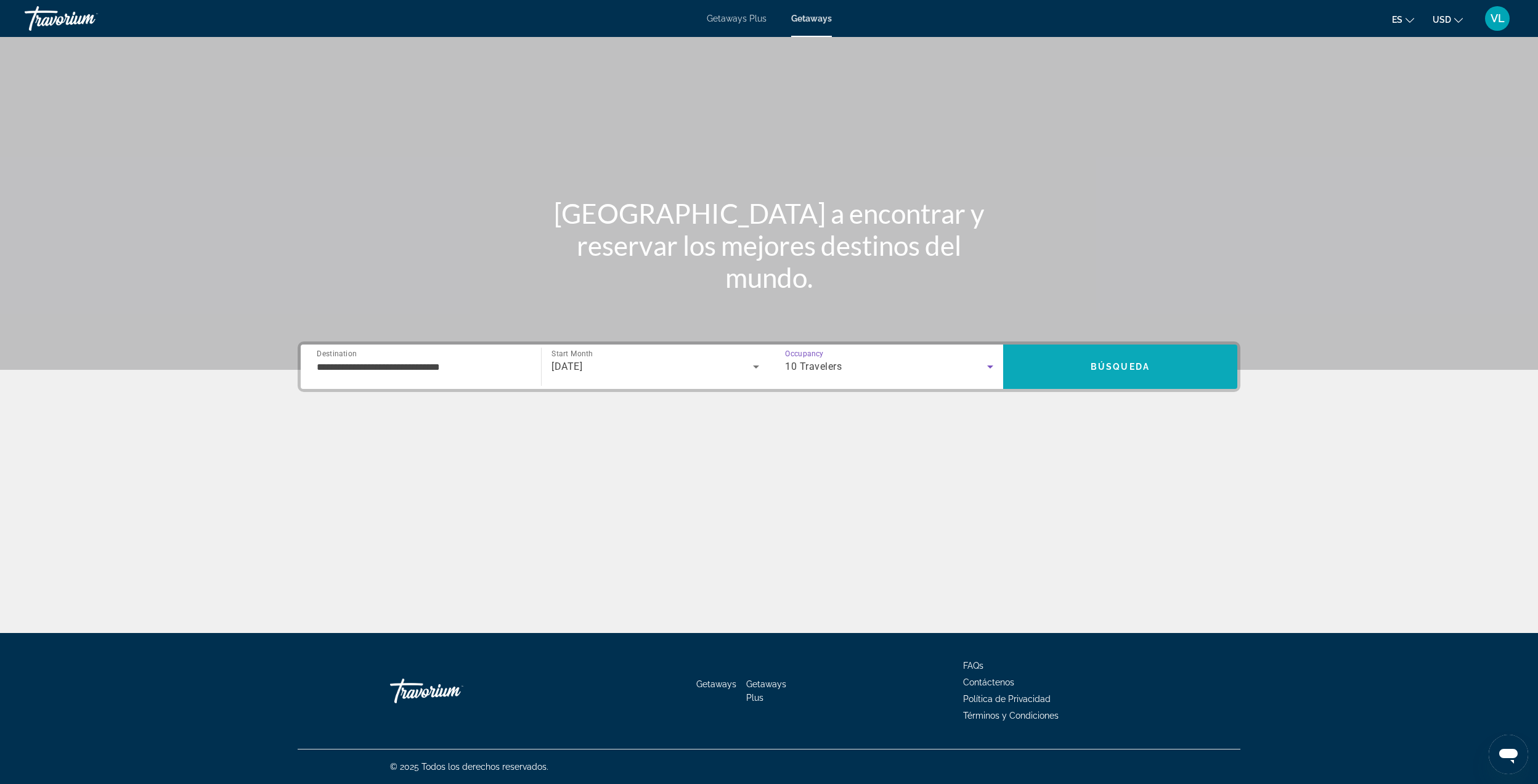
click at [1043, 385] on span "Search" at bounding box center [1121, 366] width 234 height 45
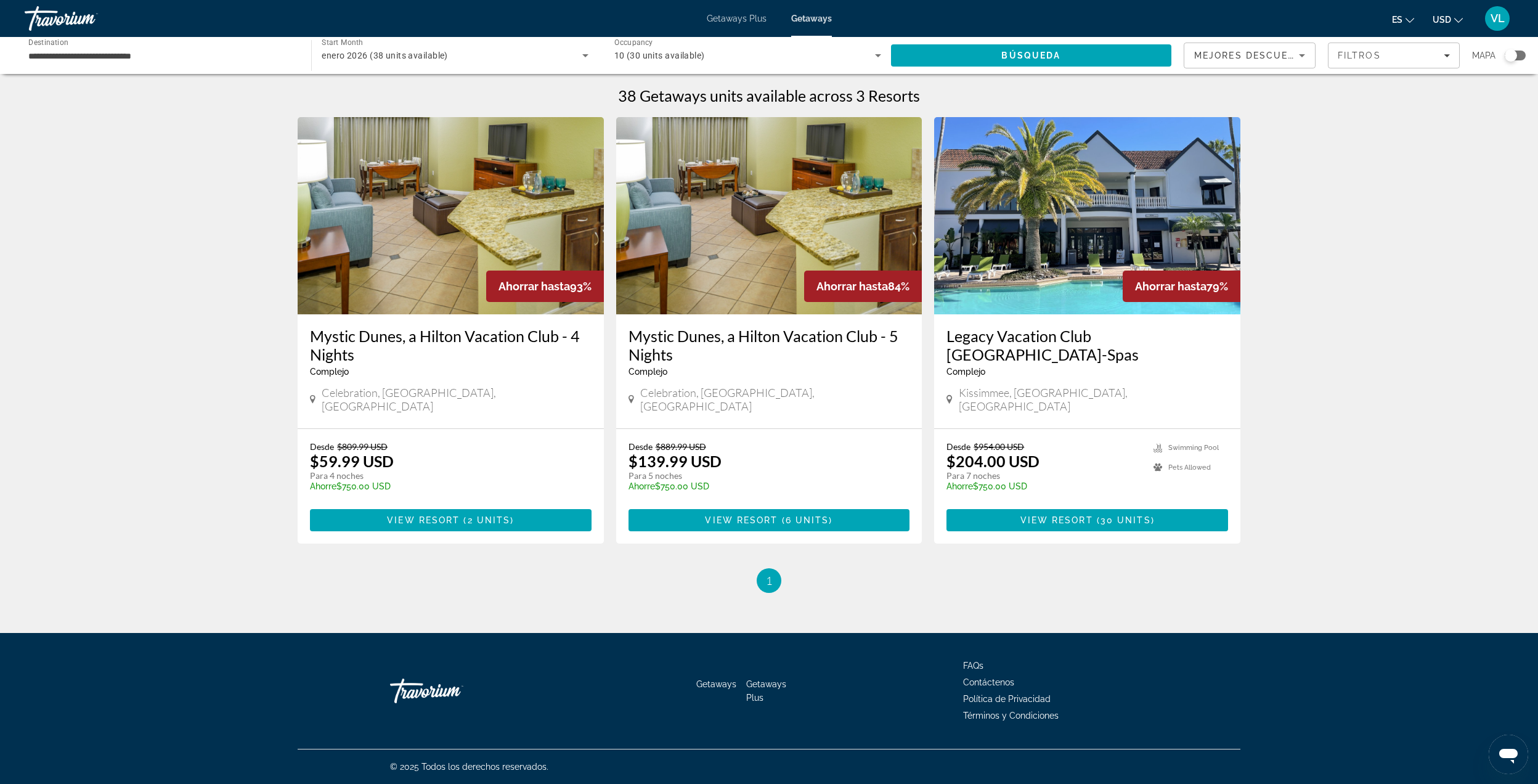
click at [440, 225] on img "Main content" at bounding box center [450, 215] width 306 height 197
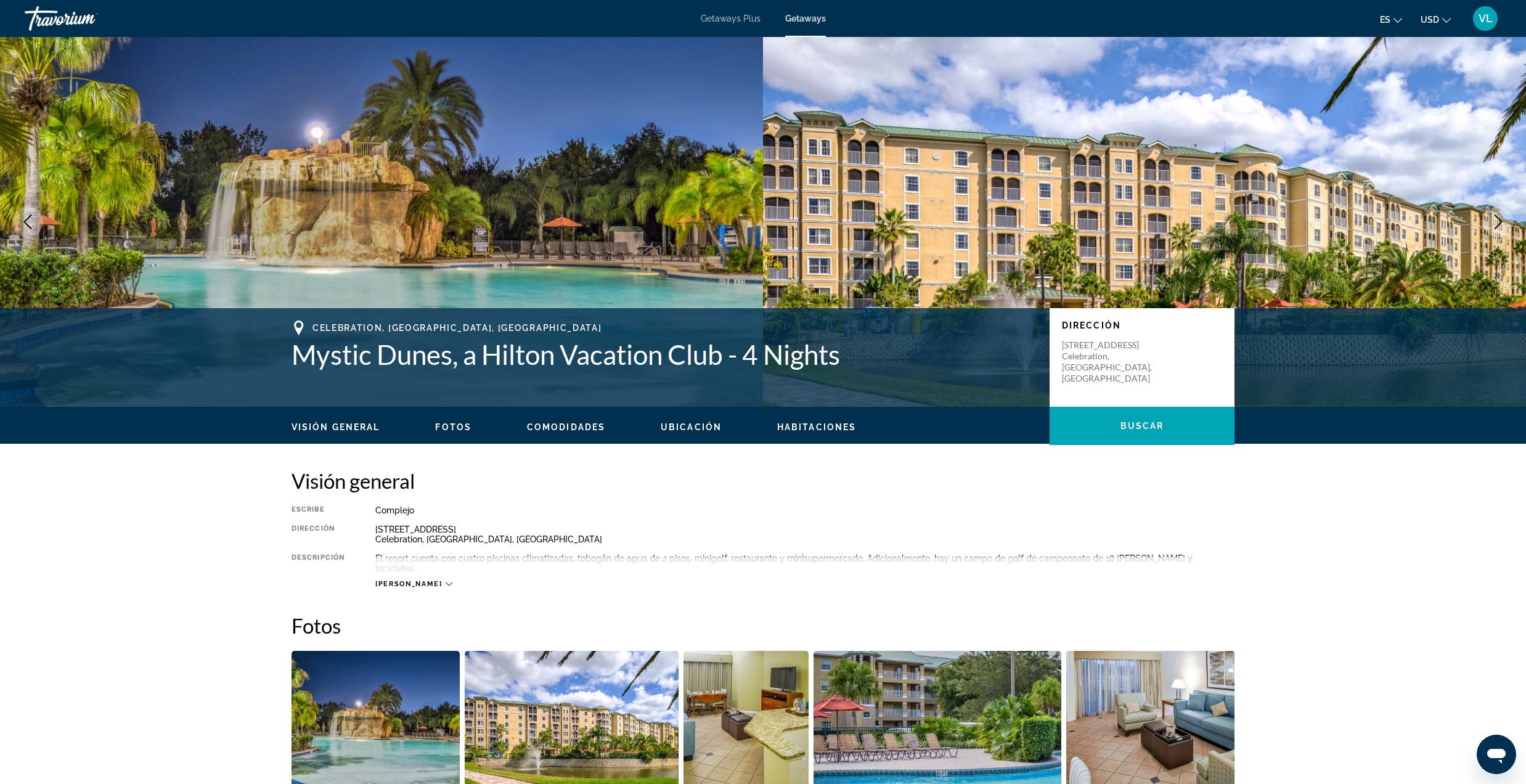
click at [1492, 222] on icon "Next image" at bounding box center [1498, 221] width 15 height 15
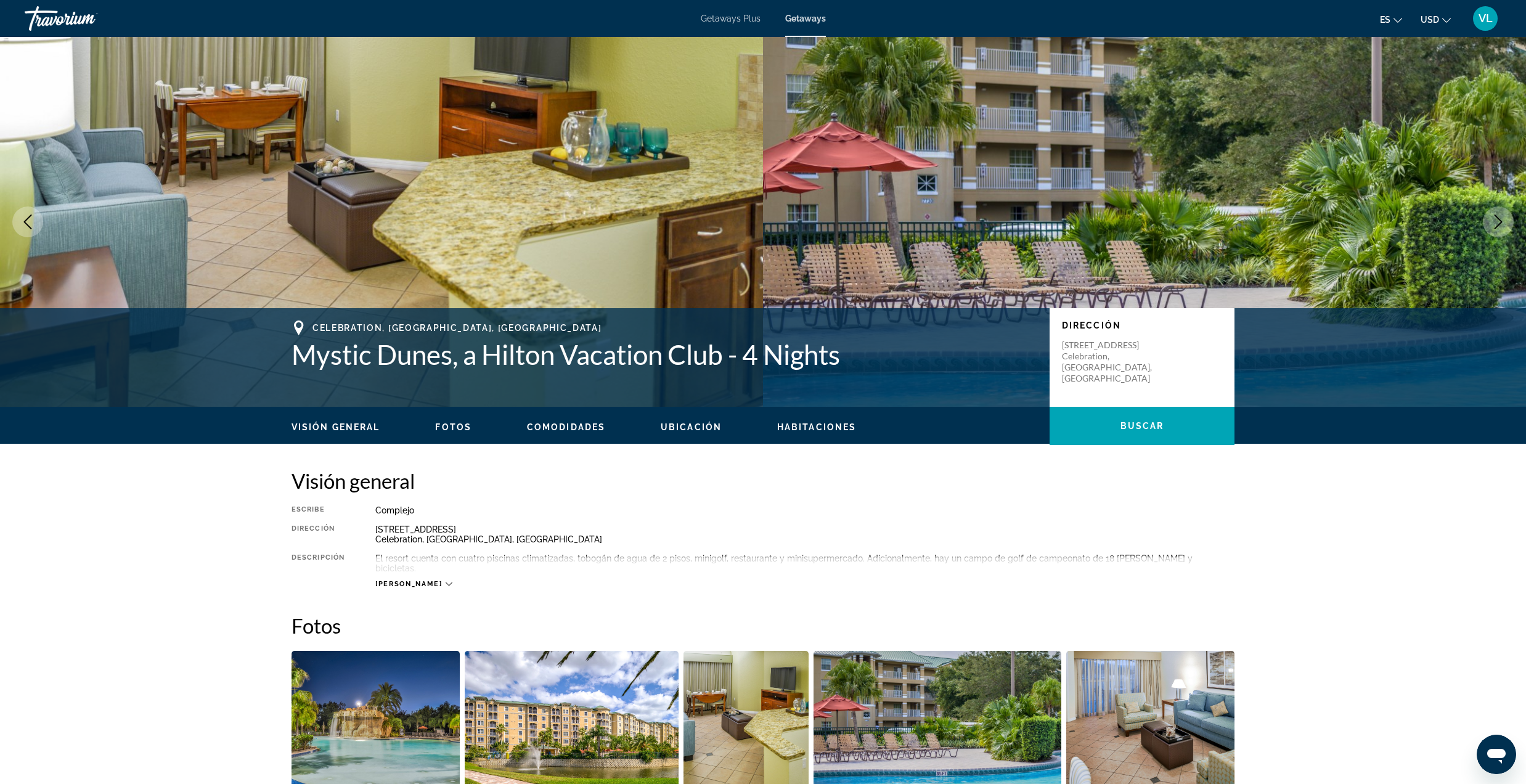
click at [1492, 222] on icon "Next image" at bounding box center [1498, 221] width 15 height 15
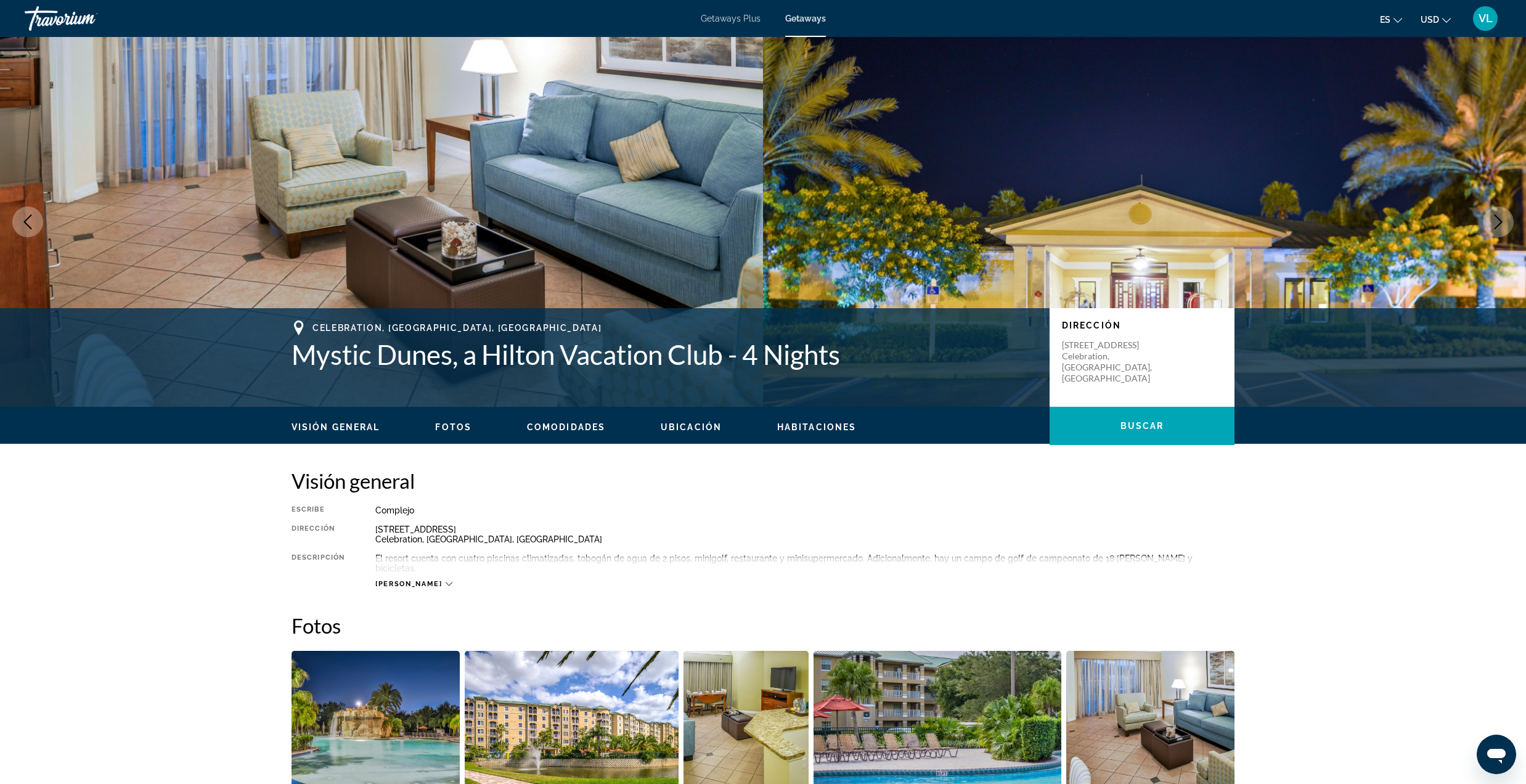
click at [1492, 222] on icon "Next image" at bounding box center [1498, 221] width 15 height 15
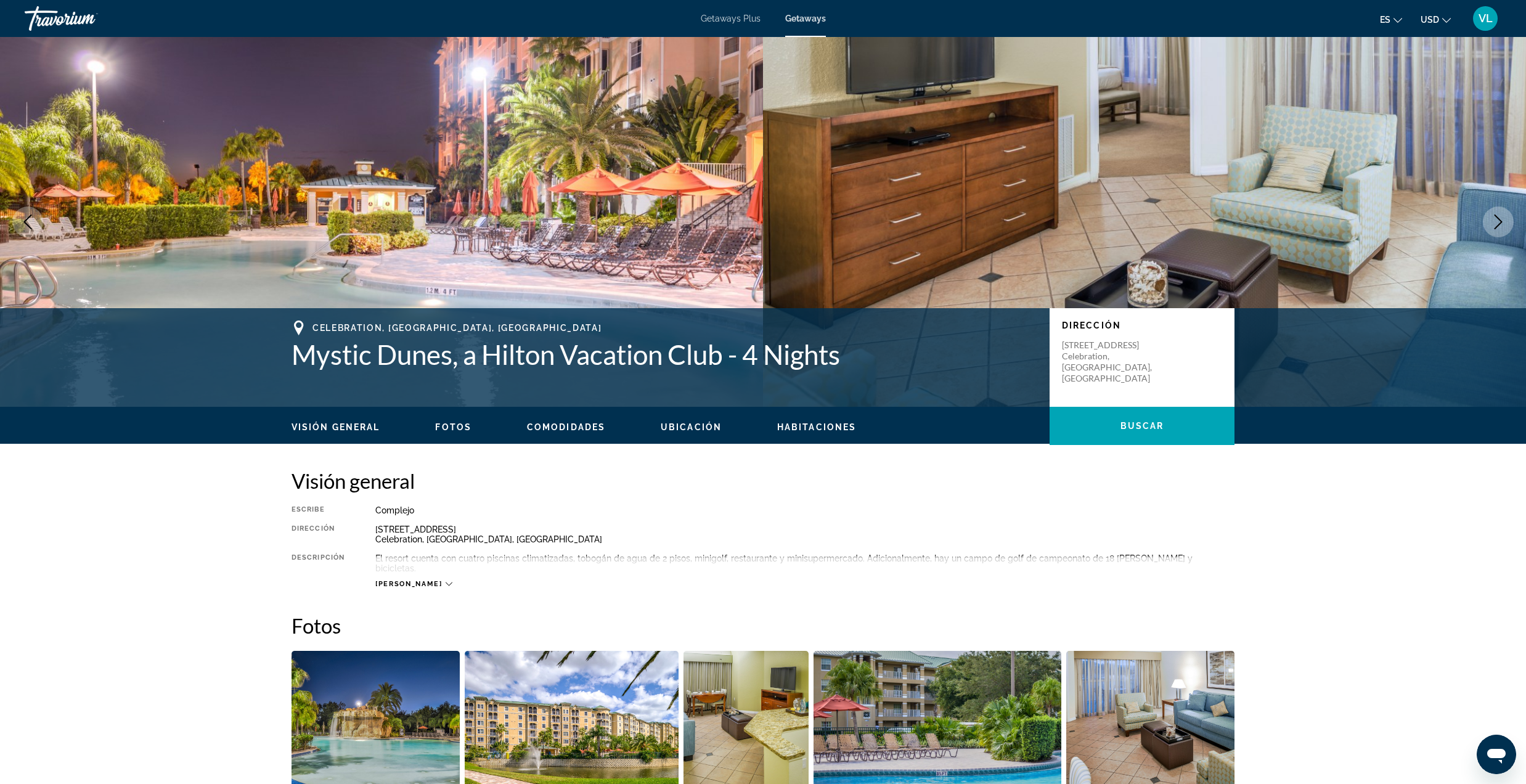
click at [1492, 222] on icon "Next image" at bounding box center [1498, 221] width 15 height 15
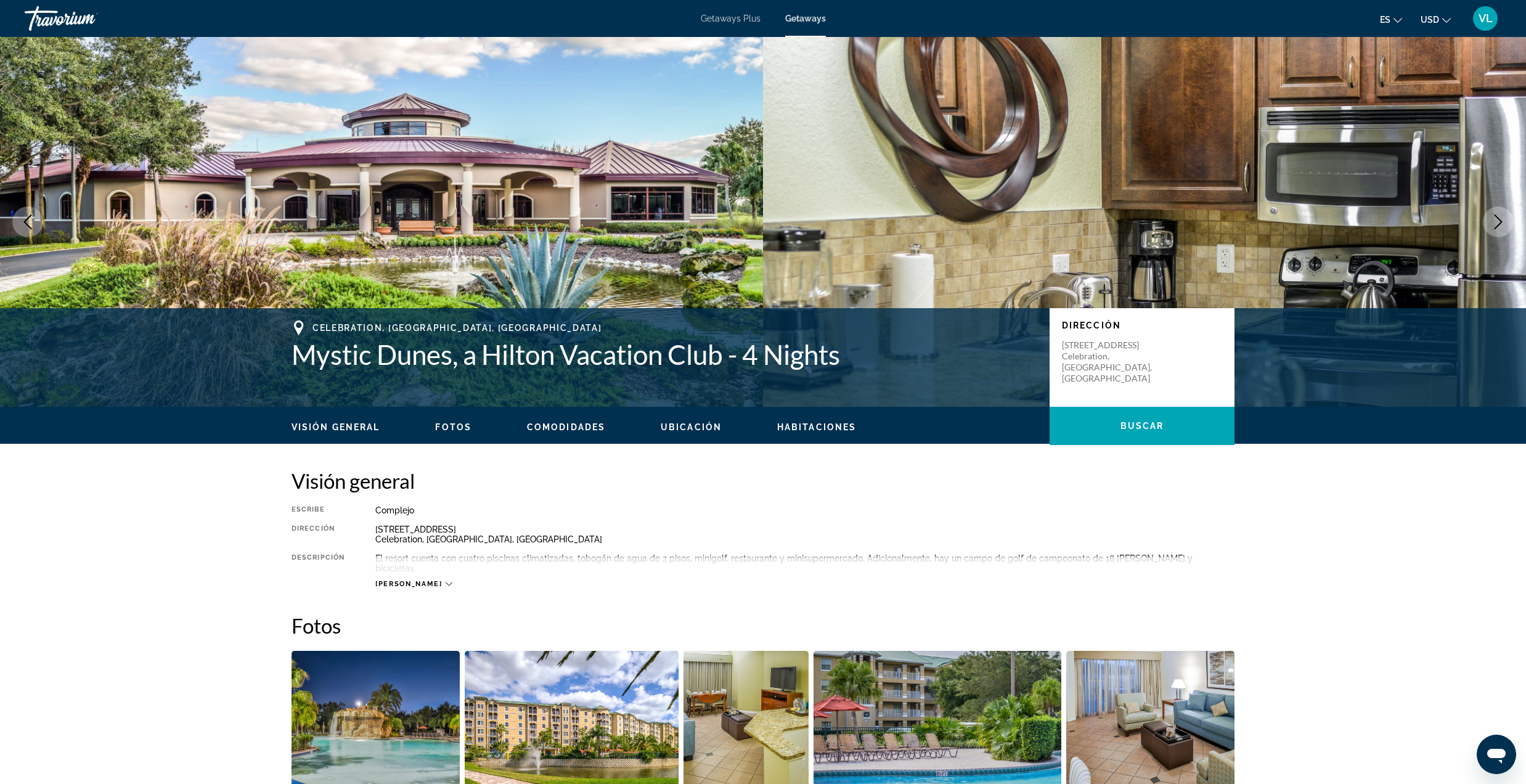
click at [1492, 222] on icon "Next image" at bounding box center [1498, 221] width 15 height 15
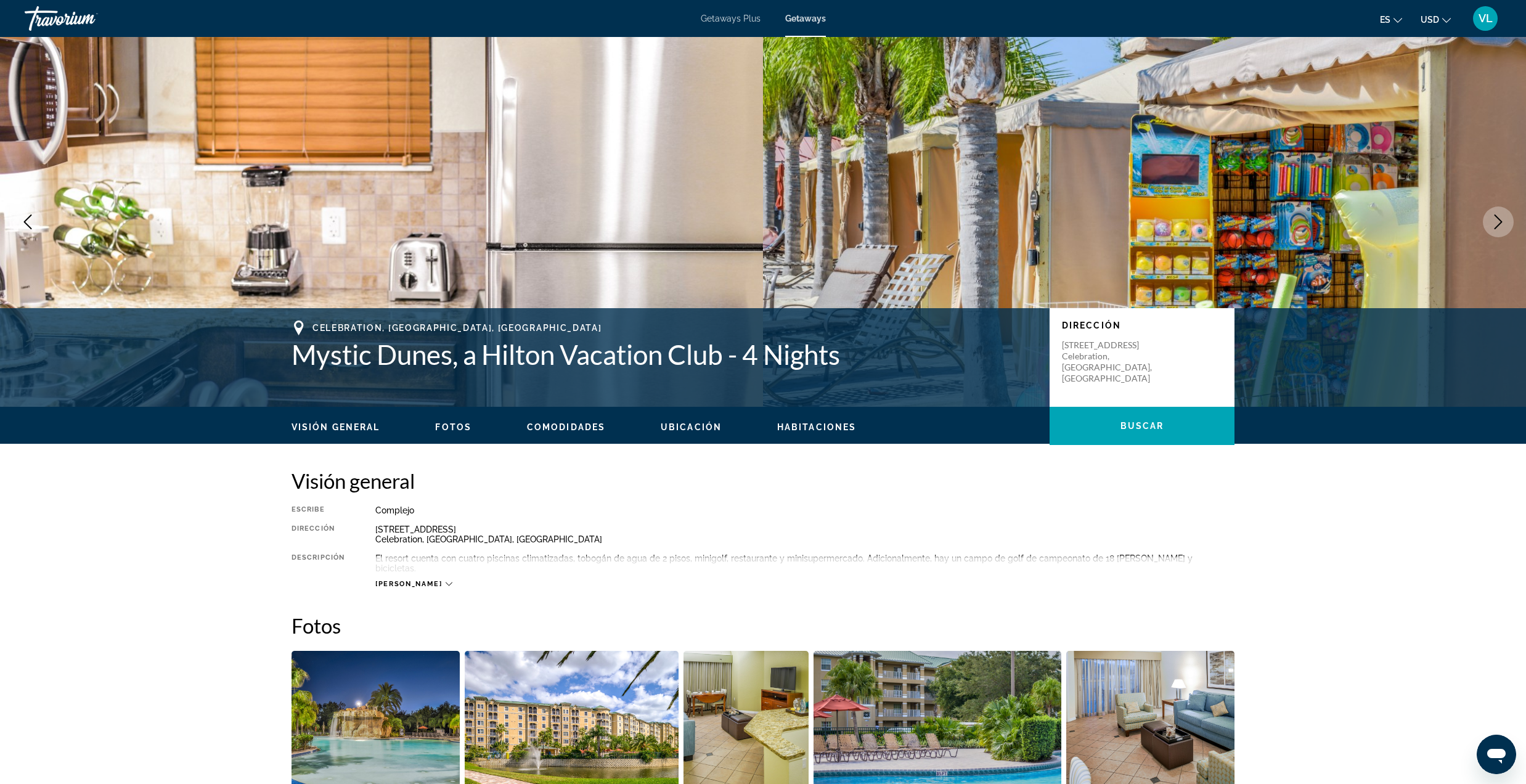
click at [1492, 222] on icon "Next image" at bounding box center [1498, 221] width 15 height 15
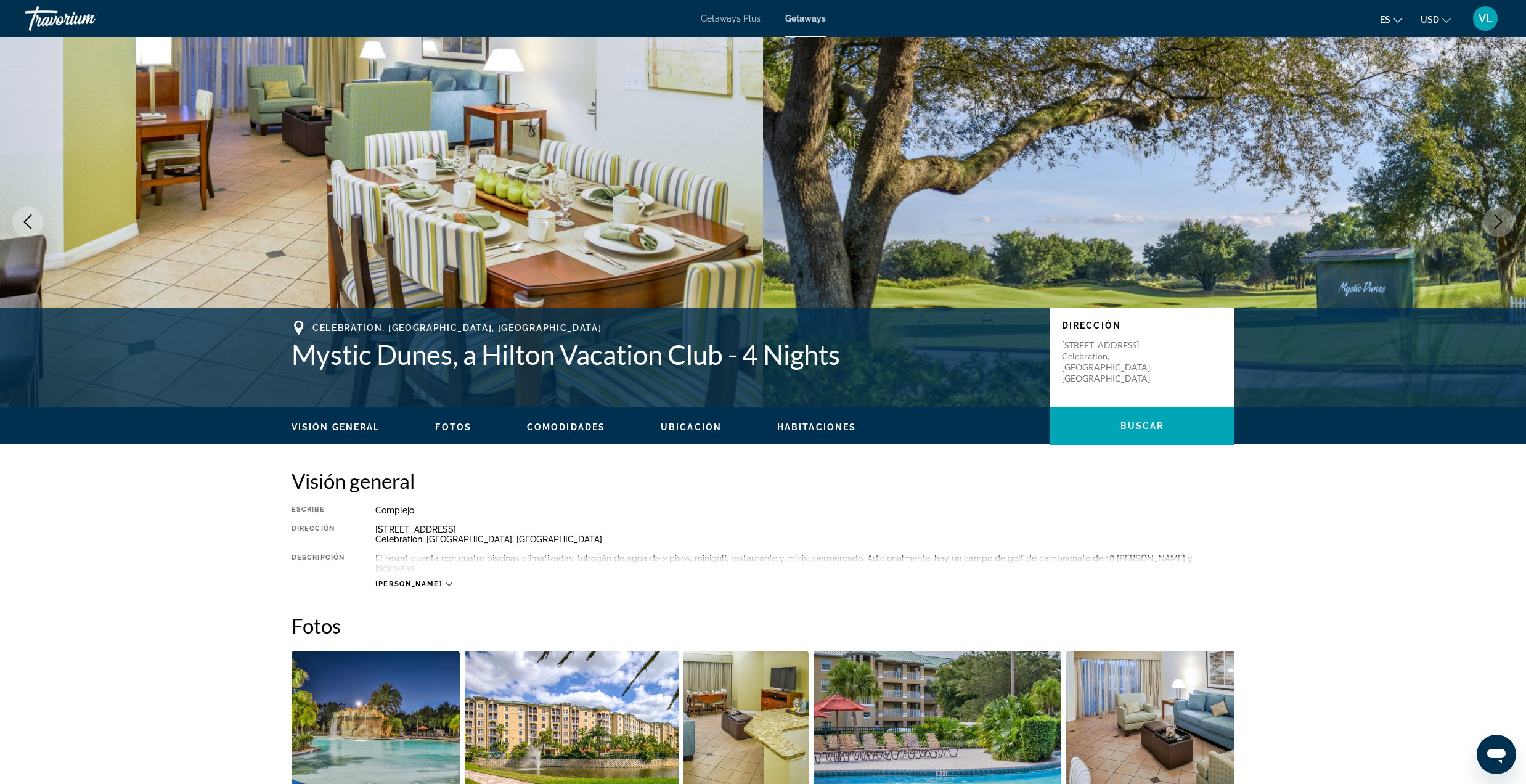
click at [1492, 222] on icon "Next image" at bounding box center [1498, 221] width 15 height 15
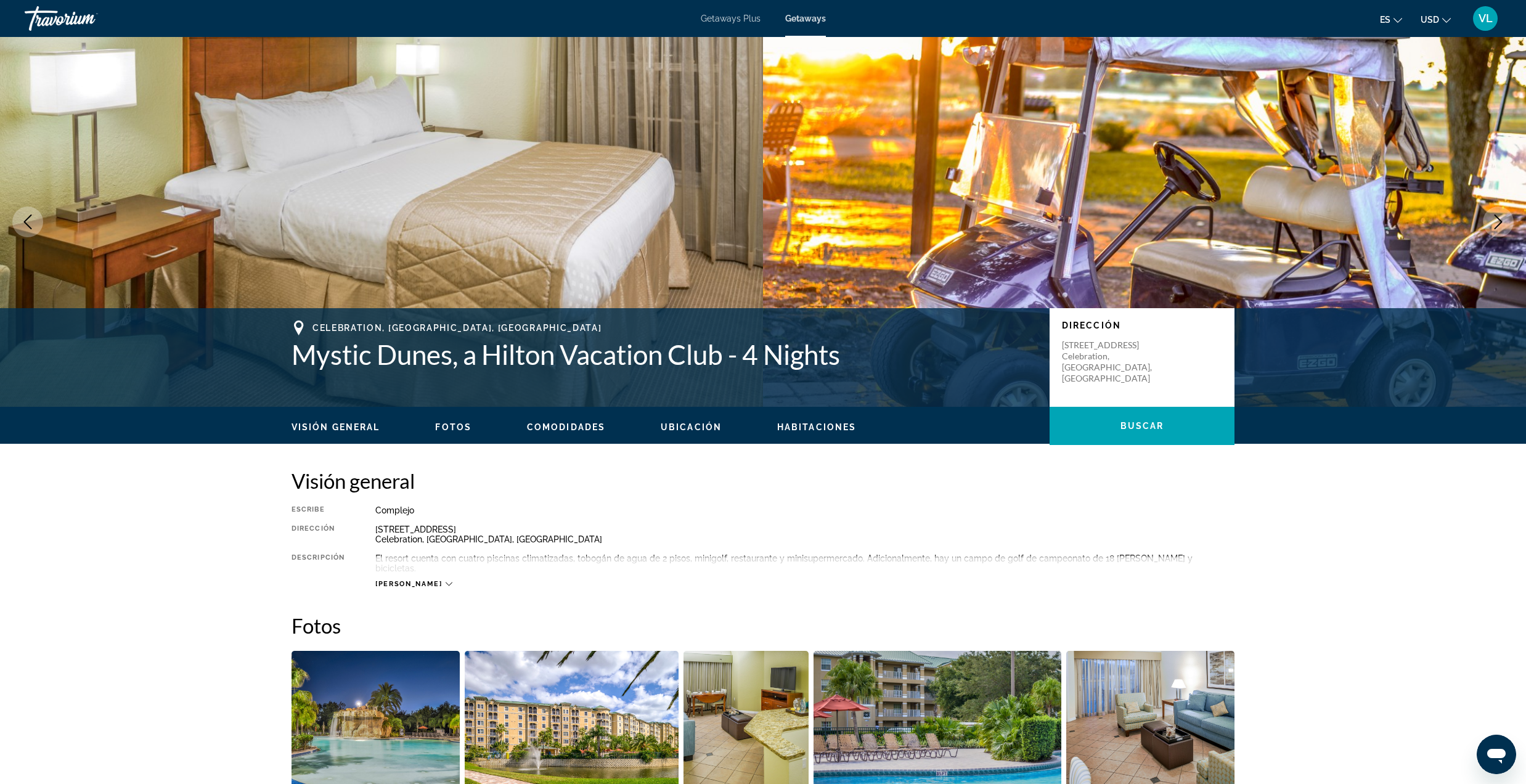
click at [1492, 222] on icon "Next image" at bounding box center [1498, 221] width 15 height 15
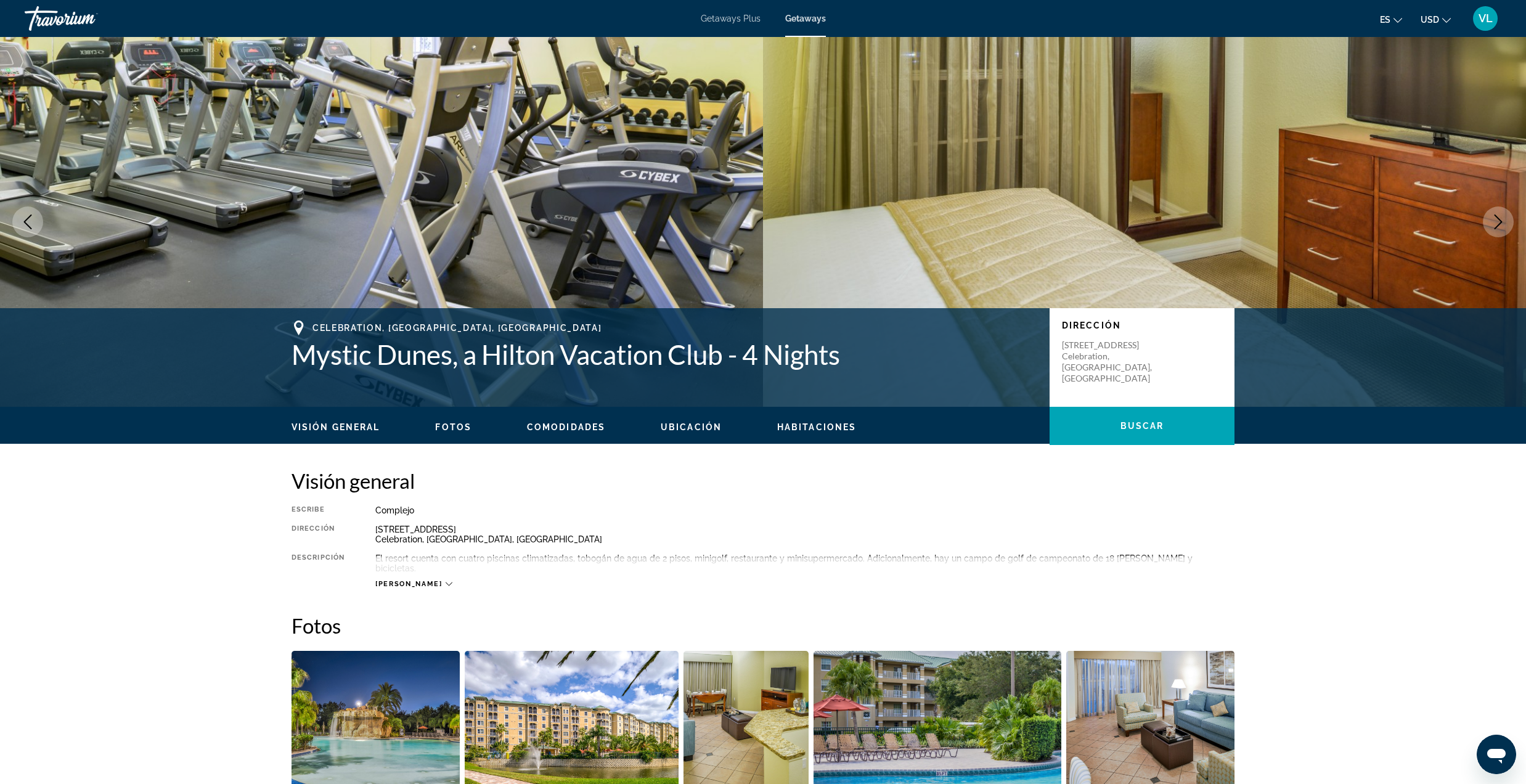
click at [1492, 222] on icon "Next image" at bounding box center [1498, 221] width 15 height 15
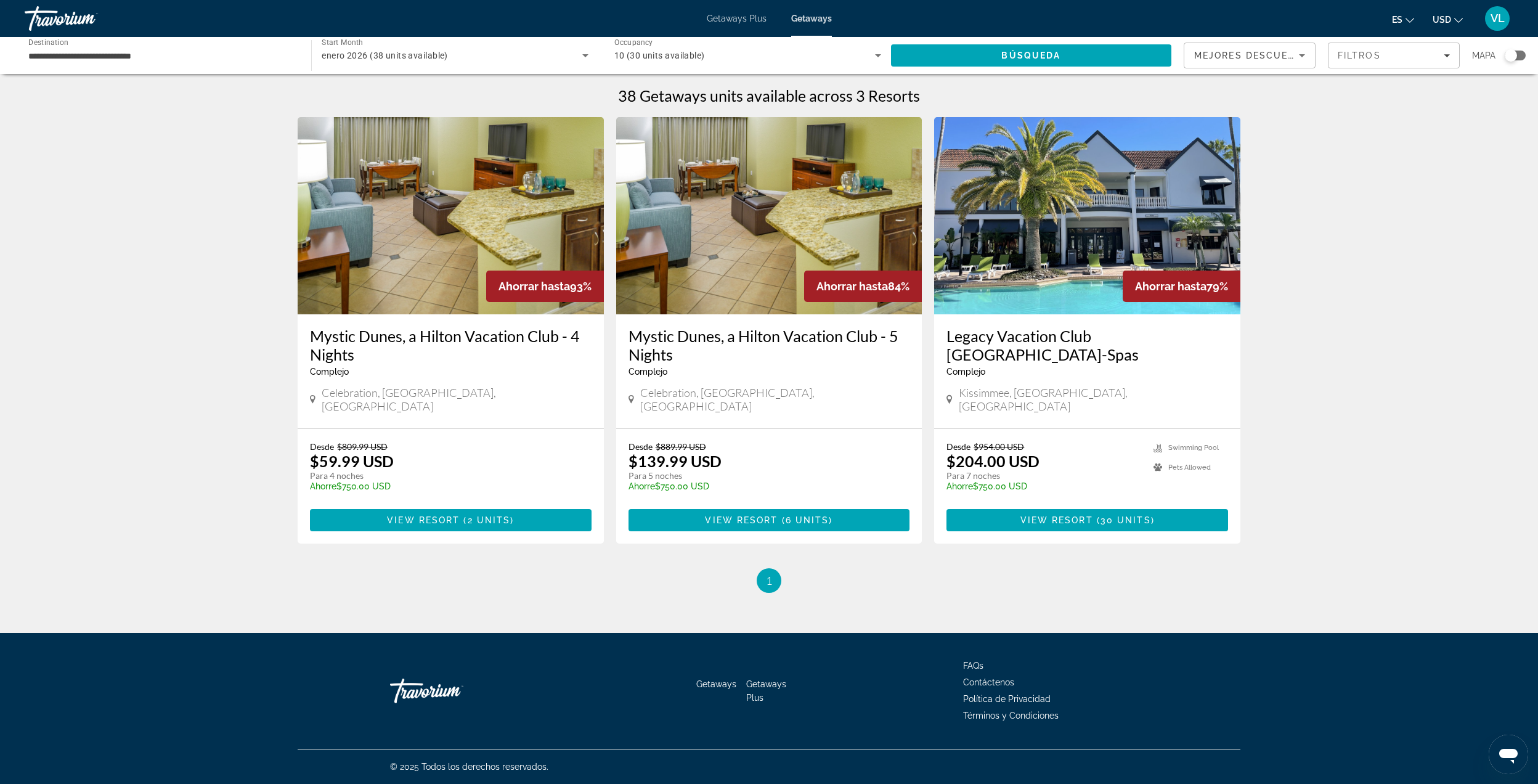
click at [1058, 260] on img "Main content" at bounding box center [1087, 215] width 306 height 197
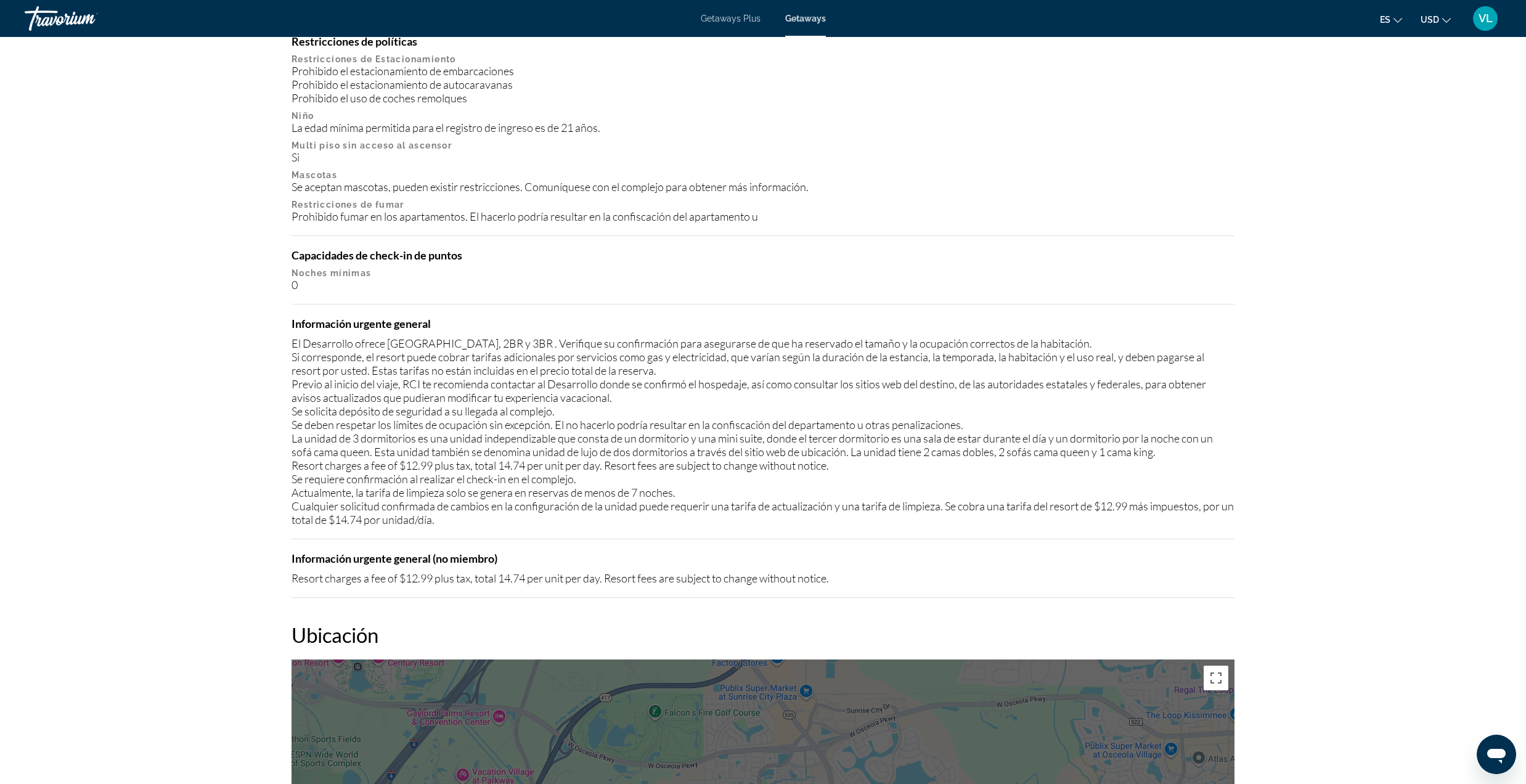
scroll to position [1232, 0]
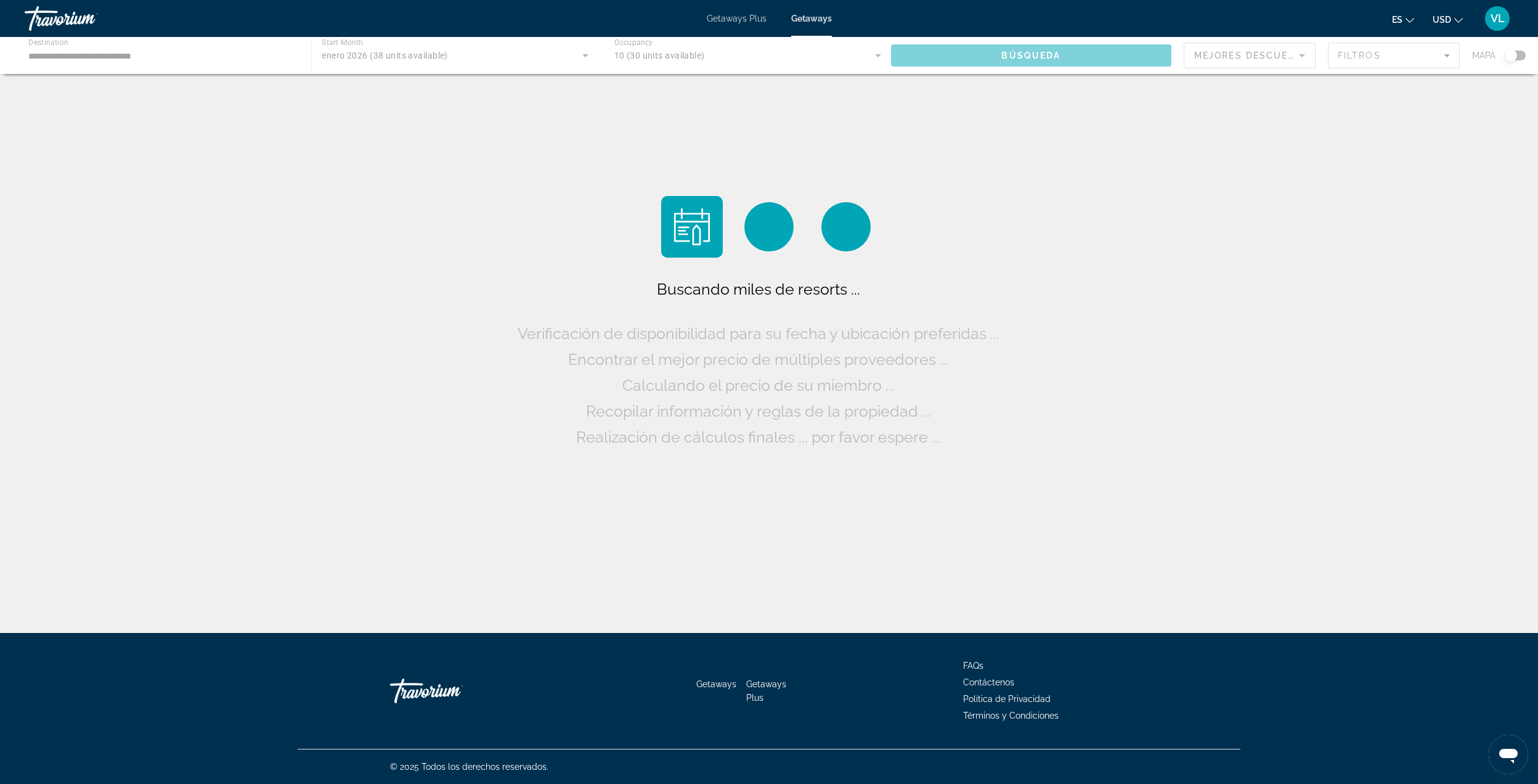
click at [48, 25] on div "Travorium" at bounding box center [86, 18] width 123 height 32
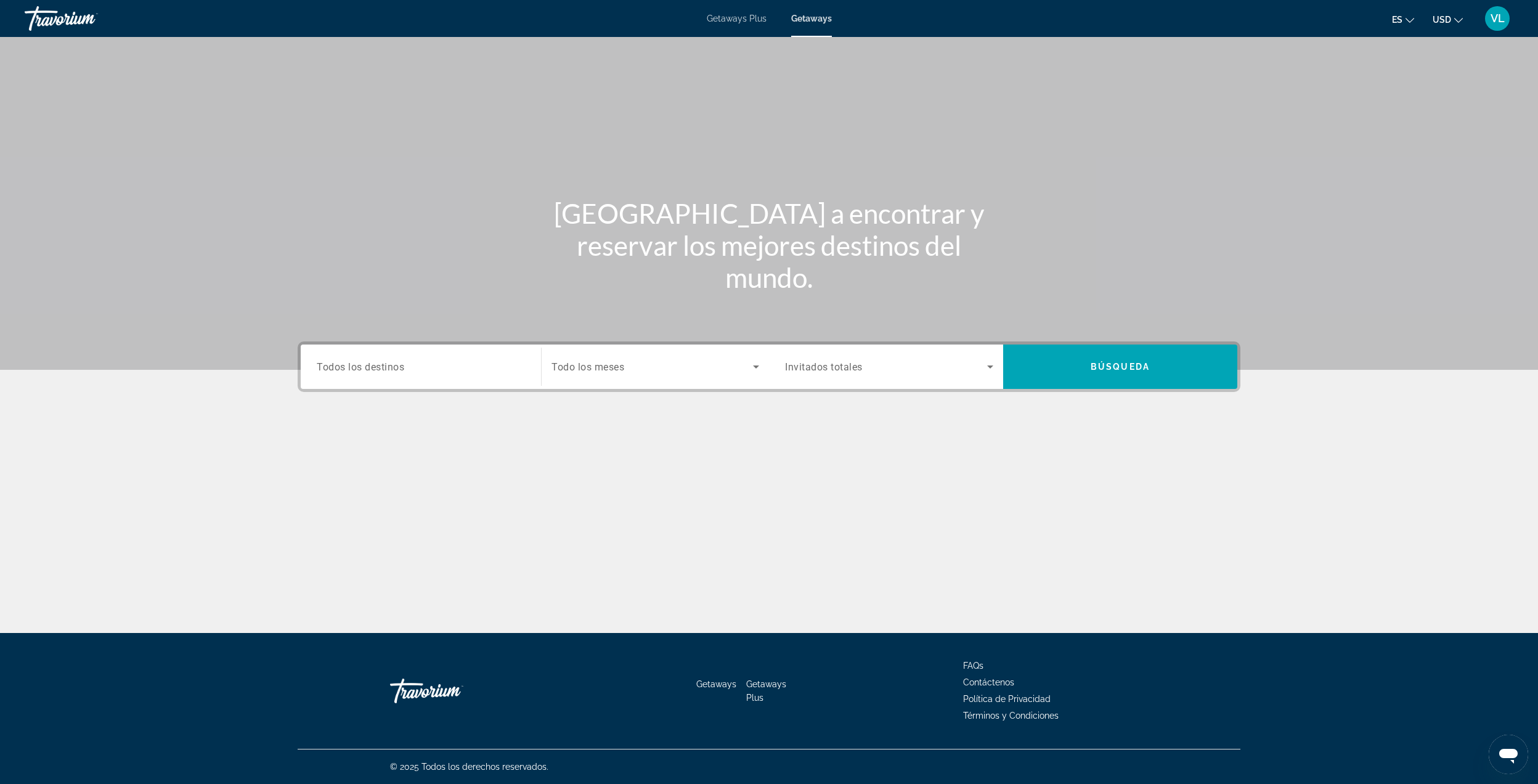
click at [395, 368] on span "Todos los destinos" at bounding box center [360, 367] width 87 height 12
click at [395, 368] on input "Destination Todos los destinos" at bounding box center [420, 367] width 208 height 15
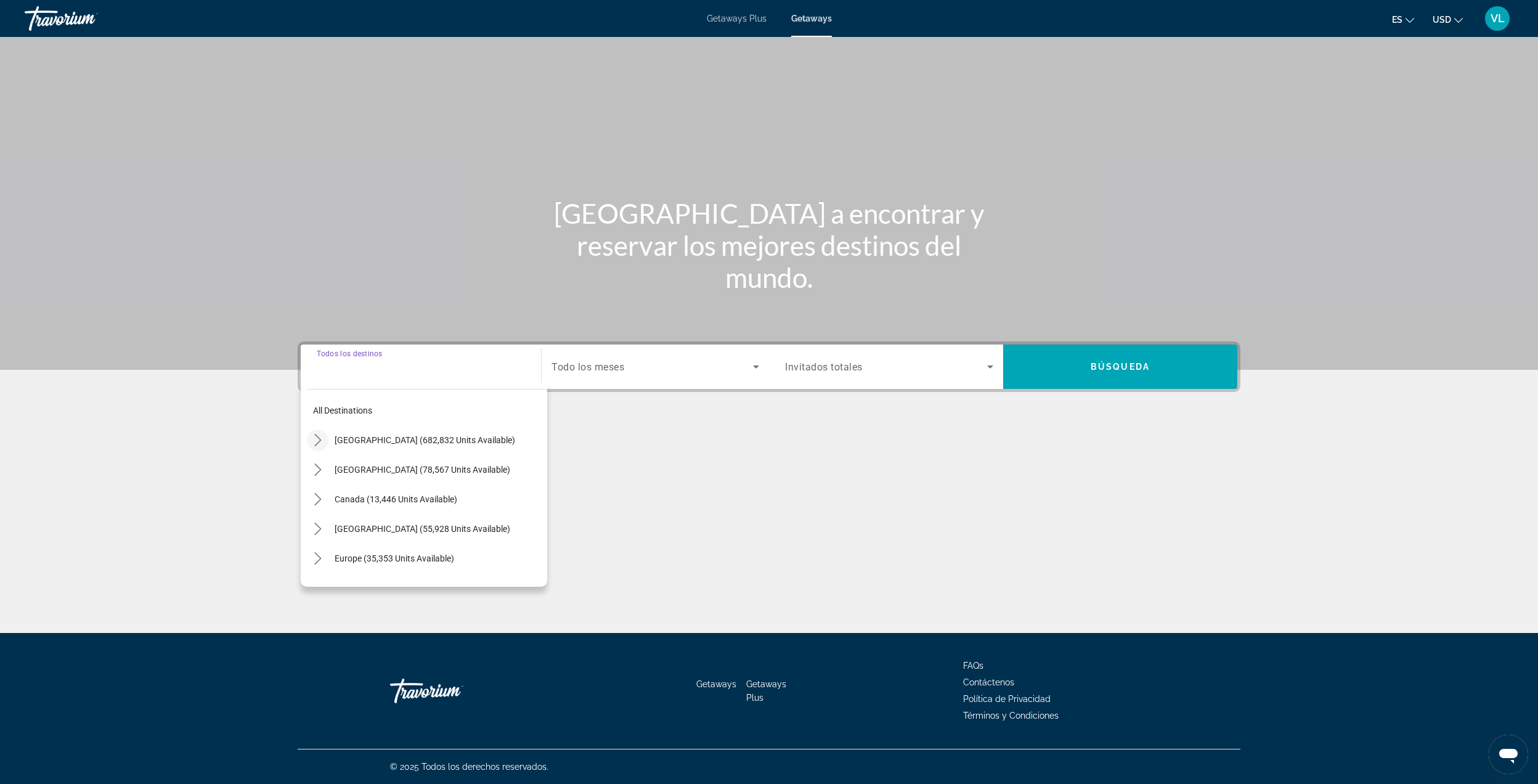
click at [318, 442] on icon "Toggle United States (682,832 units available) submenu" at bounding box center [318, 440] width 12 height 12
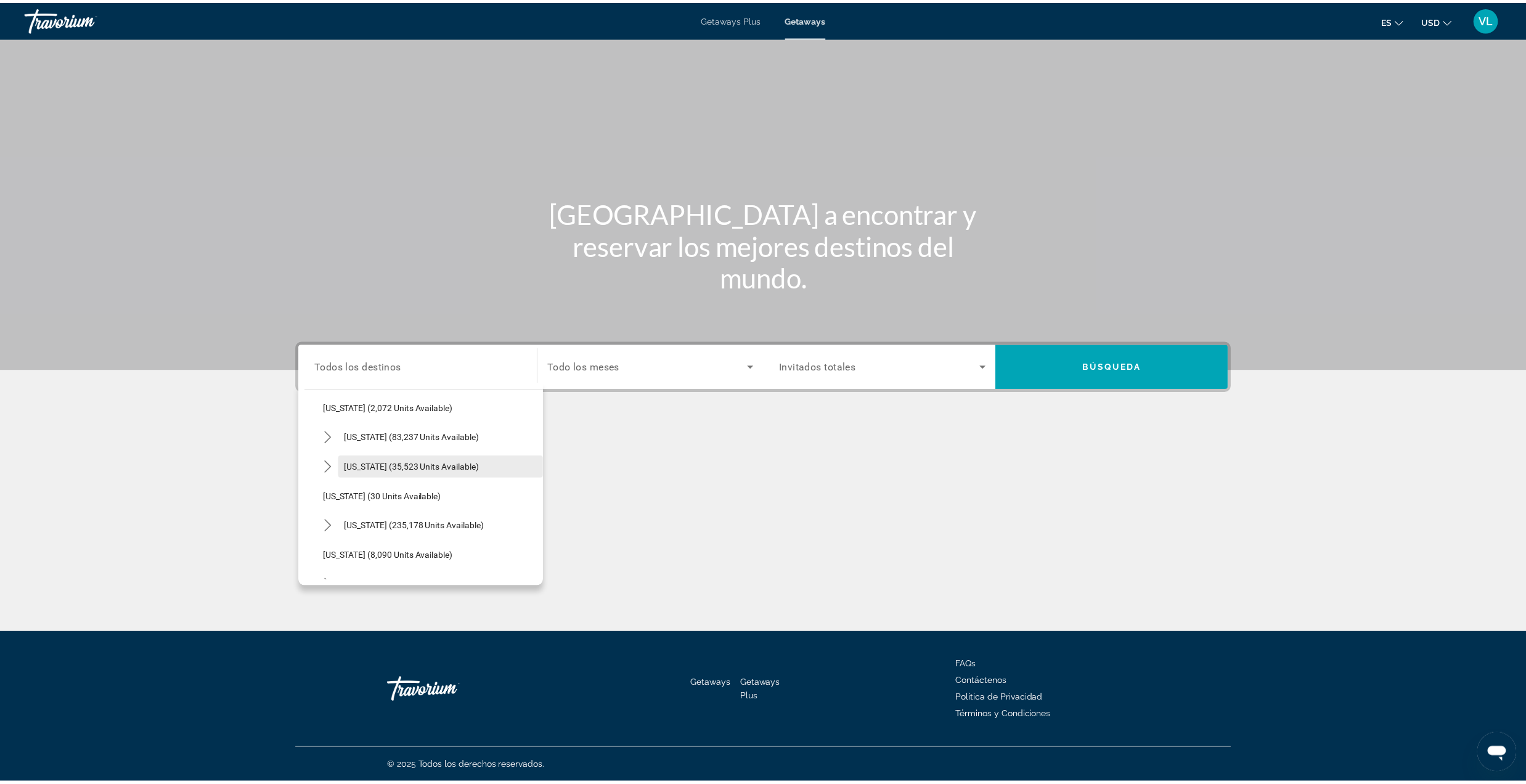
scroll to position [118, 0]
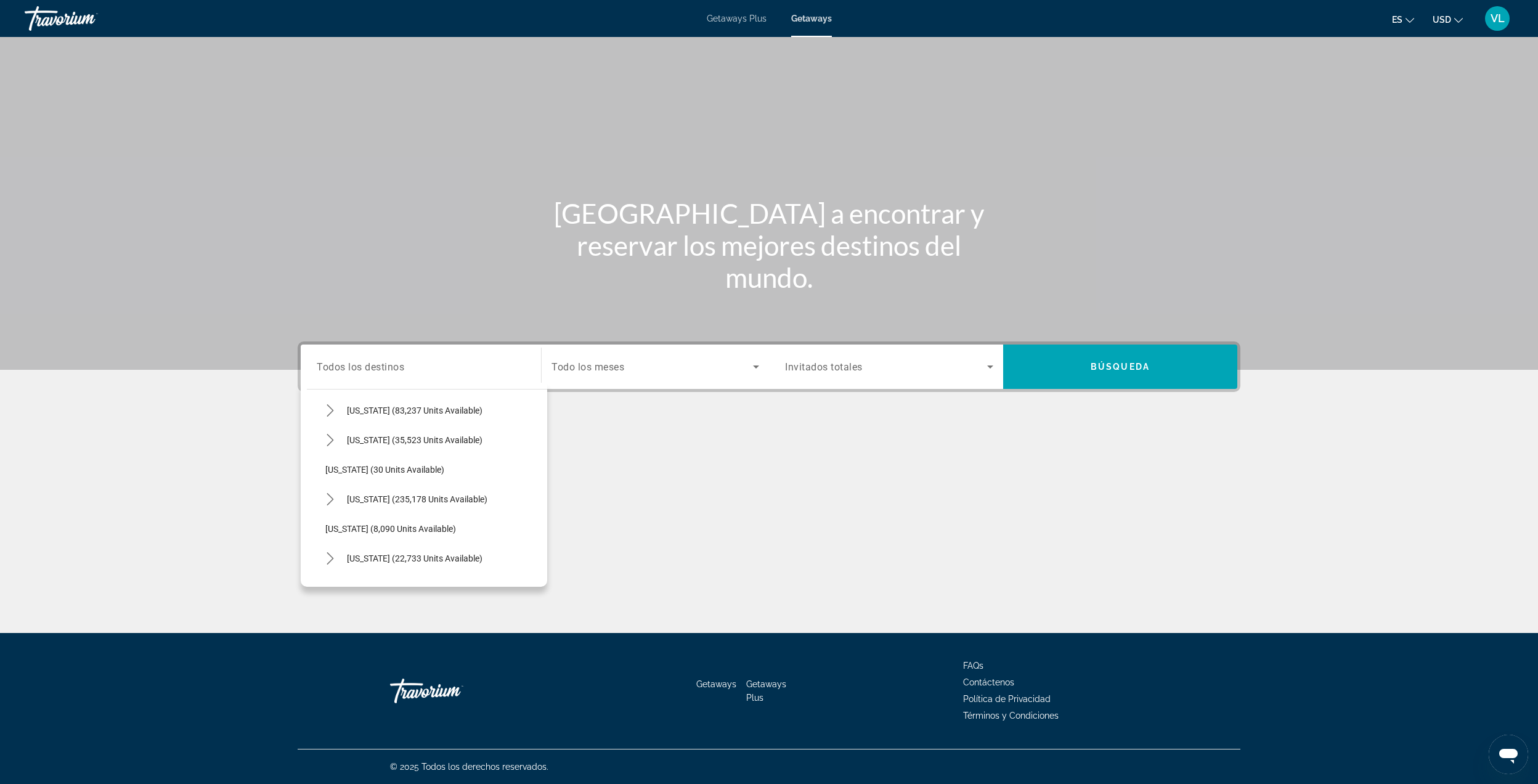
click at [375, 498] on span "[US_STATE] (235,178 units available)" at bounding box center [417, 499] width 141 height 10
type input "**********"
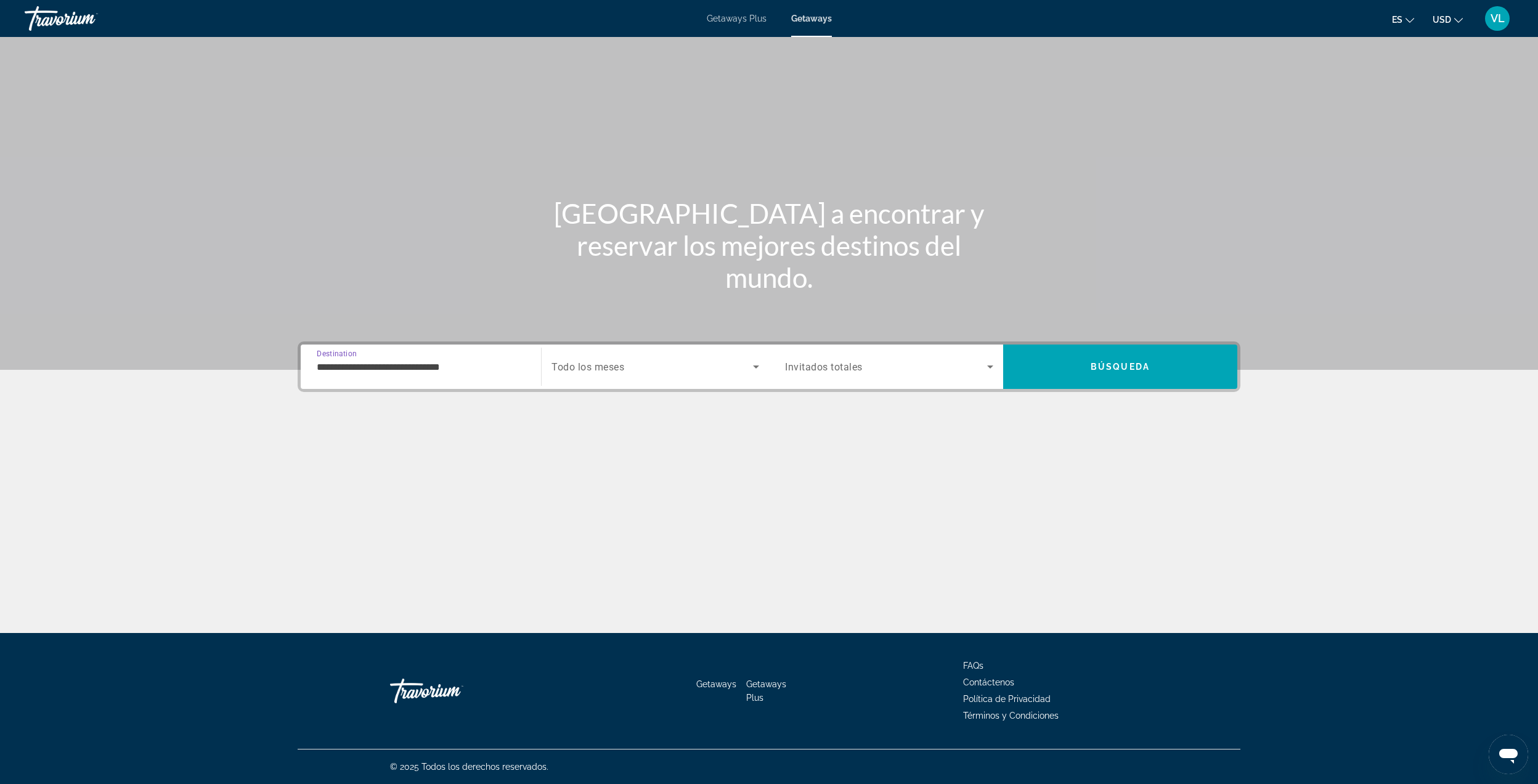
click at [666, 366] on span "Search widget" at bounding box center [651, 366] width 201 height 15
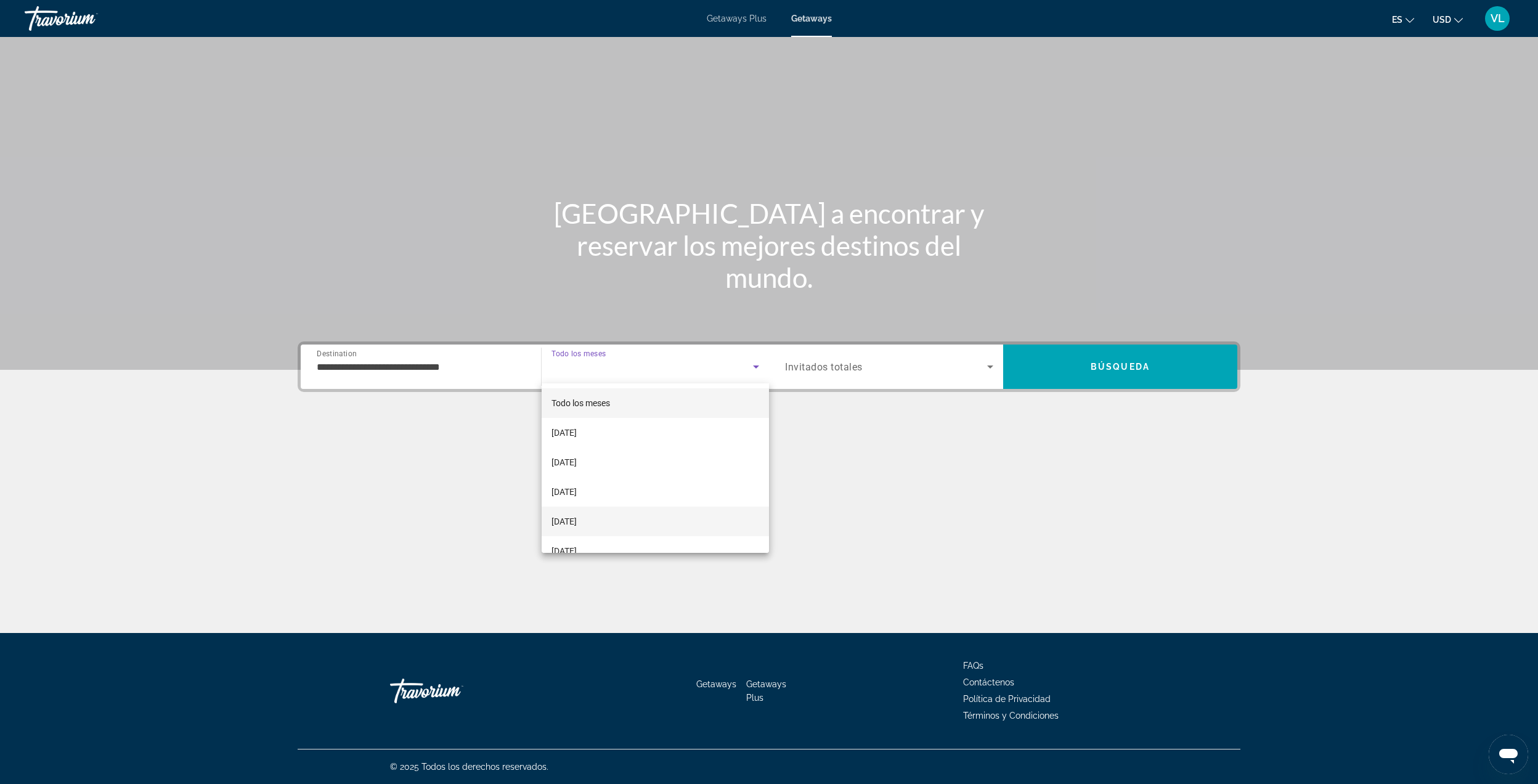
click at [615, 522] on mat-option "[DATE]" at bounding box center [654, 521] width 227 height 30
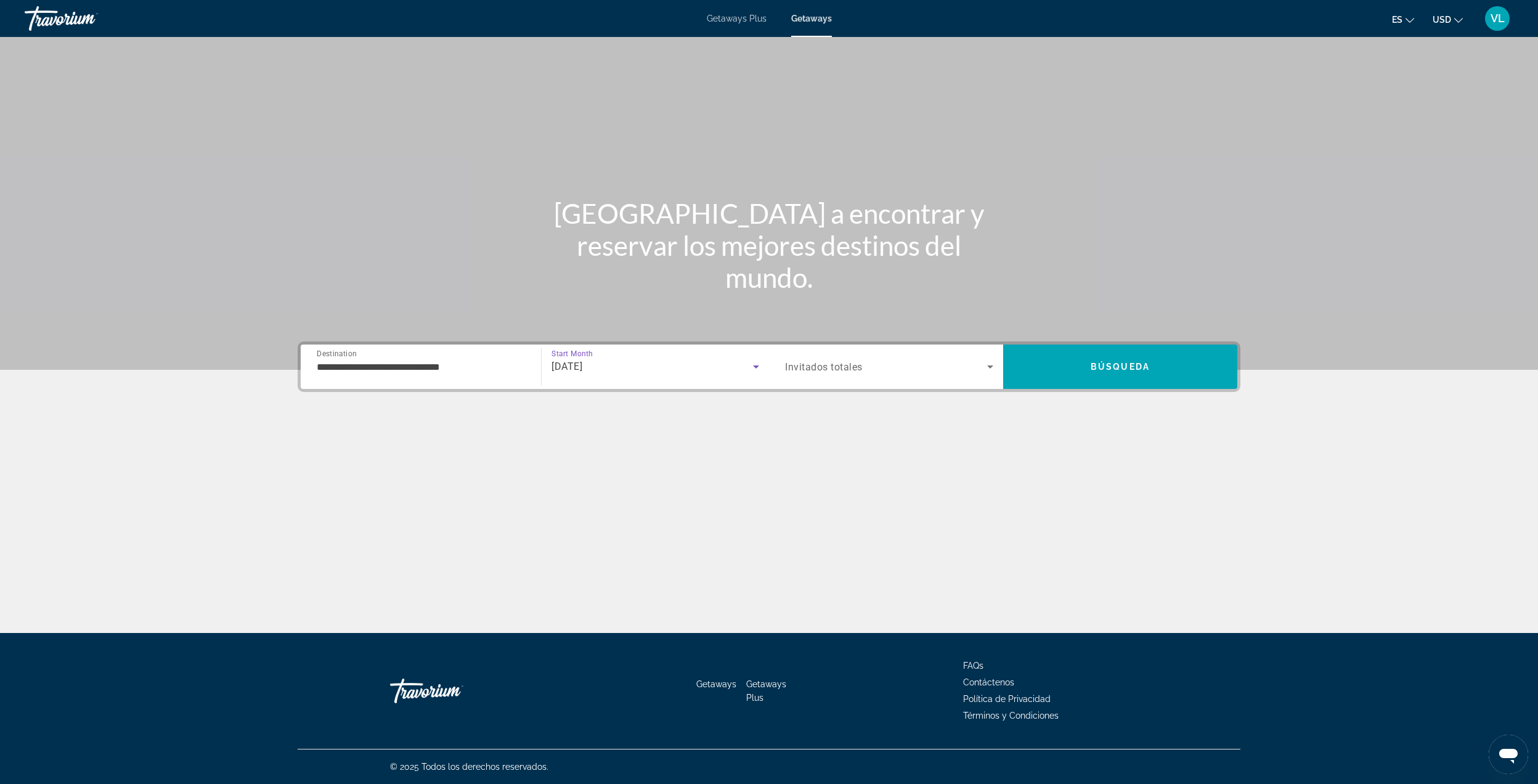
click at [842, 377] on div "Search widget" at bounding box center [889, 366] width 208 height 35
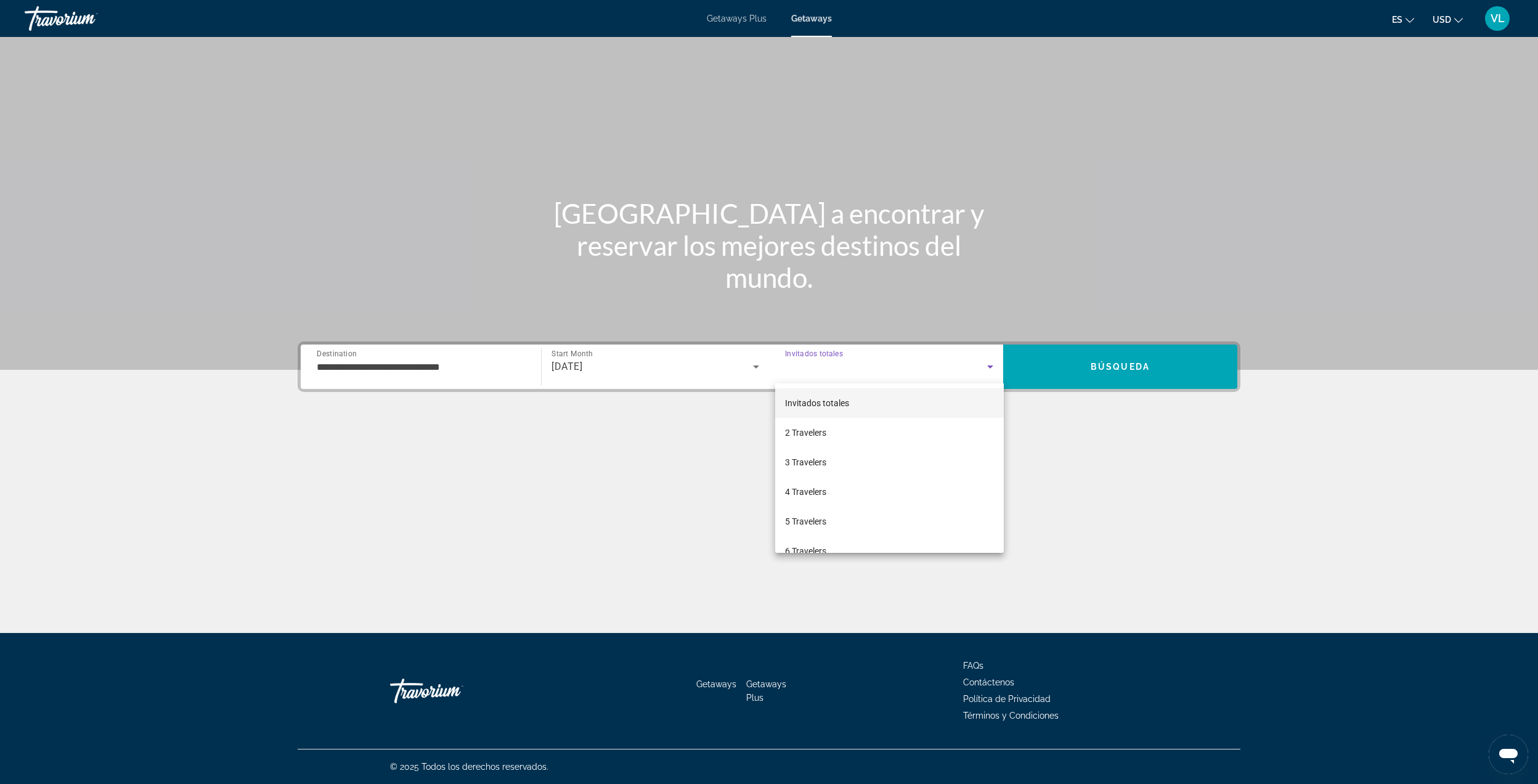
click at [1068, 440] on div at bounding box center [769, 392] width 1538 height 784
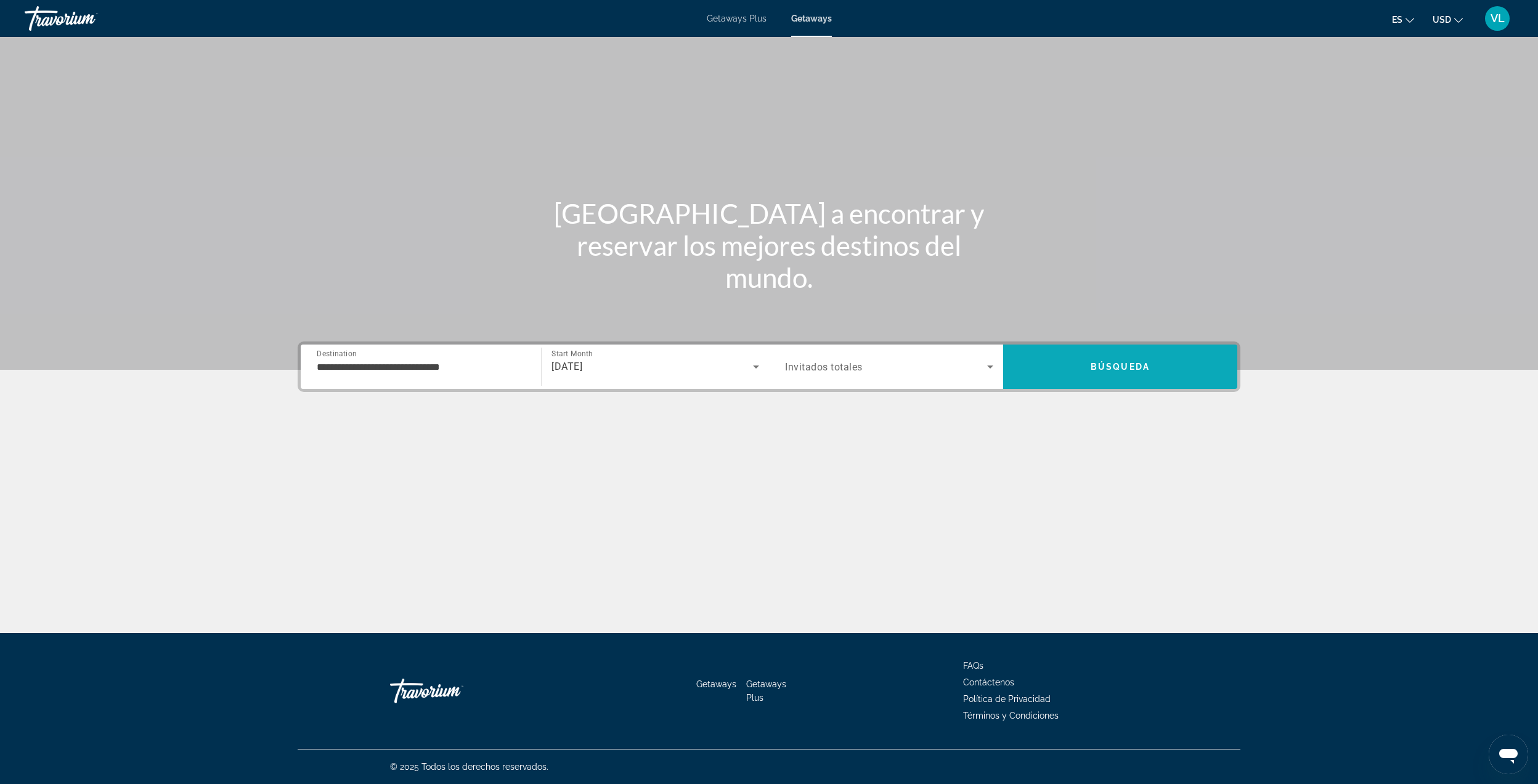
click at [1093, 375] on span "Search" at bounding box center [1121, 367] width 234 height 30
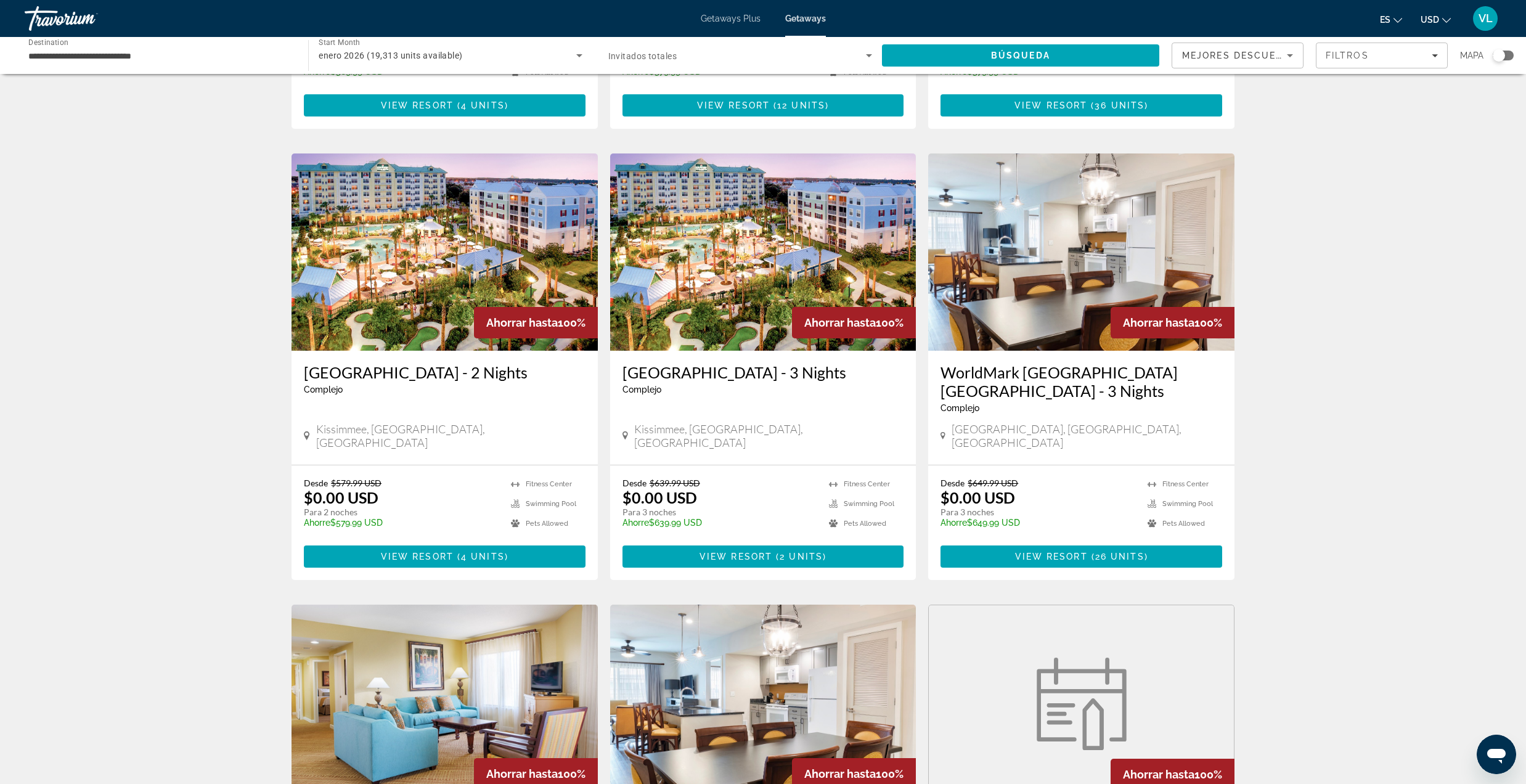
scroll to position [410, 0]
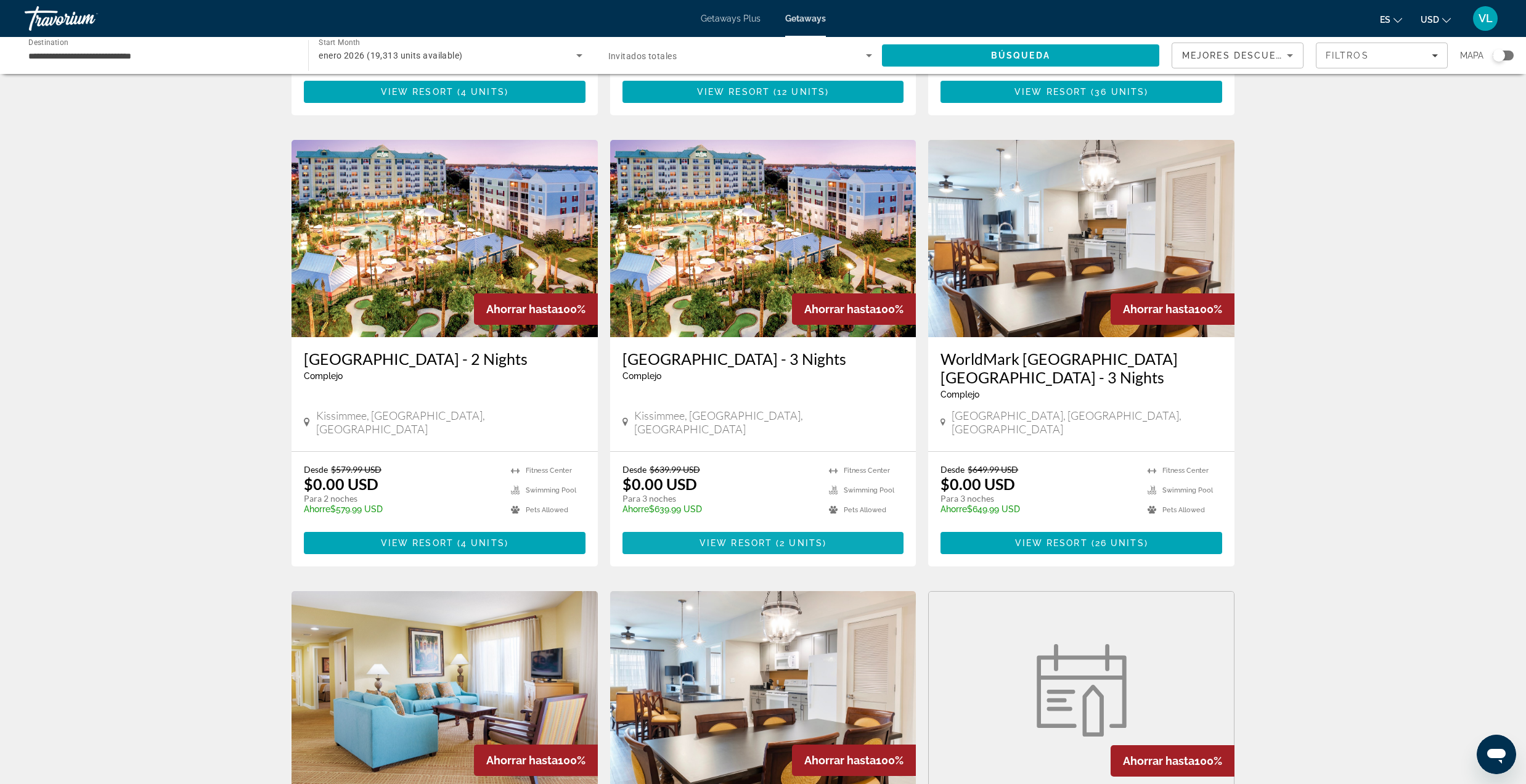
click at [728, 538] on span "View Resort" at bounding box center [735, 543] width 72 height 10
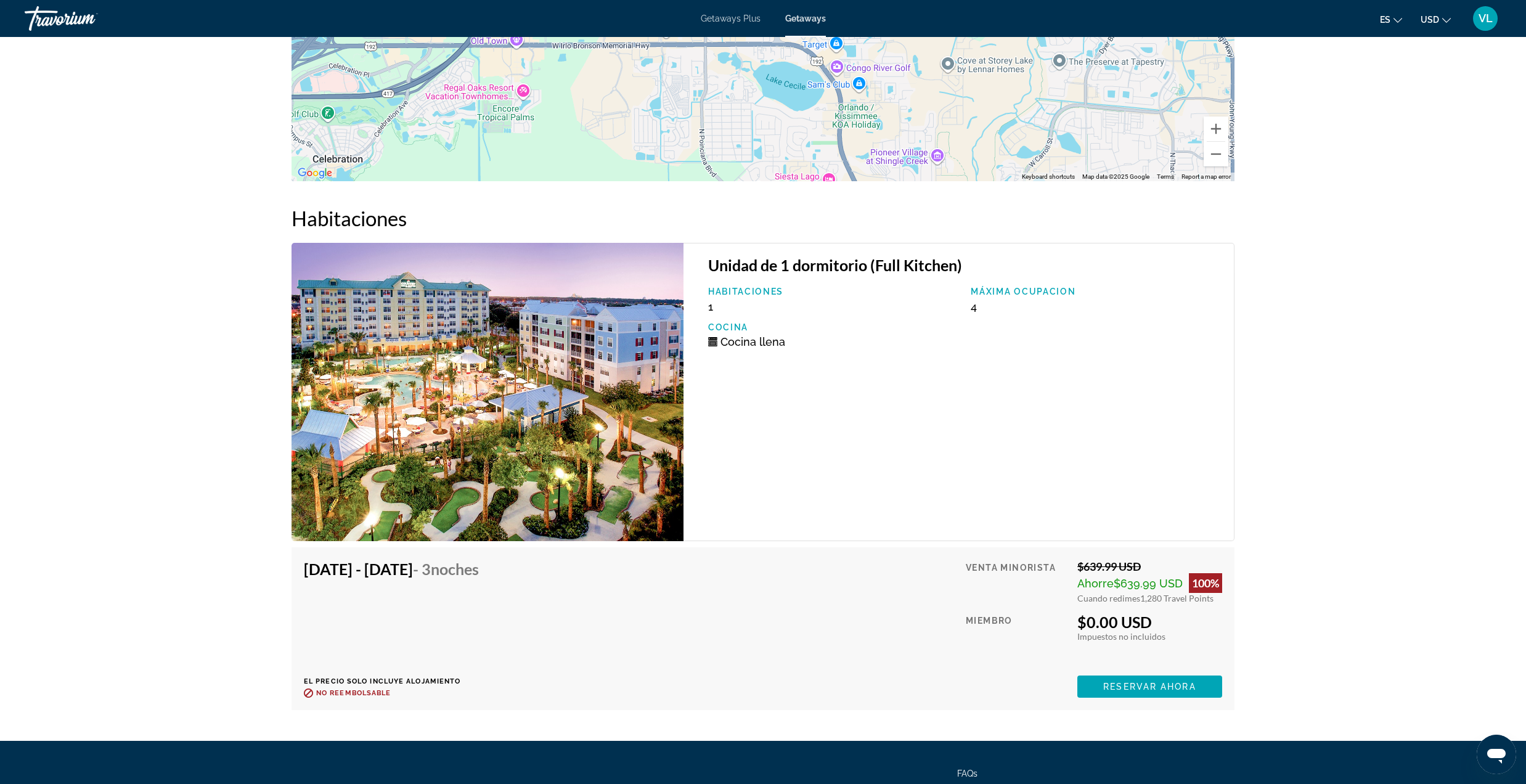
scroll to position [1869, 0]
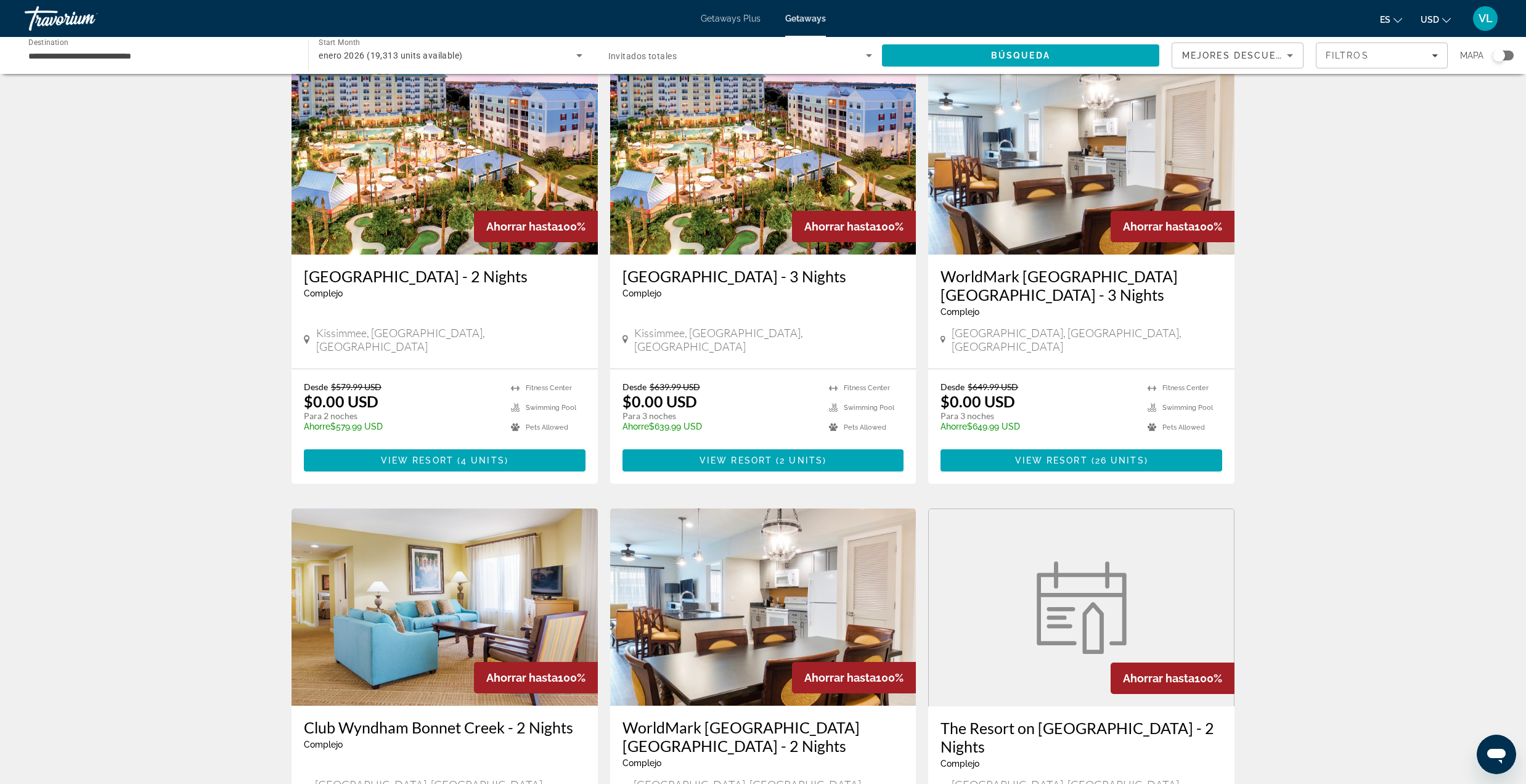
scroll to position [575, 0]
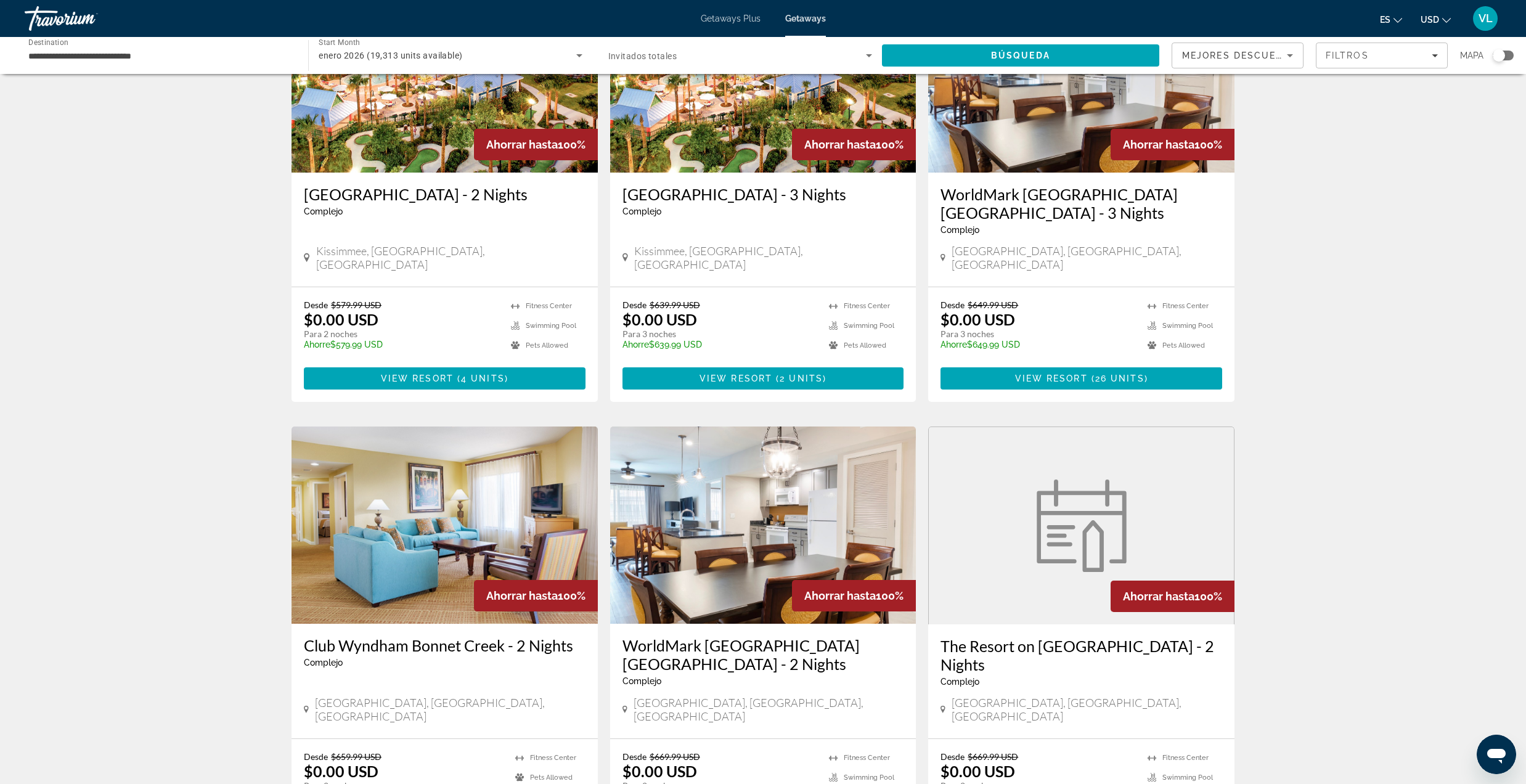
click at [1061, 144] on img "Main content" at bounding box center [1081, 73] width 306 height 197
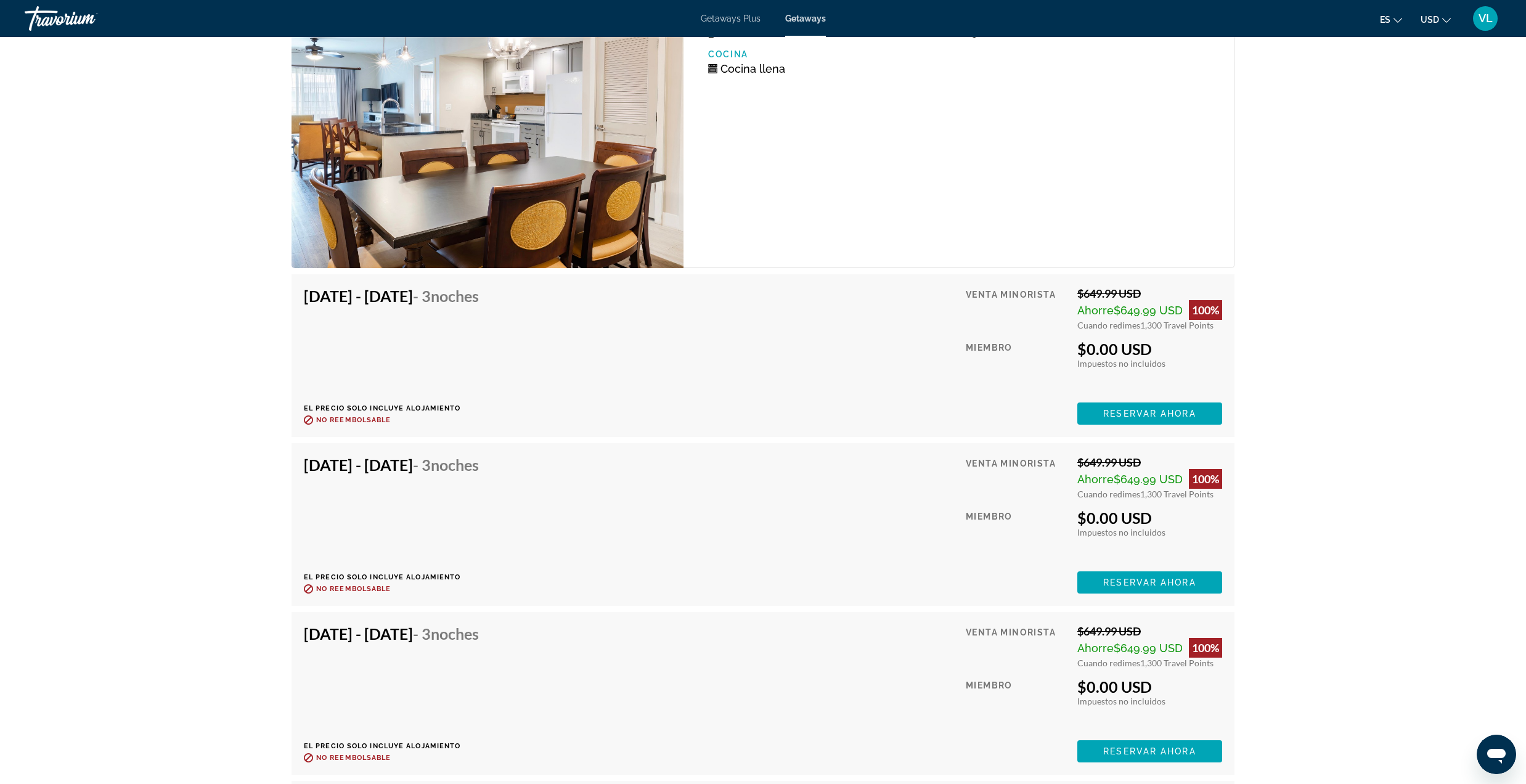
scroll to position [2220, 0]
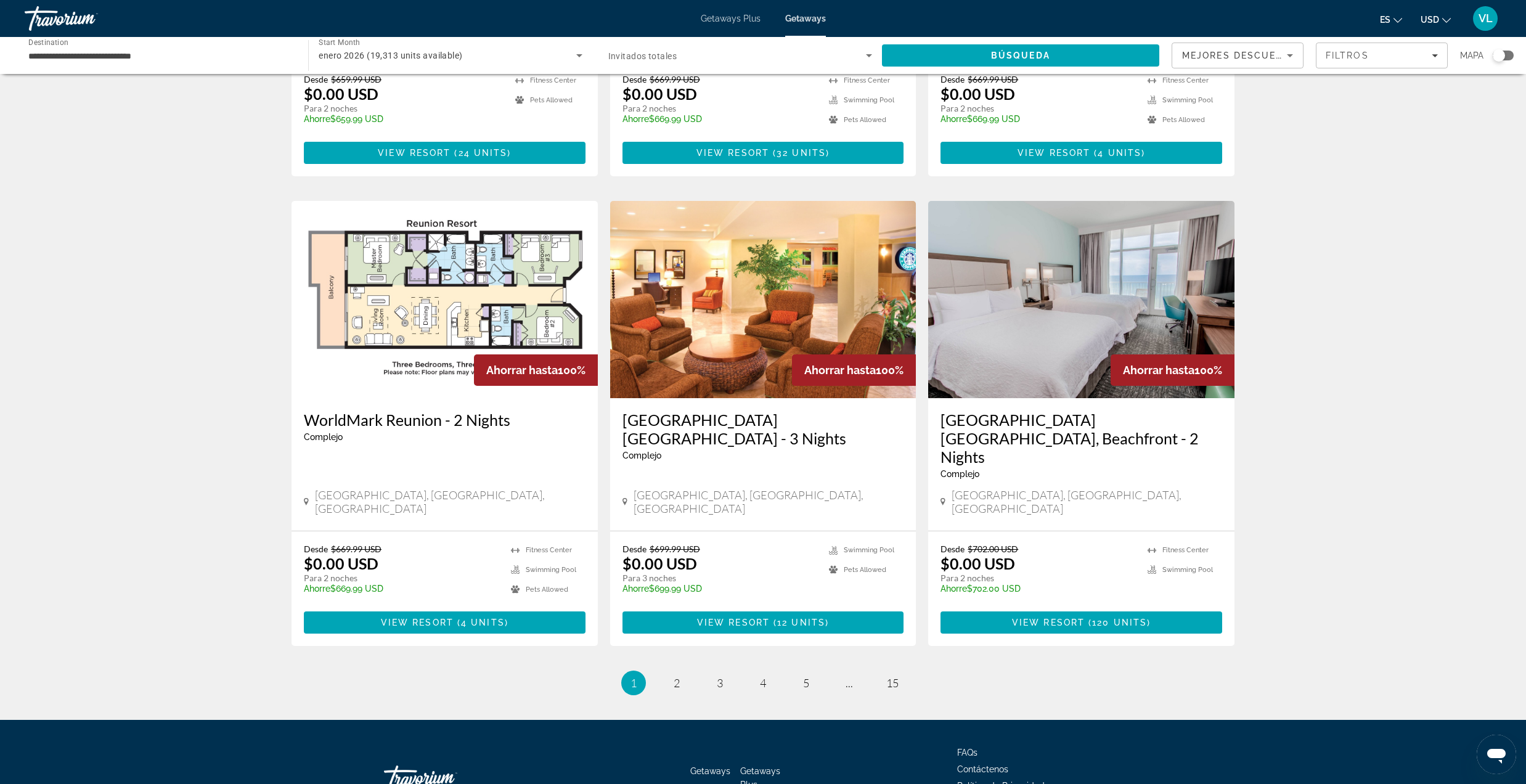
scroll to position [1267, 0]
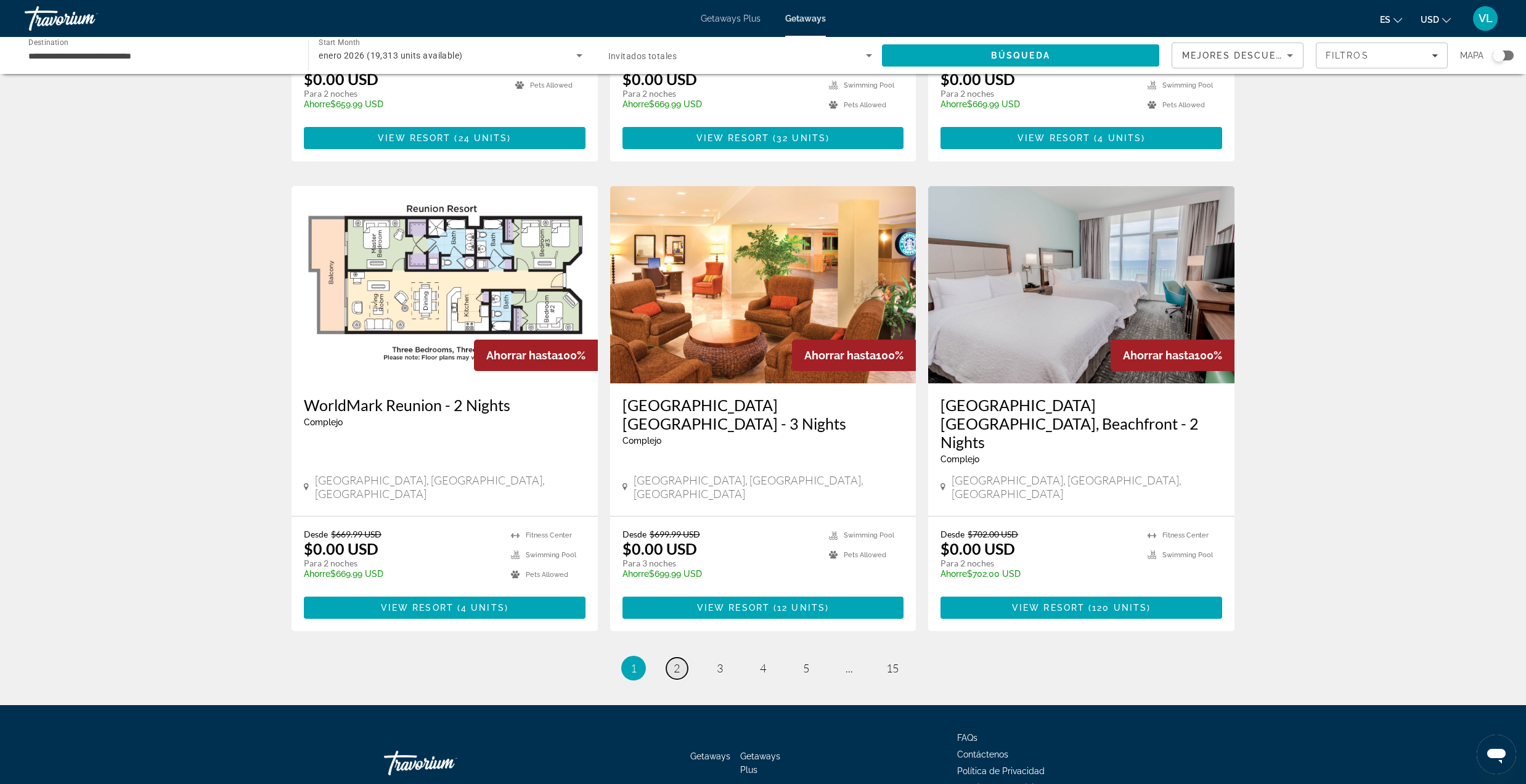
click at [684, 657] on link "page 2" at bounding box center [677, 668] width 22 height 22
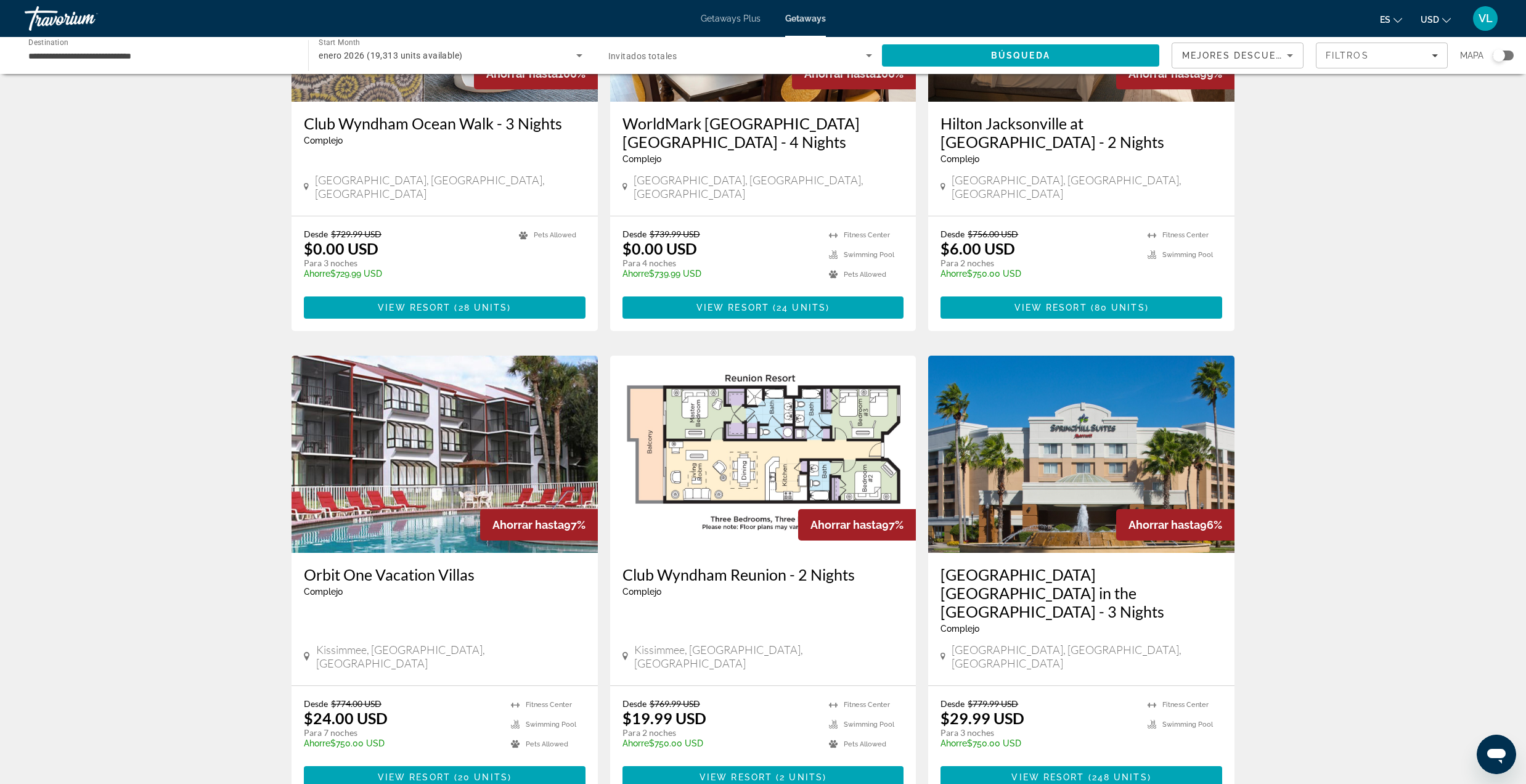
scroll to position [247, 0]
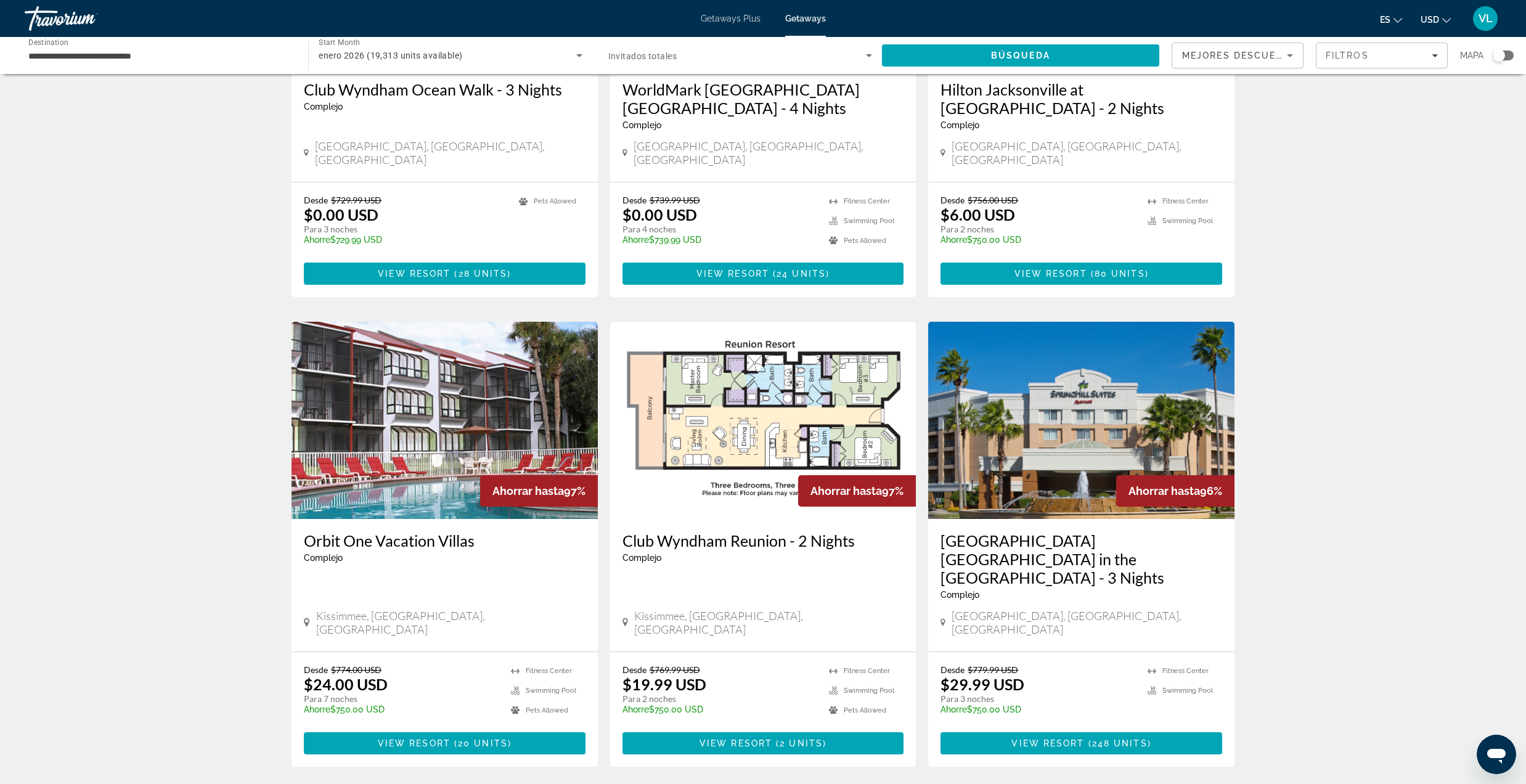
click at [1080, 415] on img "Main content" at bounding box center [1081, 419] width 306 height 197
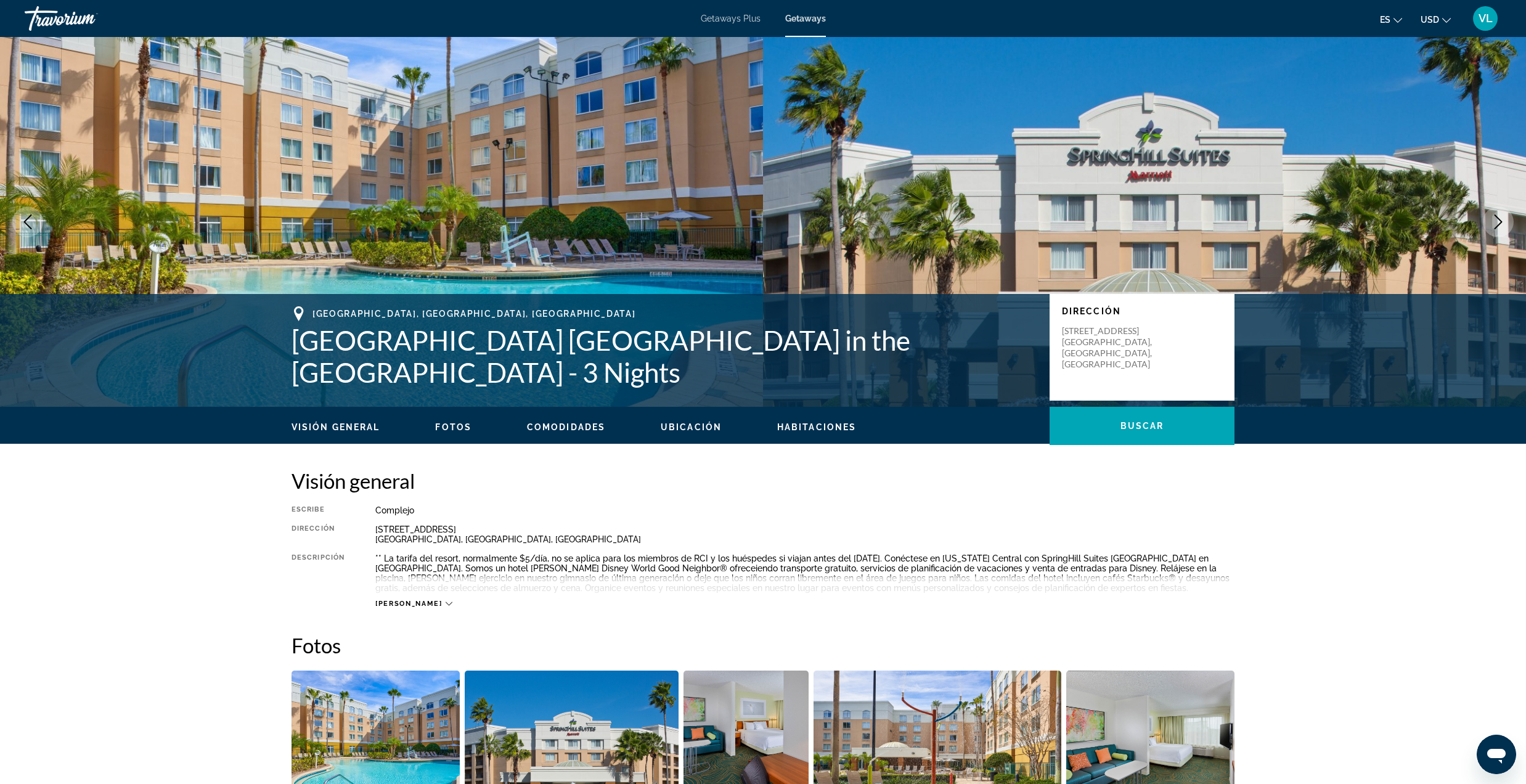
click at [1489, 209] on button "Next image" at bounding box center [1497, 221] width 31 height 31
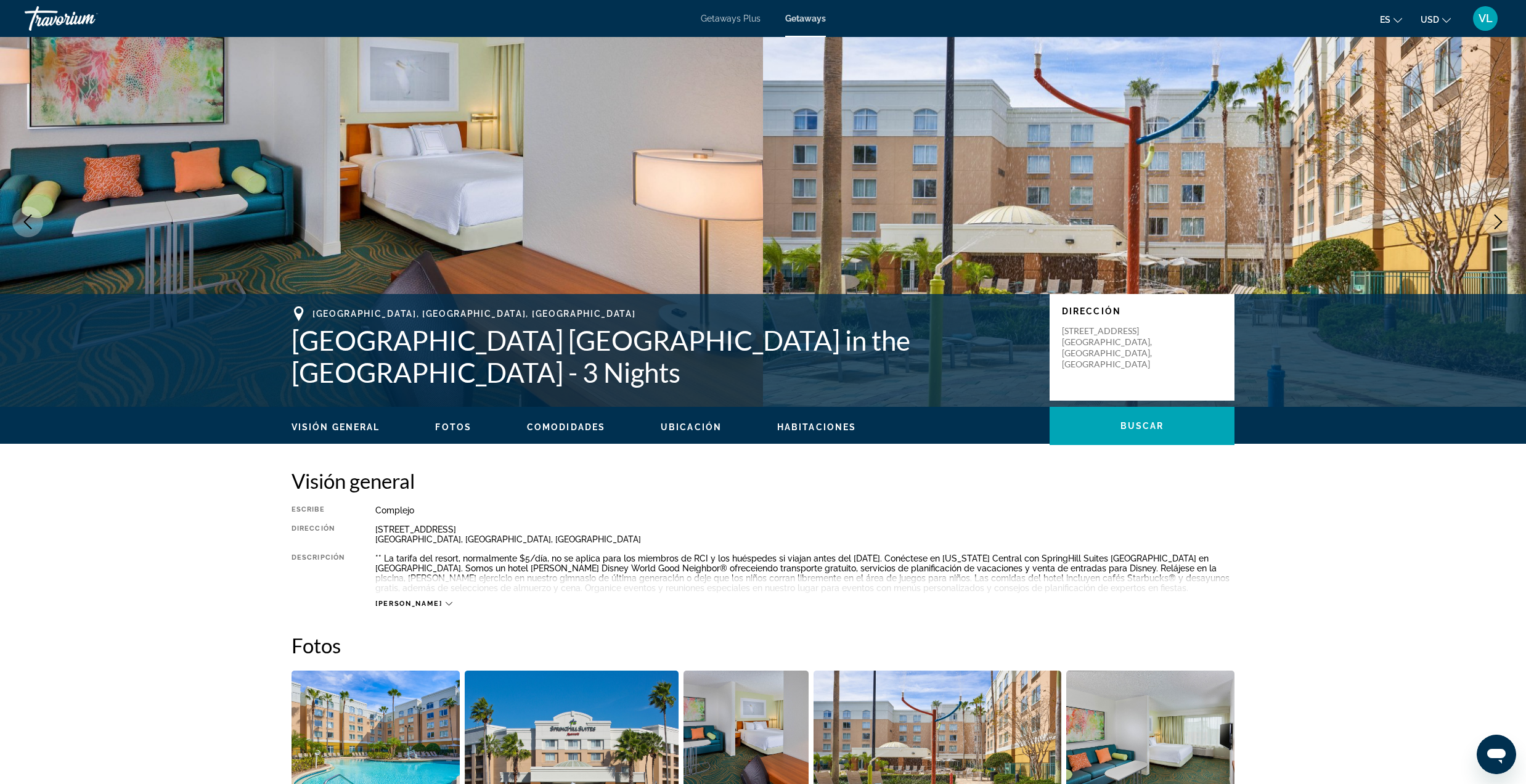
click at [1496, 220] on icon "Next image" at bounding box center [1498, 221] width 15 height 15
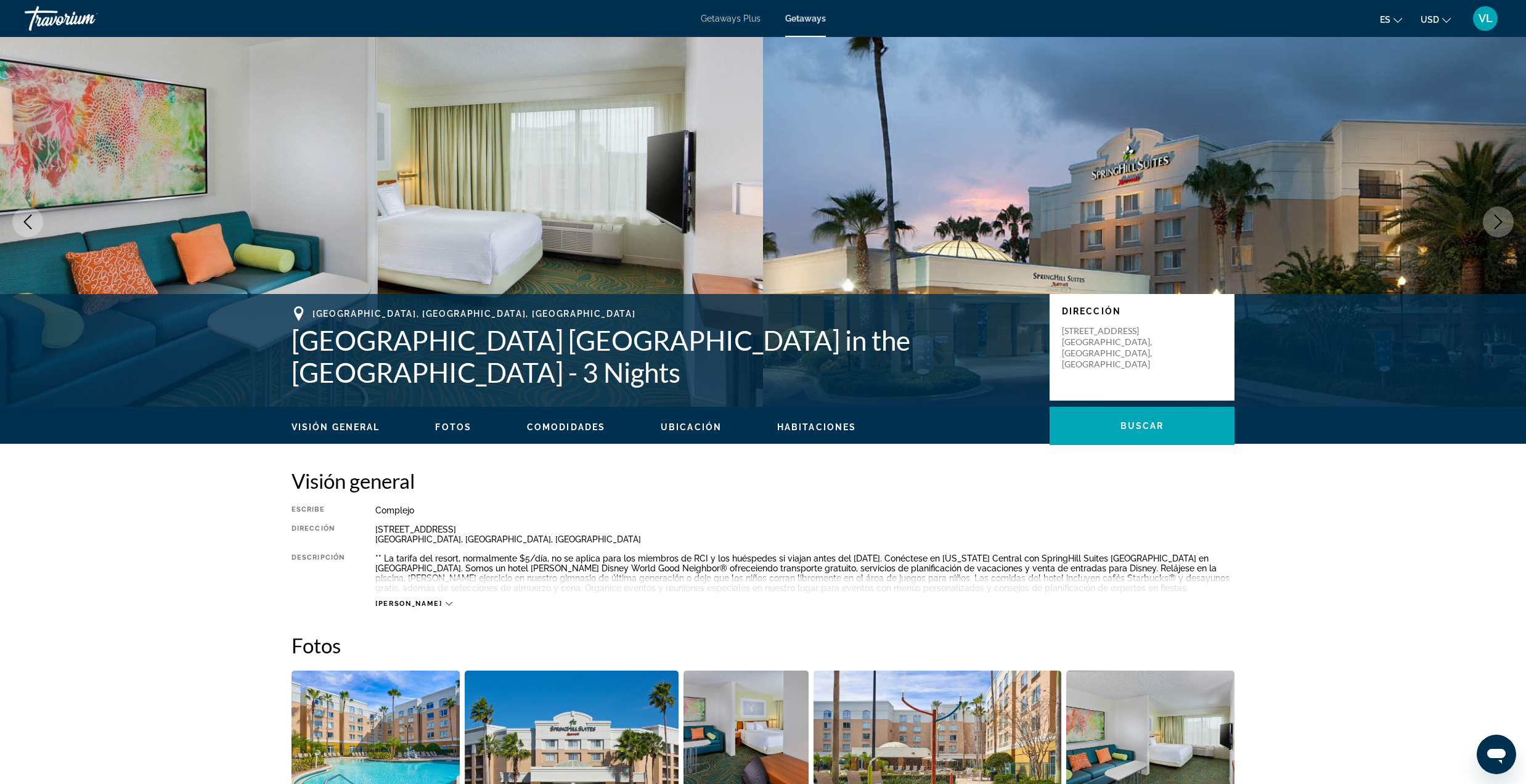
click at [1496, 220] on icon "Next image" at bounding box center [1498, 221] width 15 height 15
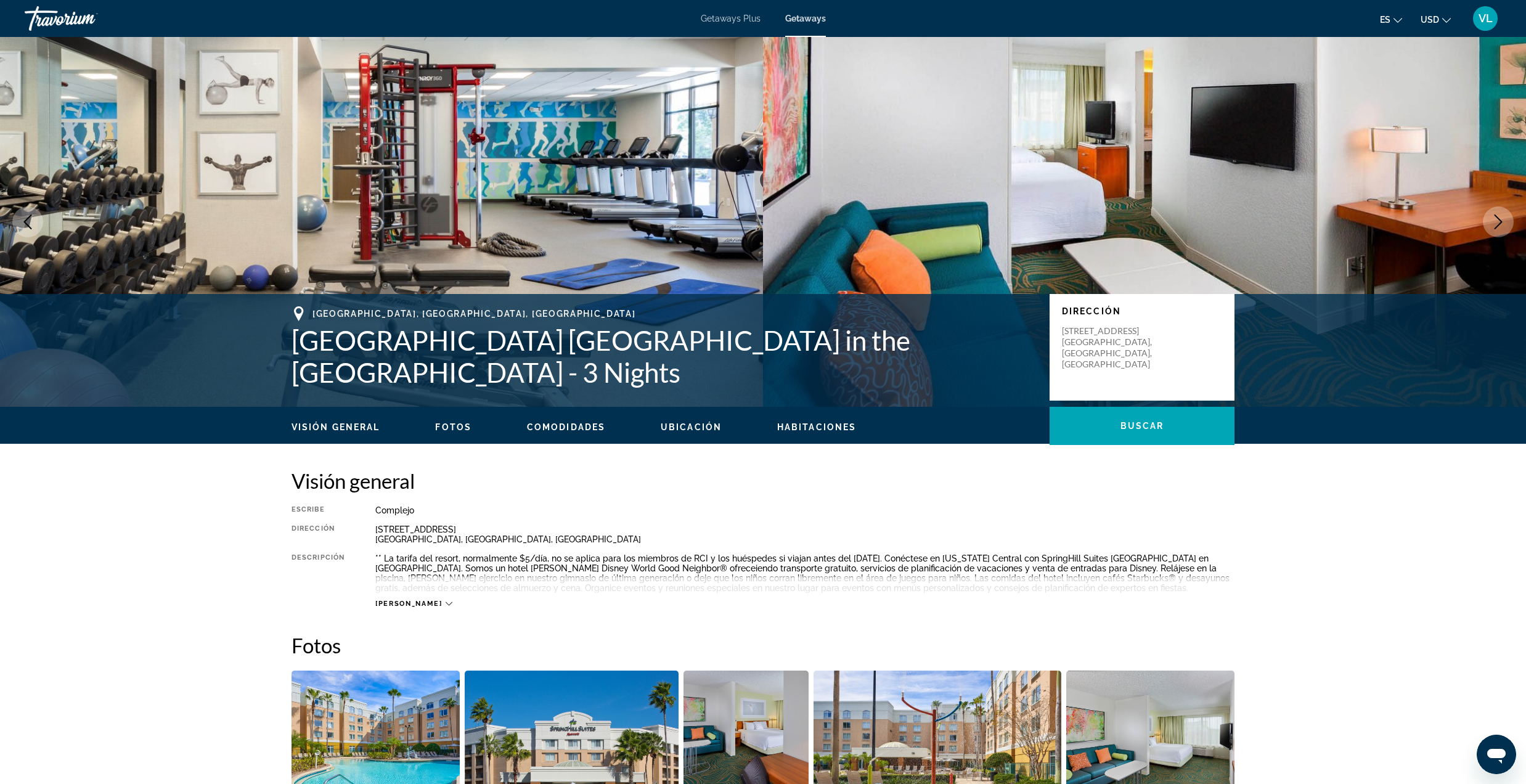
click at [1496, 220] on icon "Next image" at bounding box center [1498, 221] width 15 height 15
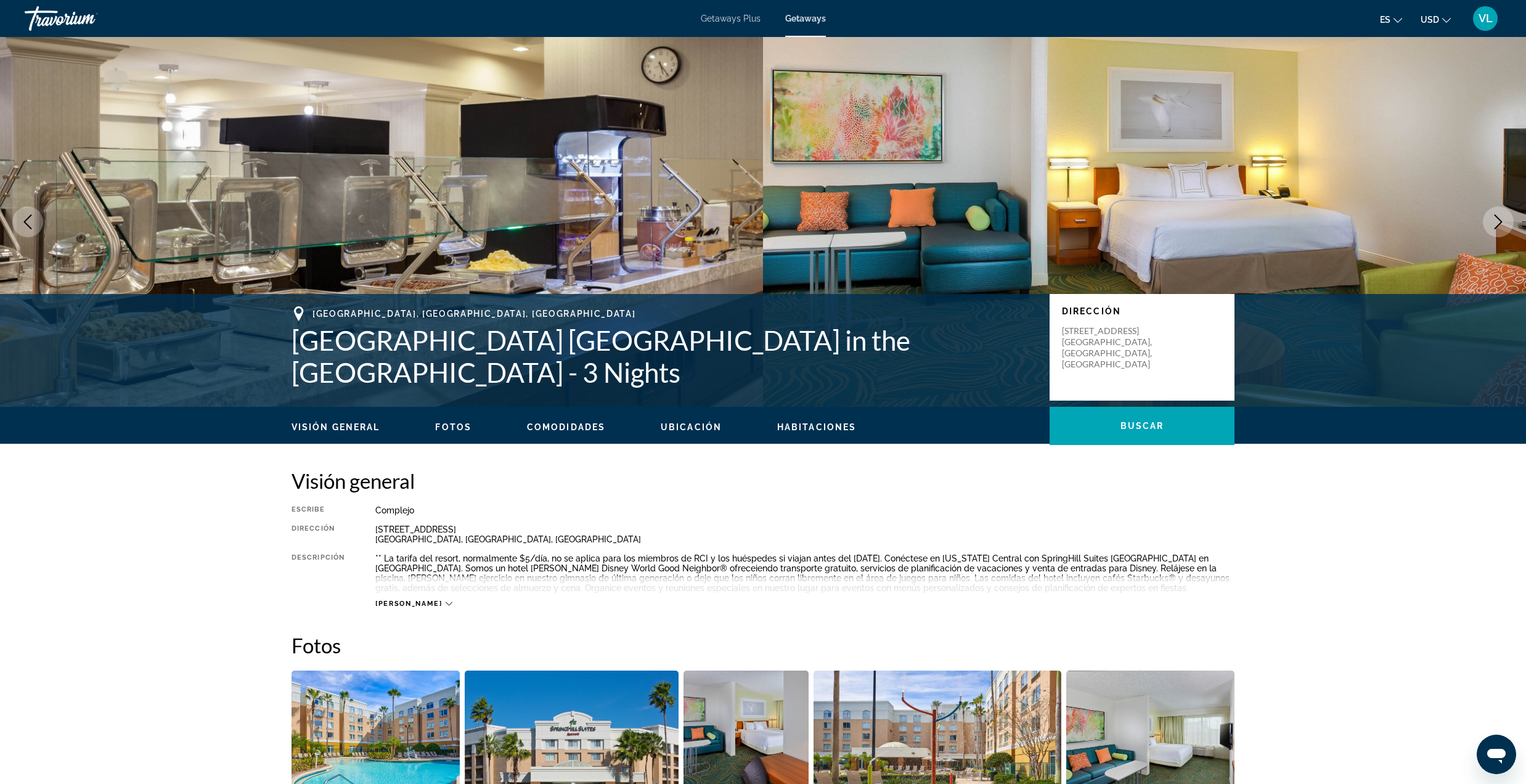
click at [1496, 220] on icon "Next image" at bounding box center [1498, 221] width 15 height 15
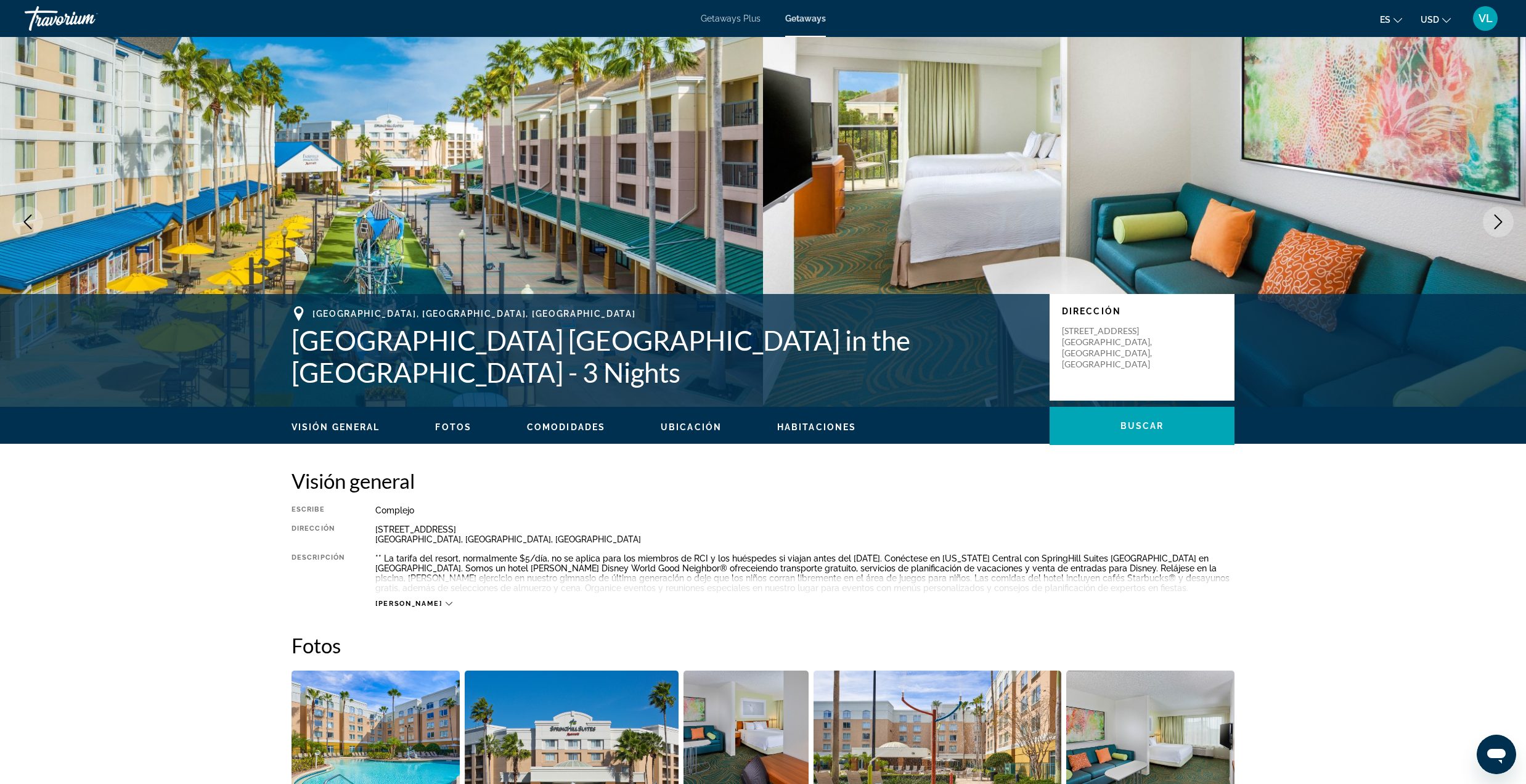
click at [1496, 220] on icon "Next image" at bounding box center [1498, 221] width 15 height 15
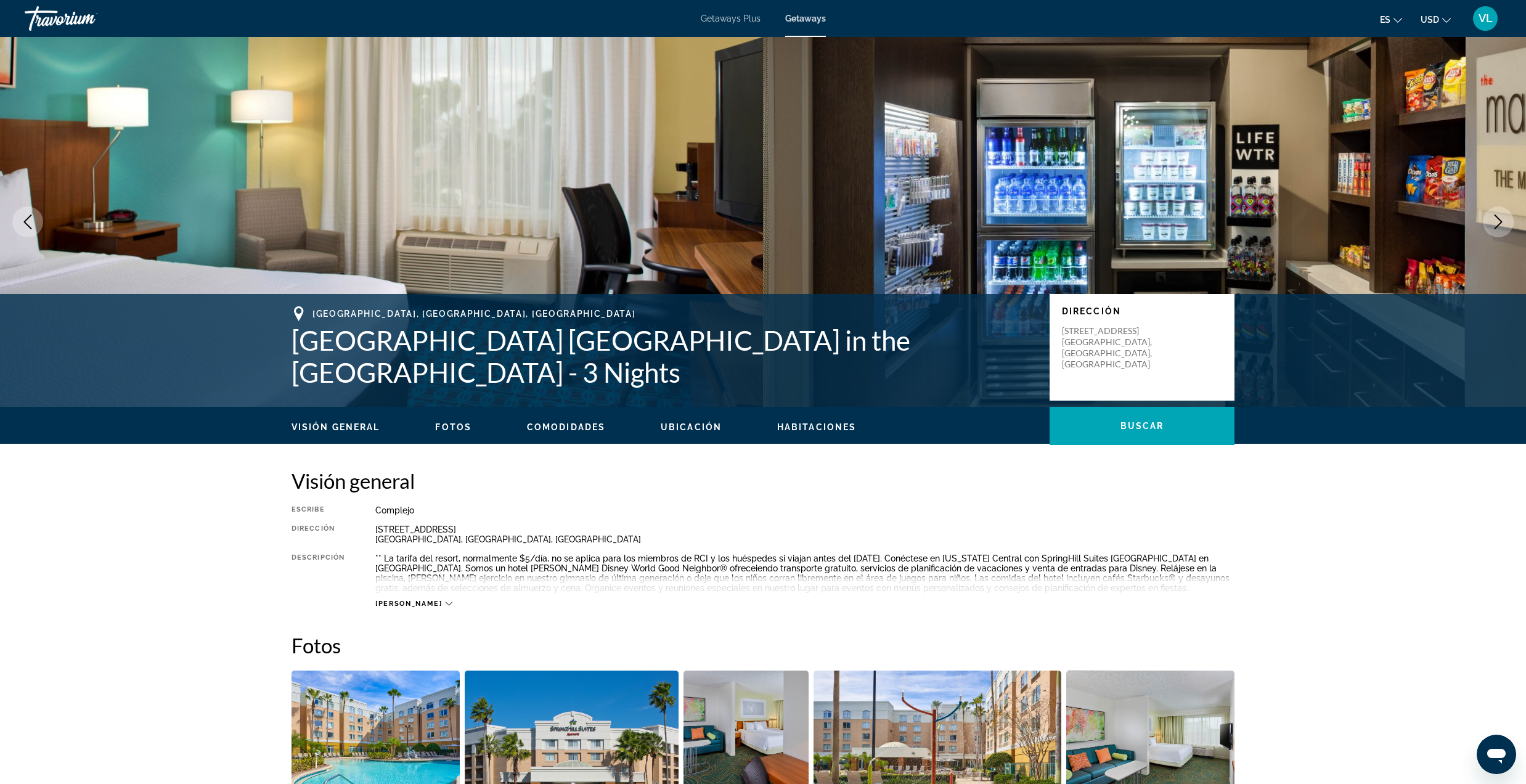
click at [1496, 220] on icon "Next image" at bounding box center [1498, 221] width 15 height 15
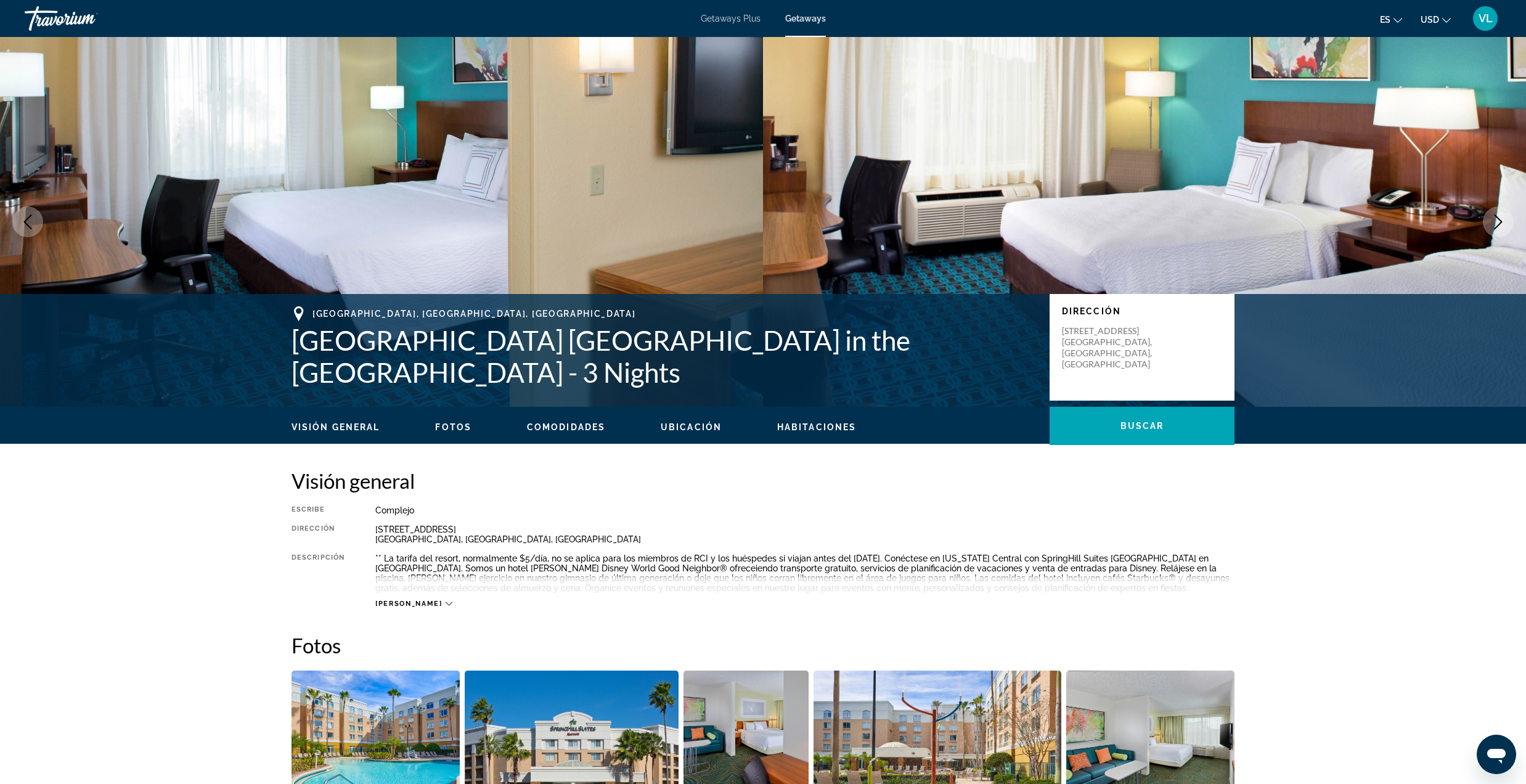
click at [1502, 227] on icon "Next image" at bounding box center [1498, 221] width 15 height 15
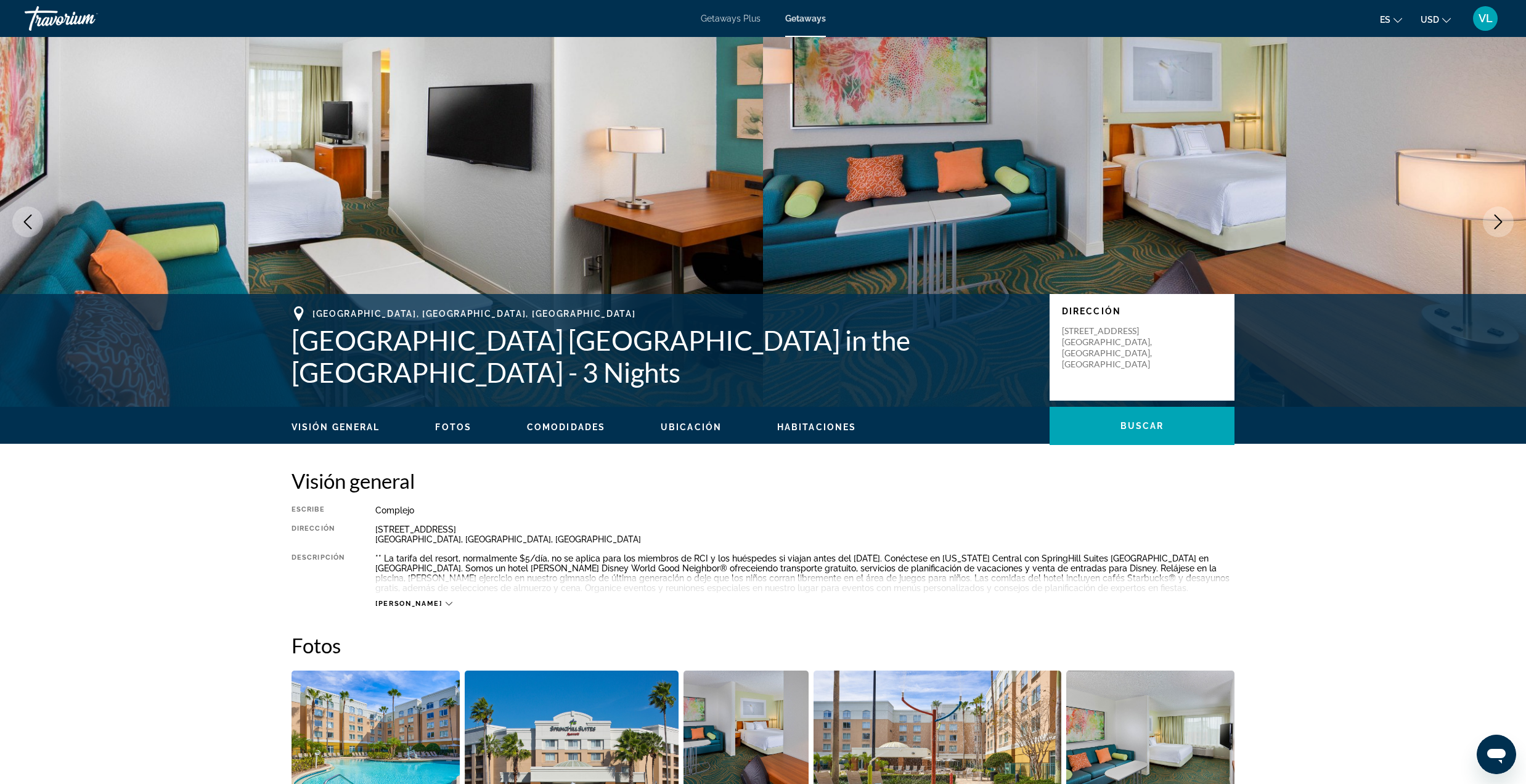
click at [1502, 227] on icon "Next image" at bounding box center [1498, 221] width 15 height 15
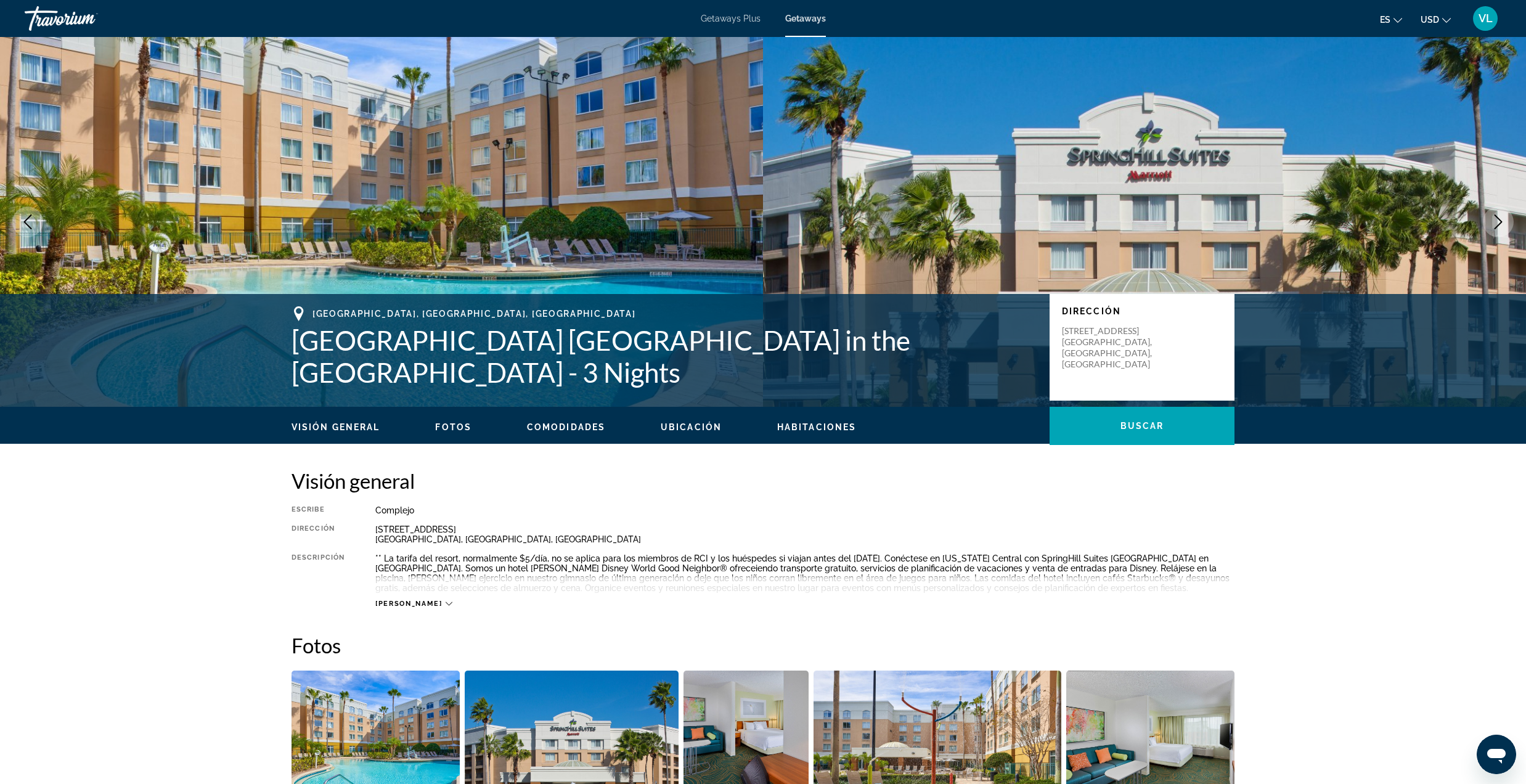
click at [34, 225] on icon "Previous image" at bounding box center [28, 221] width 15 height 15
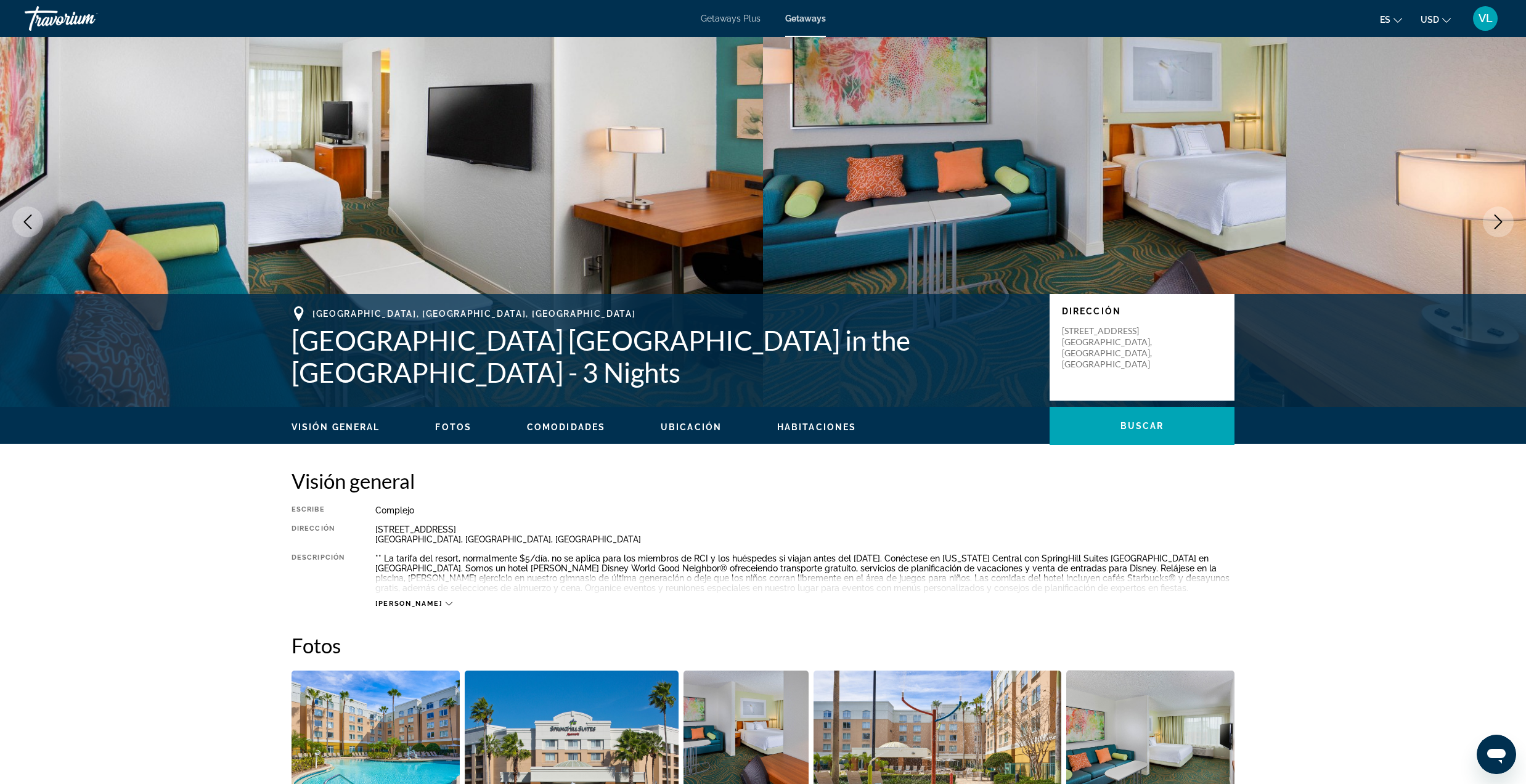
click at [1492, 224] on icon "Next image" at bounding box center [1498, 221] width 15 height 15
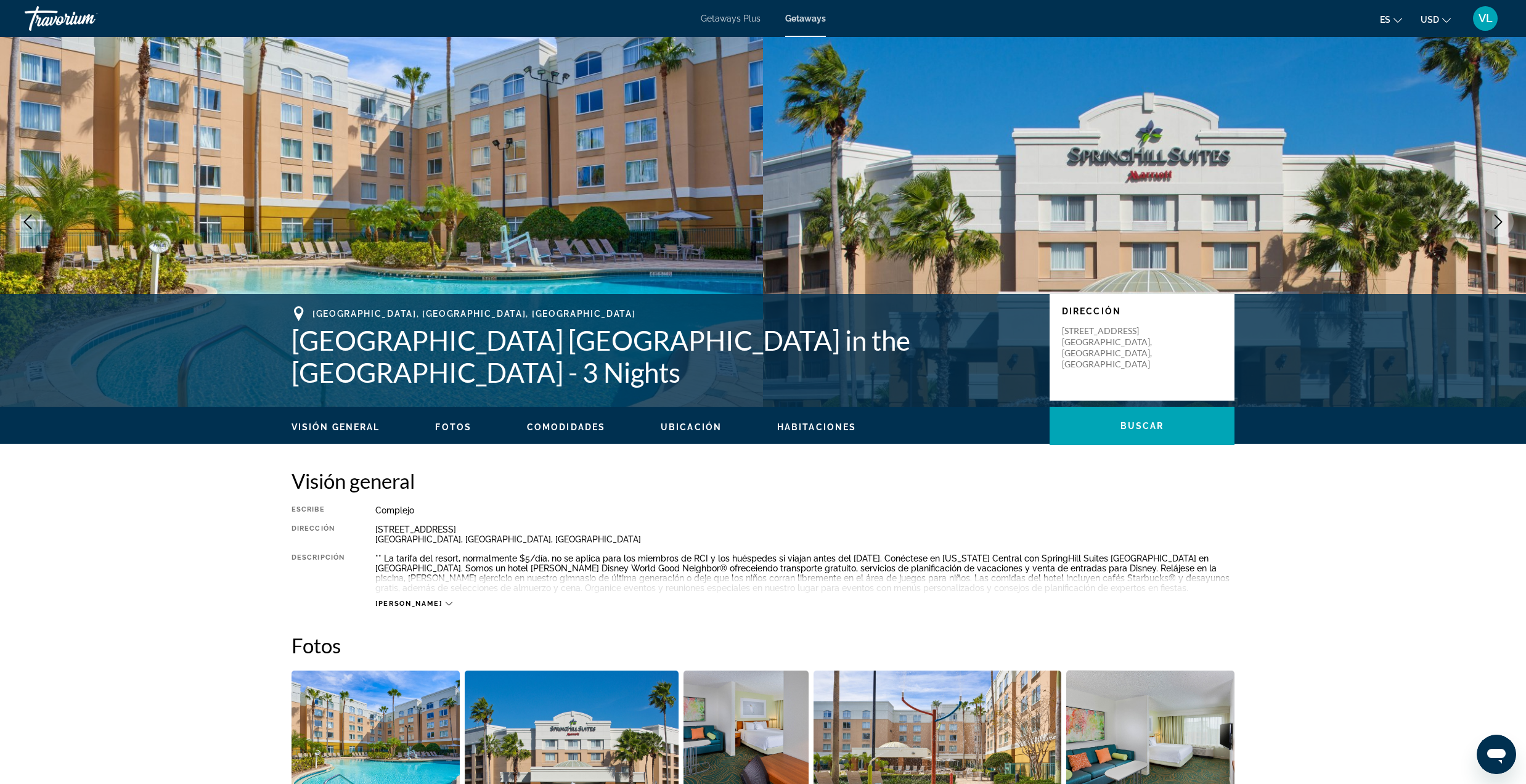
click at [21, 221] on icon "Previous image" at bounding box center [28, 221] width 15 height 15
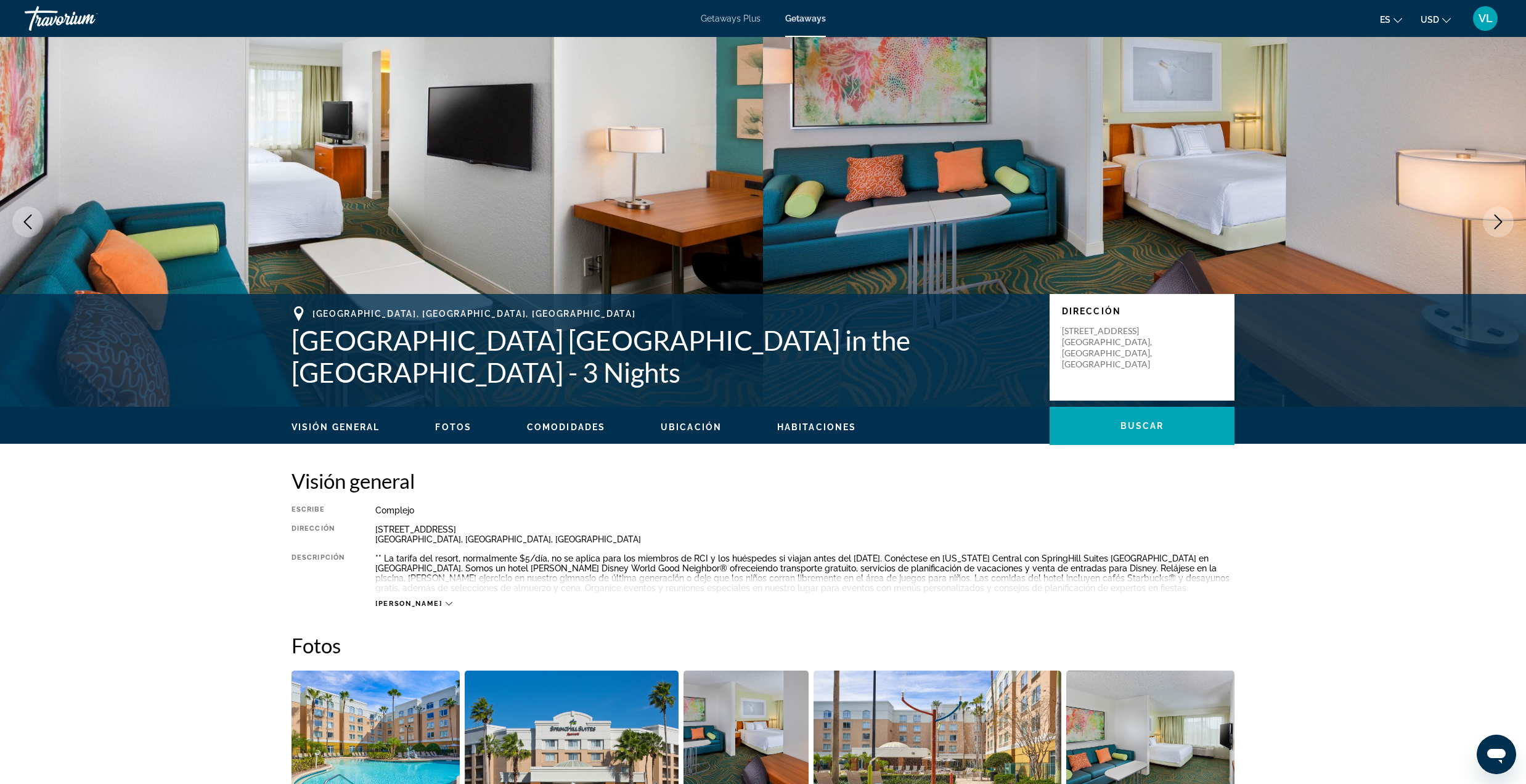
click at [55, 23] on div "Travorium" at bounding box center [86, 18] width 123 height 32
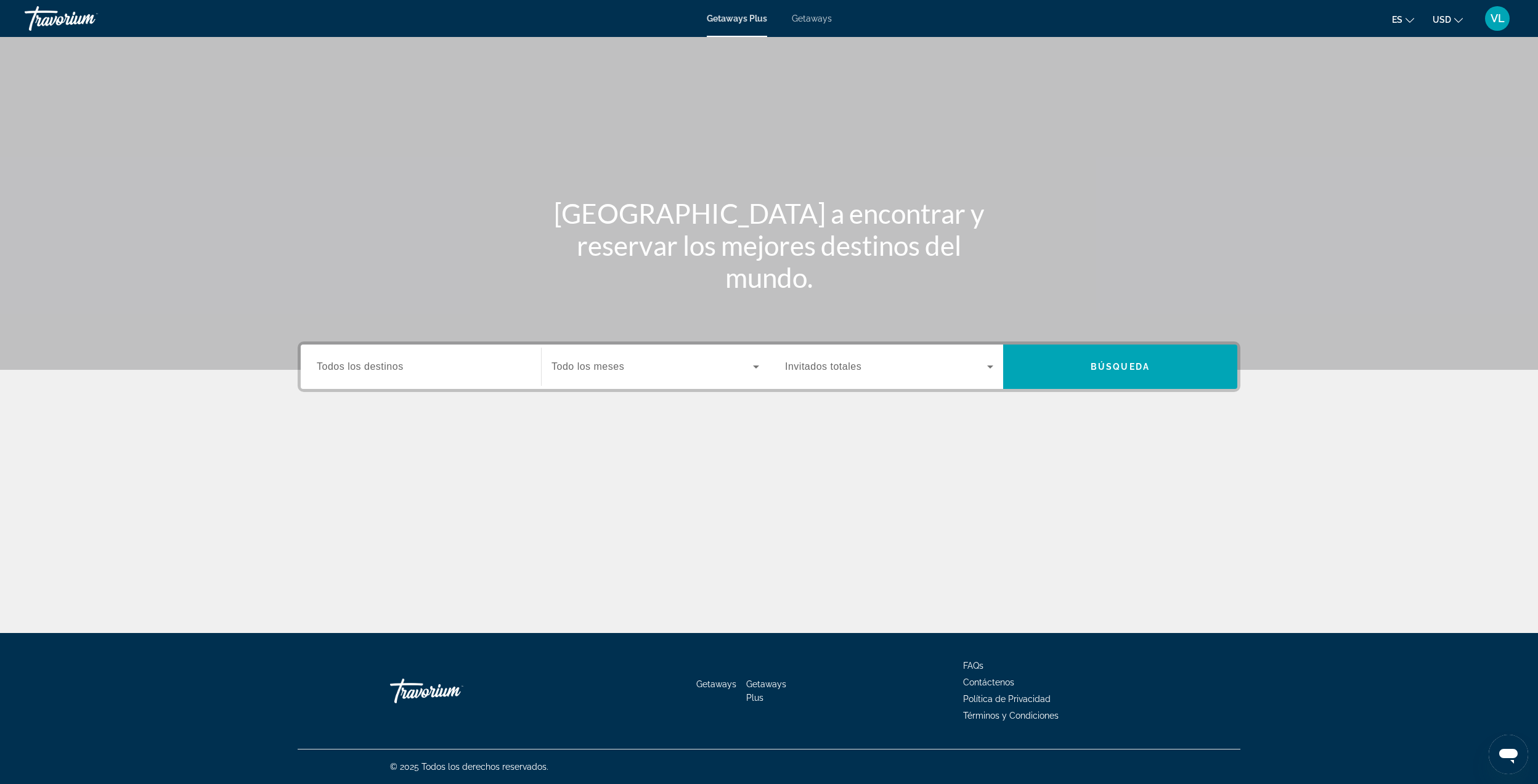
click at [470, 365] on input "Destination Todos los destinos" at bounding box center [420, 367] width 208 height 15
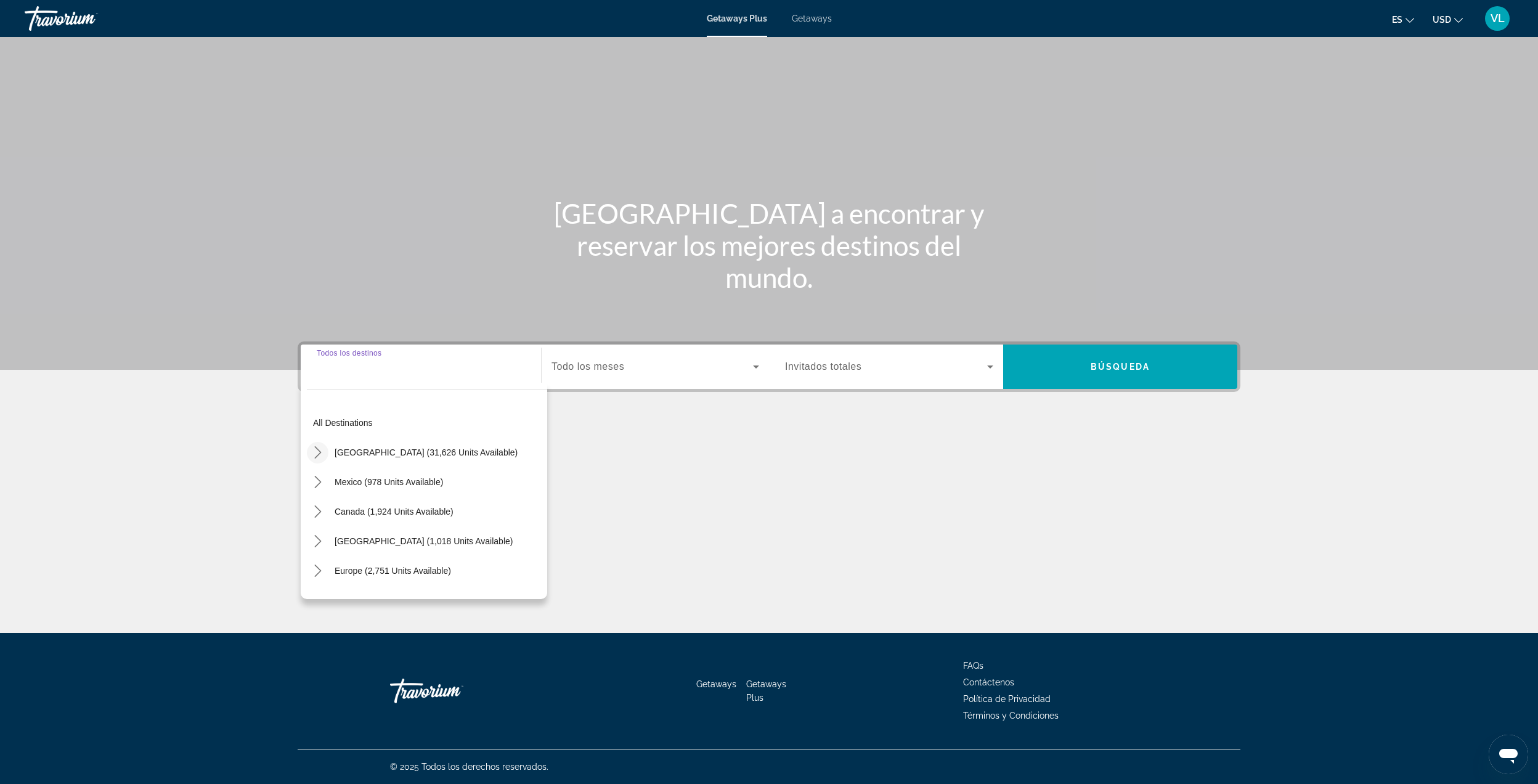
click at [321, 453] on icon "Toggle United States (31,626 units available) submenu" at bounding box center [318, 452] width 12 height 12
click at [383, 372] on input "Destination Todos los destinos" at bounding box center [420, 367] width 208 height 15
click at [385, 372] on input "Destination Todos los destinos" at bounding box center [420, 367] width 208 height 15
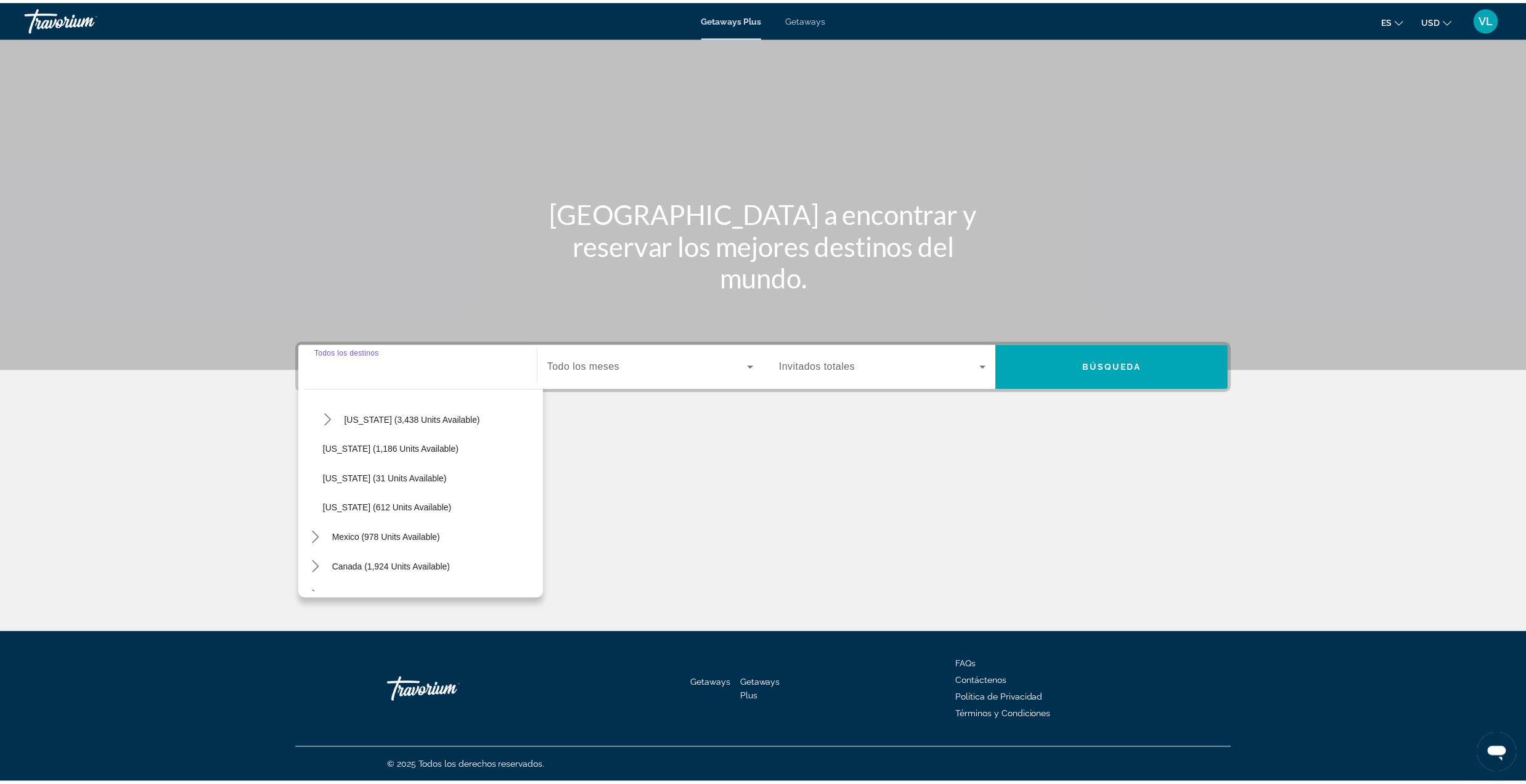
scroll to position [1150, 0]
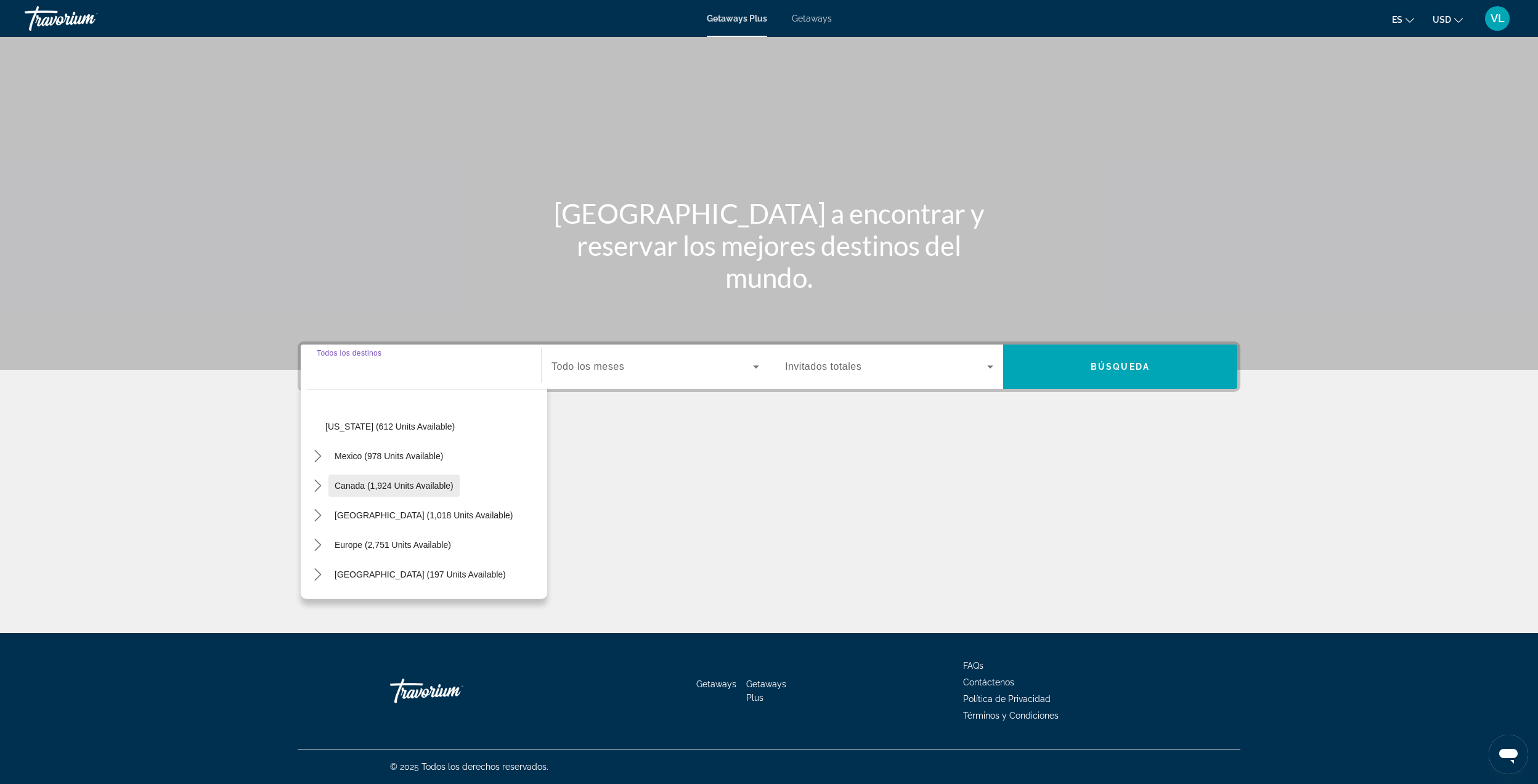
click at [402, 483] on span "Canada (1,924 units available)" at bounding box center [395, 486] width 119 height 10
type input "**********"
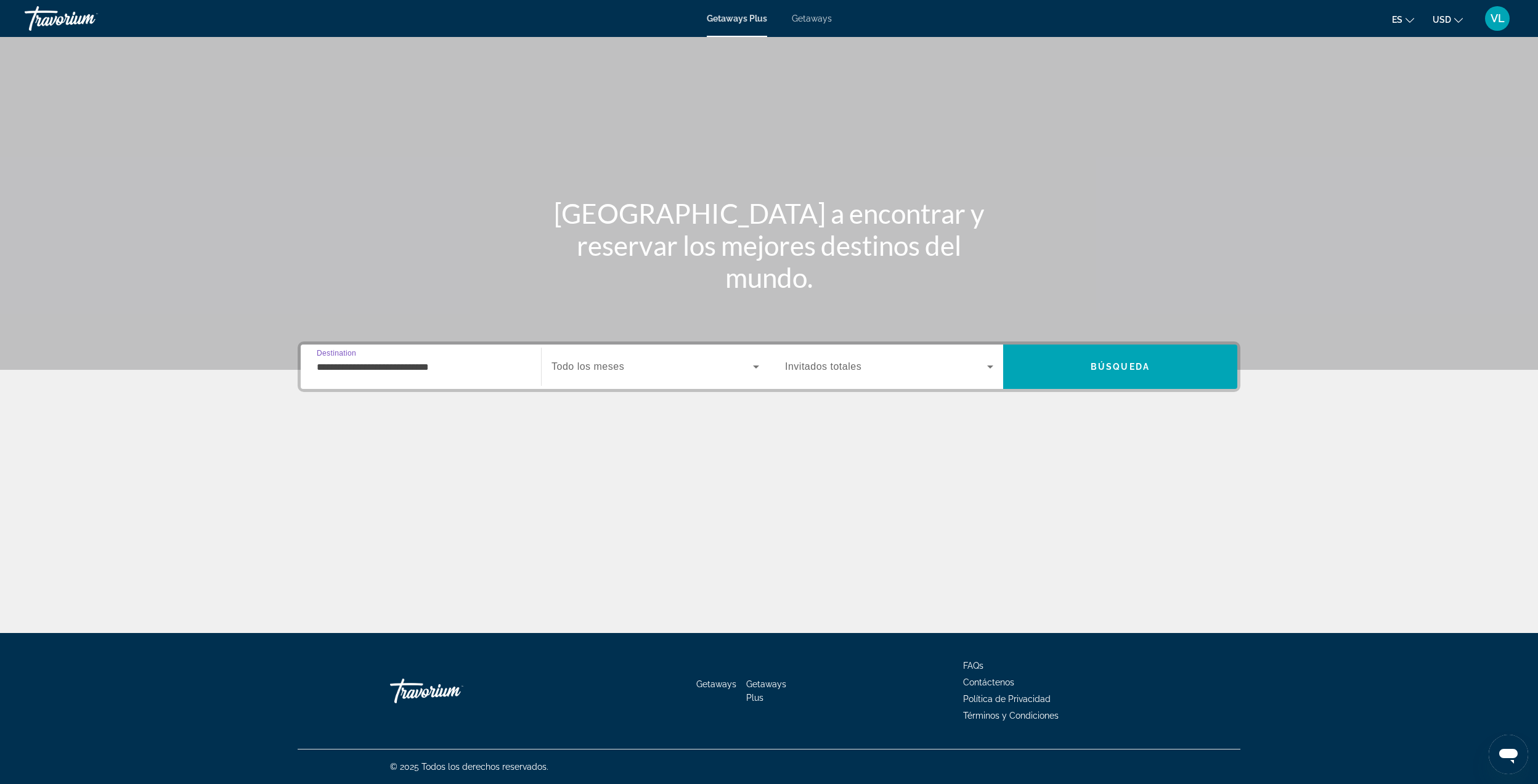
click at [562, 366] on span "Todo los meses" at bounding box center [587, 366] width 72 height 11
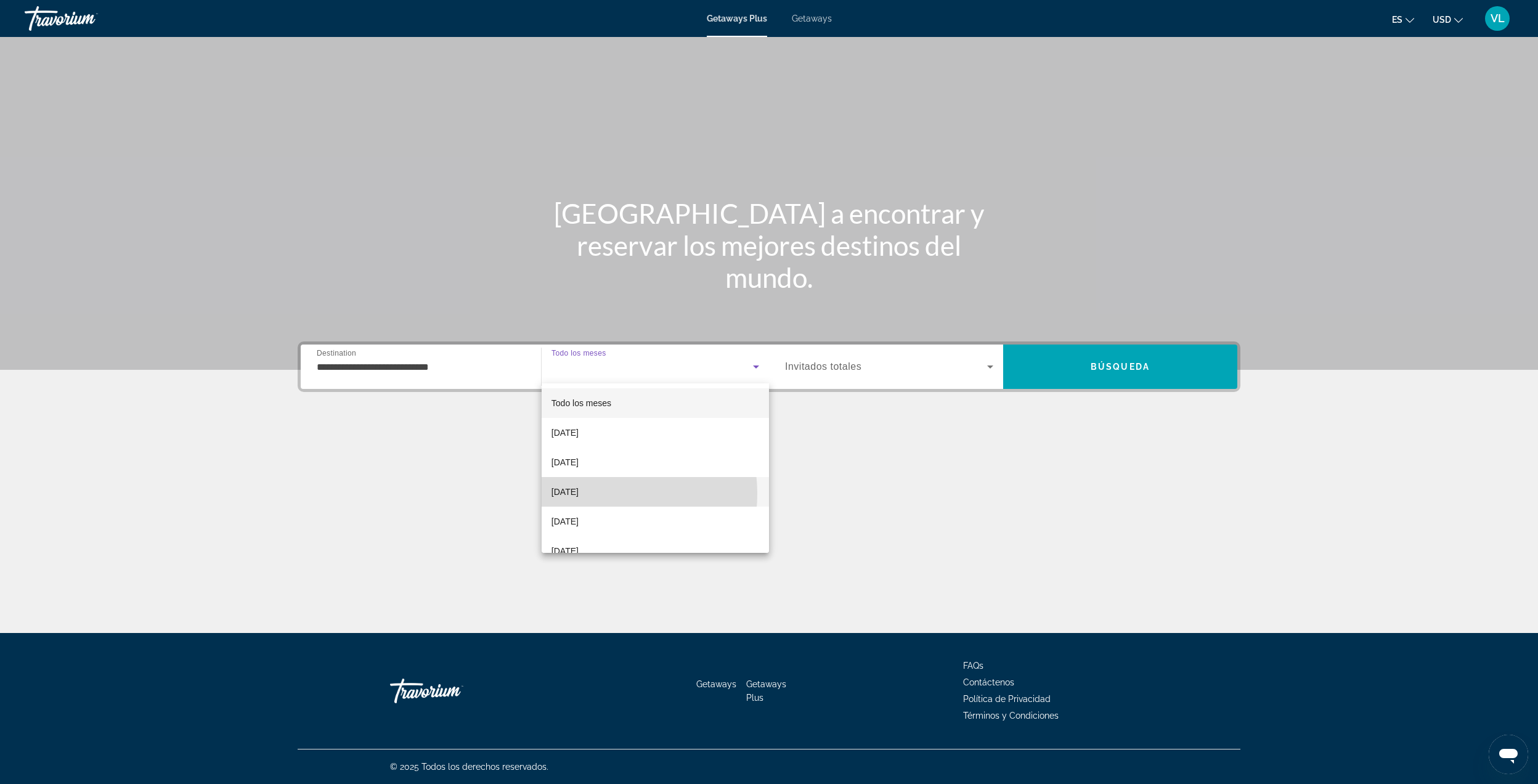
click at [579, 494] on span "[DATE]" at bounding box center [564, 492] width 27 height 15
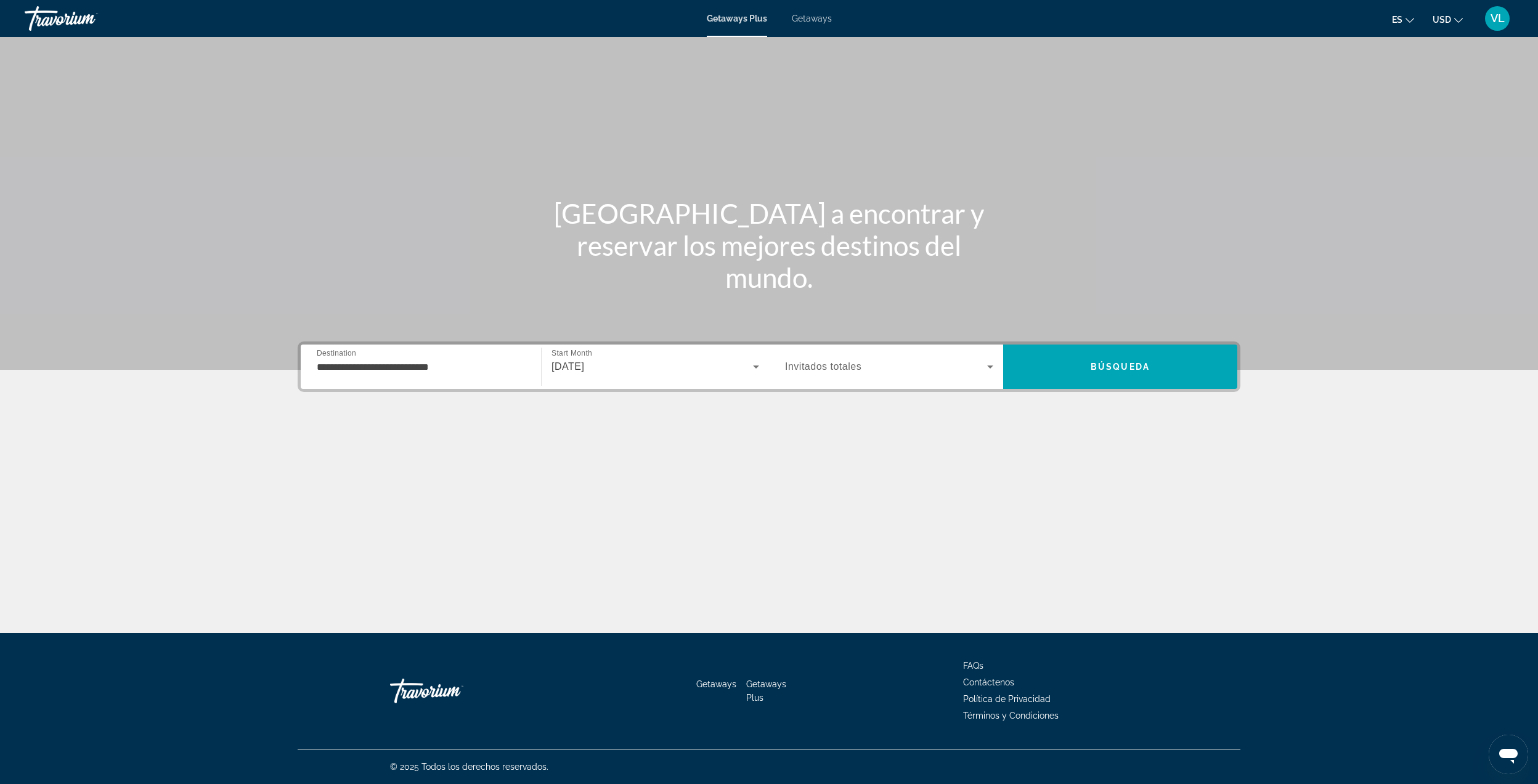
click at [815, 374] on div "Search widget" at bounding box center [889, 366] width 208 height 35
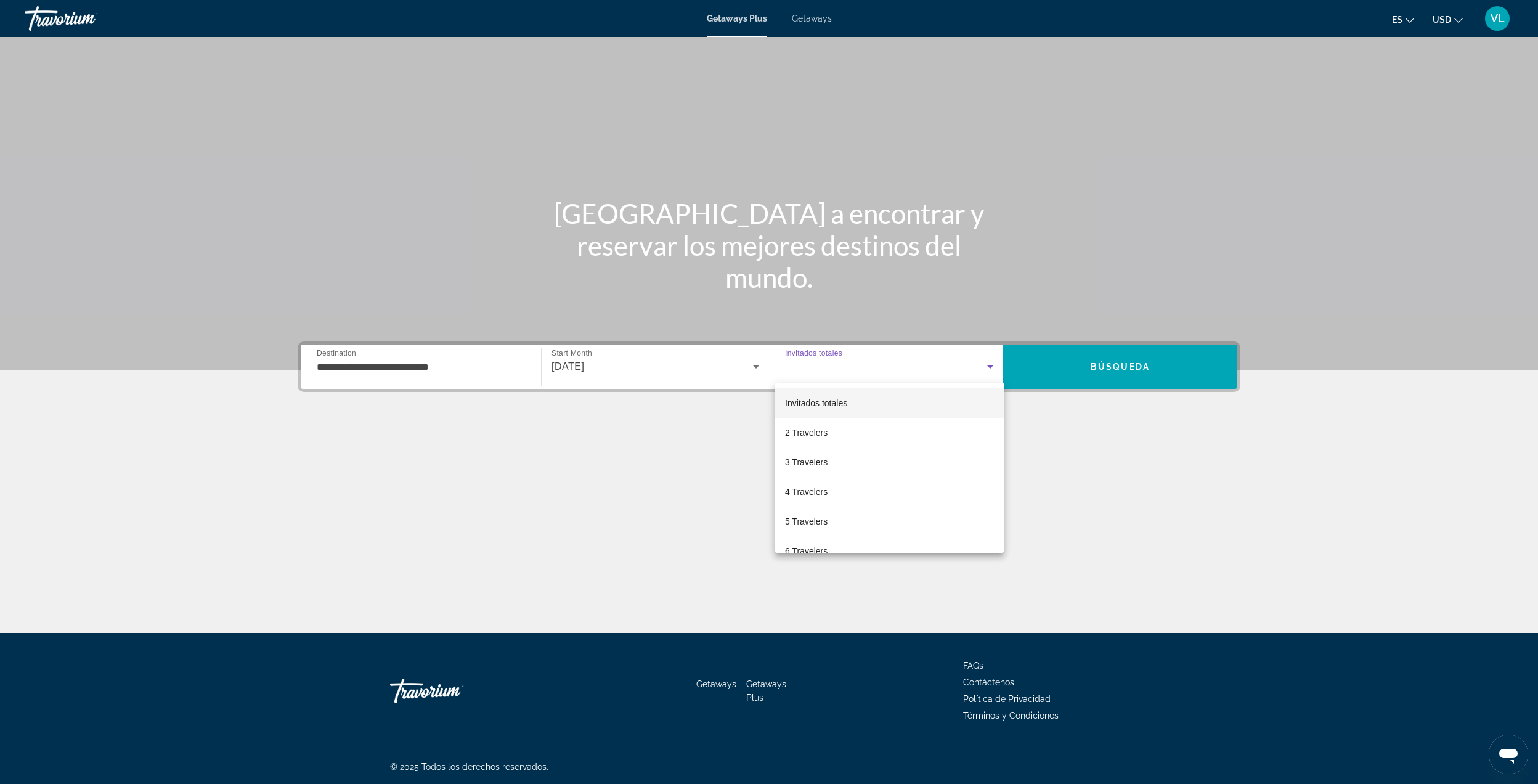
click at [1035, 349] on div at bounding box center [769, 392] width 1538 height 784
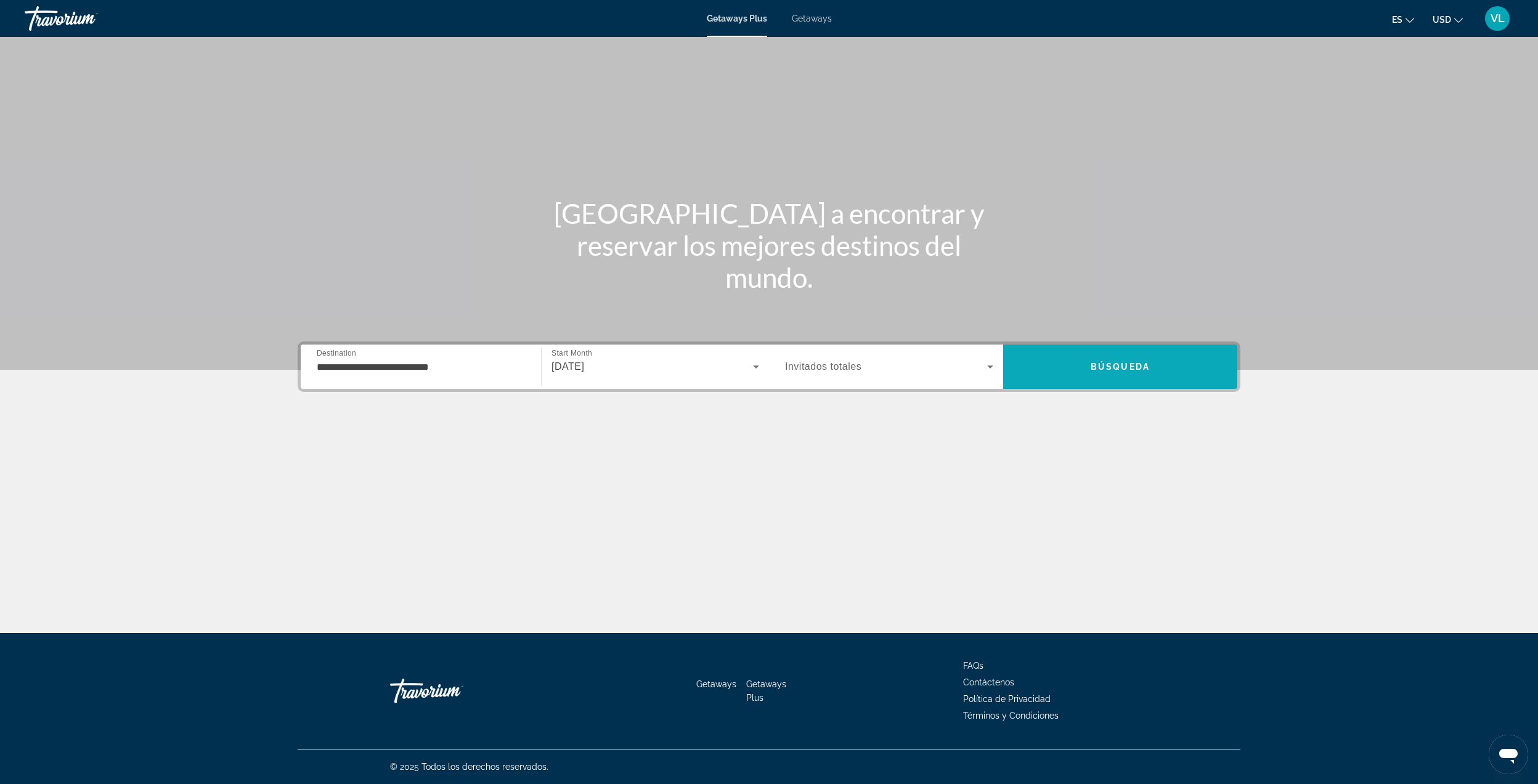
click at [1036, 360] on span "Search" at bounding box center [1121, 367] width 234 height 30
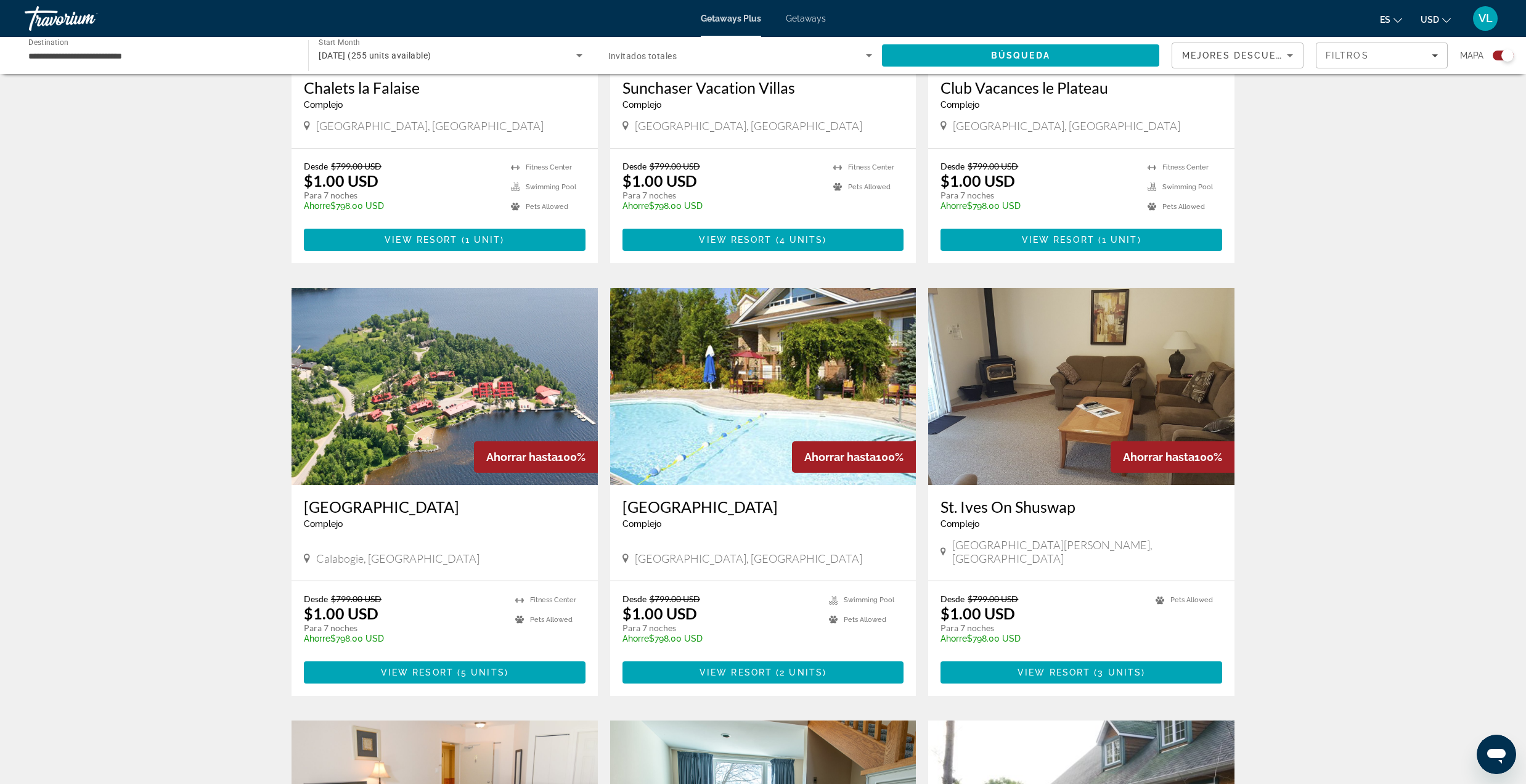
scroll to position [1150, 0]
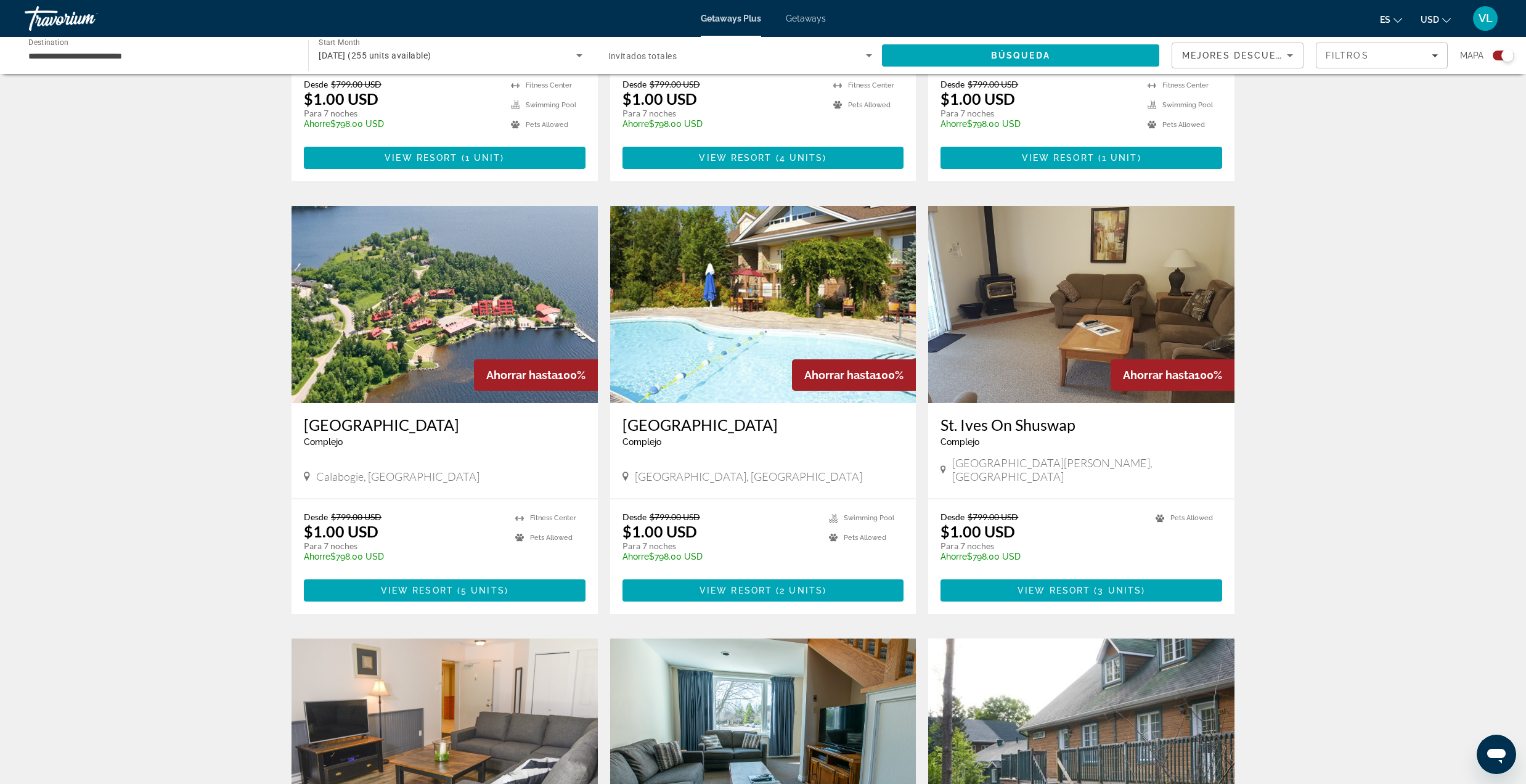
click at [455, 321] on img "Main content" at bounding box center [444, 304] width 306 height 197
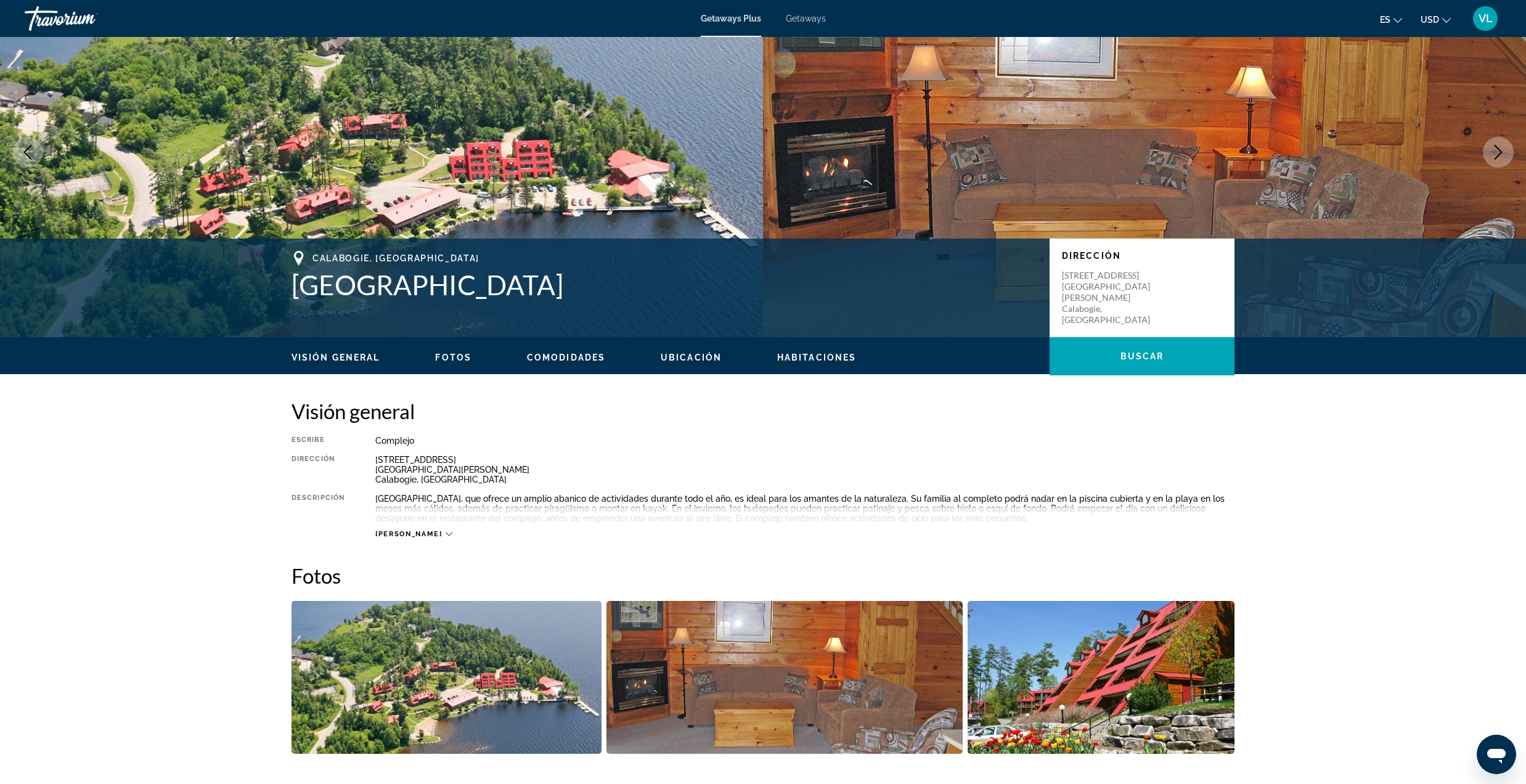
scroll to position [164, 0]
